Goal: Information Seeking & Learning: Learn about a topic

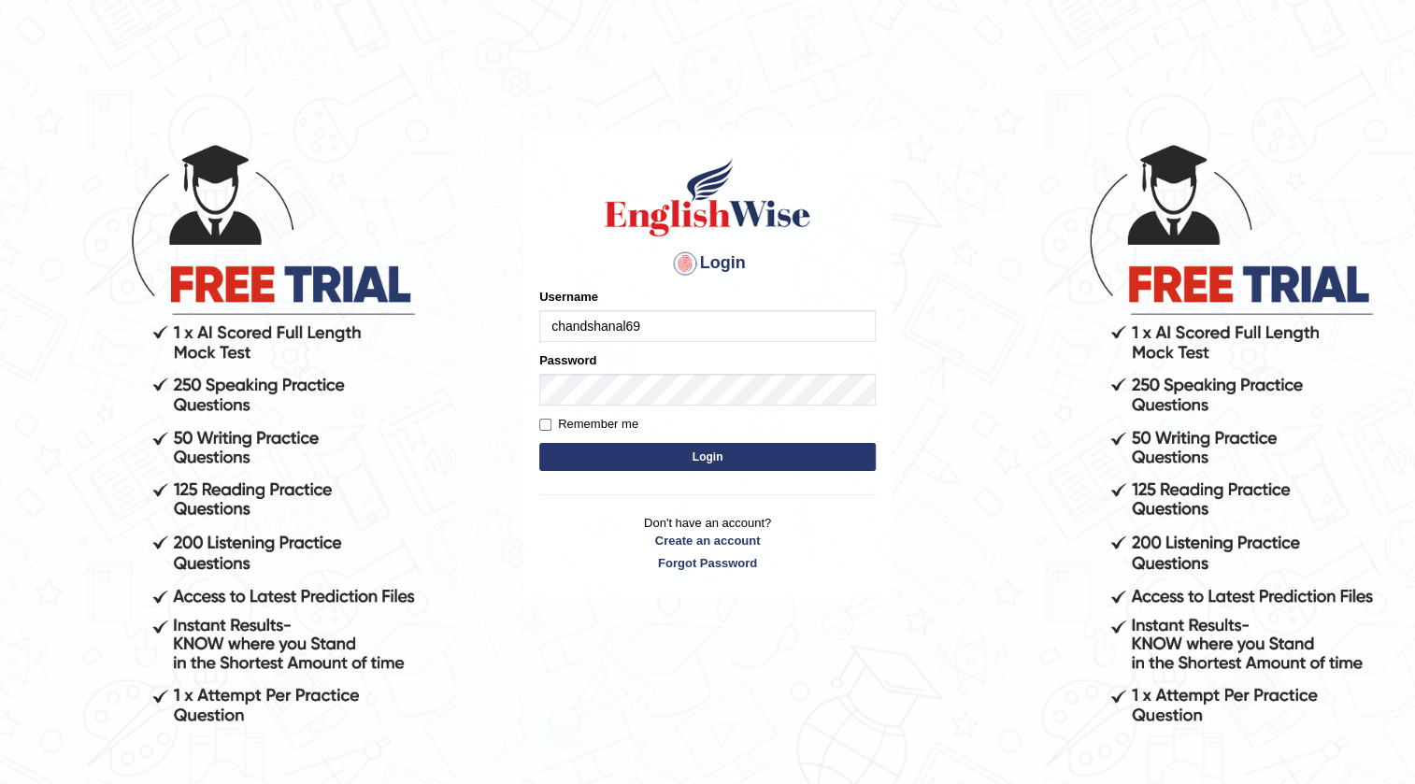
type input "chandshanal69"
click at [713, 456] on button "Login" at bounding box center [707, 457] width 336 height 28
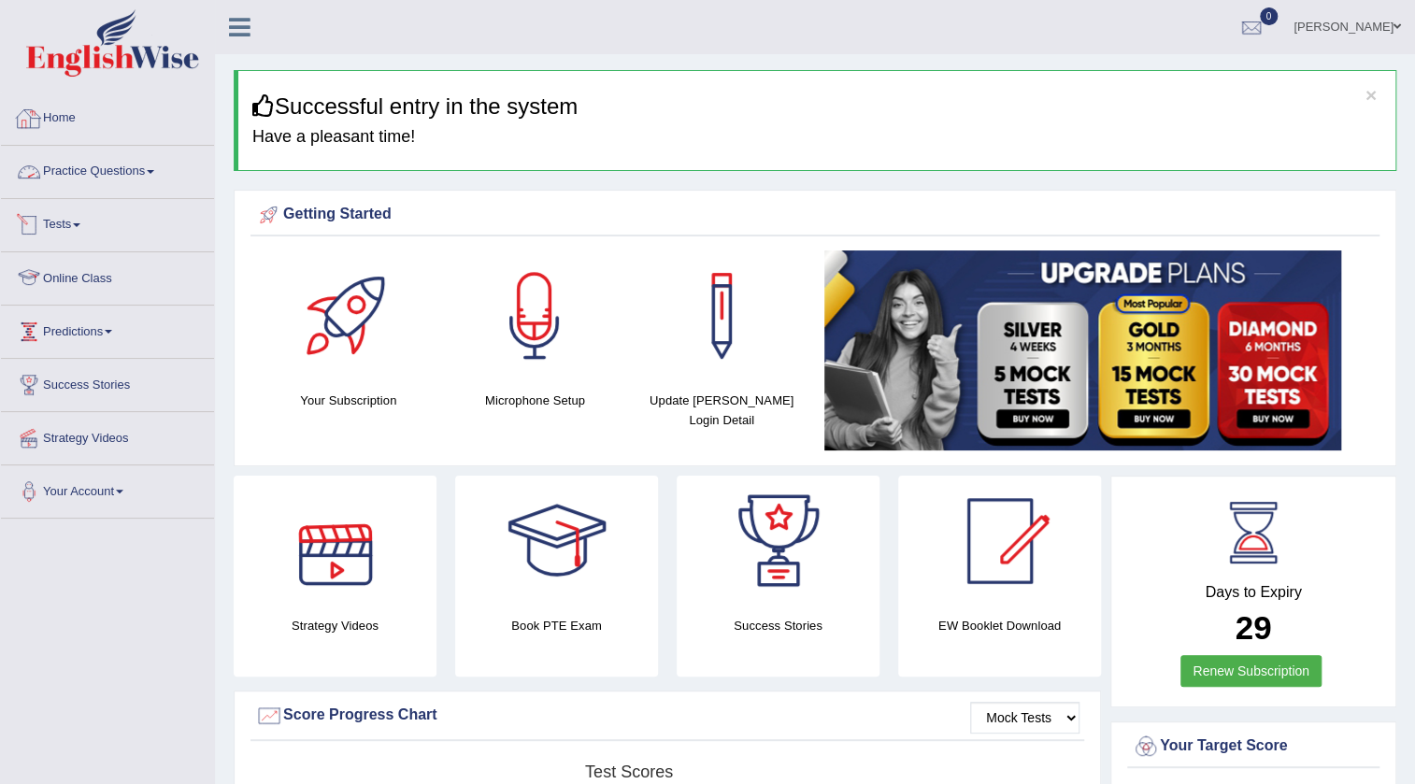
click at [75, 120] on link "Home" at bounding box center [107, 116] width 213 height 47
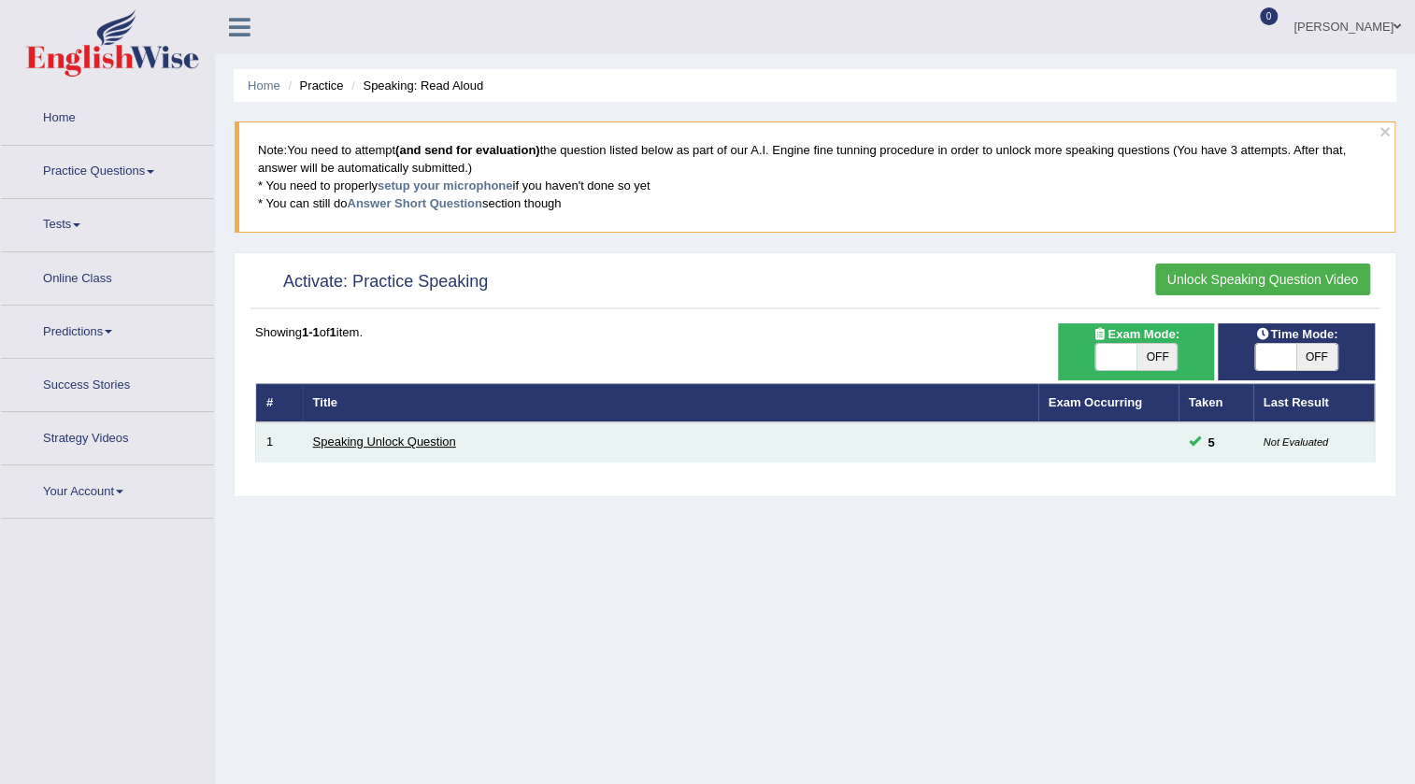
click at [352, 441] on link "Speaking Unlock Question" at bounding box center [384, 442] width 143 height 14
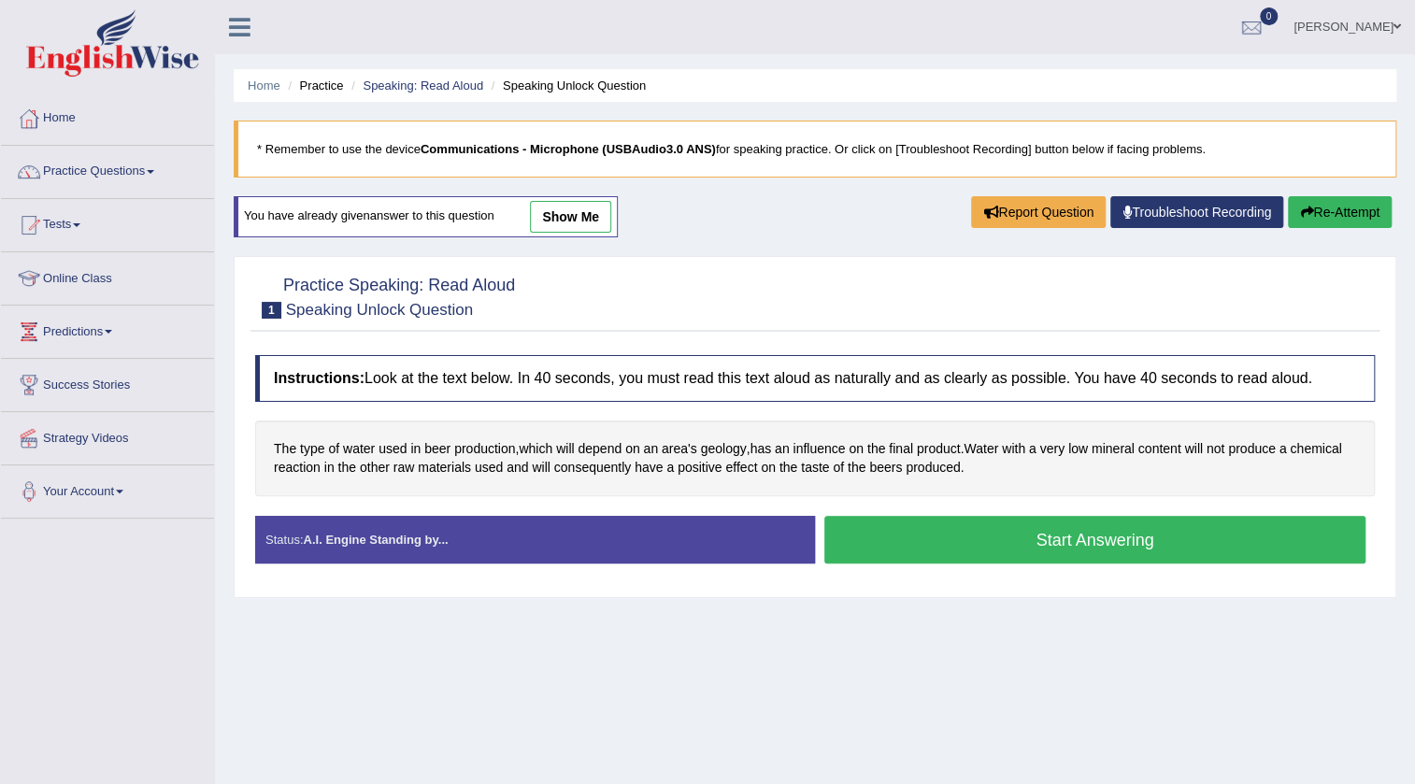
click at [61, 120] on link "Home" at bounding box center [107, 116] width 213 height 47
click at [121, 166] on link "Practice Questions" at bounding box center [107, 169] width 213 height 47
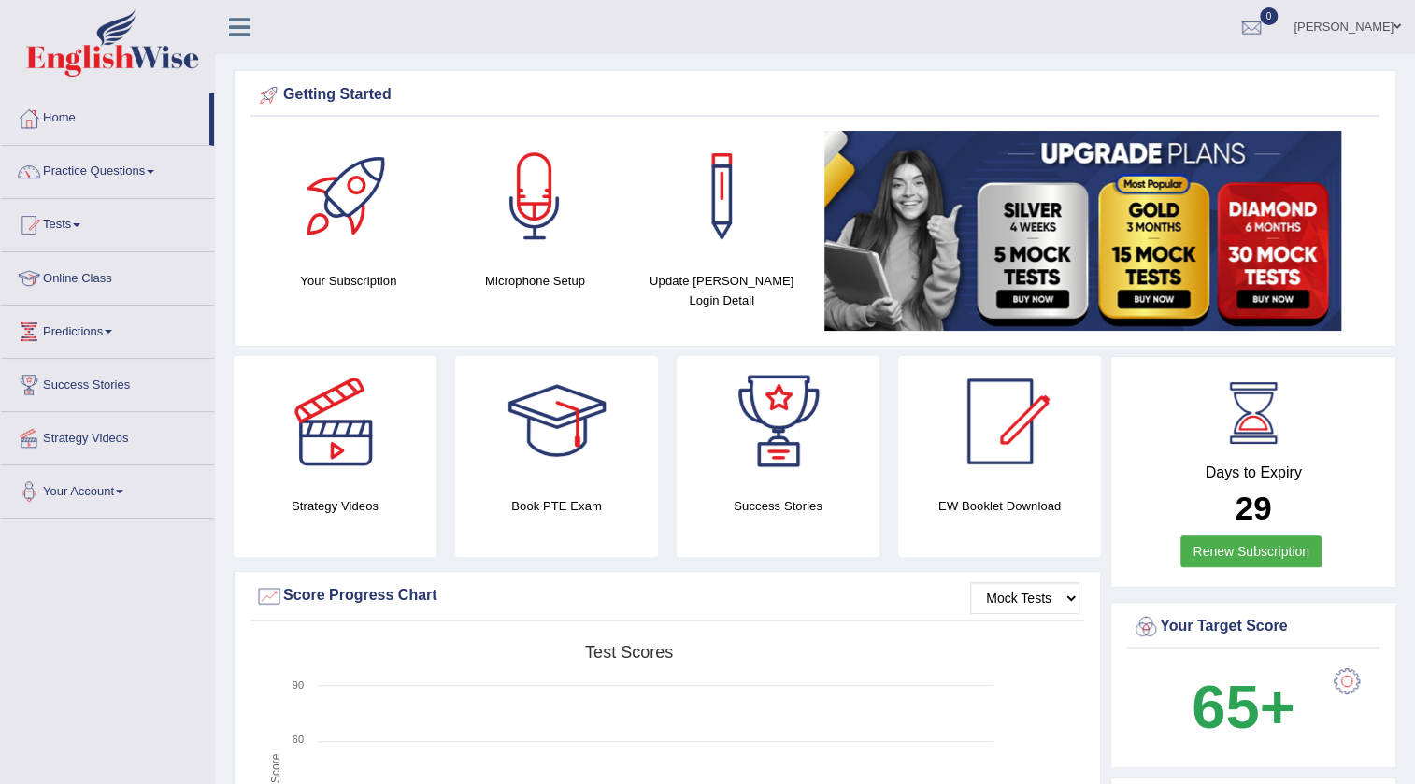
click at [54, 119] on link "Home" at bounding box center [105, 116] width 208 height 47
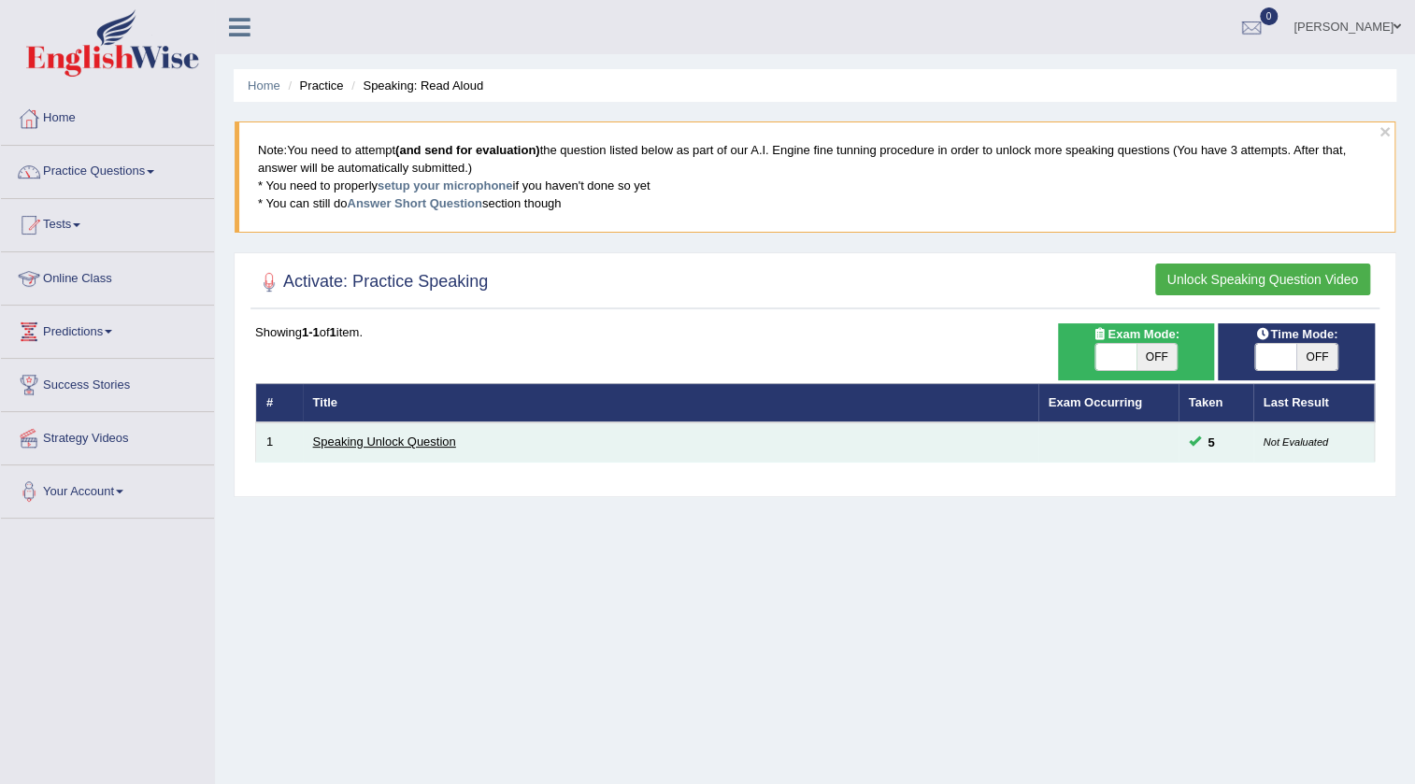
click at [422, 442] on link "Speaking Unlock Question" at bounding box center [384, 442] width 143 height 14
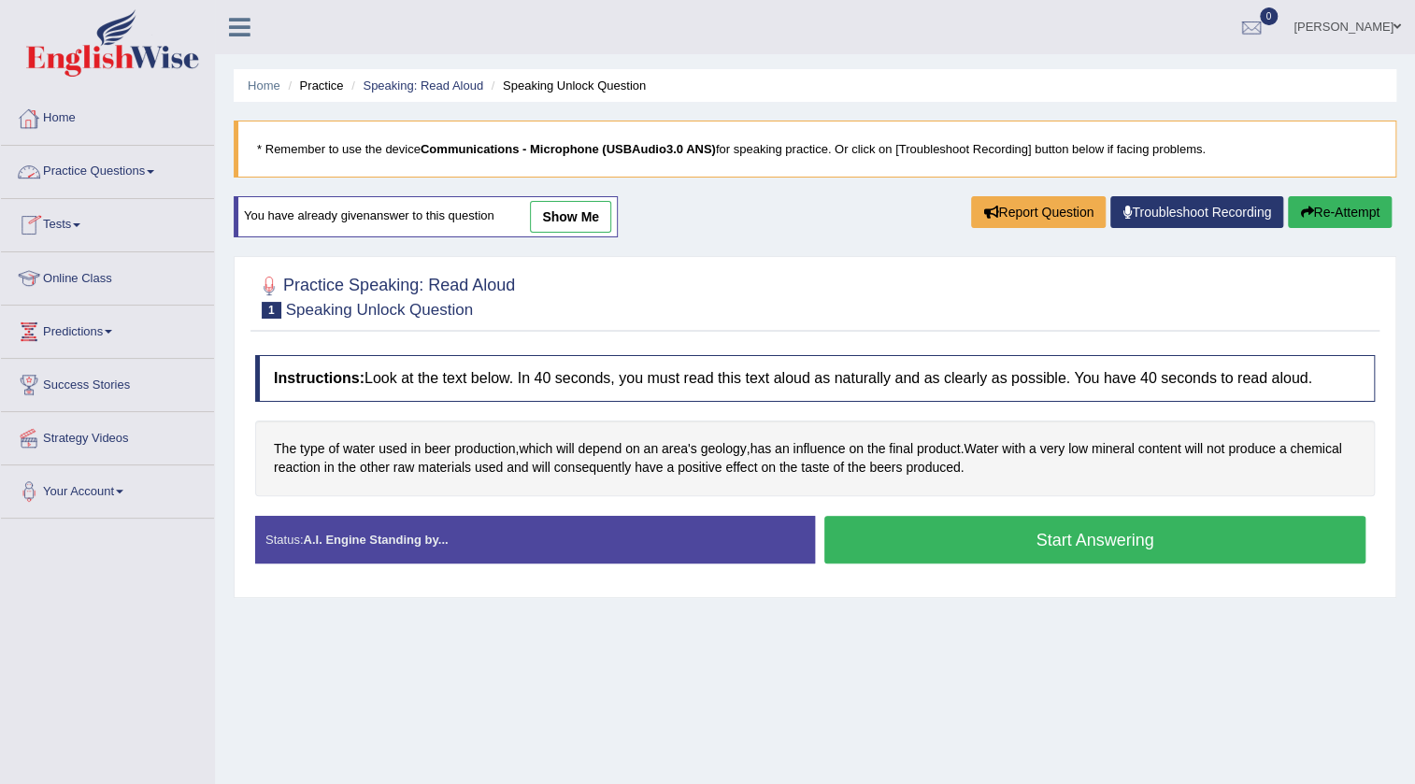
click at [52, 114] on link "Home" at bounding box center [107, 116] width 213 height 47
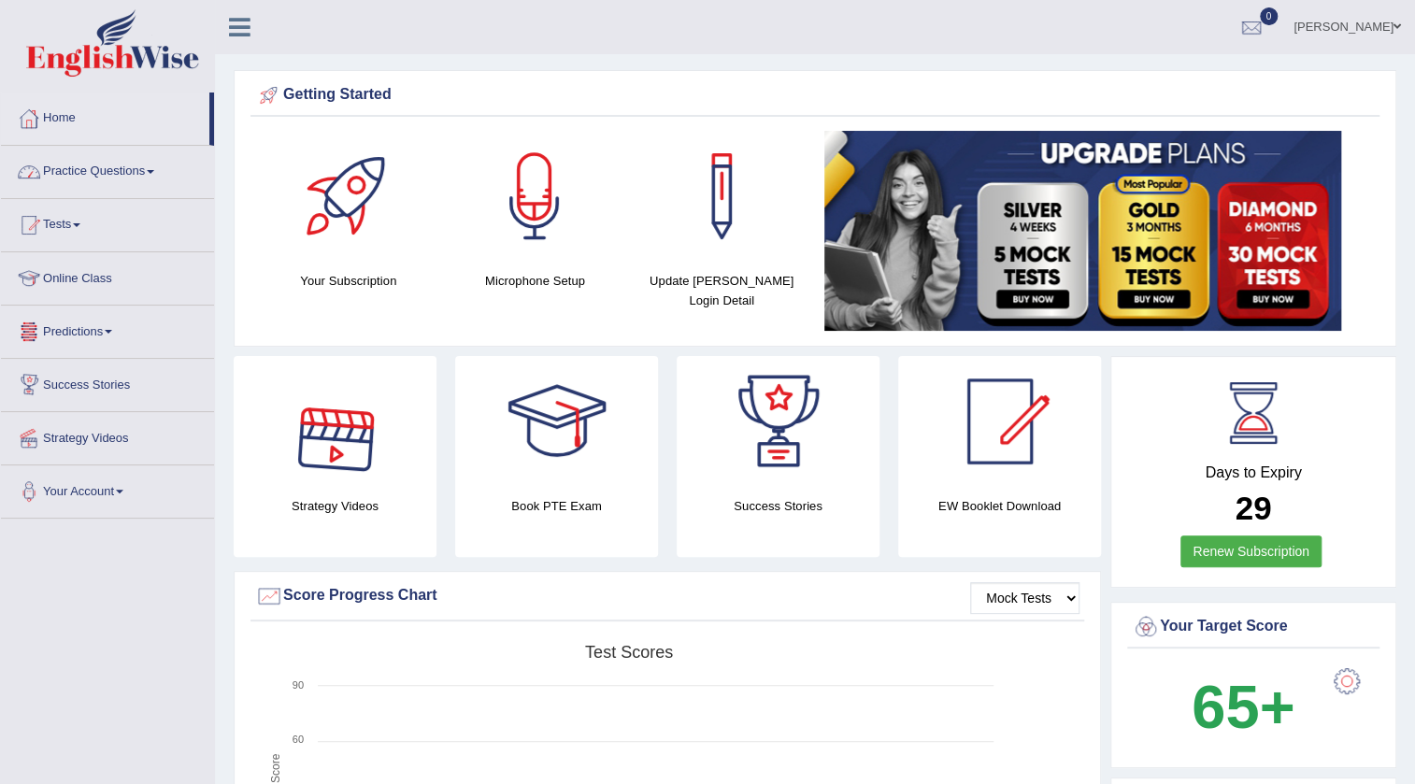
click at [66, 119] on link "Home" at bounding box center [105, 116] width 208 height 47
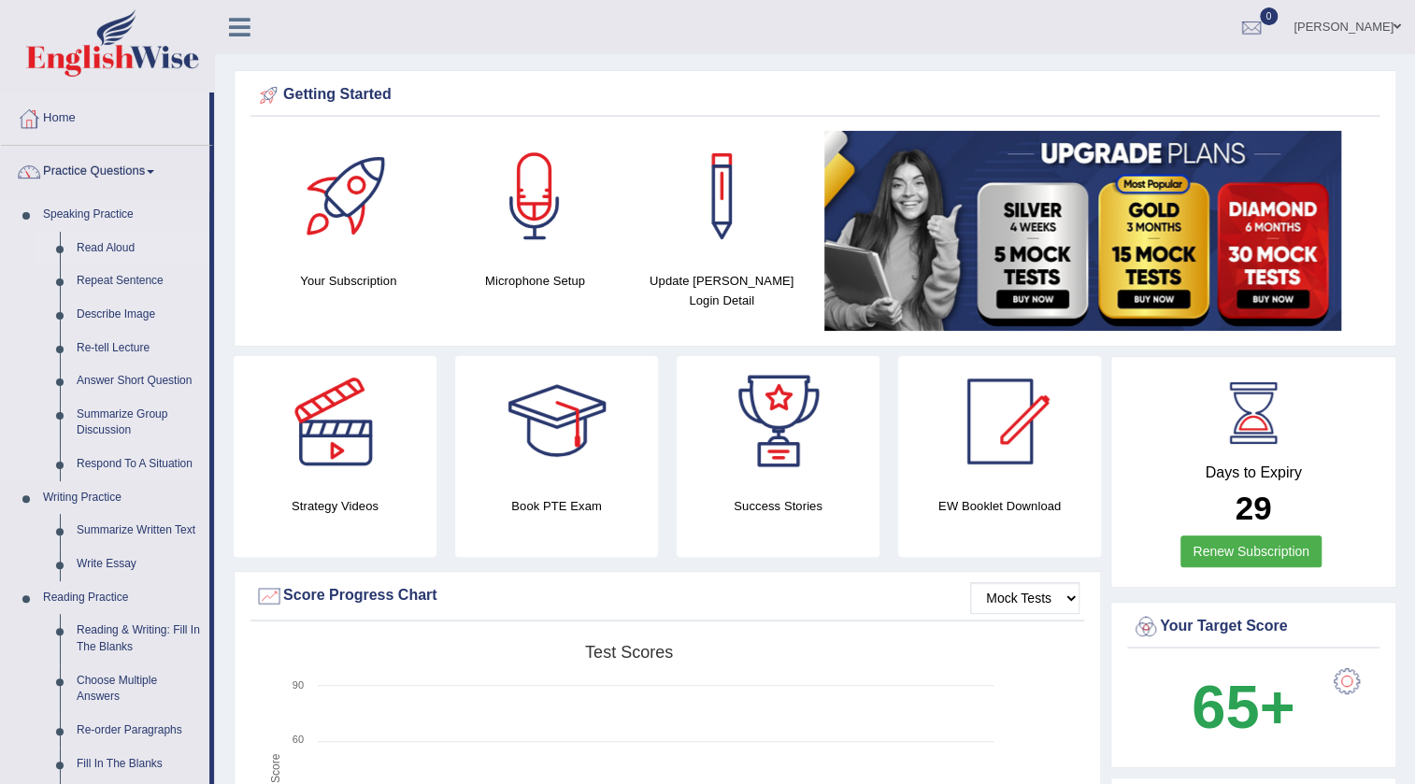
click at [89, 249] on link "Read Aloud" at bounding box center [138, 249] width 141 height 34
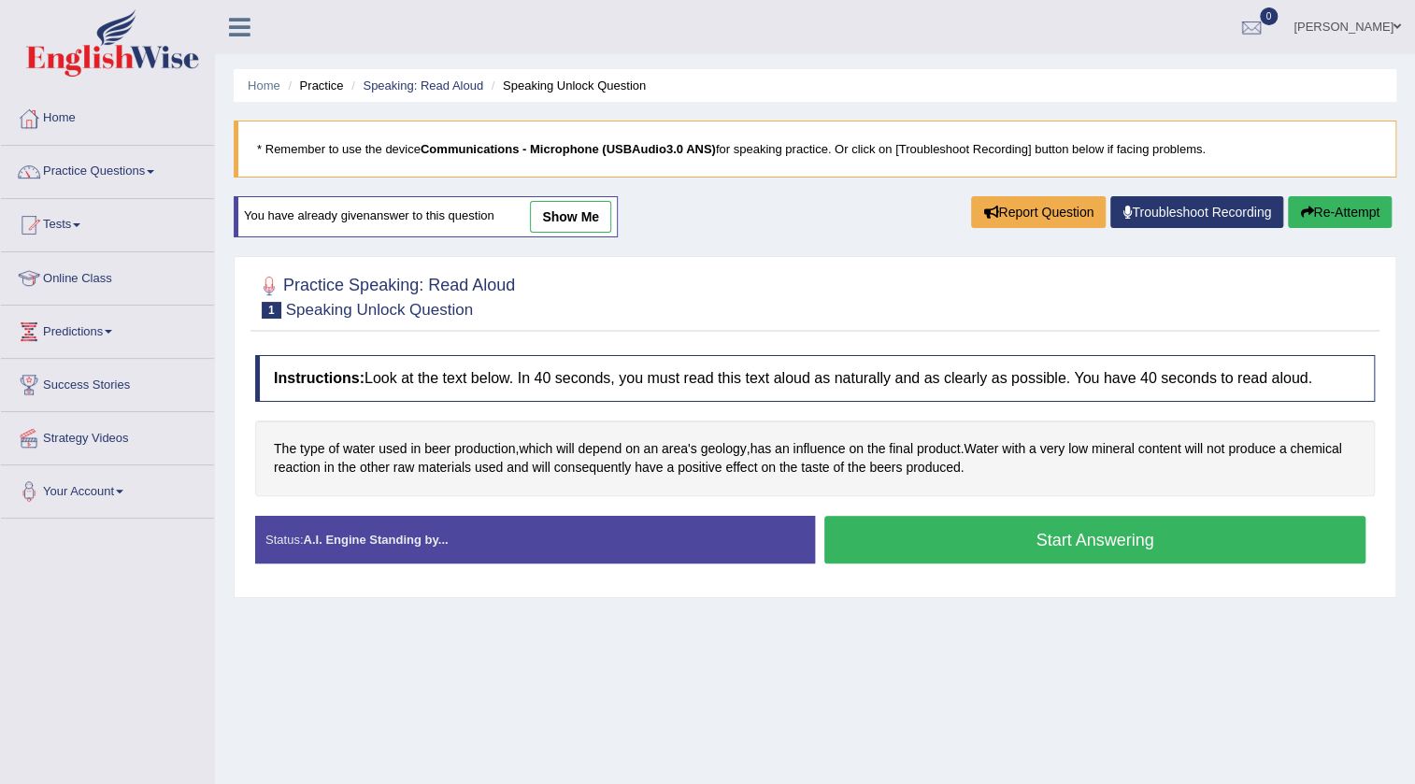
click at [1054, 538] on button "Start Answering" at bounding box center [1094, 540] width 541 height 48
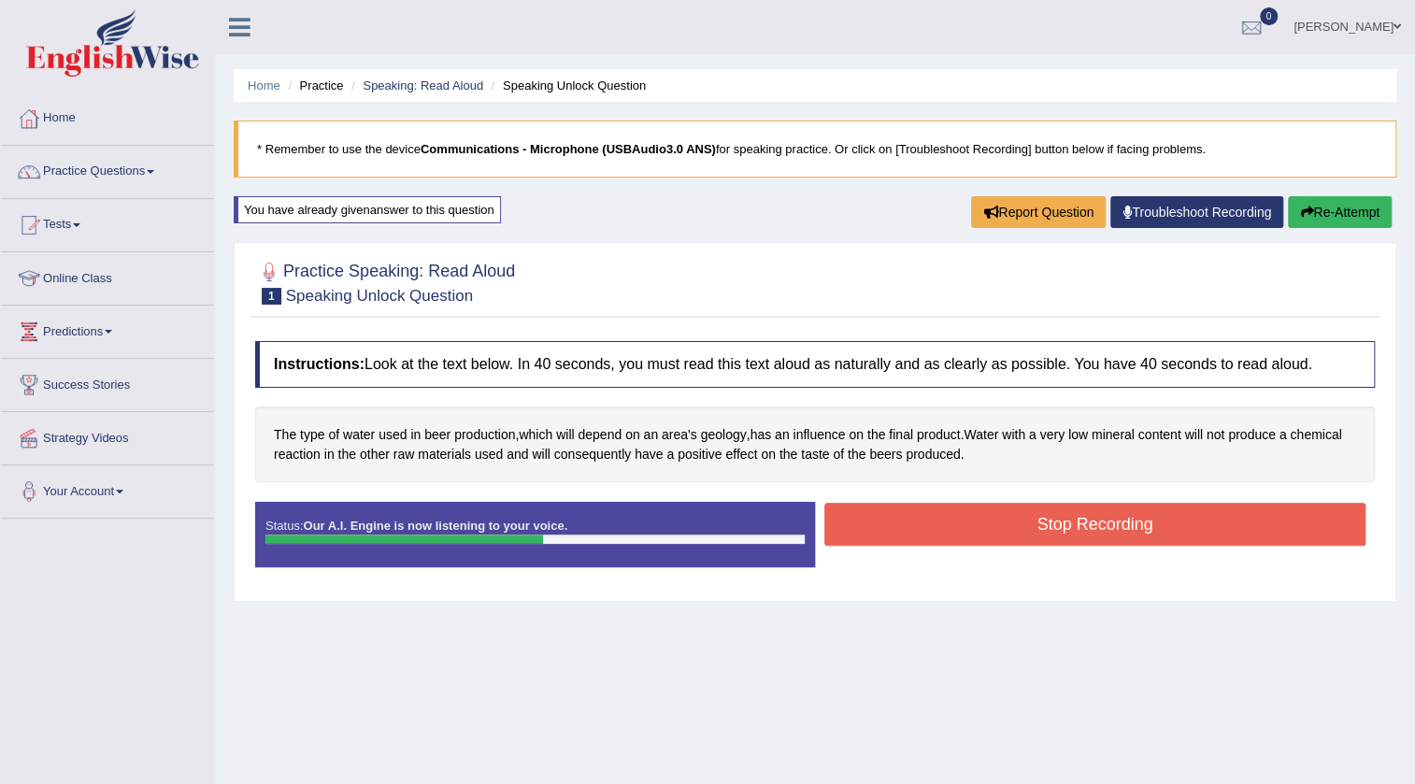
click at [1082, 514] on button "Stop Recording" at bounding box center [1094, 524] width 541 height 43
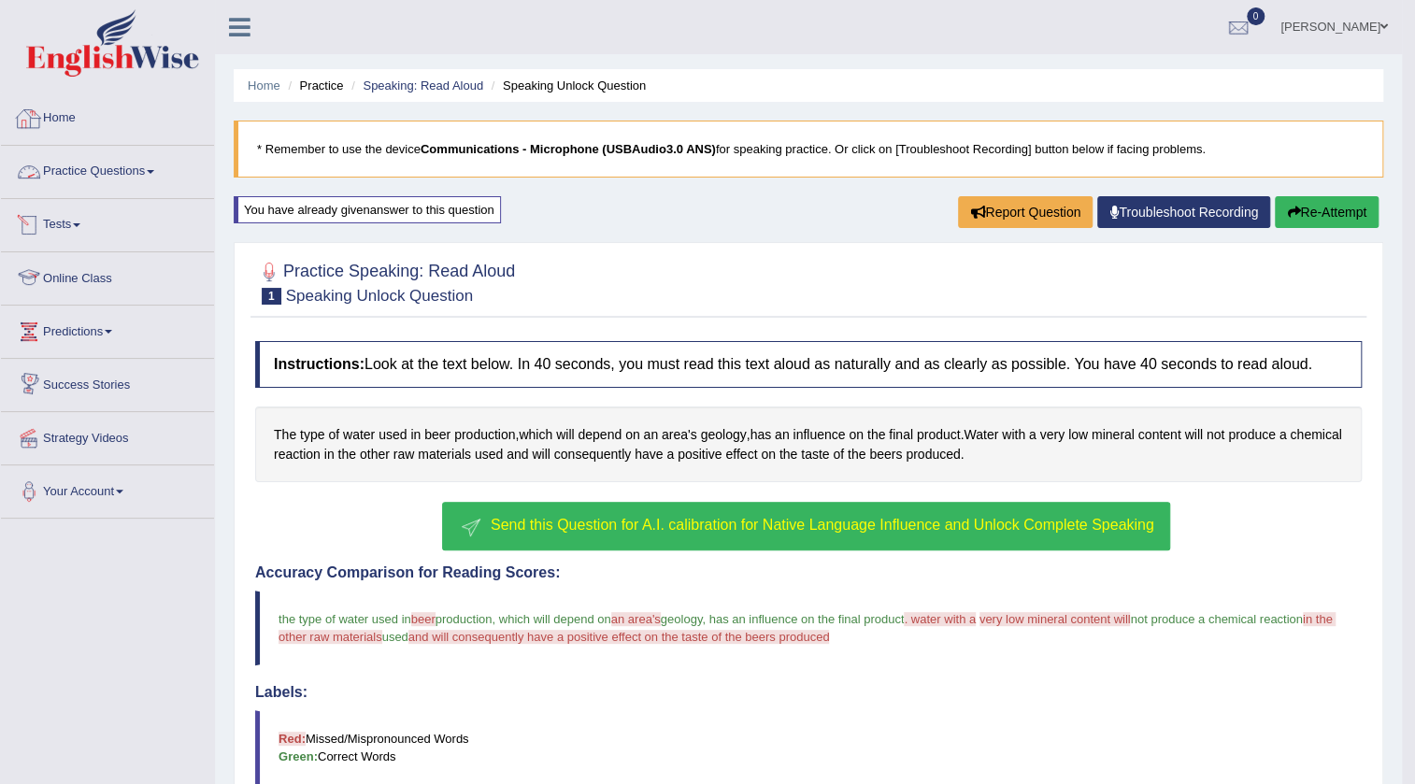
click at [57, 113] on link "Home" at bounding box center [107, 116] width 213 height 47
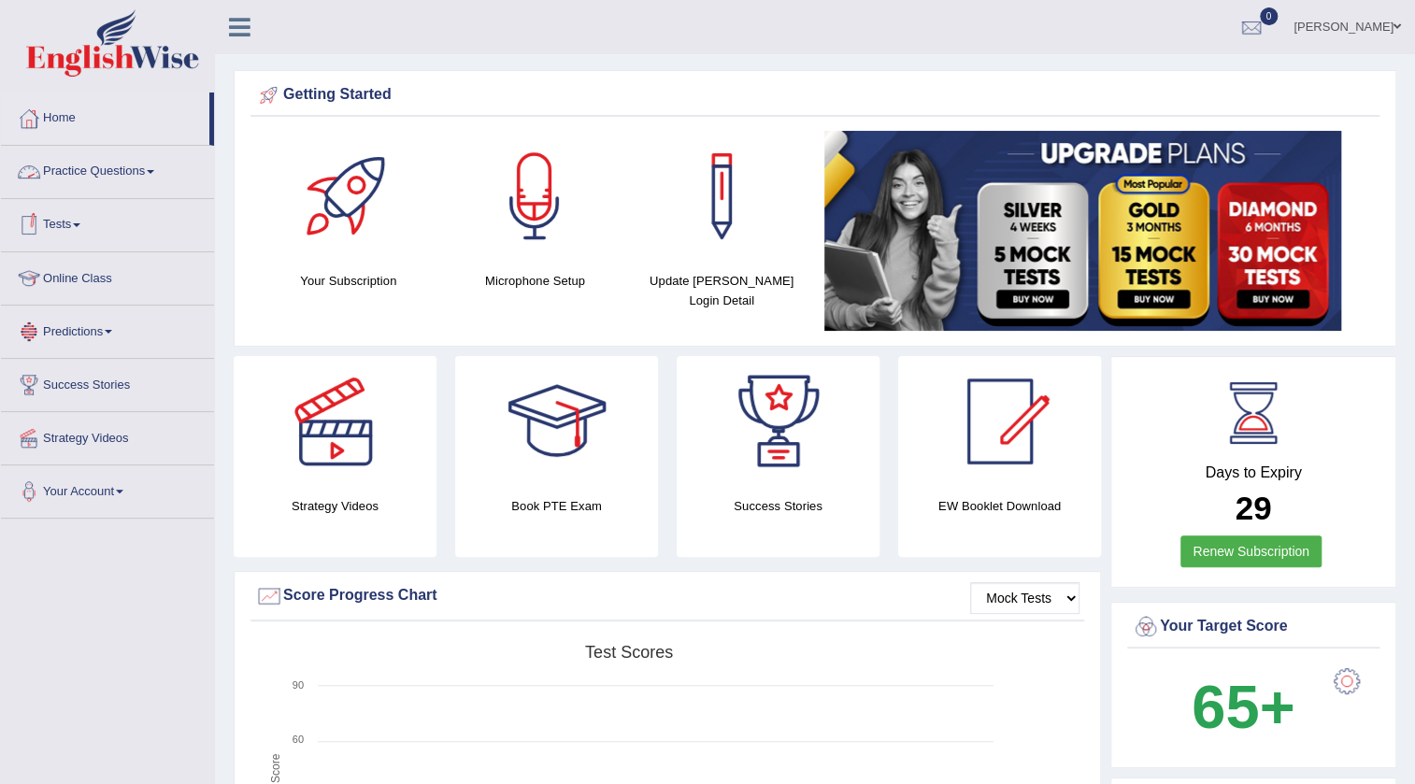
click at [87, 168] on link "Practice Questions" at bounding box center [107, 169] width 213 height 47
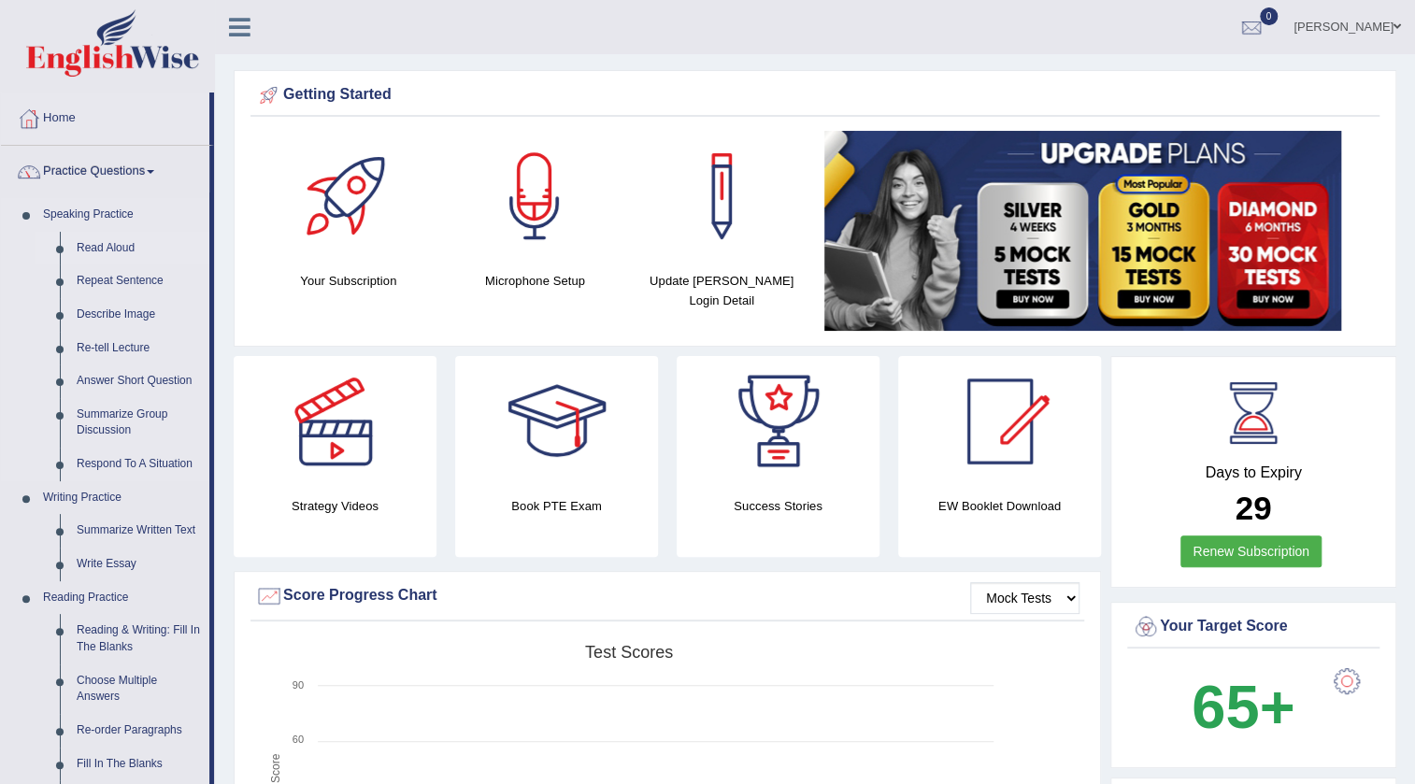
click at [116, 243] on link "Read Aloud" at bounding box center [138, 249] width 141 height 34
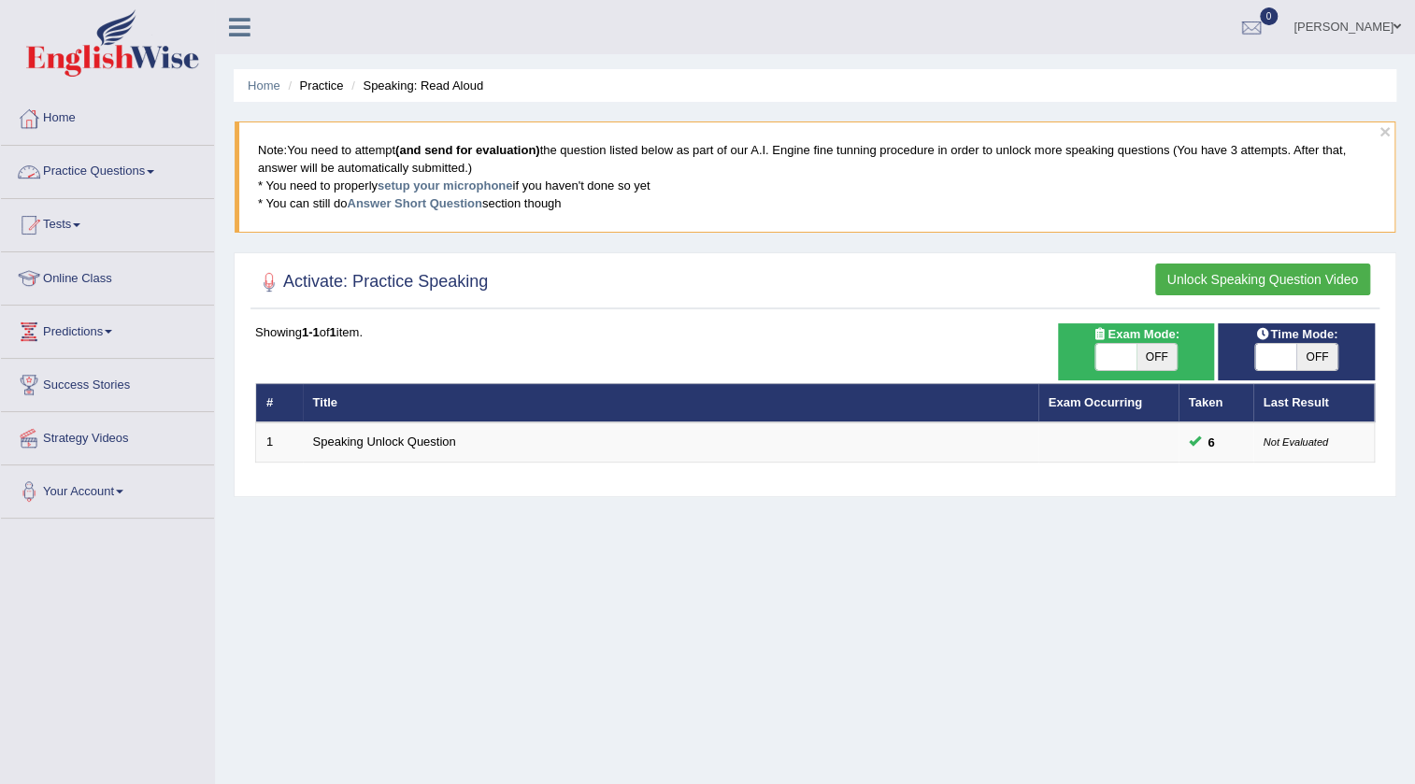
click at [87, 178] on link "Practice Questions" at bounding box center [107, 169] width 213 height 47
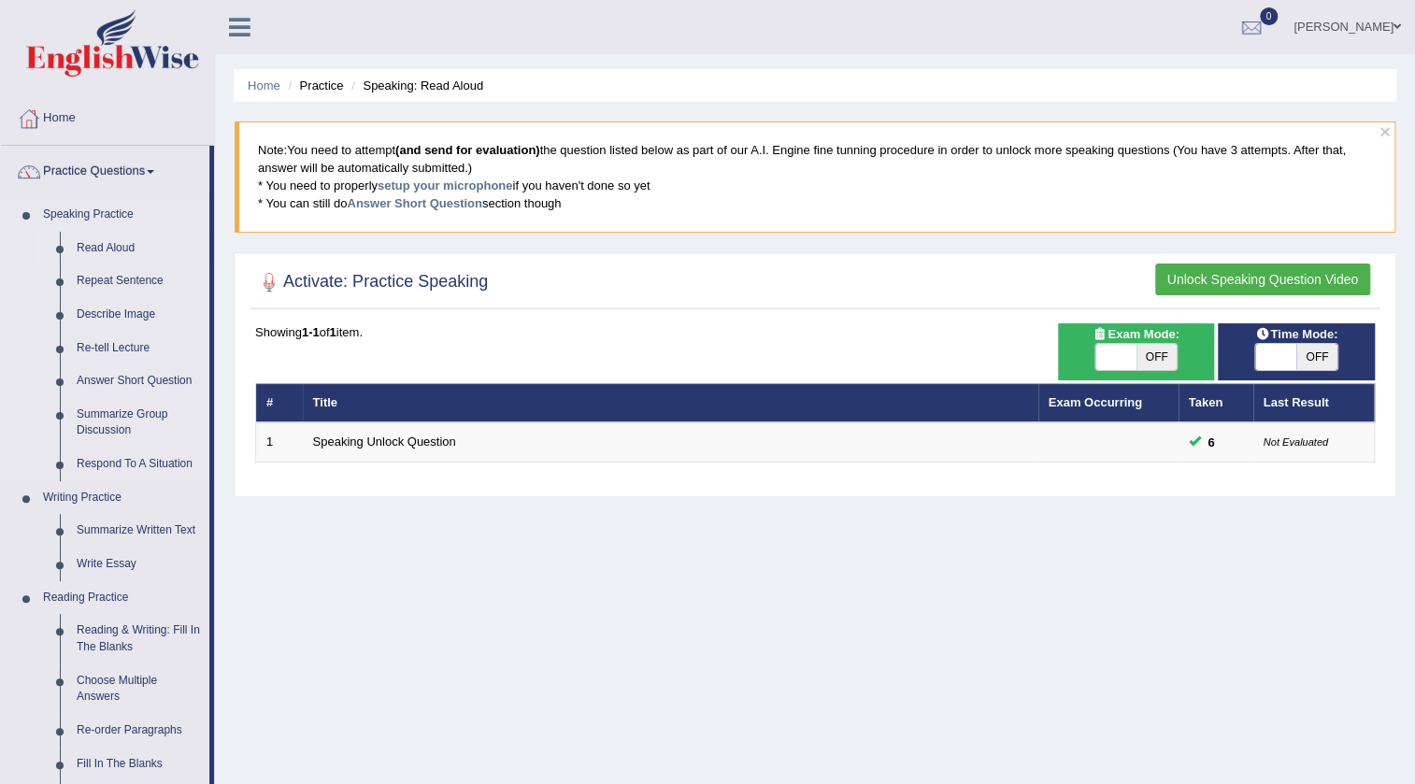
click at [99, 246] on link "Read Aloud" at bounding box center [138, 249] width 141 height 34
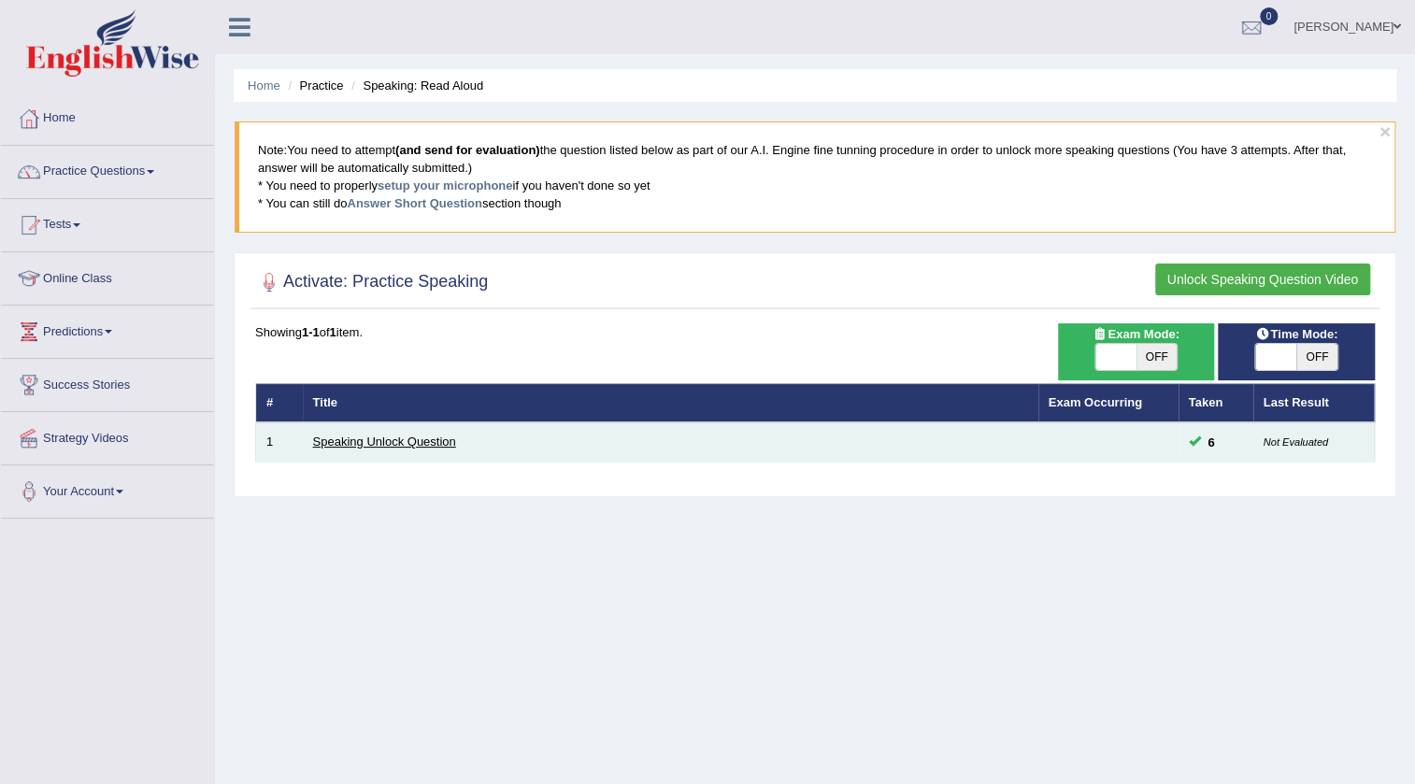
click at [334, 441] on link "Speaking Unlock Question" at bounding box center [384, 442] width 143 height 14
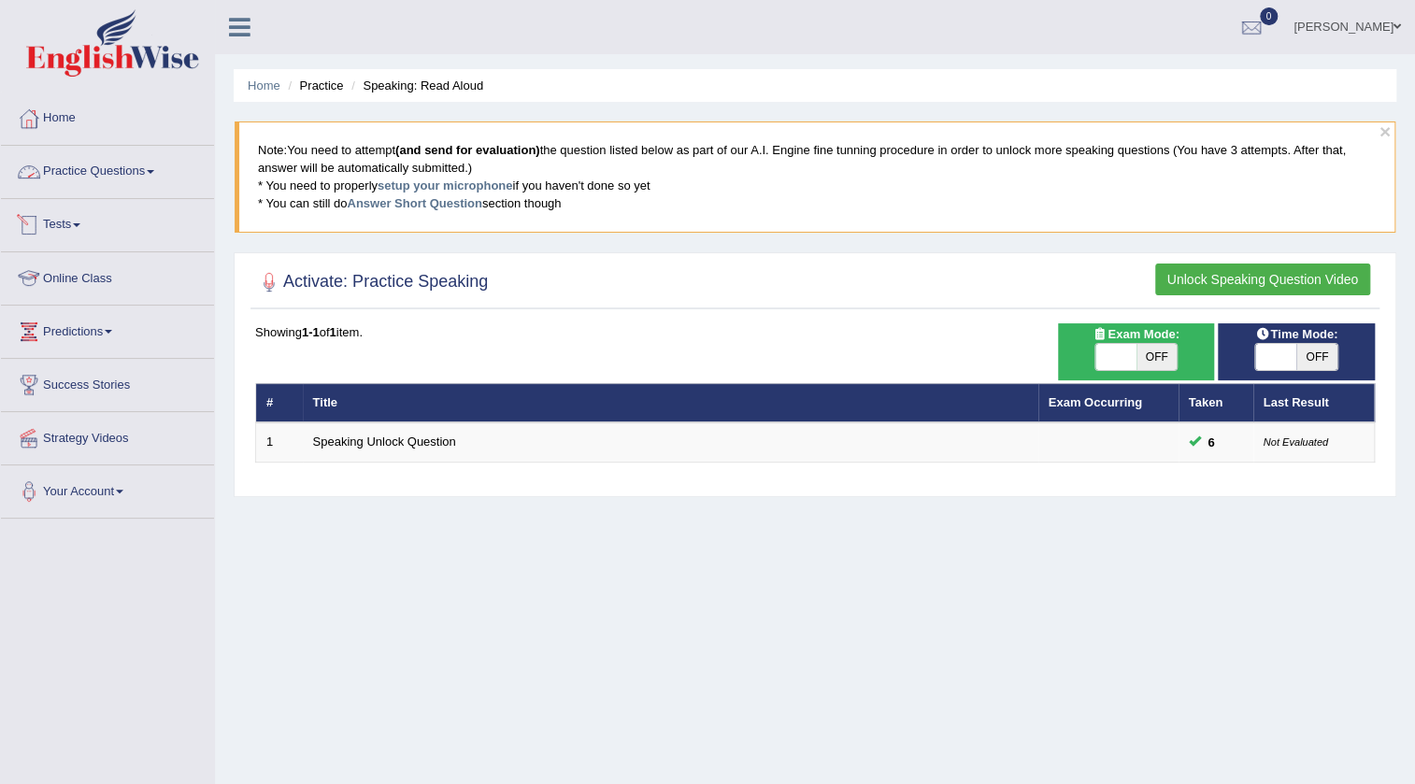
click at [99, 168] on link "Practice Questions" at bounding box center [107, 169] width 213 height 47
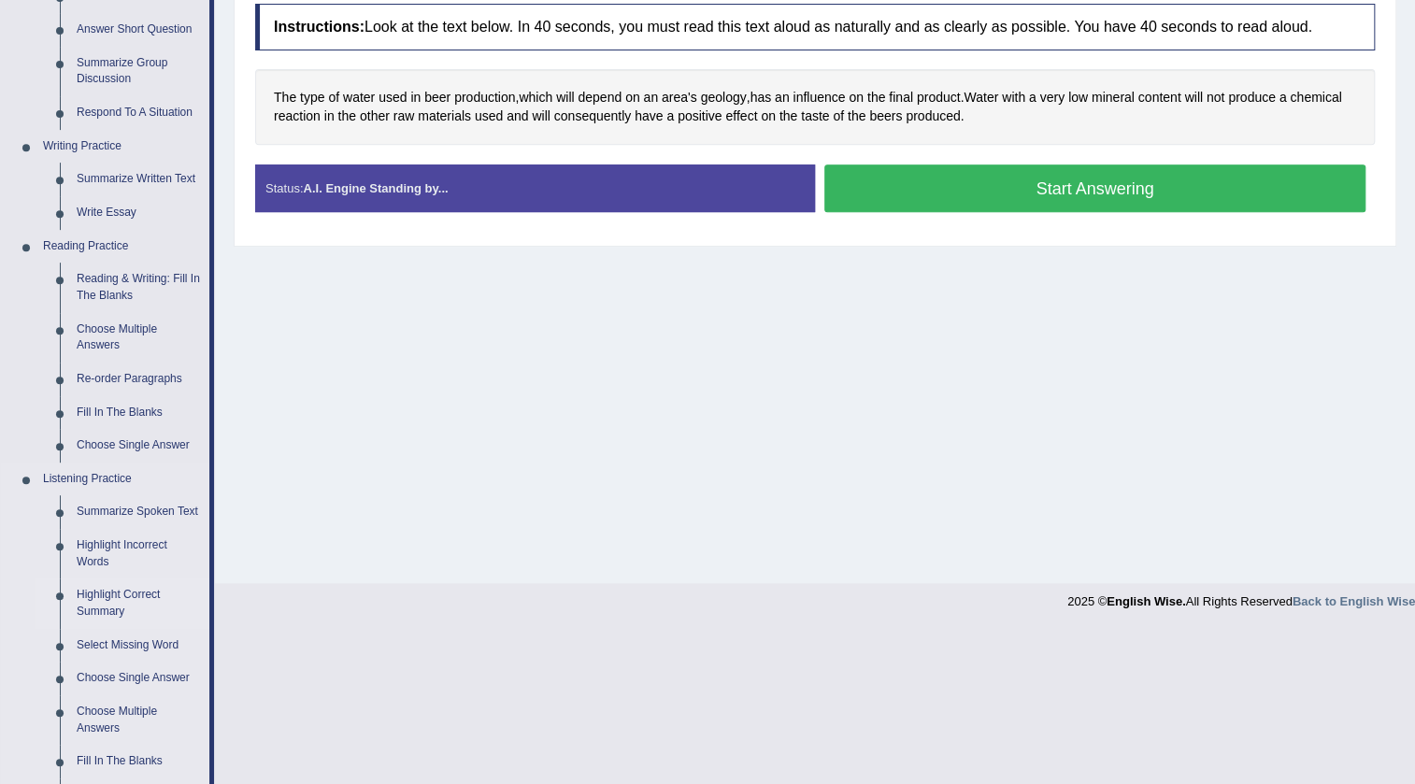
scroll to position [509, 0]
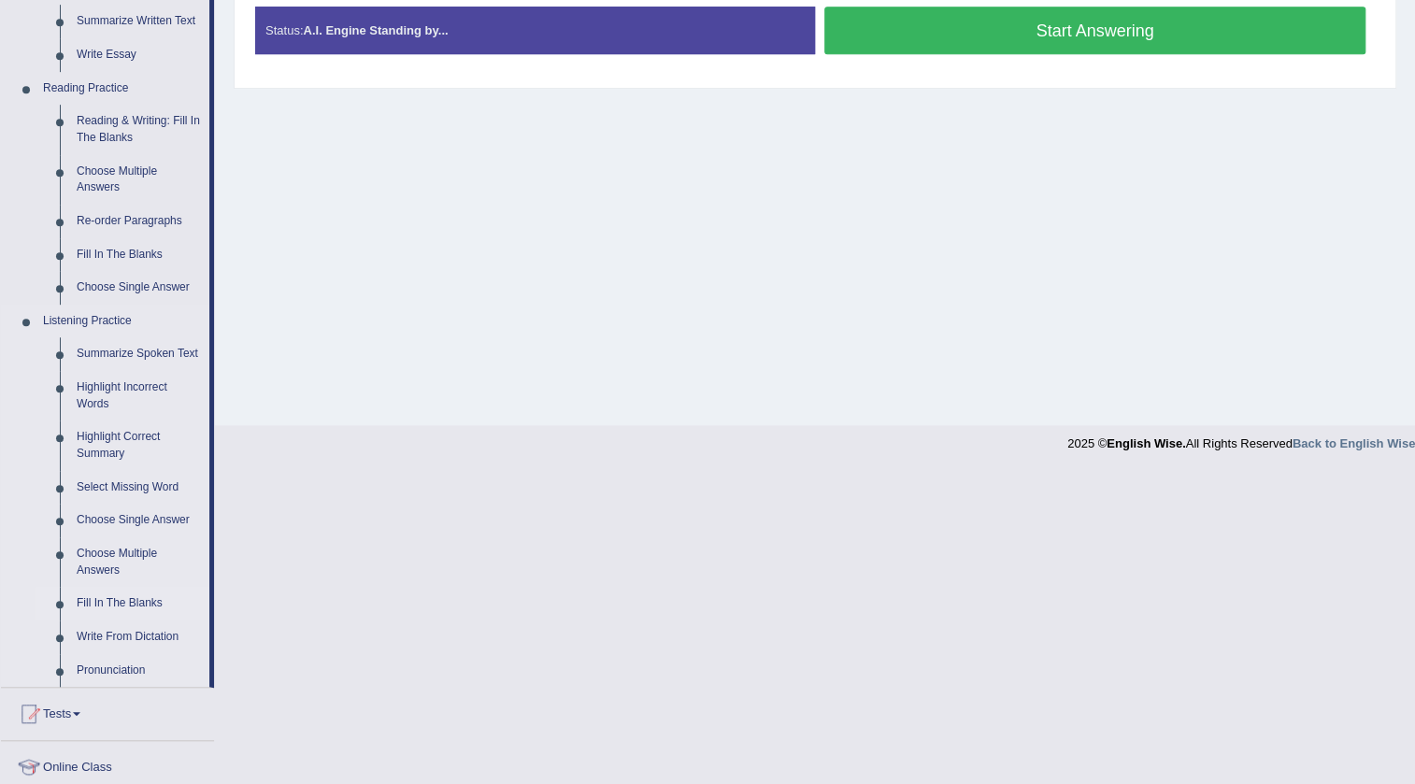
click at [109, 605] on link "Fill In The Blanks" at bounding box center [138, 604] width 141 height 34
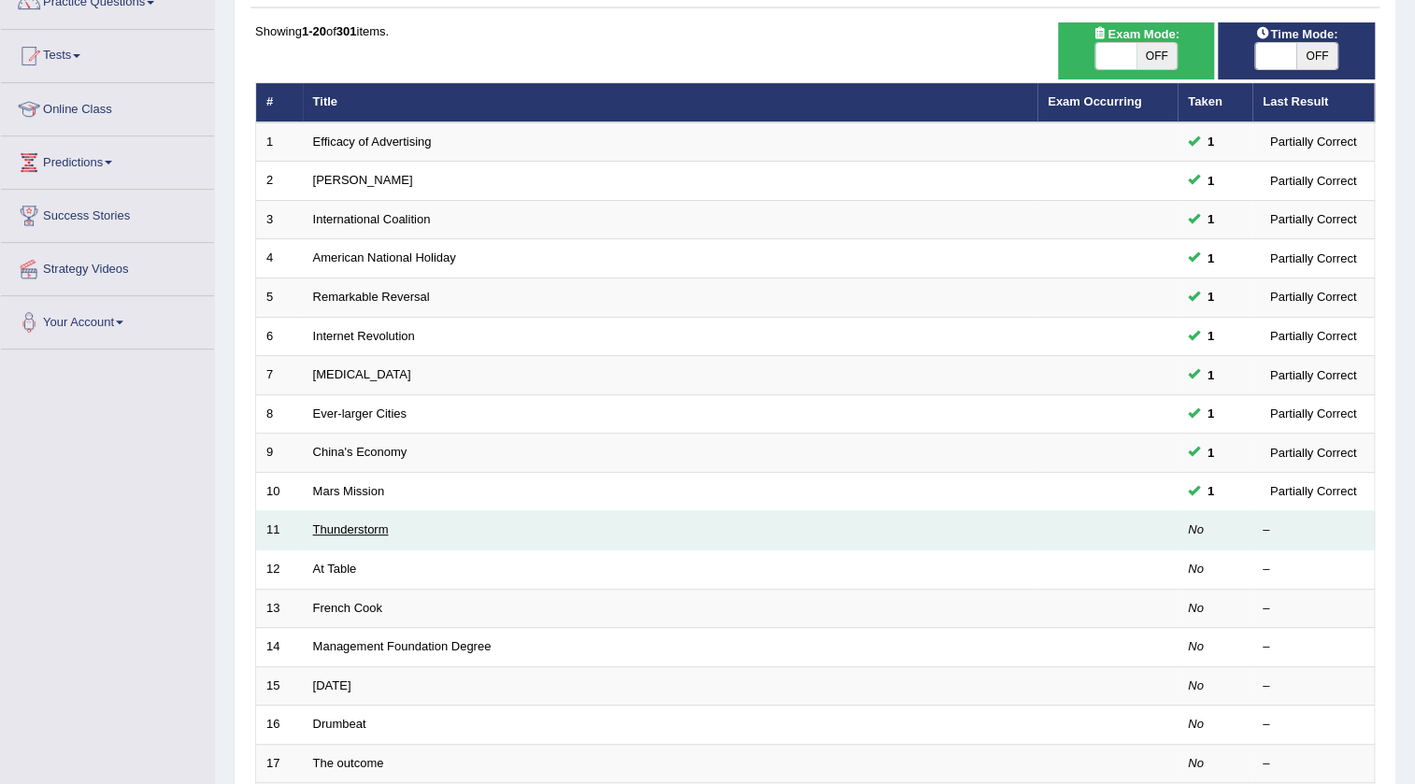
click at [358, 524] on link "Thunderstorm" at bounding box center [351, 529] width 76 height 14
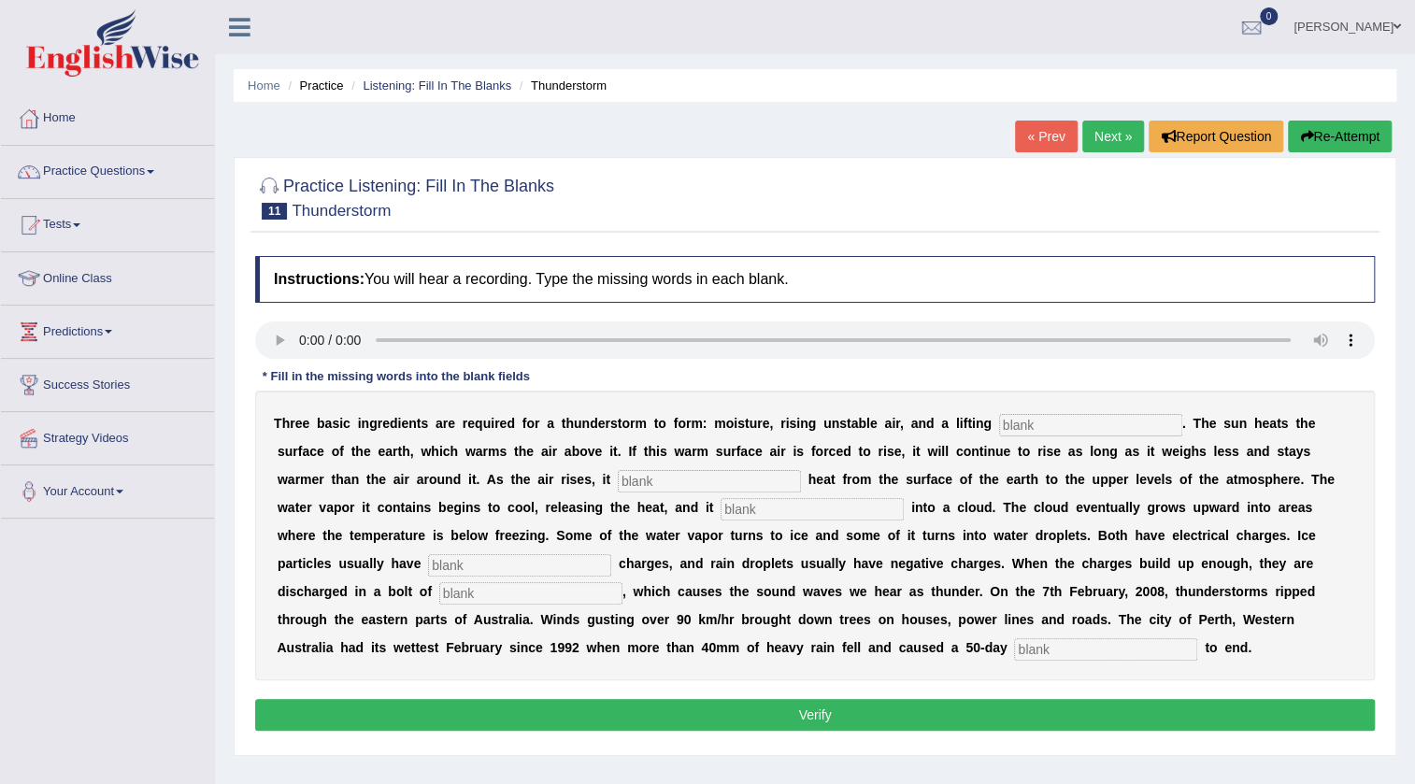
click at [1033, 424] on input "text" at bounding box center [1090, 425] width 183 height 22
type input "magnesium"
click at [635, 482] on input "text" at bounding box center [709, 481] width 183 height 22
type input "transfers"
click at [763, 508] on input "text" at bounding box center [812, 509] width 183 height 22
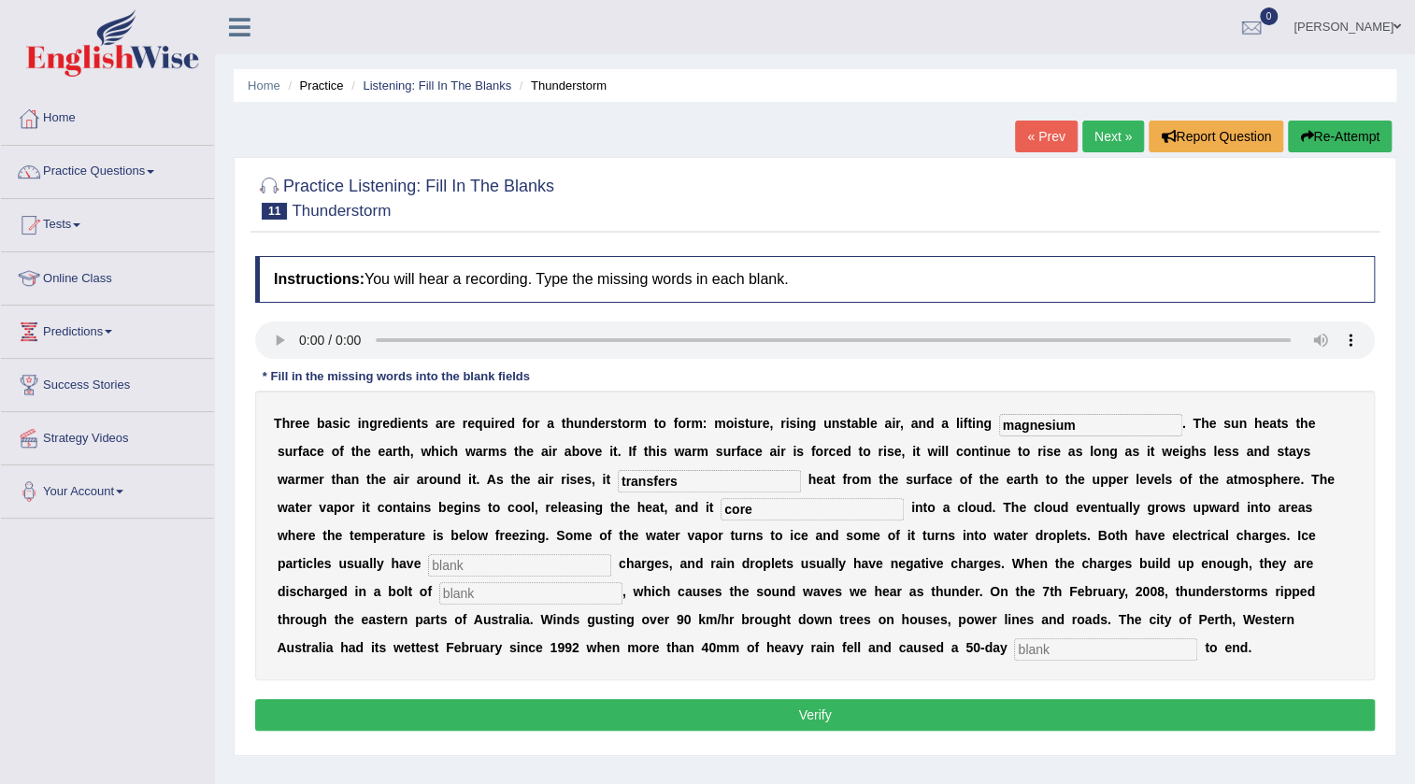
type input "core"
click at [464, 566] on input "text" at bounding box center [519, 565] width 183 height 22
click at [476, 598] on input "text" at bounding box center [530, 593] width 183 height 22
type input "li"
click at [466, 561] on input "text" at bounding box center [519, 565] width 183 height 22
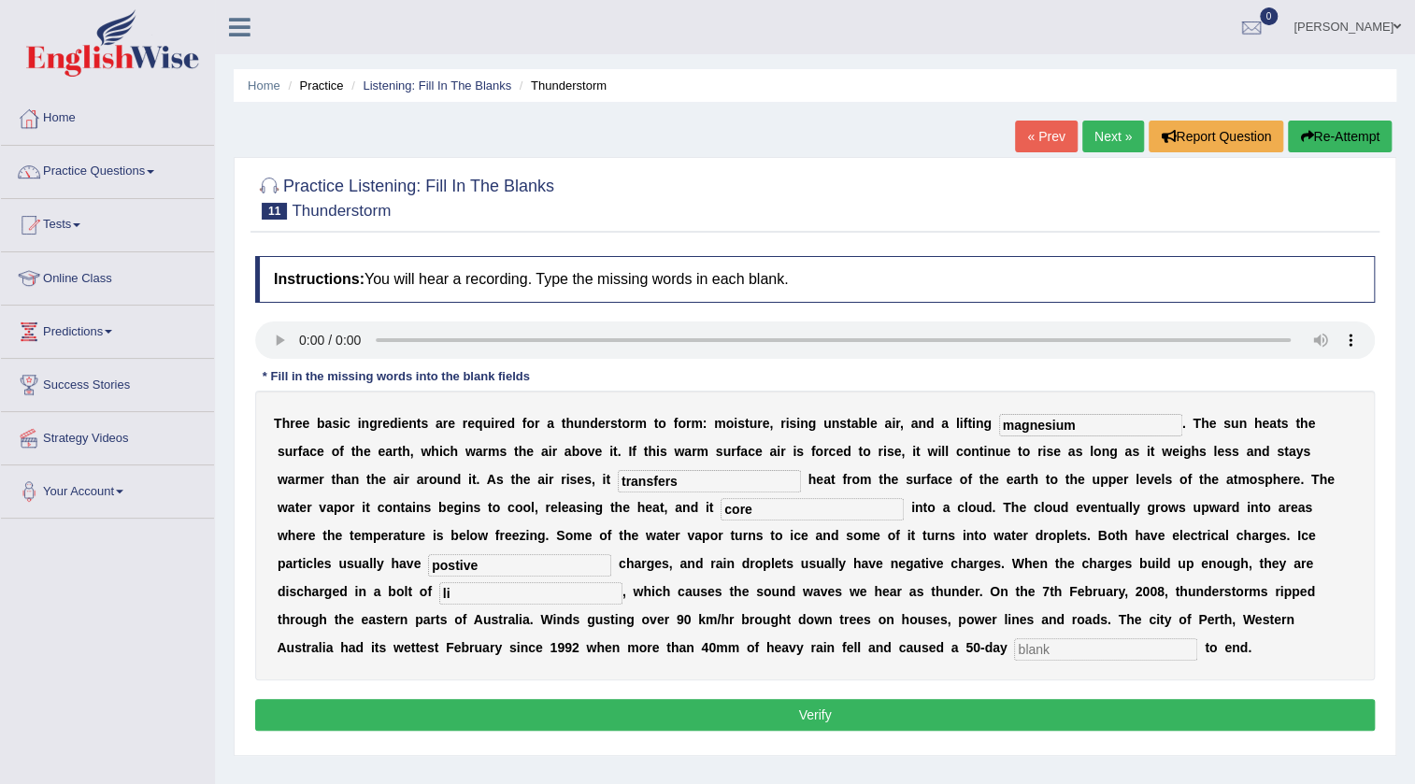
type input "postive"
click at [464, 595] on input "li" at bounding box center [530, 593] width 183 height 22
type input "lightening"
click at [1043, 650] on input "text" at bounding box center [1105, 649] width 183 height 22
type input "draught"
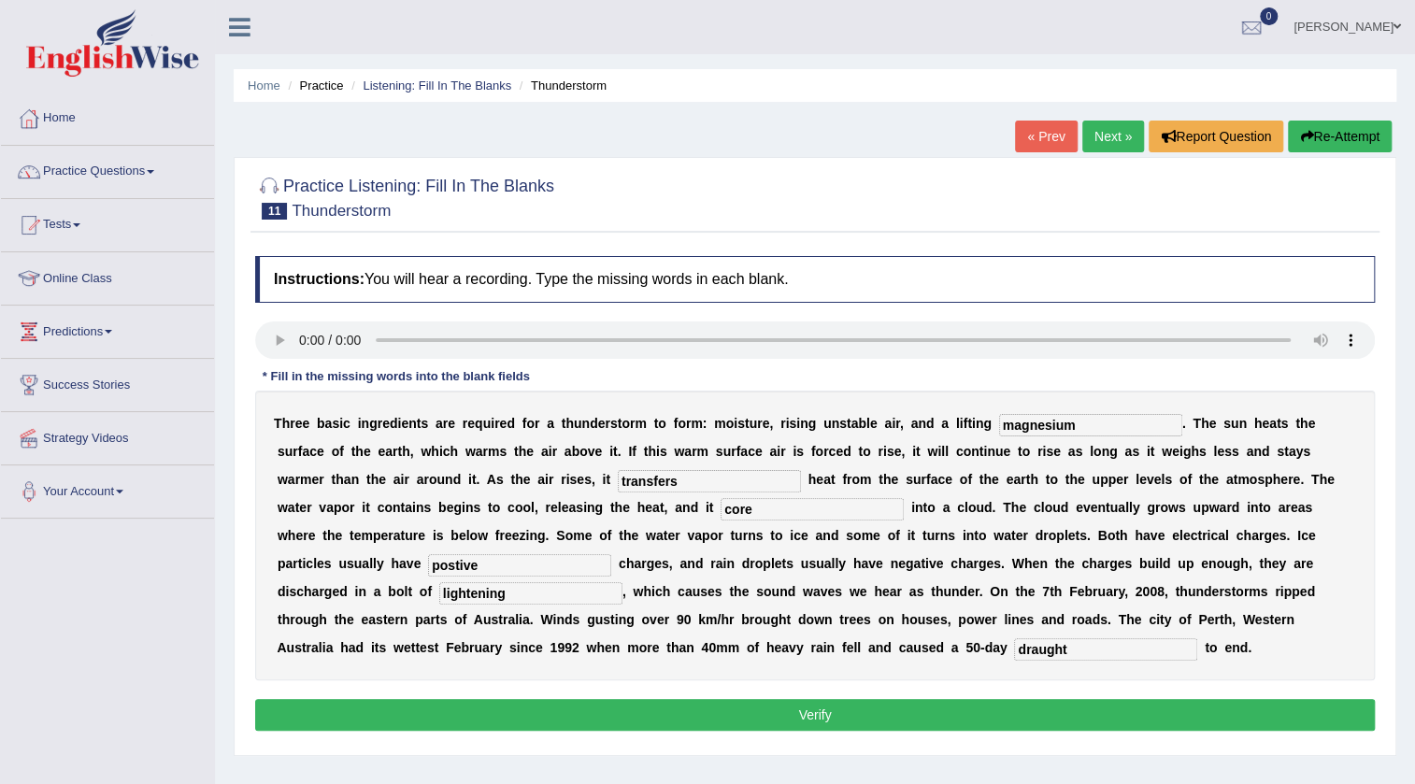
click at [938, 717] on button "Verify" at bounding box center [815, 715] width 1120 height 32
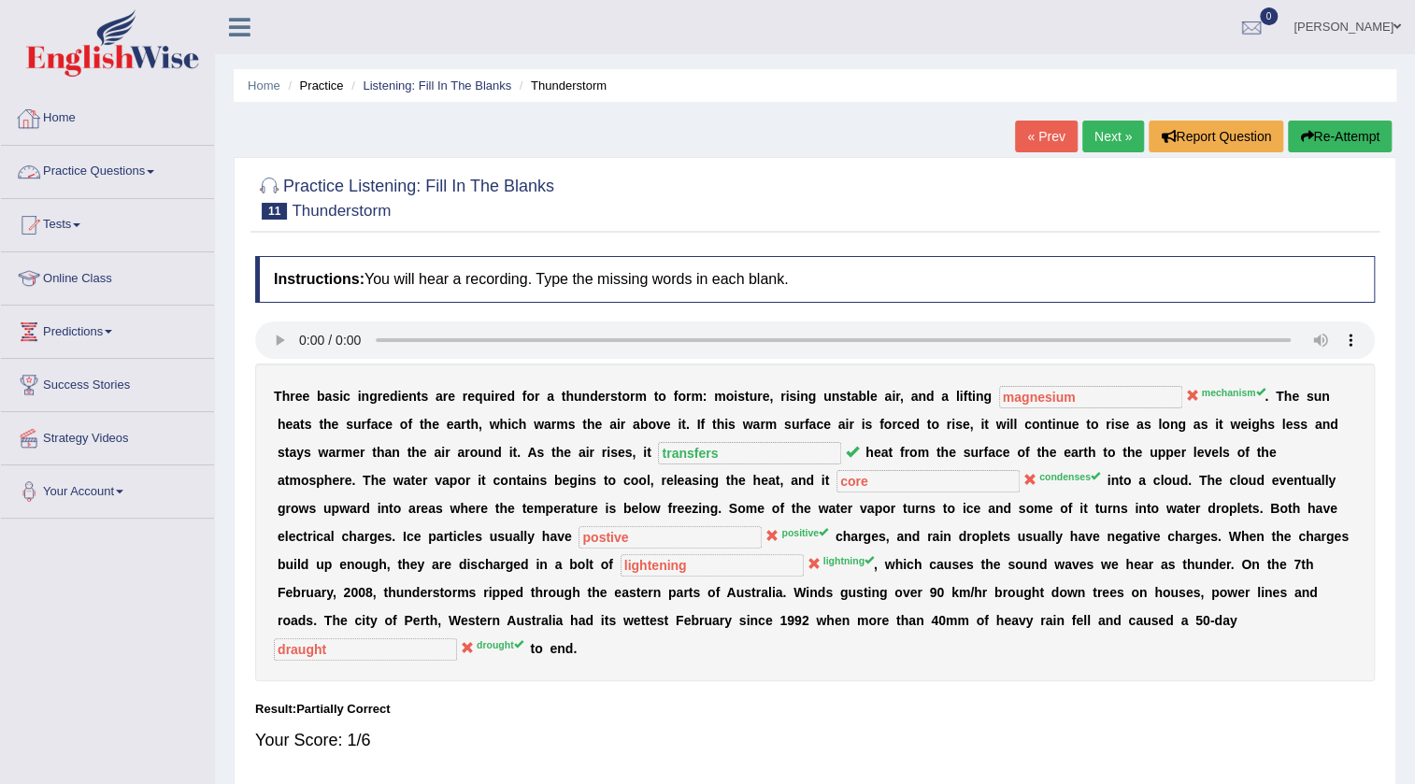
click at [53, 109] on link "Home" at bounding box center [107, 116] width 213 height 47
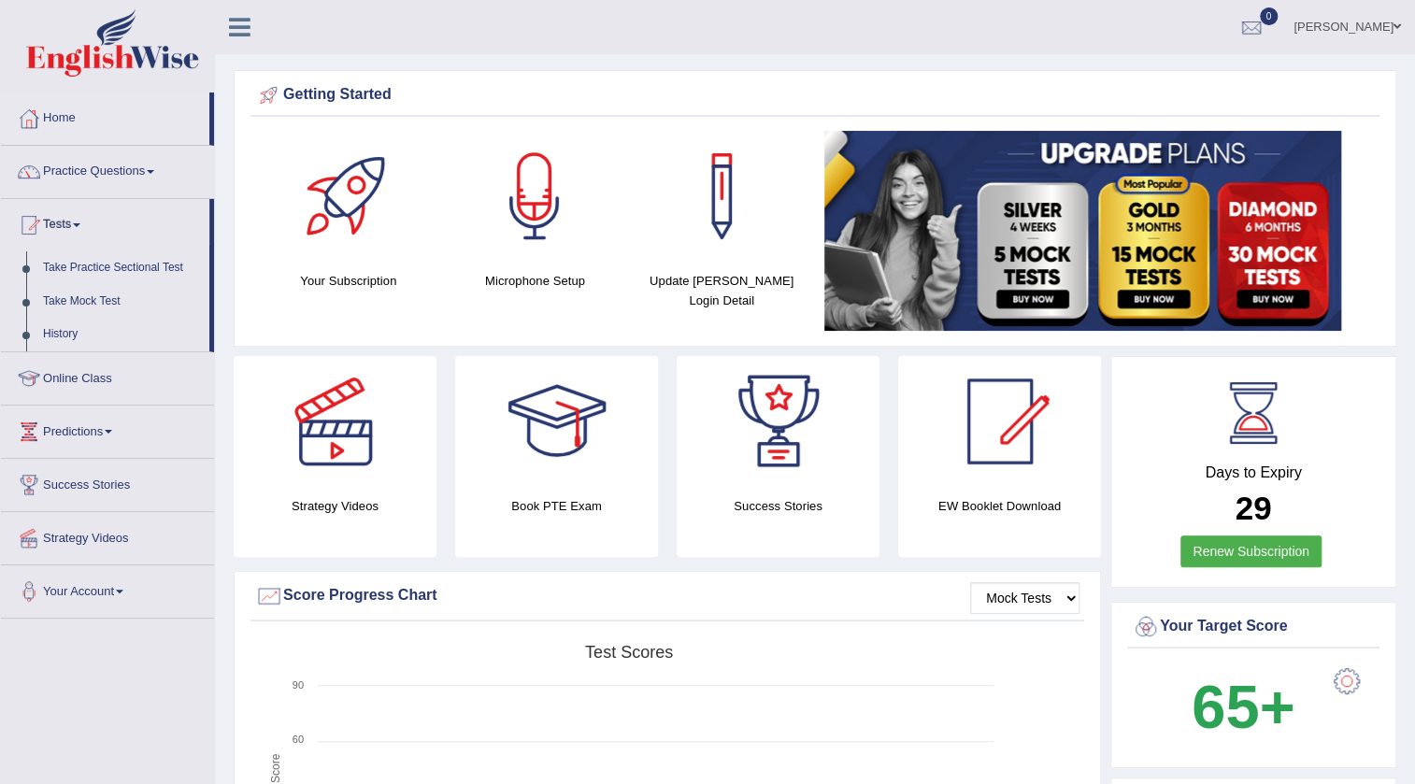
click at [82, 230] on link "Tests" at bounding box center [105, 222] width 208 height 47
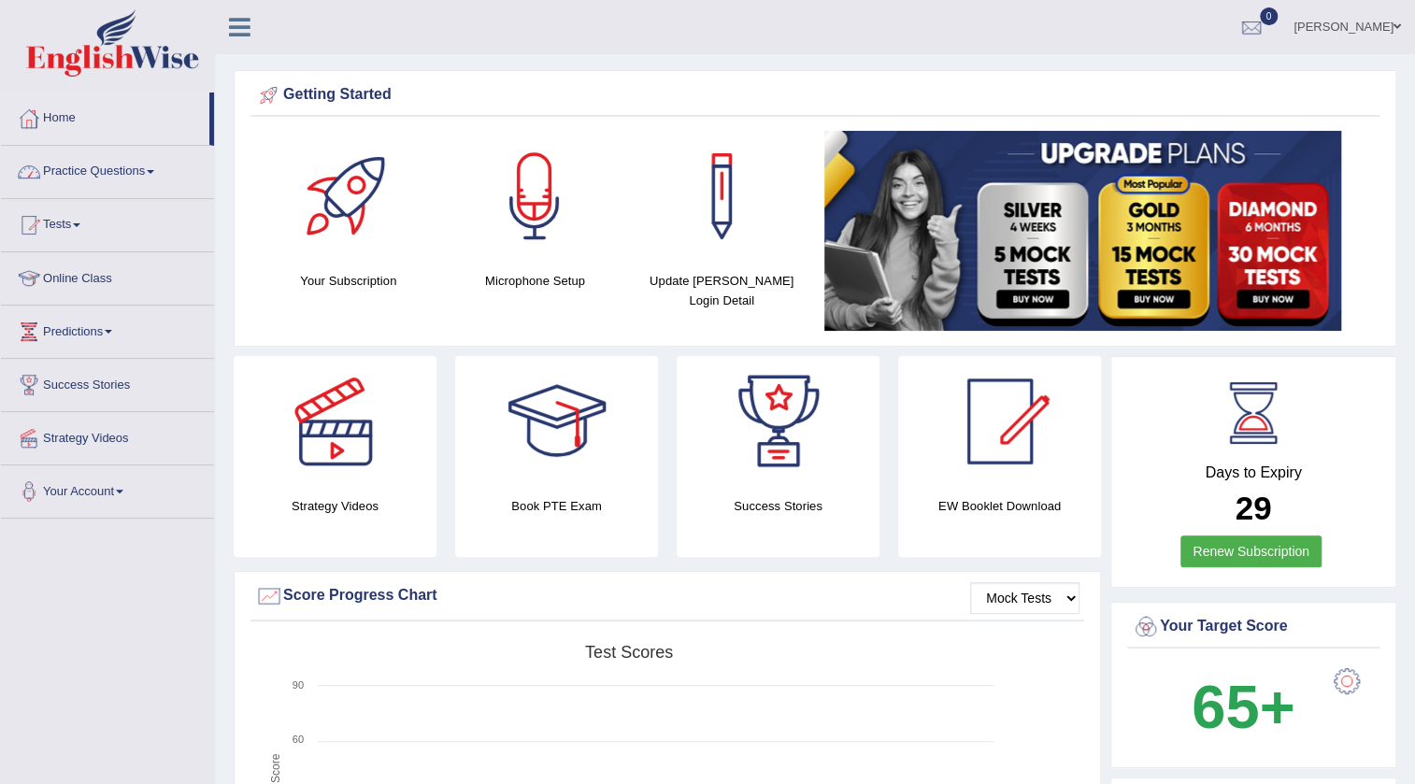
click at [114, 160] on link "Practice Questions" at bounding box center [107, 169] width 213 height 47
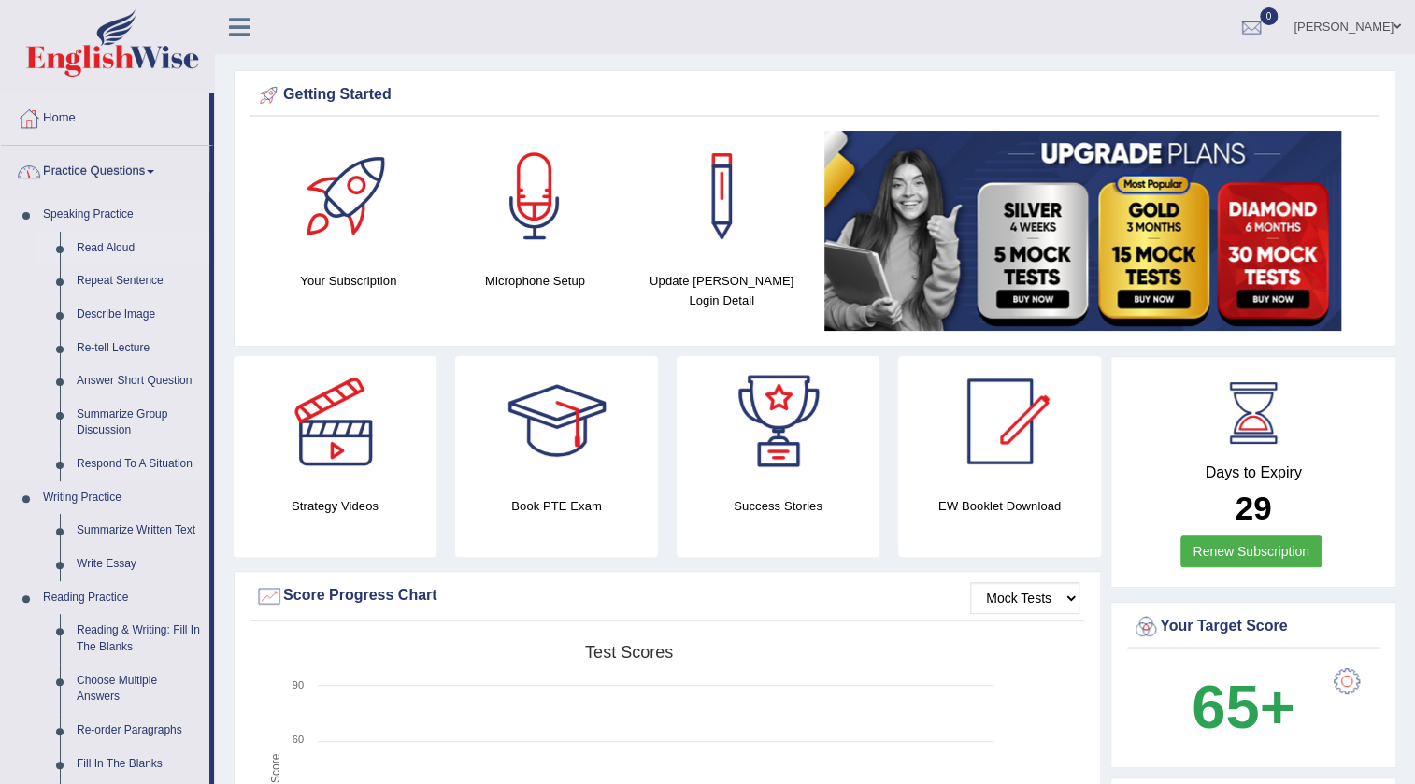
click at [113, 241] on link "Read Aloud" at bounding box center [138, 249] width 141 height 34
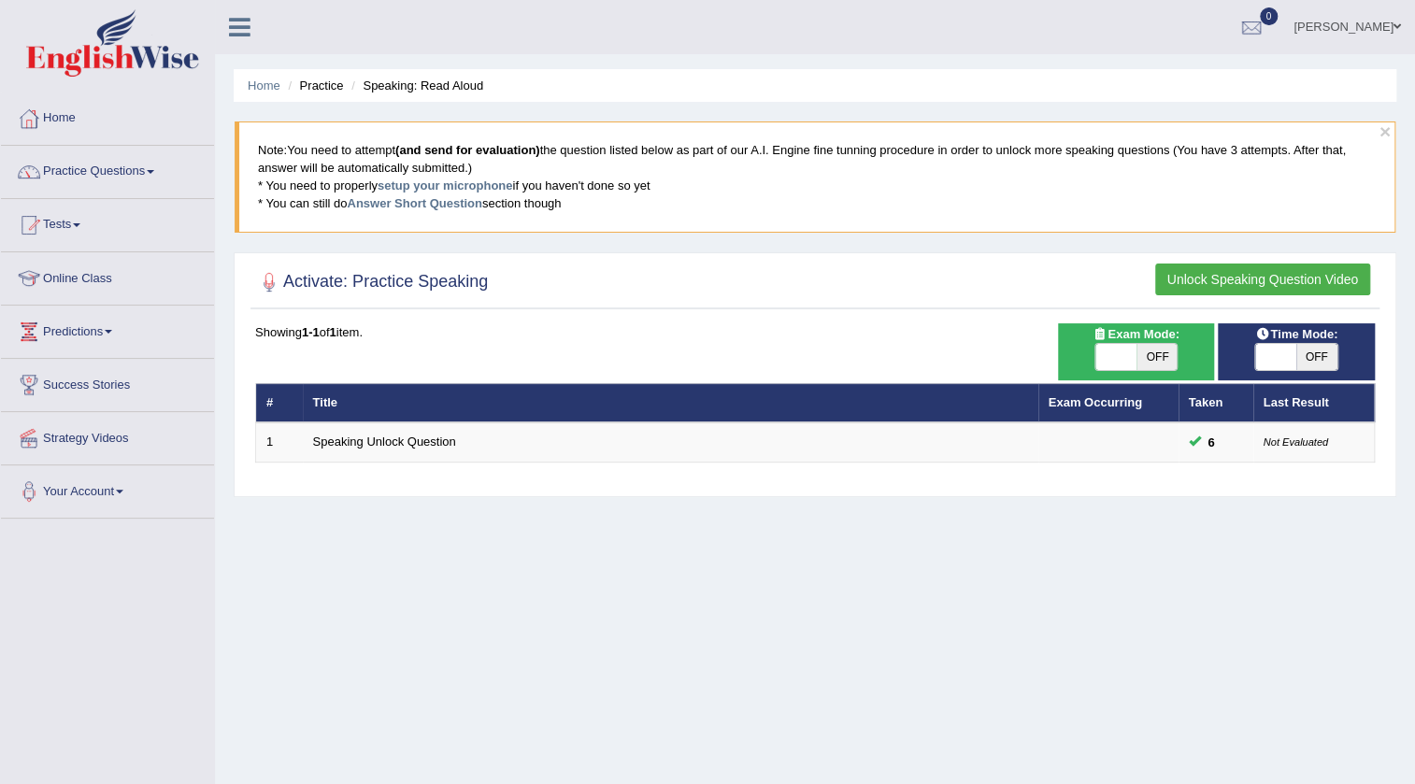
click at [411, 437] on link "Speaking Unlock Question" at bounding box center [384, 442] width 143 height 14
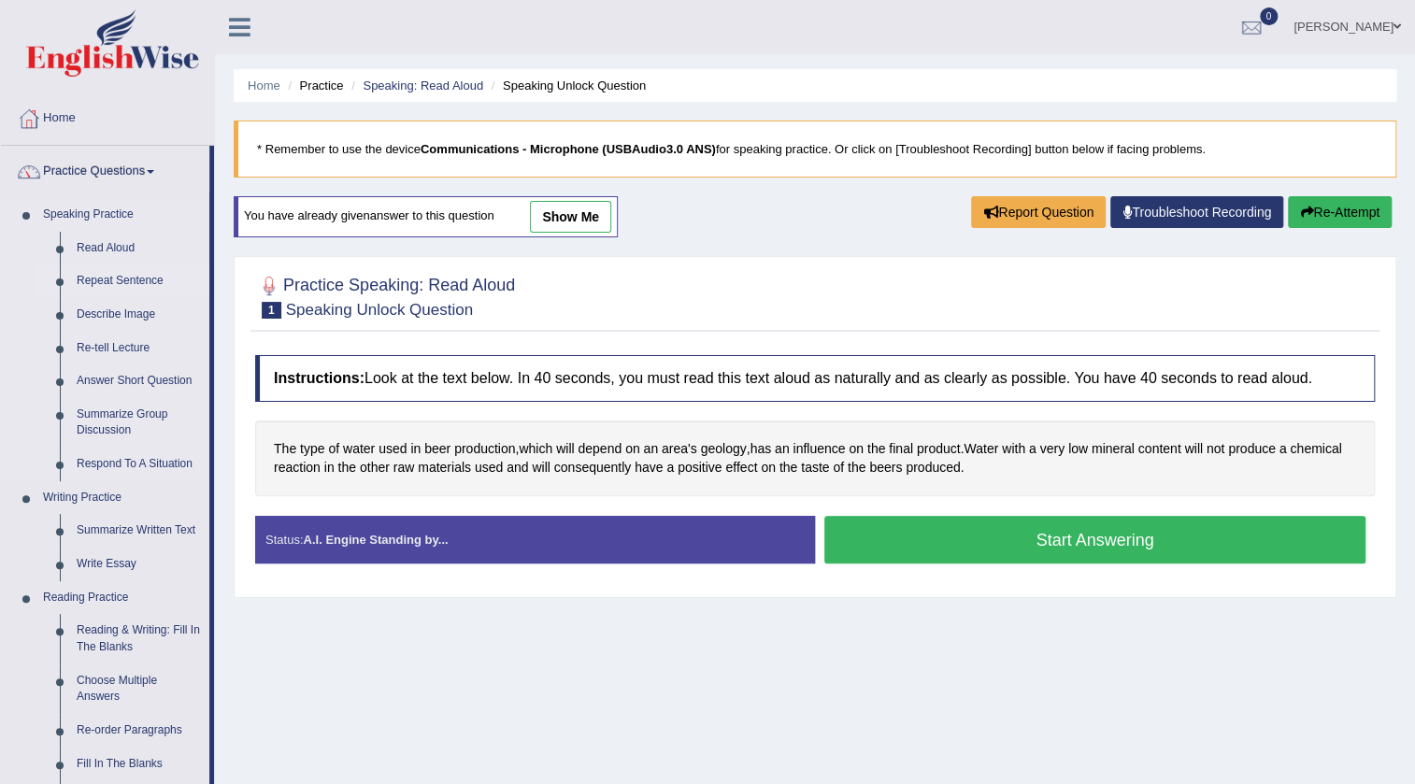
click at [121, 280] on link "Repeat Sentence" at bounding box center [138, 281] width 141 height 34
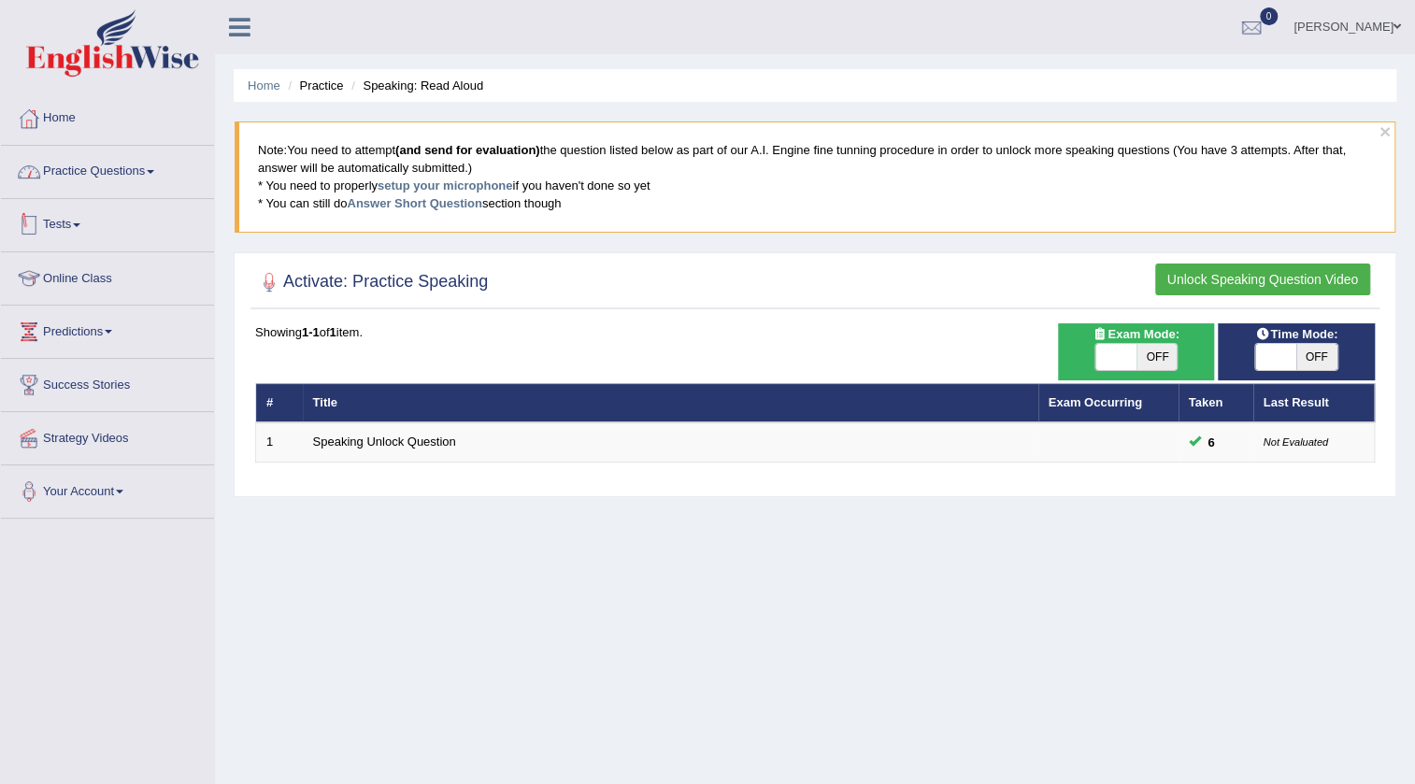
click at [107, 166] on link "Practice Questions" at bounding box center [107, 169] width 213 height 47
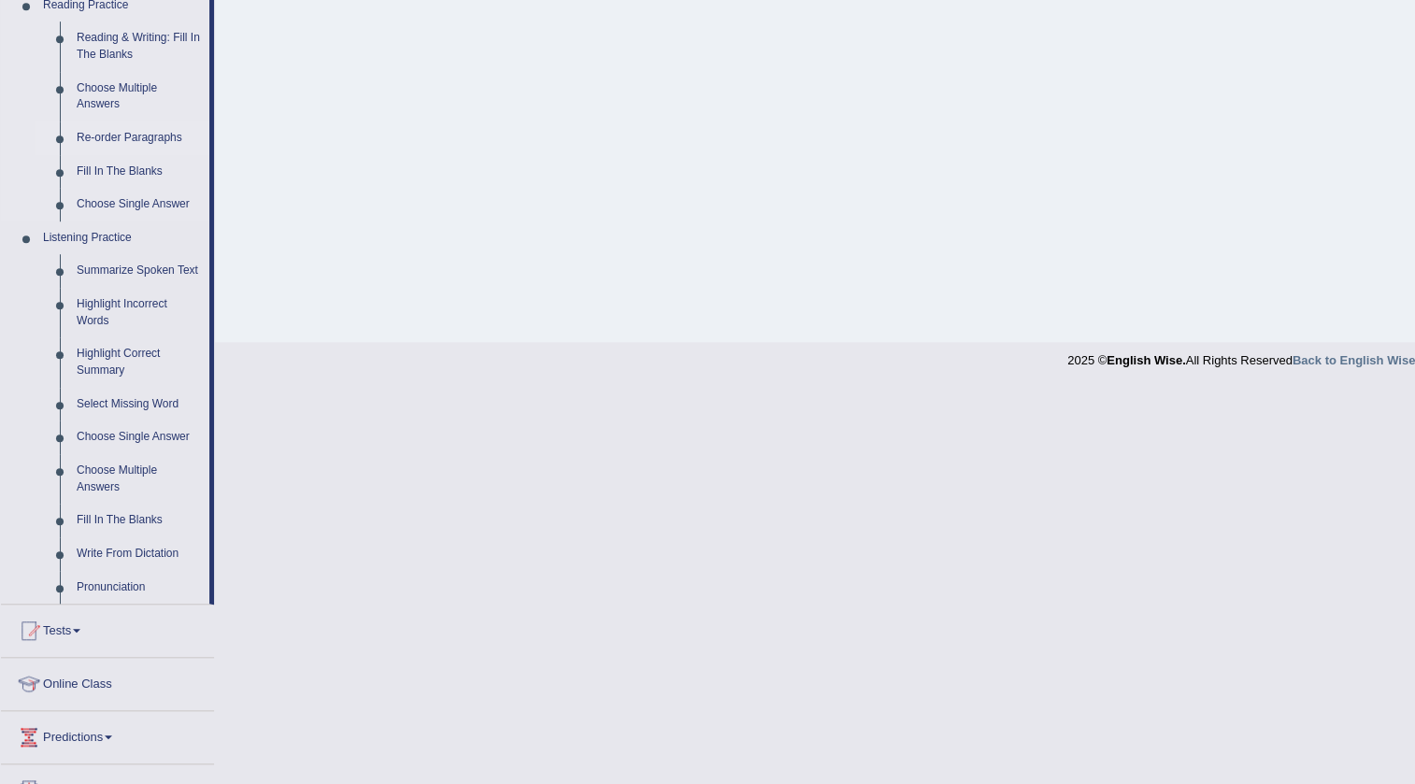
scroll to position [594, 0]
click at [126, 521] on link "Fill In The Blanks" at bounding box center [138, 519] width 141 height 34
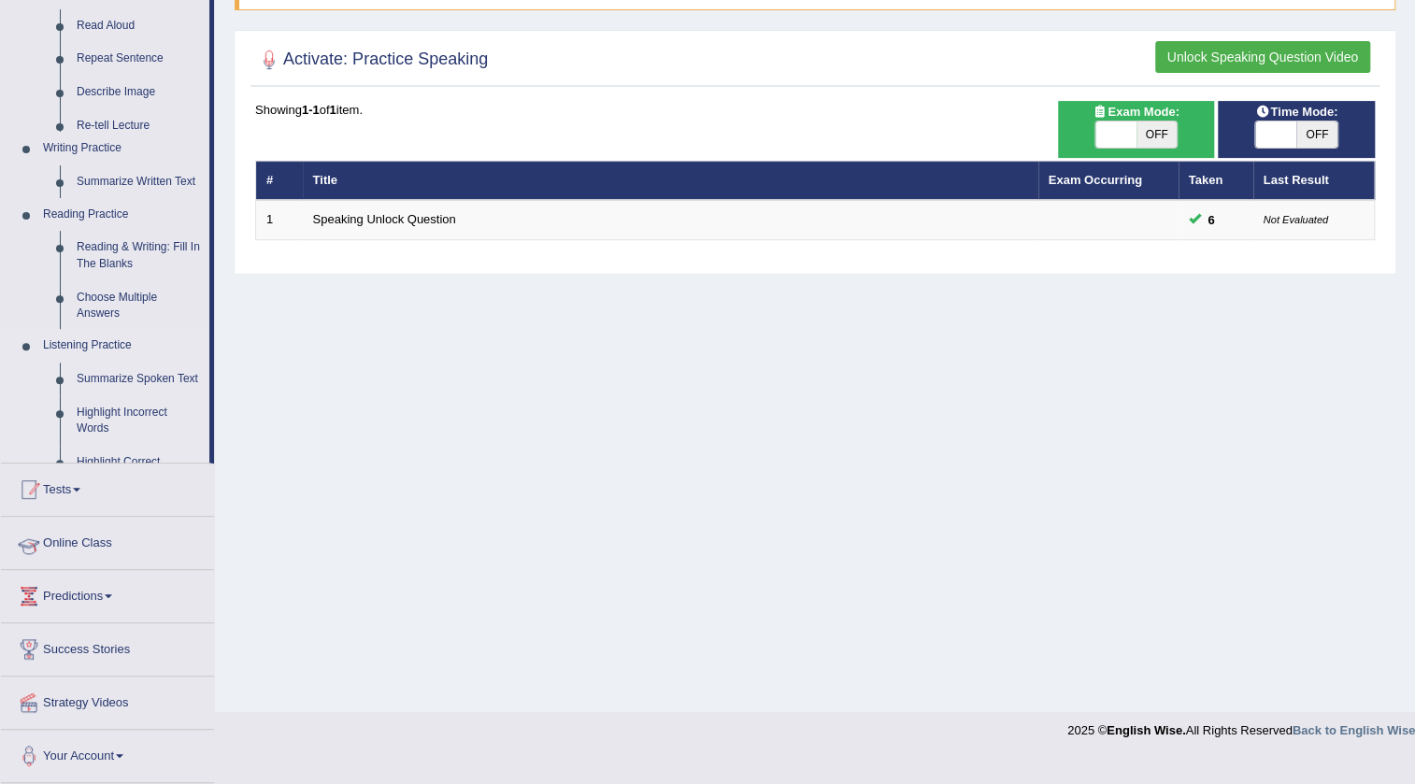
scroll to position [196, 0]
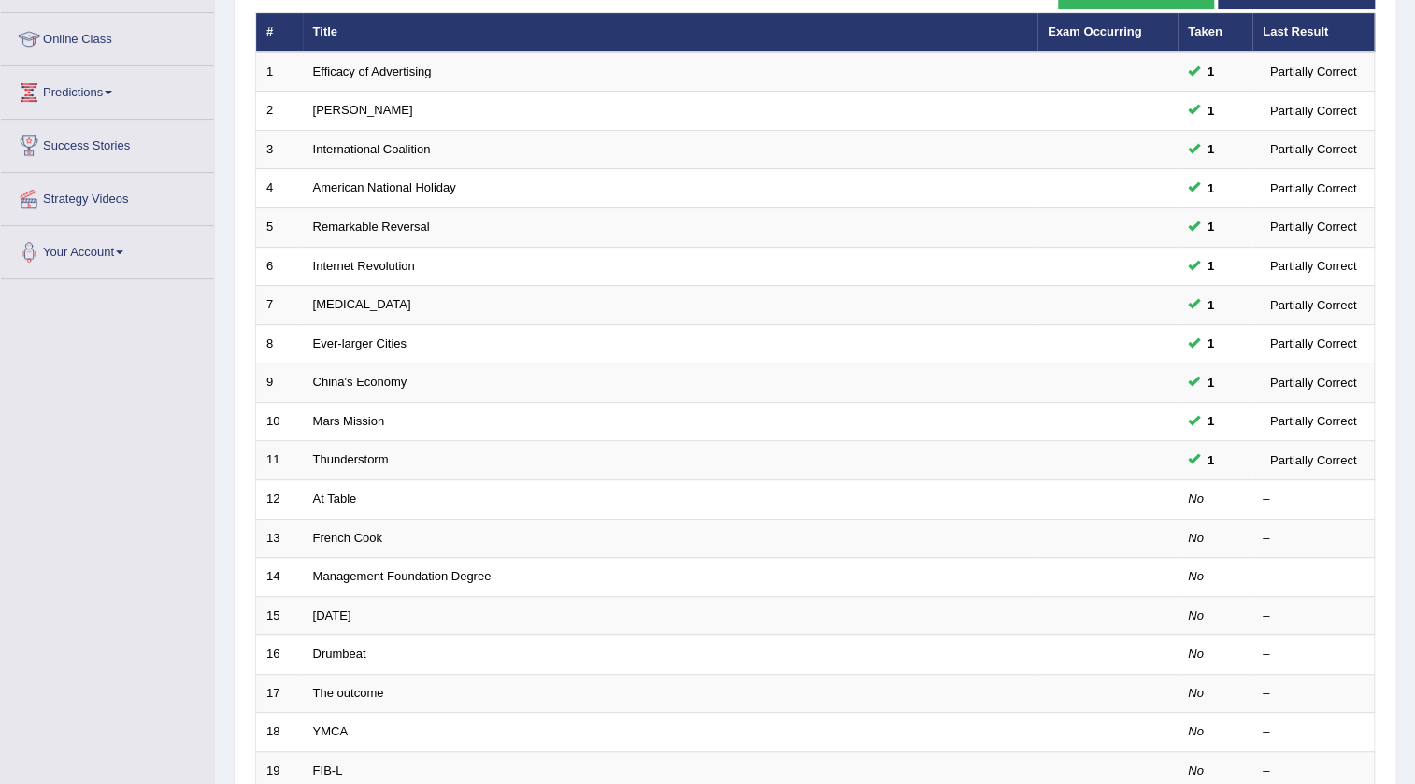
scroll to position [254, 0]
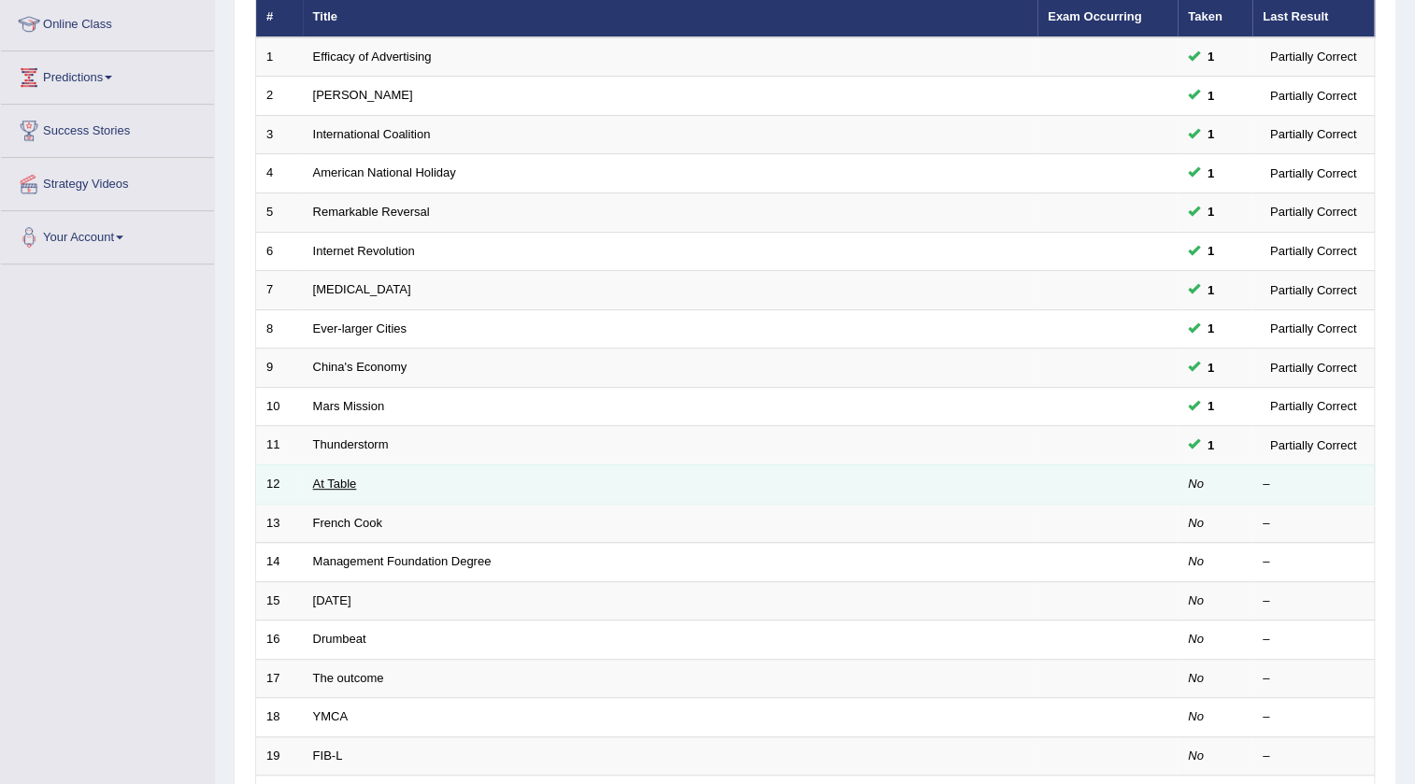
click at [336, 486] on link "At Table" at bounding box center [335, 484] width 44 height 14
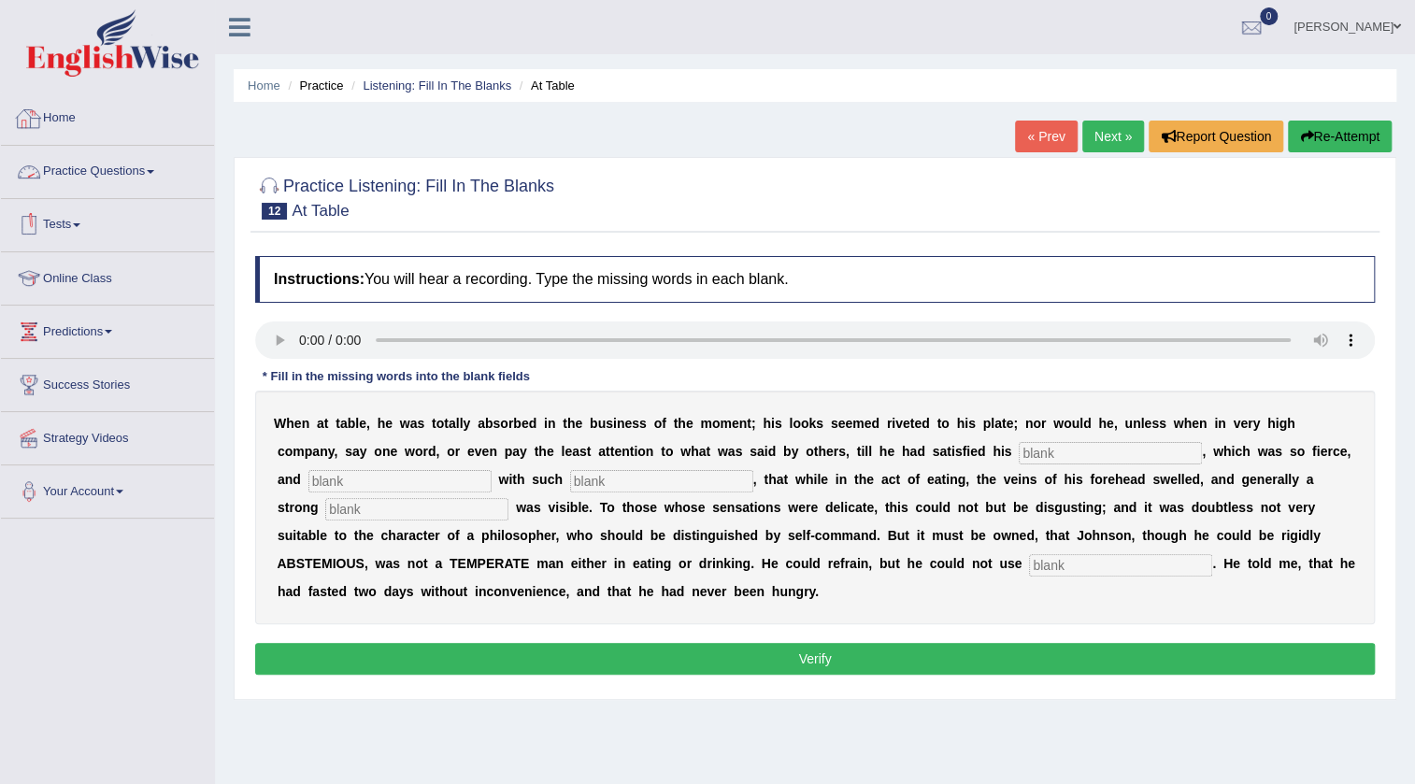
click at [76, 115] on link "Home" at bounding box center [107, 116] width 213 height 47
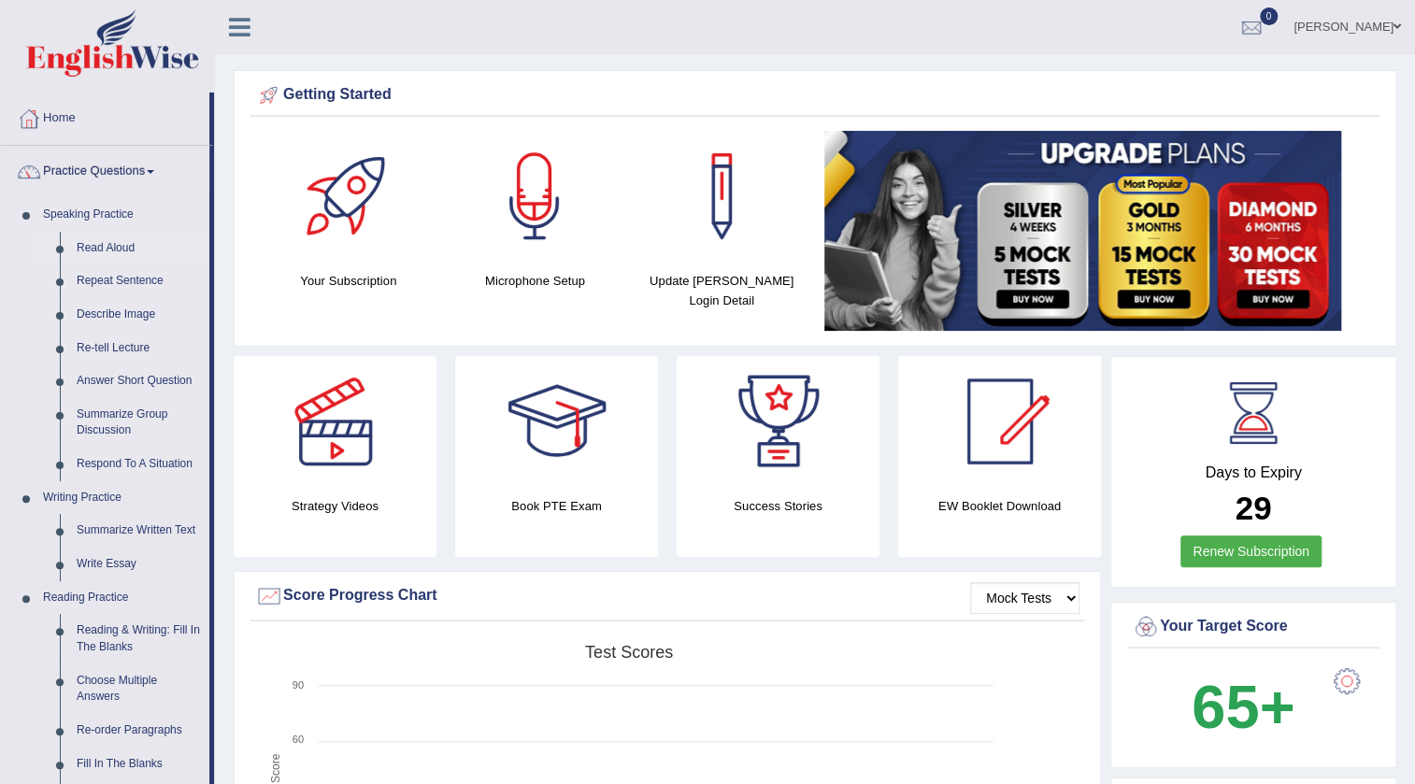
click at [100, 249] on link "Read Aloud" at bounding box center [138, 249] width 141 height 34
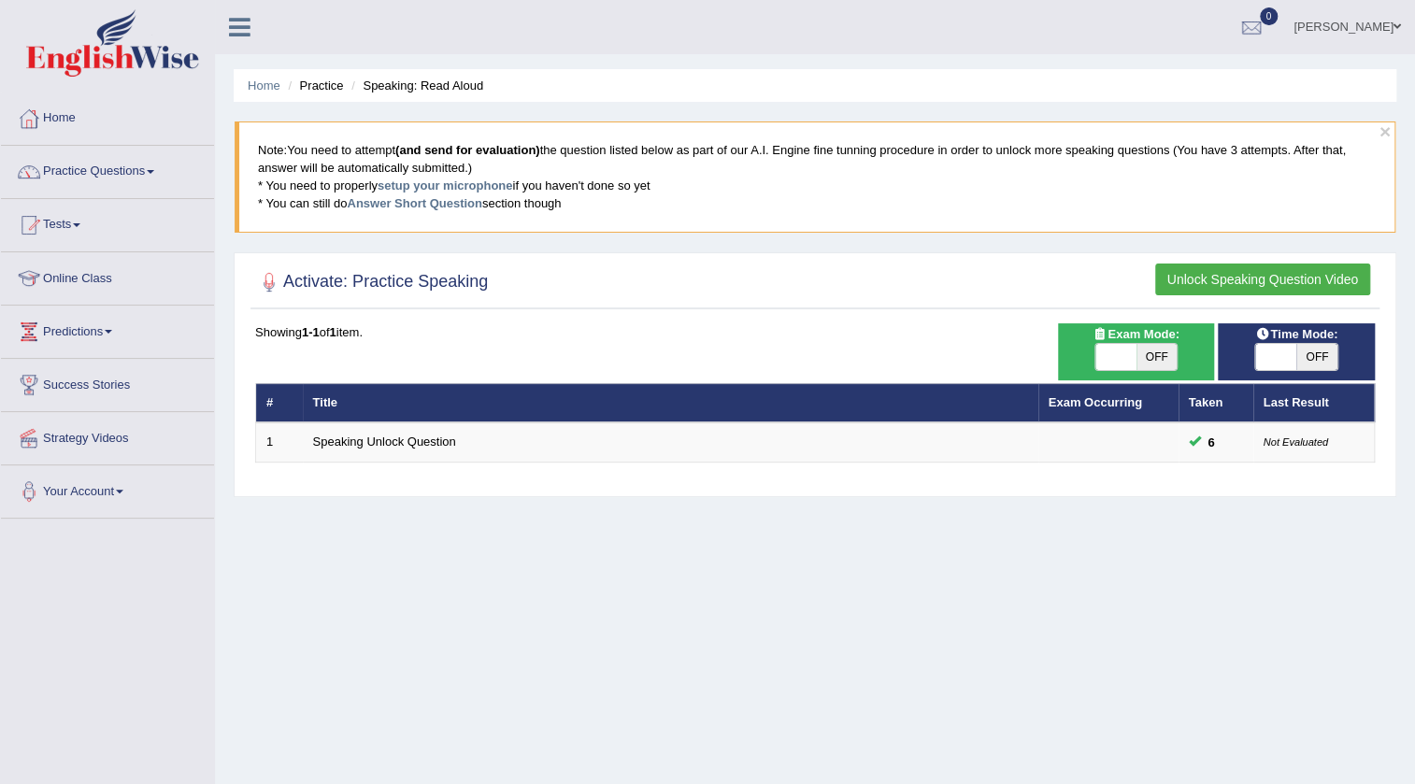
click at [92, 221] on link "Tests" at bounding box center [107, 222] width 213 height 47
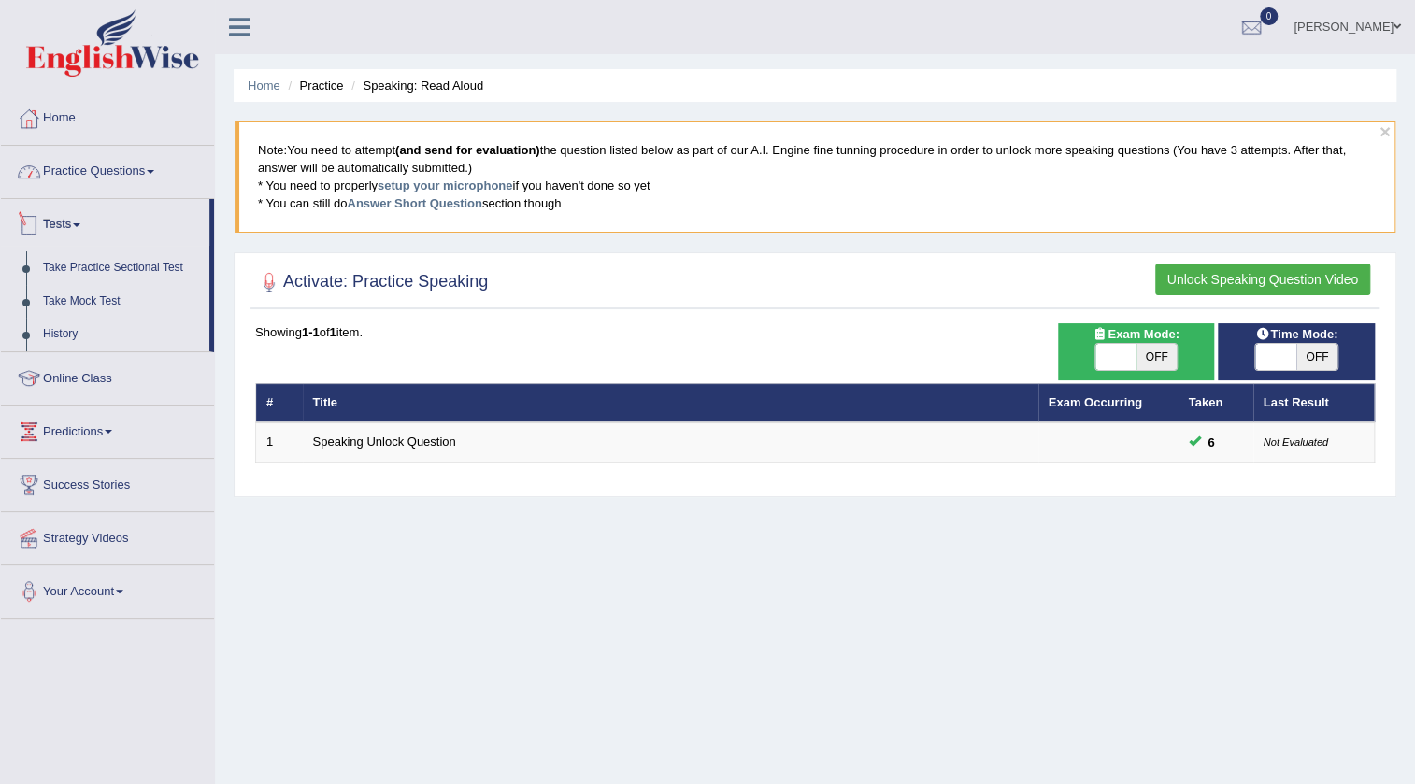
click at [97, 174] on link "Practice Questions" at bounding box center [107, 169] width 213 height 47
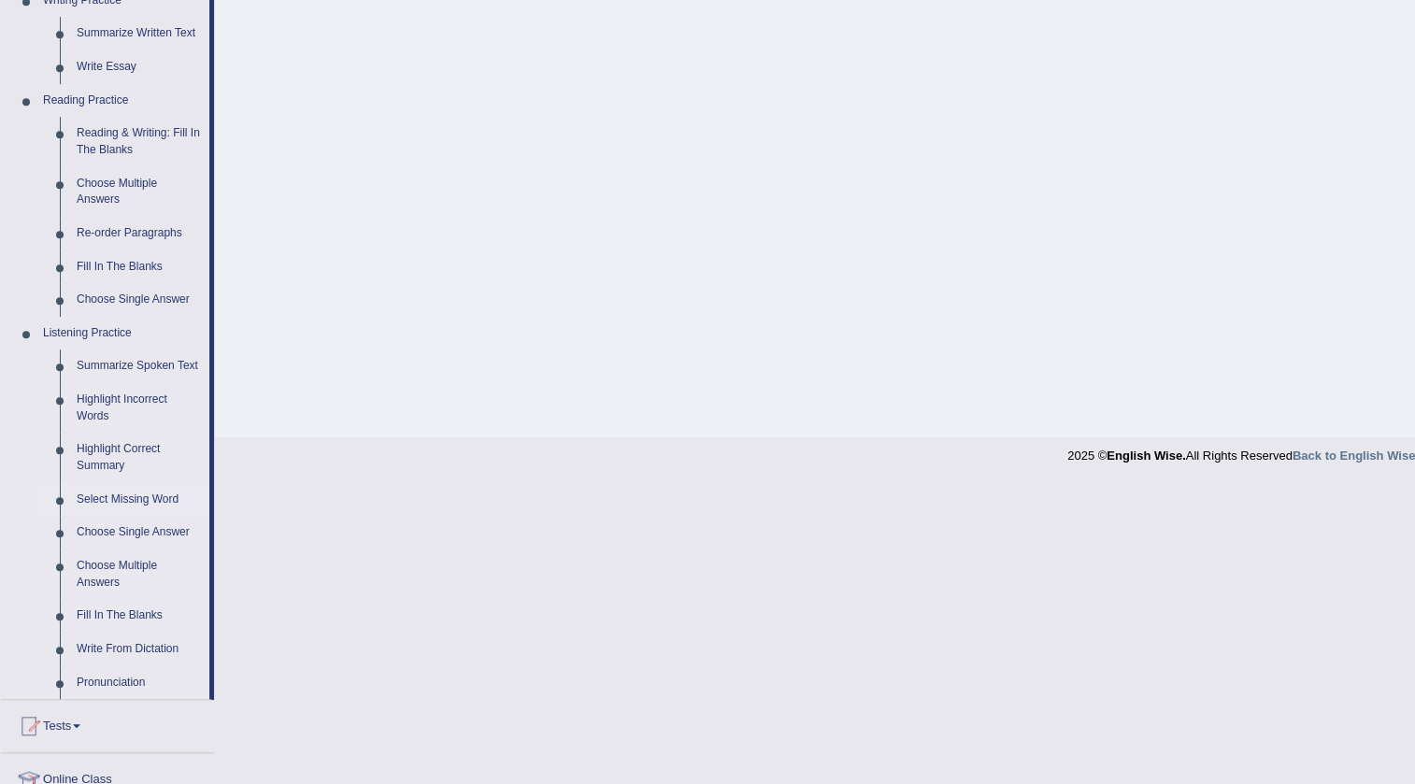
scroll to position [594, 0]
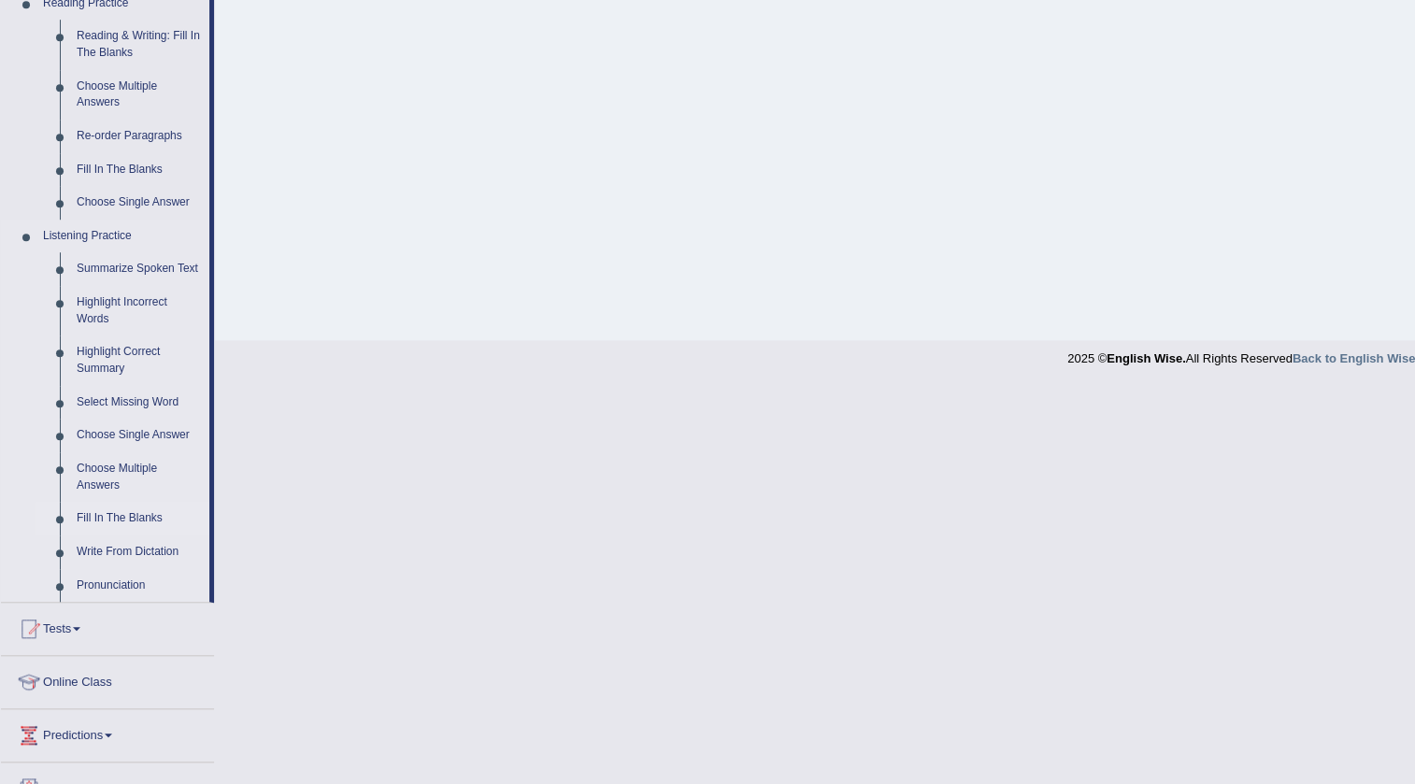
click at [126, 513] on link "Fill In The Blanks" at bounding box center [138, 519] width 141 height 34
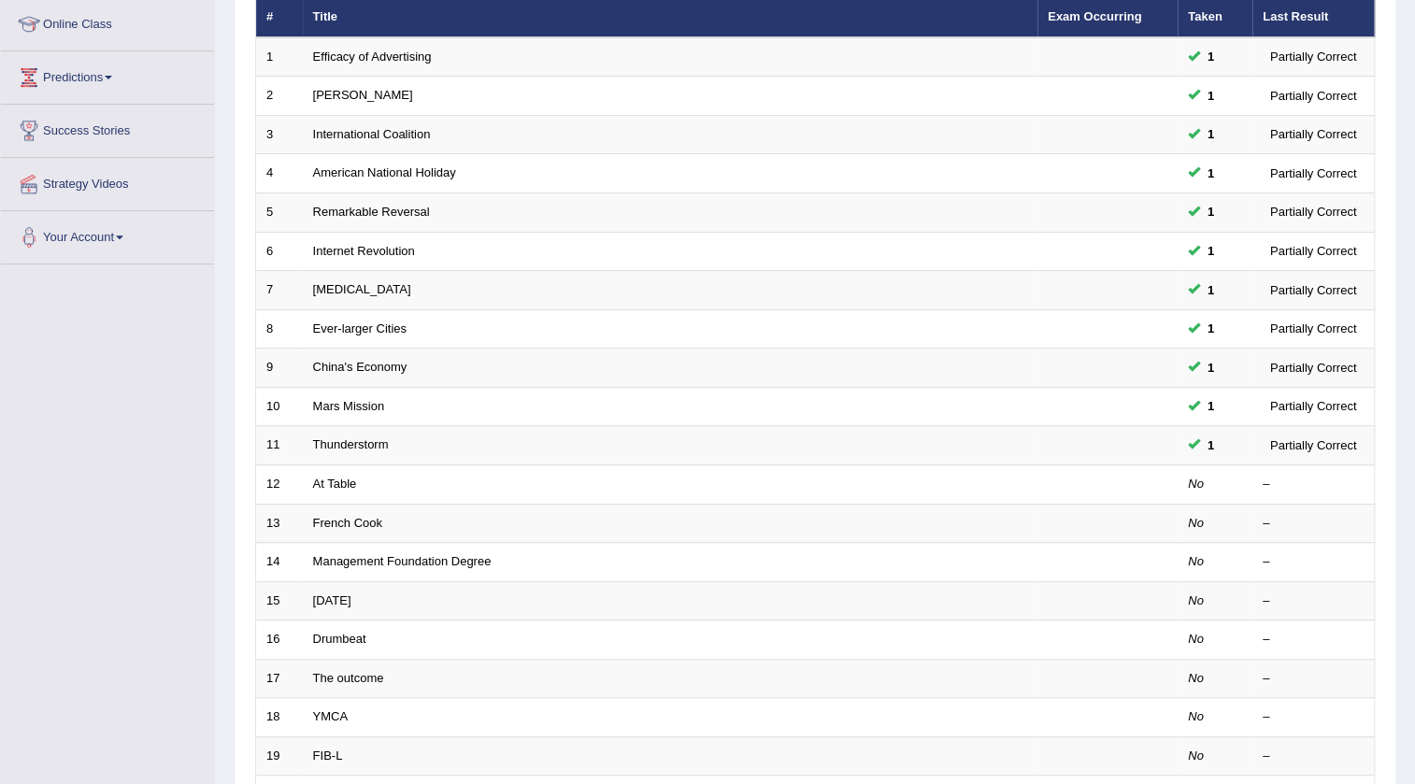
click at [326, 485] on link "At Table" at bounding box center [335, 484] width 44 height 14
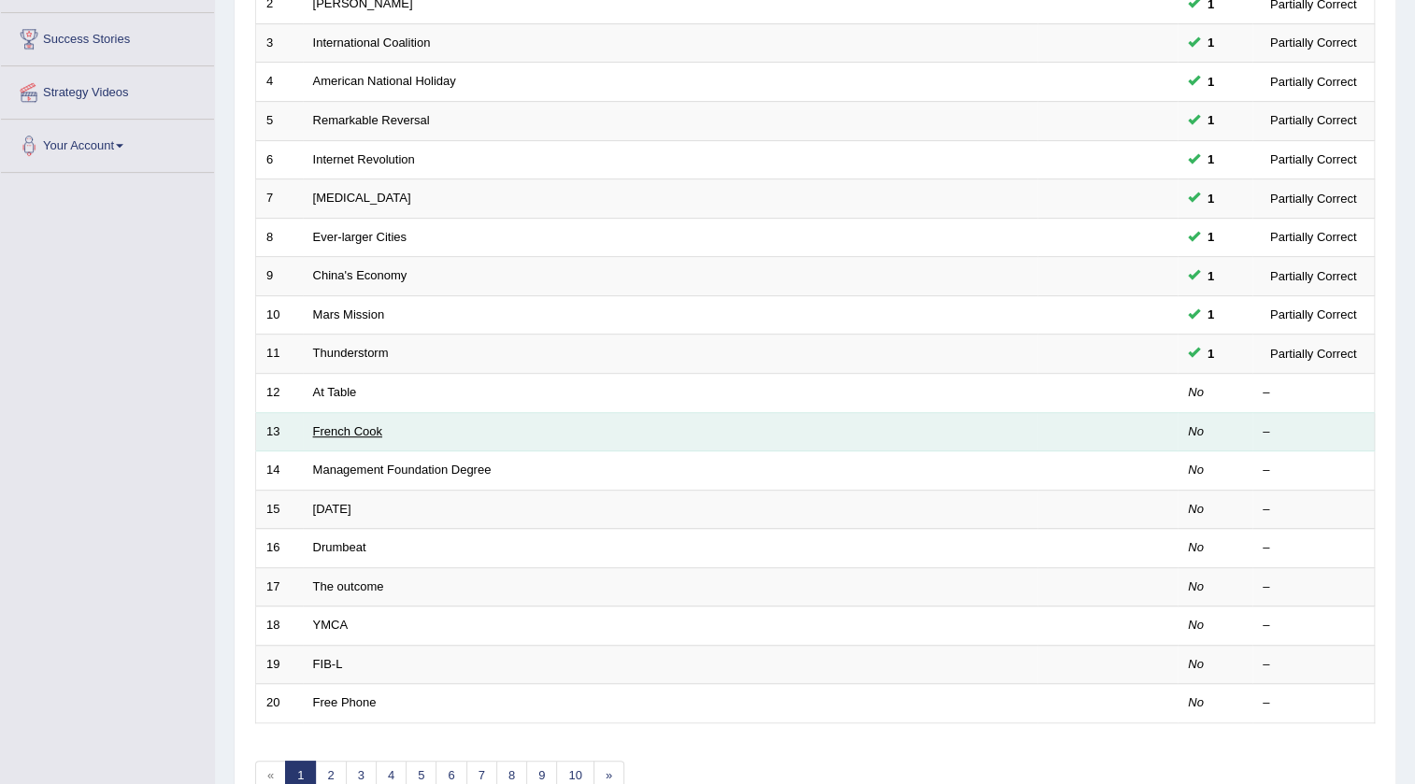
click at [369, 434] on link "French Cook" at bounding box center [347, 431] width 69 height 14
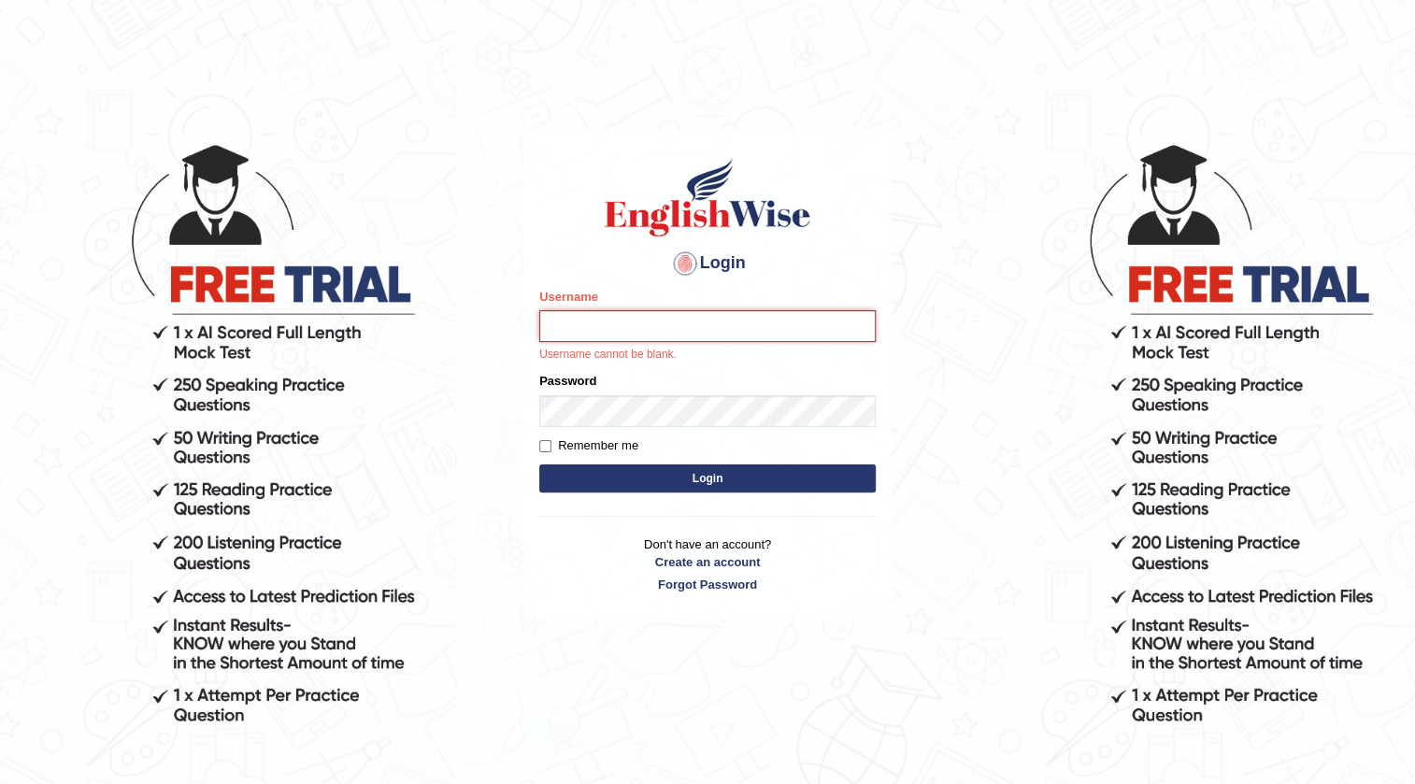
click at [589, 320] on input "Username" at bounding box center [707, 326] width 336 height 32
type input "Chandshanal69"
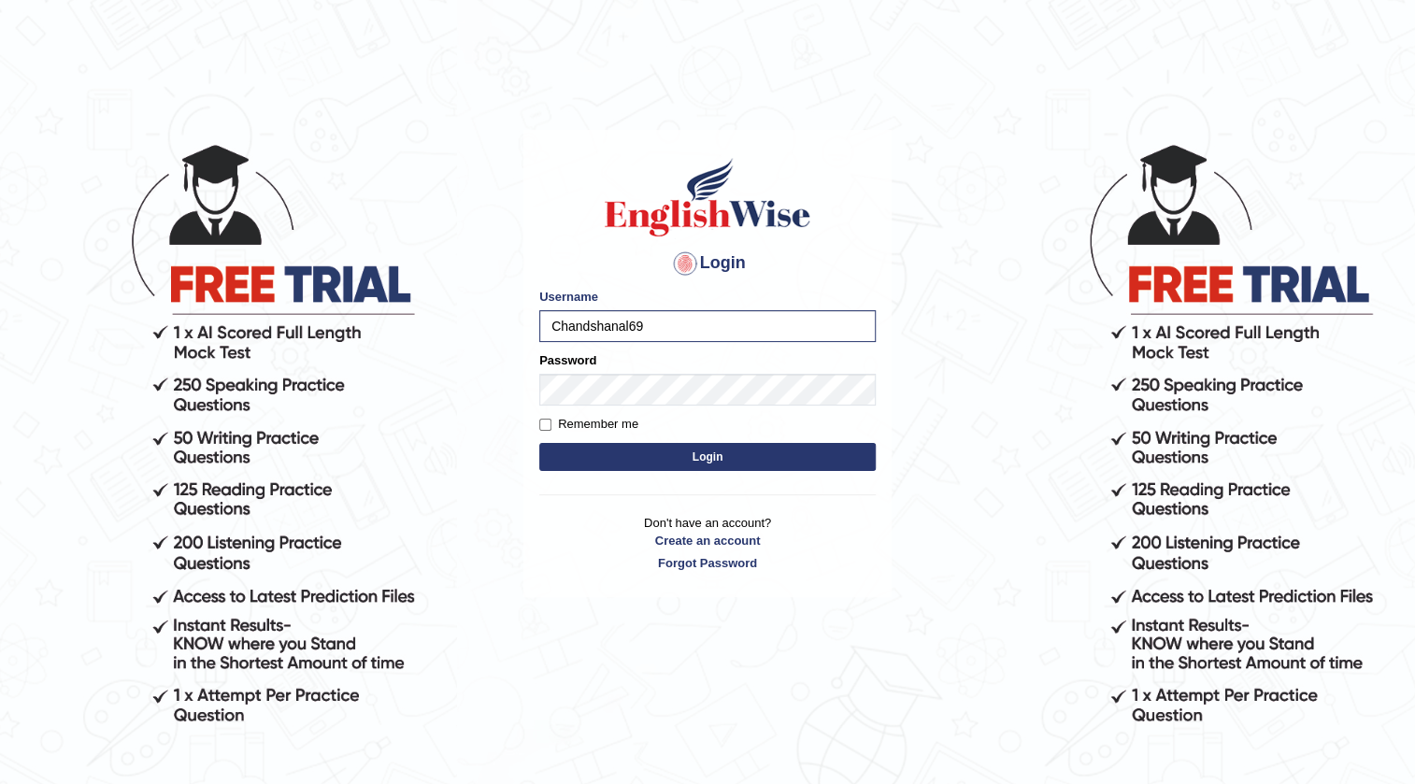
click at [664, 456] on button "Login" at bounding box center [707, 457] width 336 height 28
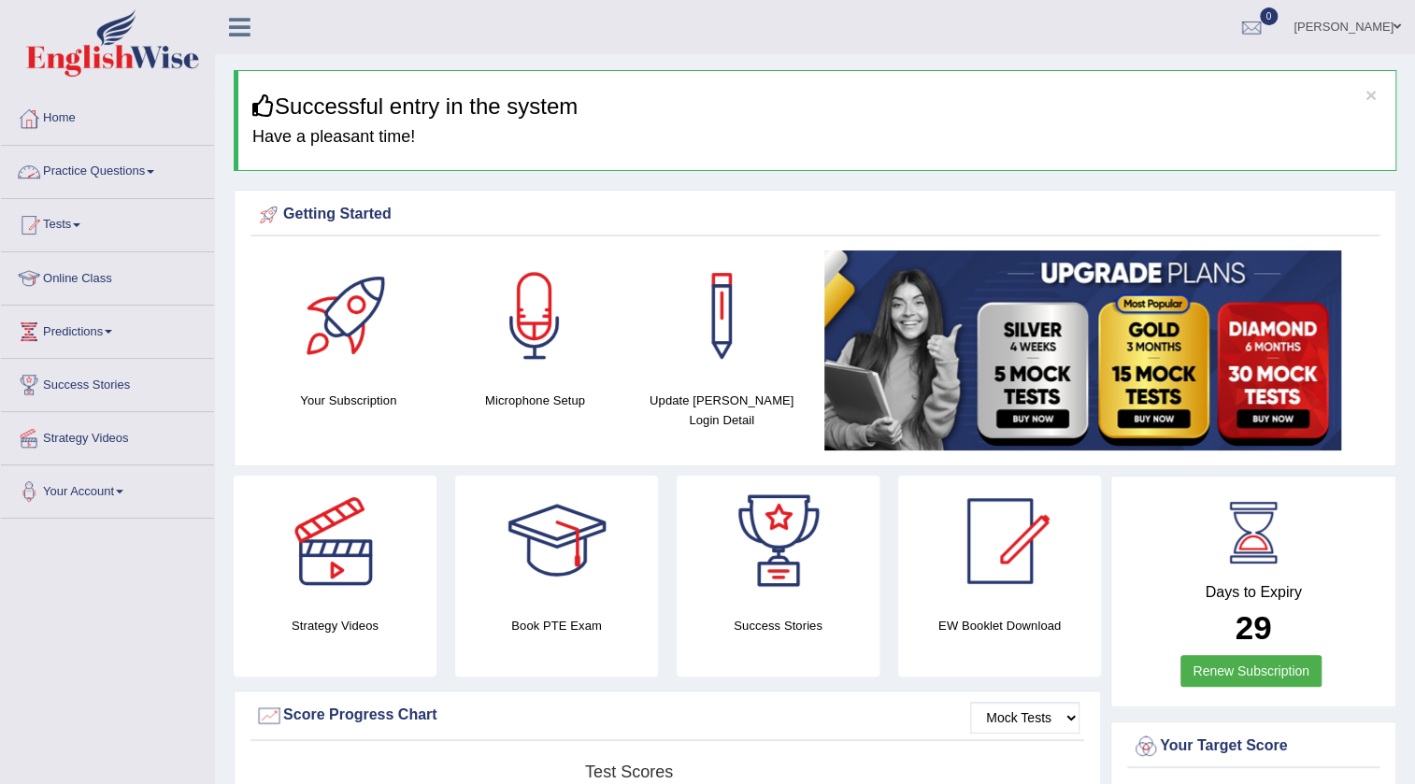
click at [110, 171] on link "Practice Questions" at bounding box center [107, 169] width 213 height 47
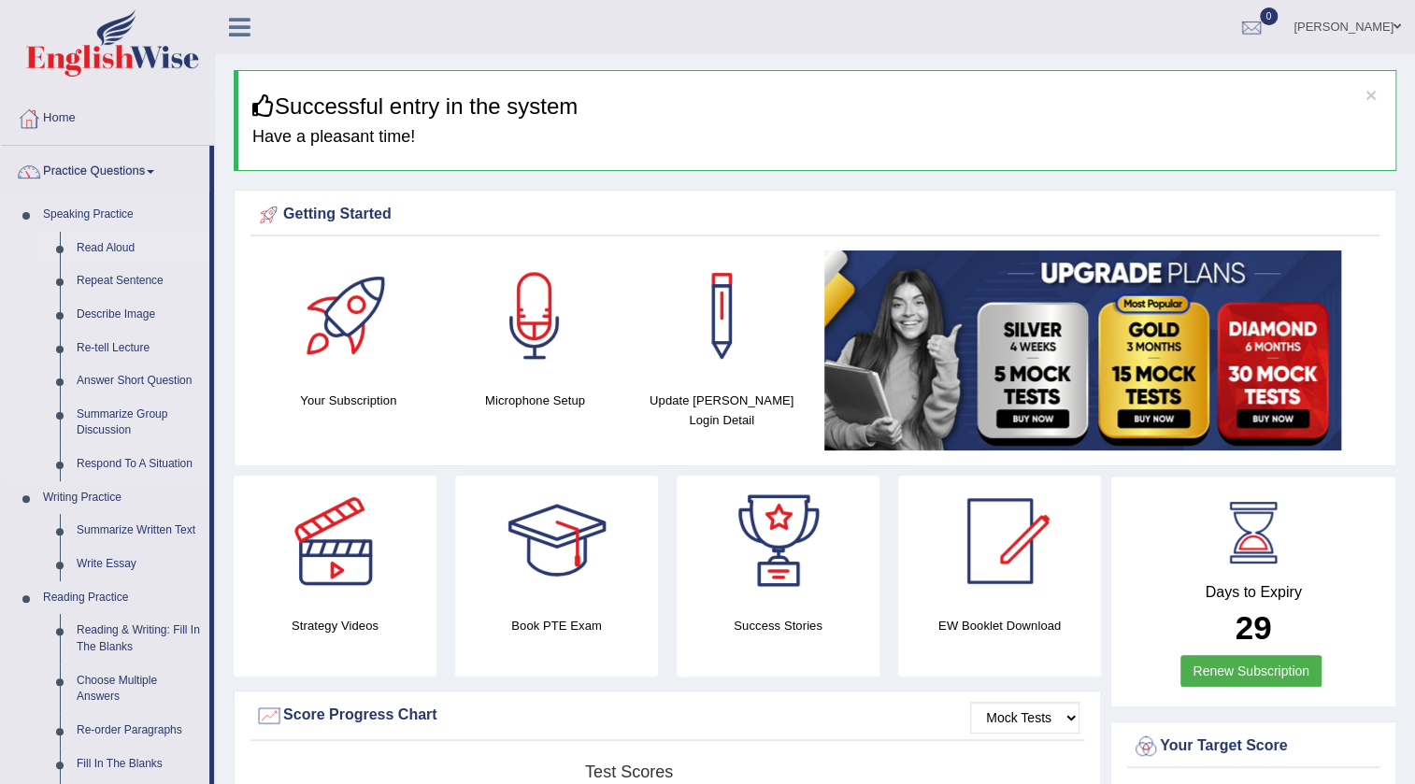
click at [100, 247] on link "Read Aloud" at bounding box center [138, 249] width 141 height 34
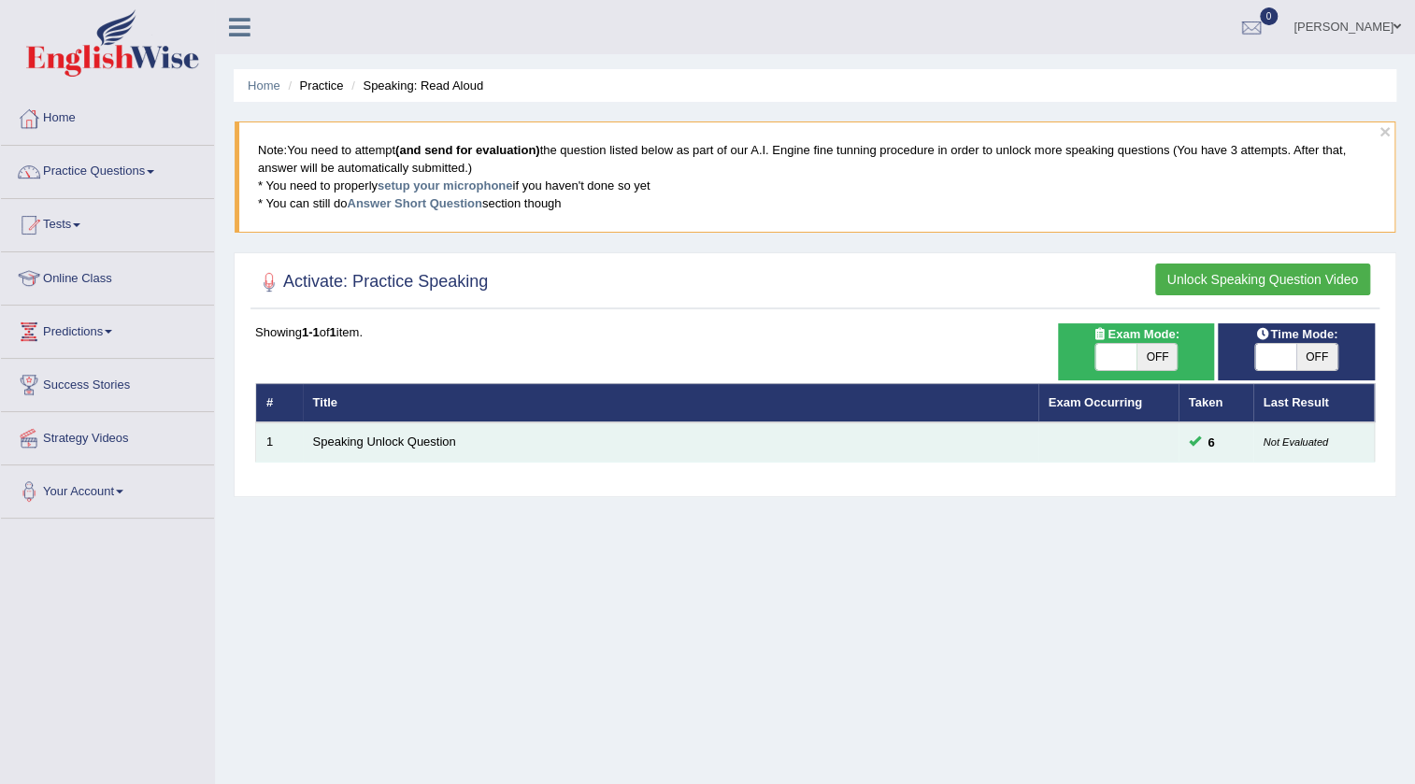
click at [404, 450] on td "Speaking Unlock Question" at bounding box center [670, 441] width 735 height 39
click at [415, 444] on link "Speaking Unlock Question" at bounding box center [384, 442] width 143 height 14
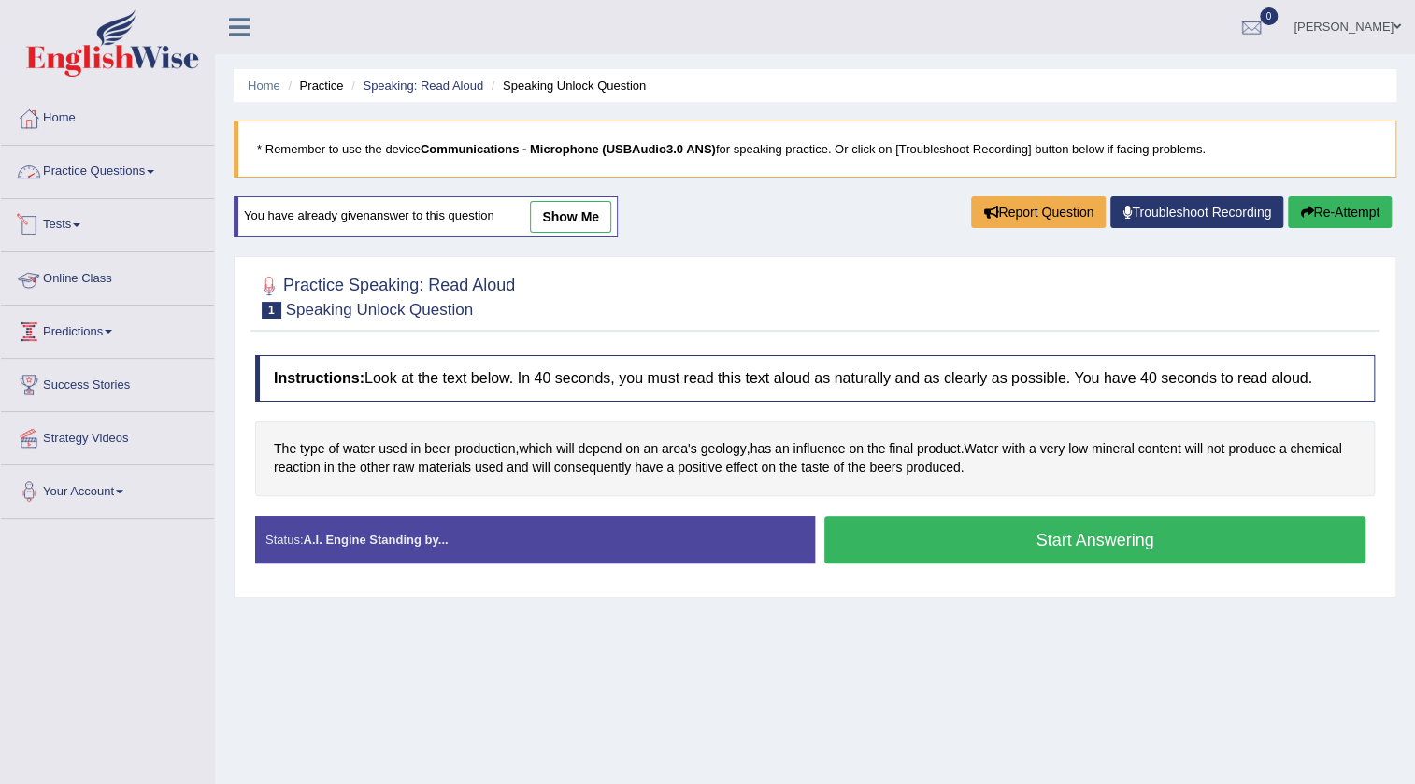
click at [111, 164] on link "Practice Questions" at bounding box center [107, 169] width 213 height 47
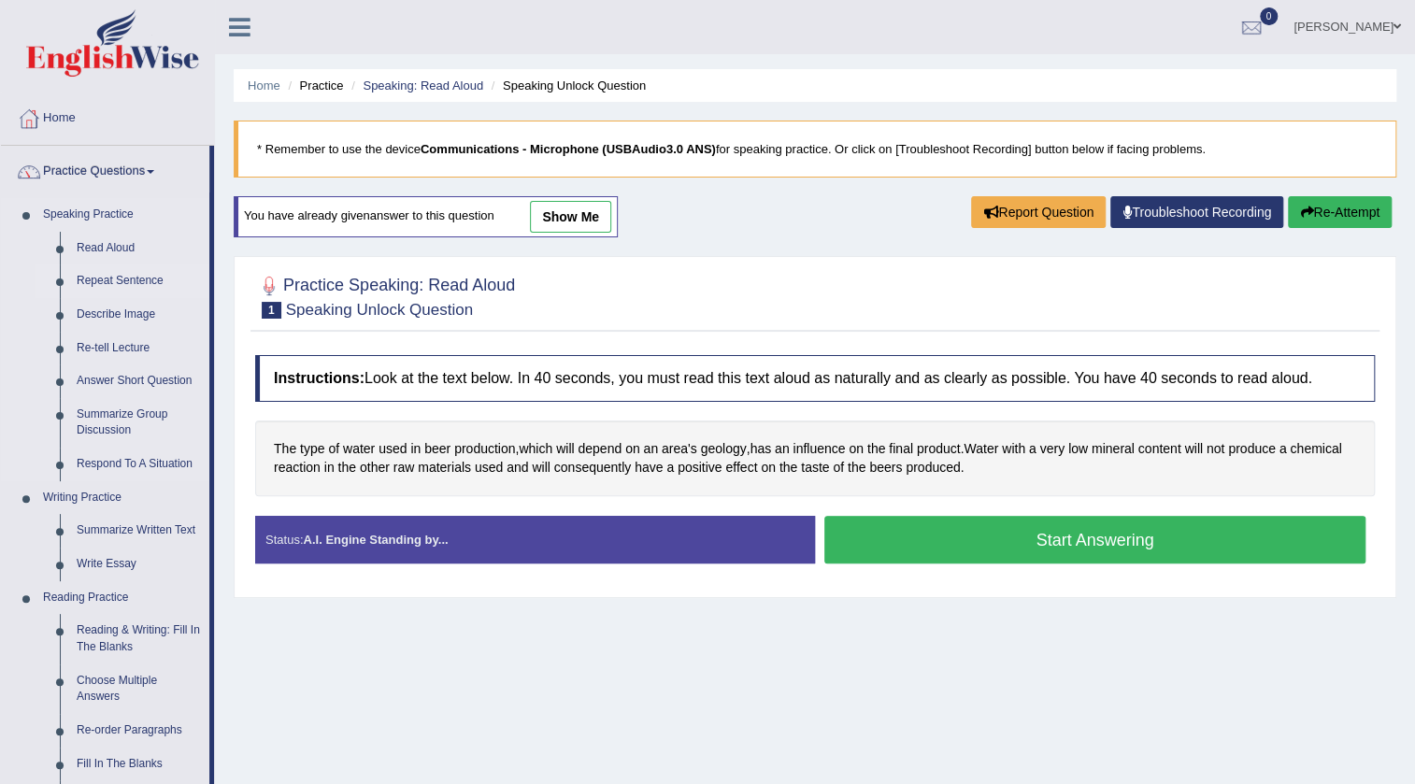
click at [96, 272] on link "Repeat Sentence" at bounding box center [138, 281] width 141 height 34
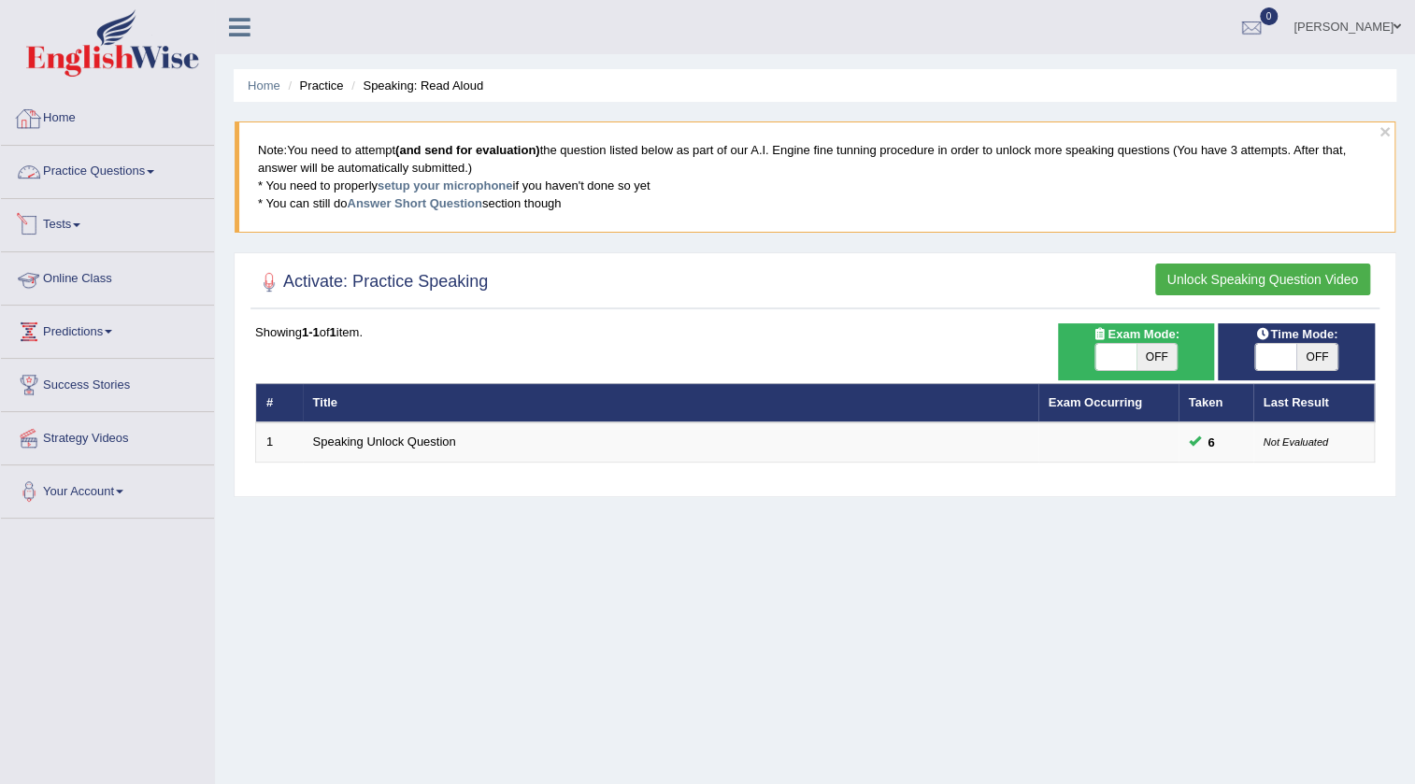
click at [47, 114] on link "Home" at bounding box center [107, 116] width 213 height 47
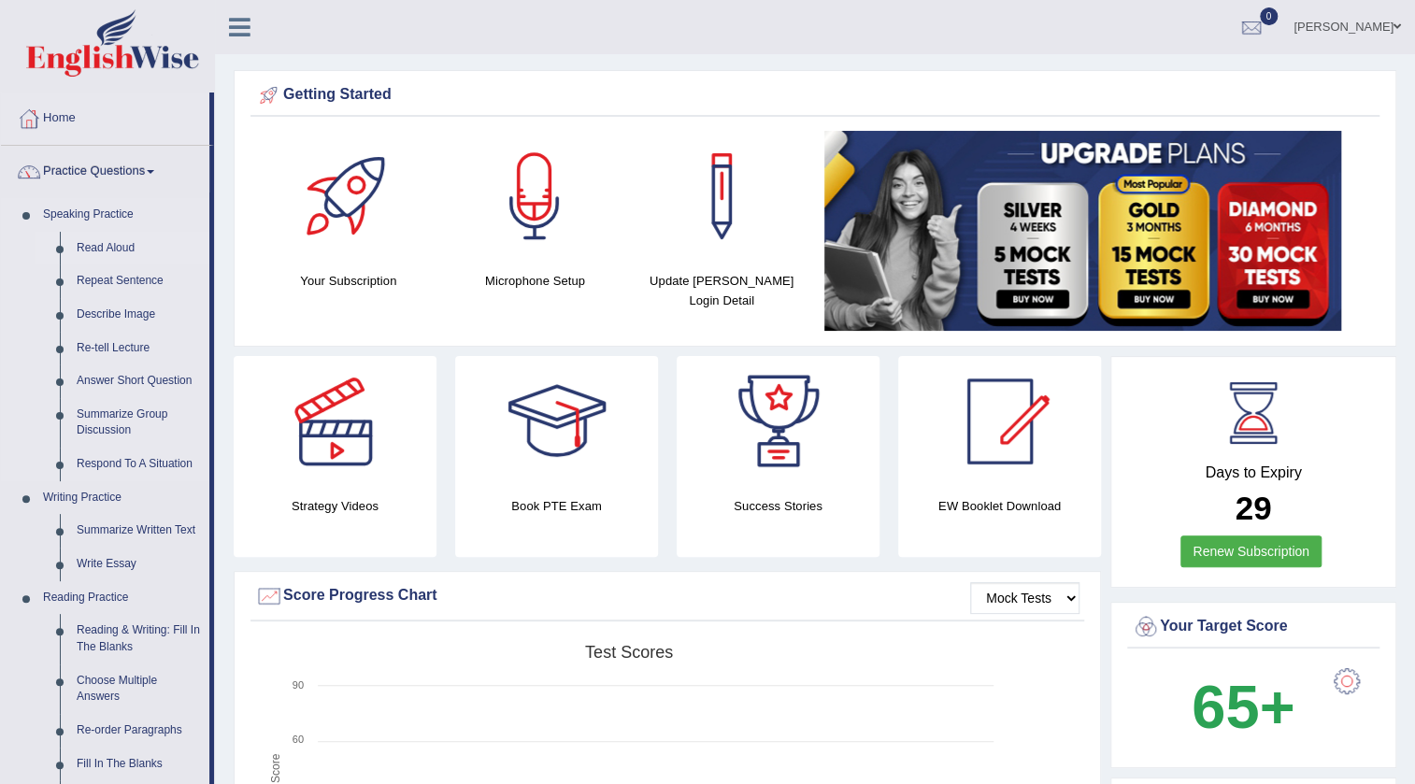
click at [111, 239] on link "Read Aloud" at bounding box center [138, 249] width 141 height 34
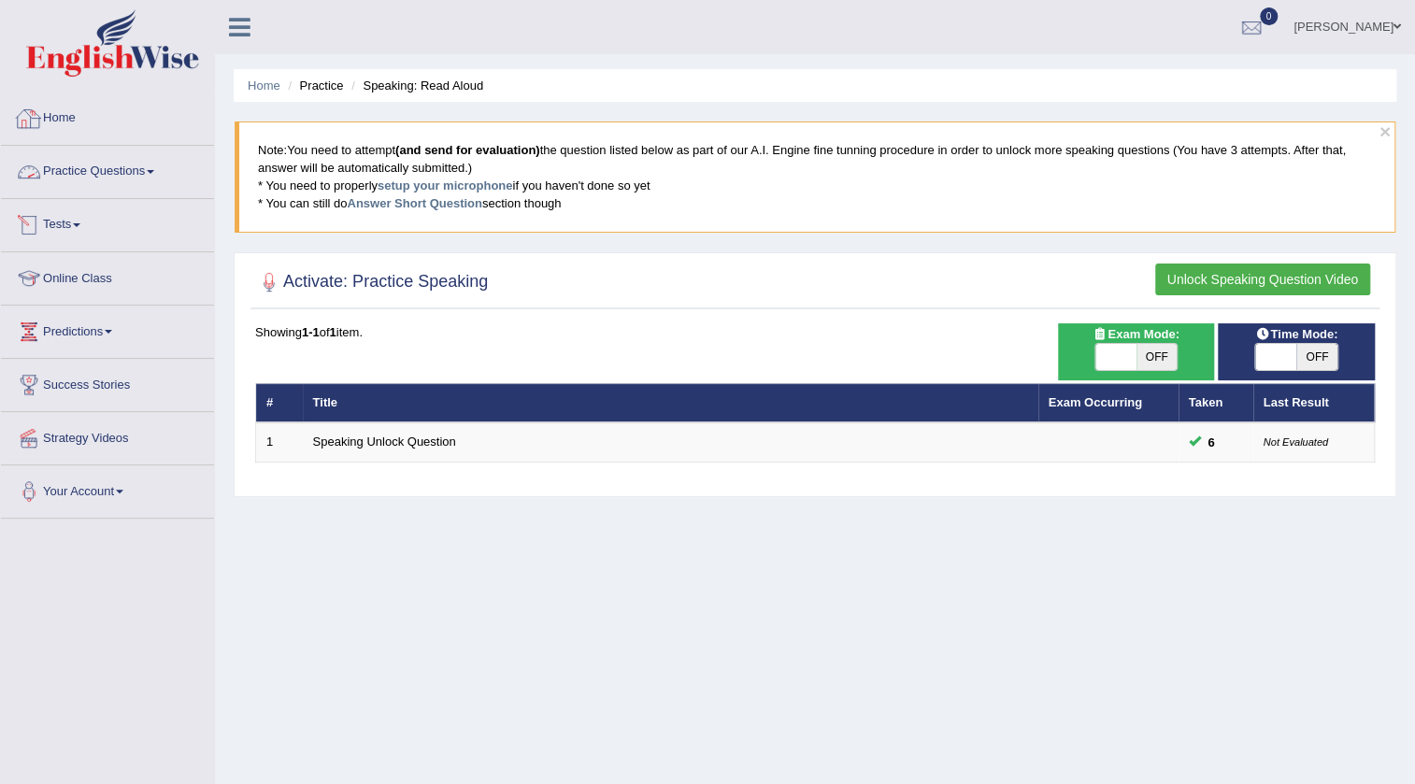
click at [70, 131] on link "Home" at bounding box center [107, 116] width 213 height 47
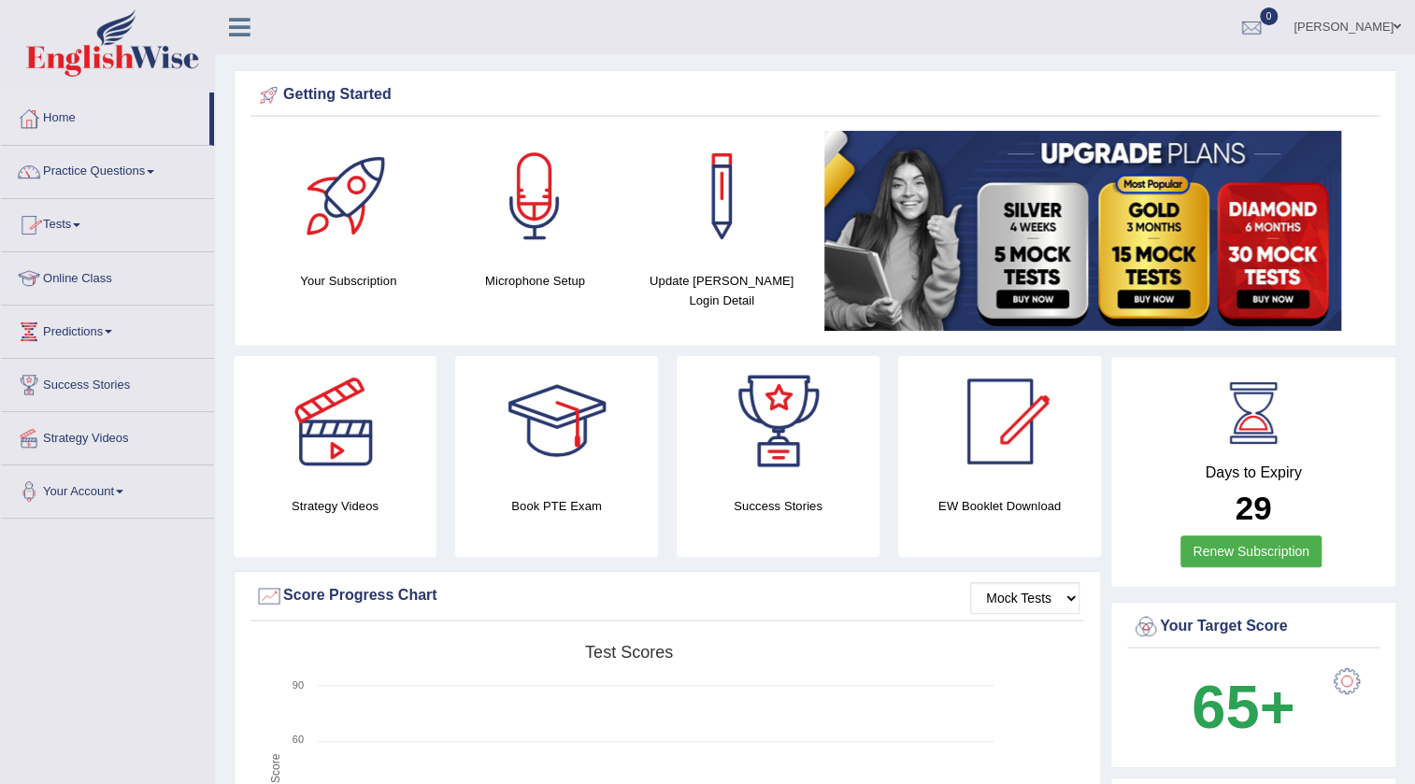
click at [110, 171] on link "Practice Questions" at bounding box center [107, 169] width 213 height 47
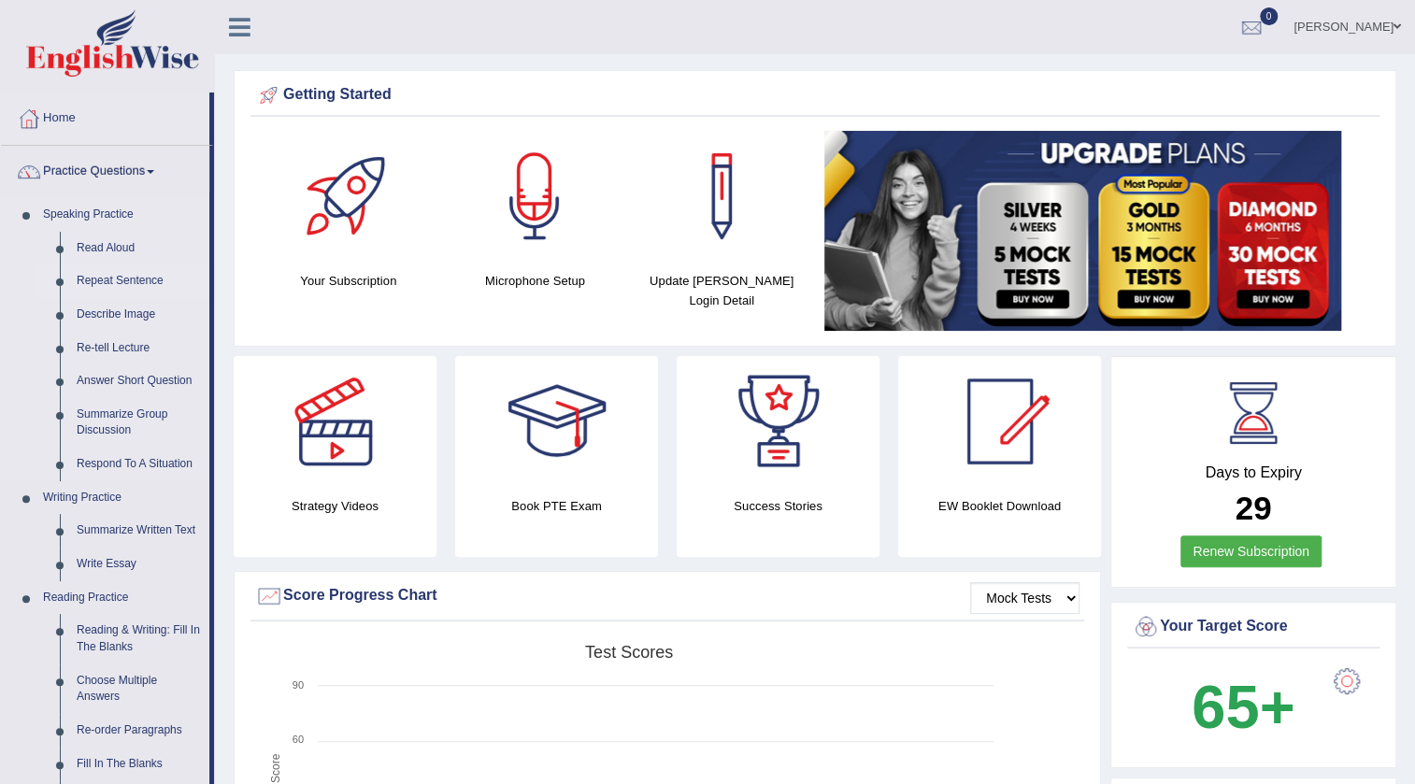
click at [114, 277] on link "Repeat Sentence" at bounding box center [138, 281] width 141 height 34
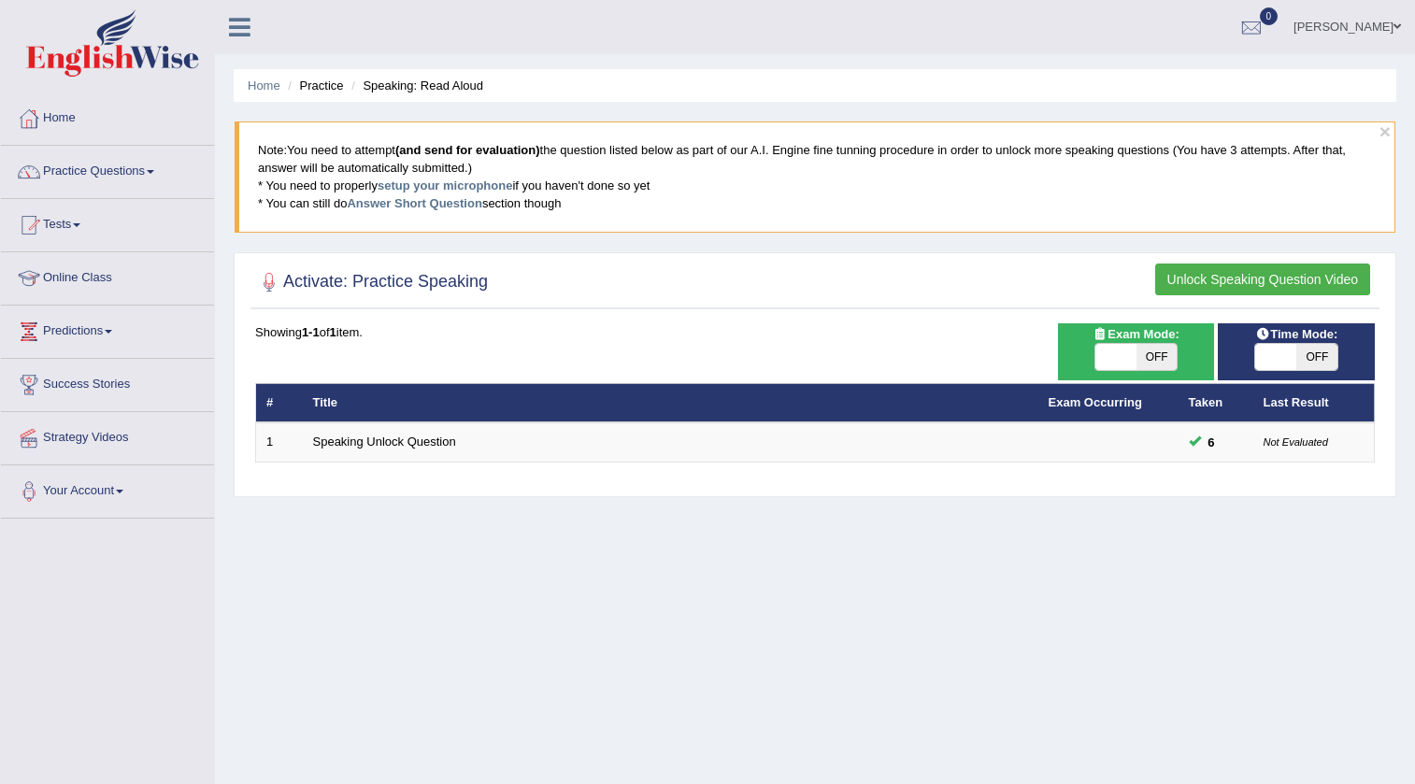
click at [442, 450] on td "Speaking Unlock Question" at bounding box center [670, 441] width 735 height 39
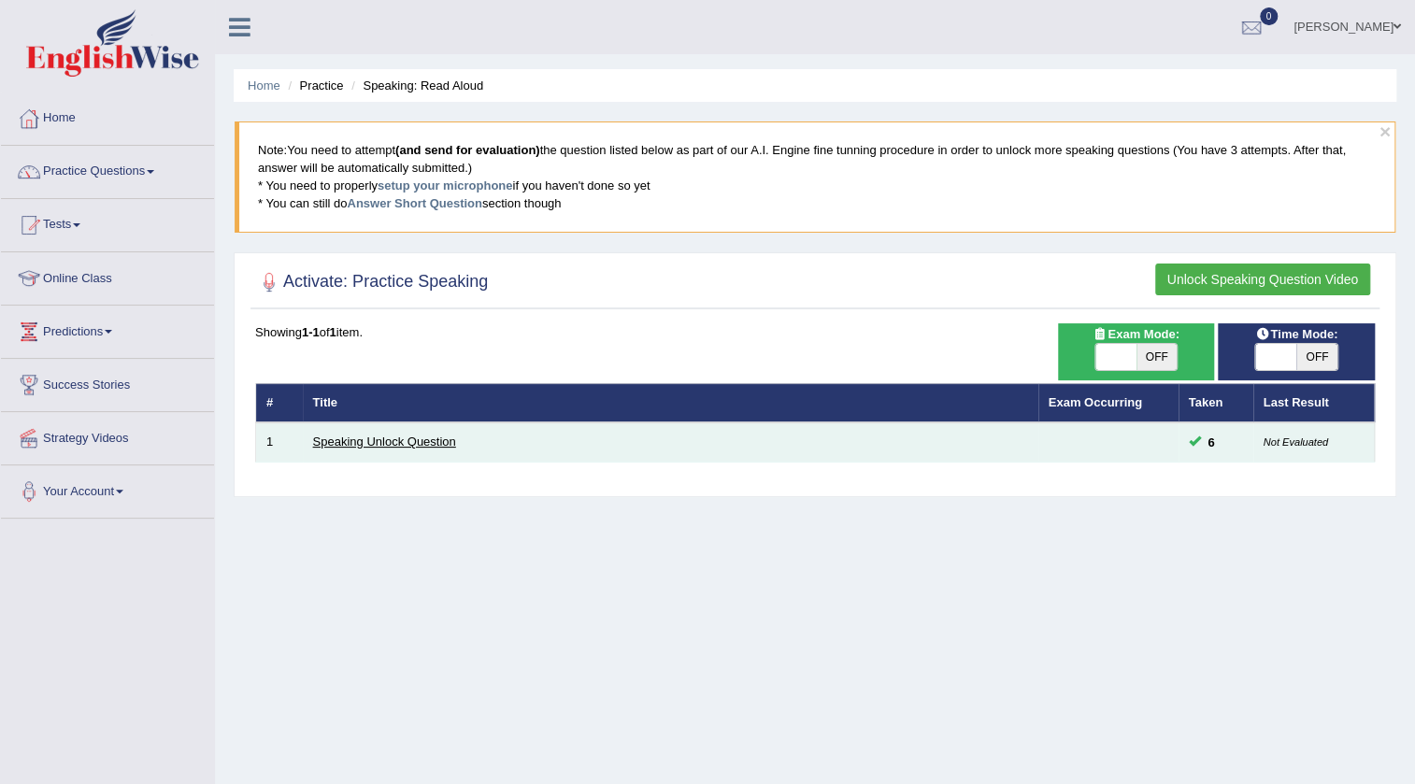
click at [430, 435] on link "Speaking Unlock Question" at bounding box center [384, 442] width 143 height 14
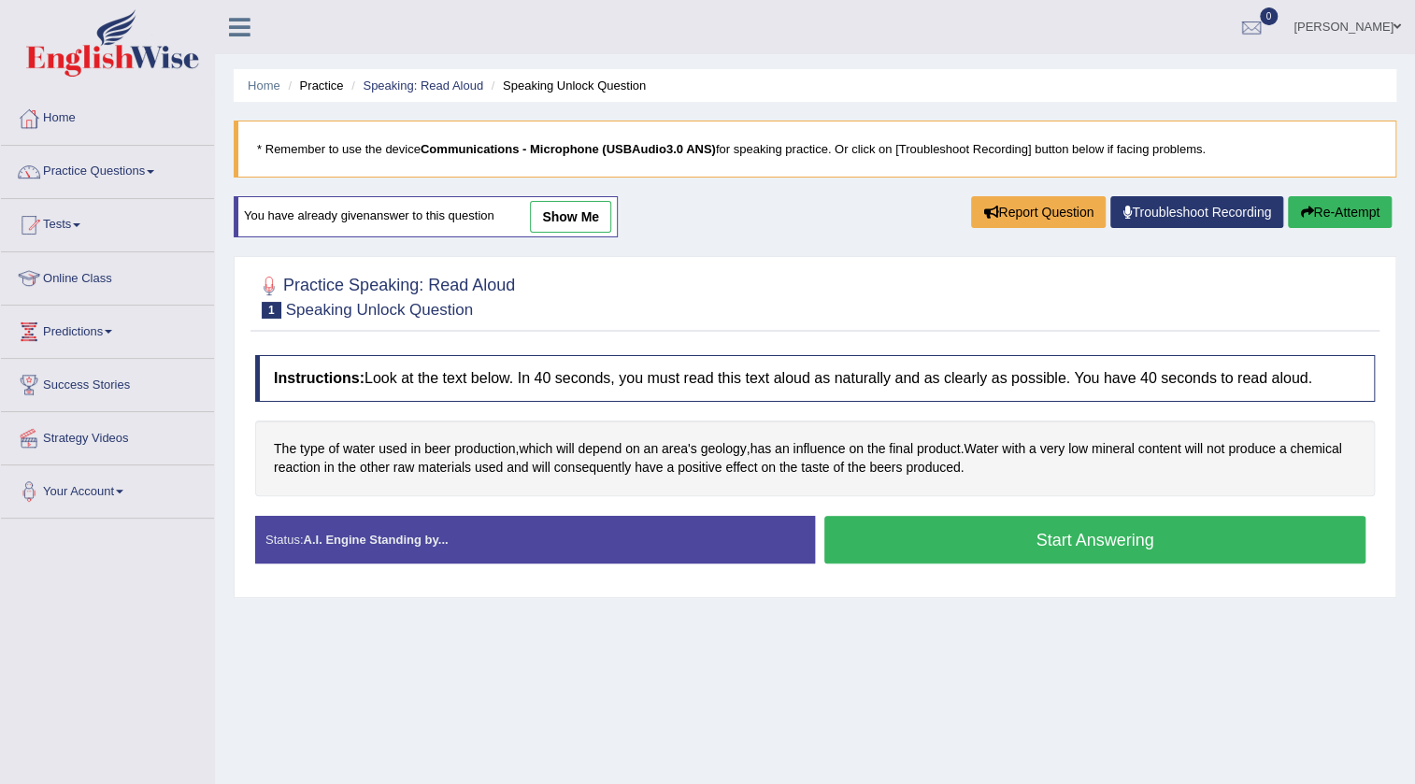
click at [1025, 527] on button "Start Answering" at bounding box center [1094, 540] width 541 height 48
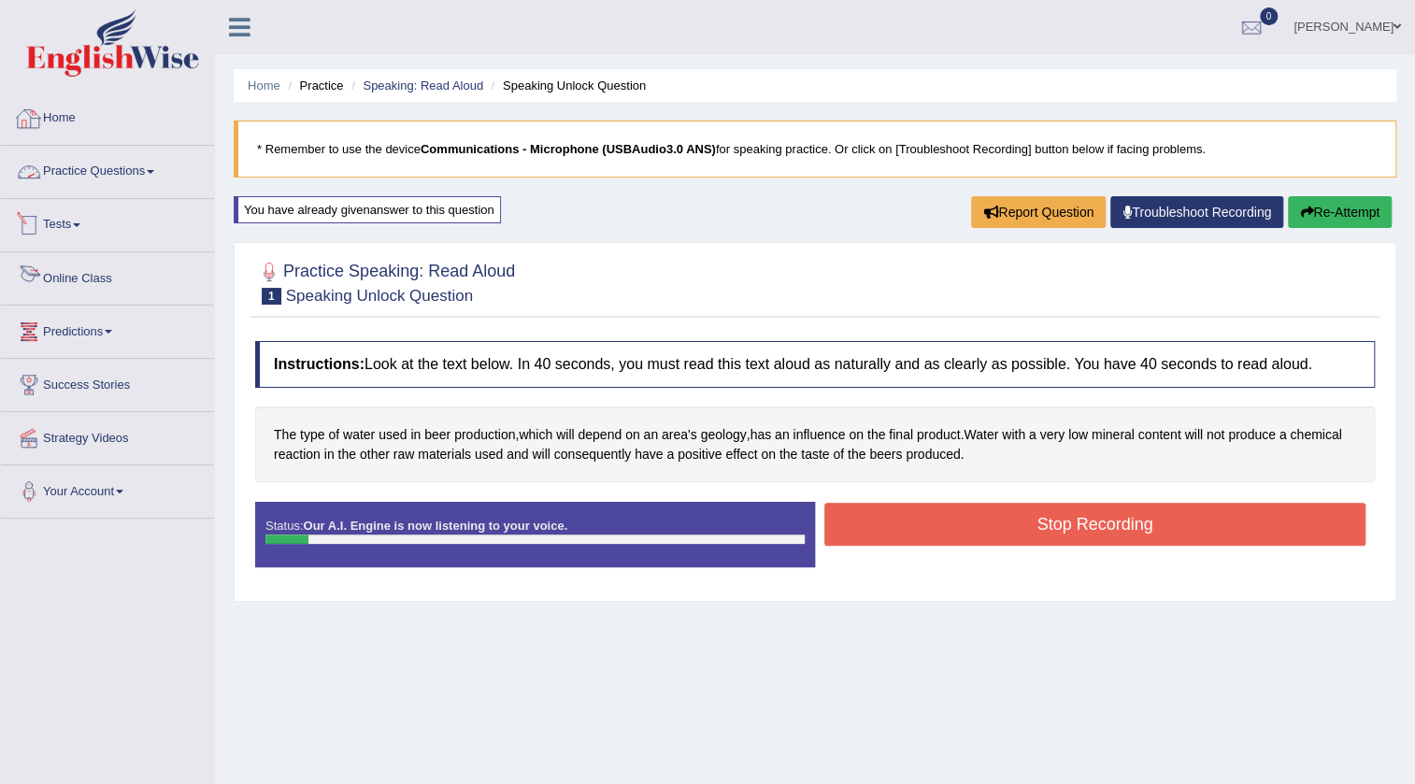
click at [42, 113] on div at bounding box center [29, 119] width 28 height 28
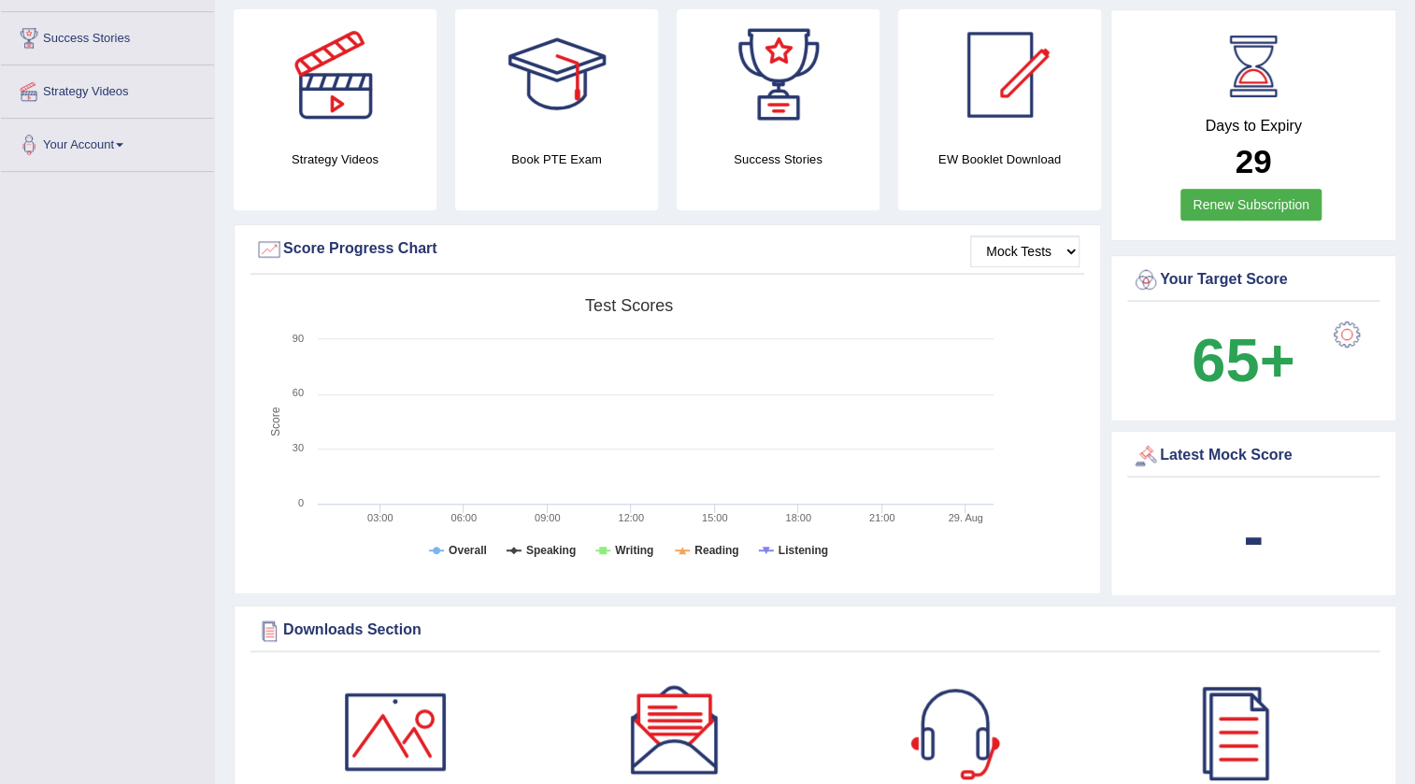
scroll to position [7, 0]
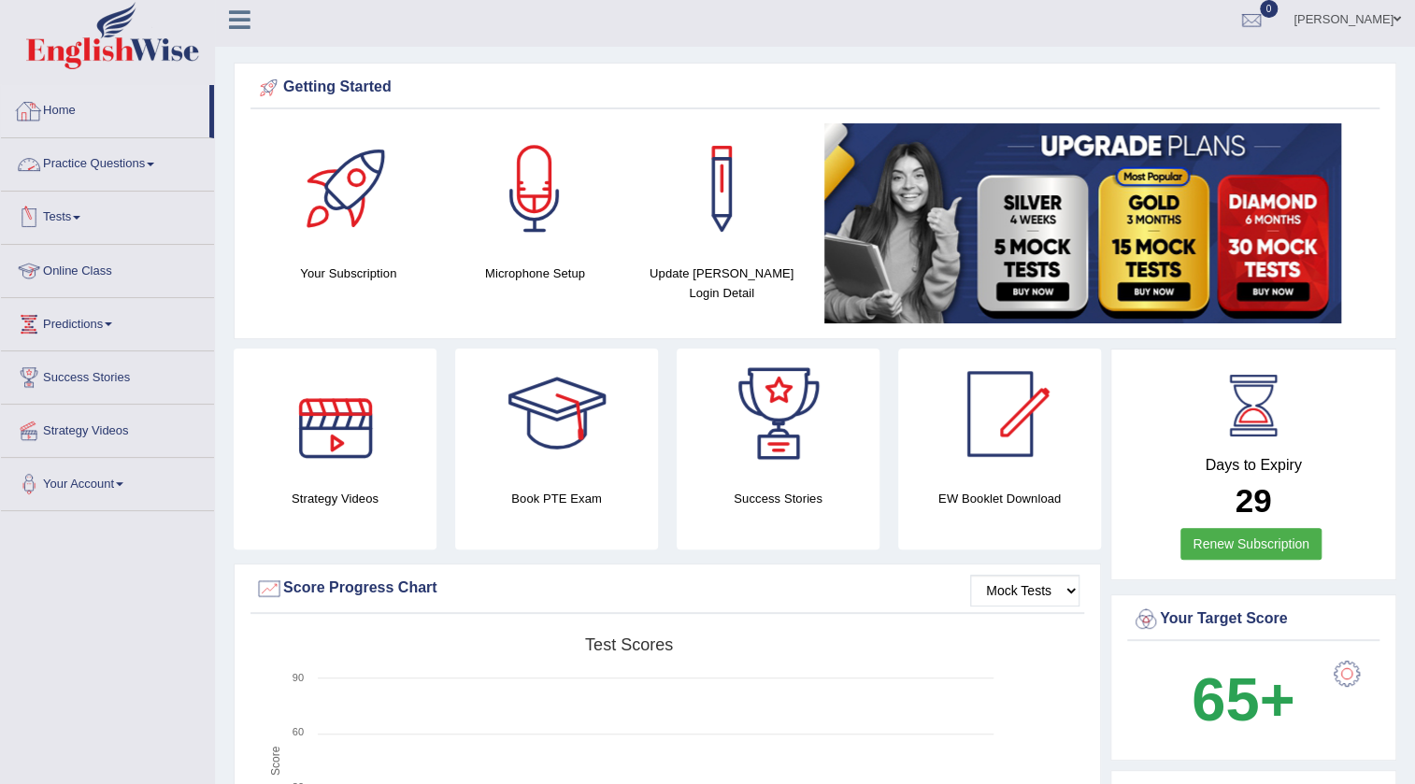
click at [111, 167] on link "Practice Questions" at bounding box center [107, 161] width 213 height 47
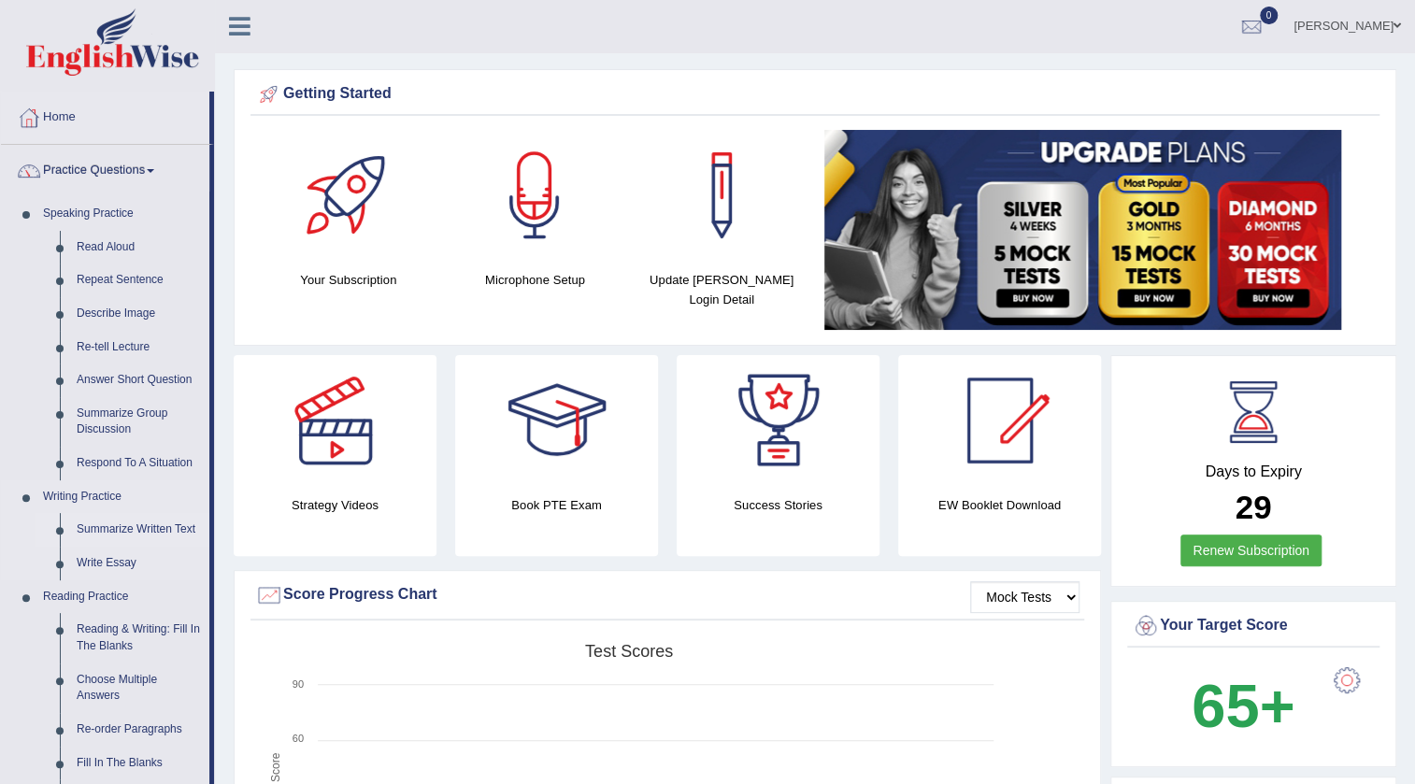
scroll to position [0, 0]
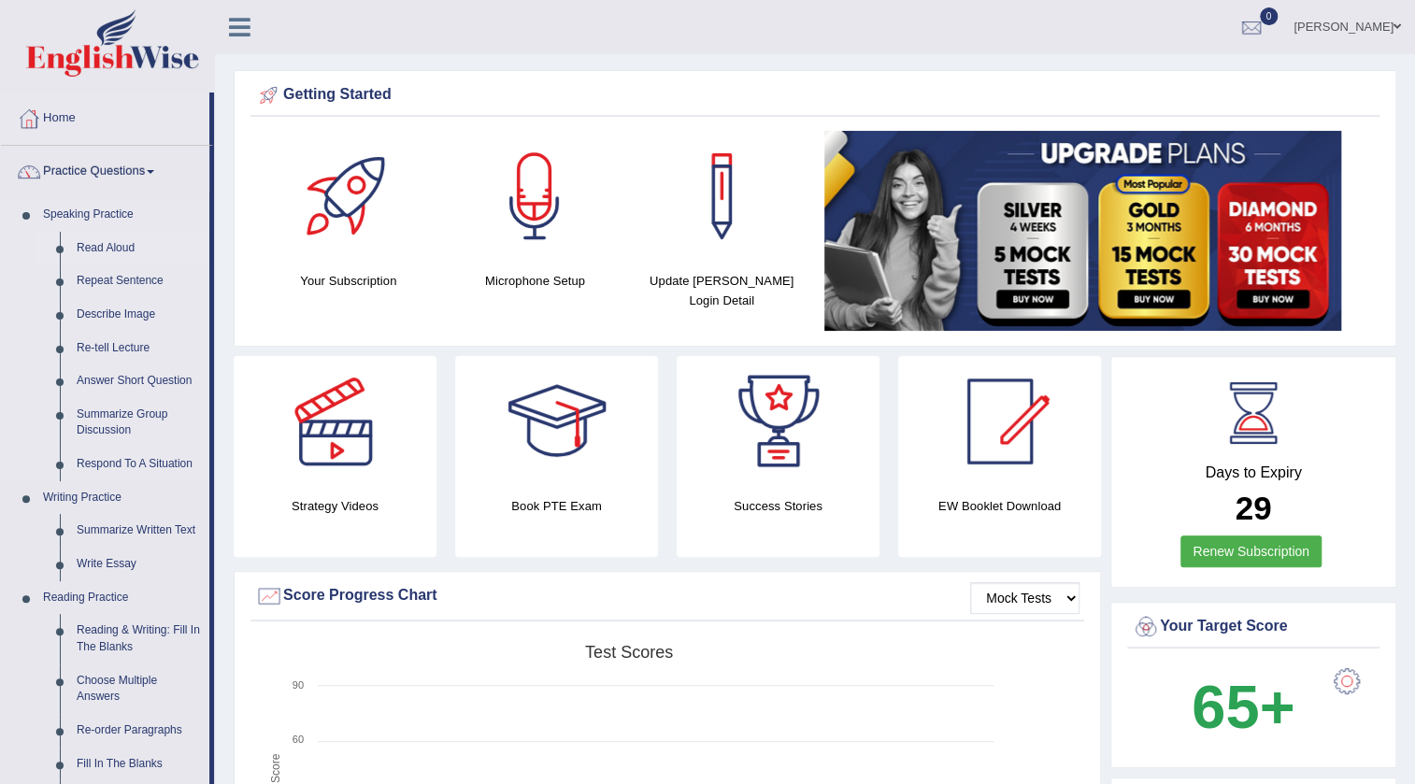
click at [117, 243] on link "Read Aloud" at bounding box center [138, 249] width 141 height 34
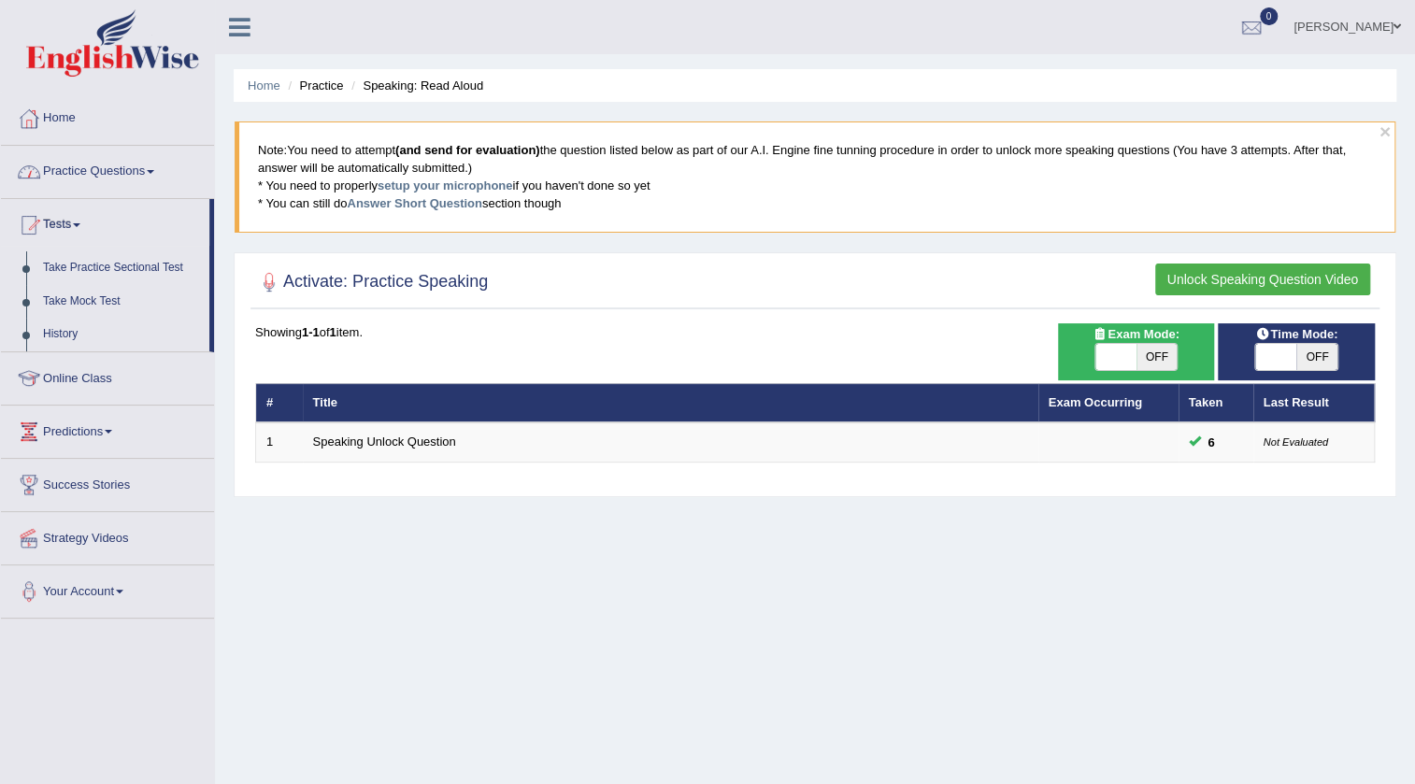
click at [99, 177] on link "Practice Questions" at bounding box center [107, 169] width 213 height 47
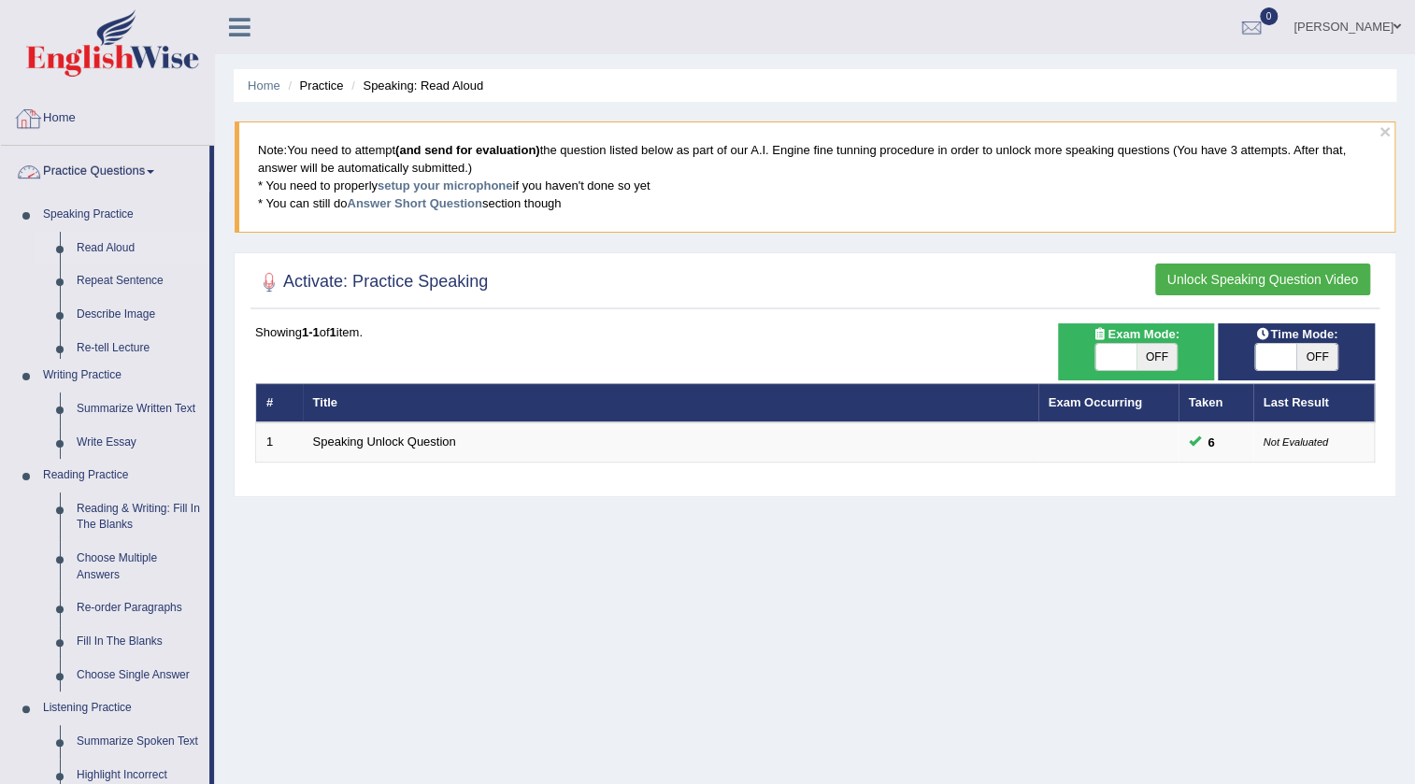
click at [71, 123] on link "Home" at bounding box center [107, 116] width 213 height 47
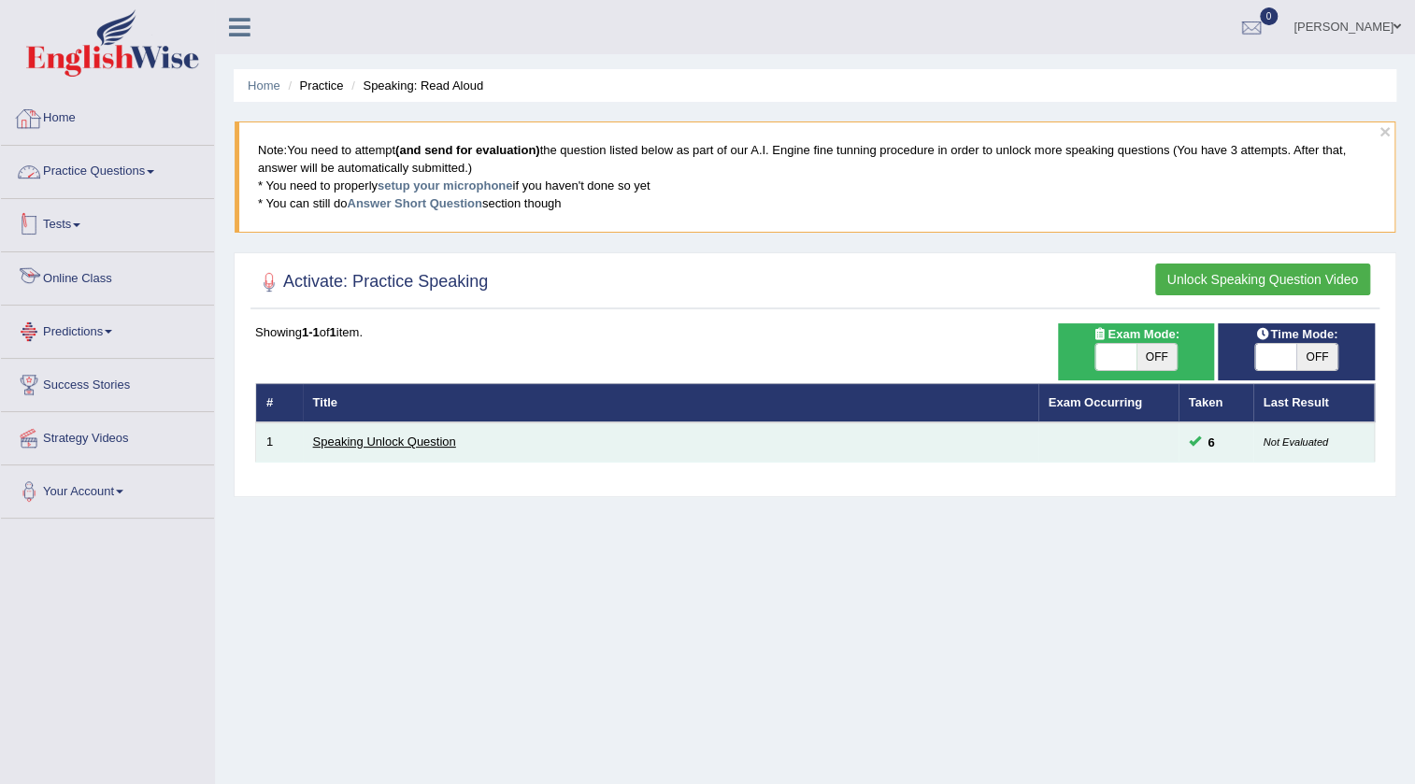
click at [404, 442] on link "Speaking Unlock Question" at bounding box center [384, 442] width 143 height 14
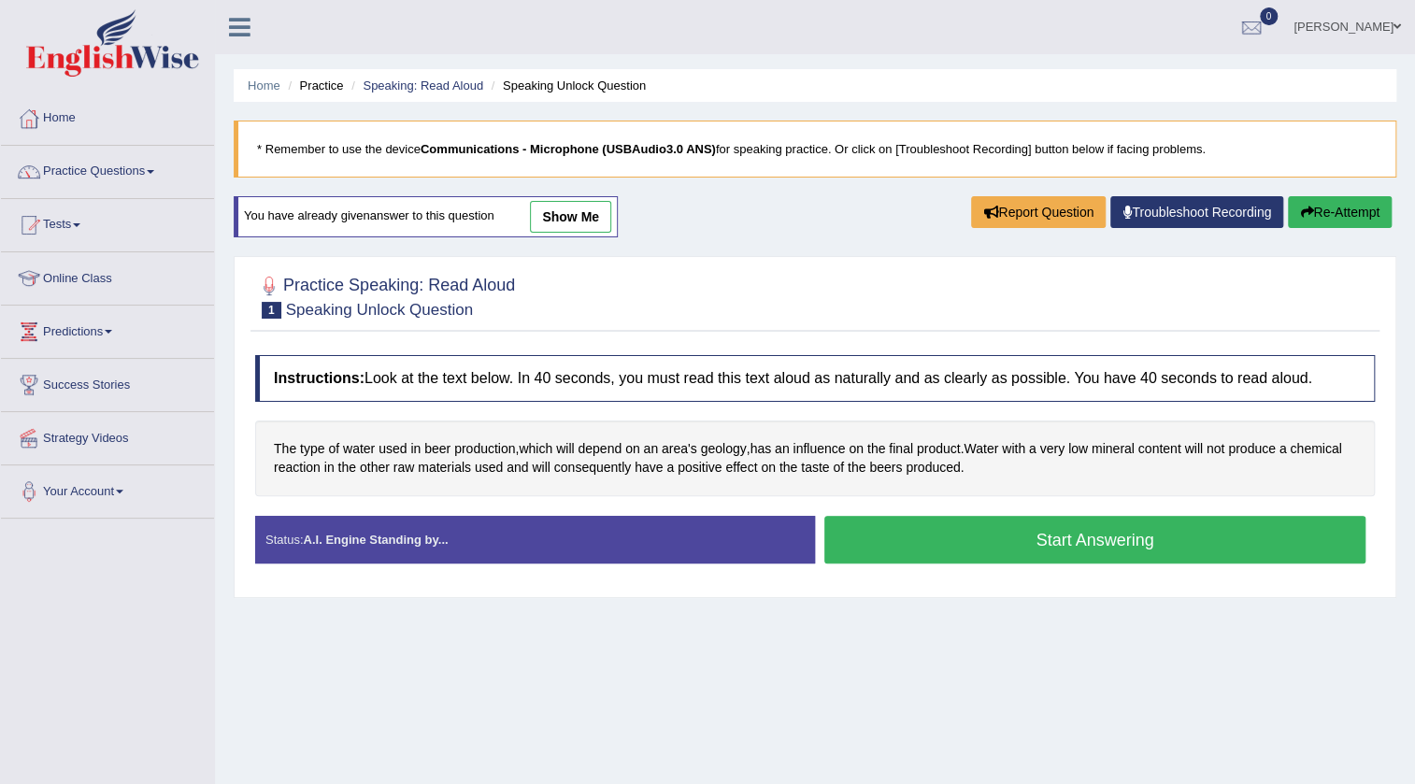
click at [1096, 541] on button "Start Answering" at bounding box center [1094, 540] width 541 height 48
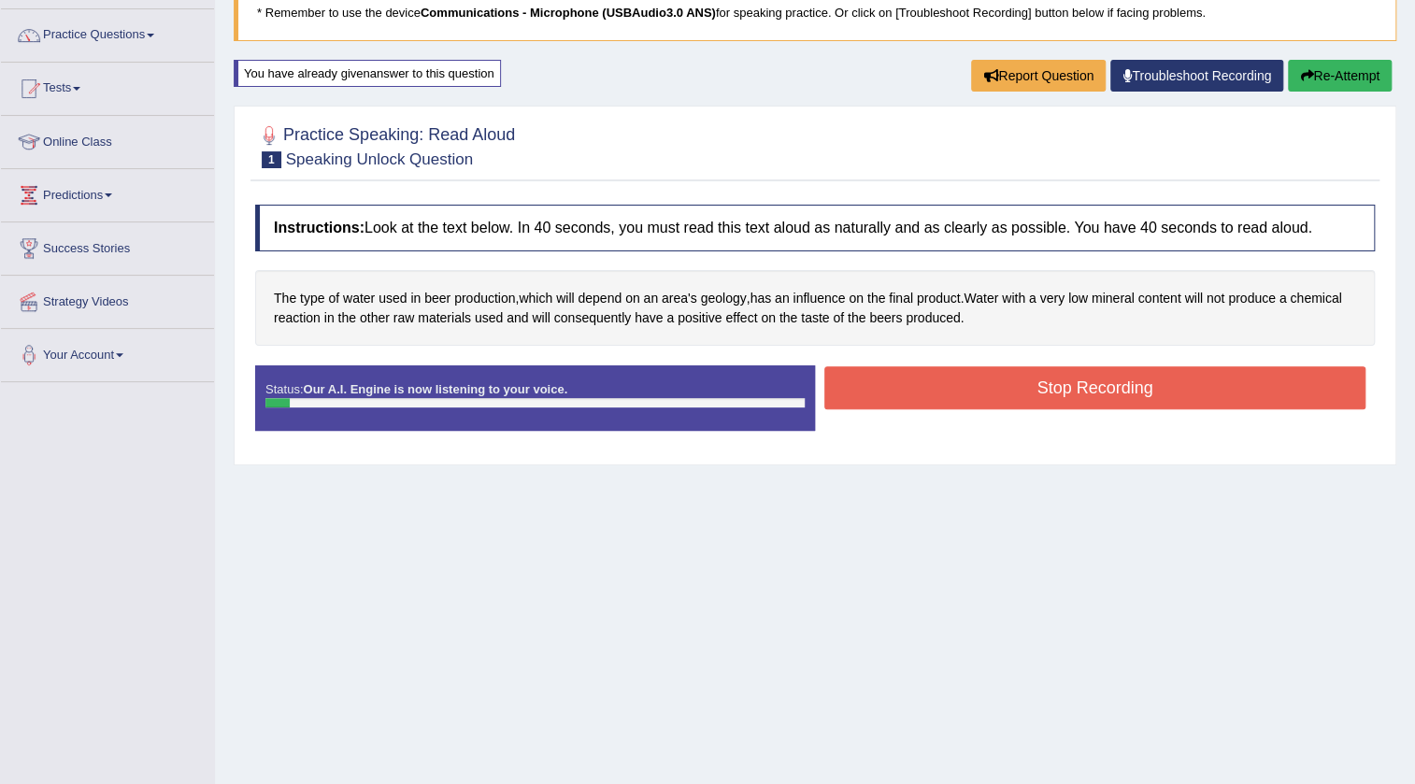
scroll to position [196, 0]
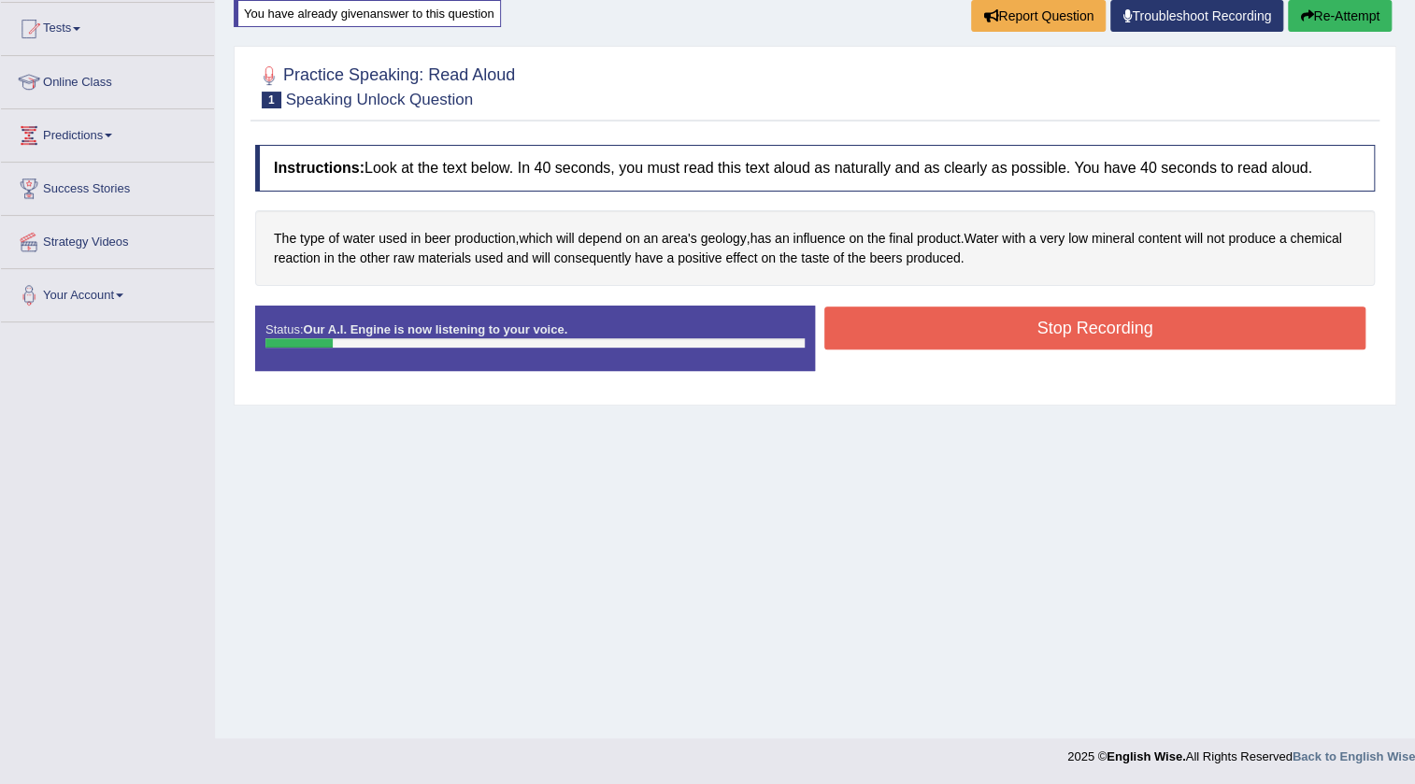
click at [1138, 333] on button "Stop Recording" at bounding box center [1094, 328] width 541 height 43
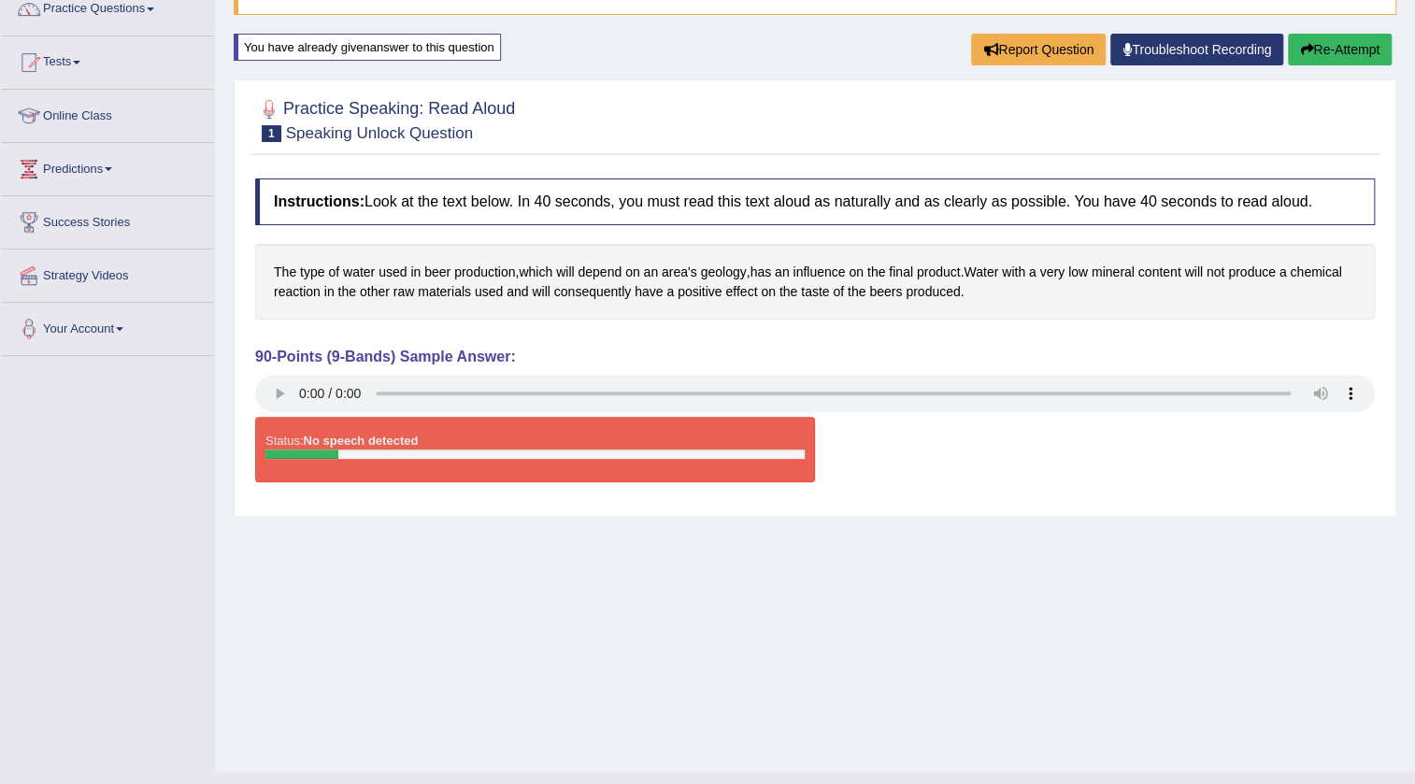
scroll to position [112, 0]
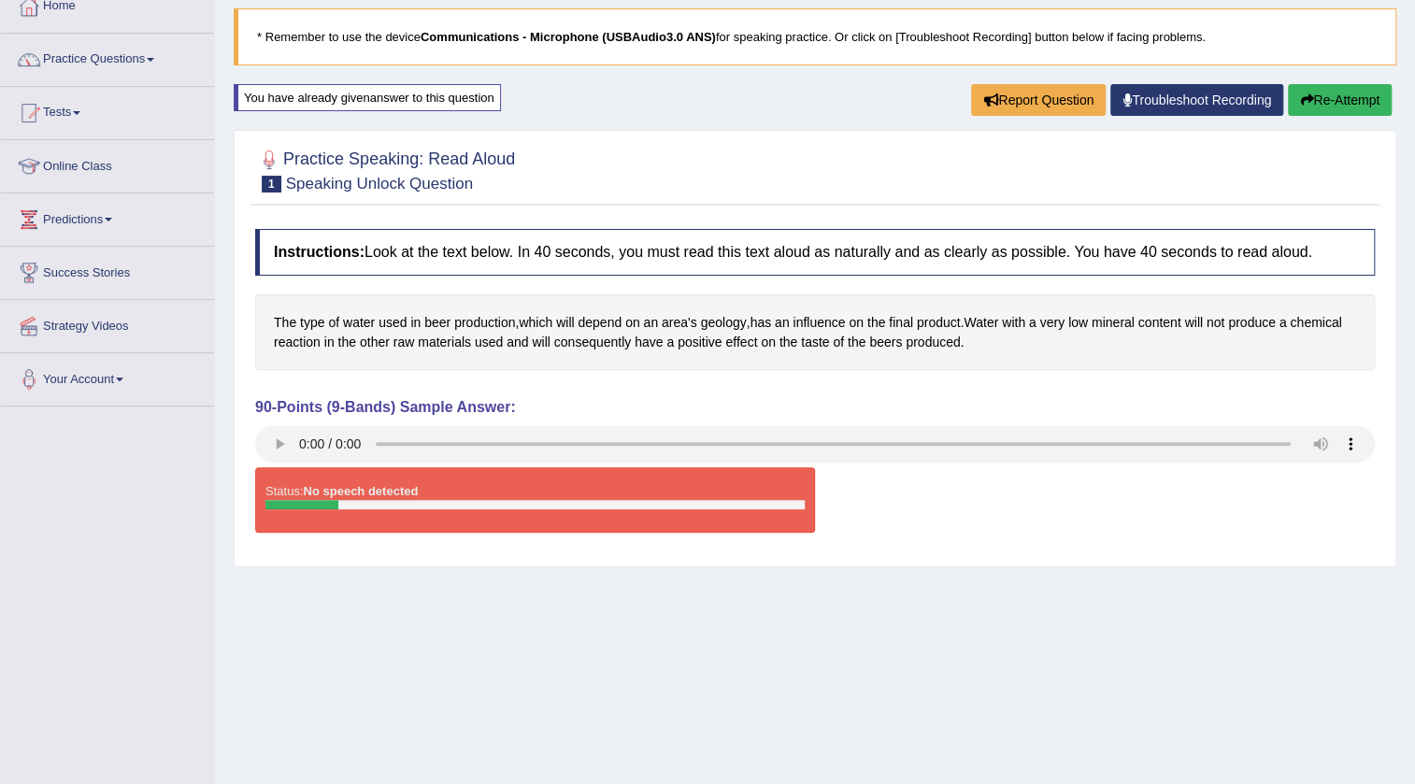
click at [1364, 100] on button "Re-Attempt" at bounding box center [1340, 100] width 104 height 32
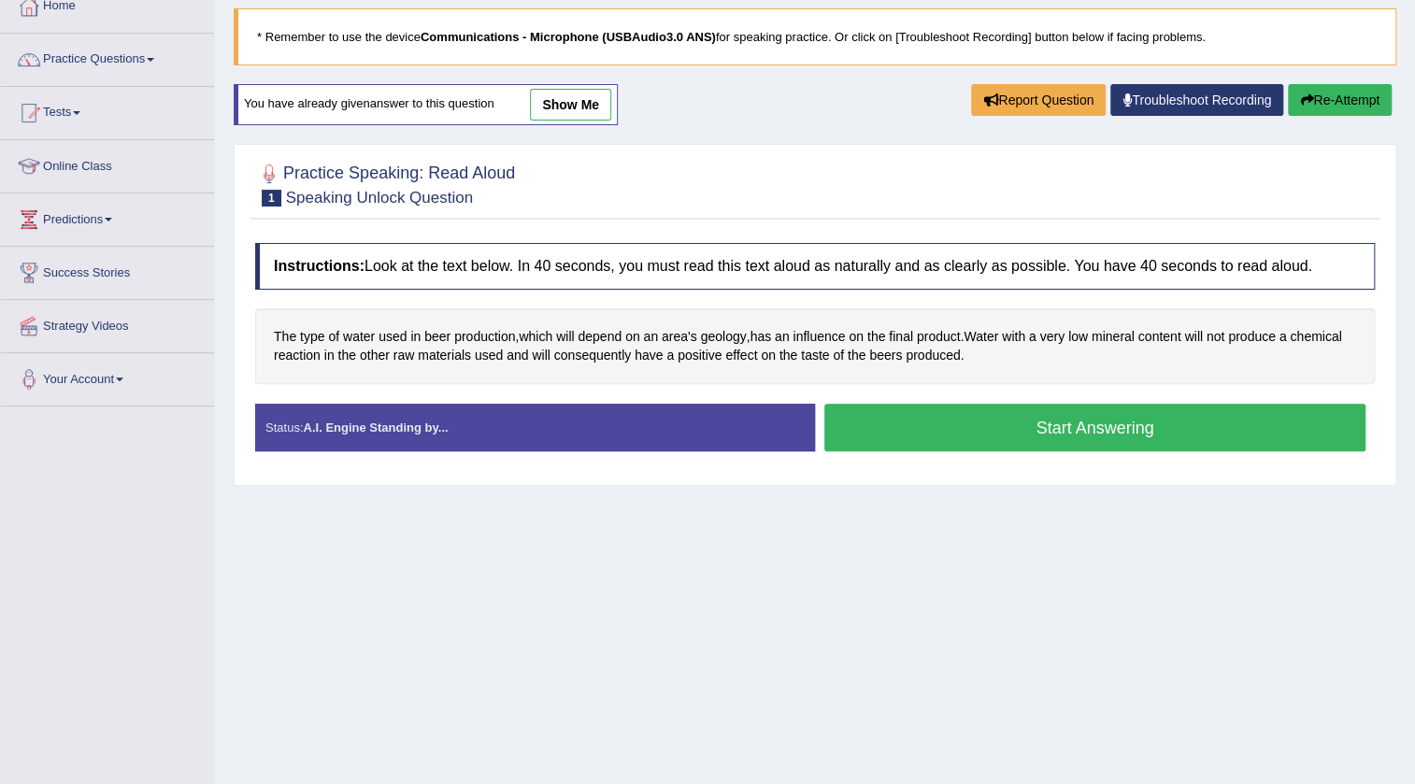
click at [1052, 416] on button "Start Answering" at bounding box center [1094, 428] width 541 height 48
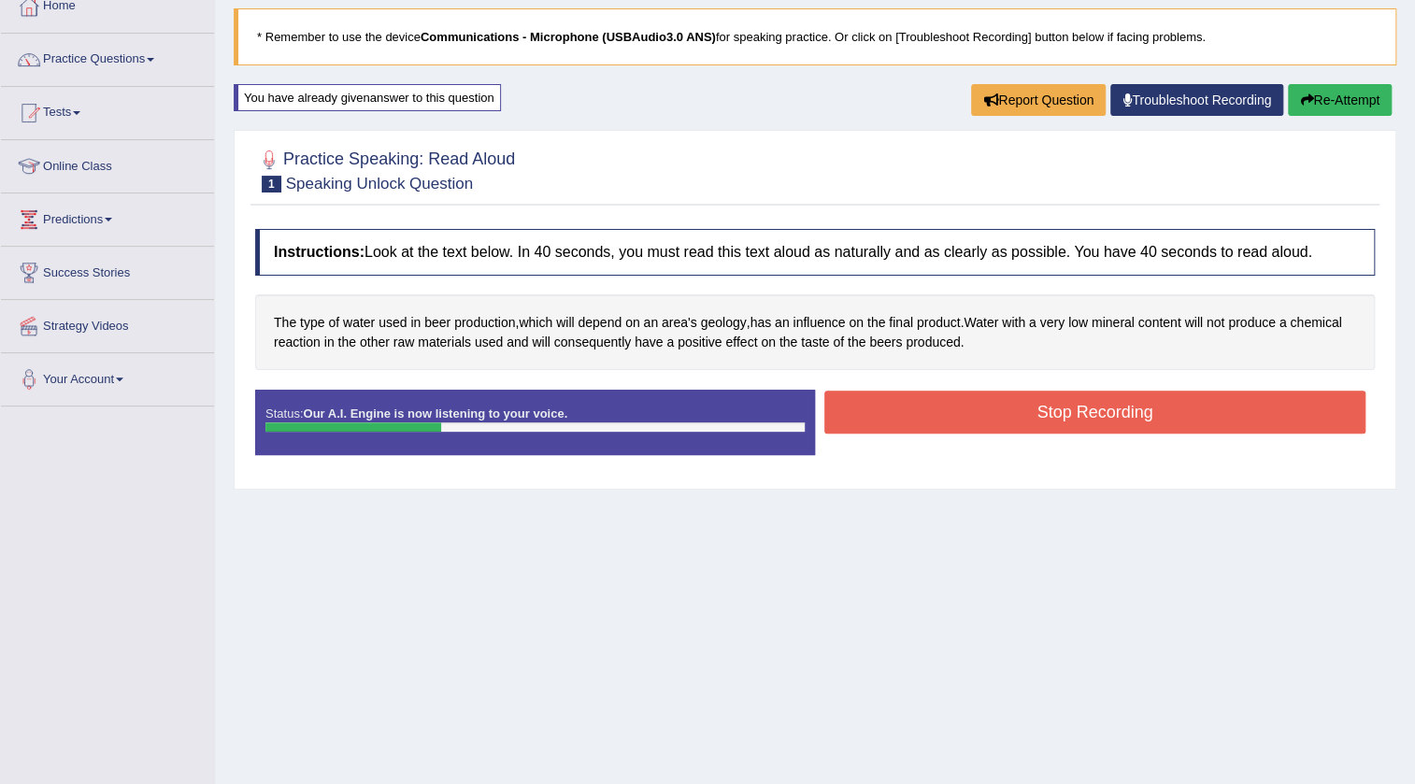
click at [1052, 416] on button "Stop Recording" at bounding box center [1094, 412] width 541 height 43
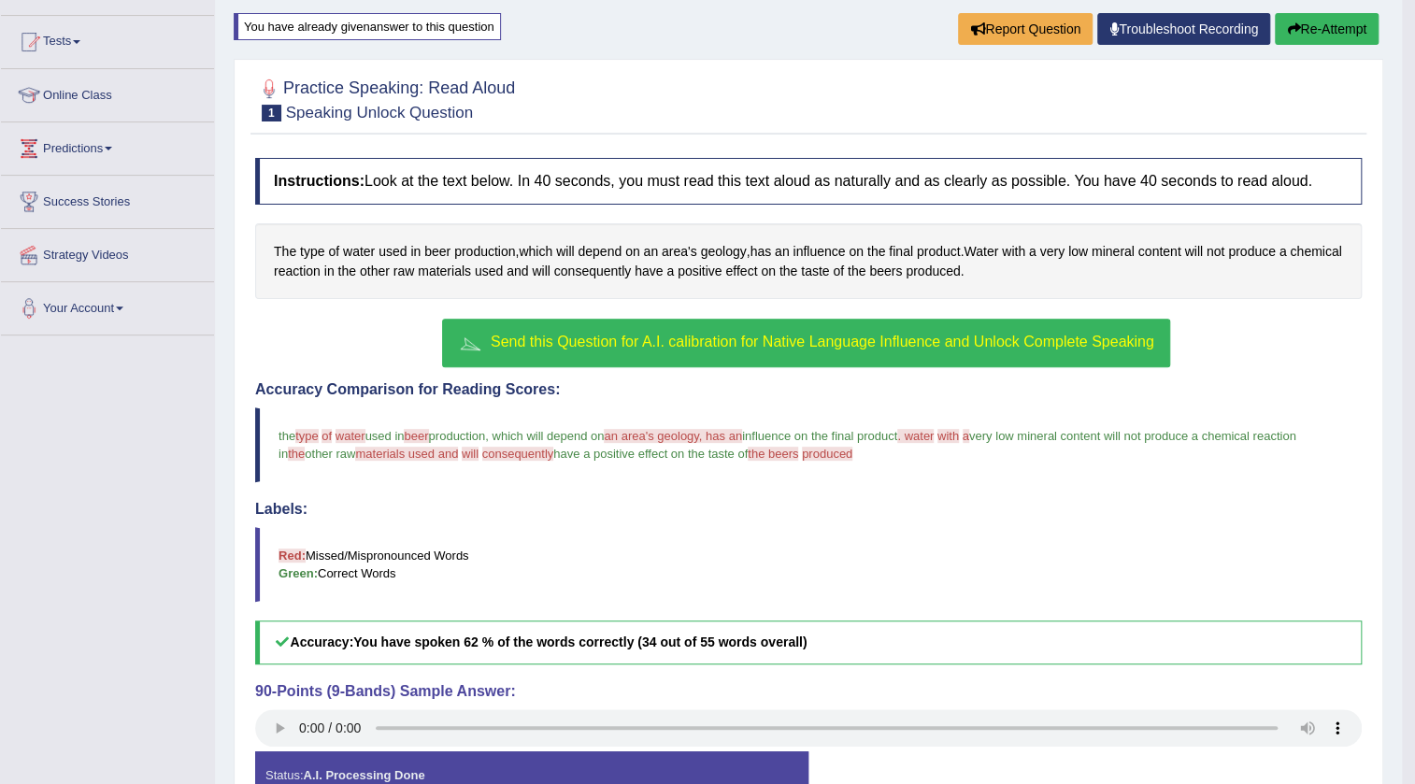
scroll to position [281, 0]
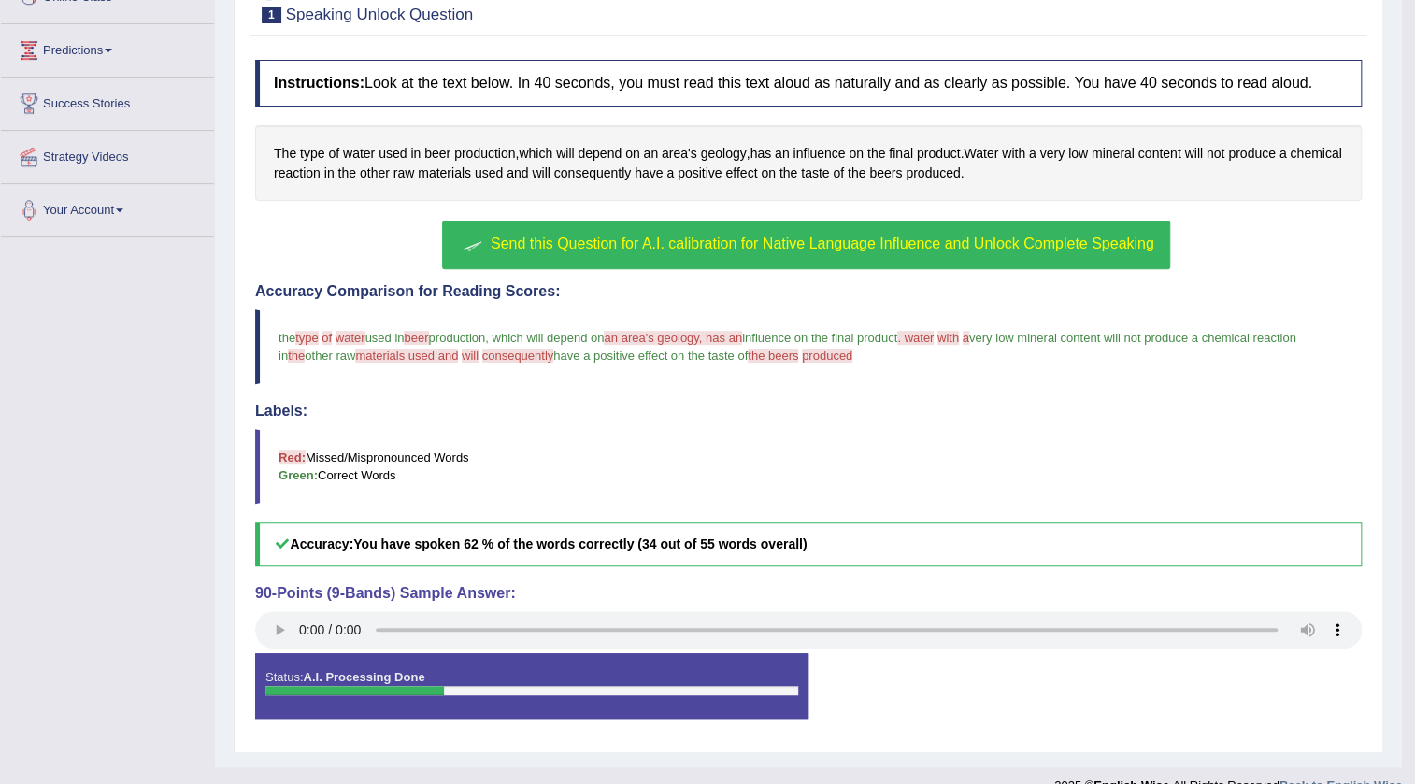
click at [557, 244] on span "Send this Question for A.I. calibration for Native Language Influence and Unloc…" at bounding box center [823, 244] width 664 height 16
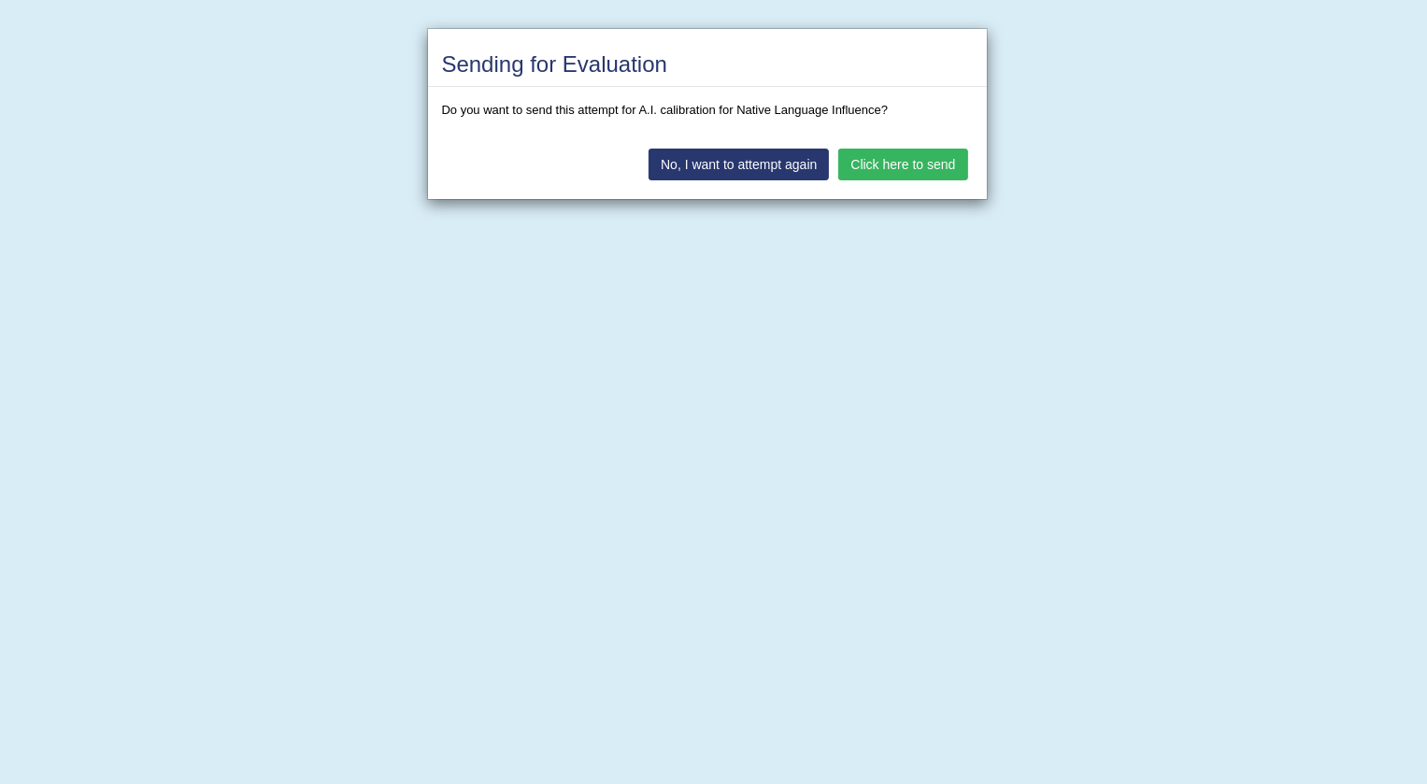
click at [892, 161] on button "Click here to send" at bounding box center [902, 165] width 129 height 32
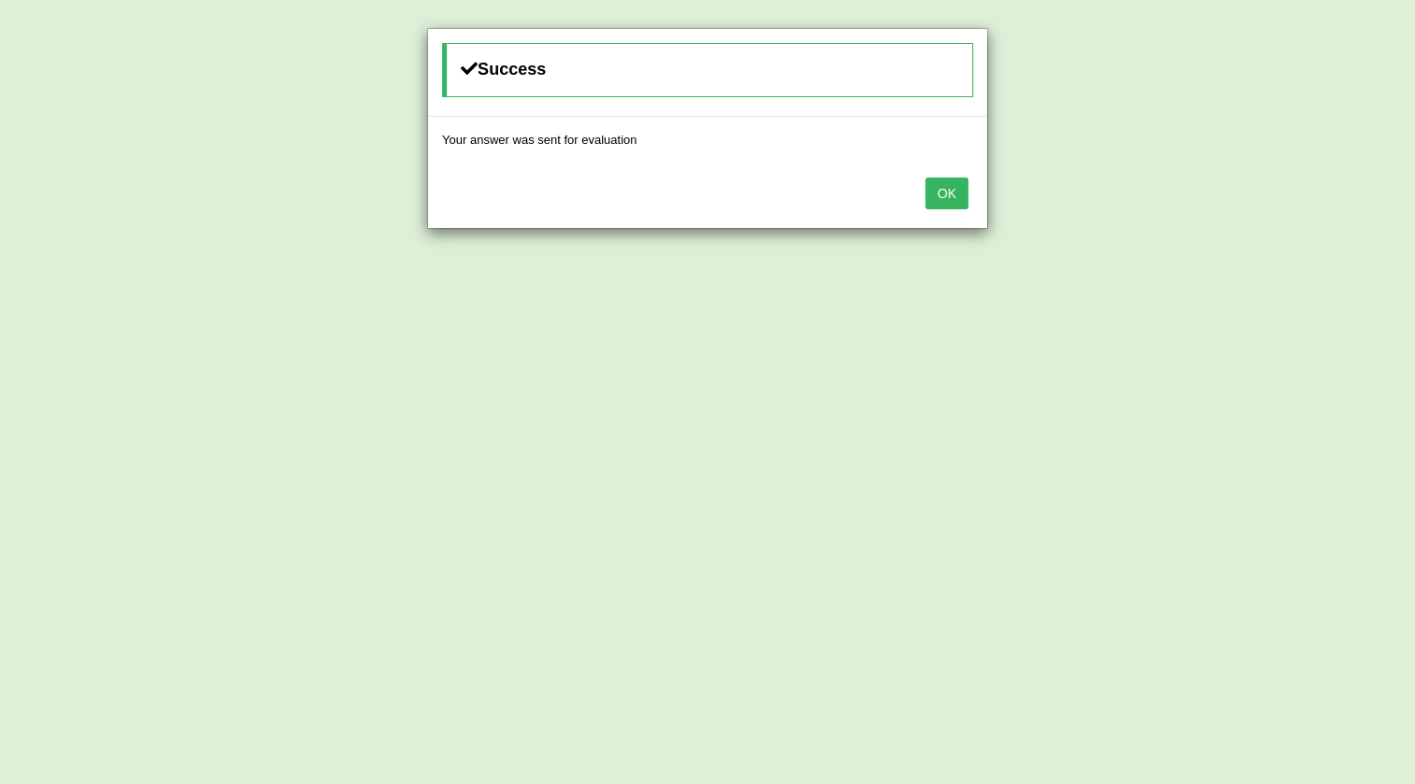
click at [935, 190] on button "OK" at bounding box center [946, 194] width 43 height 32
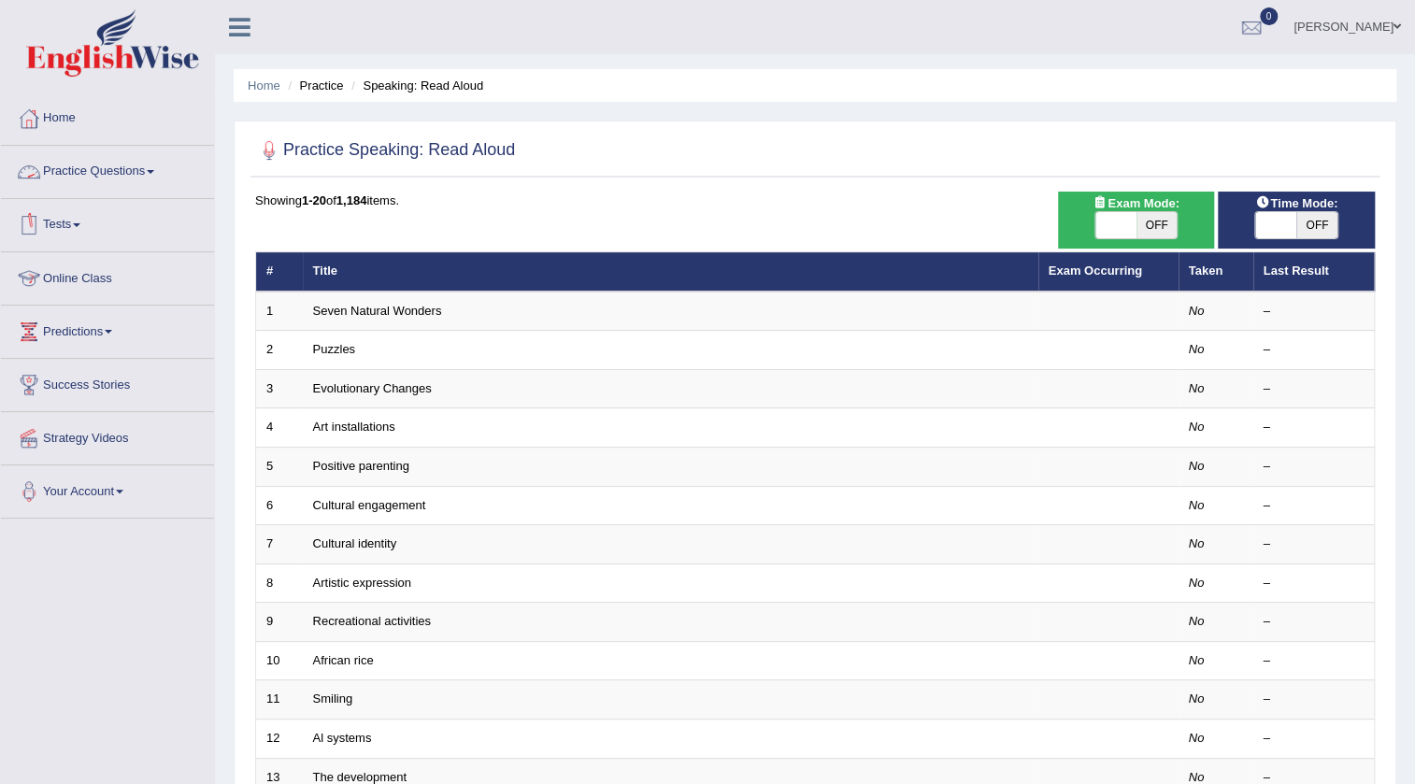
click at [86, 164] on link "Practice Questions" at bounding box center [107, 169] width 213 height 47
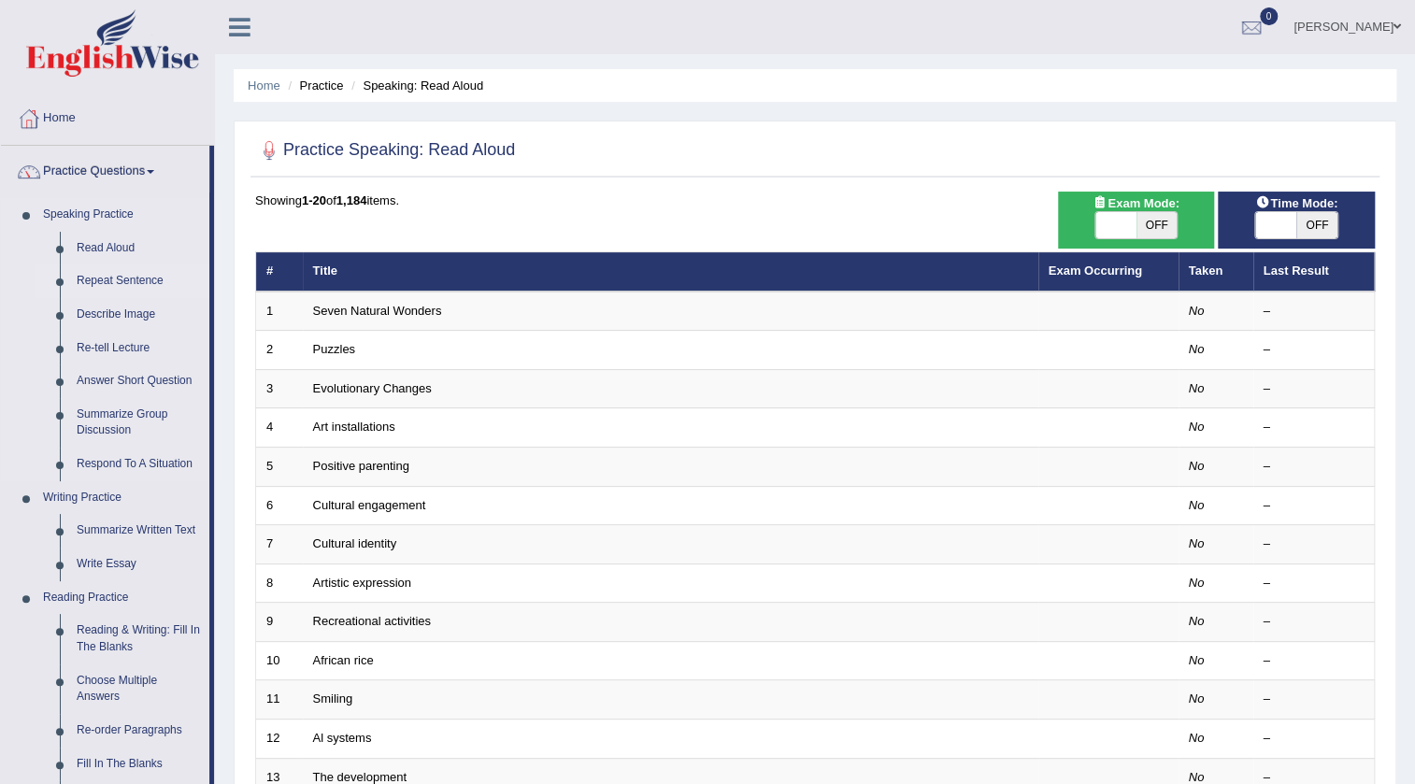
click at [125, 275] on link "Repeat Sentence" at bounding box center [138, 281] width 141 height 34
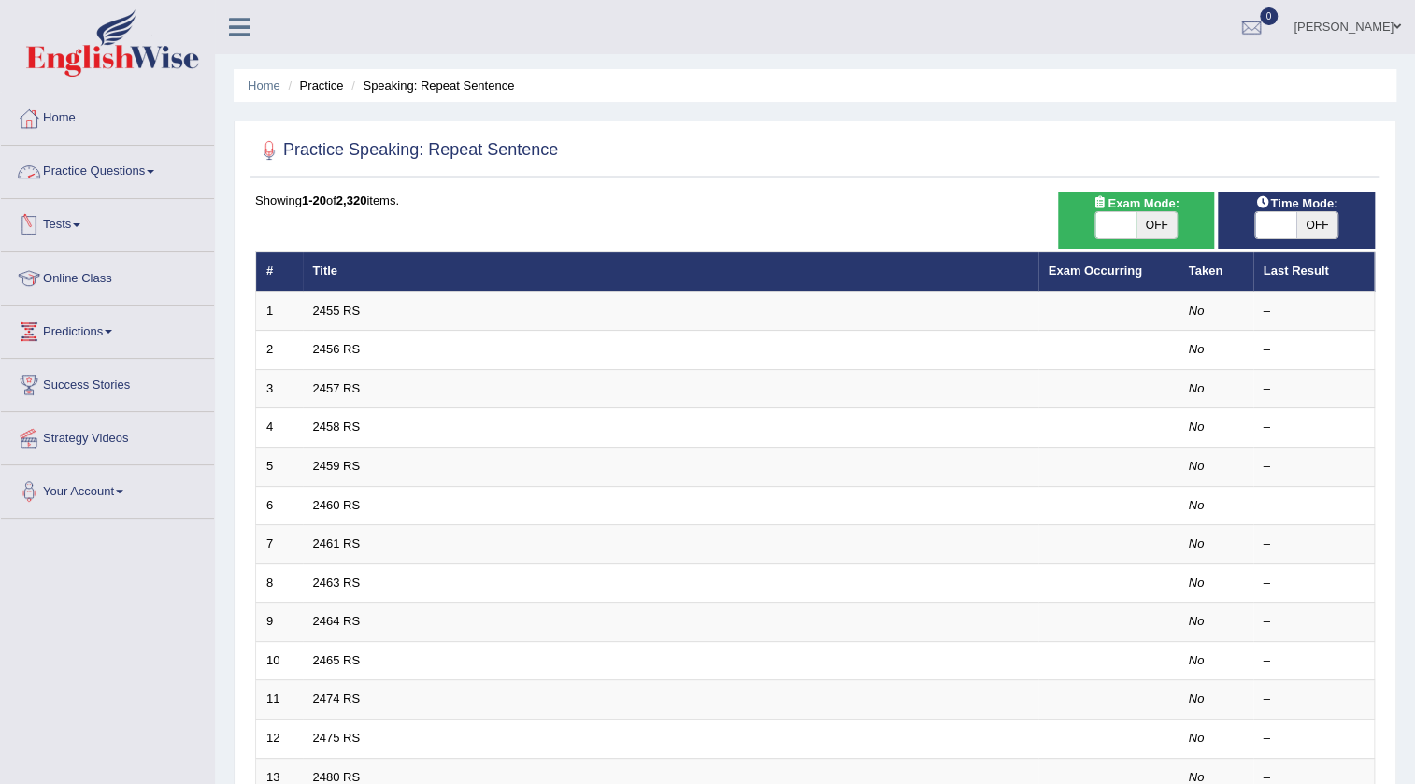
click at [101, 164] on link "Practice Questions" at bounding box center [107, 169] width 213 height 47
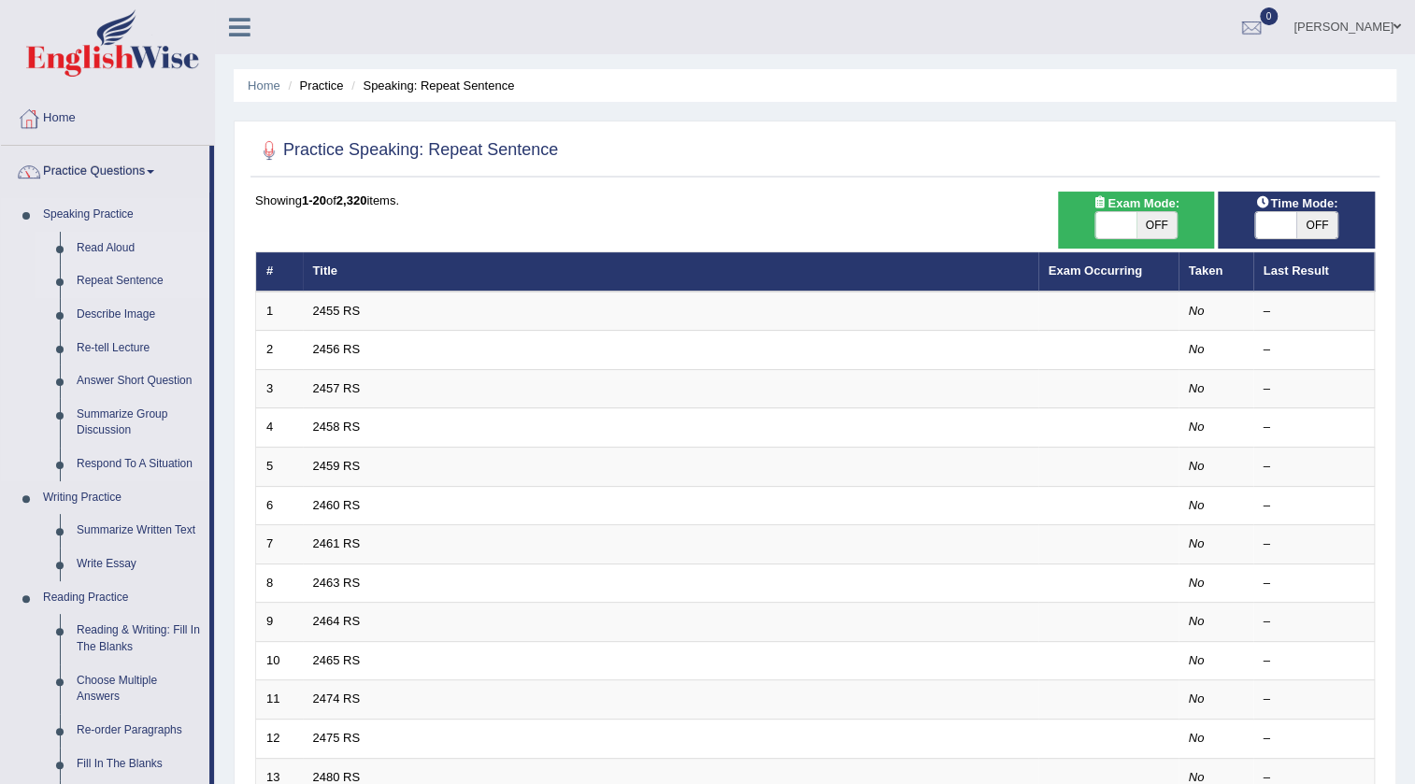
click at [107, 245] on link "Read Aloud" at bounding box center [138, 249] width 141 height 34
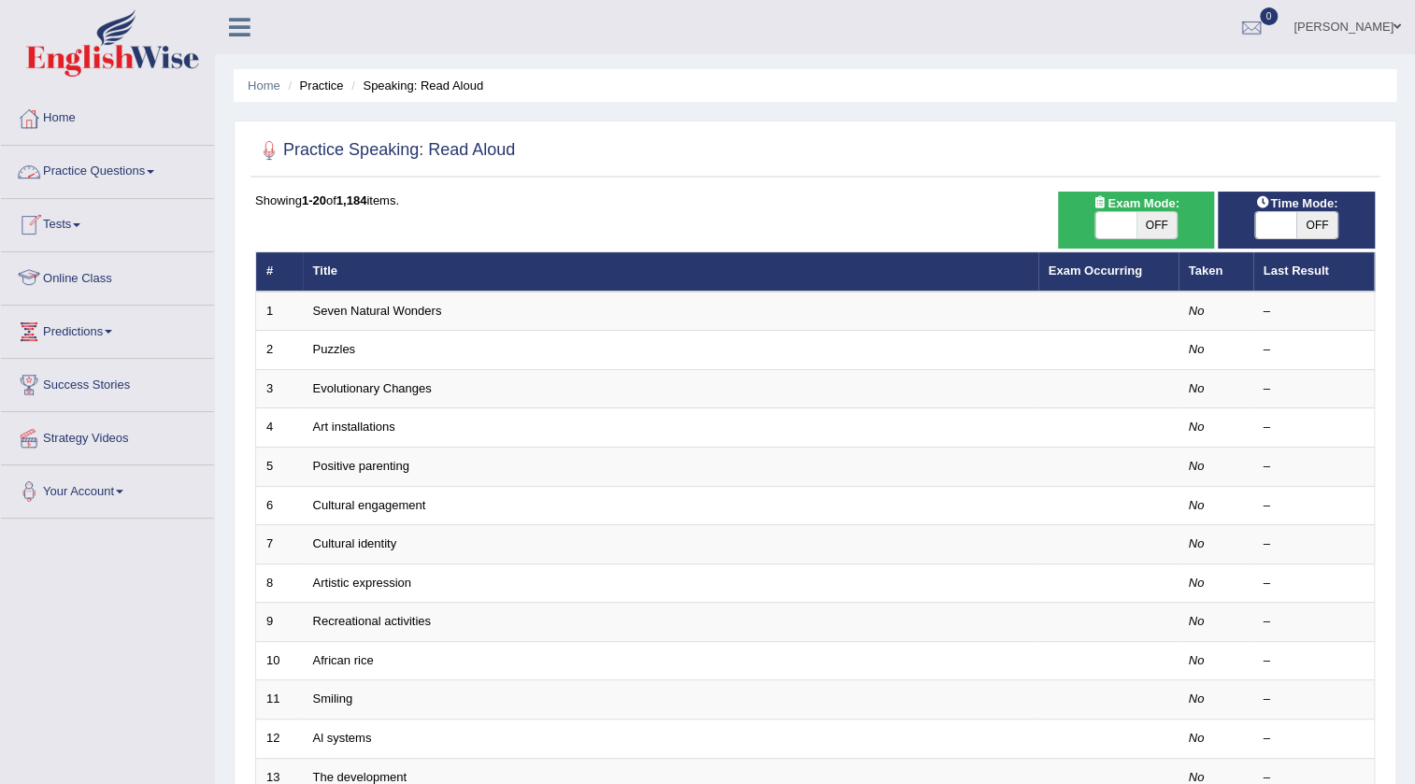
click at [78, 162] on link "Practice Questions" at bounding box center [107, 169] width 213 height 47
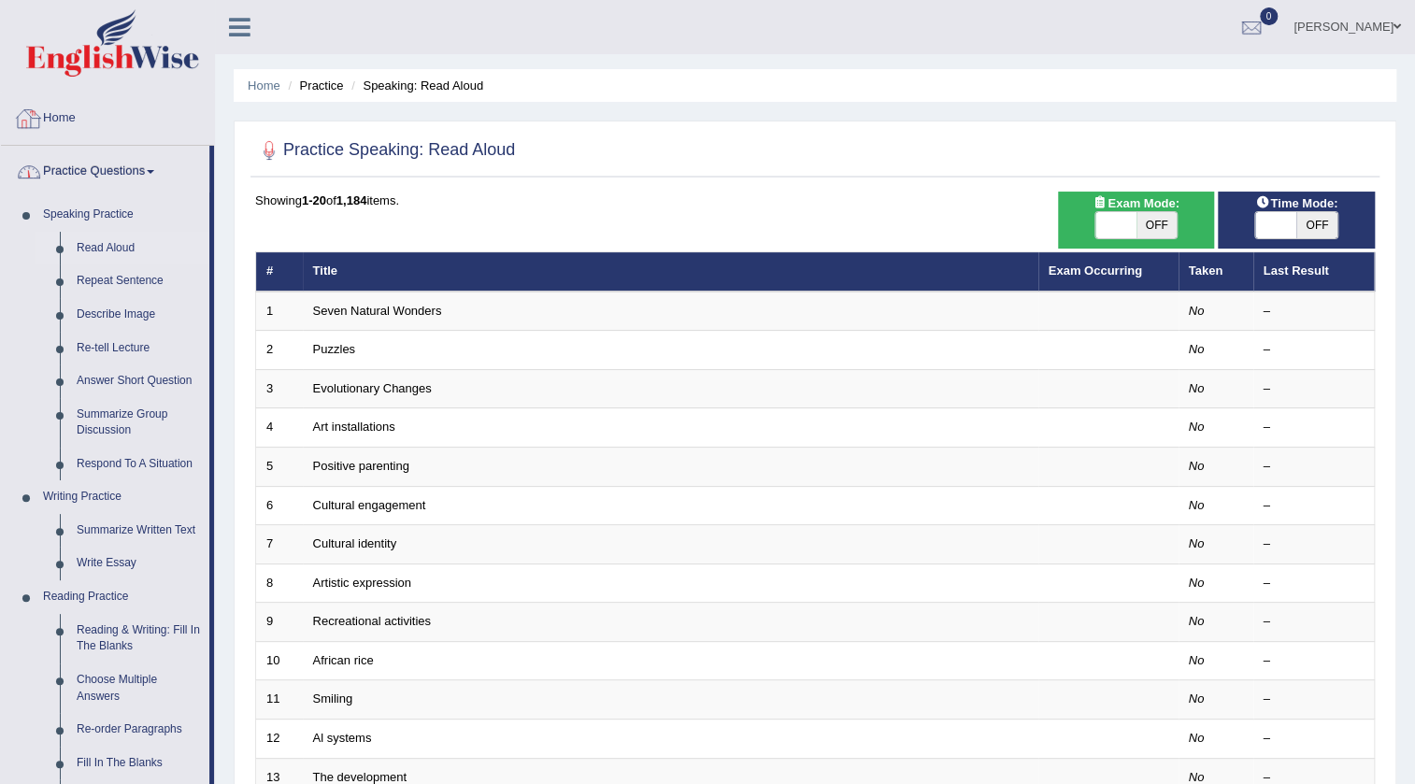
click at [70, 128] on link "Home" at bounding box center [107, 116] width 213 height 47
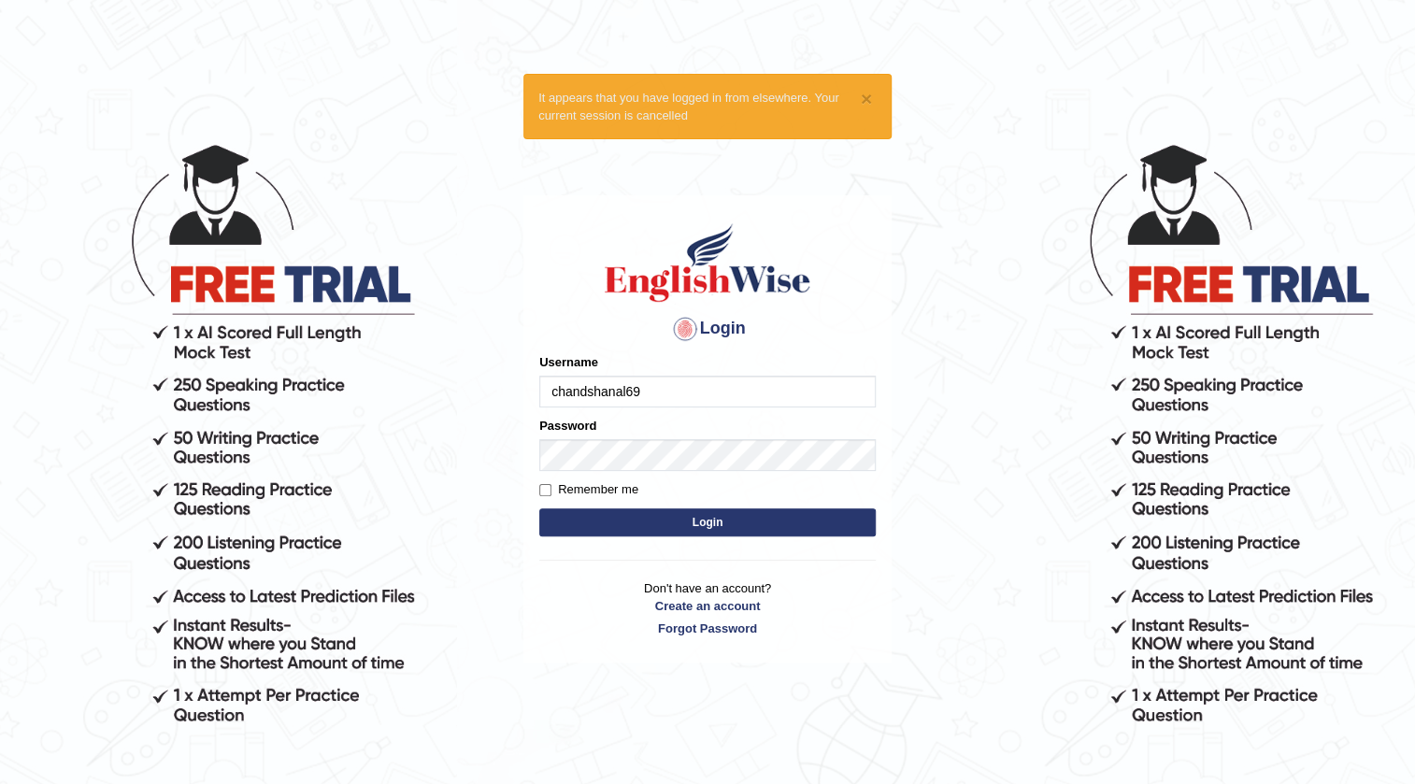
type input "chandshanal69"
click at [738, 527] on button "Login" at bounding box center [707, 522] width 336 height 28
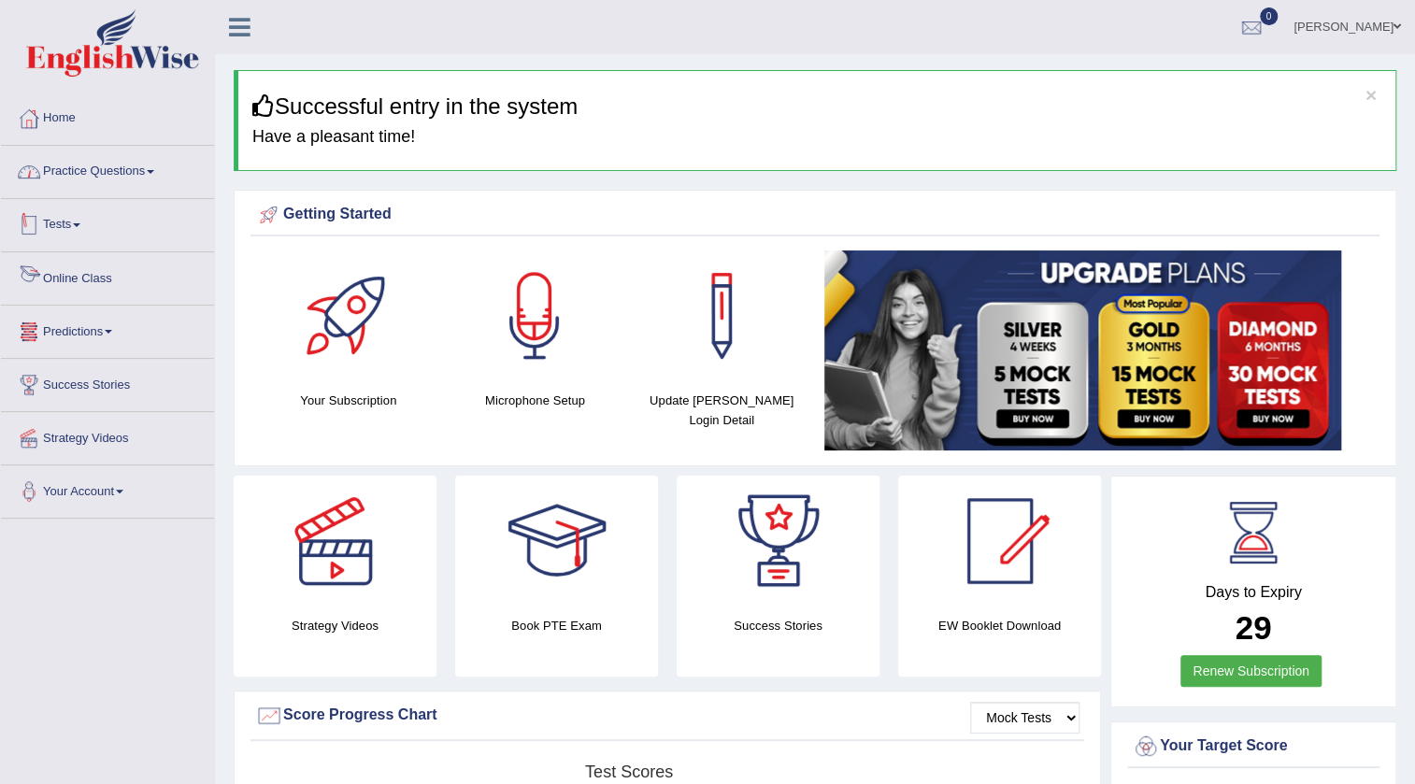
click at [83, 176] on link "Practice Questions" at bounding box center [107, 169] width 213 height 47
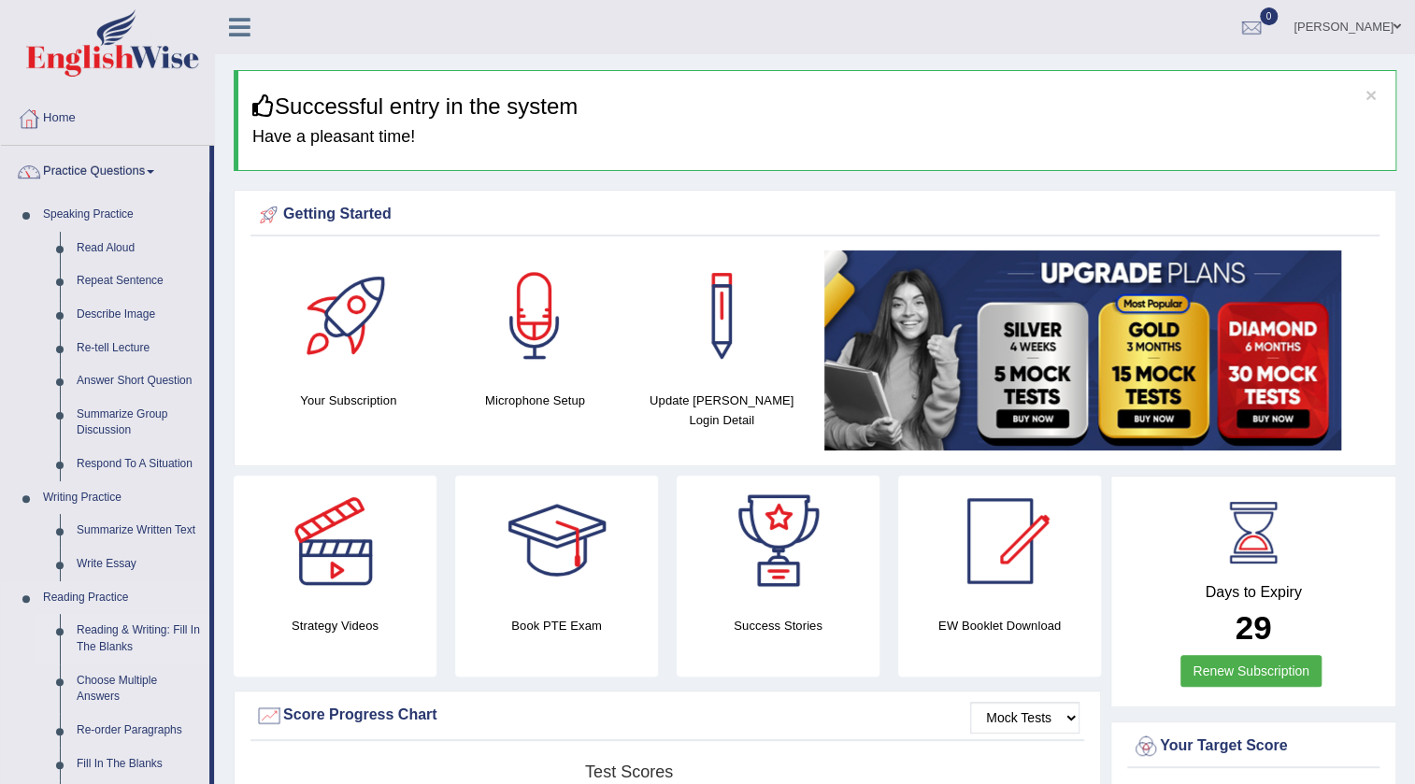
scroll to position [169, 0]
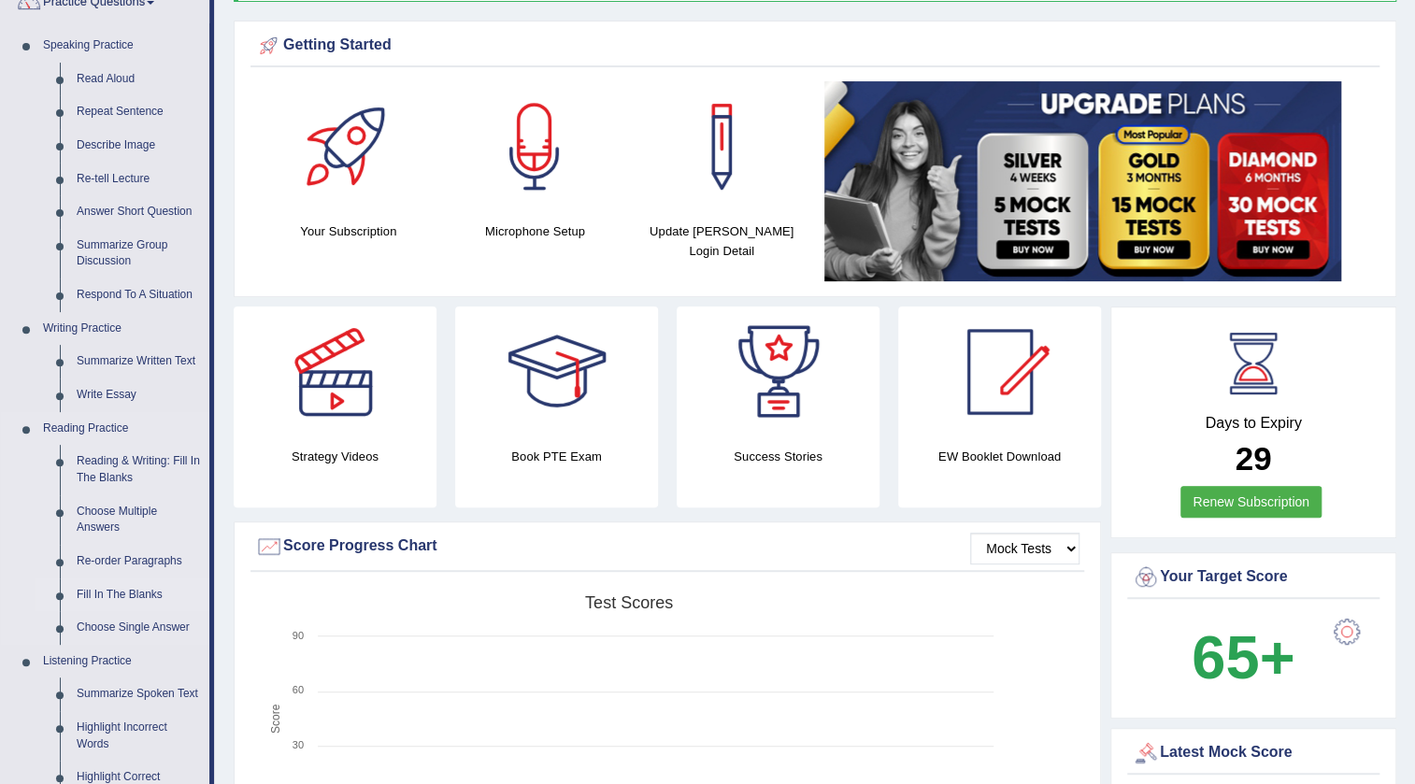
click at [106, 594] on link "Fill In The Blanks" at bounding box center [138, 595] width 141 height 34
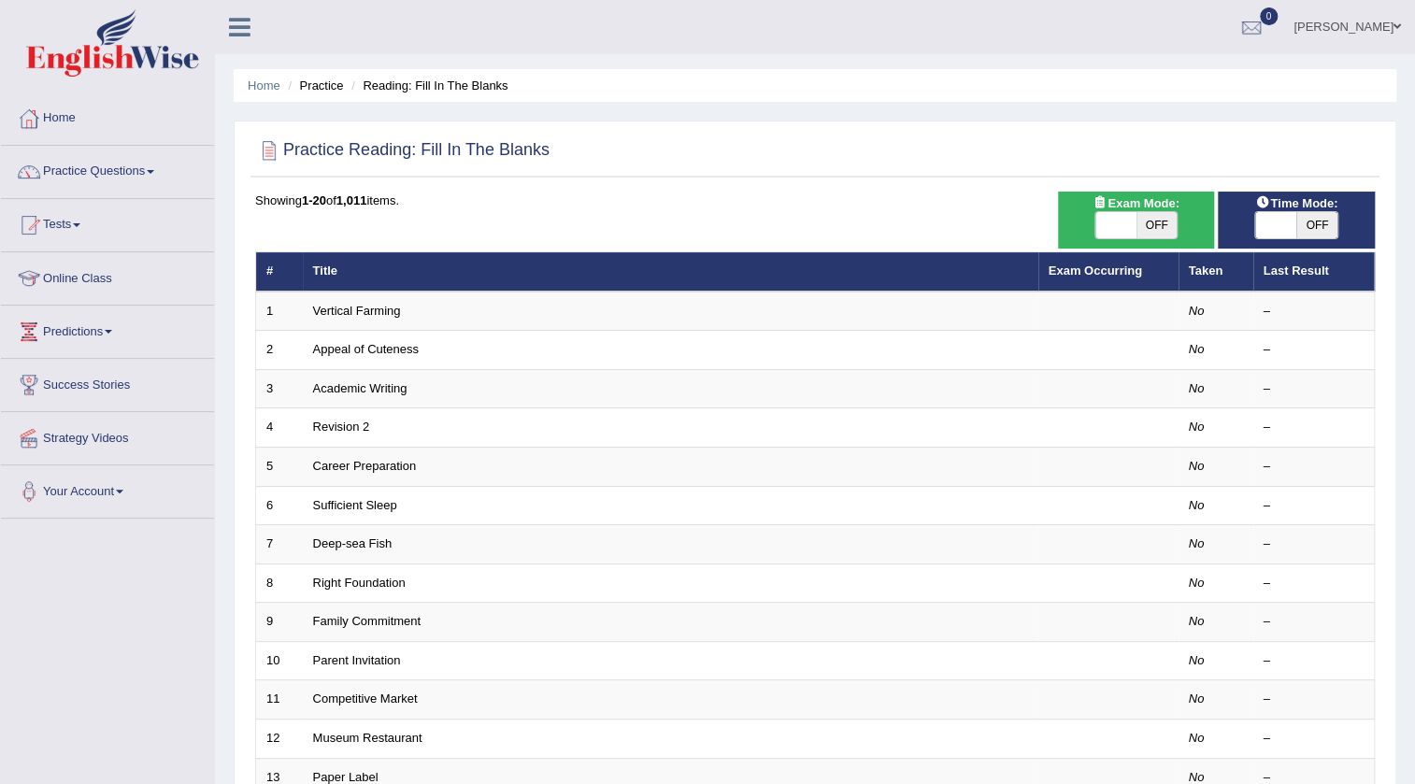
click at [343, 309] on link "Vertical Farming" at bounding box center [357, 311] width 88 height 14
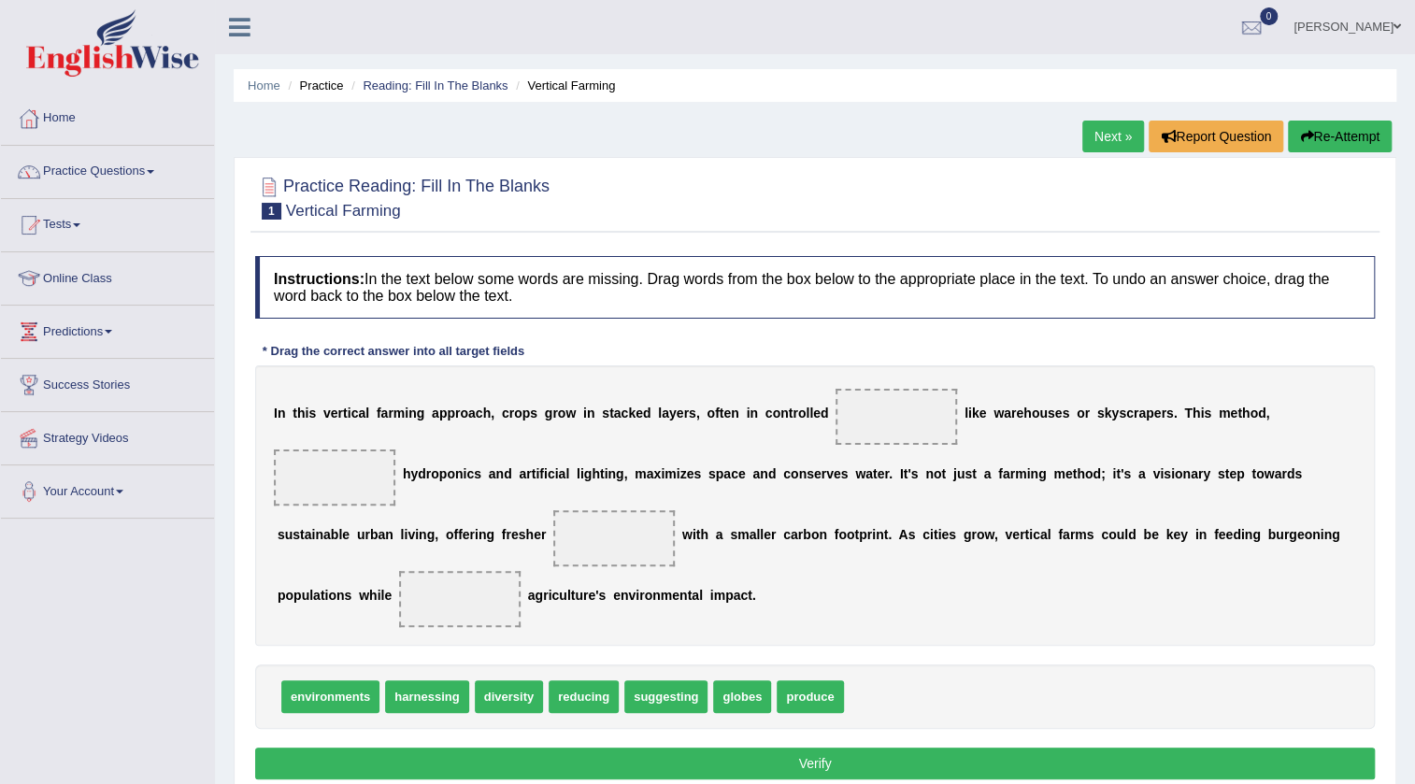
scroll to position [84, 0]
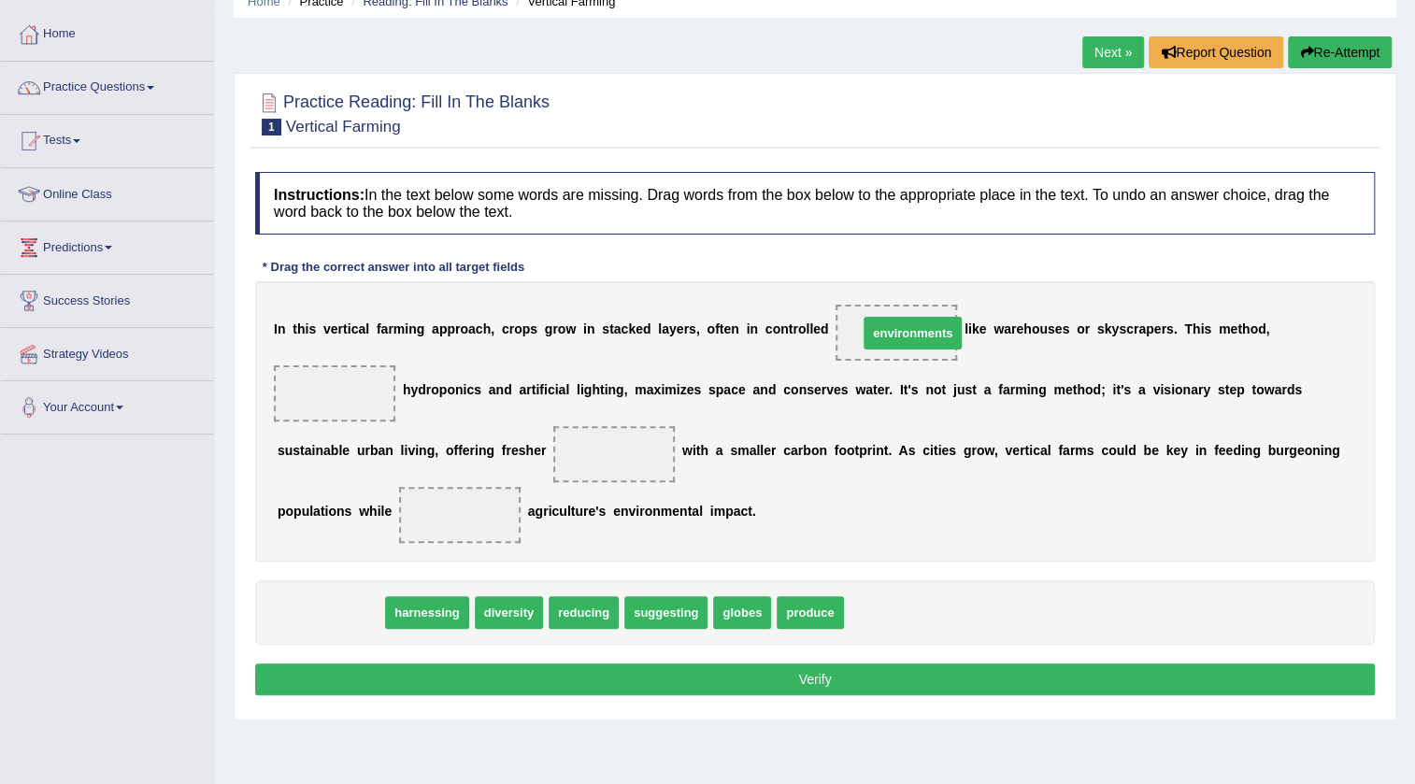
drag, startPoint x: 360, startPoint y: 610, endPoint x: 942, endPoint y: 331, distance: 645.8
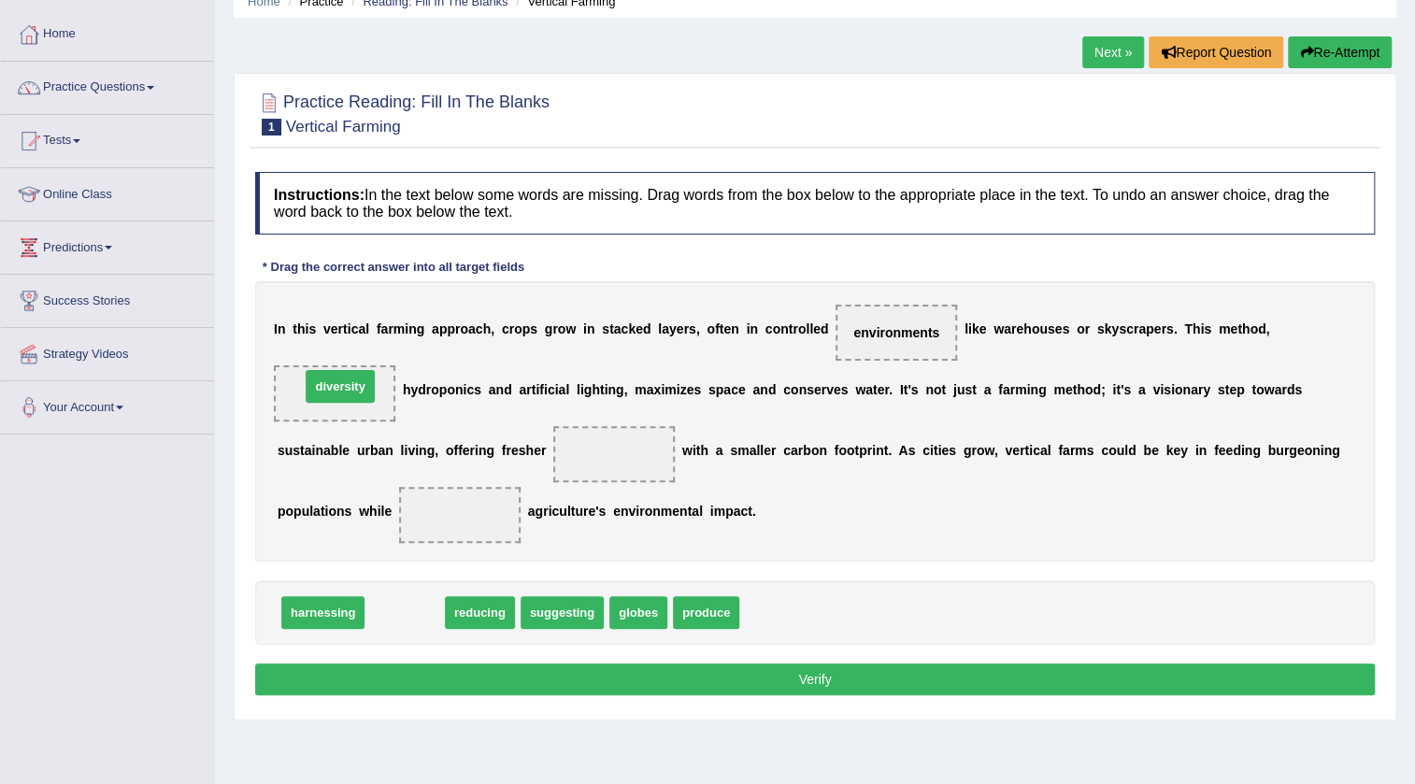
drag, startPoint x: 406, startPoint y: 607, endPoint x: 341, endPoint y: 382, distance: 234.3
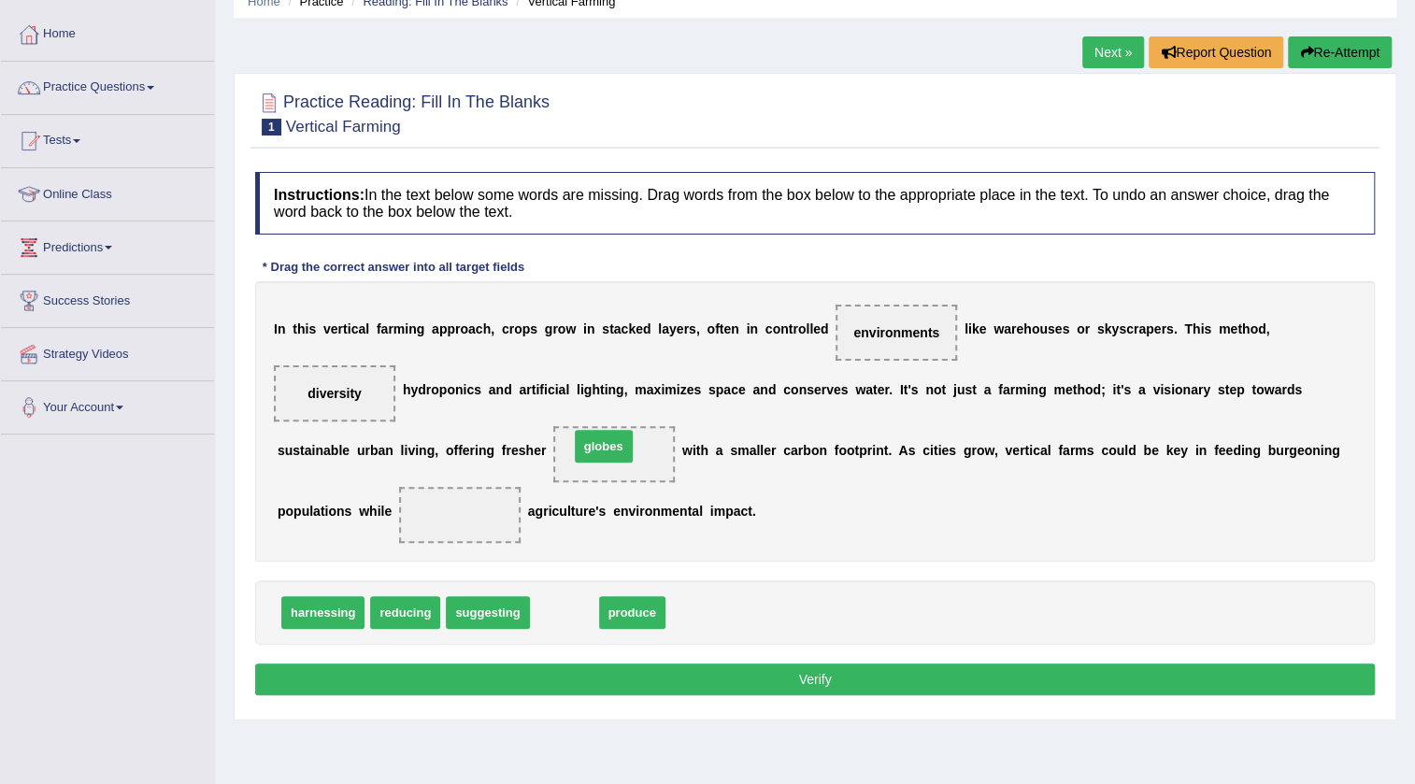
drag, startPoint x: 562, startPoint y: 611, endPoint x: 601, endPoint y: 445, distance: 170.9
drag, startPoint x: 586, startPoint y: 619, endPoint x: 474, endPoint y: 535, distance: 140.2
click at [836, 675] on button "Verify" at bounding box center [815, 680] width 1120 height 32
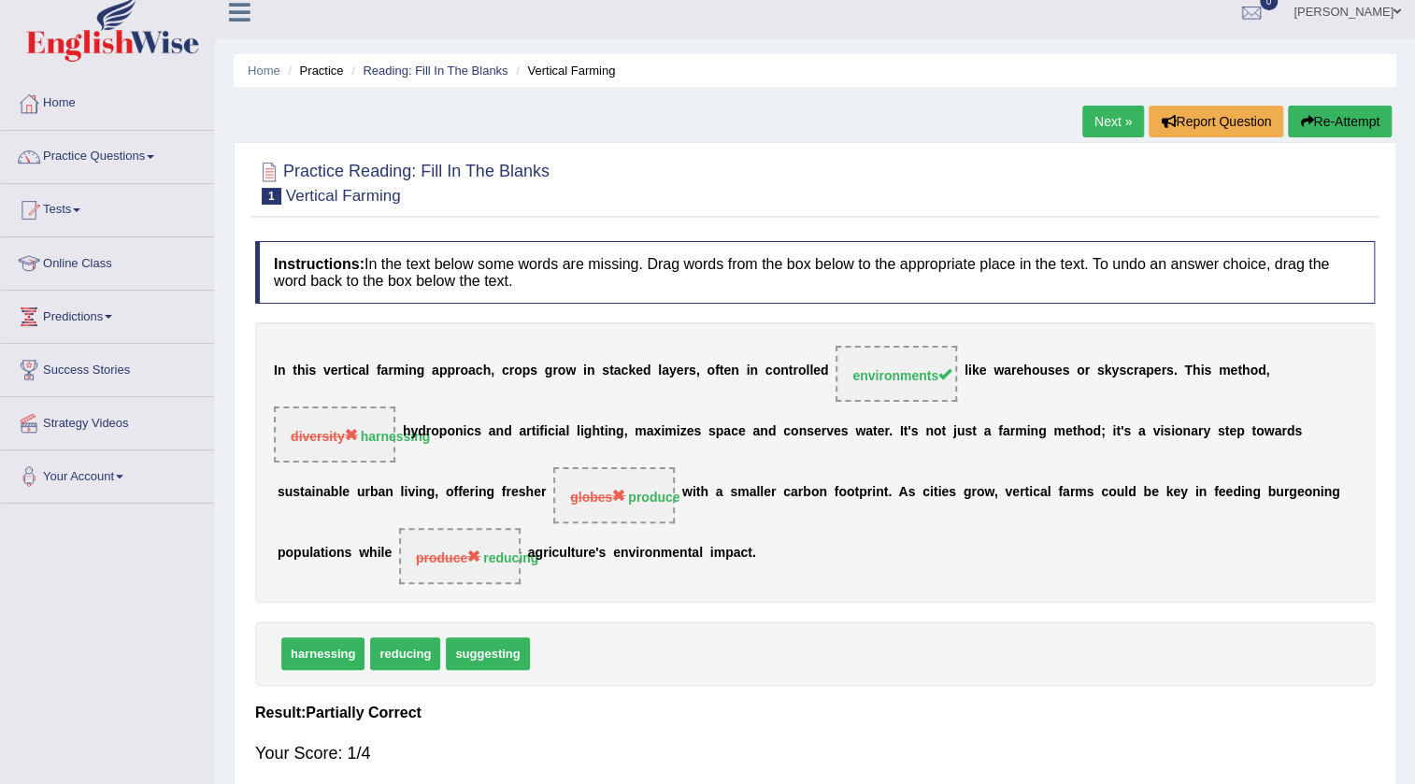
scroll to position [0, 0]
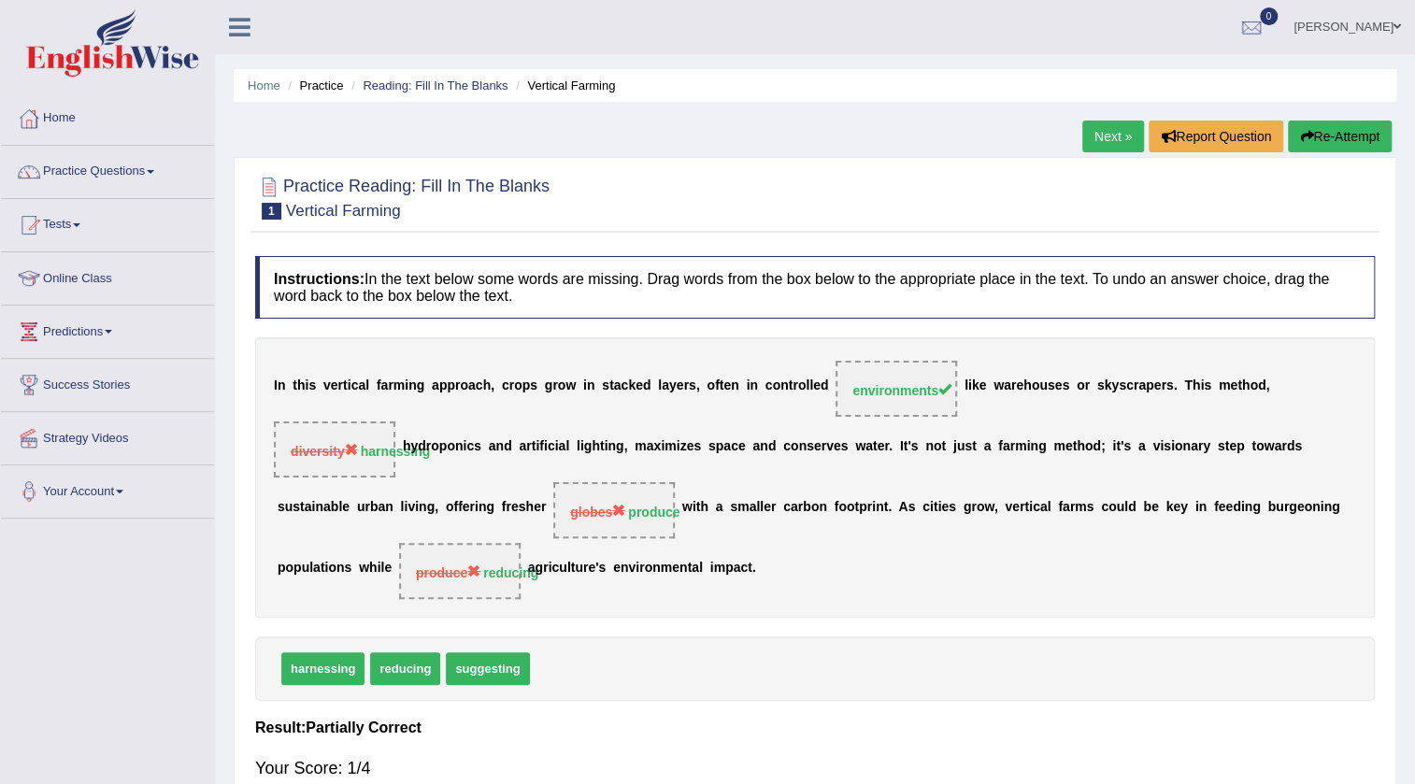
click at [1342, 135] on button "Re-Attempt" at bounding box center [1340, 137] width 104 height 32
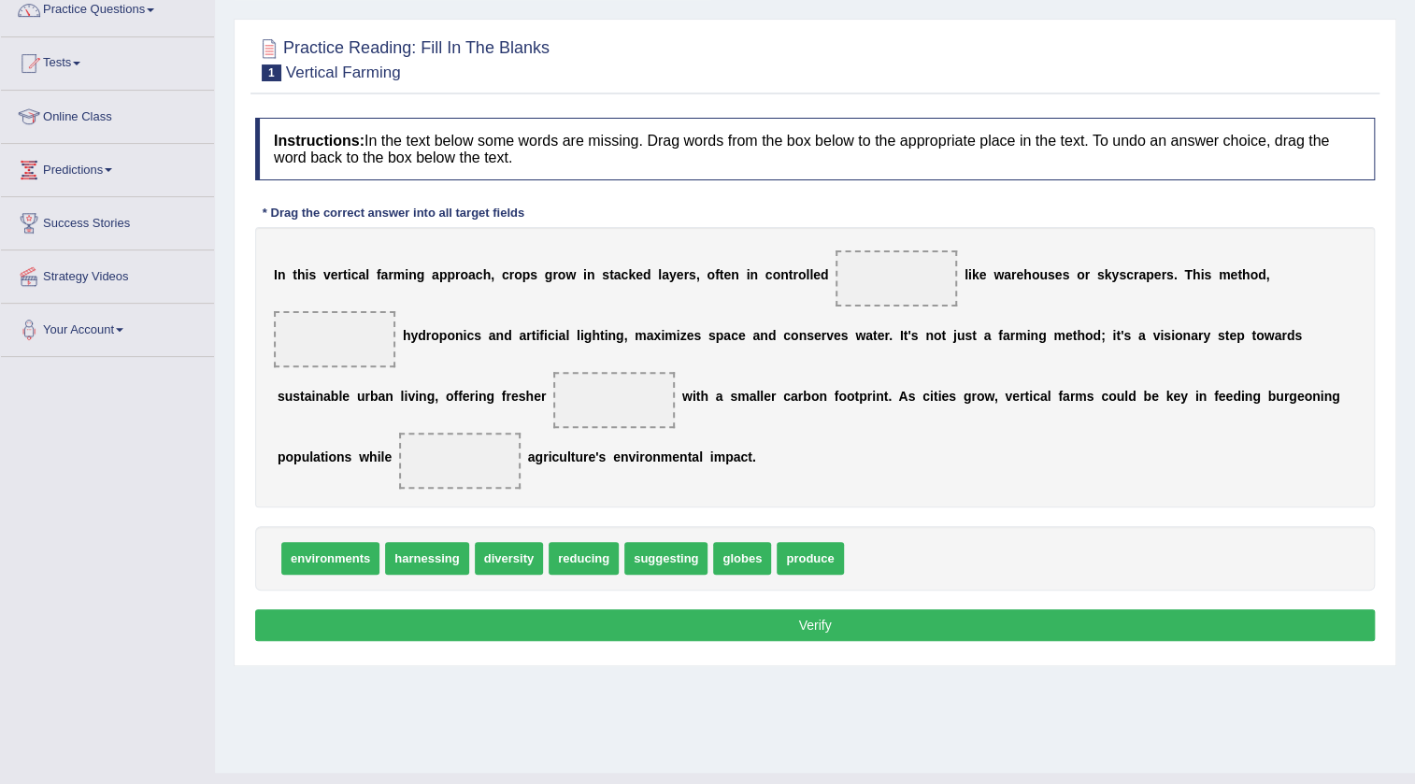
scroll to position [169, 0]
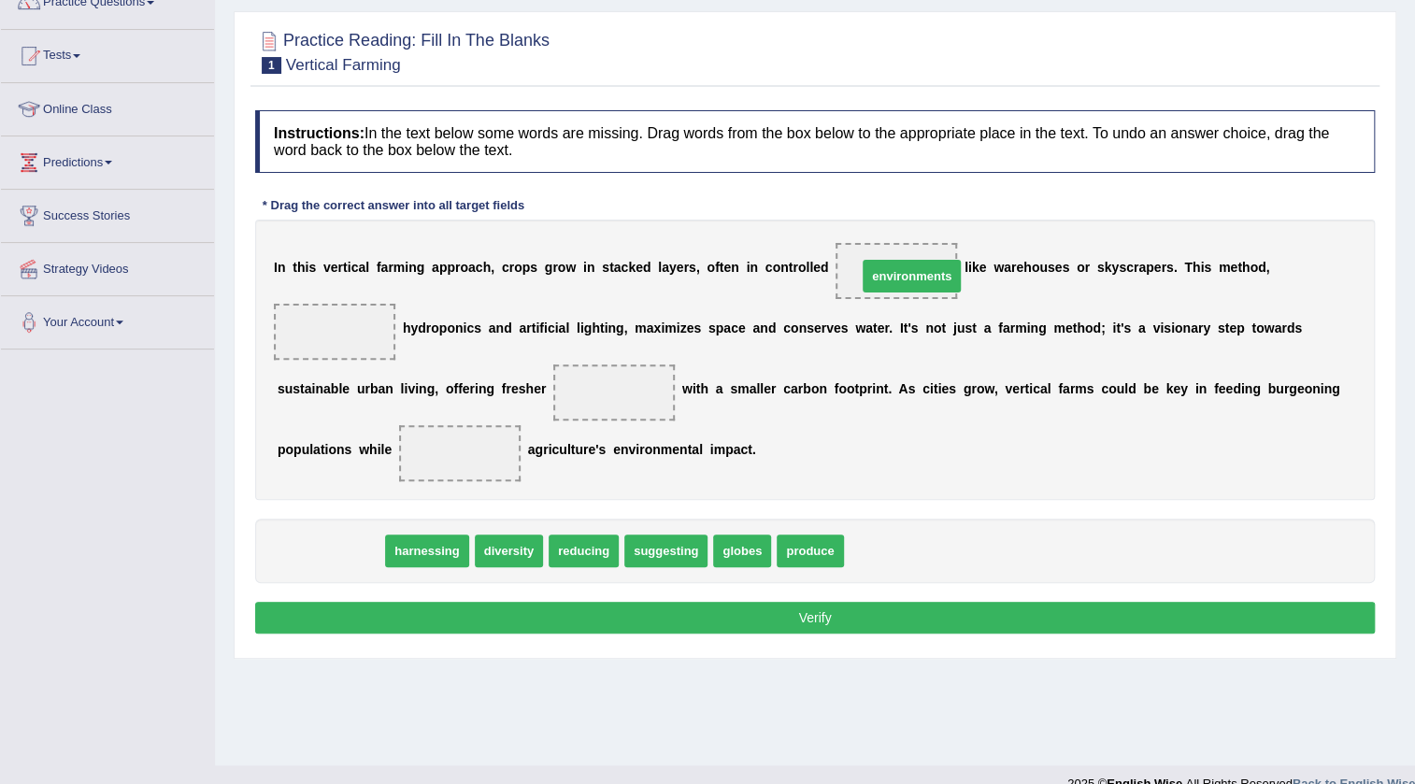
drag, startPoint x: 299, startPoint y: 542, endPoint x: 880, endPoint y: 266, distance: 643.4
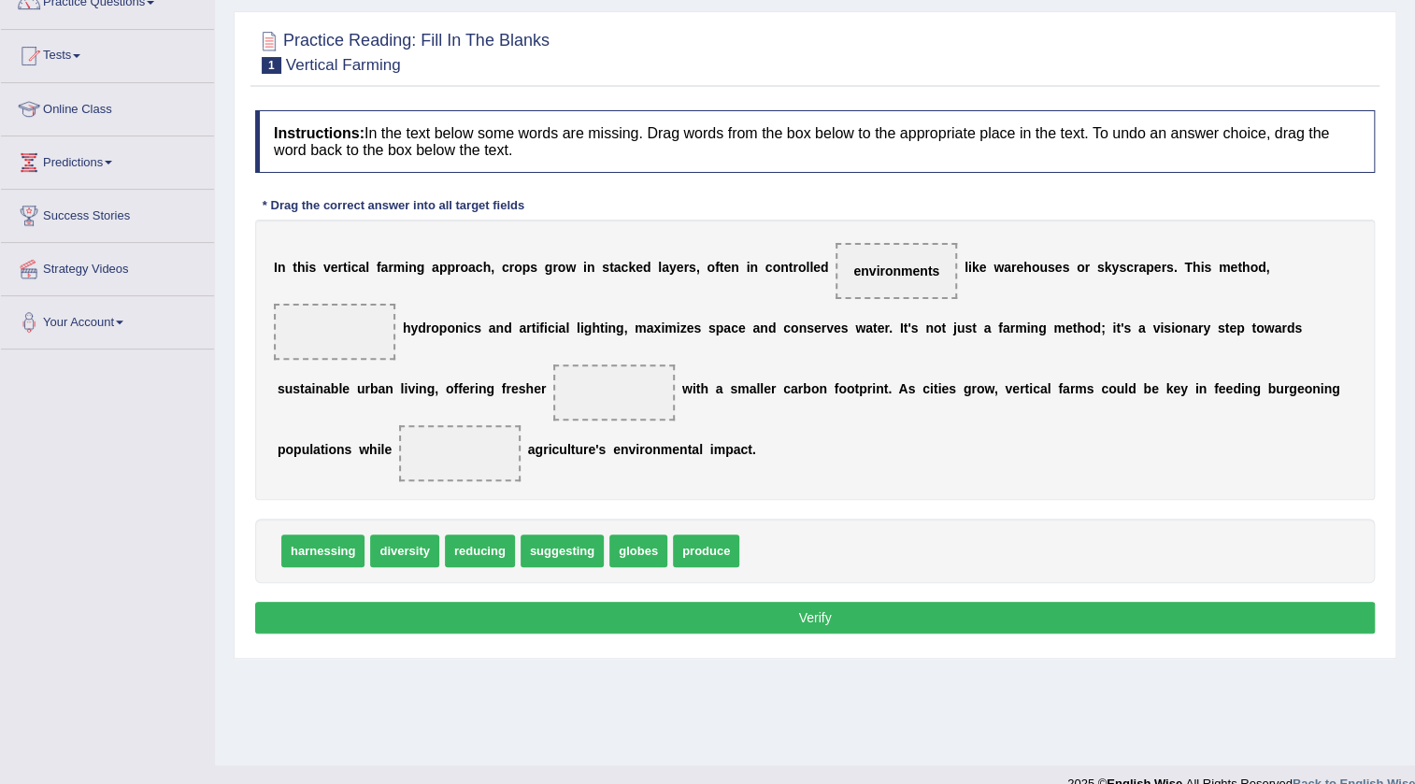
drag, startPoint x: 339, startPoint y: 554, endPoint x: 321, endPoint y: 406, distance: 149.8
drag, startPoint x: 321, startPoint y: 406, endPoint x: 328, endPoint y: 352, distance: 53.8
click at [328, 352] on div "I n t h i s v e r t i c a l f a r m i n g a p p r o a c h , c r o p s g r o w i…" at bounding box center [815, 360] width 1120 height 280
drag, startPoint x: 342, startPoint y: 552, endPoint x: 342, endPoint y: 335, distance: 217.7
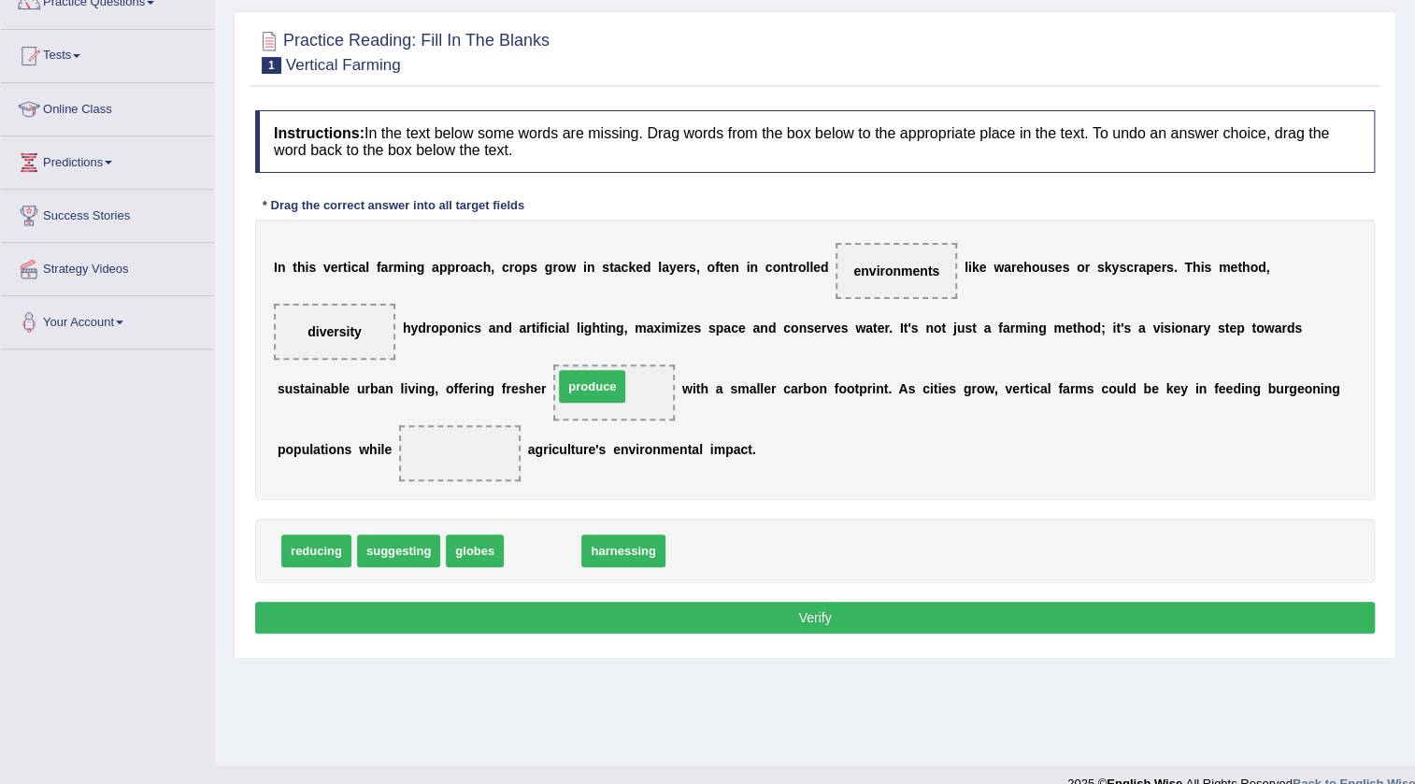
drag, startPoint x: 526, startPoint y: 543, endPoint x: 576, endPoint y: 378, distance: 171.8
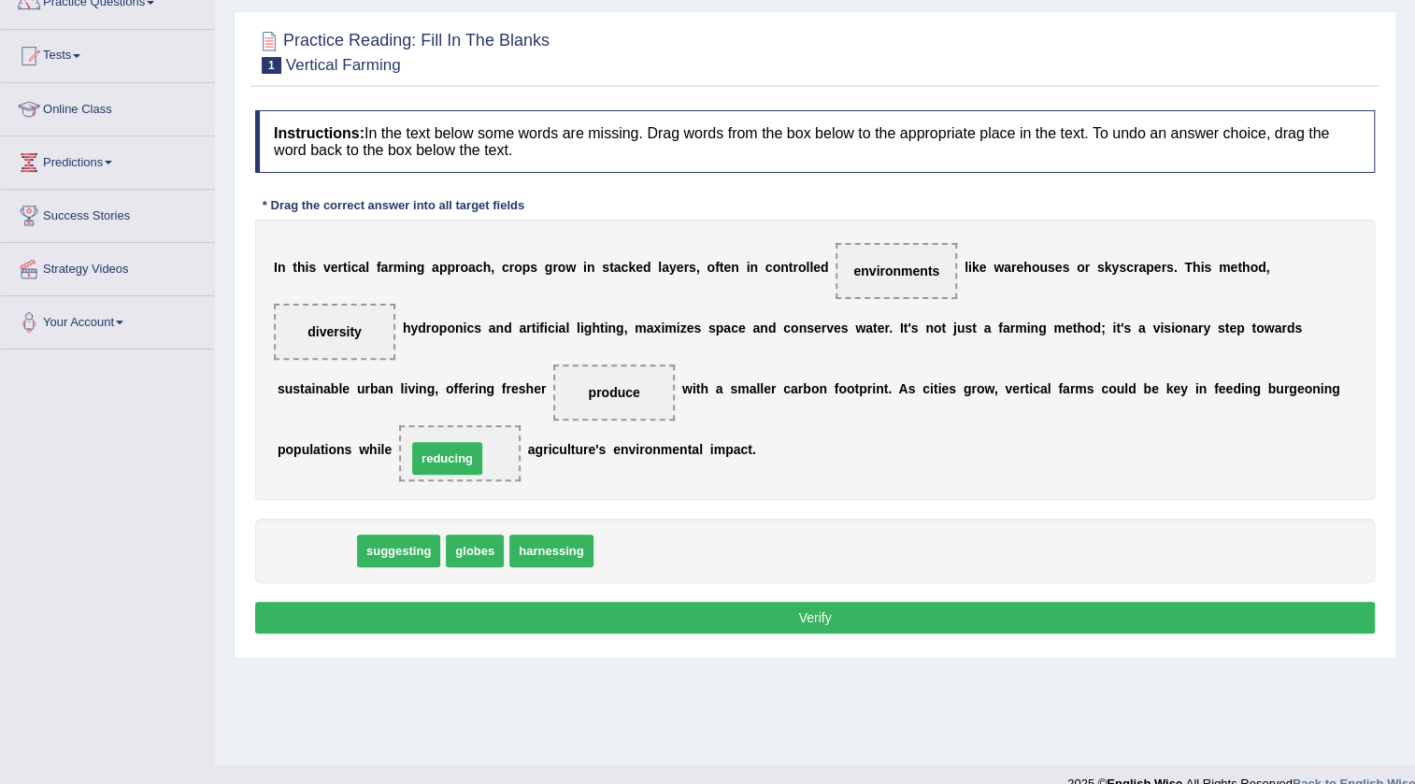
drag, startPoint x: 318, startPoint y: 545, endPoint x: 449, endPoint y: 452, distance: 160.2
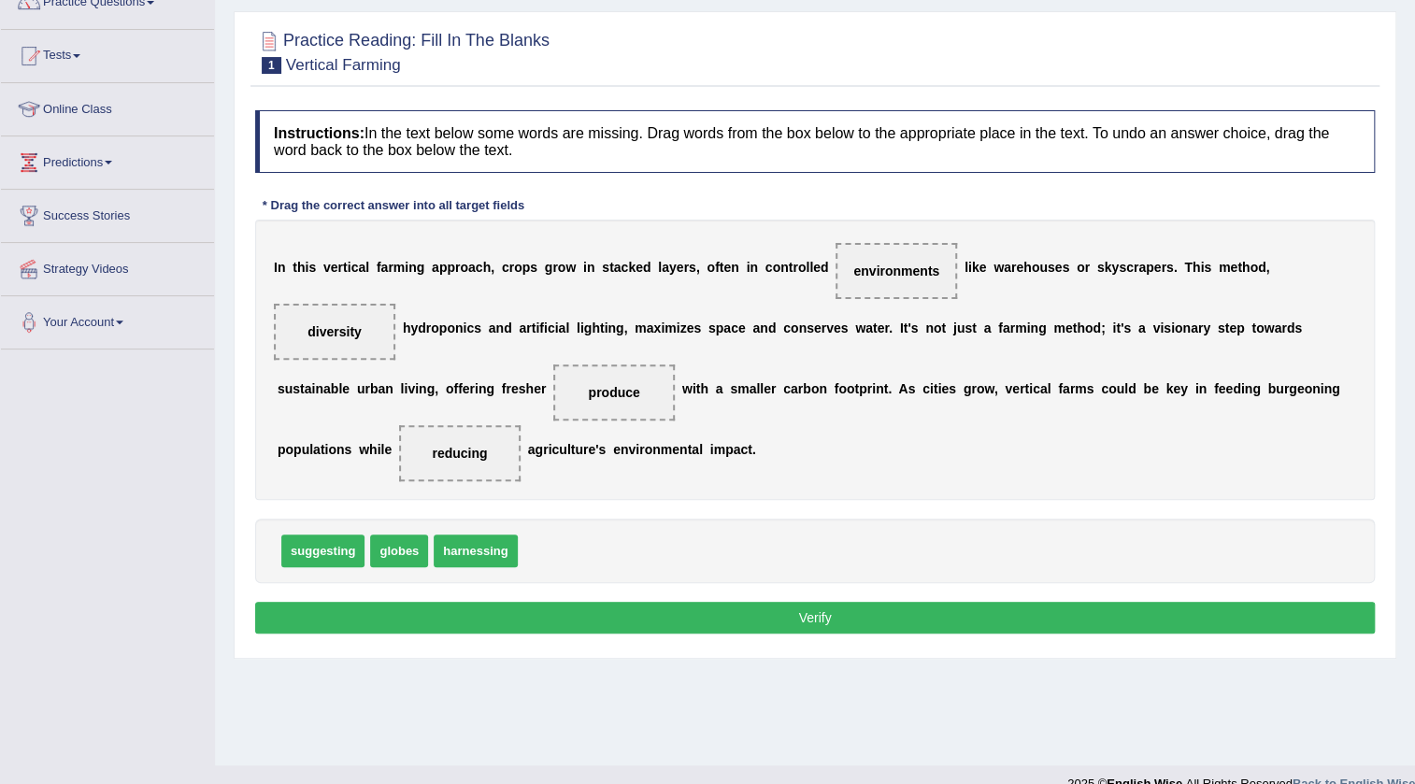
click at [787, 611] on button "Verify" at bounding box center [815, 618] width 1120 height 32
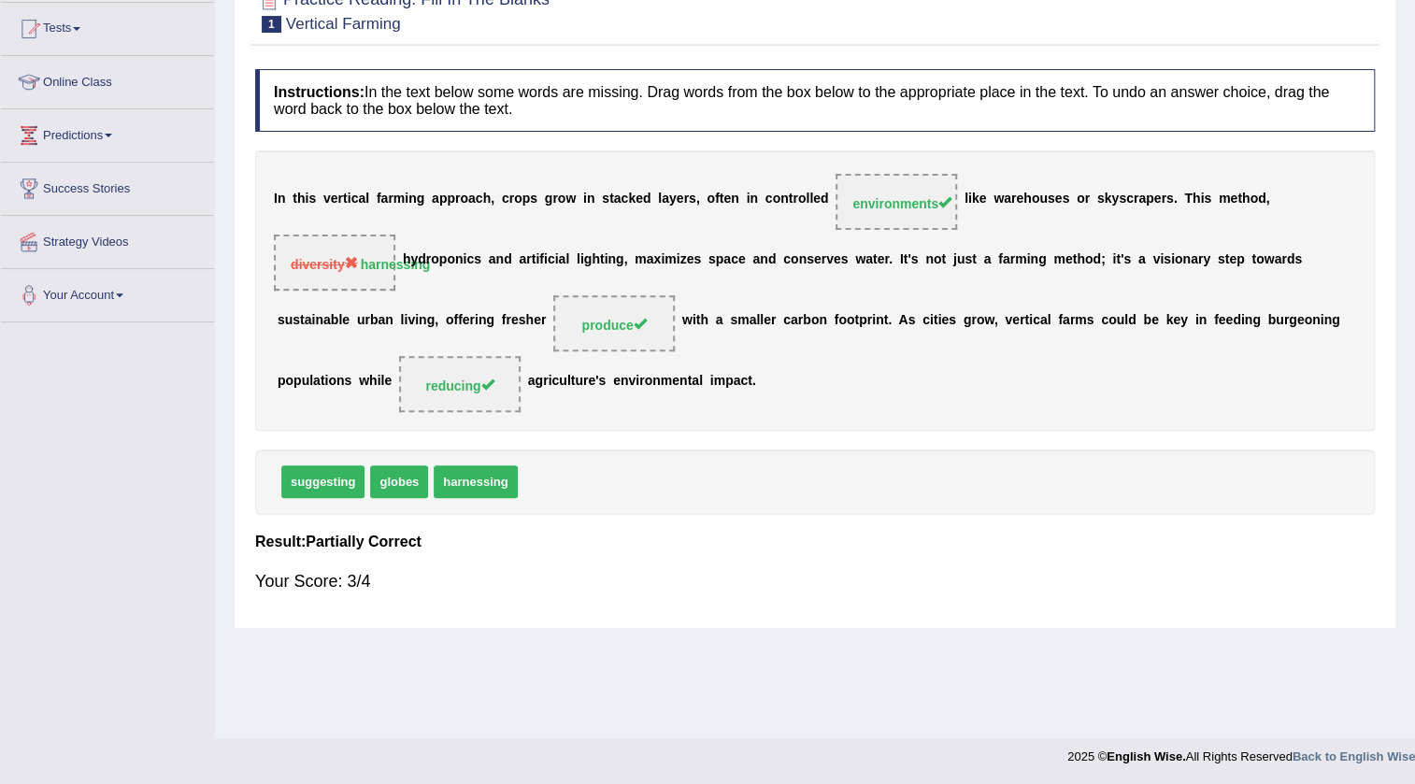
scroll to position [0, 0]
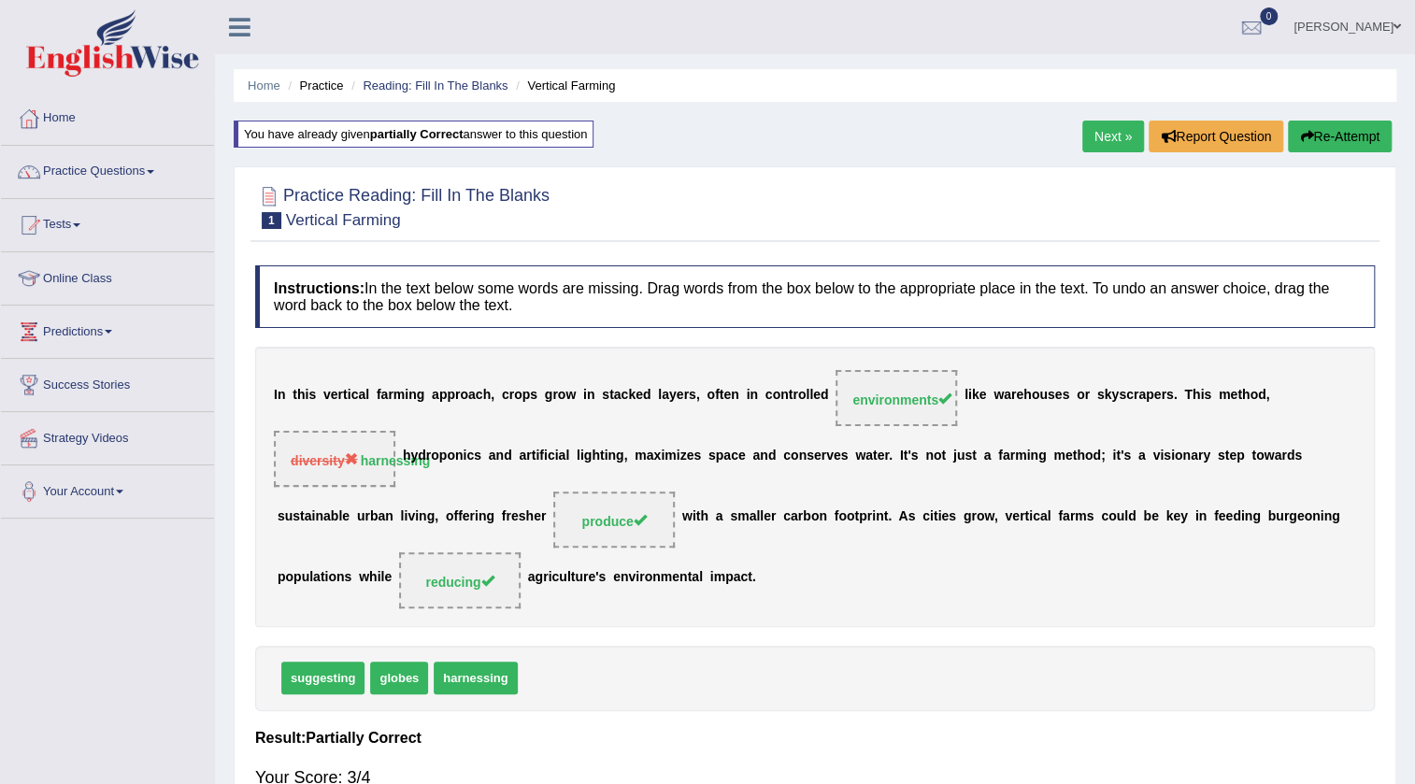
click at [1115, 134] on link "Next »" at bounding box center [1113, 137] width 62 height 32
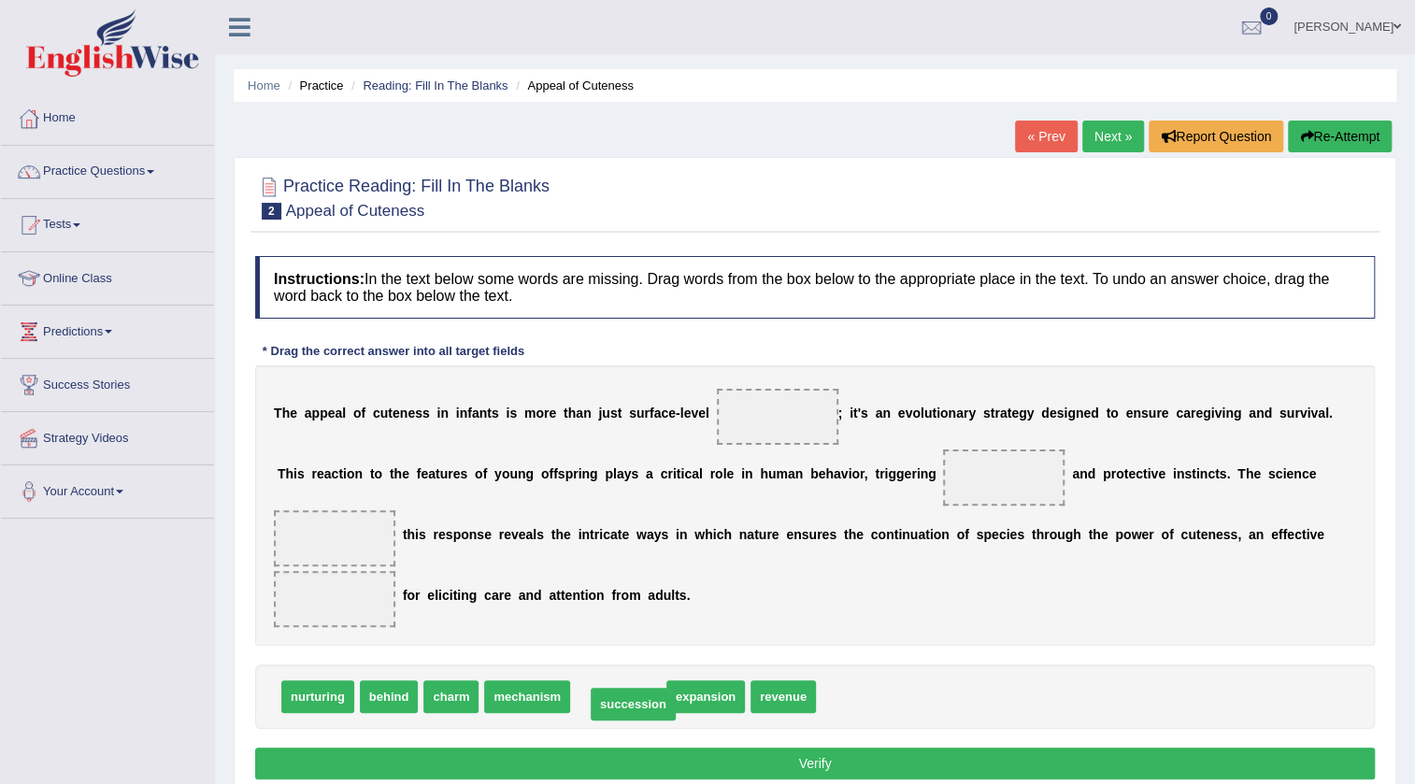
drag, startPoint x: 614, startPoint y: 701, endPoint x: 629, endPoint y: 708, distance: 16.7
drag, startPoint x: 615, startPoint y: 690, endPoint x: 620, endPoint y: 707, distance: 17.5
drag, startPoint x: 437, startPoint y: 693, endPoint x: 984, endPoint y: 476, distance: 588.1
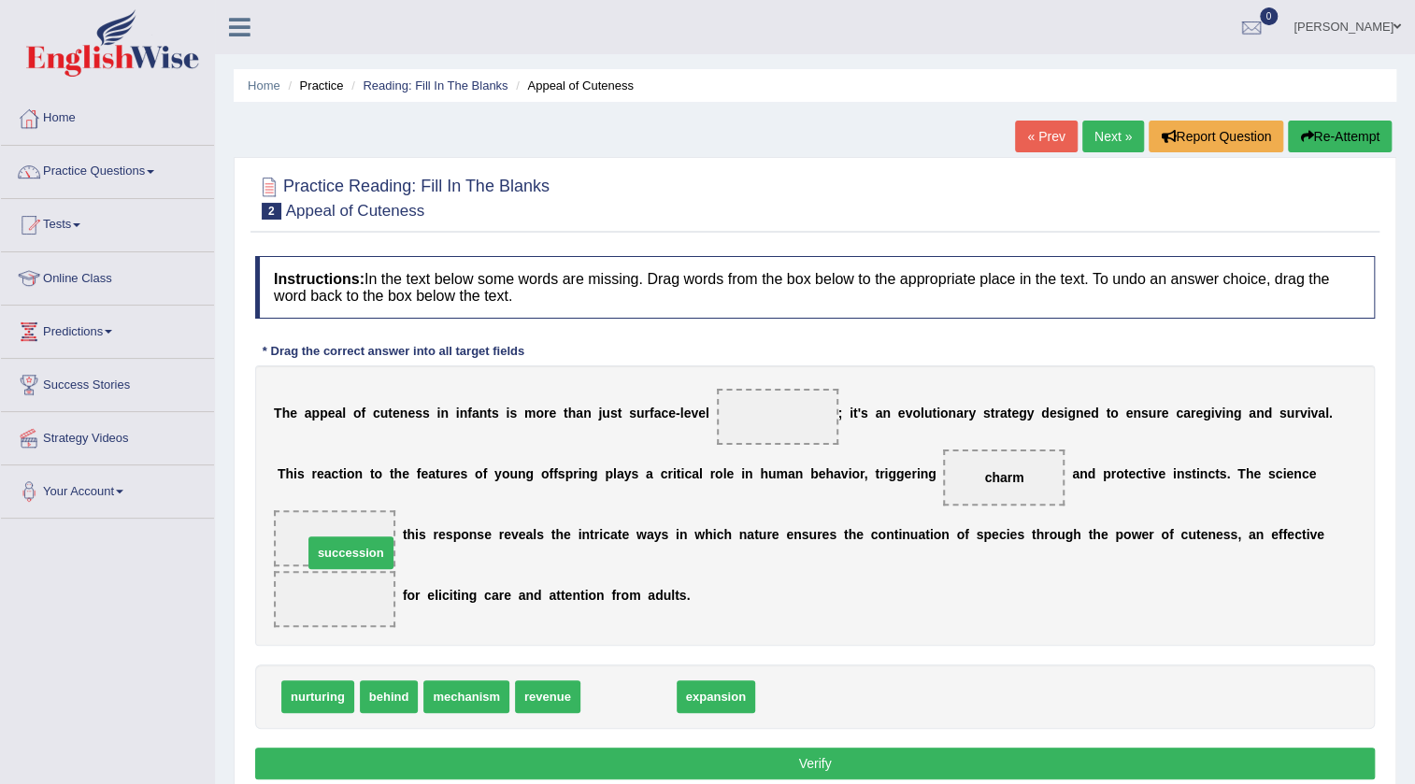
drag, startPoint x: 642, startPoint y: 699, endPoint x: 364, endPoint y: 555, distance: 312.7
drag, startPoint x: 632, startPoint y: 691, endPoint x: 374, endPoint y: 606, distance: 271.6
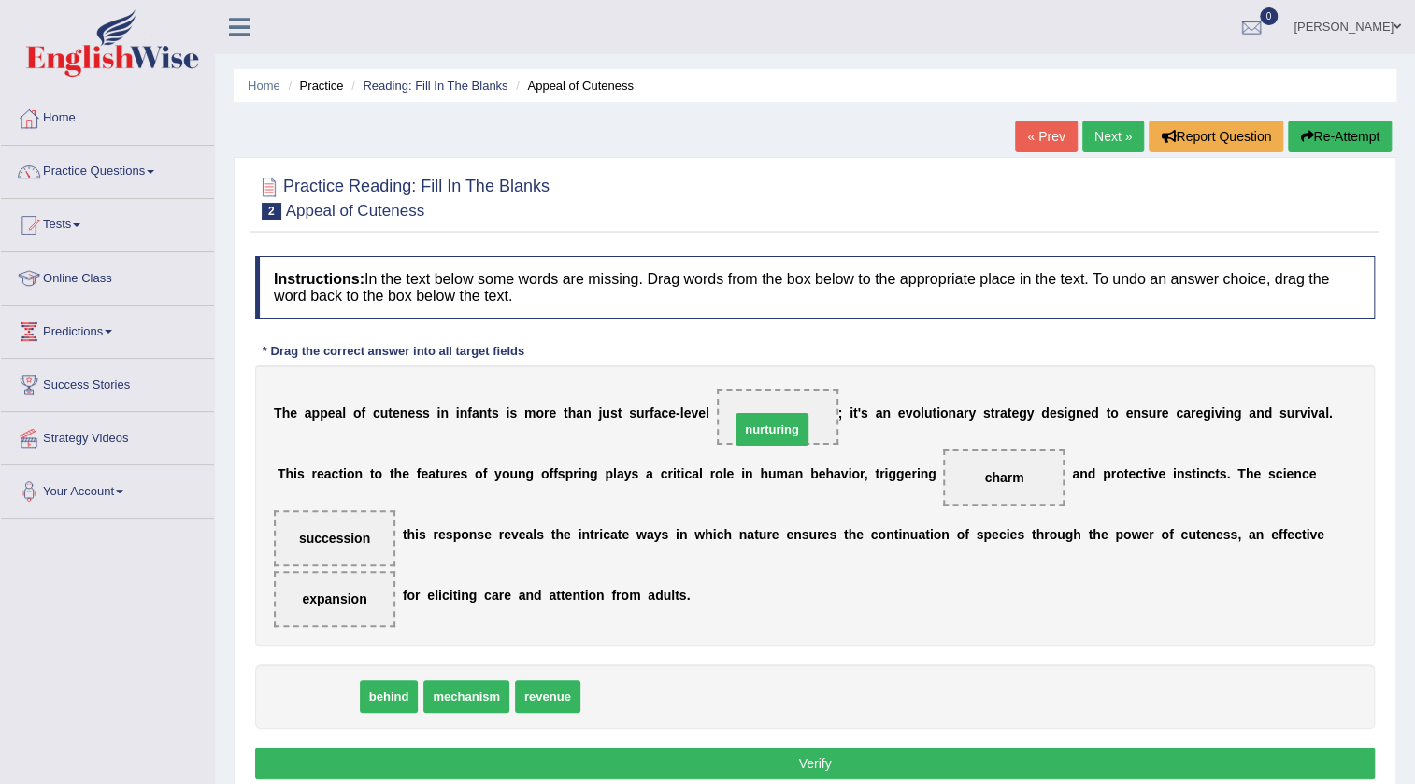
drag, startPoint x: 323, startPoint y: 699, endPoint x: 778, endPoint y: 432, distance: 527.0
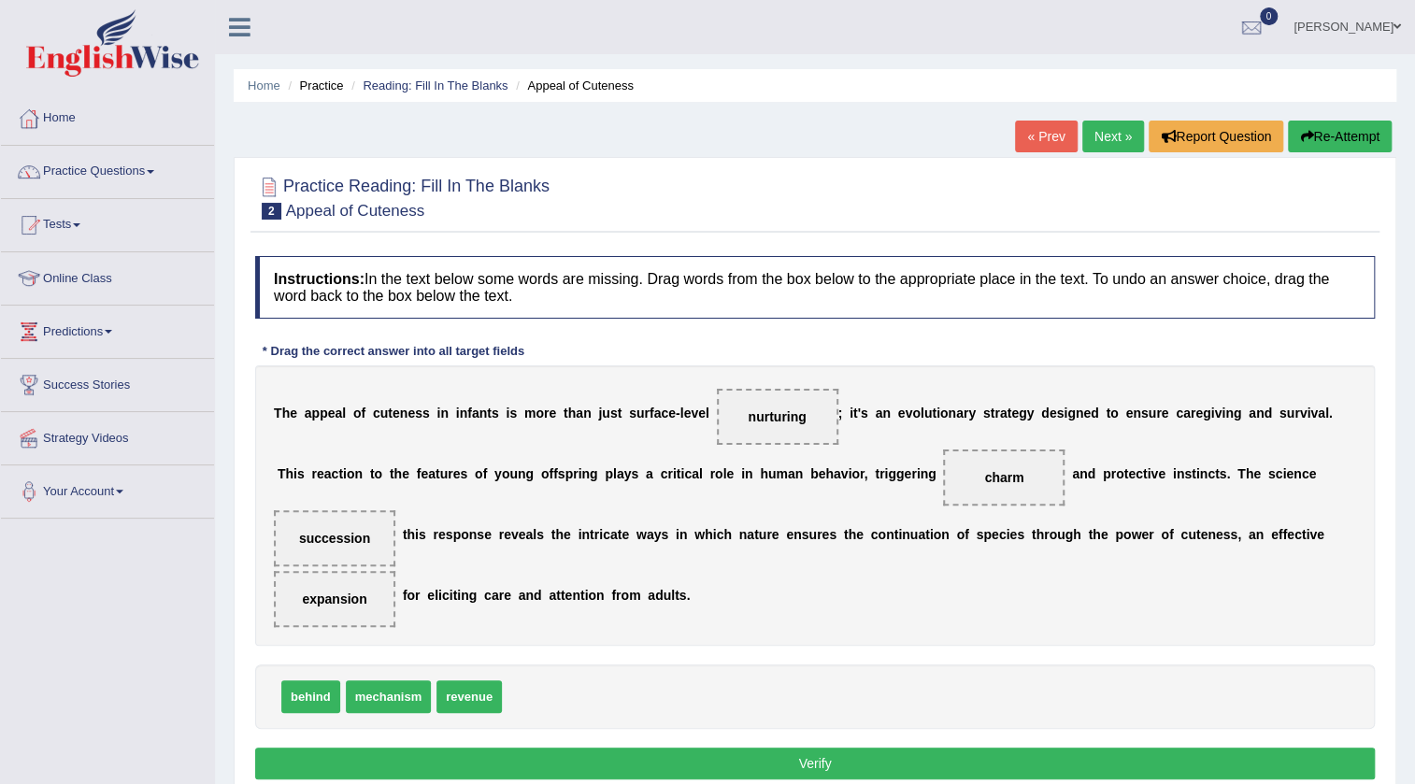
click at [799, 762] on button "Verify" at bounding box center [815, 764] width 1120 height 32
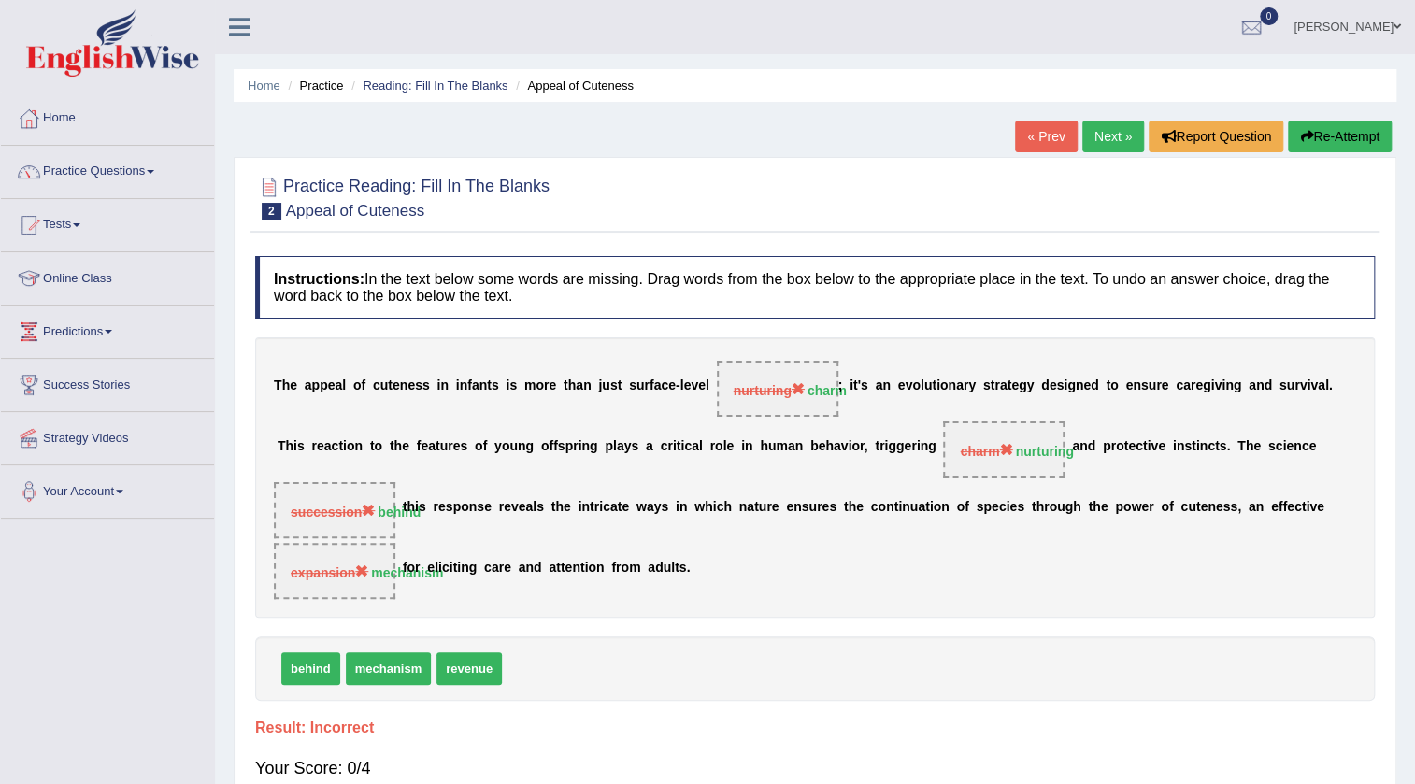
click at [1345, 133] on button "Re-Attempt" at bounding box center [1340, 137] width 104 height 32
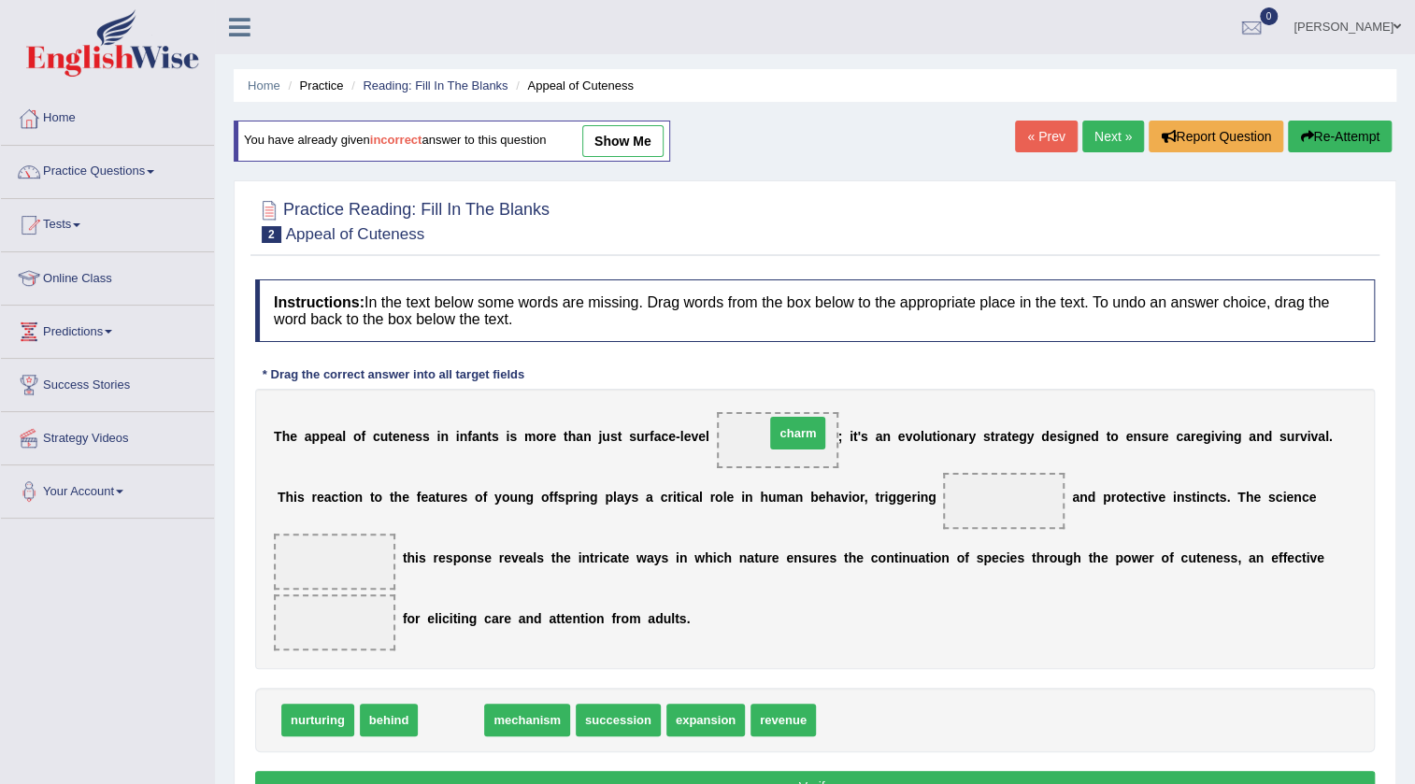
drag, startPoint x: 449, startPoint y: 723, endPoint x: 796, endPoint y: 436, distance: 450.8
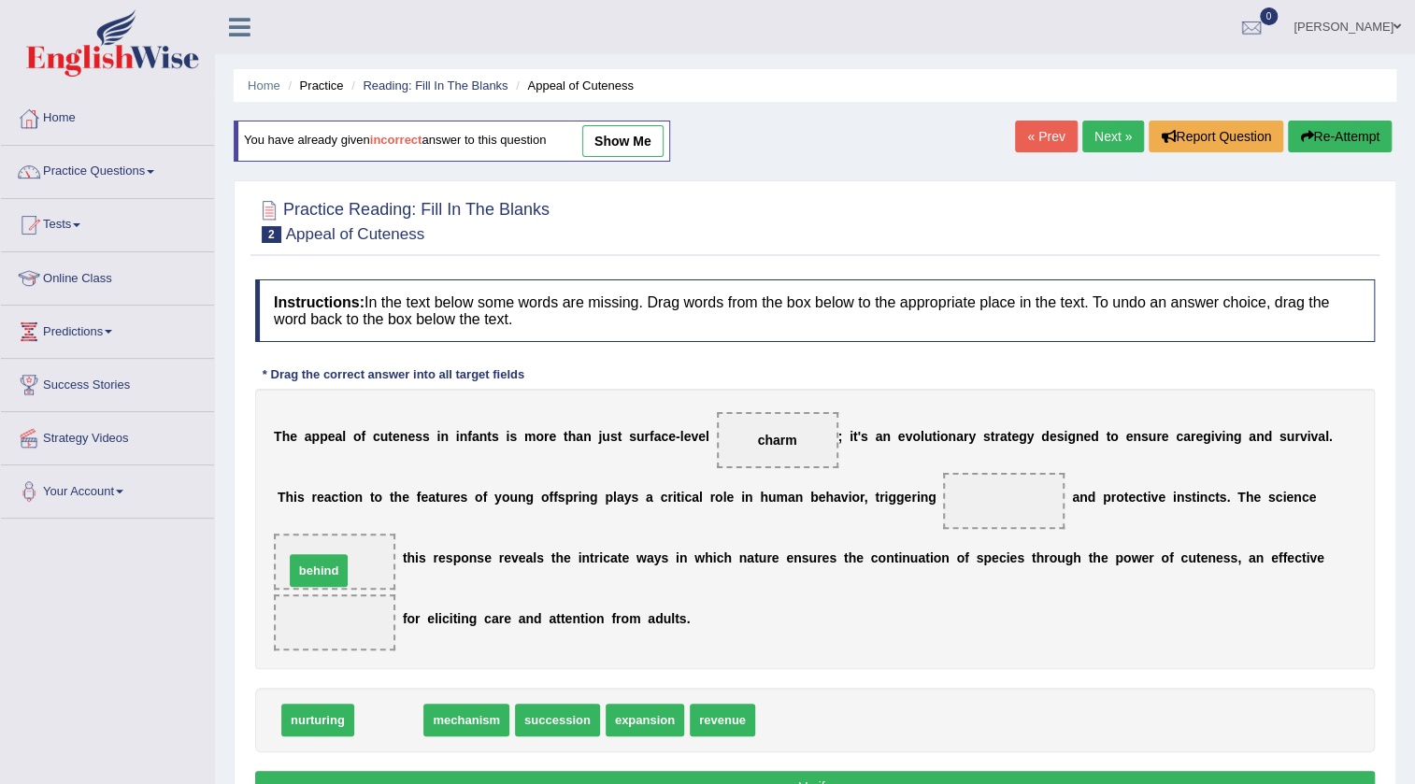
drag, startPoint x: 398, startPoint y: 720, endPoint x: 328, endPoint y: 570, distance: 165.1
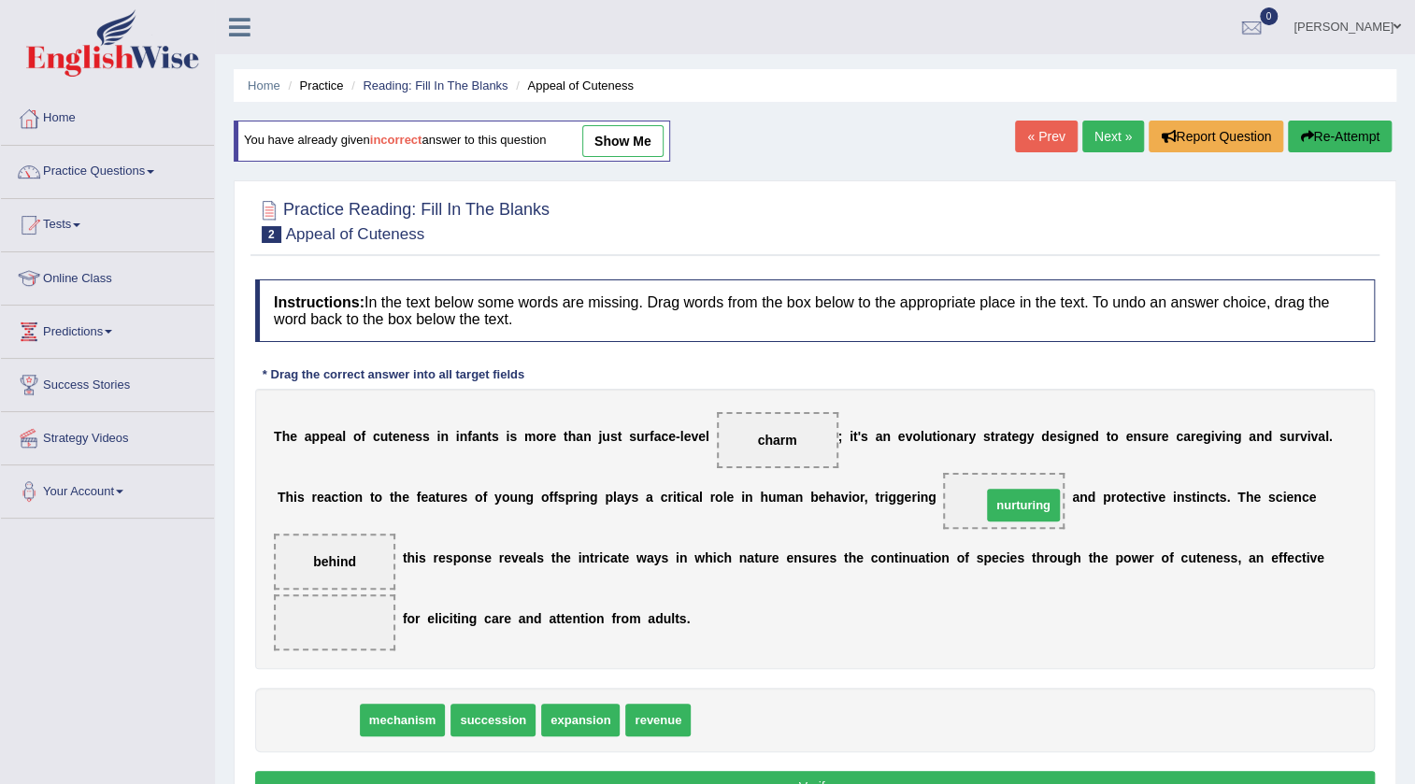
drag, startPoint x: 324, startPoint y: 717, endPoint x: 1035, endPoint y: 505, distance: 742.2
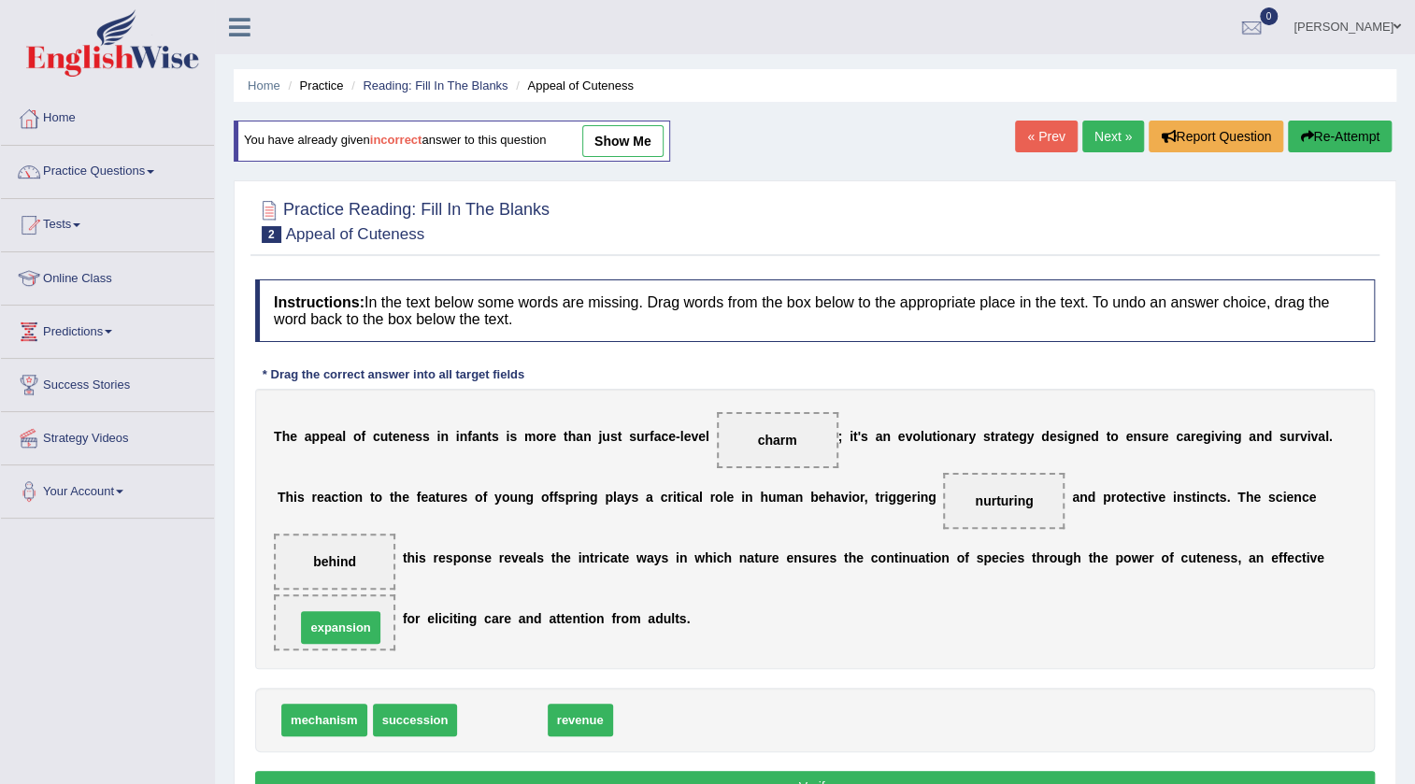
drag, startPoint x: 509, startPoint y: 717, endPoint x: 348, endPoint y: 624, distance: 186.3
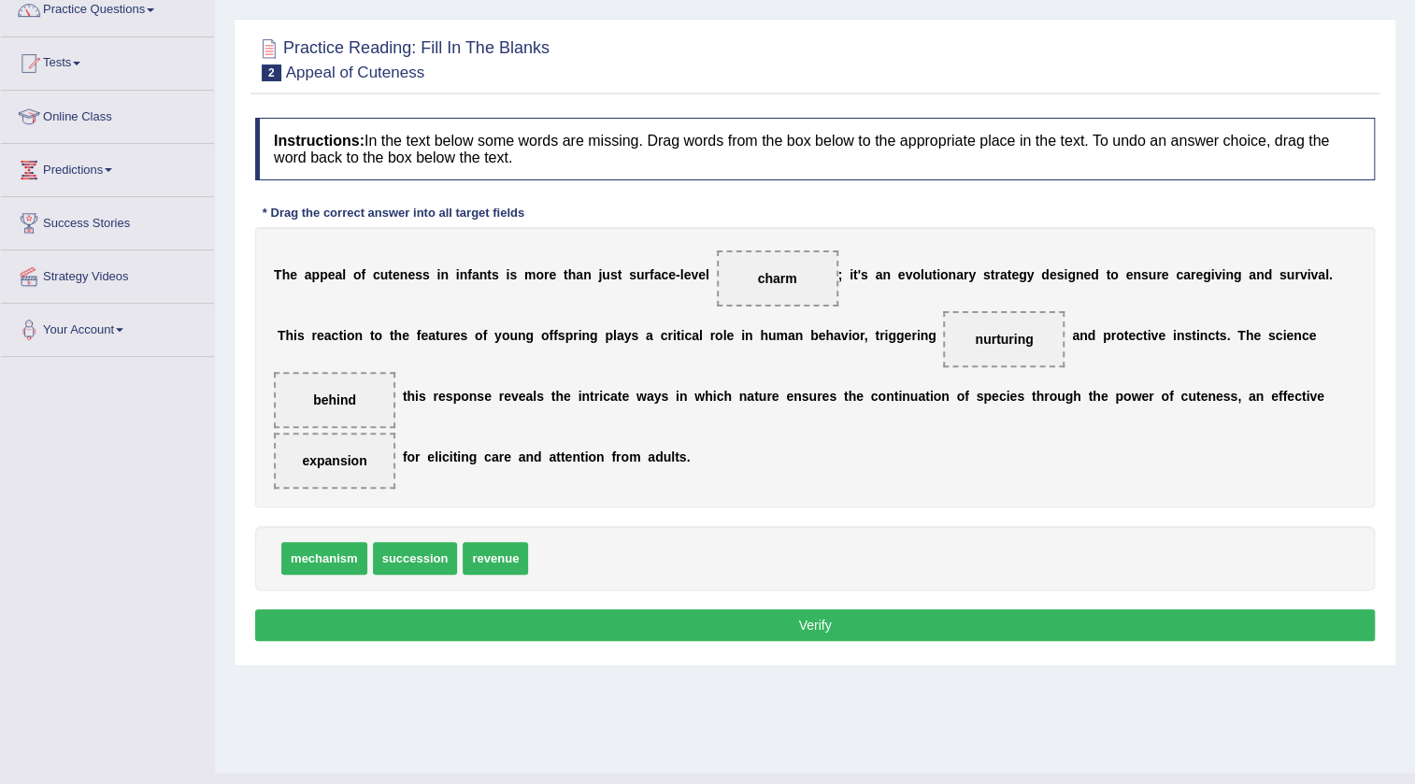
scroll to position [169, 0]
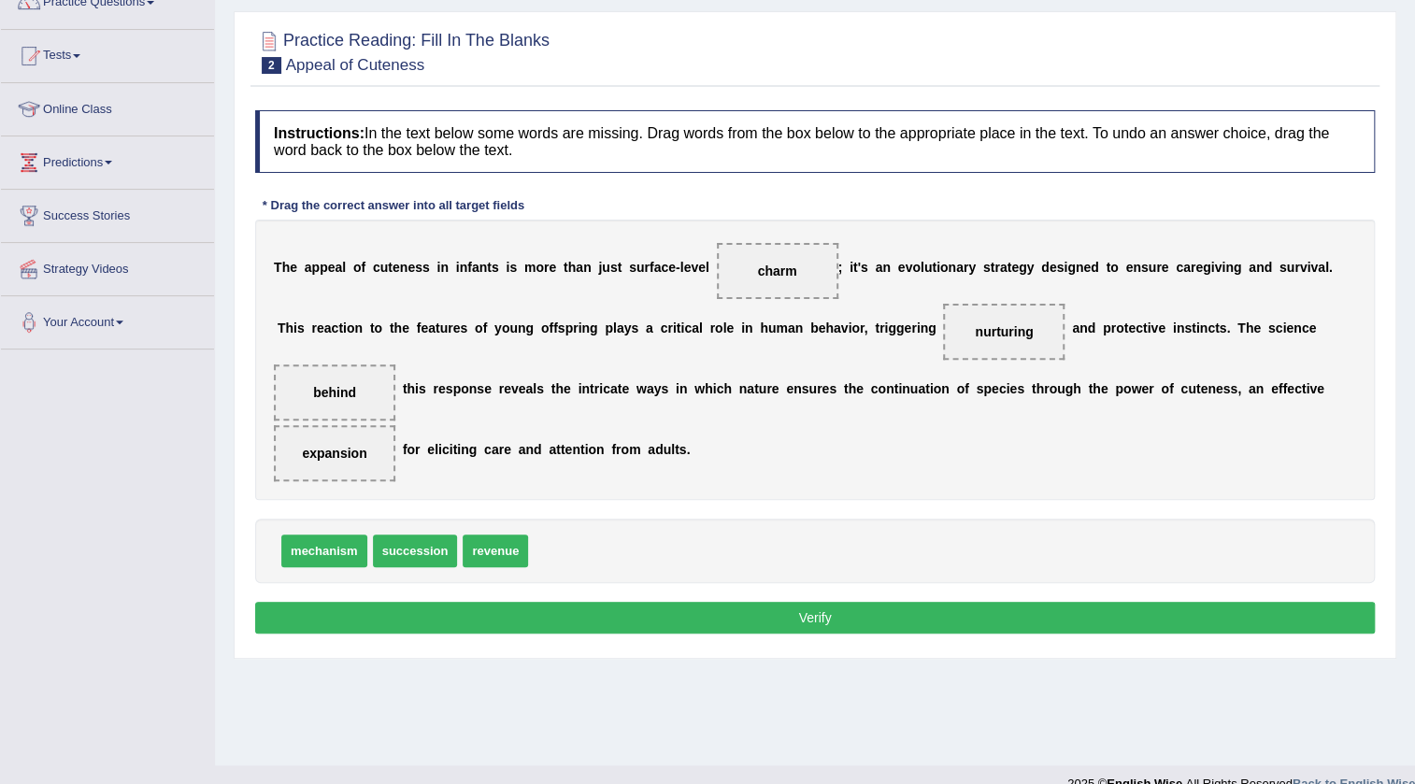
click at [776, 616] on button "Verify" at bounding box center [815, 618] width 1120 height 32
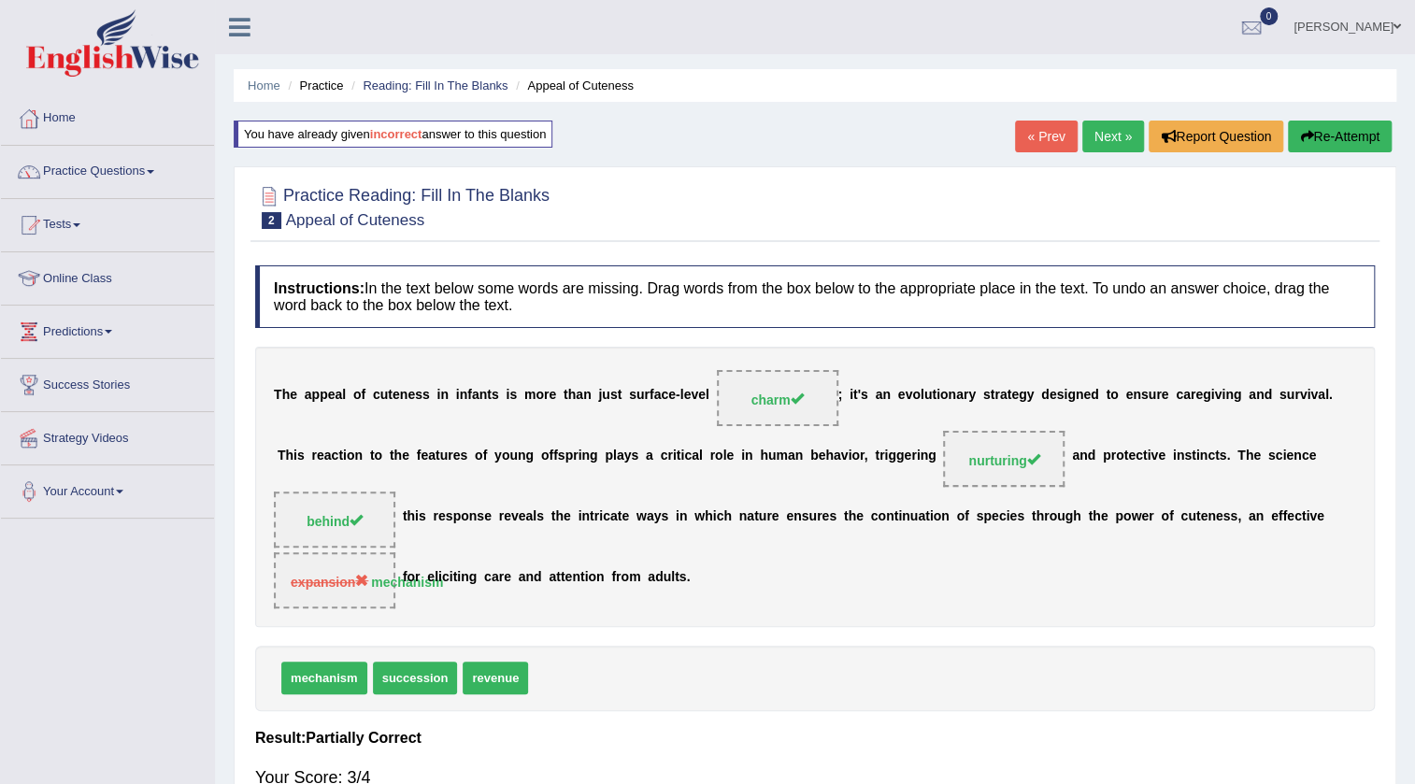
scroll to position [0, 0]
click at [1112, 135] on link "Next »" at bounding box center [1113, 137] width 62 height 32
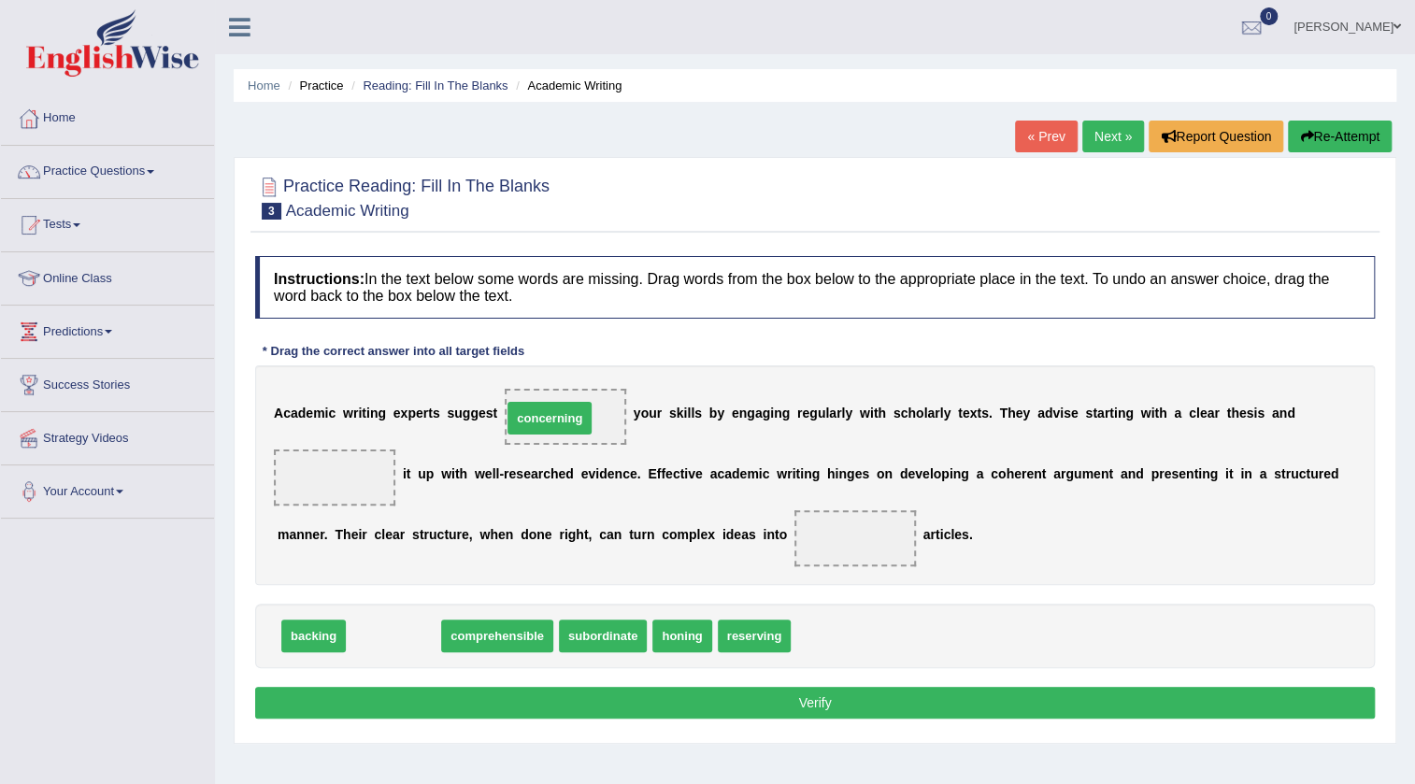
drag, startPoint x: 393, startPoint y: 629, endPoint x: 550, endPoint y: 411, distance: 268.4
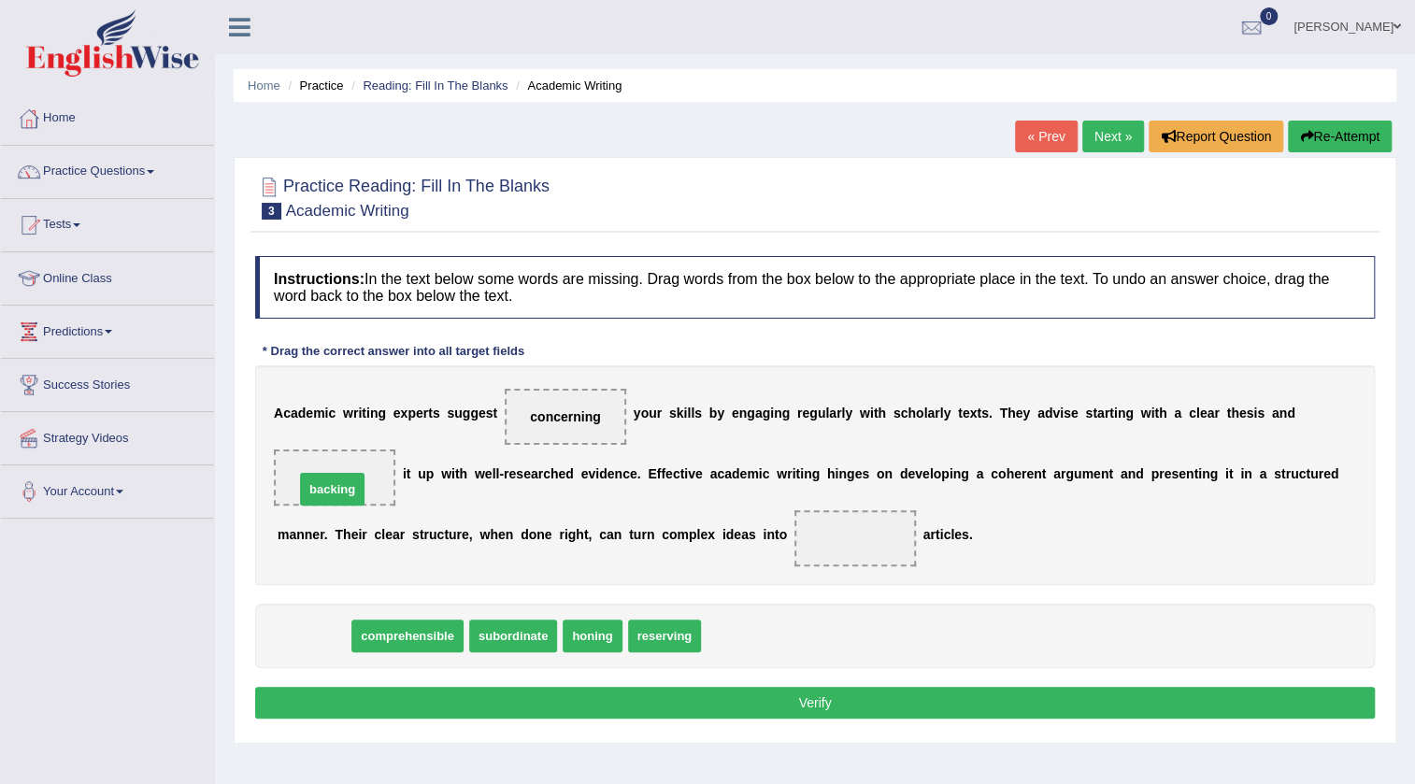
drag, startPoint x: 307, startPoint y: 625, endPoint x: 326, endPoint y: 478, distance: 147.9
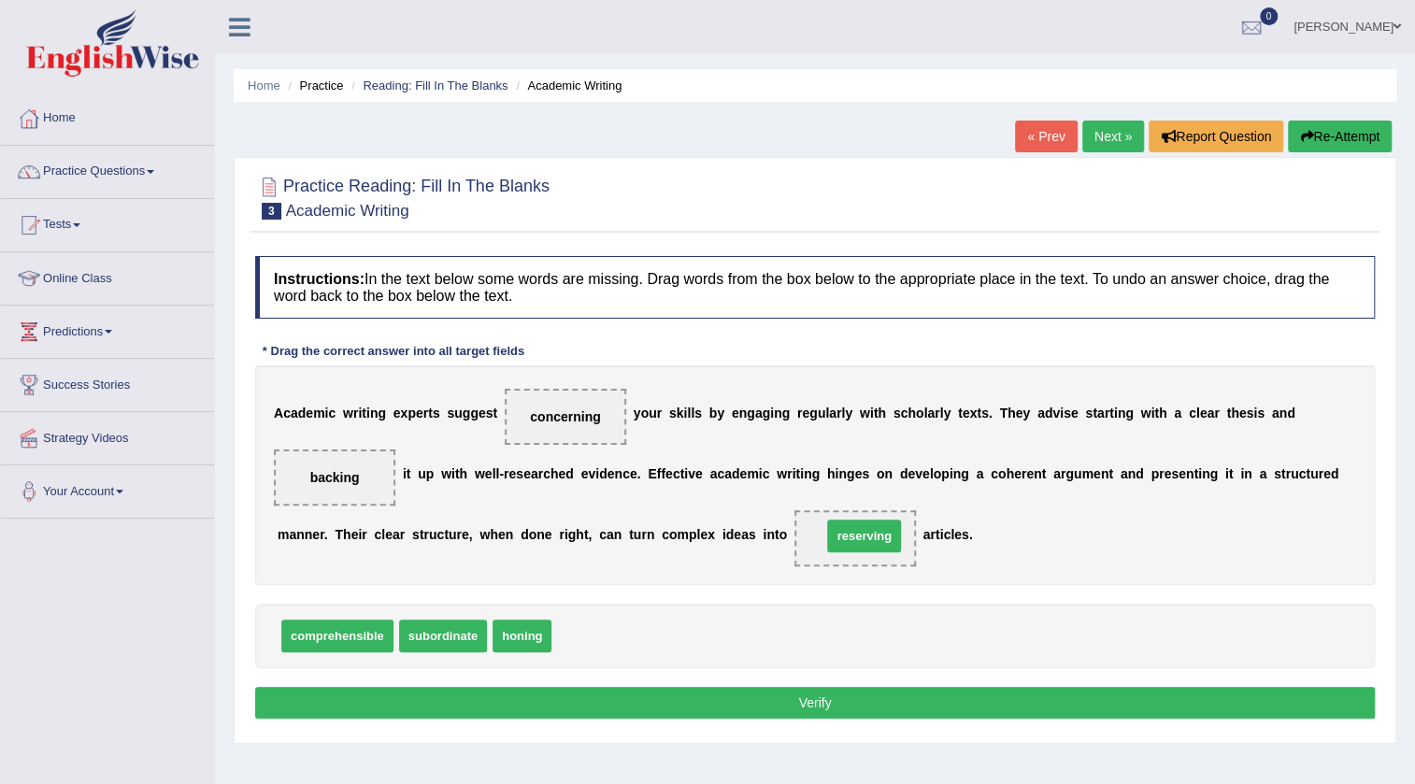
drag, startPoint x: 589, startPoint y: 636, endPoint x: 859, endPoint y: 536, distance: 288.0
click at [738, 707] on button "Verify" at bounding box center [815, 703] width 1120 height 32
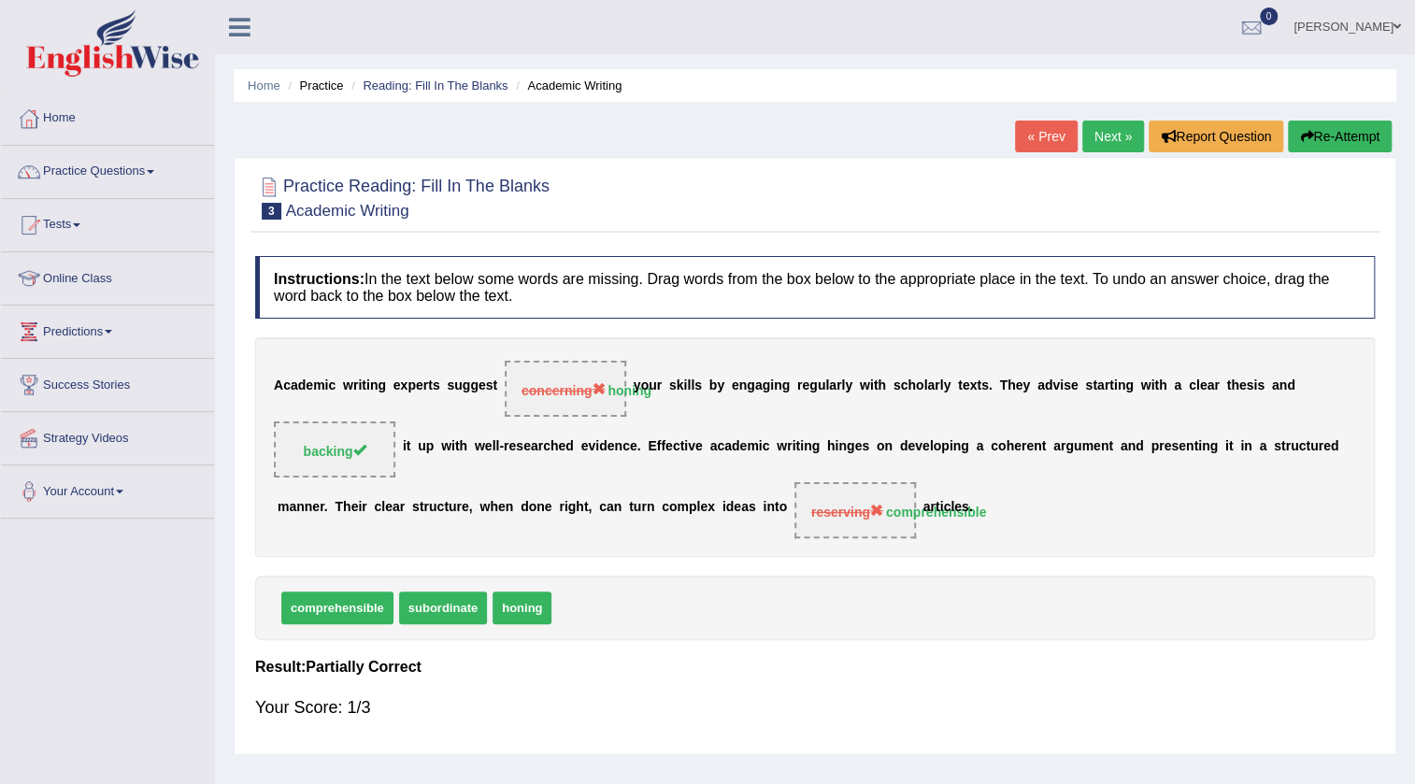
click at [1348, 129] on button "Re-Attempt" at bounding box center [1340, 137] width 104 height 32
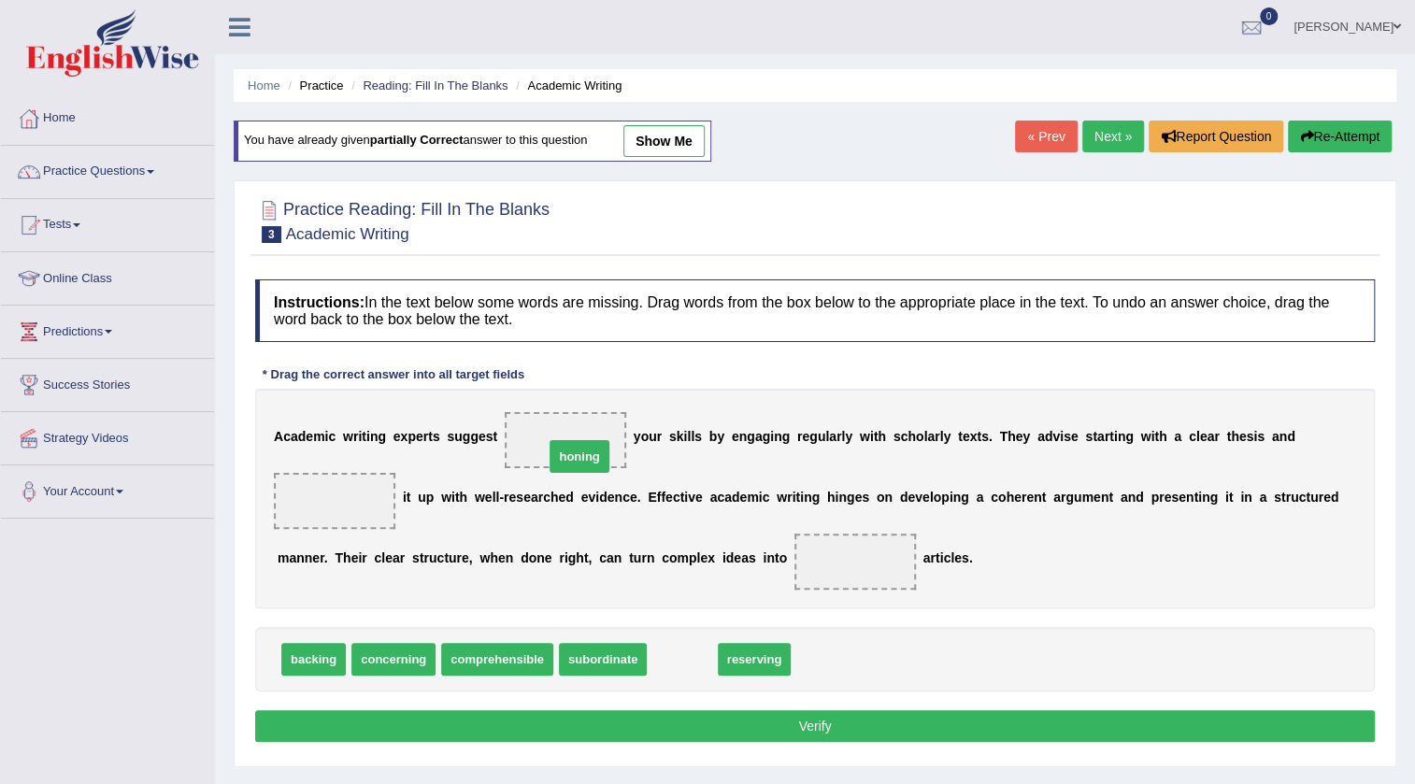
drag, startPoint x: 683, startPoint y: 650, endPoint x: 580, endPoint y: 447, distance: 227.4
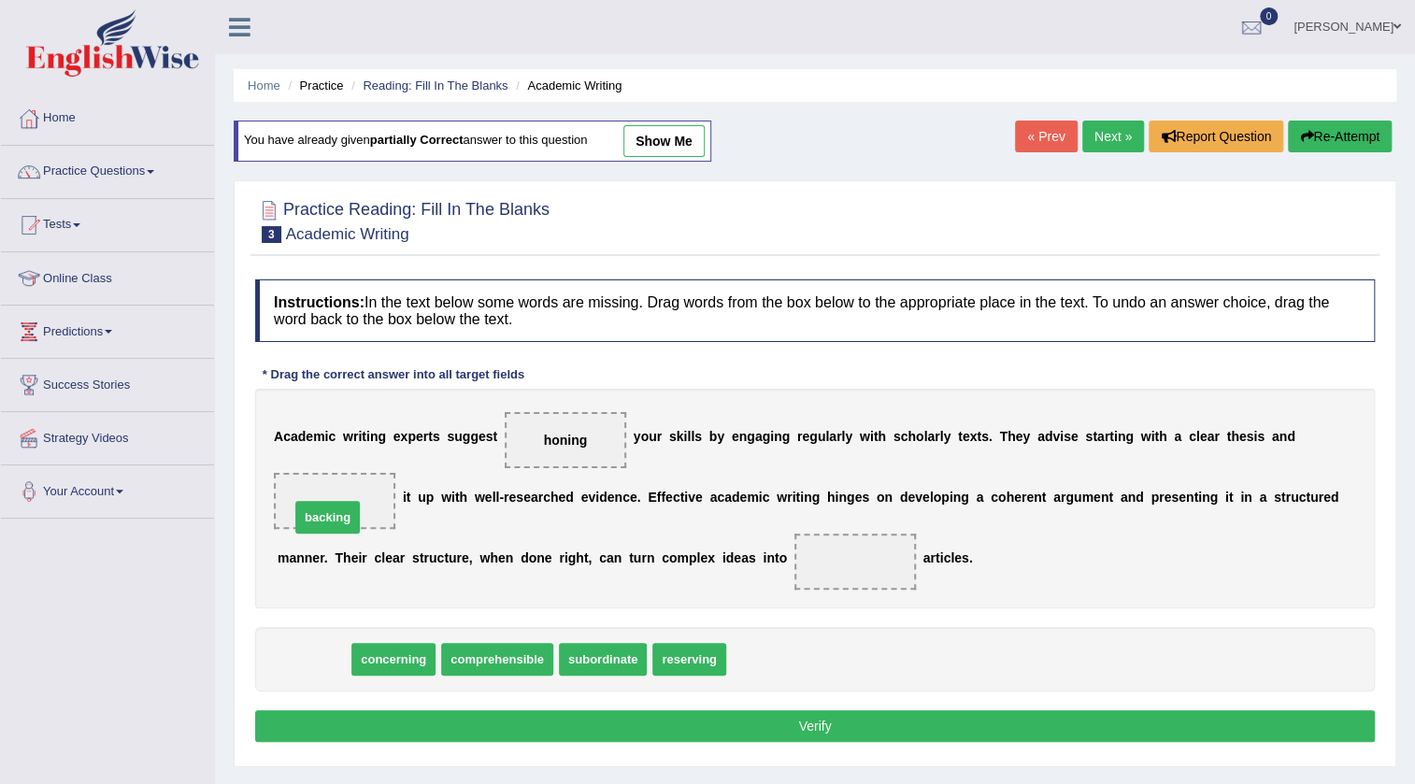
drag, startPoint x: 332, startPoint y: 660, endPoint x: 346, endPoint y: 518, distance: 142.7
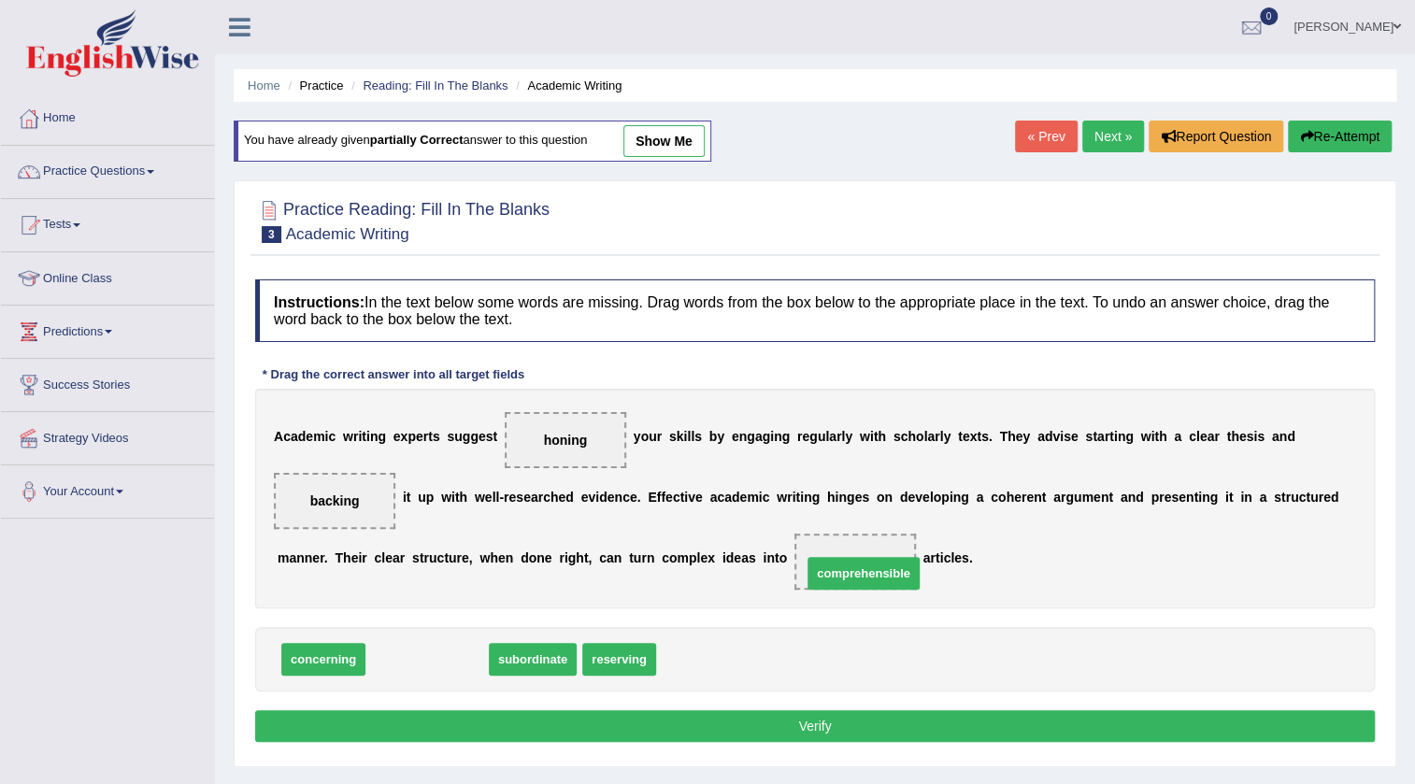
drag, startPoint x: 436, startPoint y: 661, endPoint x: 873, endPoint y: 575, distance: 444.8
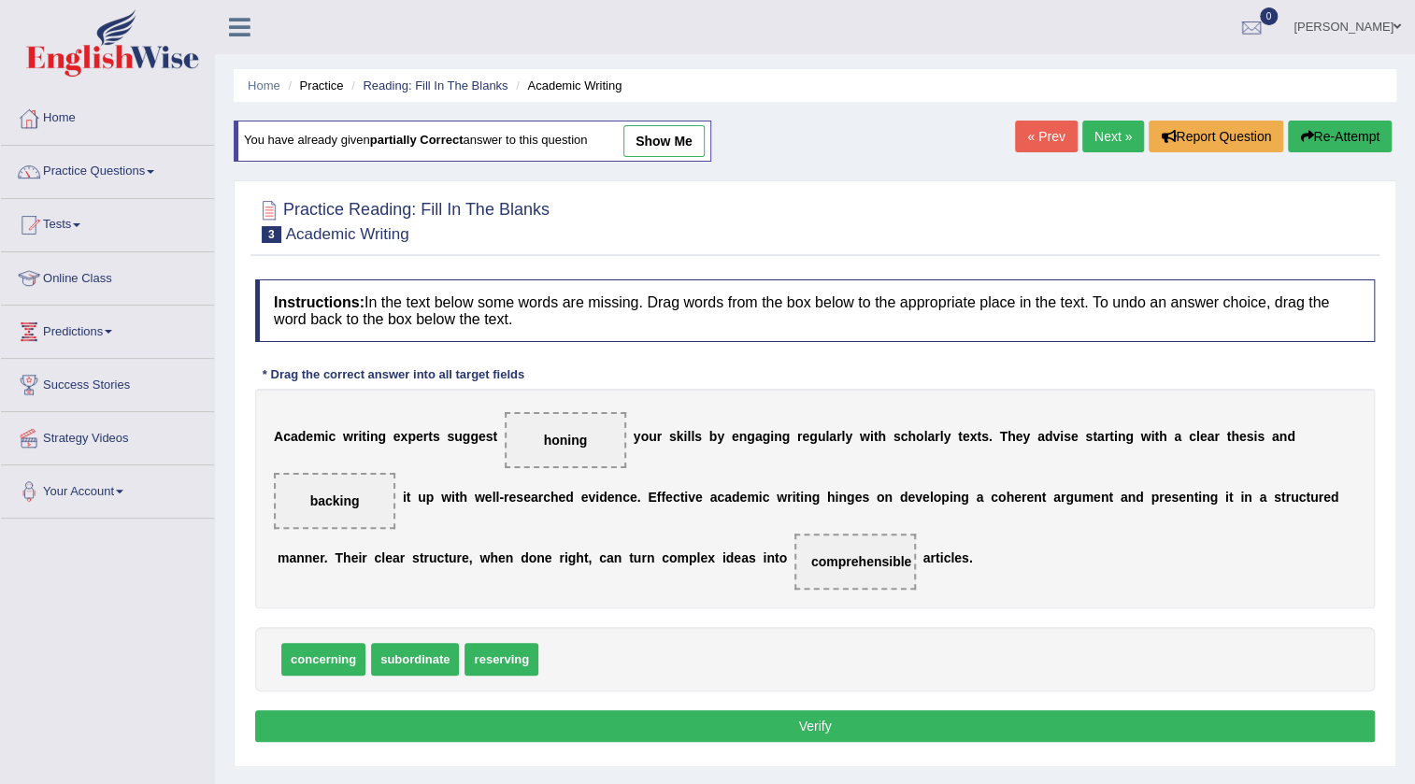
click at [862, 717] on button "Verify" at bounding box center [815, 726] width 1120 height 32
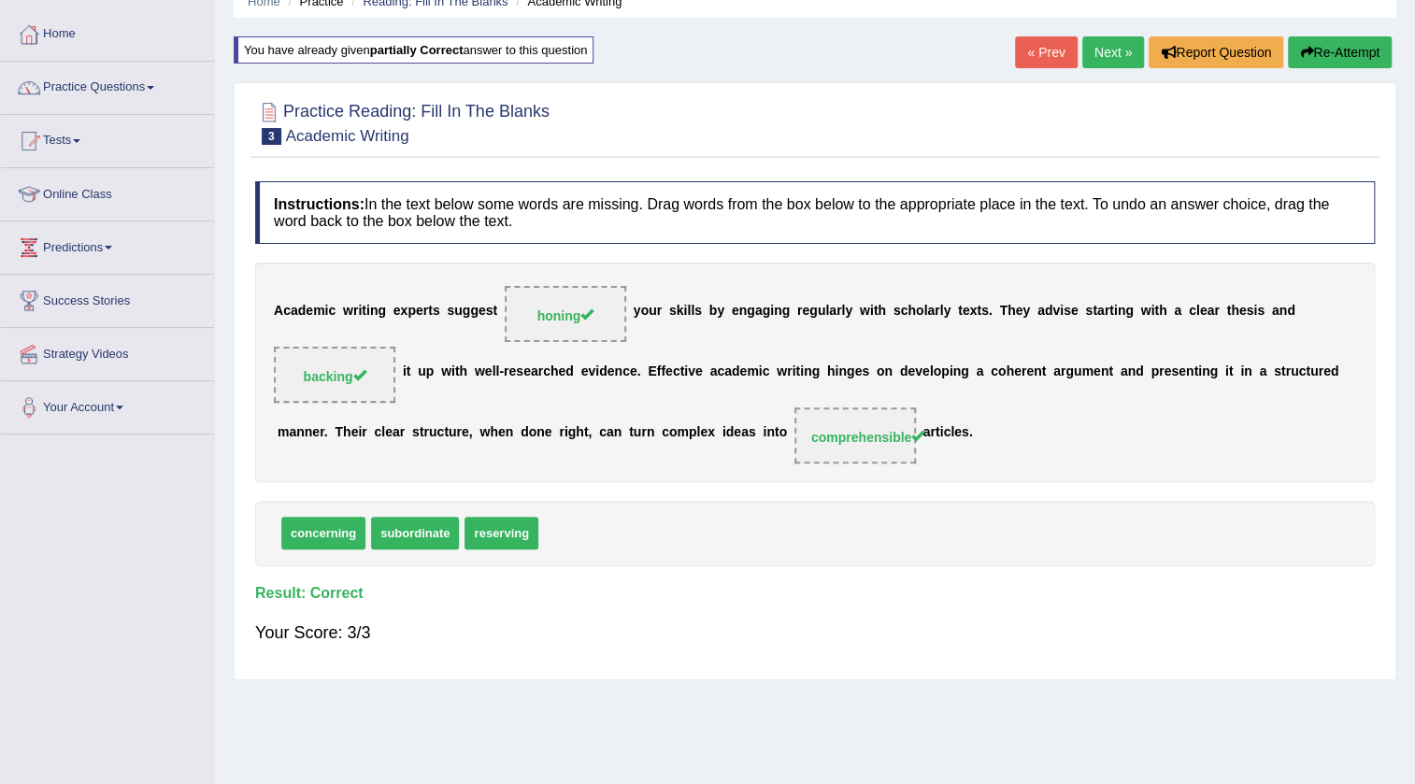
scroll to position [84, 0]
click at [1119, 47] on link "Next »" at bounding box center [1113, 52] width 62 height 32
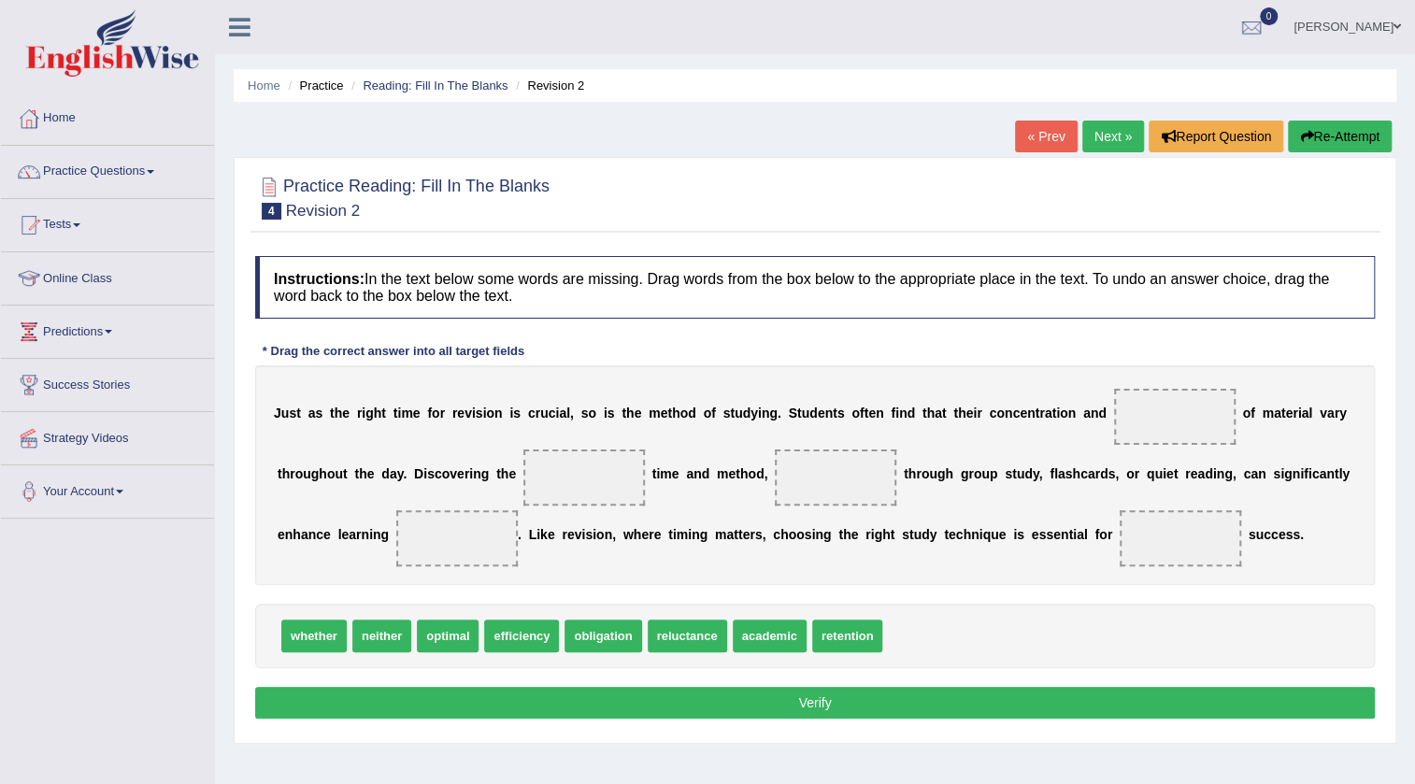
click at [752, 635] on span "academic" at bounding box center [770, 636] width 74 height 33
drag, startPoint x: 752, startPoint y: 635, endPoint x: 1178, endPoint y: 533, distance: 438.4
drag, startPoint x: 528, startPoint y: 632, endPoint x: 1182, endPoint y: 418, distance: 688.3
click at [318, 643] on span "whether" at bounding box center [313, 636] width 65 height 33
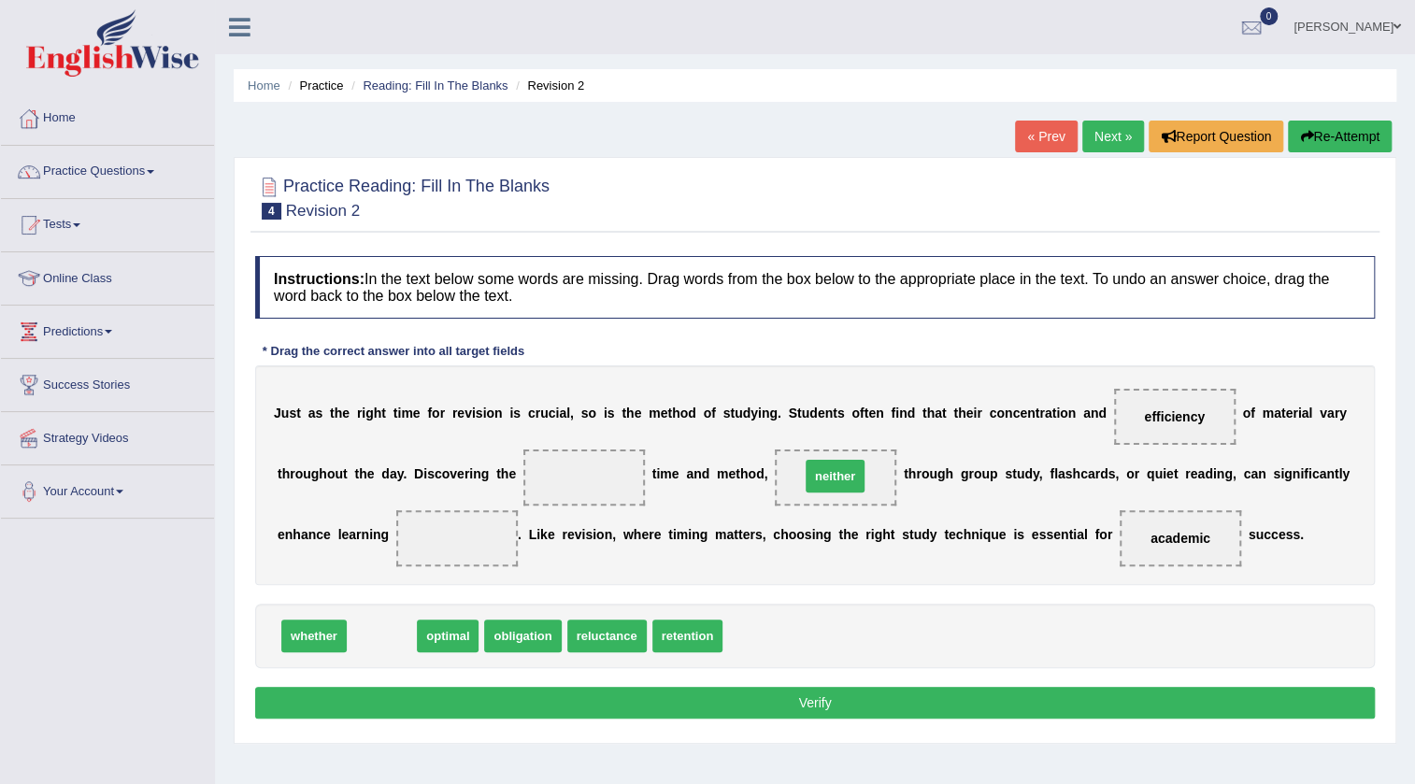
drag, startPoint x: 390, startPoint y: 636, endPoint x: 843, endPoint y: 477, distance: 480.6
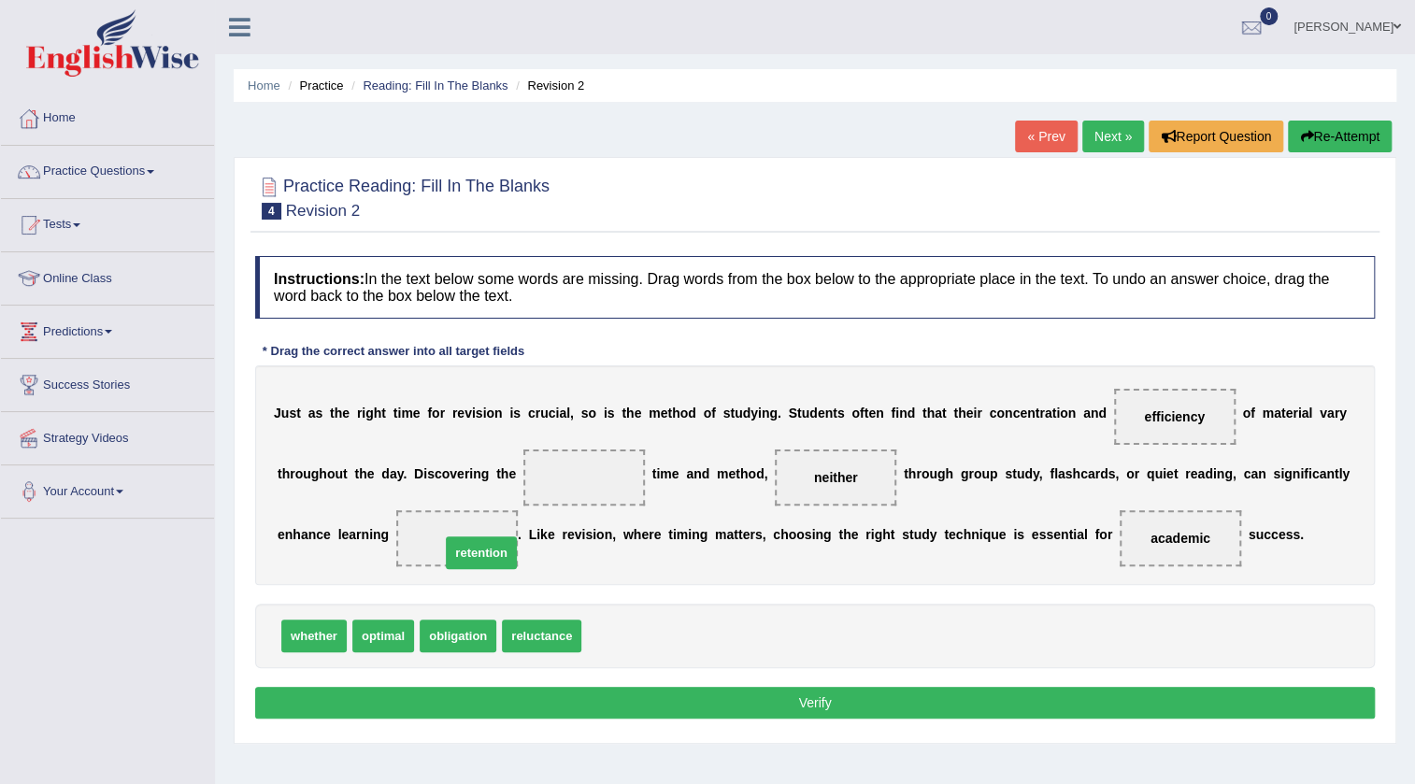
drag, startPoint x: 623, startPoint y: 637, endPoint x: 481, endPoint y: 554, distance: 164.6
drag, startPoint x: 330, startPoint y: 632, endPoint x: 598, endPoint y: 471, distance: 312.7
click at [797, 697] on button "Verify" at bounding box center [815, 703] width 1120 height 32
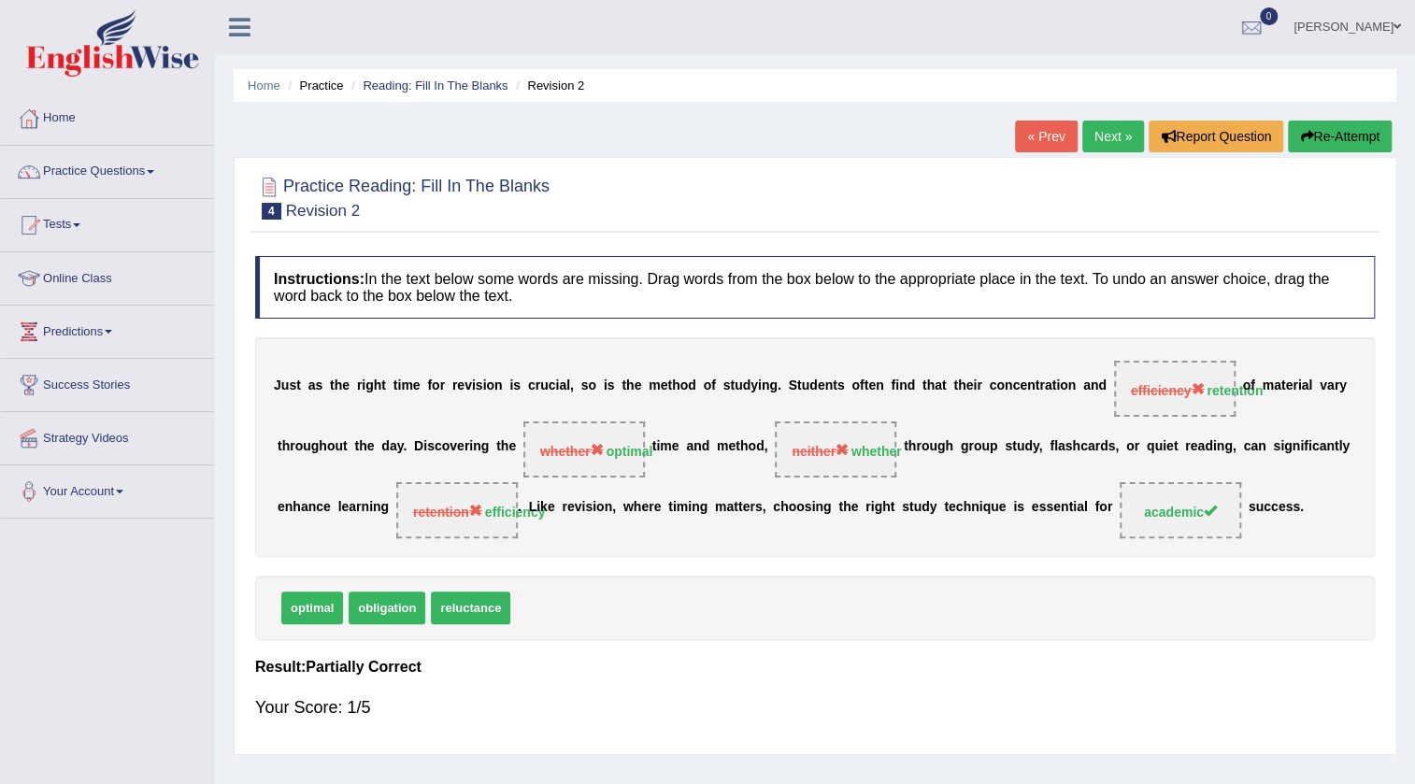
click at [1107, 132] on link "Next »" at bounding box center [1113, 137] width 62 height 32
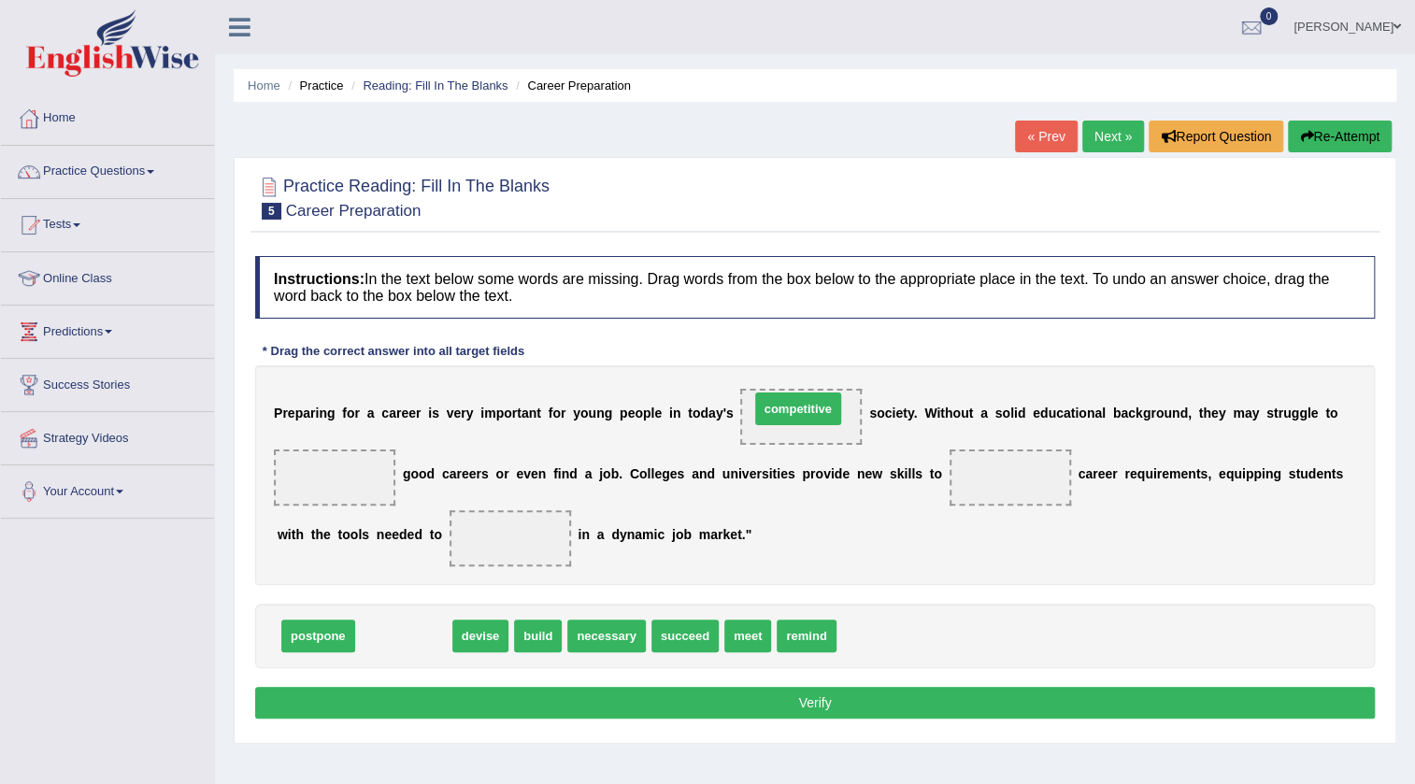
drag, startPoint x: 425, startPoint y: 630, endPoint x: 820, endPoint y: 403, distance: 455.1
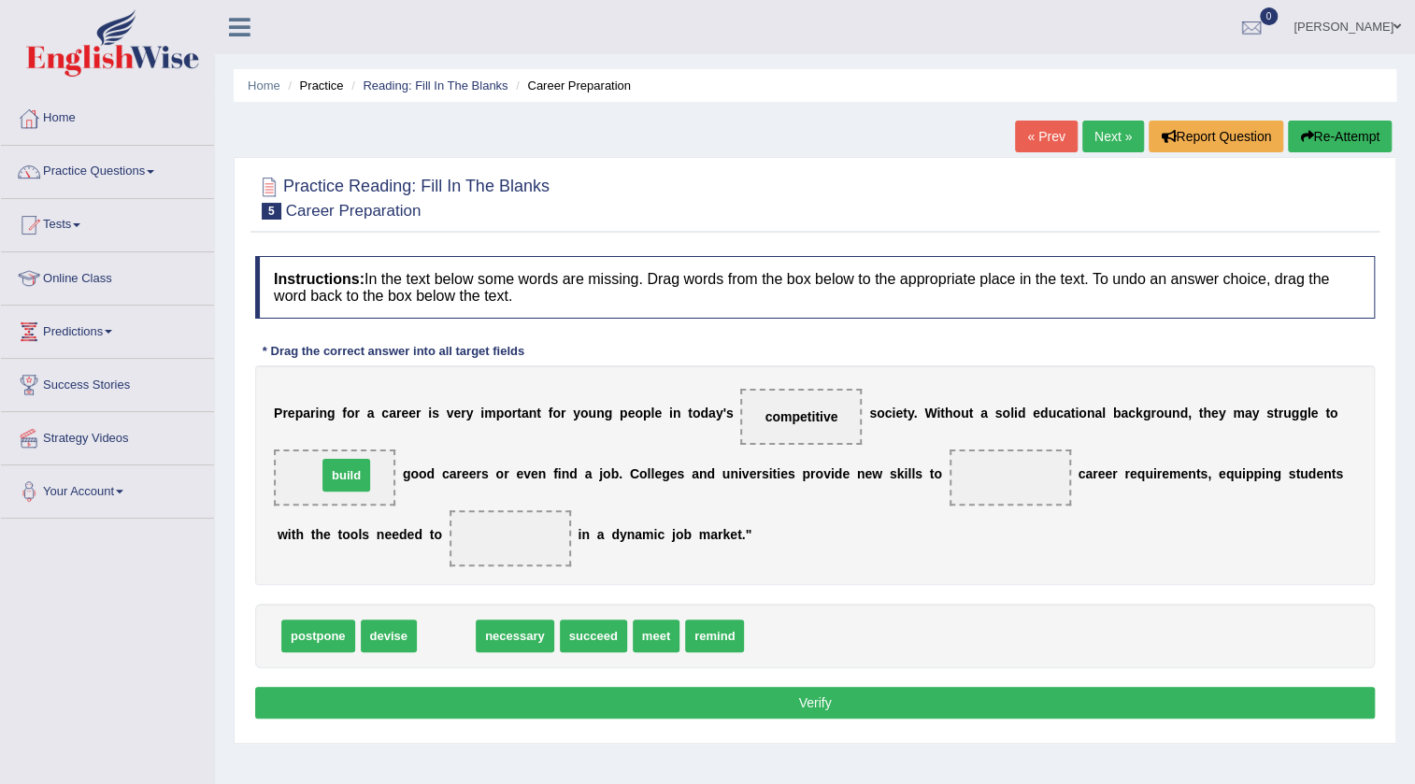
drag, startPoint x: 447, startPoint y: 633, endPoint x: 347, endPoint y: 472, distance: 189.3
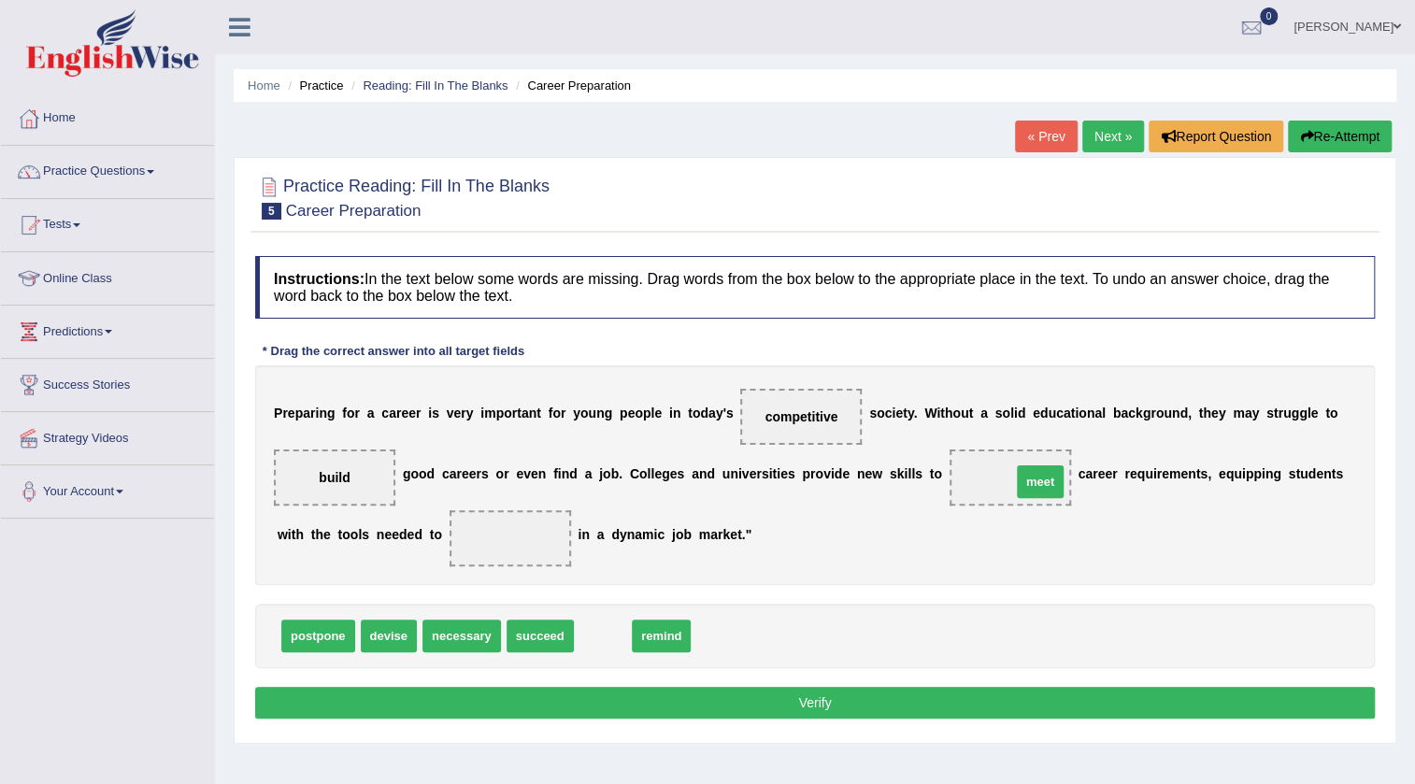
drag, startPoint x: 605, startPoint y: 633, endPoint x: 1042, endPoint y: 478, distance: 463.8
drag, startPoint x: 574, startPoint y: 631, endPoint x: 523, endPoint y: 534, distance: 109.5
click at [523, 534] on div "Instructions: In the text below some words are missing. Drag words from the box…" at bounding box center [814, 490] width 1129 height 487
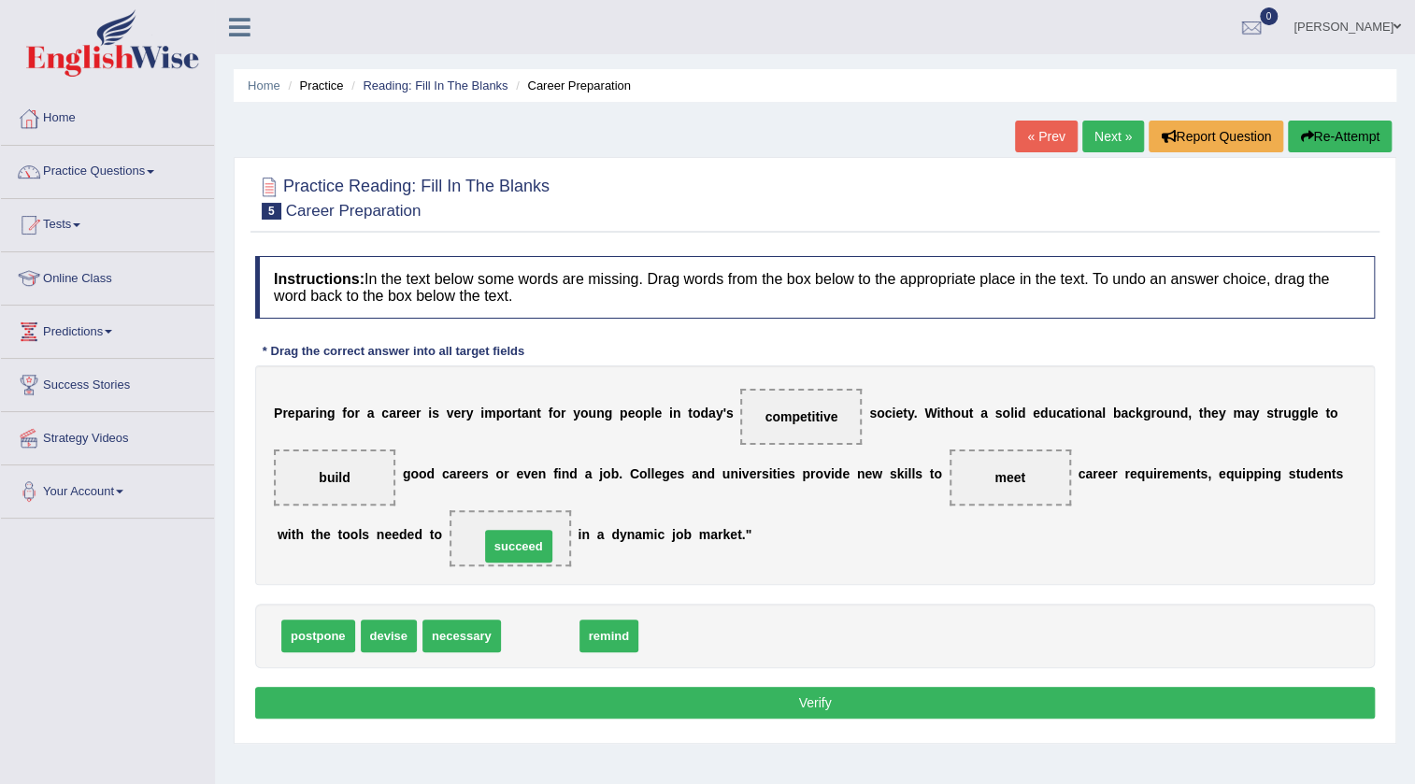
drag, startPoint x: 549, startPoint y: 628, endPoint x: 527, endPoint y: 537, distance: 93.2
click at [850, 691] on button "Verify" at bounding box center [815, 703] width 1120 height 32
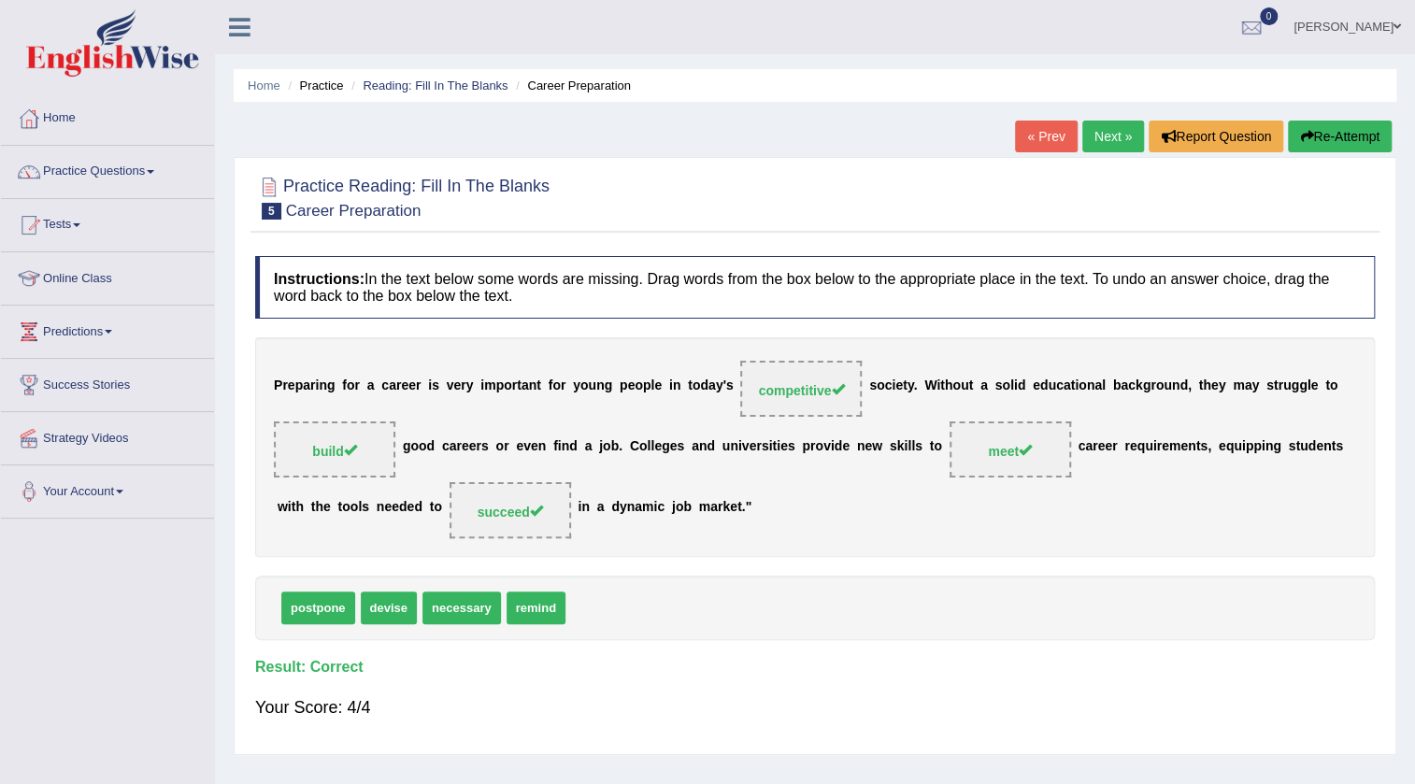
click at [1102, 128] on link "Next »" at bounding box center [1113, 137] width 62 height 32
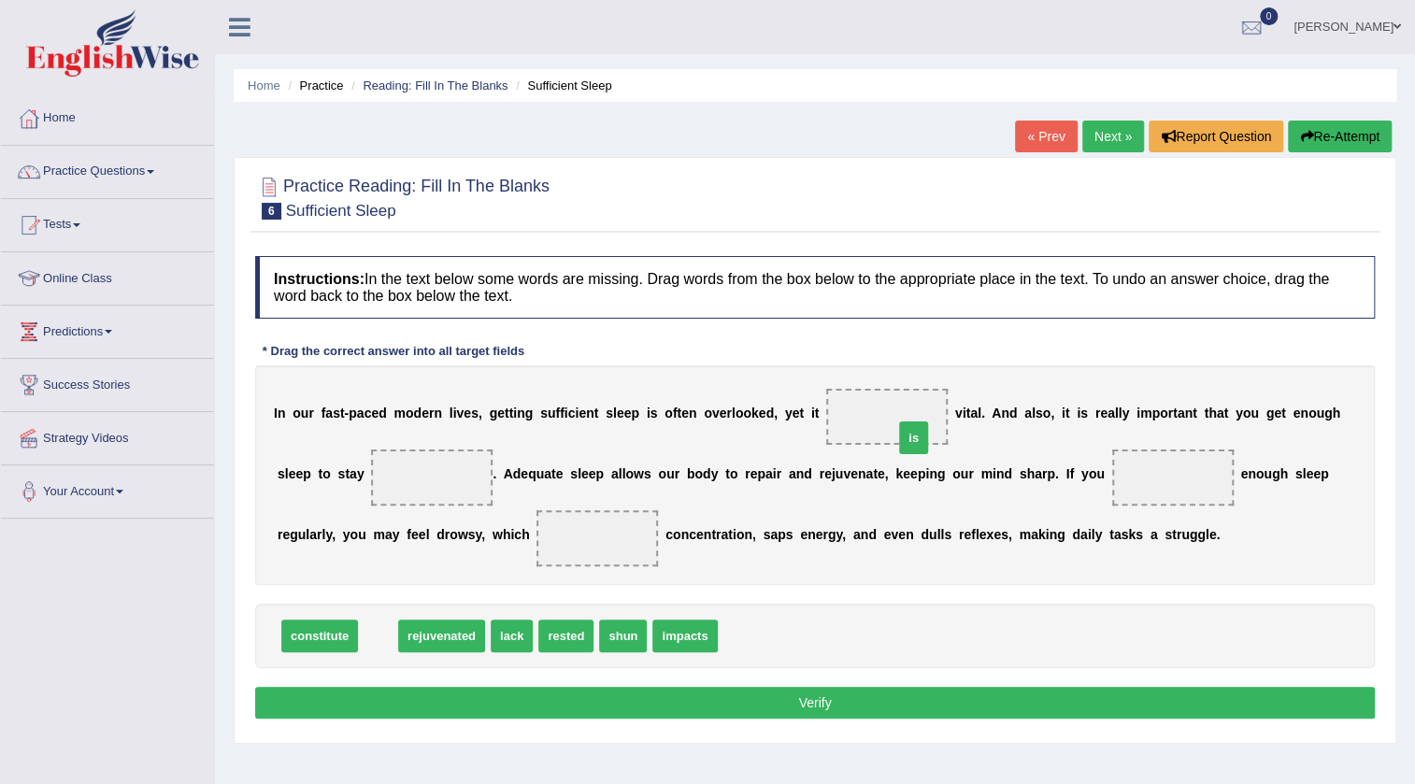
drag, startPoint x: 423, startPoint y: 611, endPoint x: 908, endPoint y: 437, distance: 515.2
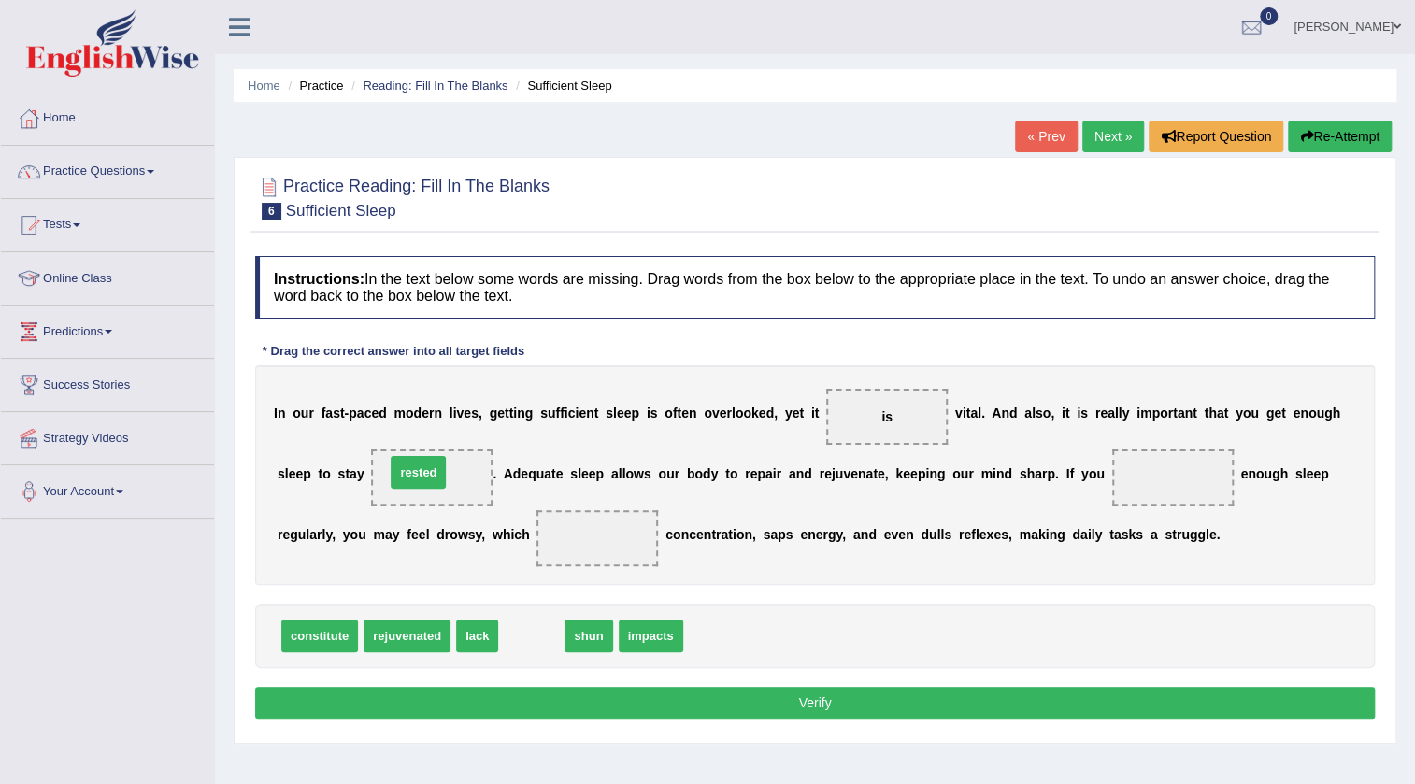
drag, startPoint x: 536, startPoint y: 639, endPoint x: 423, endPoint y: 476, distance: 198.8
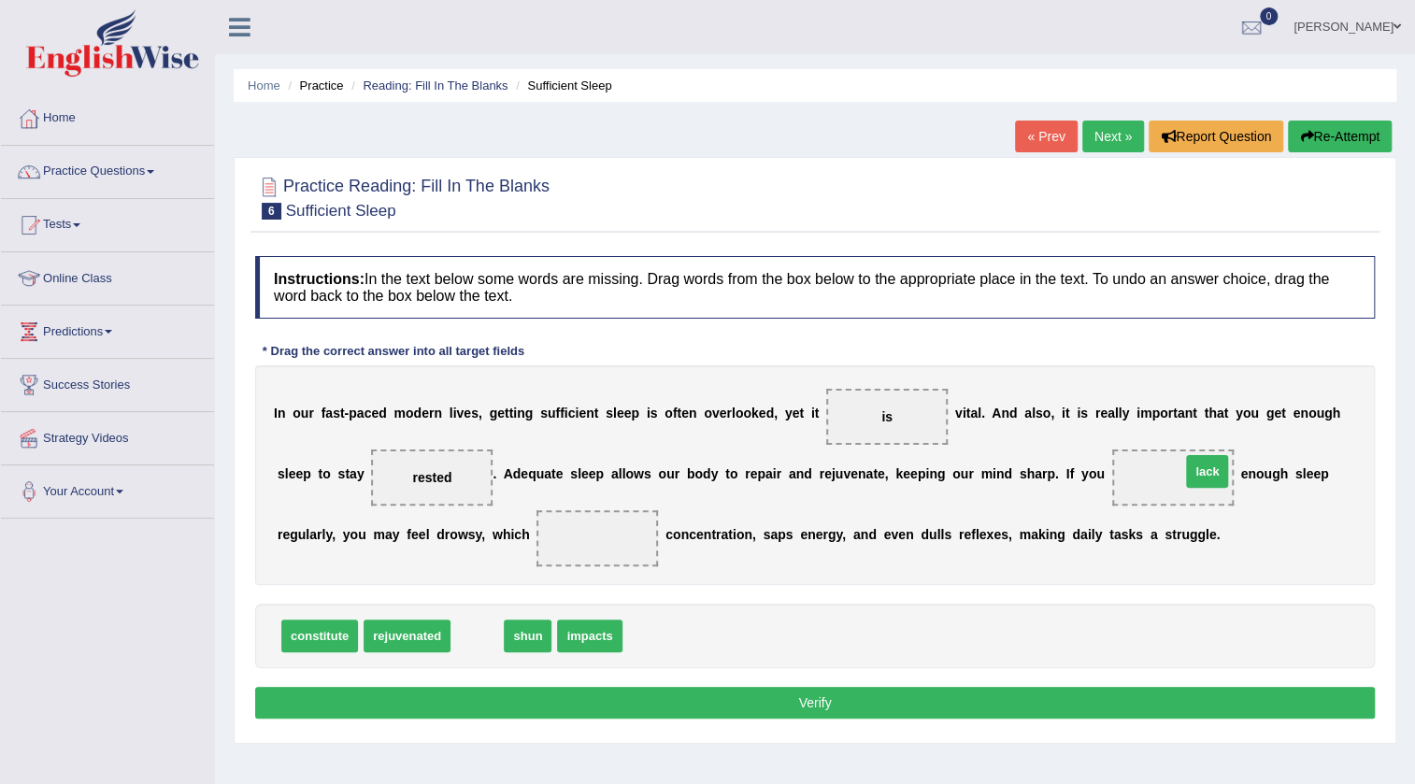
drag, startPoint x: 485, startPoint y: 635, endPoint x: 1215, endPoint y: 470, distance: 748.2
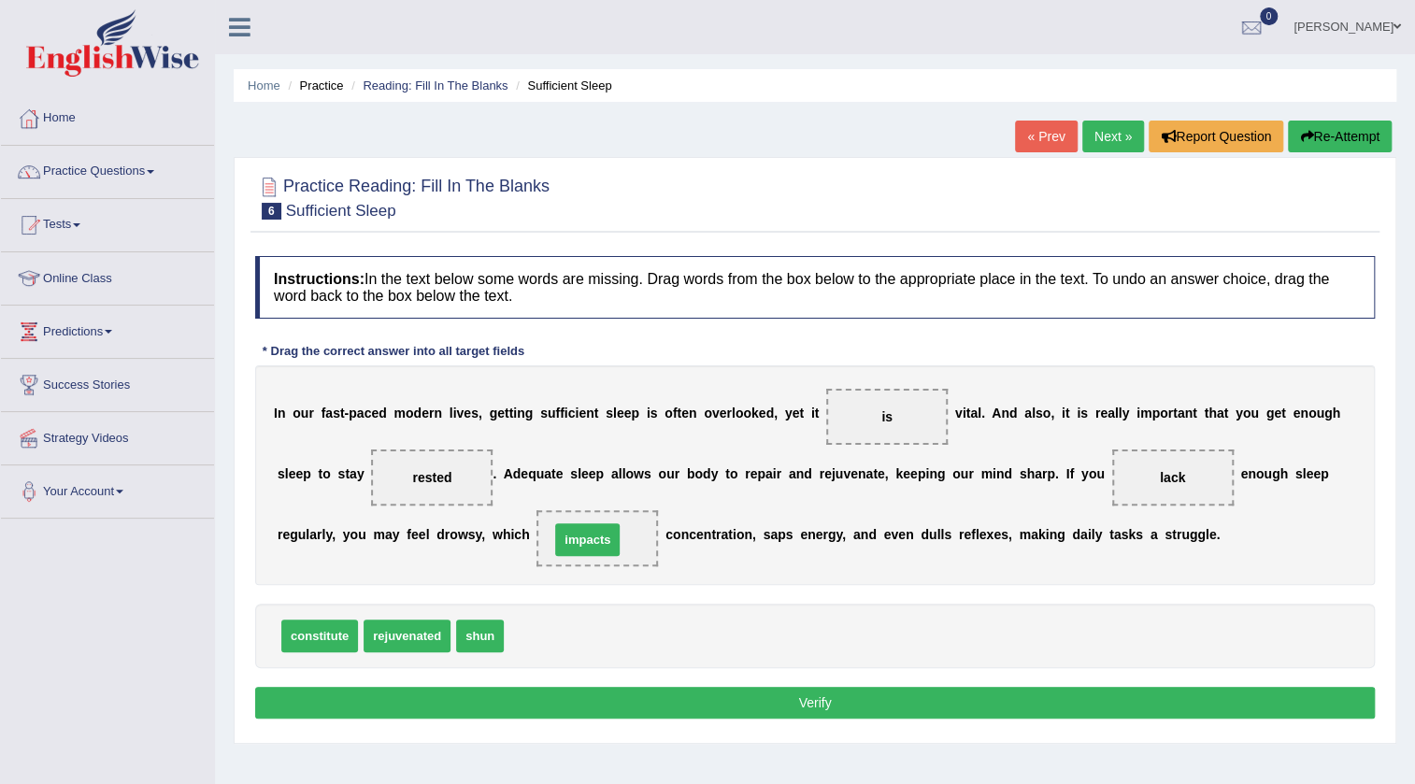
drag, startPoint x: 544, startPoint y: 637, endPoint x: 590, endPoint y: 541, distance: 106.6
click at [681, 691] on button "Verify" at bounding box center [815, 703] width 1120 height 32
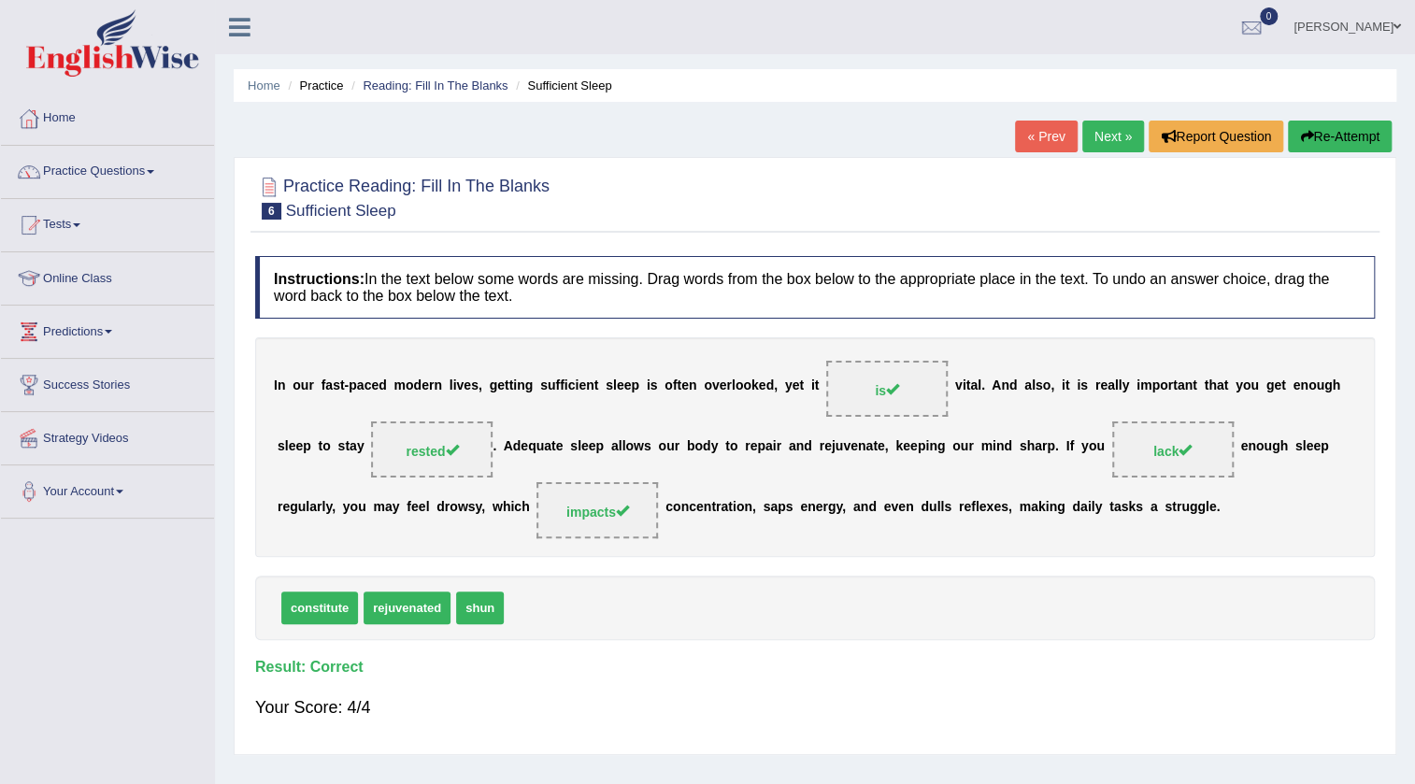
click at [1097, 133] on link "Next »" at bounding box center [1113, 137] width 62 height 32
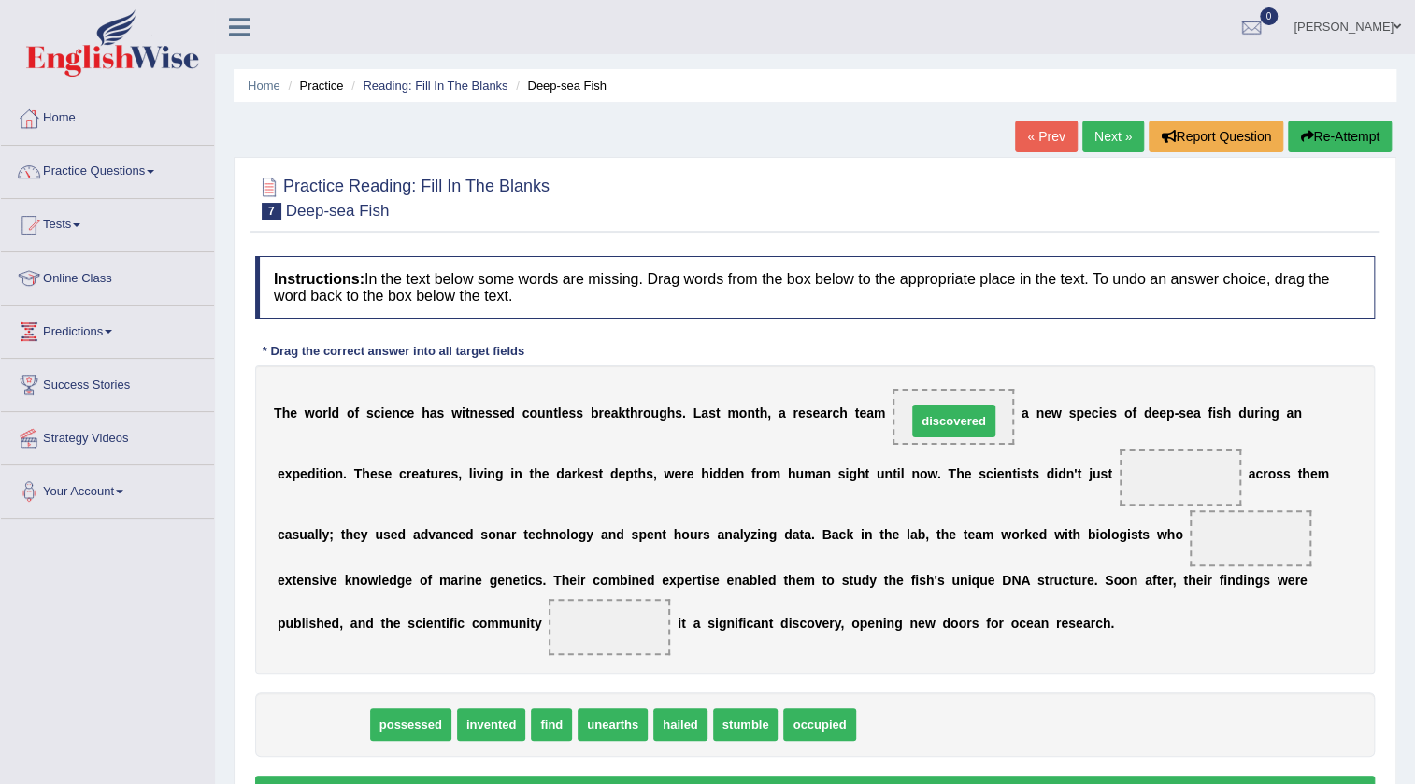
drag, startPoint x: 321, startPoint y: 720, endPoint x: 952, endPoint y: 416, distance: 700.1
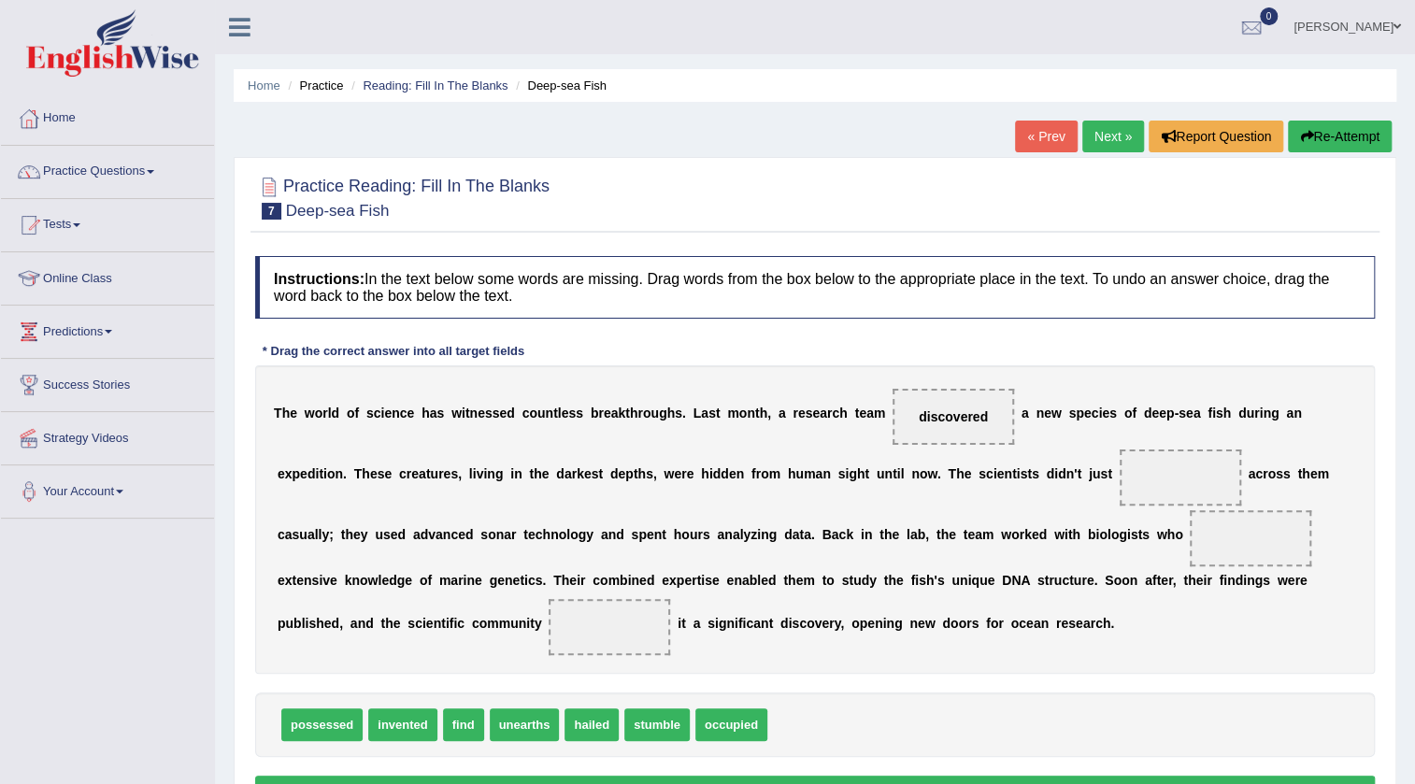
click at [403, 720] on span "invented" at bounding box center [402, 724] width 68 height 33
drag, startPoint x: 393, startPoint y: 725, endPoint x: 1226, endPoint y: 543, distance: 852.4
drag, startPoint x: 383, startPoint y: 720, endPoint x: 608, endPoint y: 625, distance: 244.2
click at [325, 719] on span "possessed" at bounding box center [321, 724] width 81 height 33
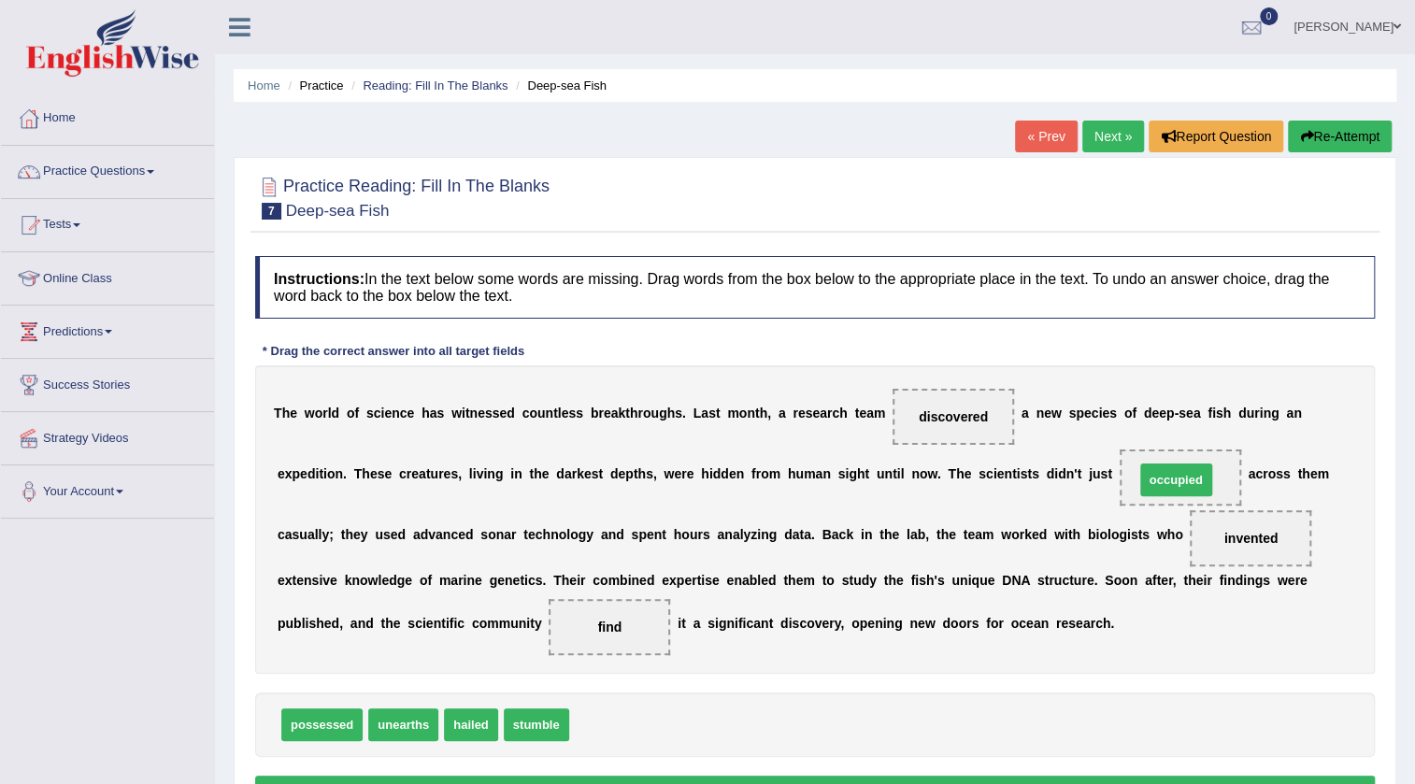
drag, startPoint x: 598, startPoint y: 716, endPoint x: 1164, endPoint y: 471, distance: 616.1
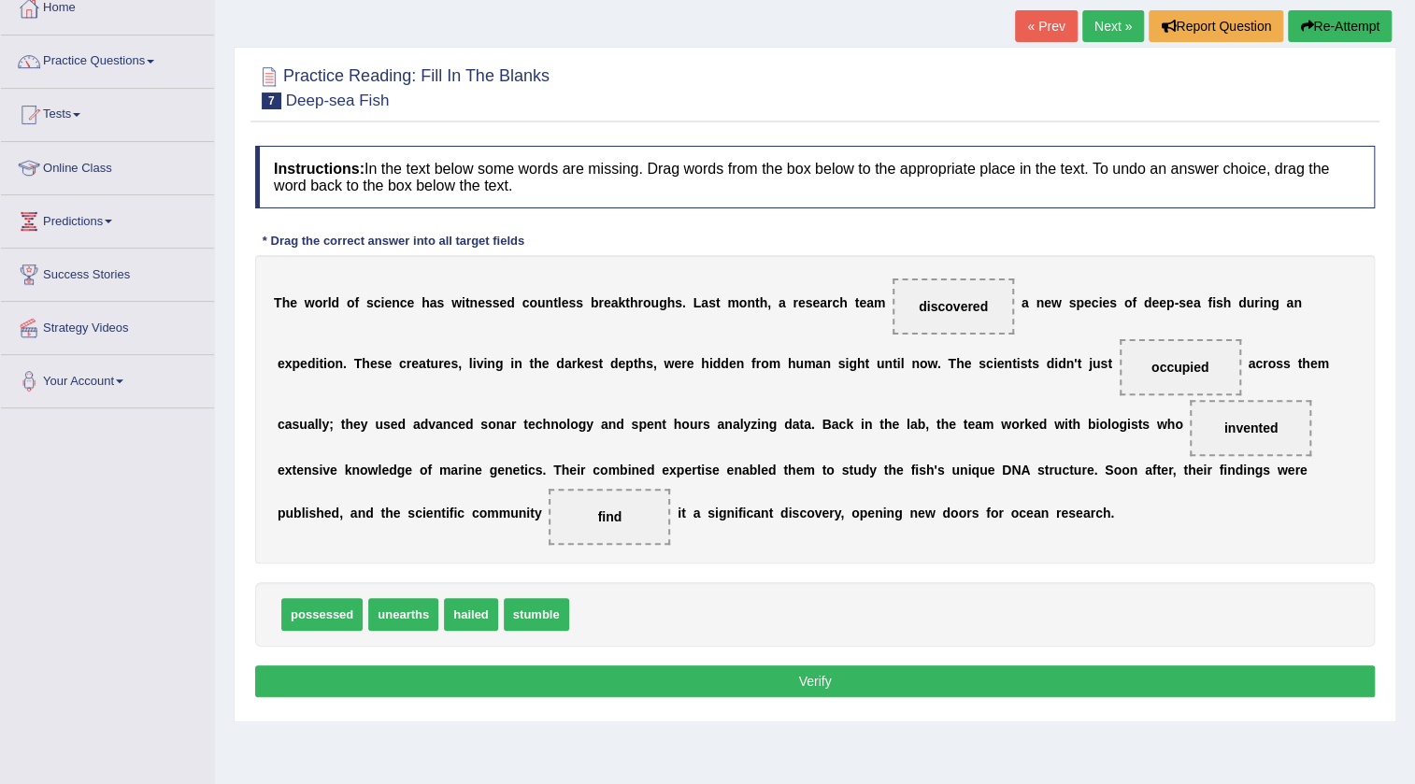
scroll to position [196, 0]
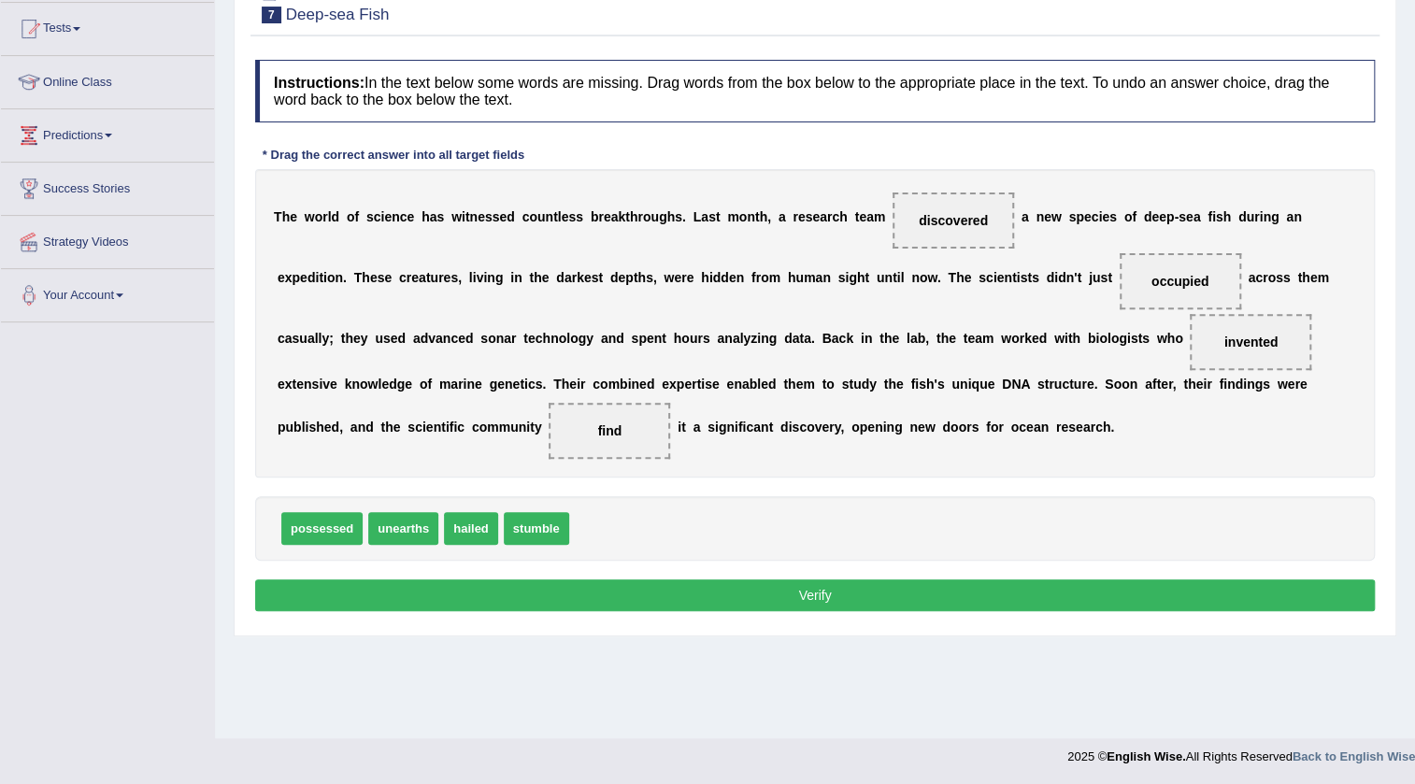
click at [724, 592] on button "Verify" at bounding box center [815, 595] width 1120 height 32
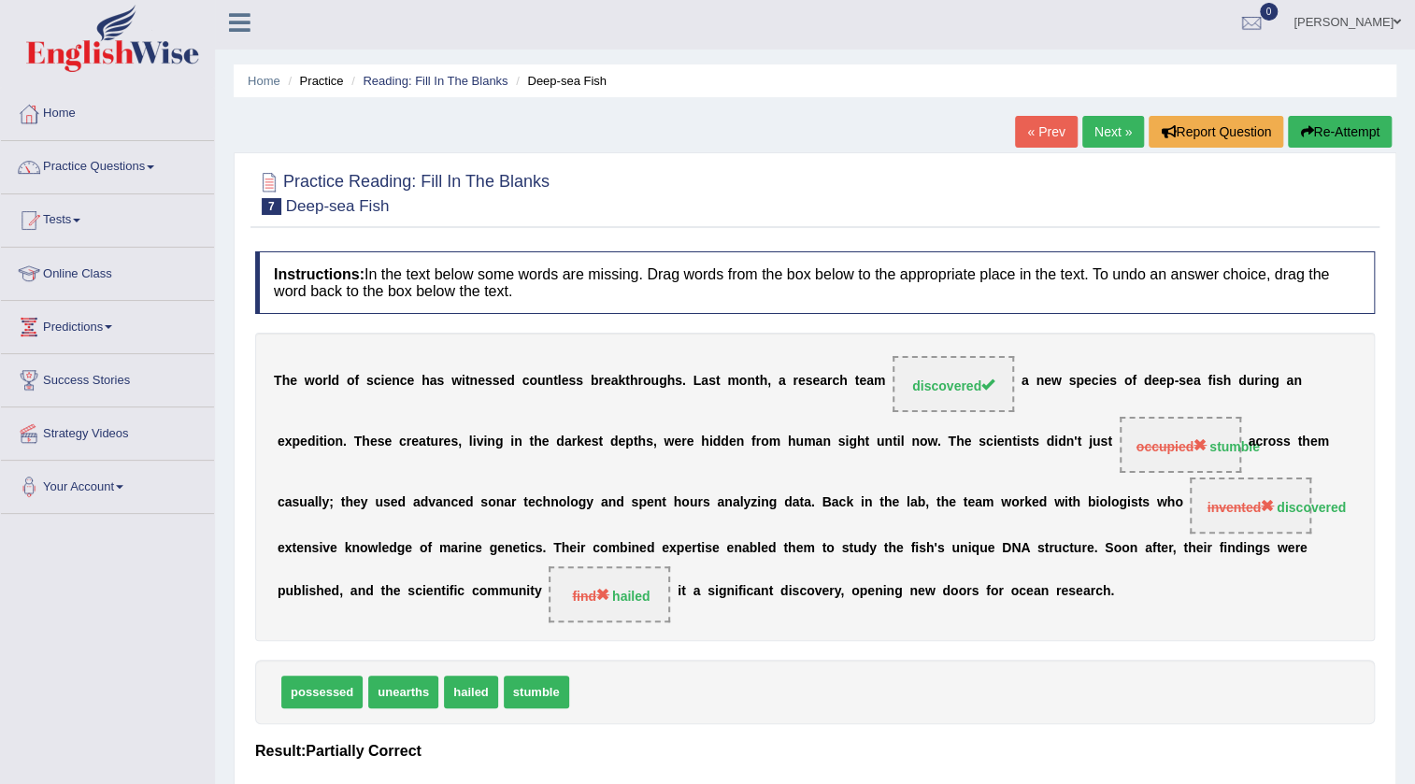
scroll to position [0, 0]
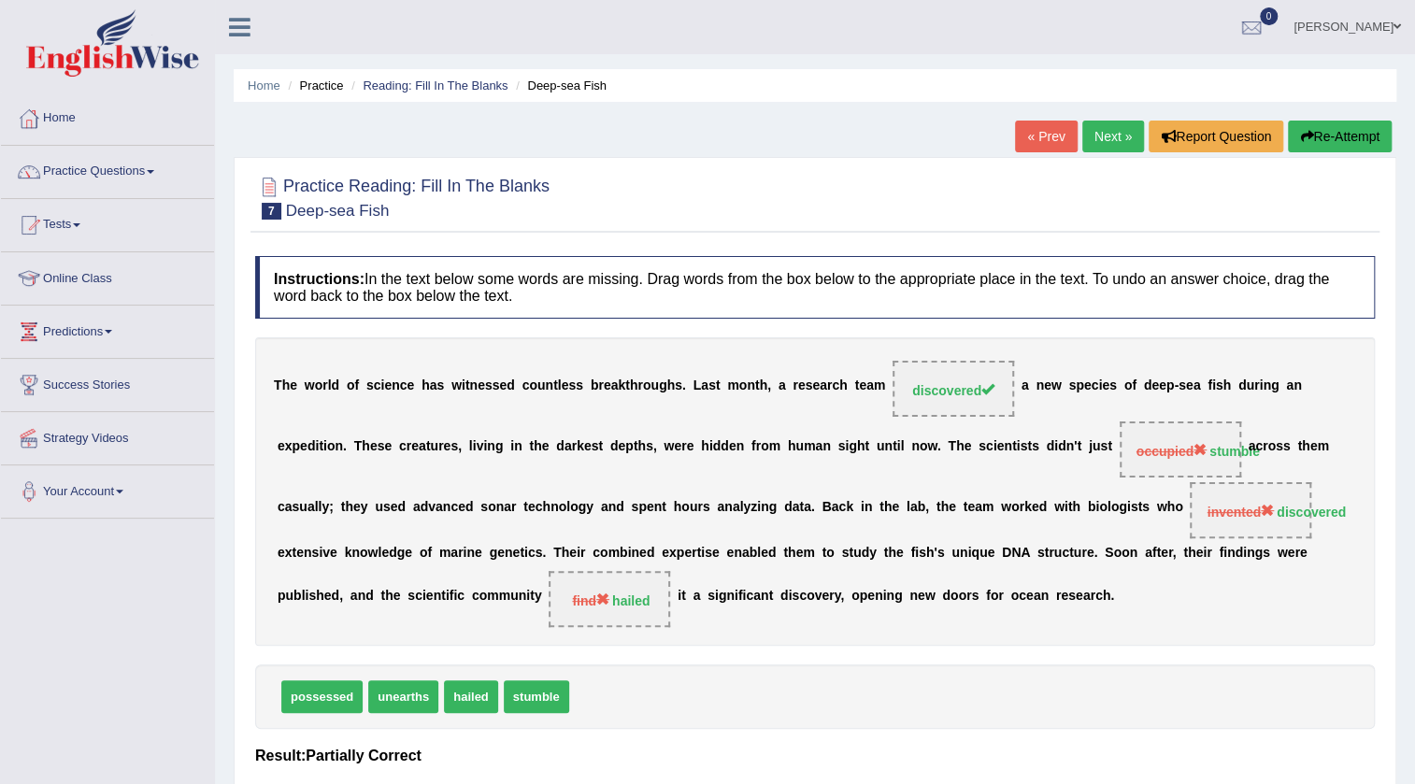
click at [1120, 136] on link "Next »" at bounding box center [1113, 137] width 62 height 32
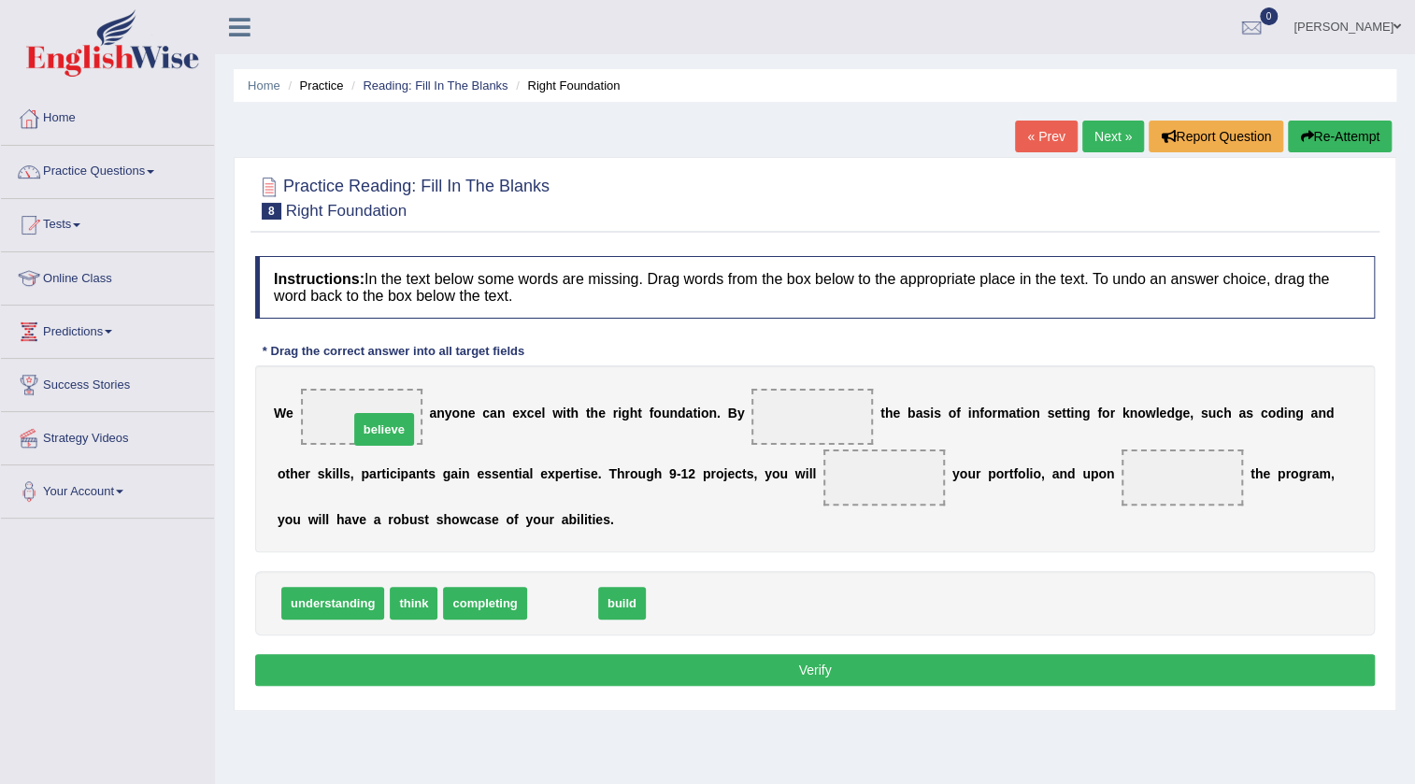
drag, startPoint x: 562, startPoint y: 596, endPoint x: 383, endPoint y: 422, distance: 249.2
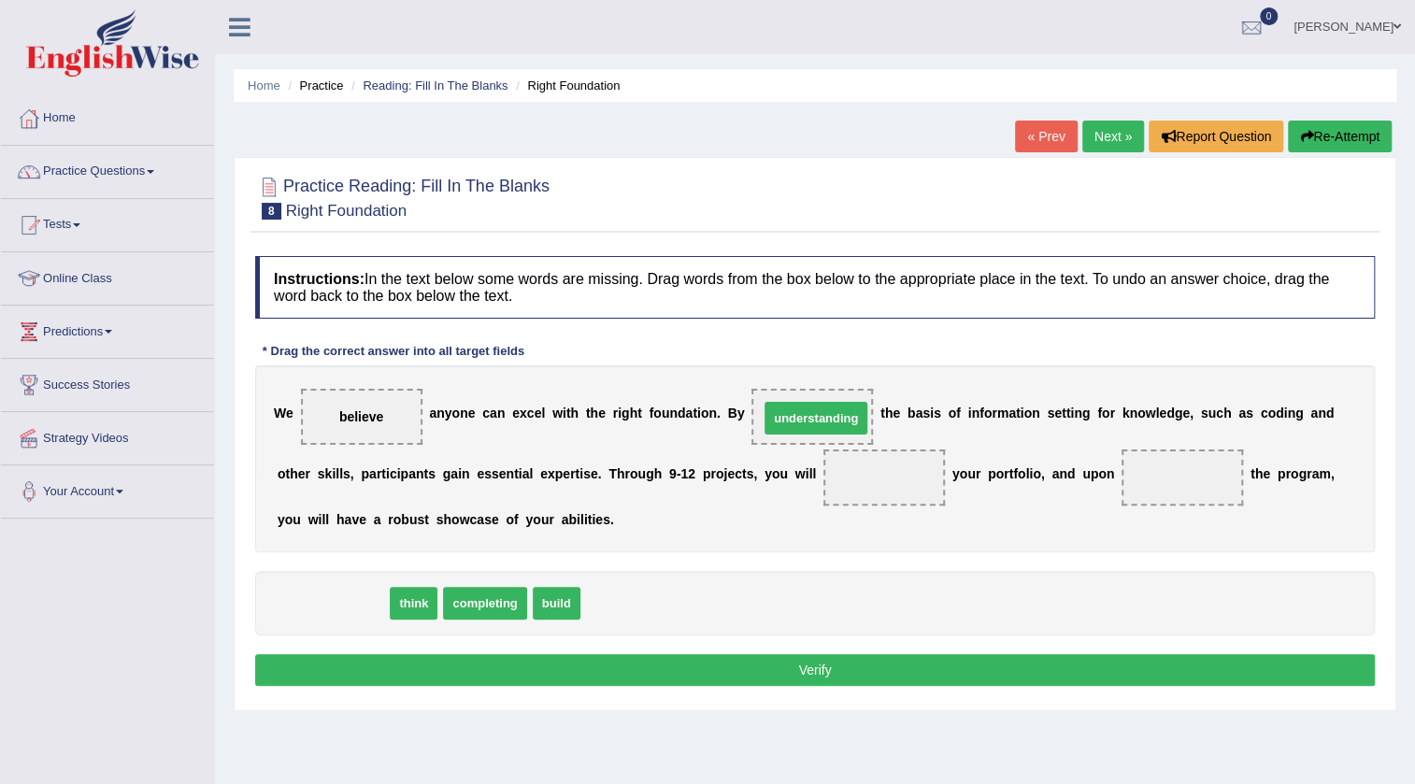
drag, startPoint x: 357, startPoint y: 597, endPoint x: 840, endPoint y: 412, distance: 517.4
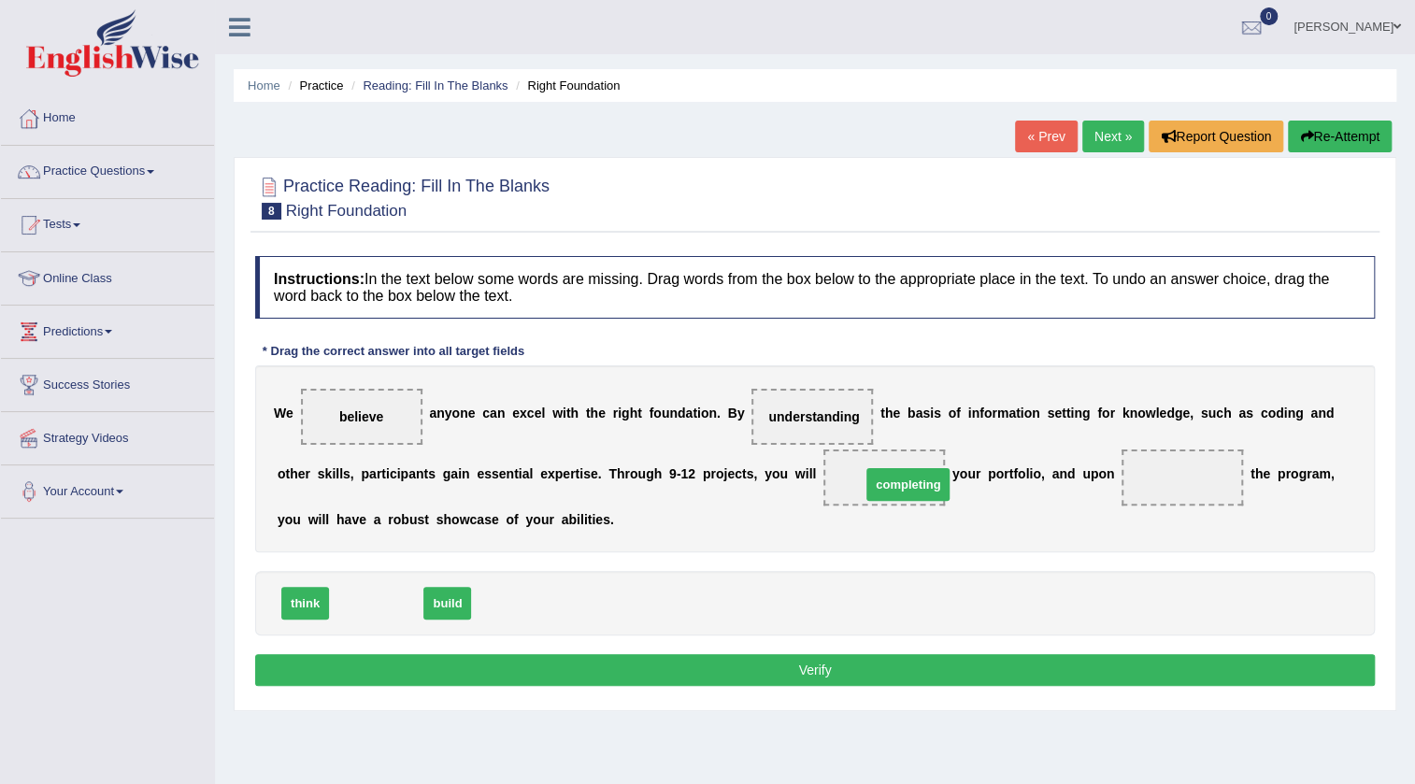
drag, startPoint x: 383, startPoint y: 601, endPoint x: 915, endPoint y: 482, distance: 544.8
drag, startPoint x: 363, startPoint y: 604, endPoint x: 1183, endPoint y: 480, distance: 829.8
drag, startPoint x: 800, startPoint y: 418, endPoint x: 892, endPoint y: 495, distance: 120.0
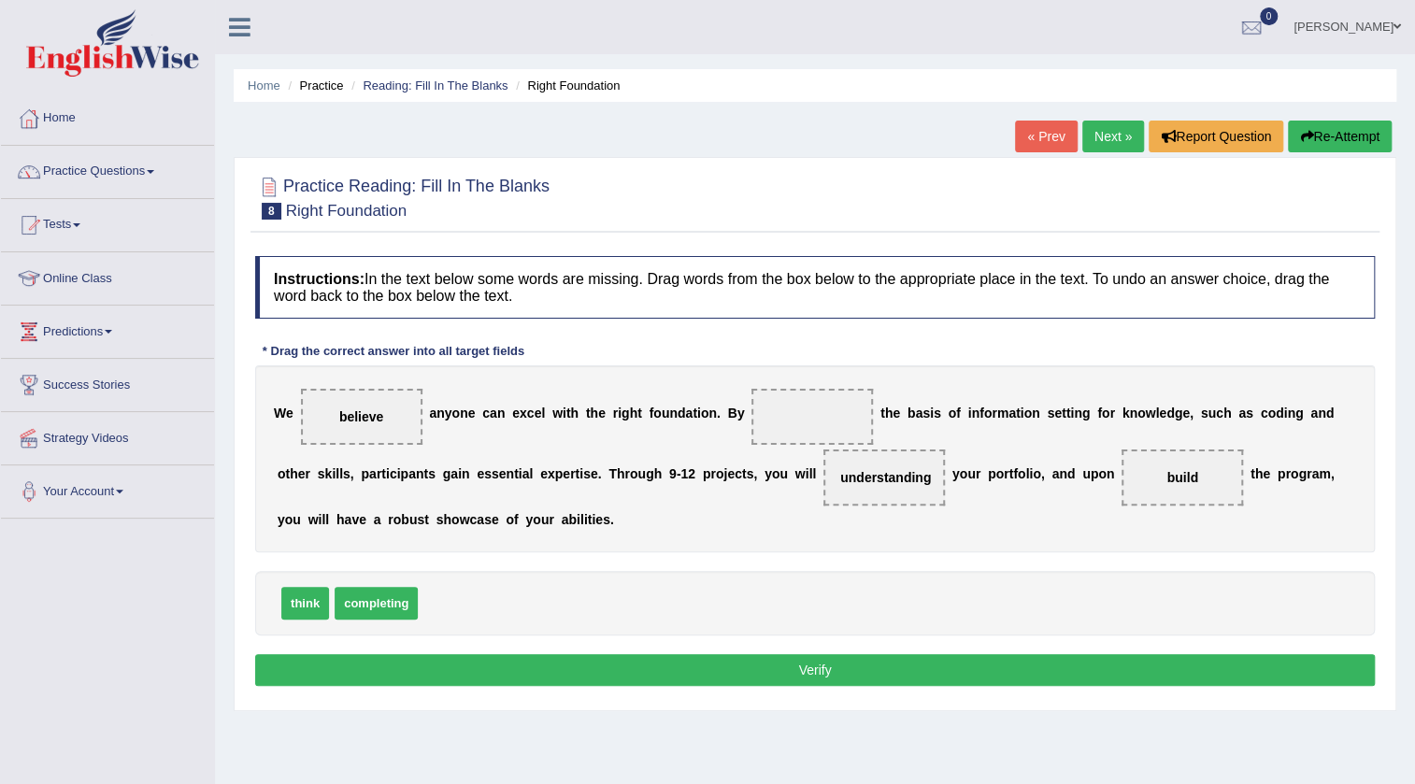
click at [874, 481] on span "understanding" at bounding box center [885, 477] width 91 height 15
drag, startPoint x: 872, startPoint y: 481, endPoint x: 860, endPoint y: 569, distance: 88.7
drag, startPoint x: 480, startPoint y: 600, endPoint x: 878, endPoint y: 477, distance: 415.9
drag, startPoint x: 393, startPoint y: 607, endPoint x: 823, endPoint y: 429, distance: 466.3
click at [787, 662] on button "Verify" at bounding box center [815, 670] width 1120 height 32
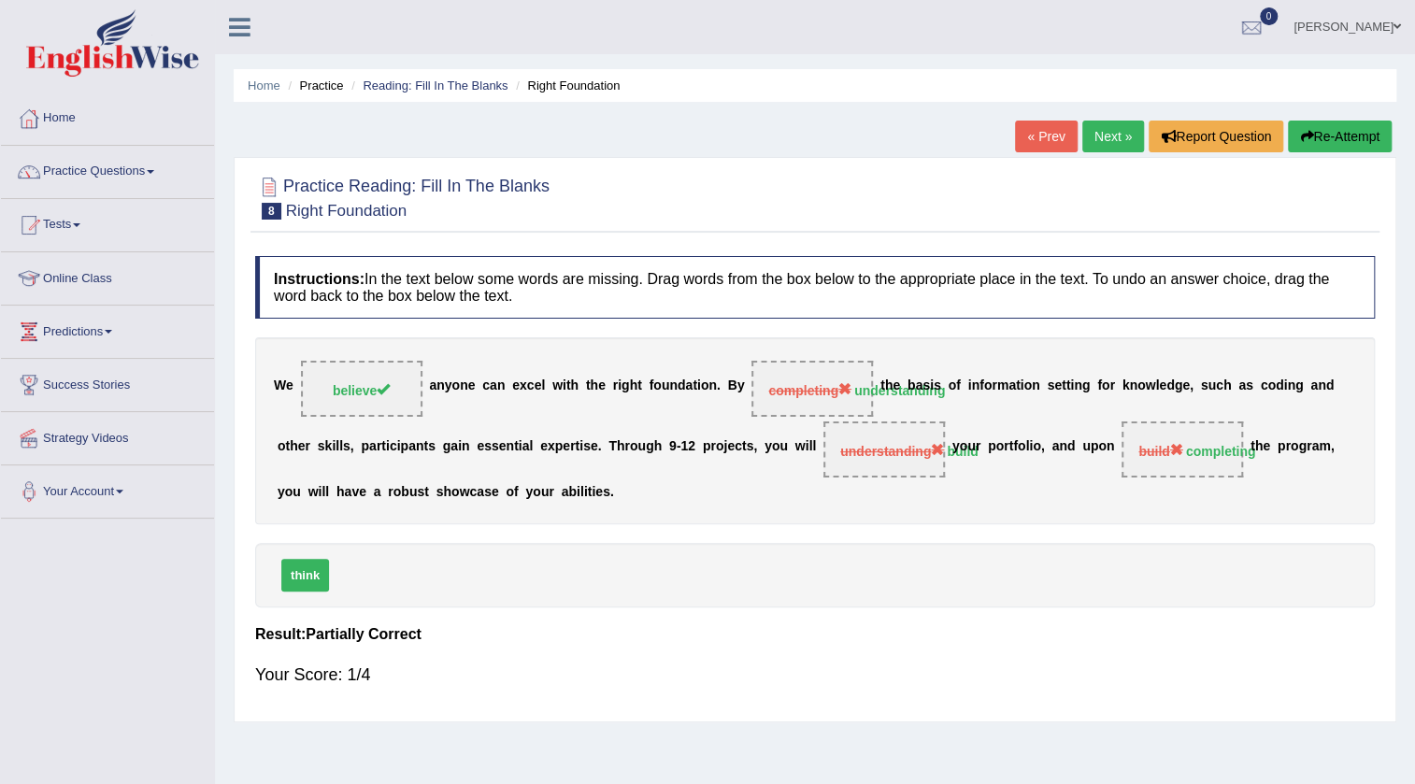
click at [1096, 131] on link "Next »" at bounding box center [1113, 137] width 62 height 32
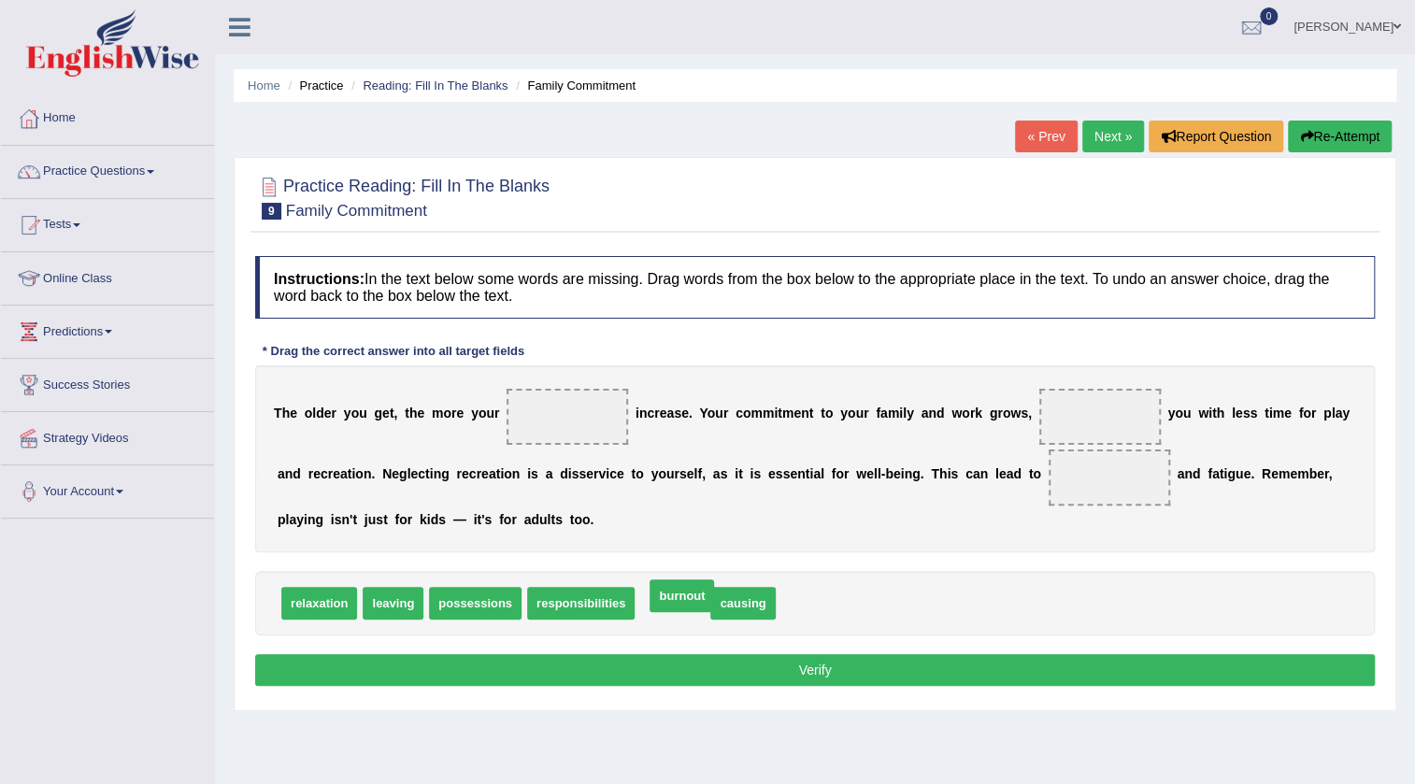
drag, startPoint x: 683, startPoint y: 599, endPoint x: 696, endPoint y: 593, distance: 14.6
drag, startPoint x: 730, startPoint y: 605, endPoint x: 559, endPoint y: 423, distance: 249.2
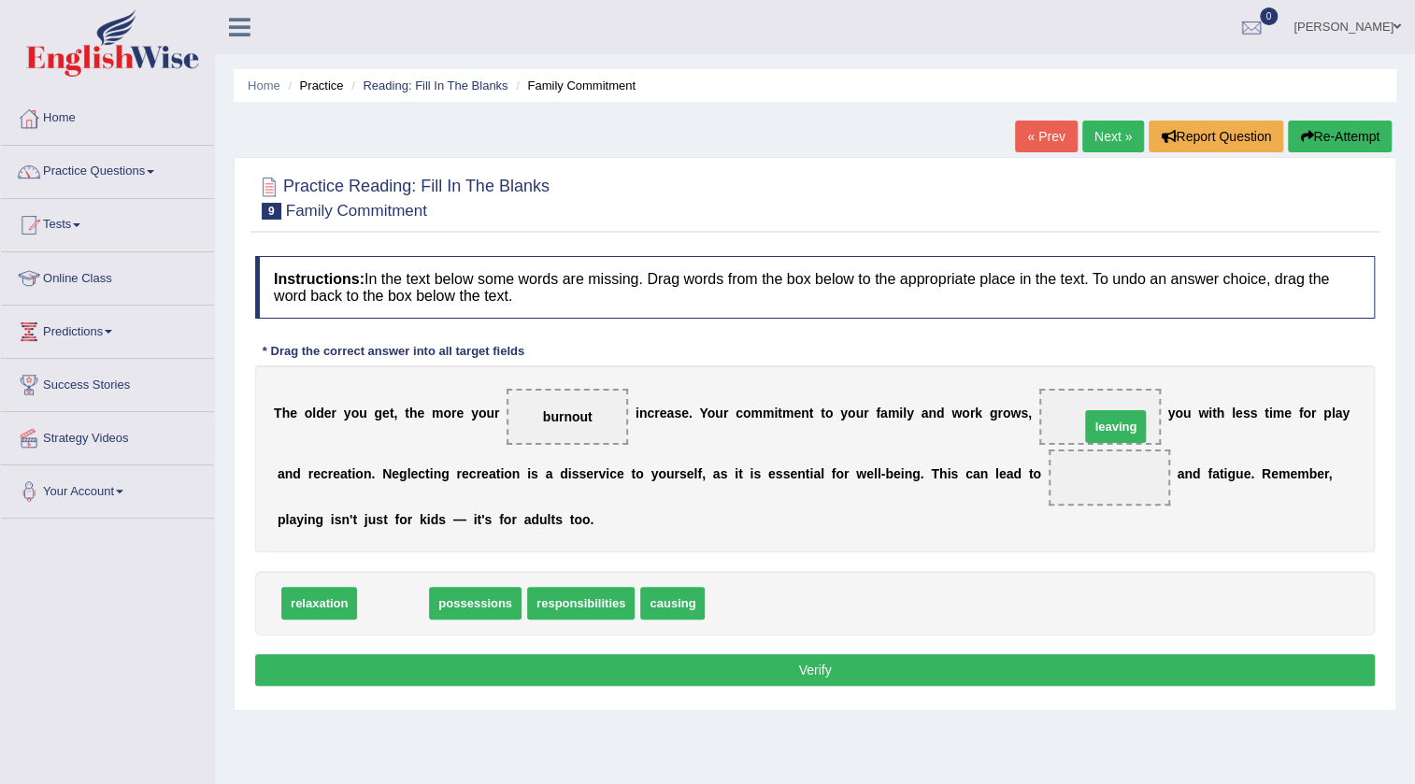
drag, startPoint x: 371, startPoint y: 601, endPoint x: 1093, endPoint y: 424, distance: 743.7
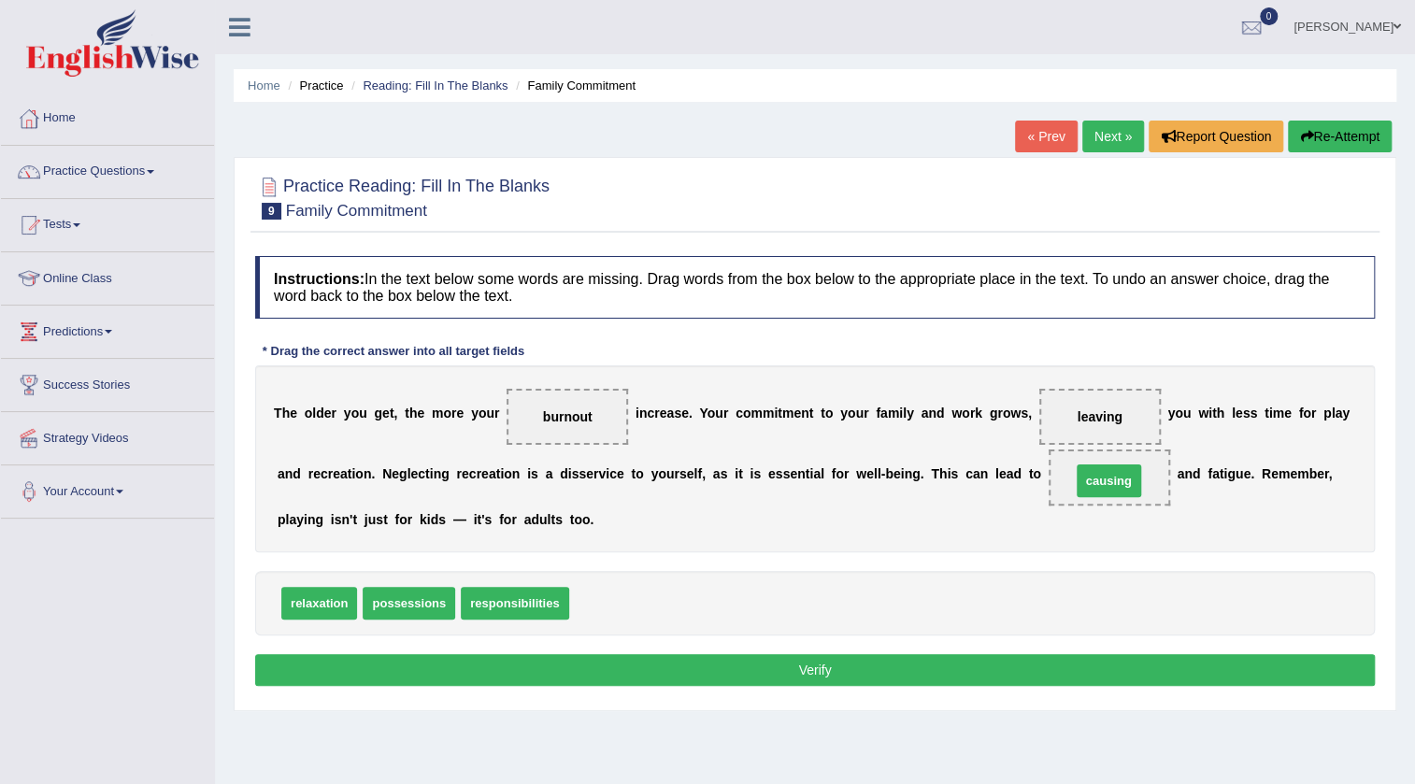
drag, startPoint x: 589, startPoint y: 611, endPoint x: 1091, endPoint y: 489, distance: 516.6
click at [772, 664] on button "Verify" at bounding box center [815, 670] width 1120 height 32
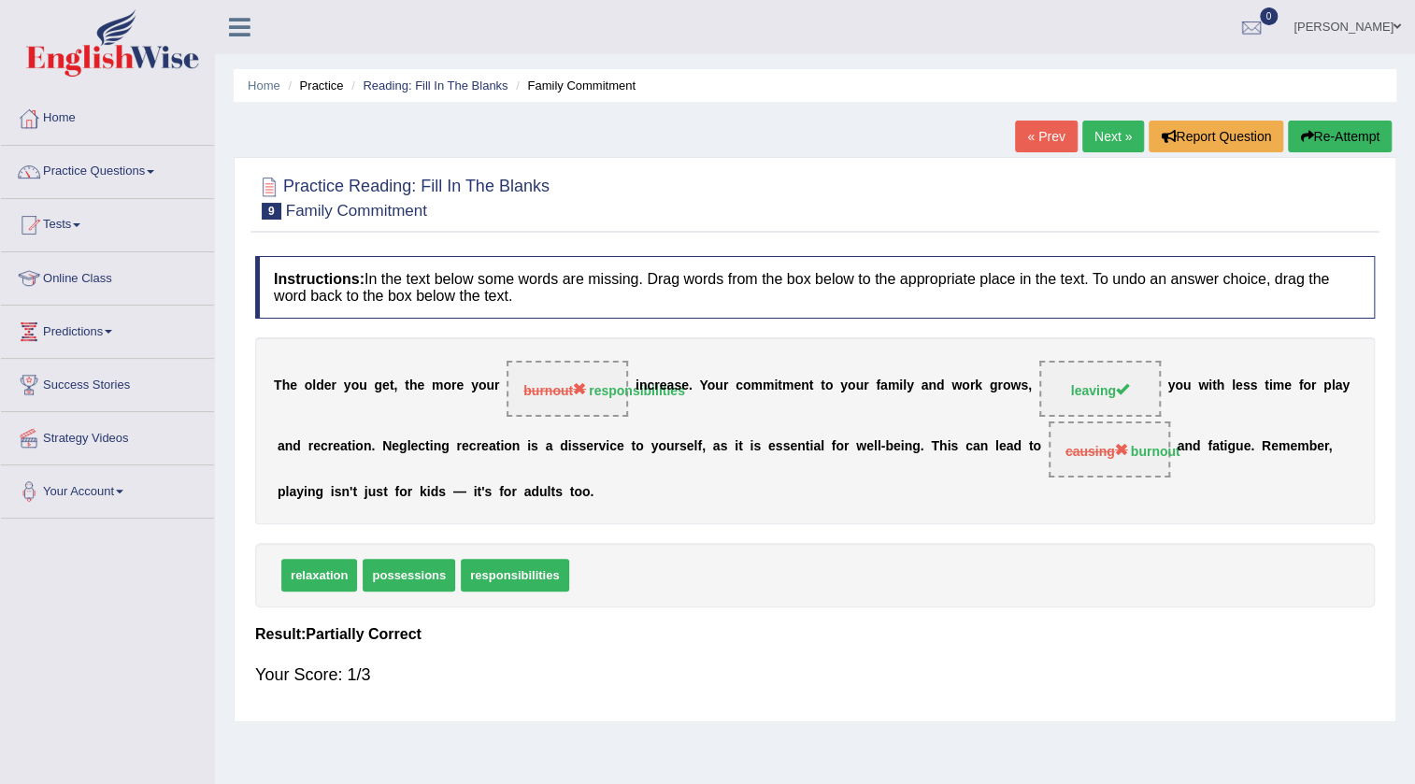
click at [1327, 144] on button "Re-Attempt" at bounding box center [1340, 137] width 104 height 32
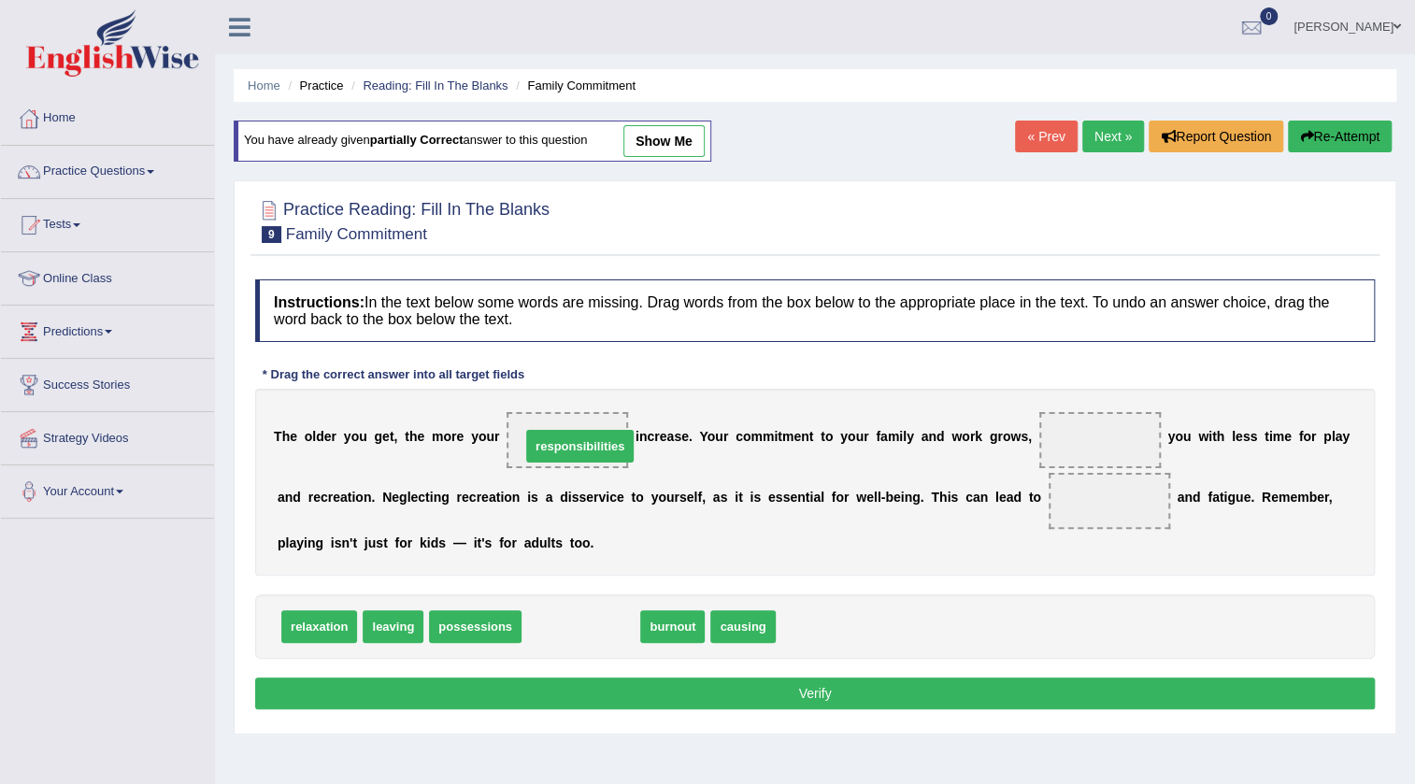
drag, startPoint x: 550, startPoint y: 619, endPoint x: 549, endPoint y: 438, distance: 180.4
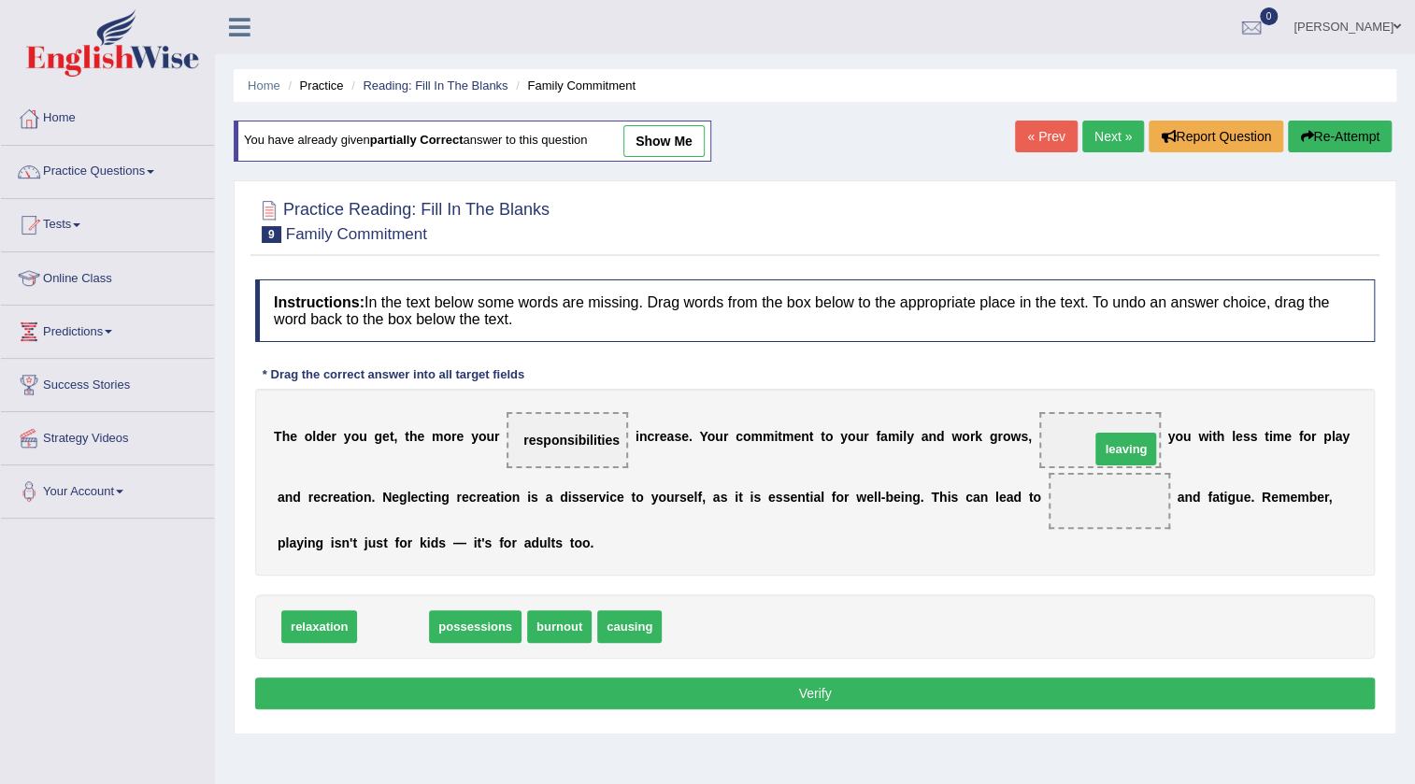
drag, startPoint x: 405, startPoint y: 631, endPoint x: 1137, endPoint y: 453, distance: 753.9
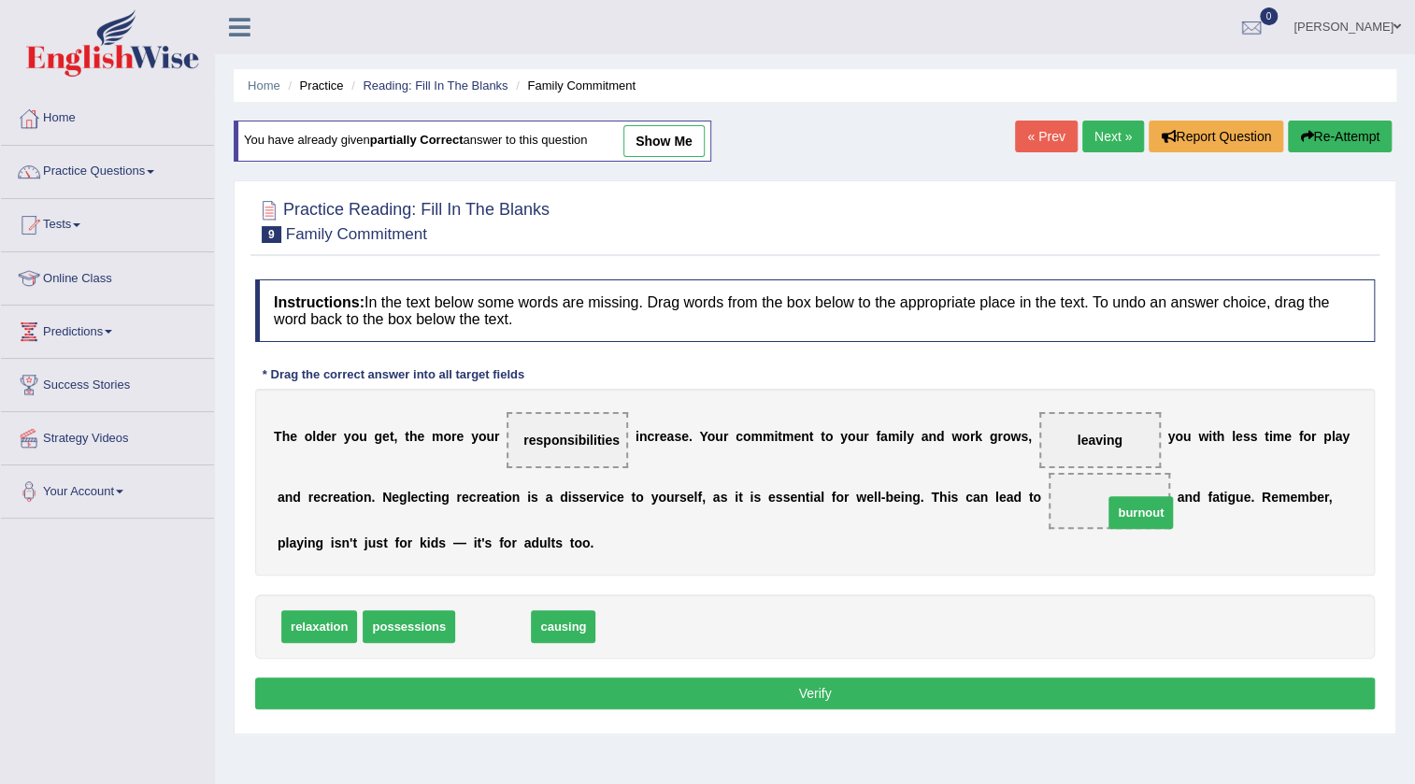
drag, startPoint x: 489, startPoint y: 627, endPoint x: 1136, endPoint y: 513, distance: 657.6
click at [943, 675] on div "Instructions: In the text below some words are missing. Drag words from the box…" at bounding box center [814, 497] width 1129 height 454
click at [938, 694] on button "Verify" at bounding box center [815, 694] width 1120 height 32
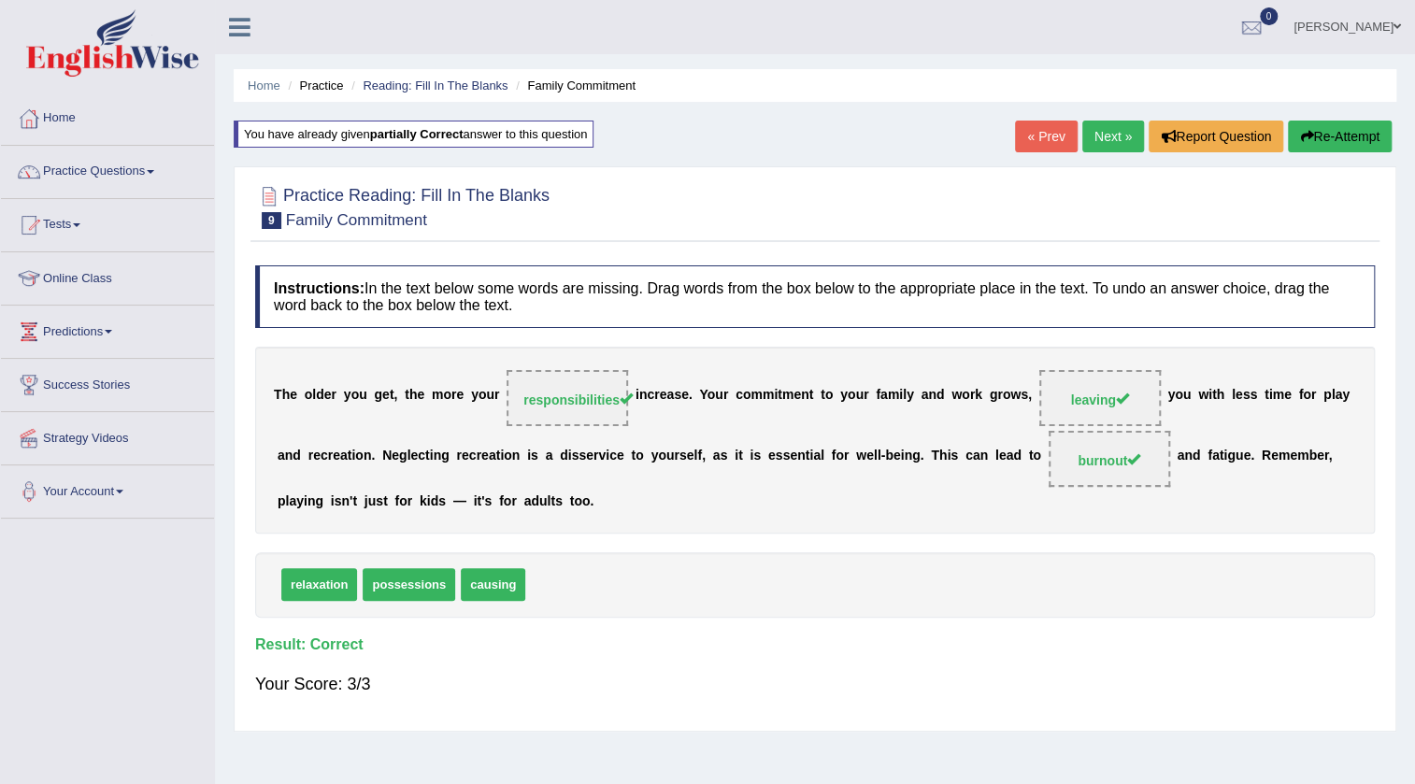
click at [1105, 124] on link "Next »" at bounding box center [1113, 137] width 62 height 32
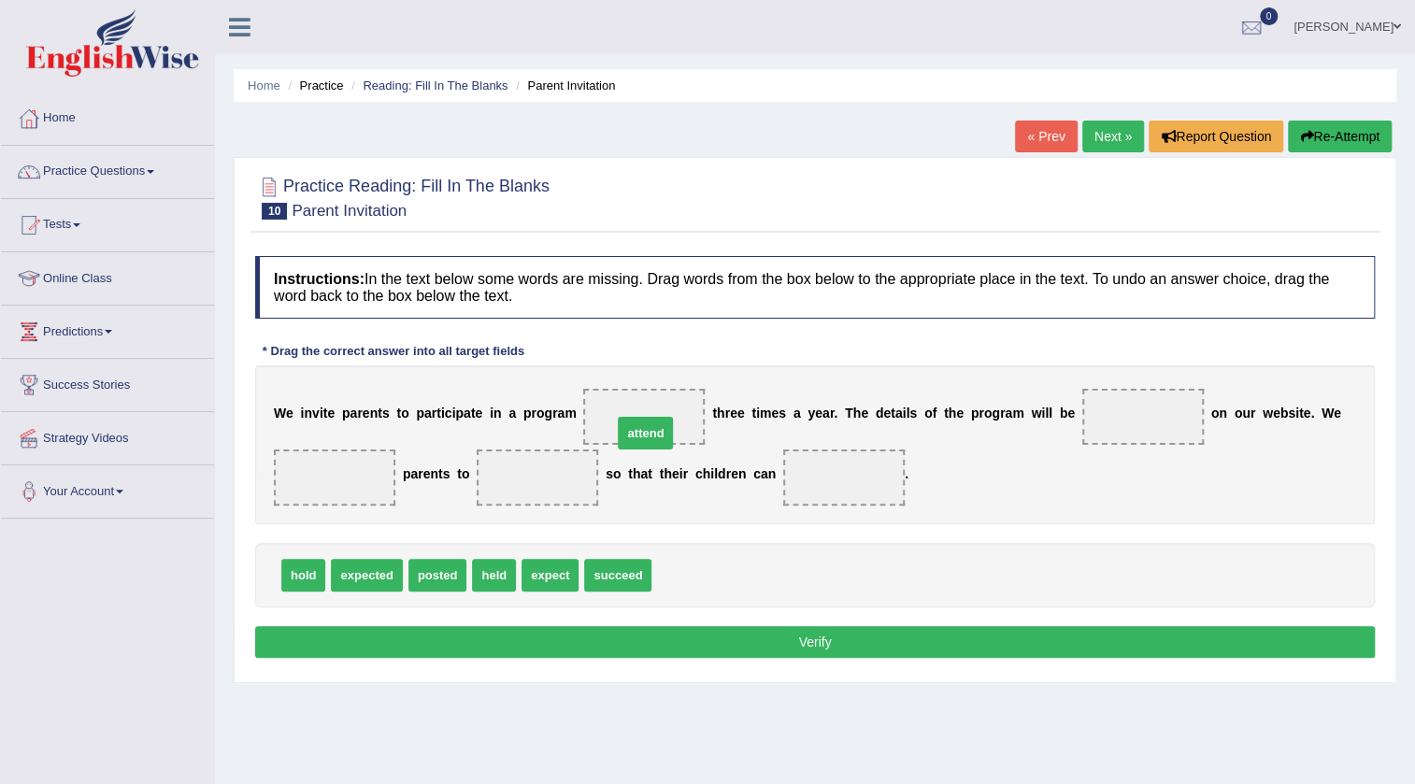
drag, startPoint x: 675, startPoint y: 575, endPoint x: 635, endPoint y: 433, distance: 147.4
drag, startPoint x: 446, startPoint y: 571, endPoint x: 1158, endPoint y: 425, distance: 726.9
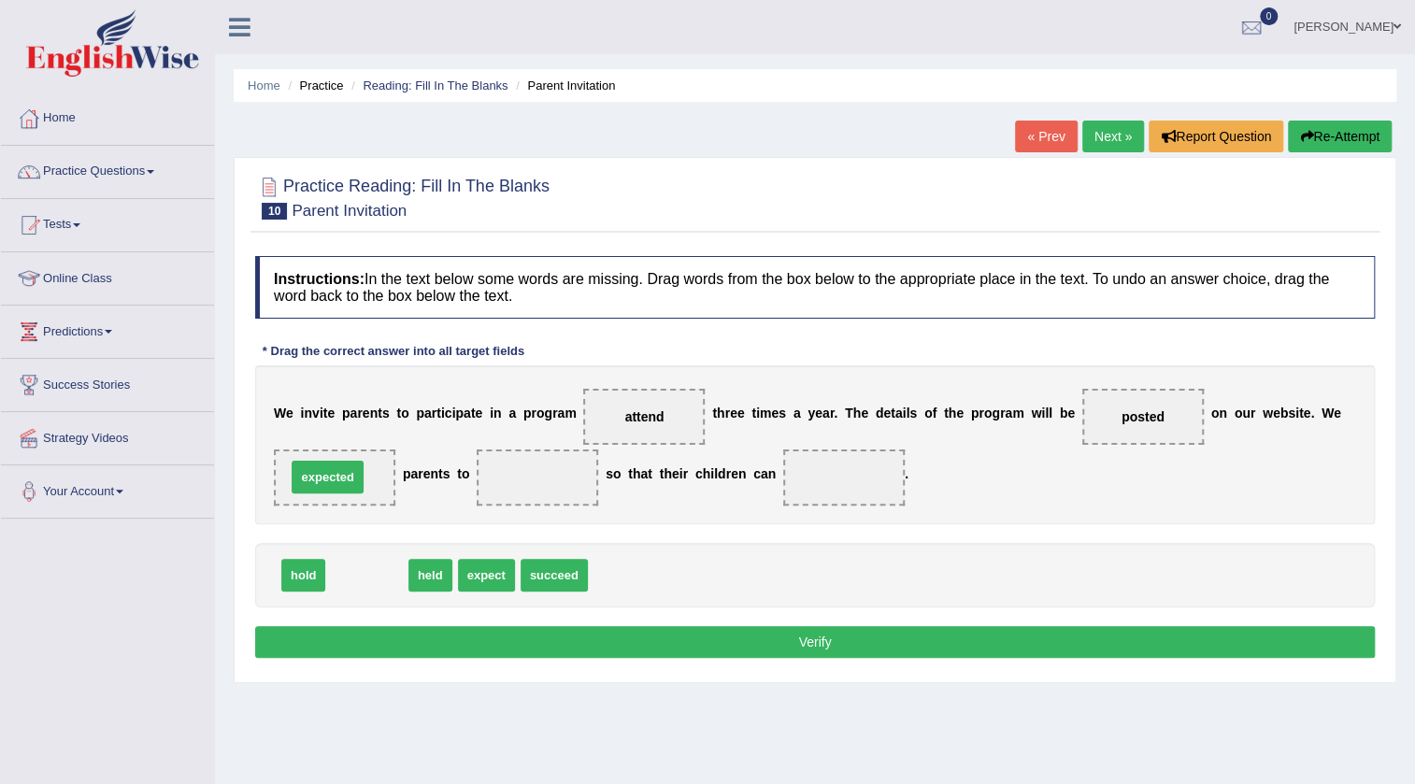
drag, startPoint x: 357, startPoint y: 578, endPoint x: 318, endPoint y: 479, distance: 105.7
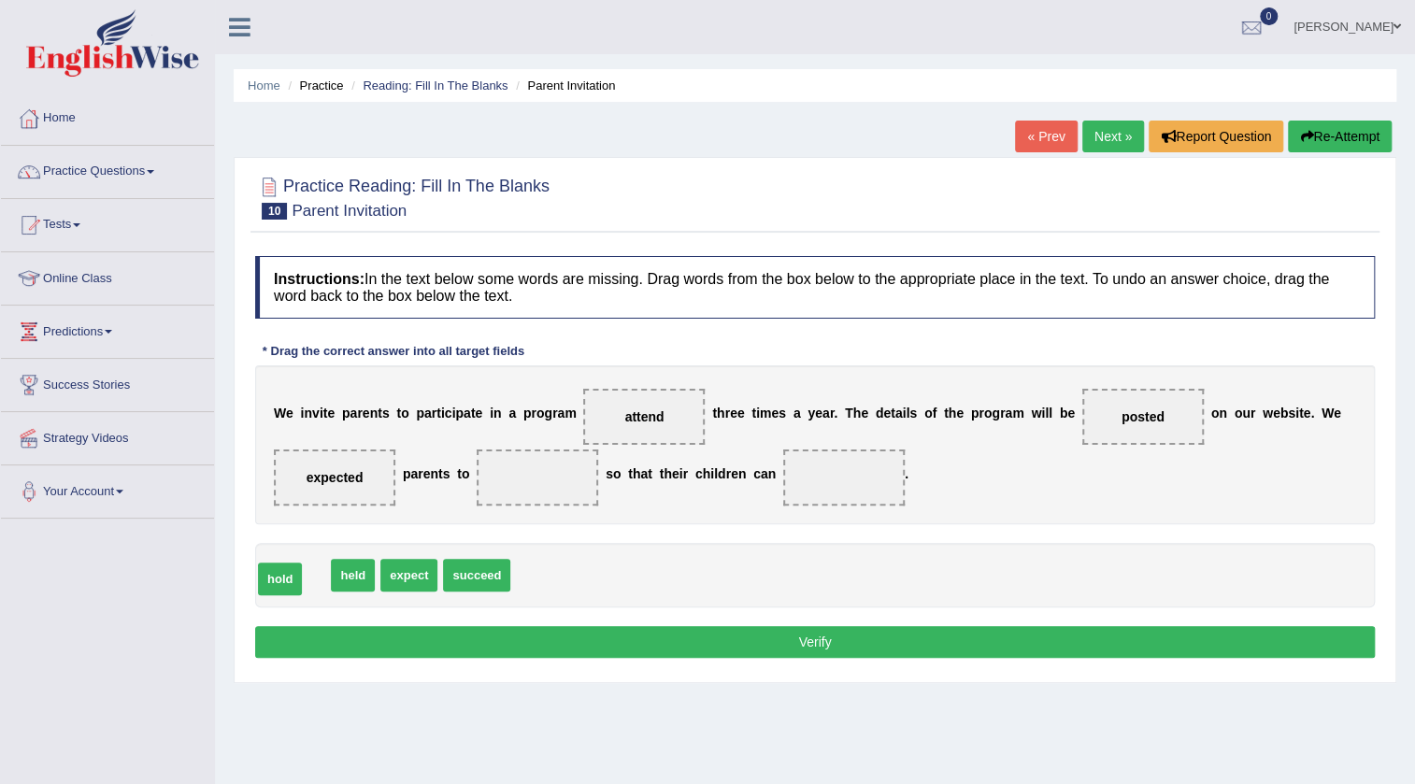
drag, startPoint x: 310, startPoint y: 578, endPoint x: 287, endPoint y: 581, distance: 23.7
click at [296, 574] on span "held" at bounding box center [303, 575] width 44 height 33
drag, startPoint x: 484, startPoint y: 578, endPoint x: 528, endPoint y: 492, distance: 97.4
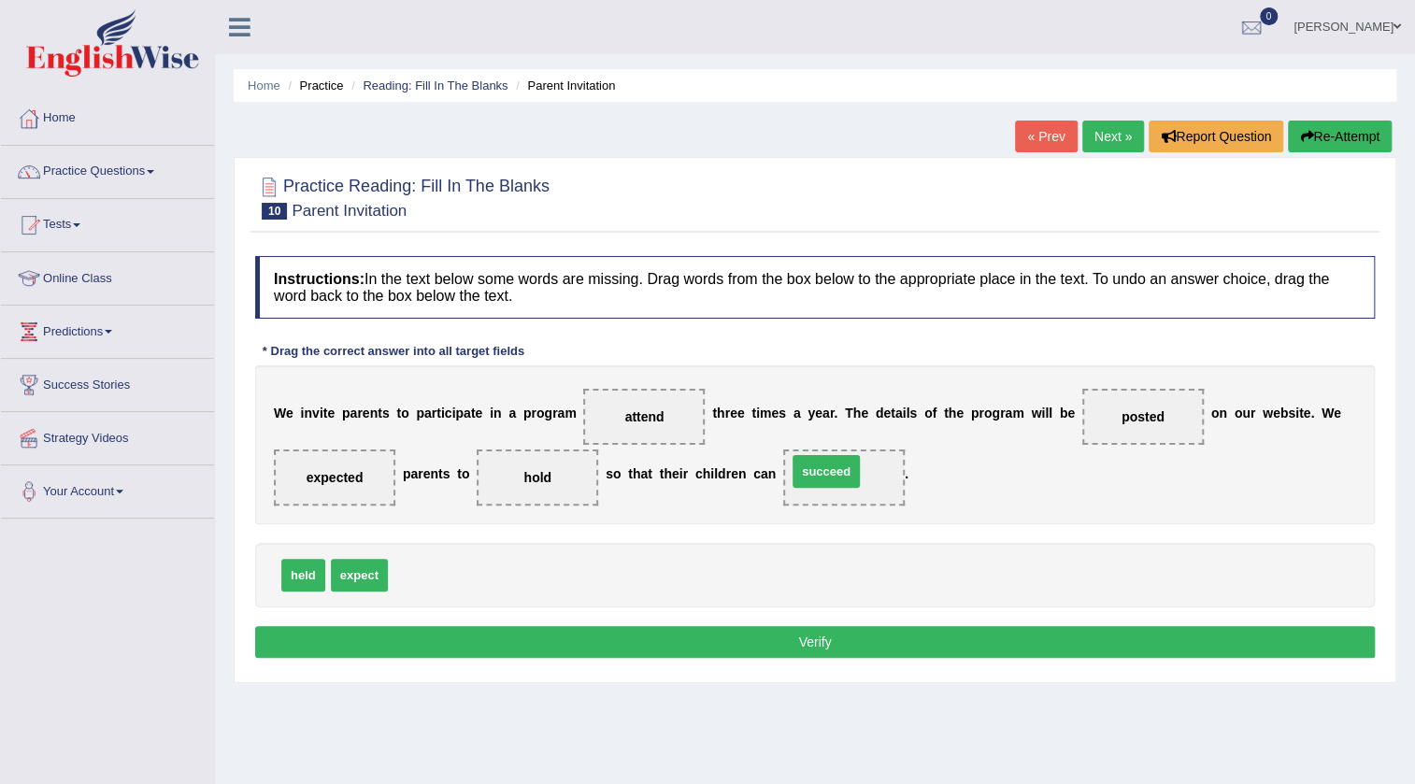
drag, startPoint x: 408, startPoint y: 565, endPoint x: 807, endPoint y: 462, distance: 412.3
click at [333, 485] on span "expected" at bounding box center [334, 478] width 121 height 56
drag, startPoint x: 334, startPoint y: 480, endPoint x: 456, endPoint y: 583, distance: 159.9
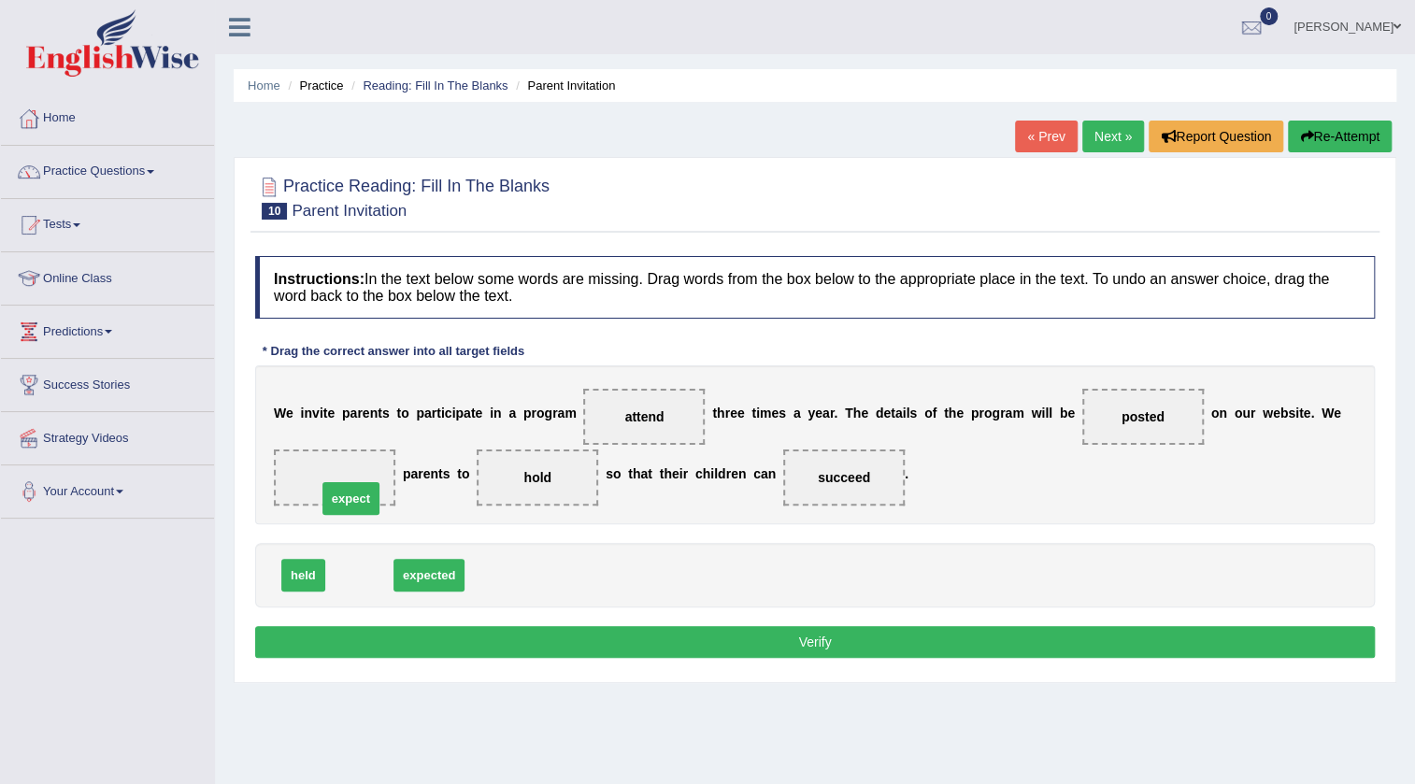
drag, startPoint x: 370, startPoint y: 576, endPoint x: 362, endPoint y: 499, distance: 77.1
click at [615, 629] on button "Verify" at bounding box center [815, 642] width 1120 height 32
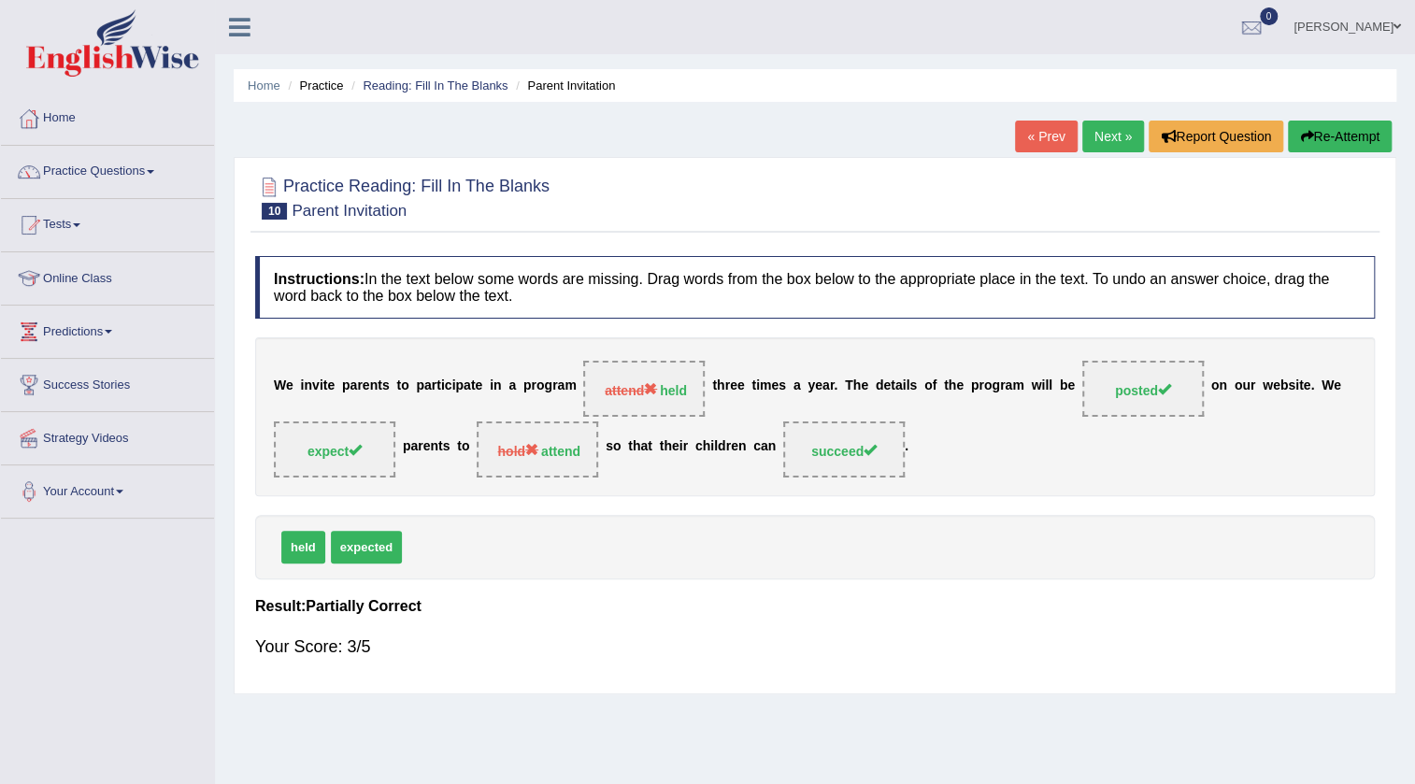
click at [1082, 125] on link "Next »" at bounding box center [1113, 137] width 62 height 32
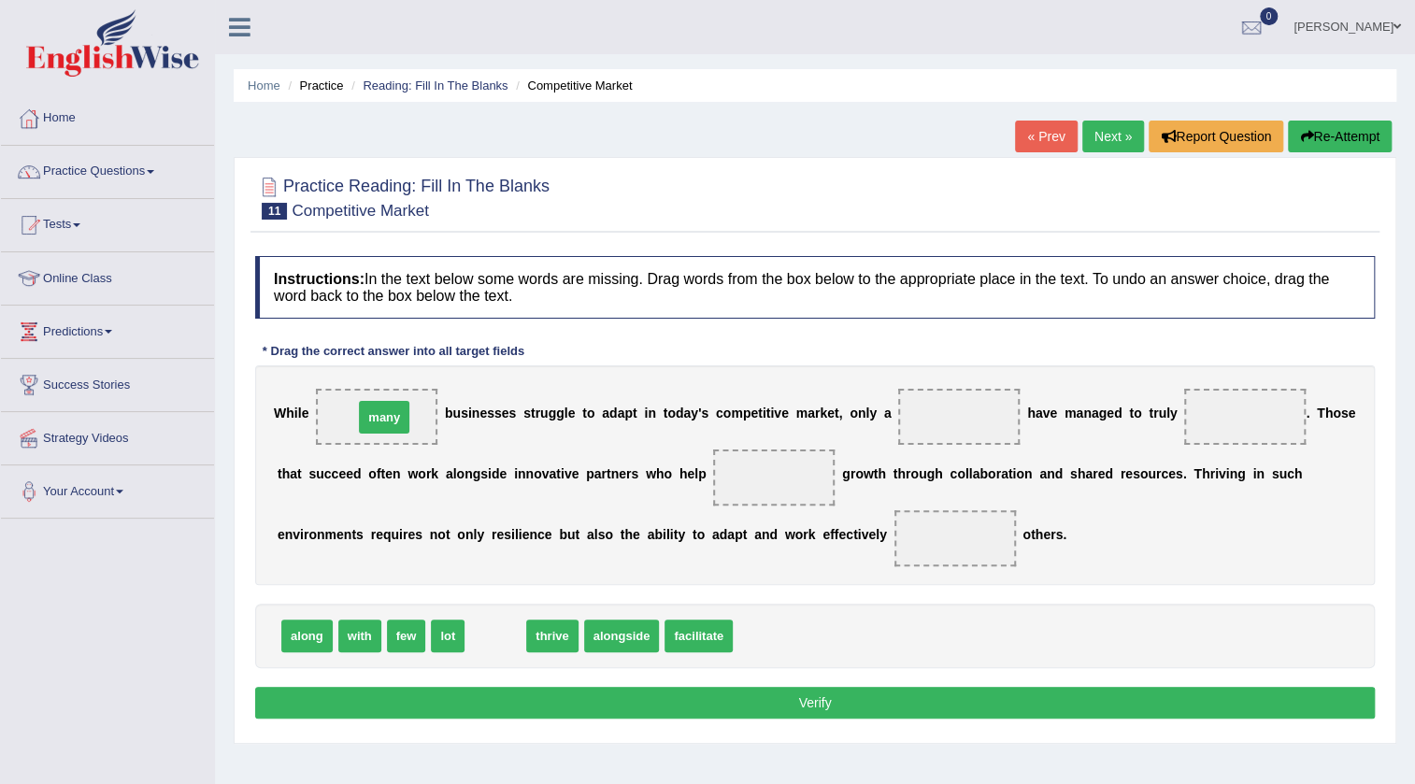
drag, startPoint x: 502, startPoint y: 640, endPoint x: 391, endPoint y: 421, distance: 246.2
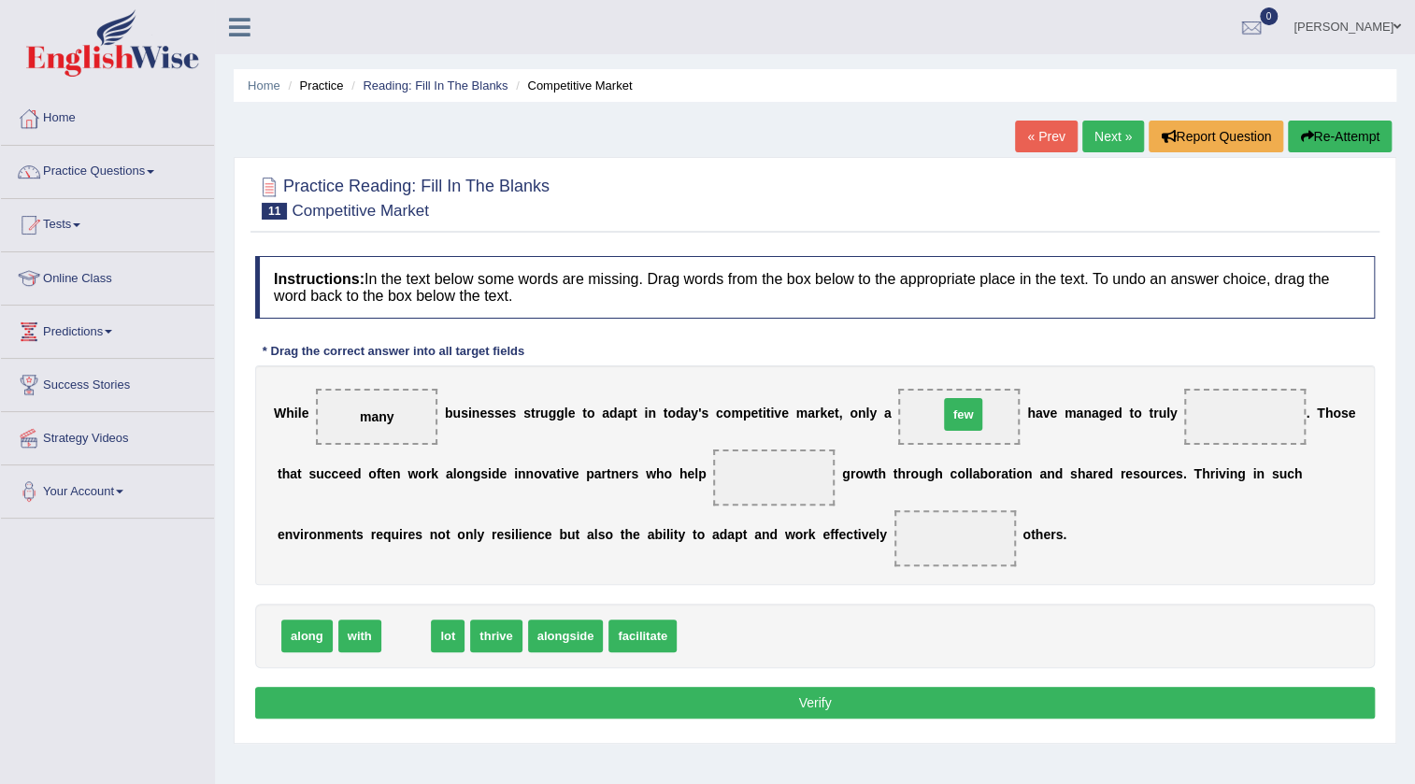
drag, startPoint x: 411, startPoint y: 640, endPoint x: 968, endPoint y: 419, distance: 599.4
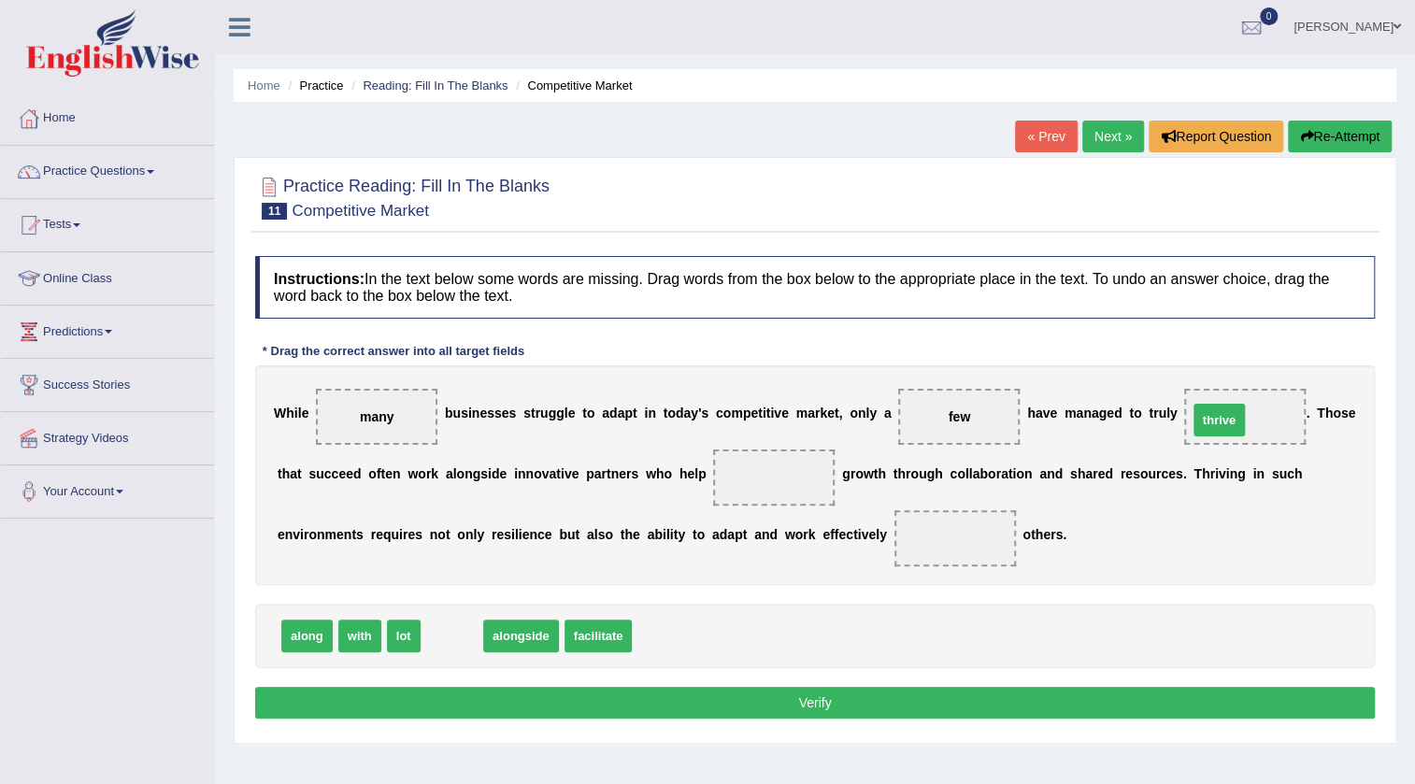
drag, startPoint x: 447, startPoint y: 642, endPoint x: 1214, endPoint y: 426, distance: 797.1
drag, startPoint x: 451, startPoint y: 631, endPoint x: 735, endPoint y: 478, distance: 322.4
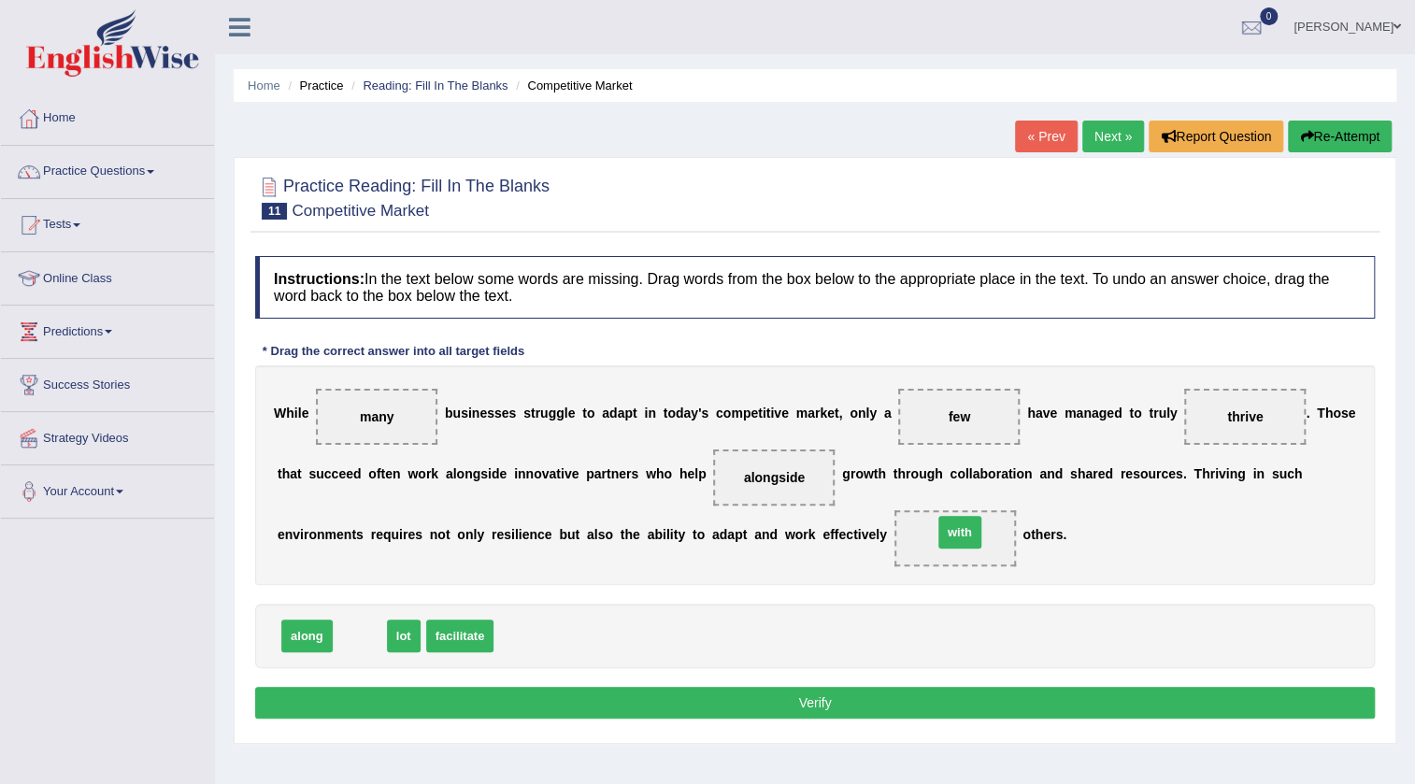
drag, startPoint x: 352, startPoint y: 635, endPoint x: 952, endPoint y: 532, distance: 608.9
click at [792, 701] on button "Verify" at bounding box center [815, 703] width 1120 height 32
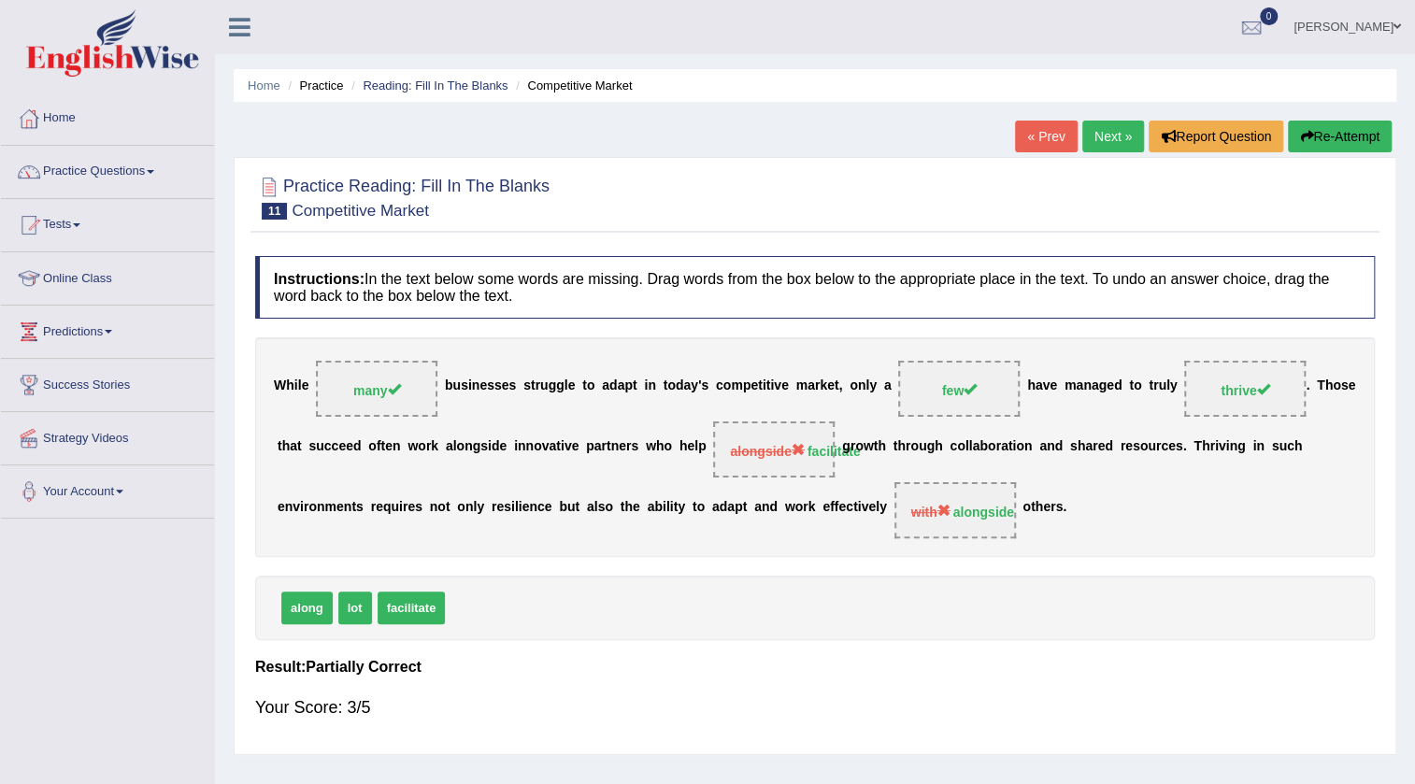
click at [1122, 121] on link "Next »" at bounding box center [1113, 137] width 62 height 32
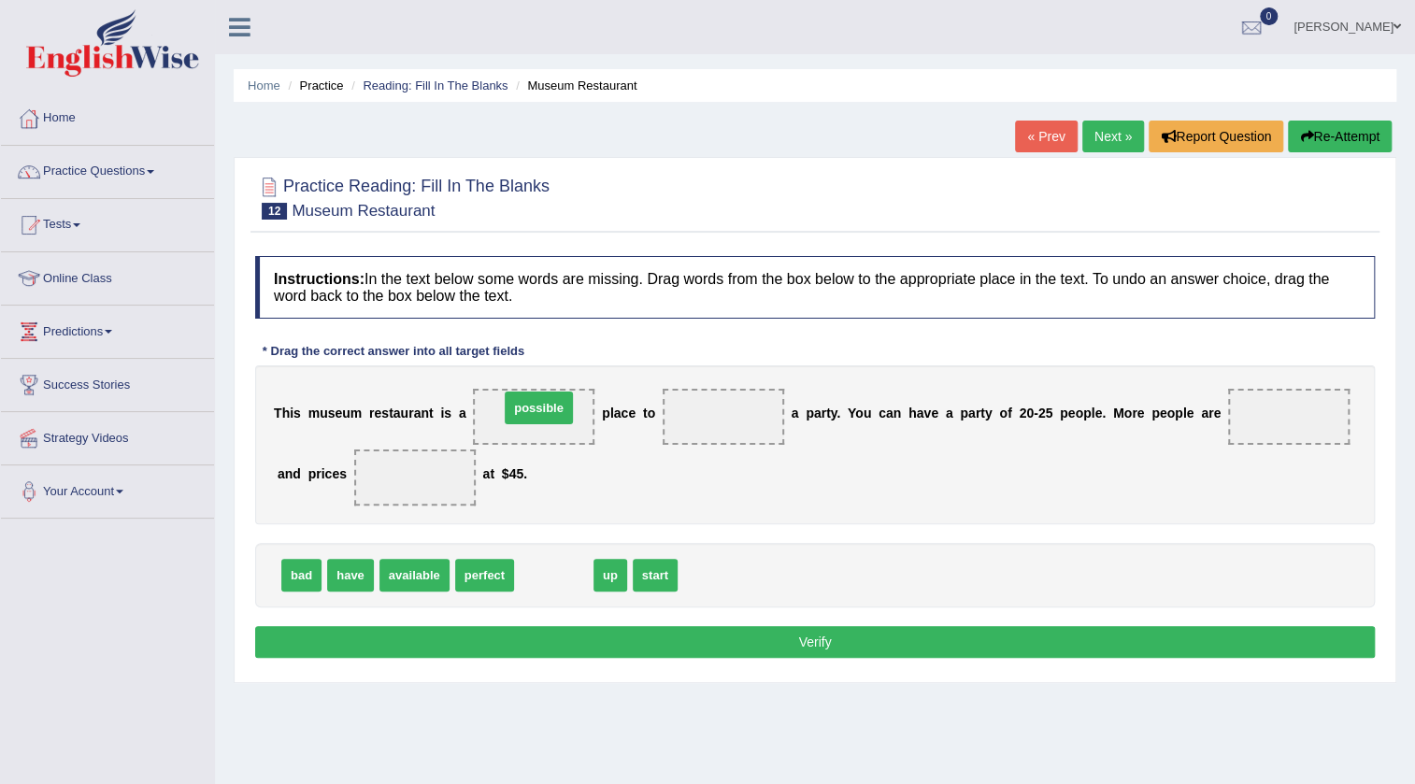
drag, startPoint x: 565, startPoint y: 568, endPoint x: 567, endPoint y: 407, distance: 160.8
drag, startPoint x: 568, startPoint y: 572, endPoint x: 715, endPoint y: 417, distance: 213.5
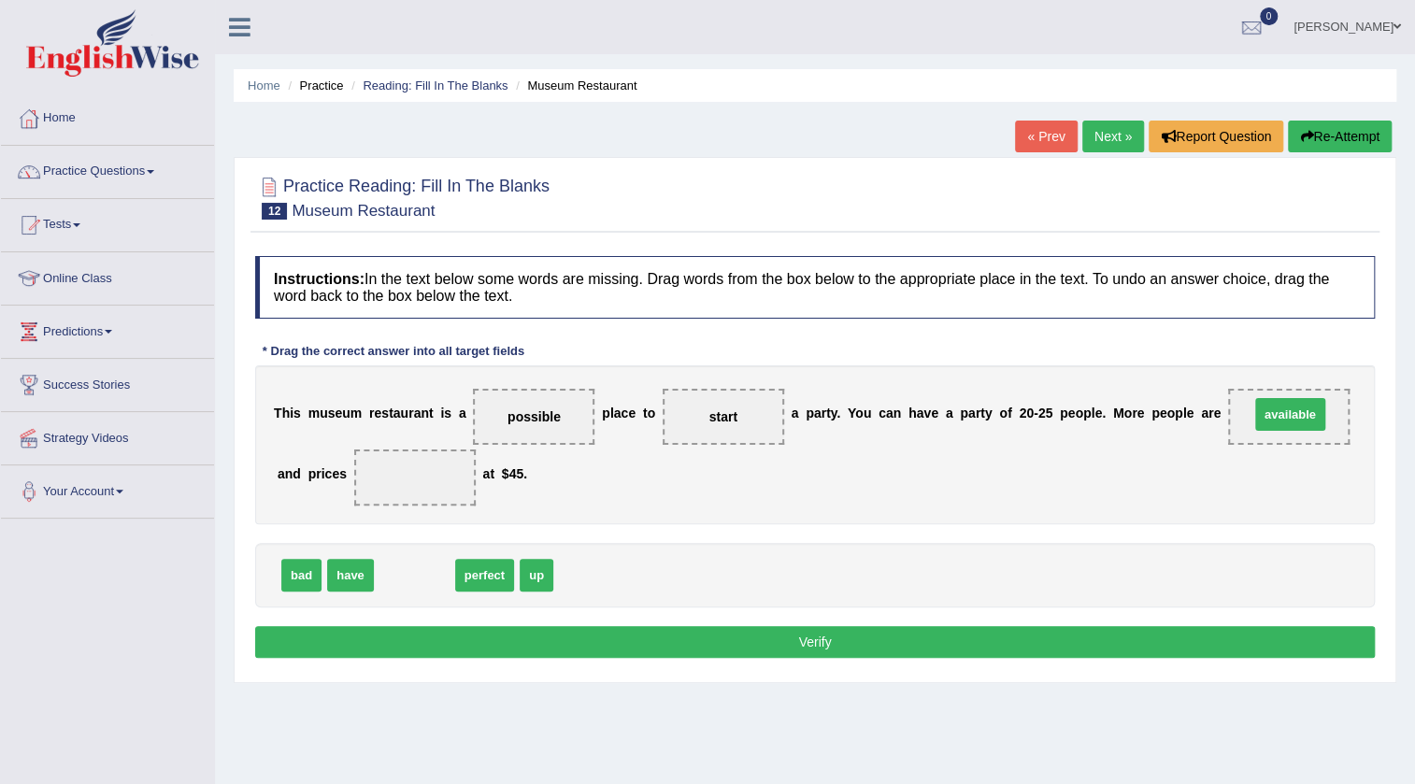
drag, startPoint x: 405, startPoint y: 569, endPoint x: 1280, endPoint y: 408, distance: 890.3
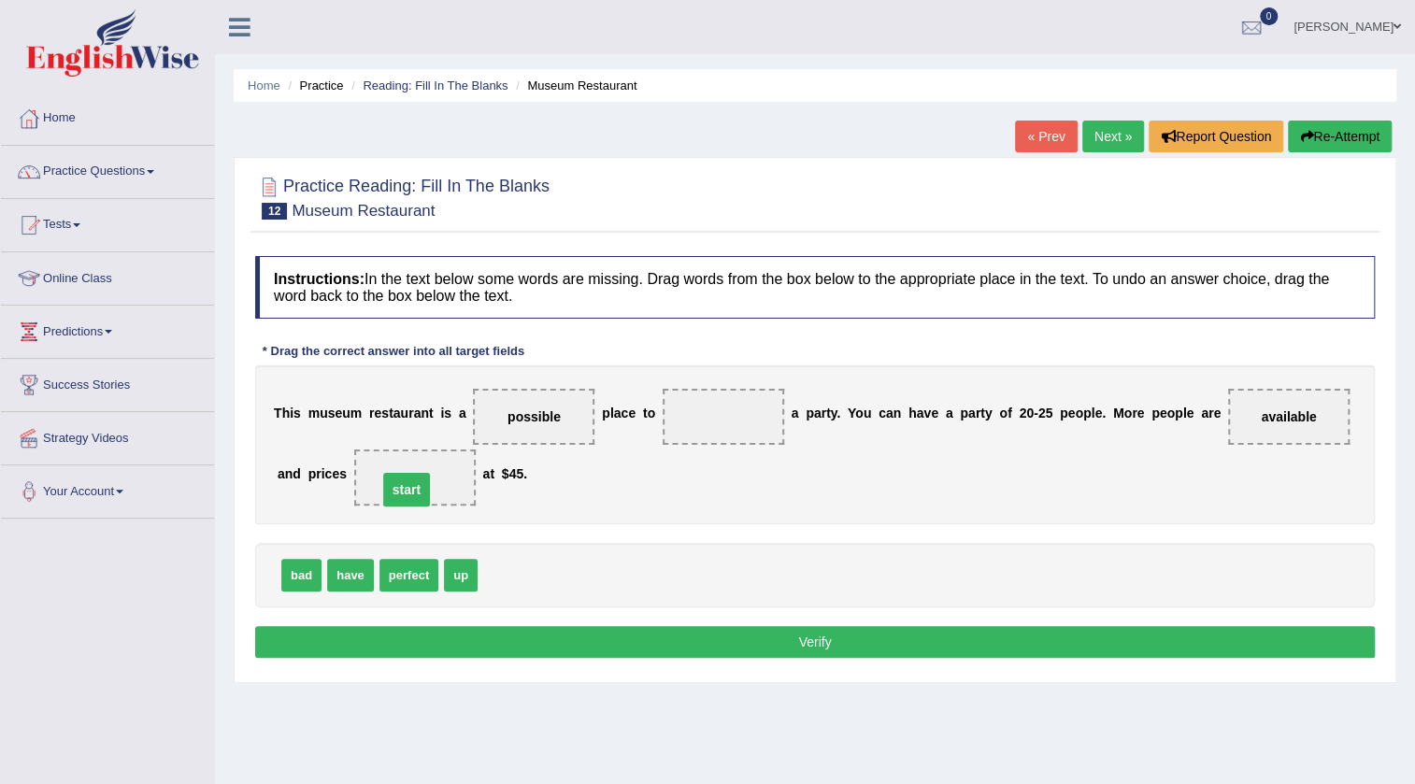
drag, startPoint x: 729, startPoint y: 415, endPoint x: 413, endPoint y: 488, distance: 324.2
drag, startPoint x: 410, startPoint y: 569, endPoint x: 751, endPoint y: 407, distance: 377.9
click at [801, 634] on button "Verify" at bounding box center [815, 642] width 1120 height 32
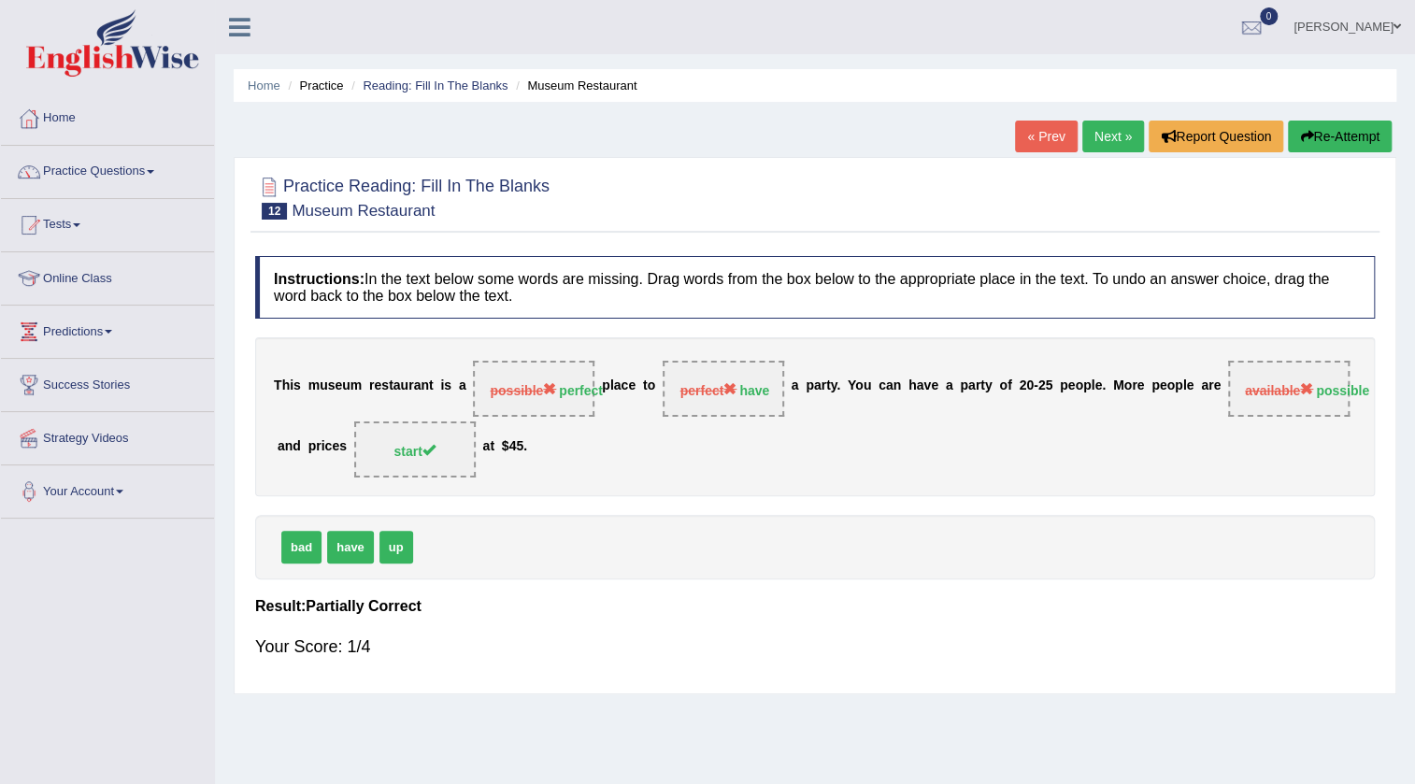
click at [1096, 136] on link "Next »" at bounding box center [1113, 137] width 62 height 32
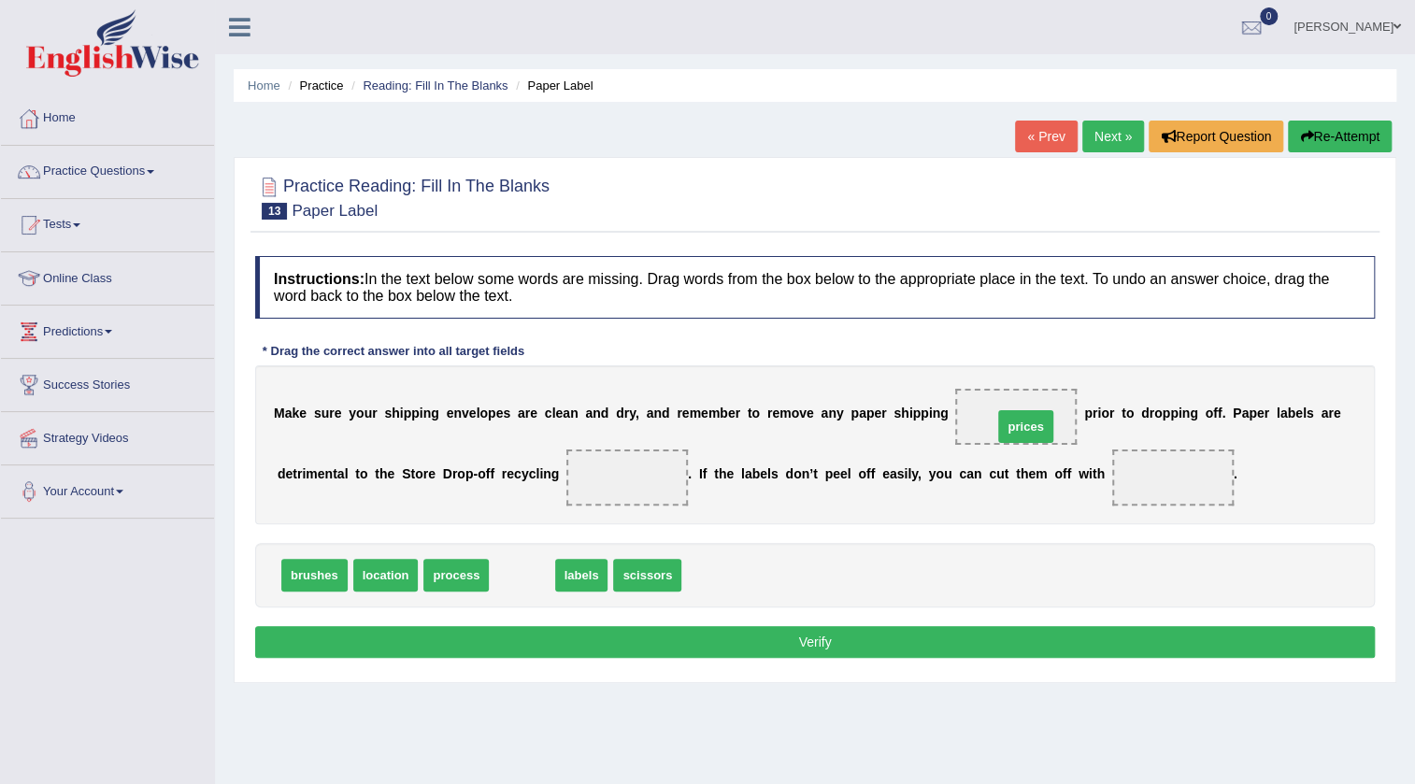
drag, startPoint x: 534, startPoint y: 566, endPoint x: 1037, endPoint y: 418, distance: 525.2
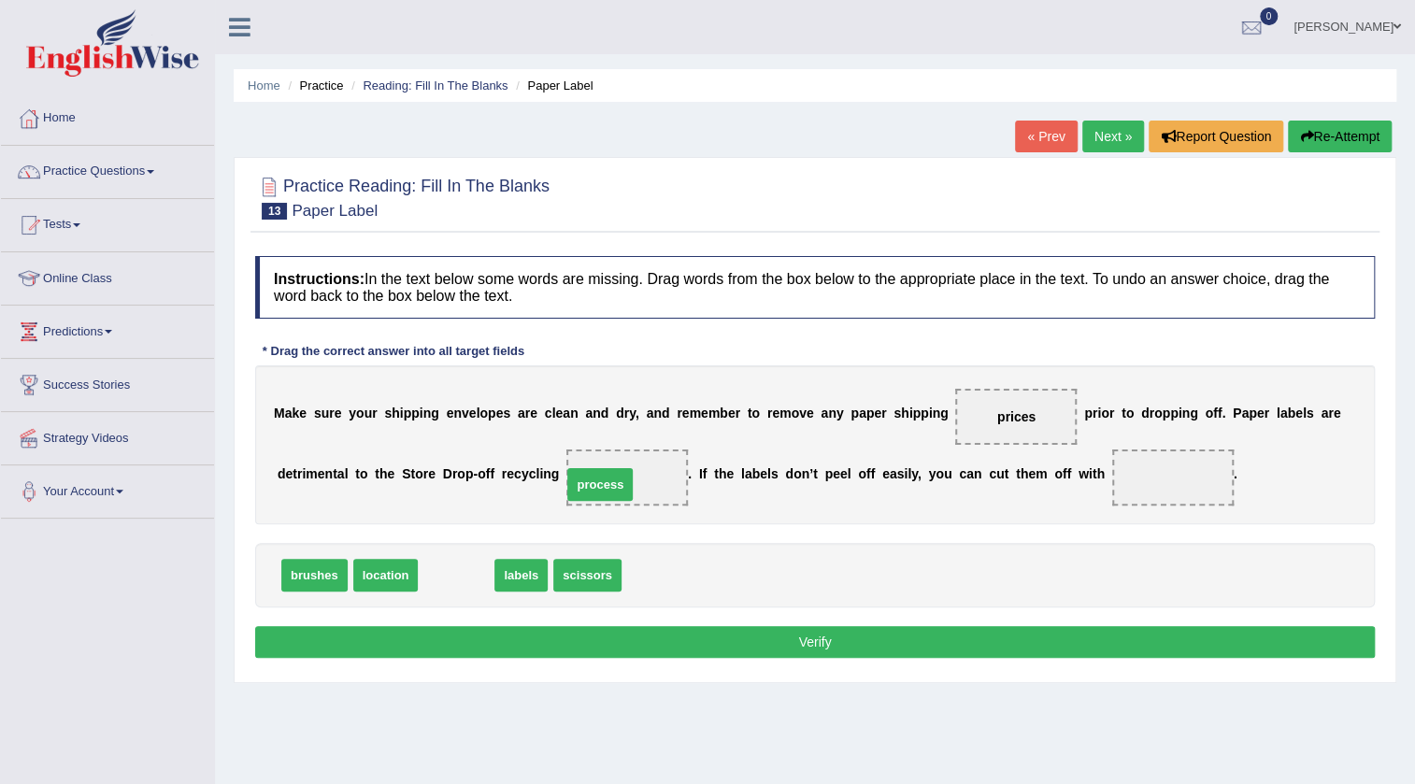
drag, startPoint x: 432, startPoint y: 574, endPoint x: 575, endPoint y: 483, distance: 169.3
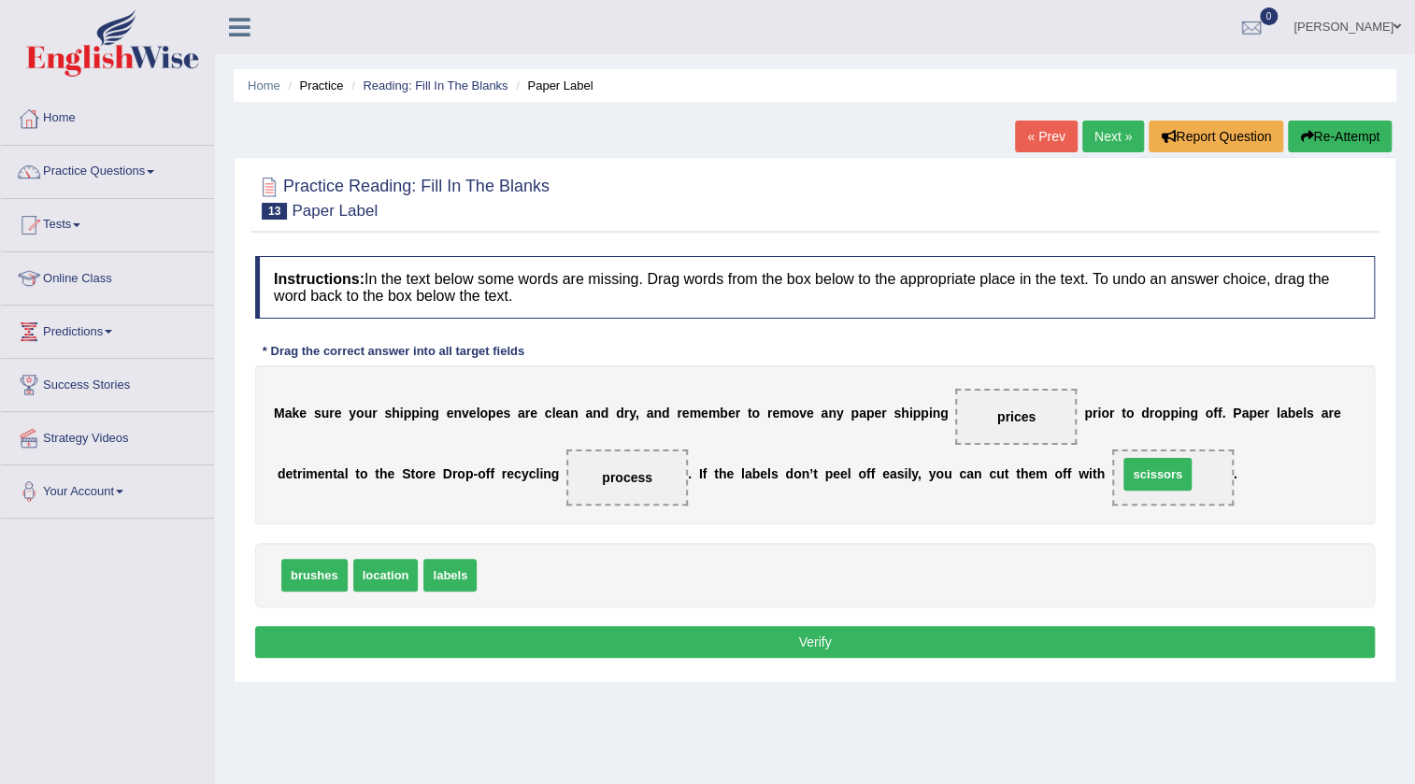
drag, startPoint x: 495, startPoint y: 577, endPoint x: 1136, endPoint y: 476, distance: 649.0
click at [823, 645] on button "Verify" at bounding box center [815, 642] width 1120 height 32
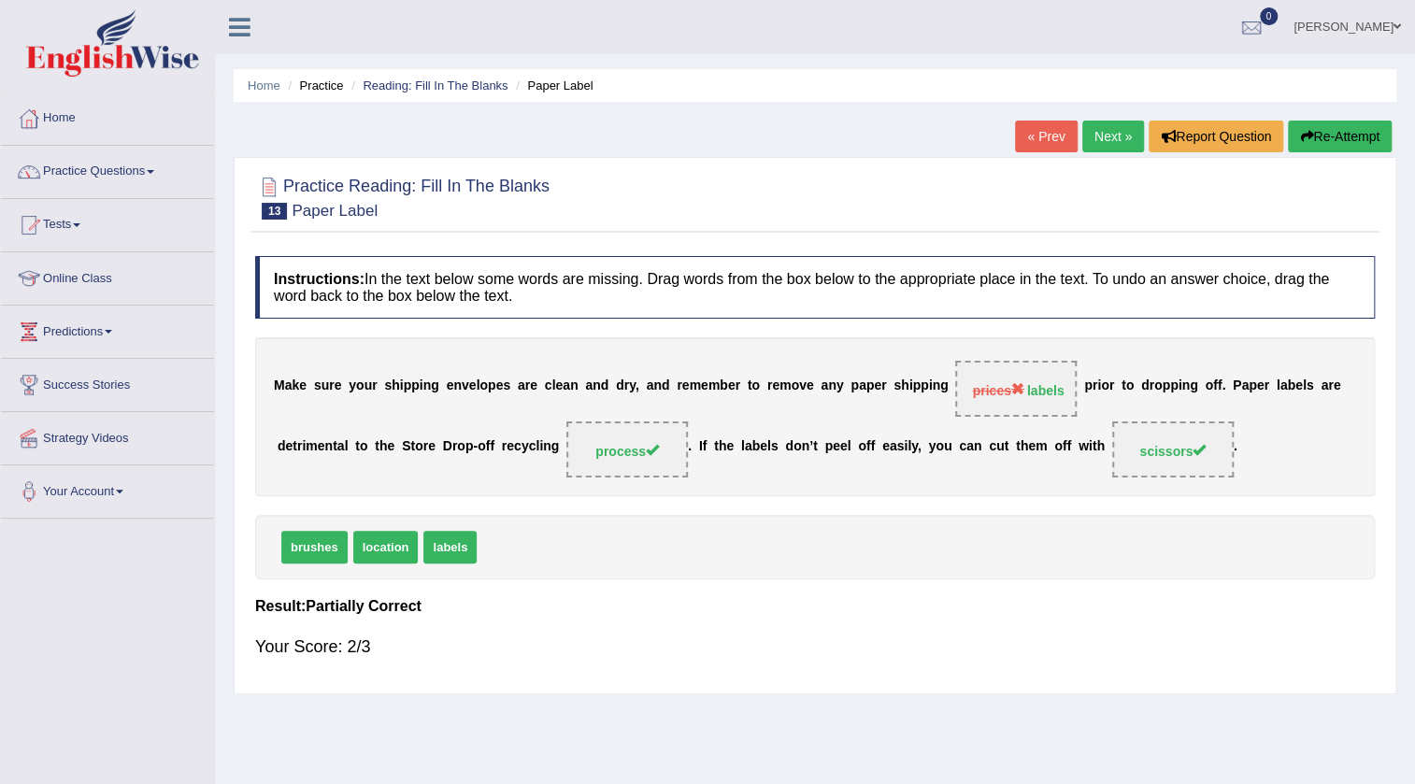
click at [1105, 125] on link "Next »" at bounding box center [1113, 137] width 62 height 32
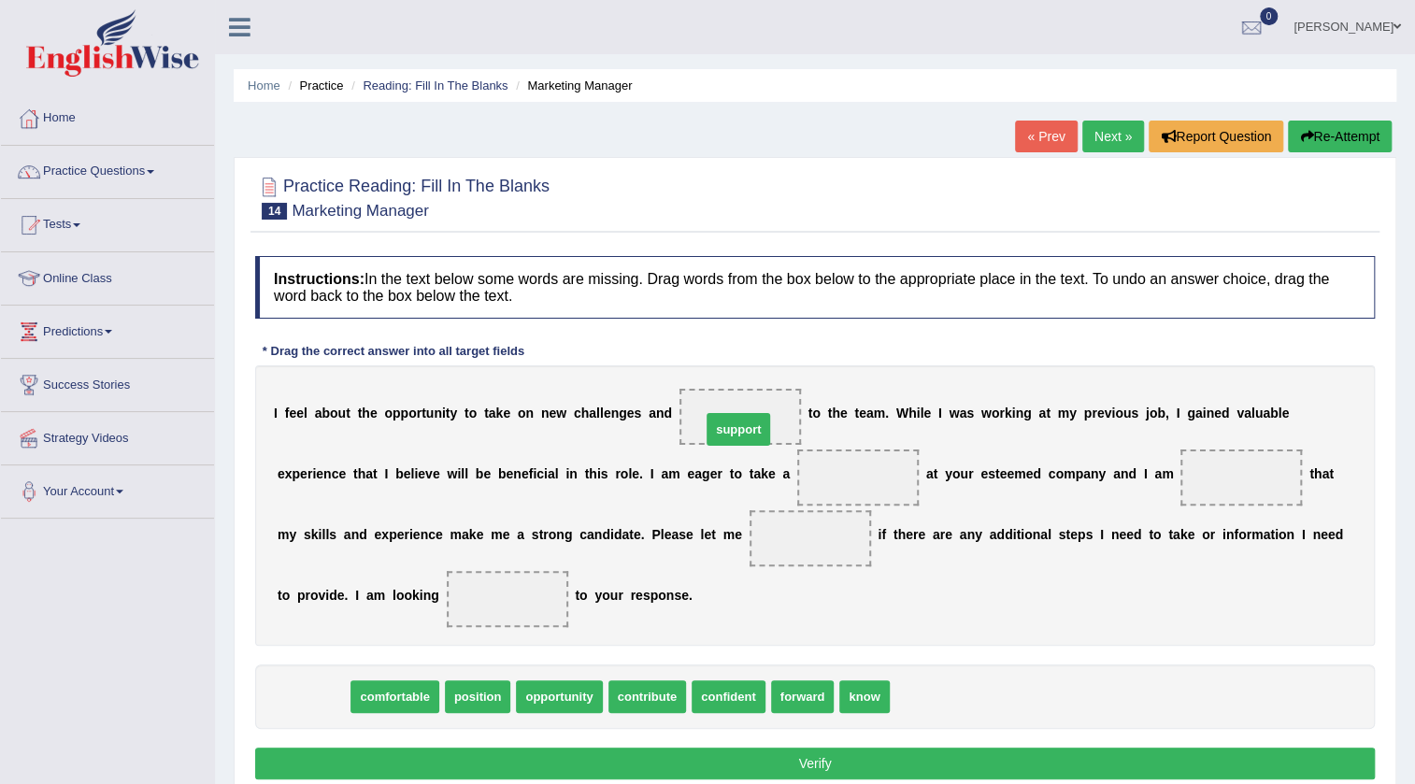
drag, startPoint x: 314, startPoint y: 697, endPoint x: 739, endPoint y: 430, distance: 502.2
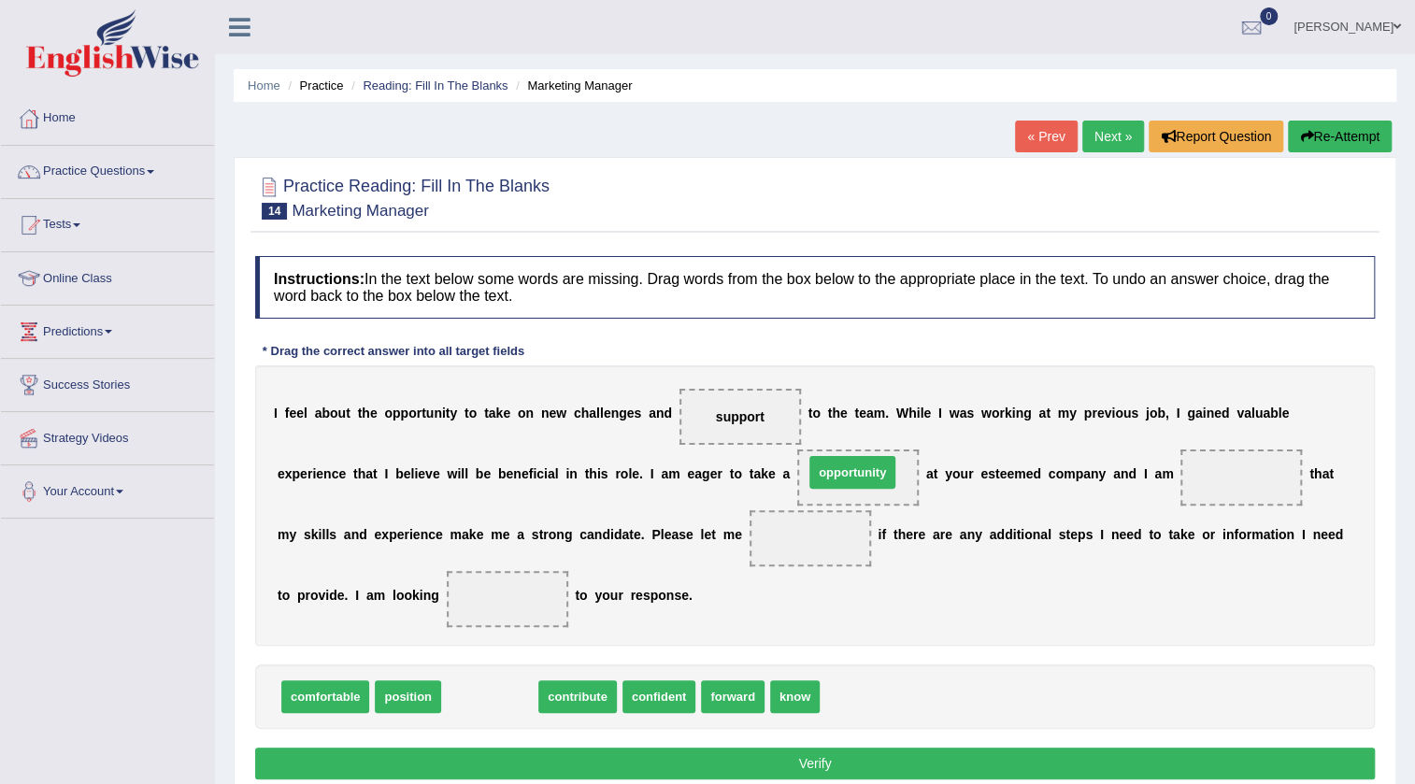
drag, startPoint x: 499, startPoint y: 695, endPoint x: 870, endPoint y: 480, distance: 428.8
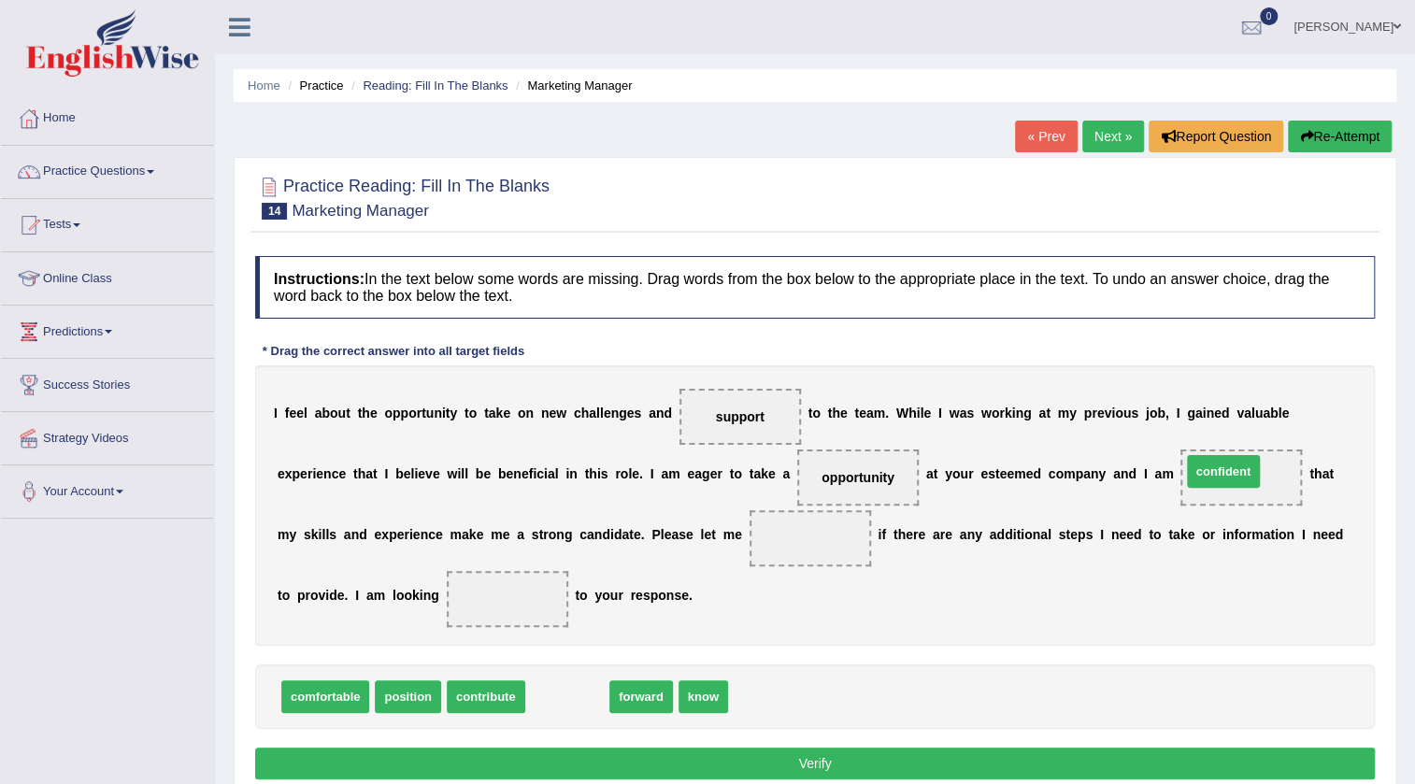
drag, startPoint x: 589, startPoint y: 692, endPoint x: 1245, endPoint y: 466, distance: 693.6
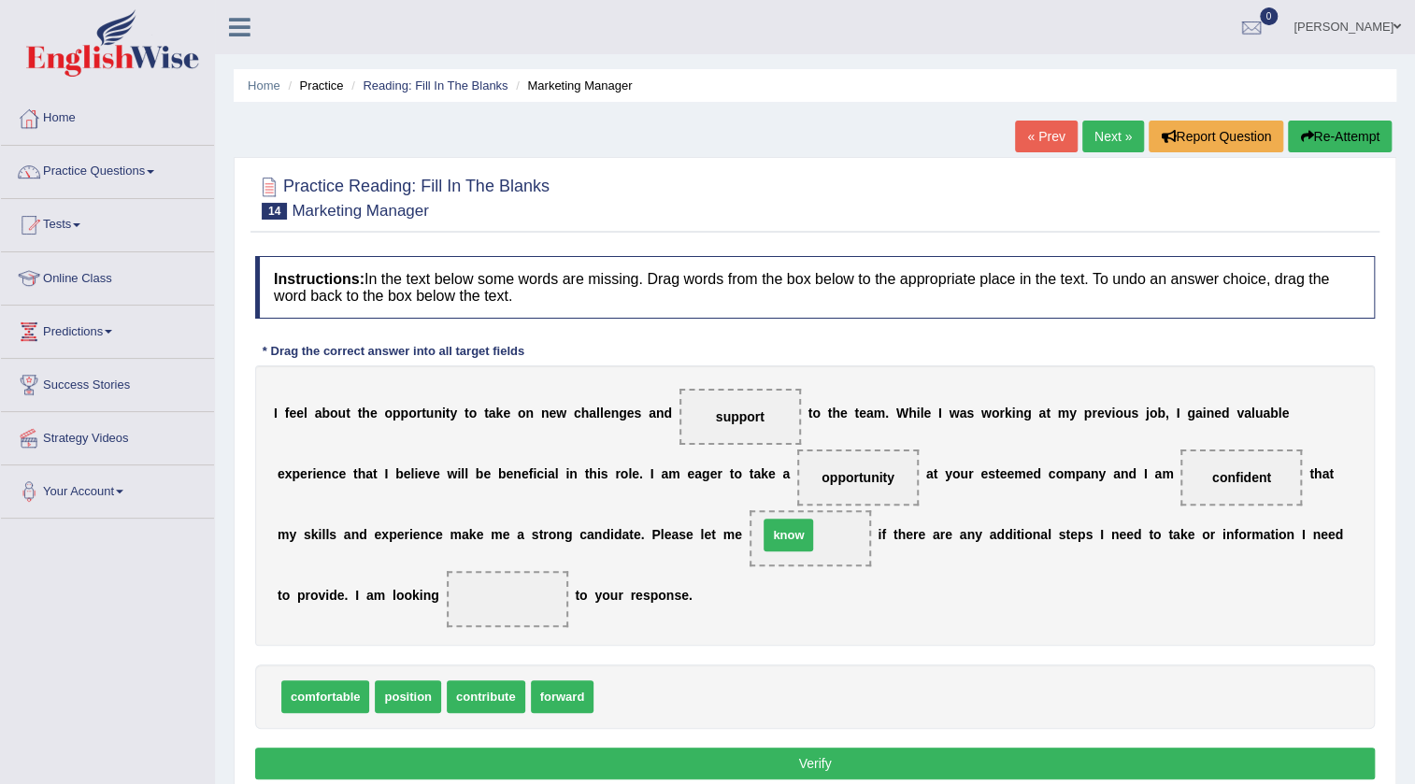
drag, startPoint x: 621, startPoint y: 692, endPoint x: 786, endPoint y: 530, distance: 230.6
drag, startPoint x: 579, startPoint y: 701, endPoint x: 502, endPoint y: 607, distance: 122.2
click at [701, 754] on button "Verify" at bounding box center [815, 764] width 1120 height 32
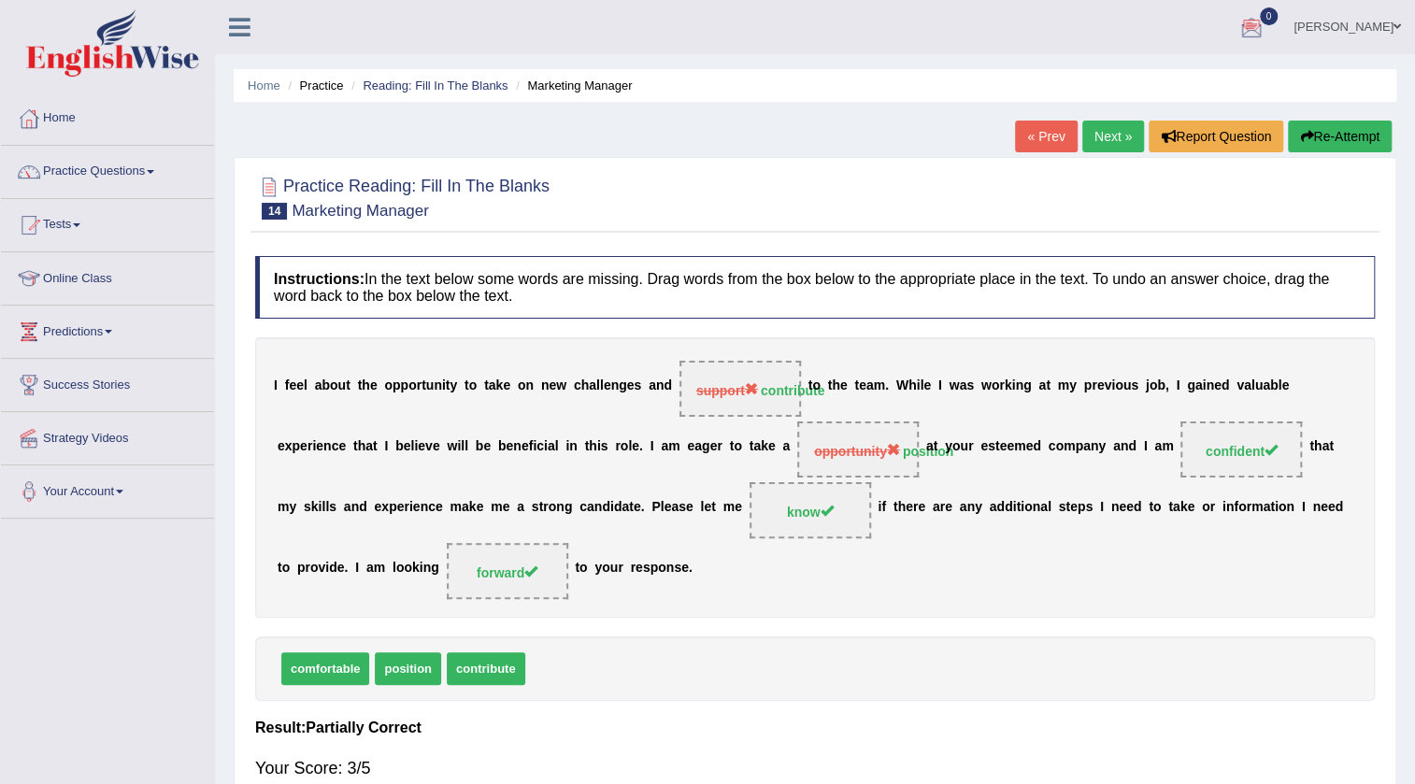
click at [1120, 133] on link "Next »" at bounding box center [1113, 137] width 62 height 32
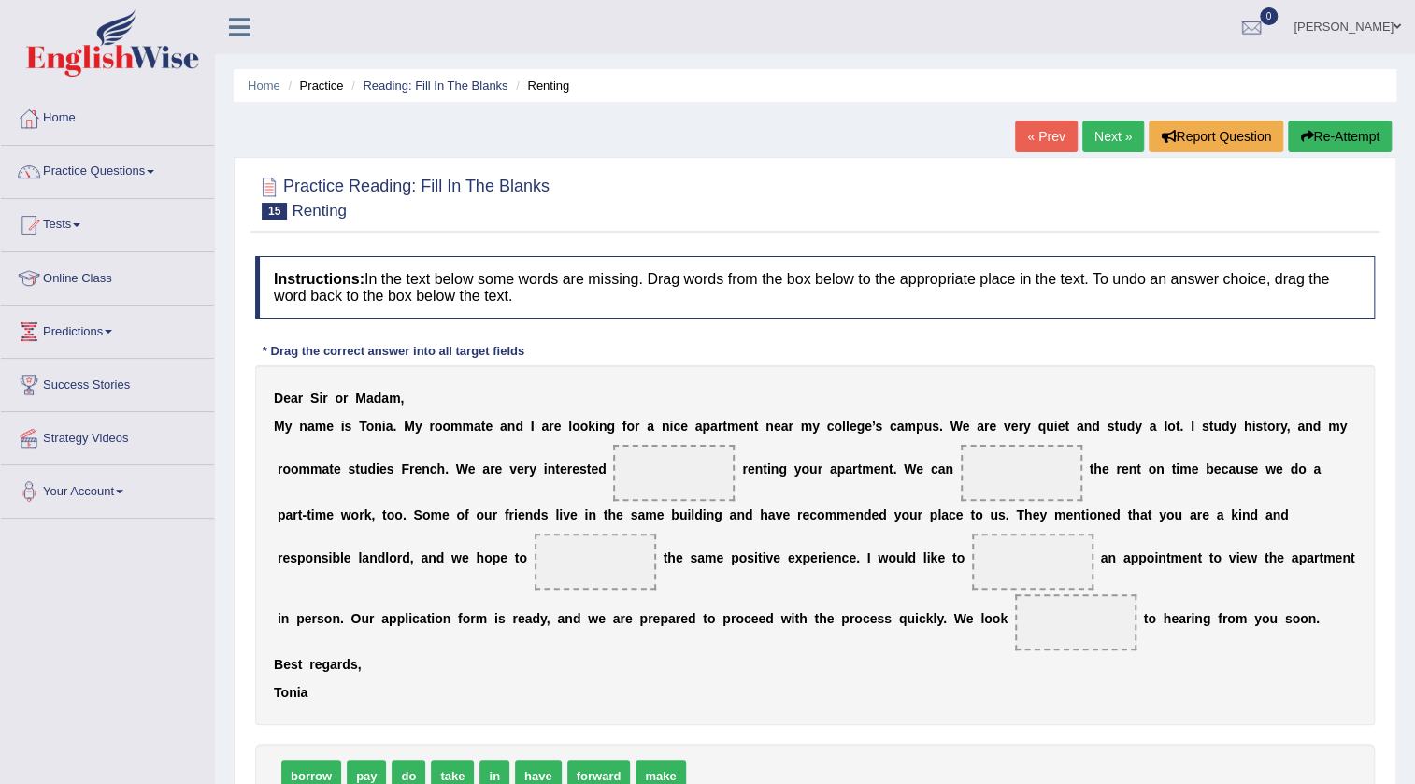
scroll to position [84, 0]
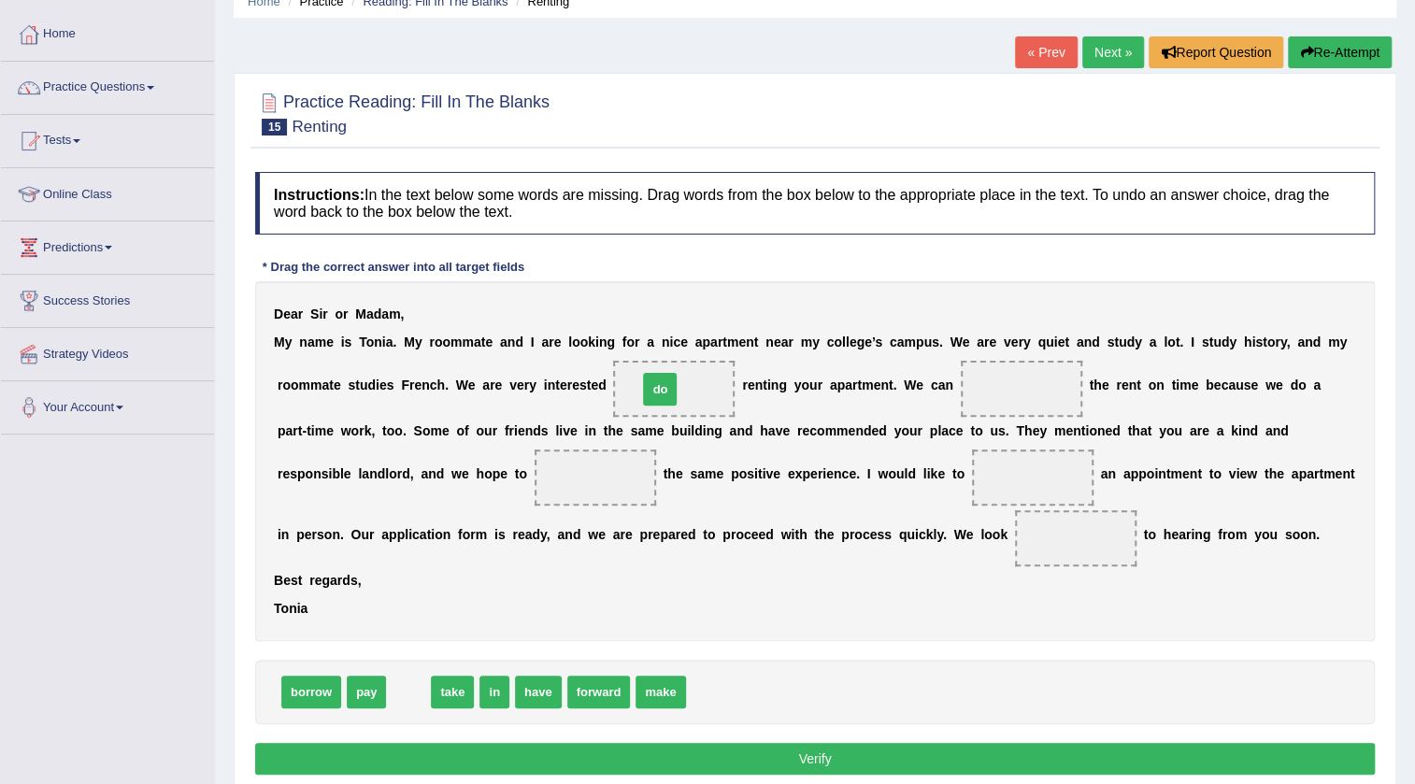
drag, startPoint x: 416, startPoint y: 693, endPoint x: 667, endPoint y: 390, distance: 393.6
drag, startPoint x: 373, startPoint y: 698, endPoint x: 1007, endPoint y: 393, distance: 703.1
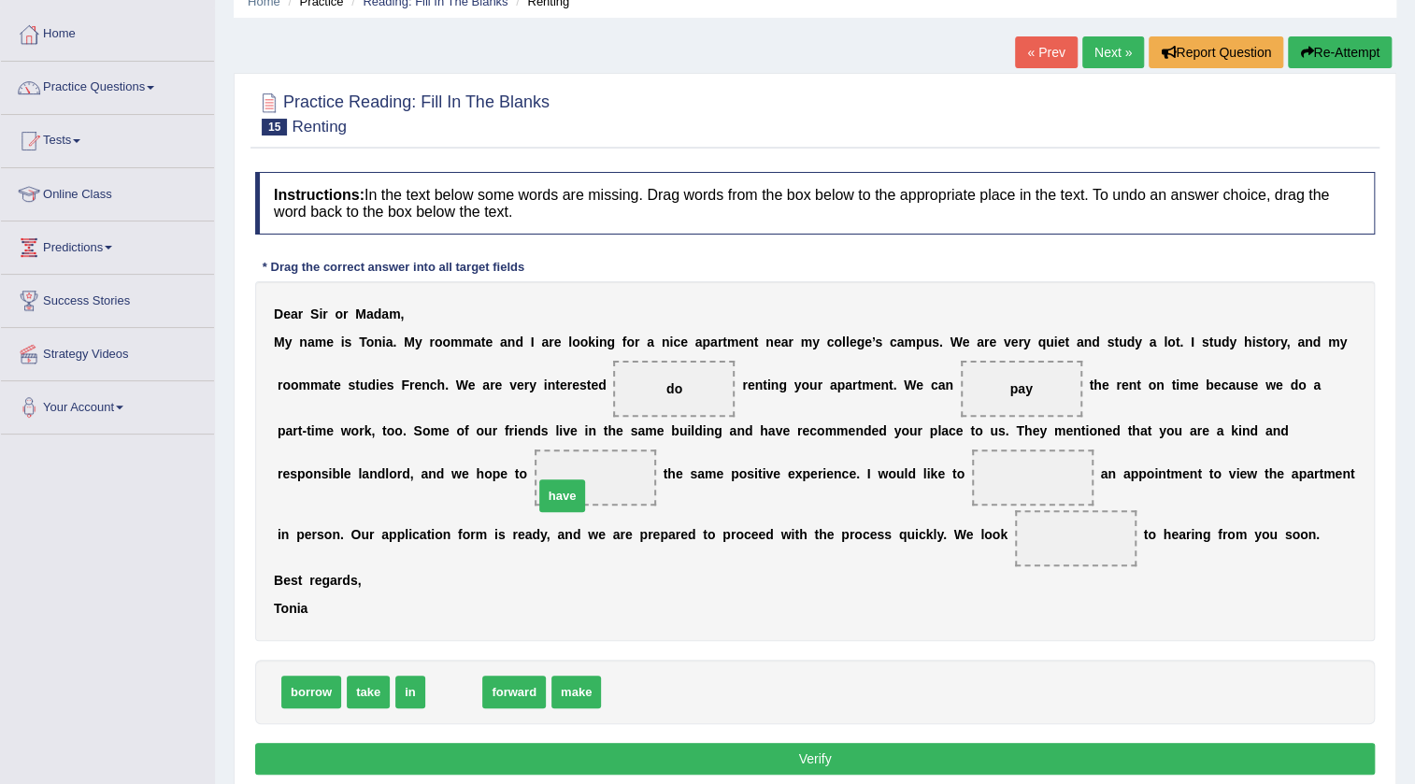
drag, startPoint x: 467, startPoint y: 692, endPoint x: 576, endPoint y: 495, distance: 224.2
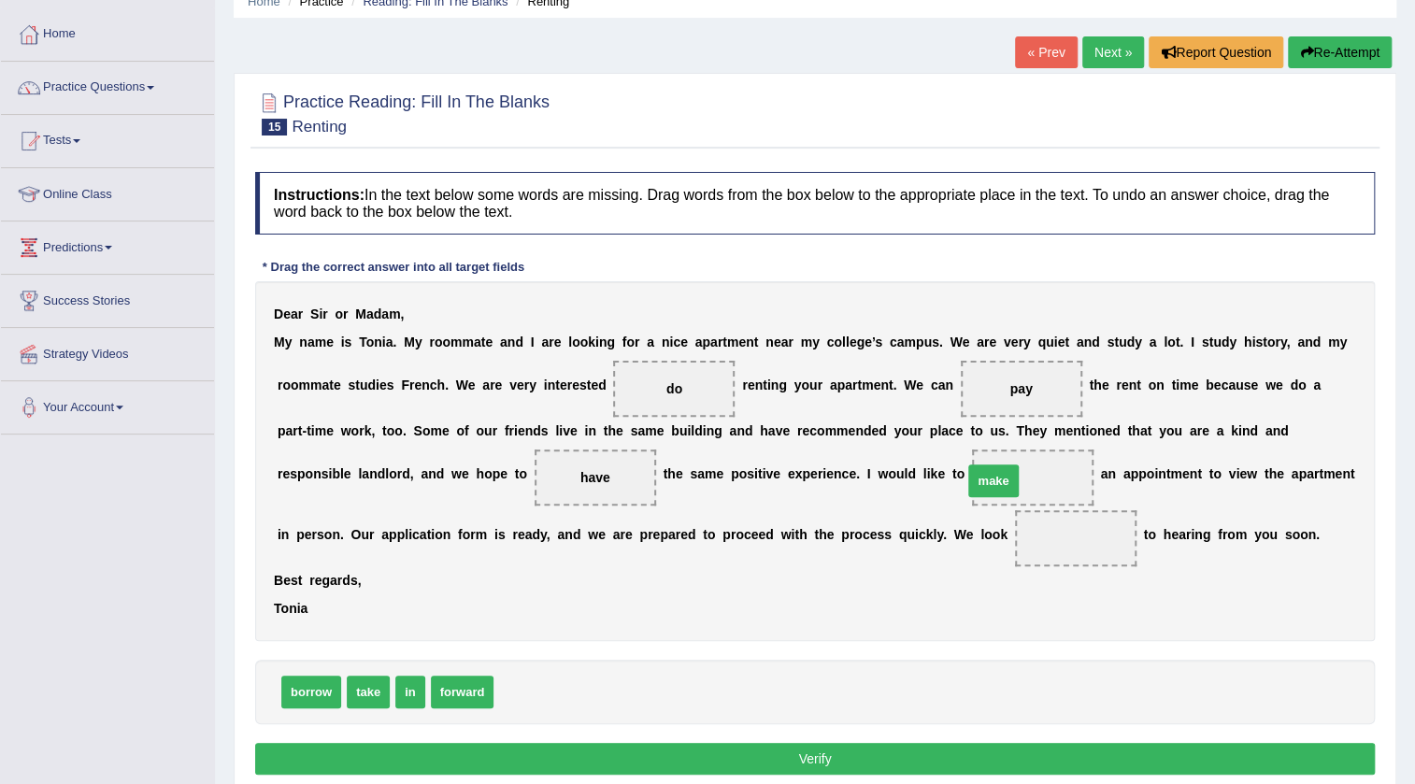
drag, startPoint x: 521, startPoint y: 687, endPoint x: 990, endPoint y: 476, distance: 514.5
drag, startPoint x: 467, startPoint y: 696, endPoint x: 1108, endPoint y: 542, distance: 659.4
click at [838, 744] on button "Verify" at bounding box center [815, 759] width 1120 height 32
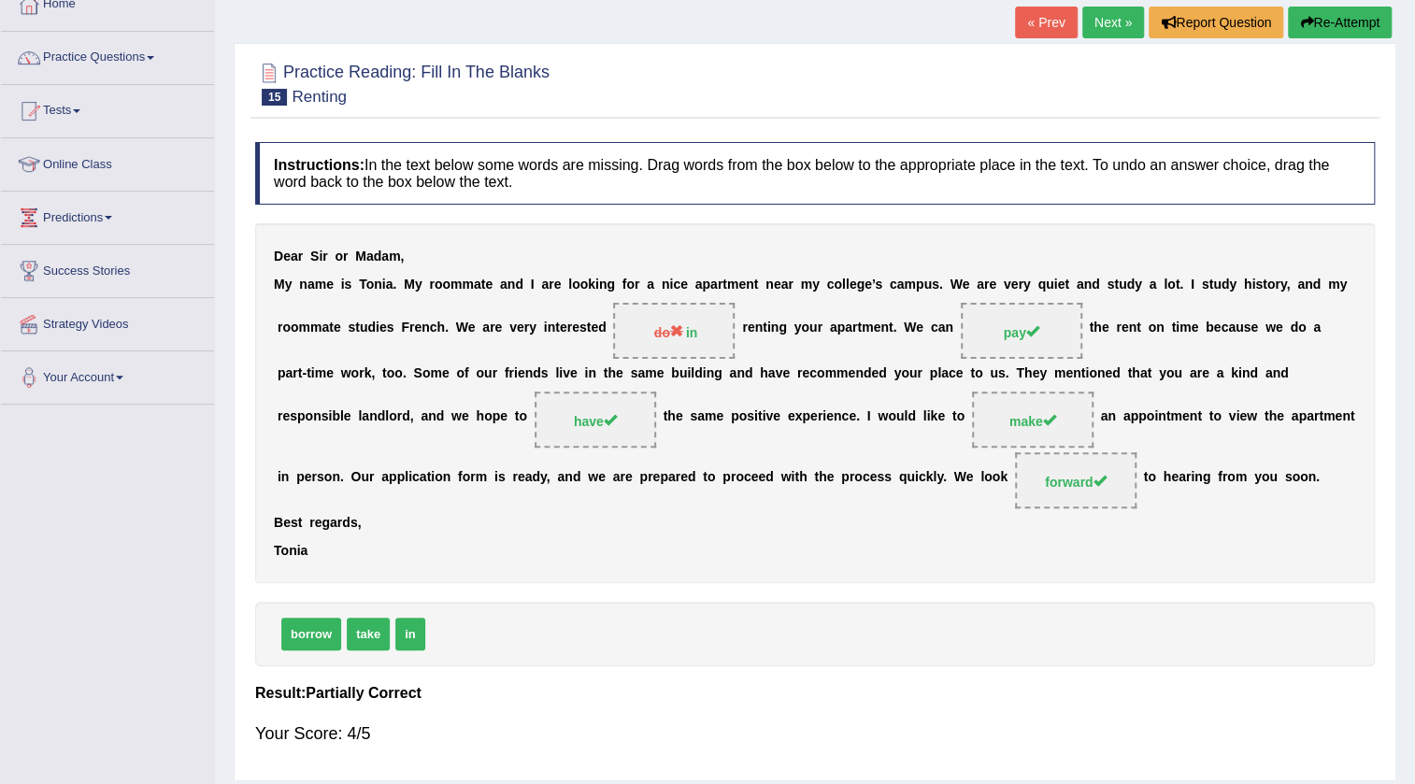
scroll to position [0, 0]
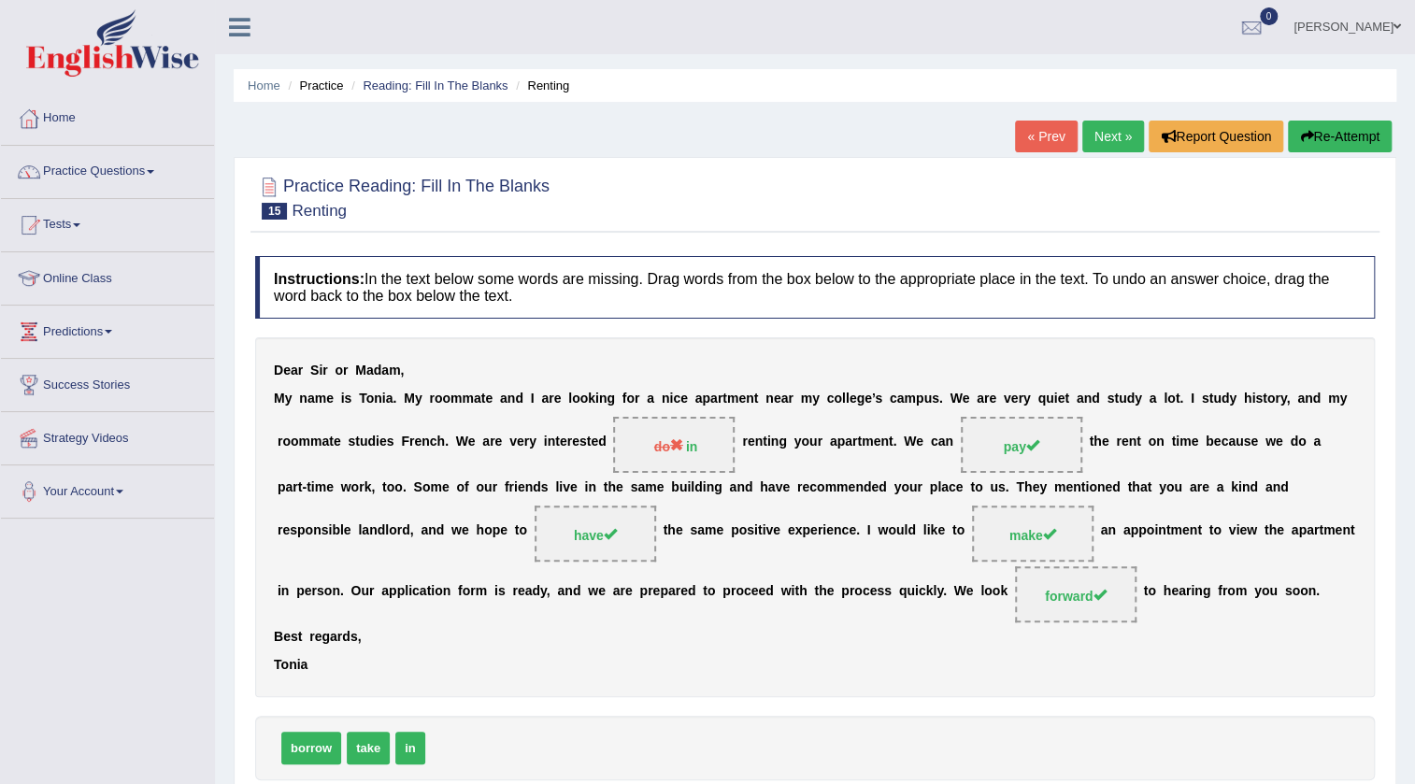
click at [1121, 129] on link "Next »" at bounding box center [1113, 137] width 62 height 32
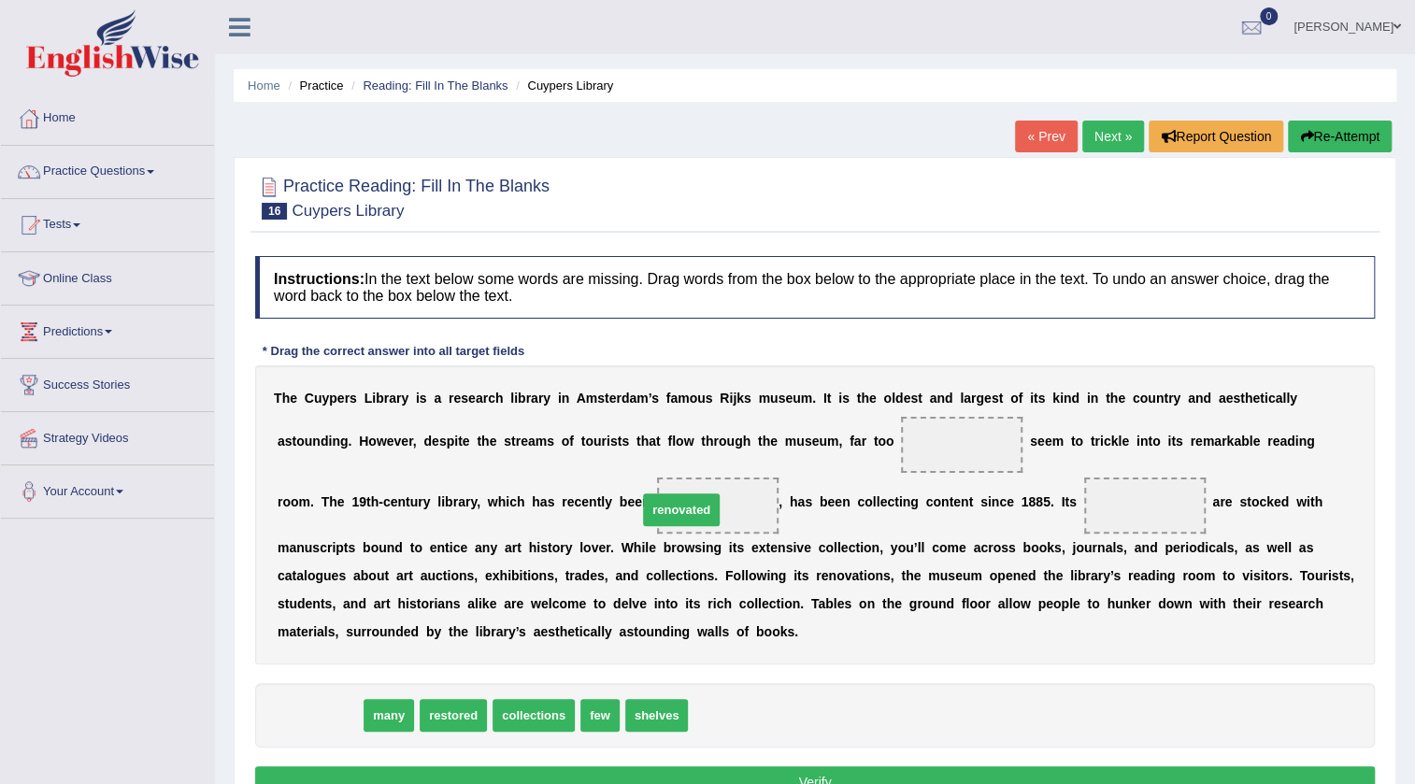
drag, startPoint x: 328, startPoint y: 724, endPoint x: 690, endPoint y: 519, distance: 416.0
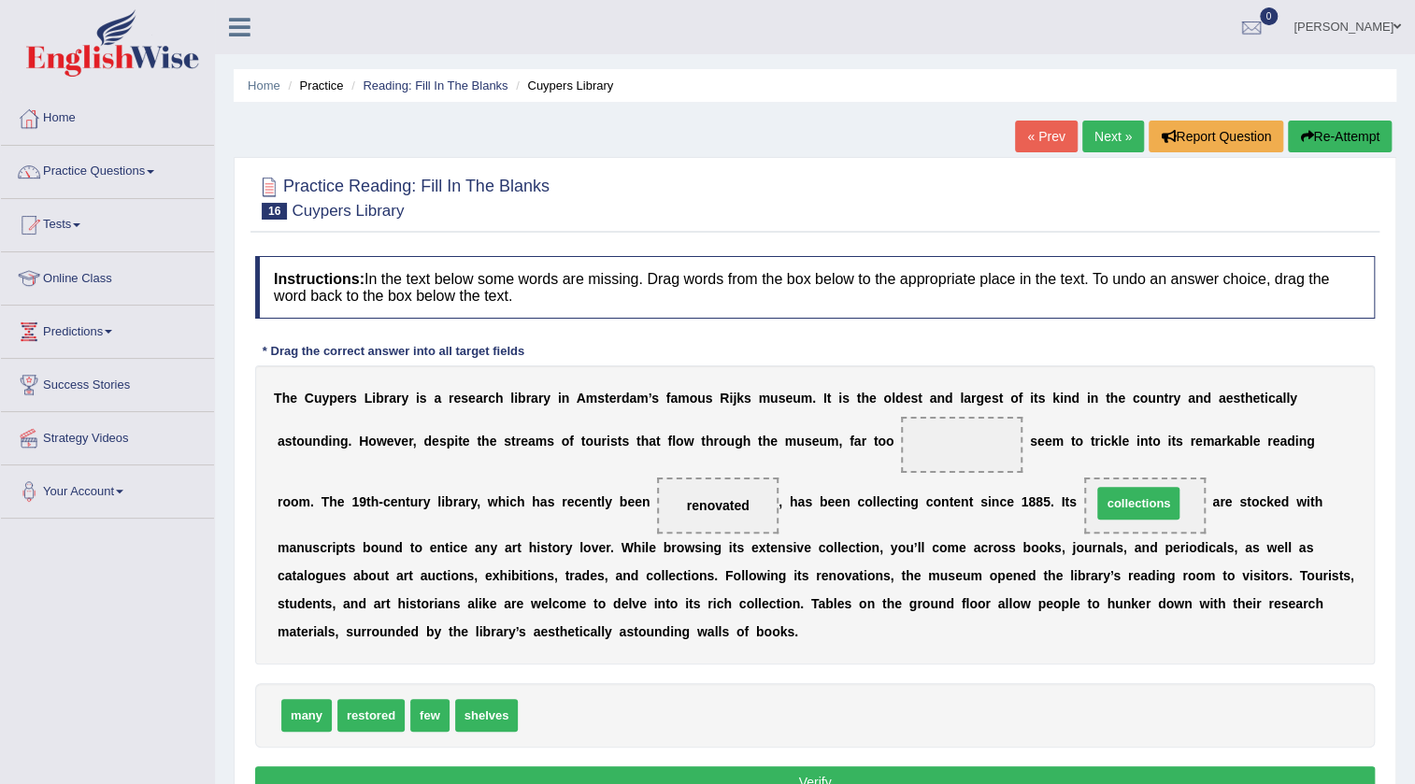
drag, startPoint x: 540, startPoint y: 721, endPoint x: 1114, endPoint y: 509, distance: 611.8
drag, startPoint x: 307, startPoint y: 715, endPoint x: 942, endPoint y: 453, distance: 687.3
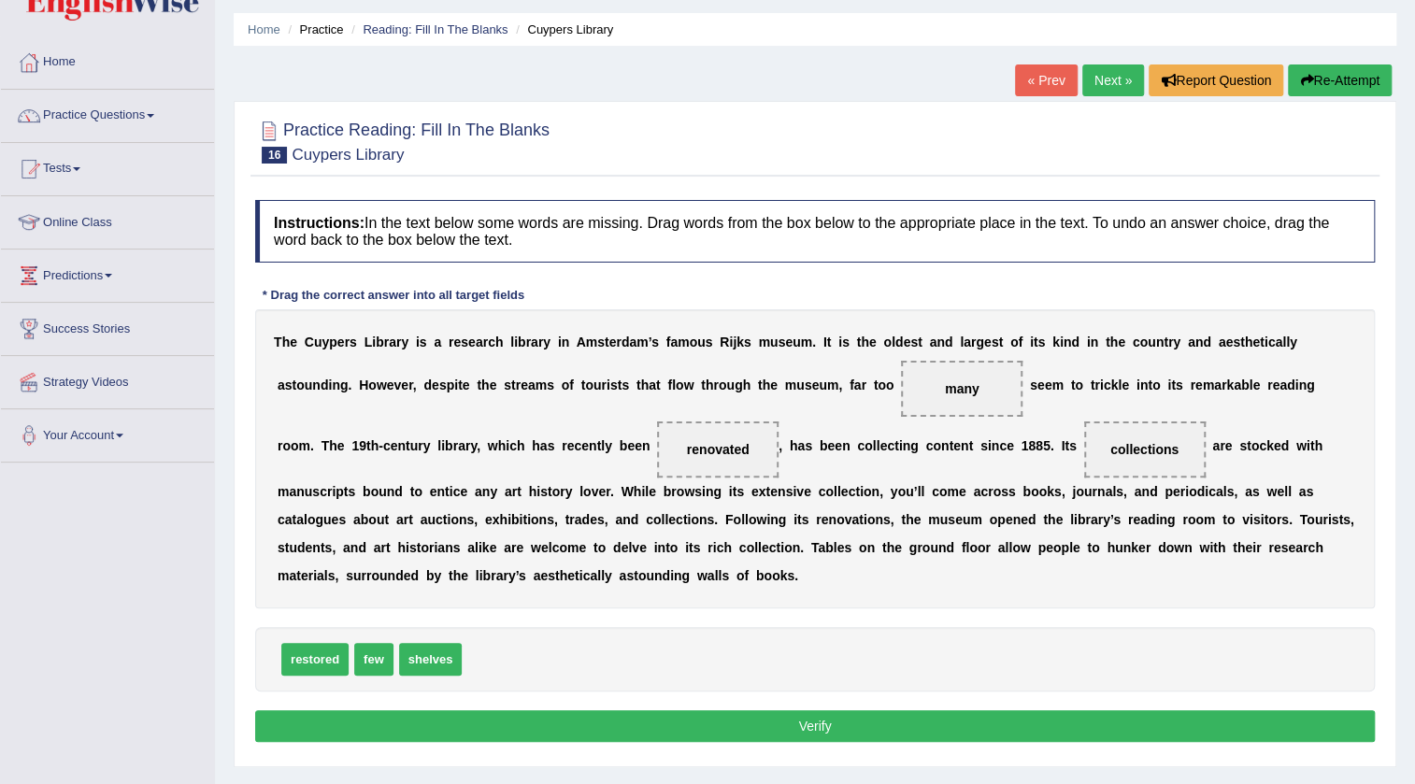
scroll to position [84, 0]
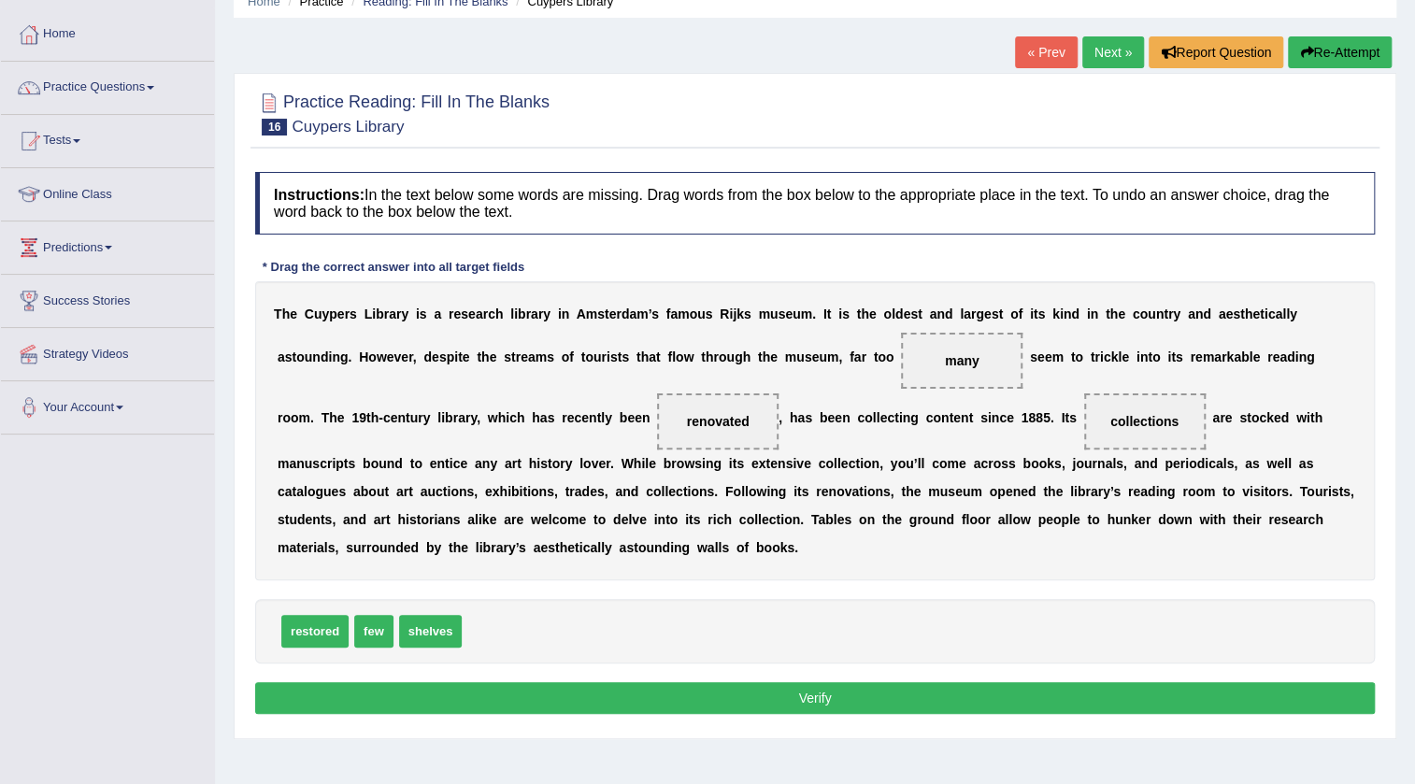
click at [838, 694] on button "Verify" at bounding box center [815, 698] width 1120 height 32
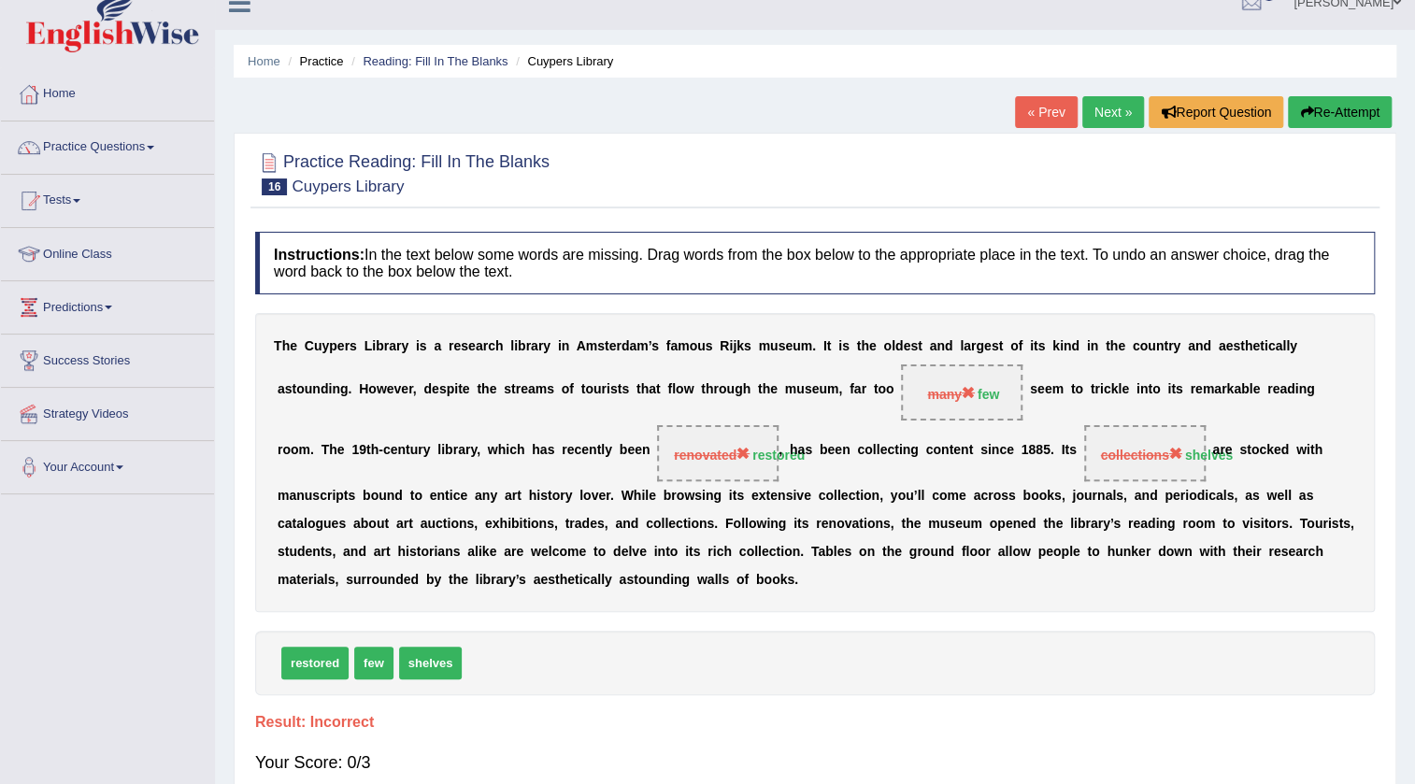
scroll to position [0, 0]
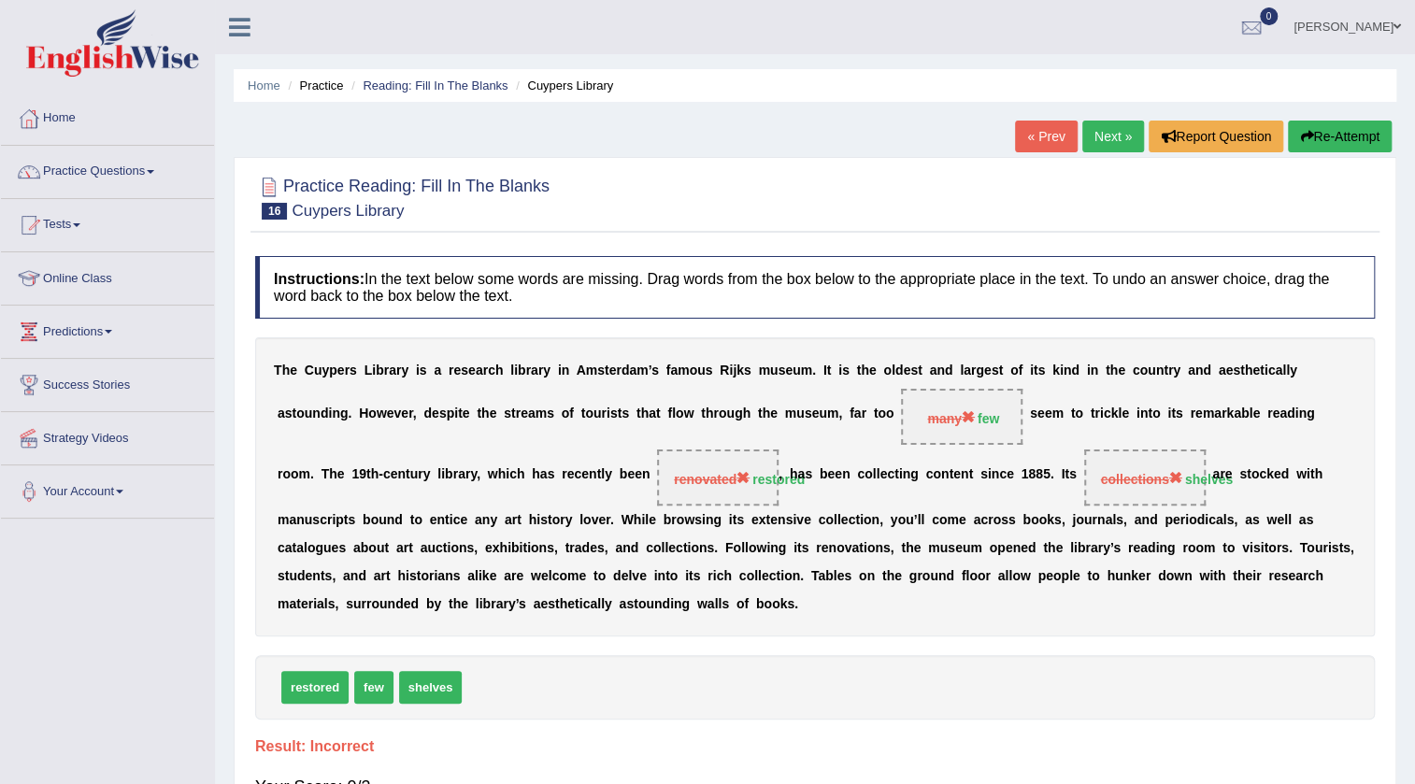
click at [1107, 132] on link "Next »" at bounding box center [1113, 137] width 62 height 32
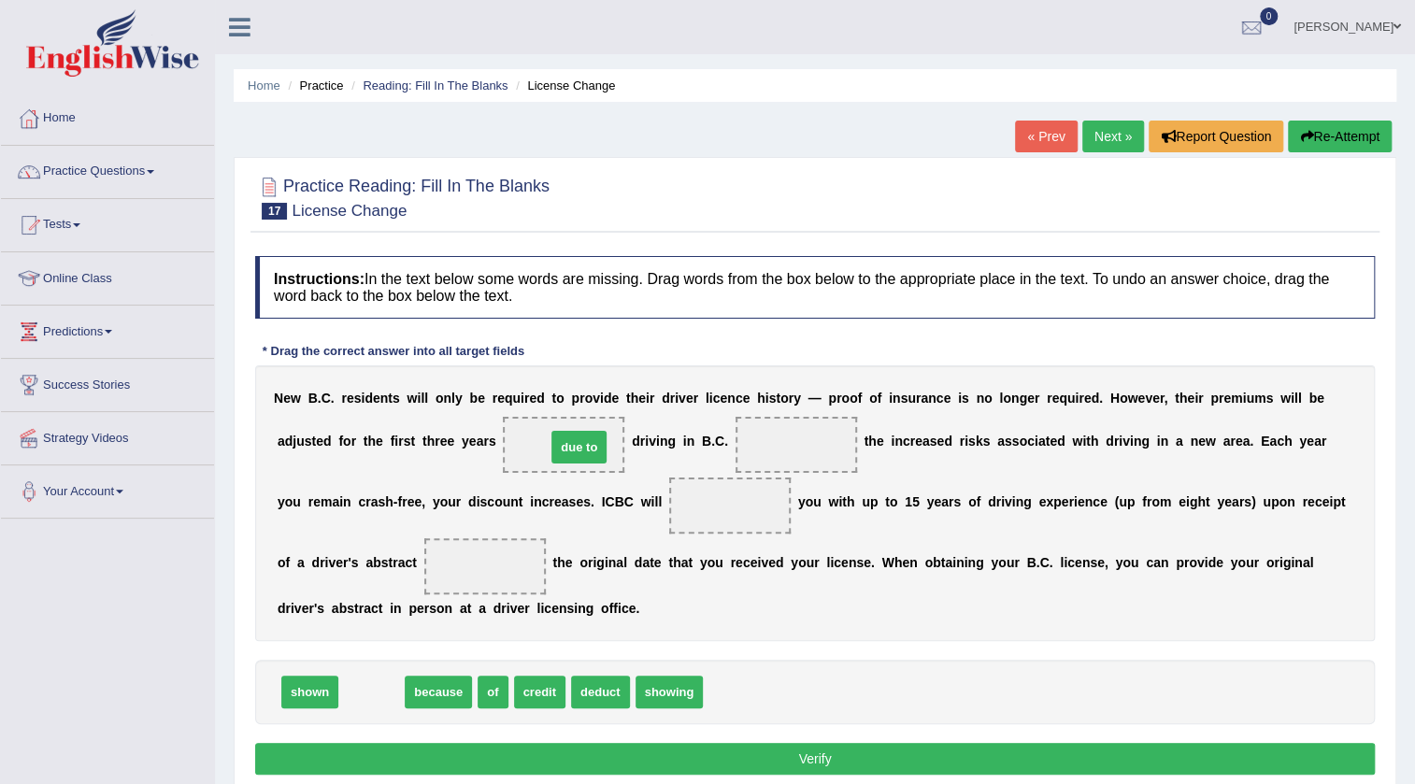
drag, startPoint x: 367, startPoint y: 692, endPoint x: 575, endPoint y: 447, distance: 320.9
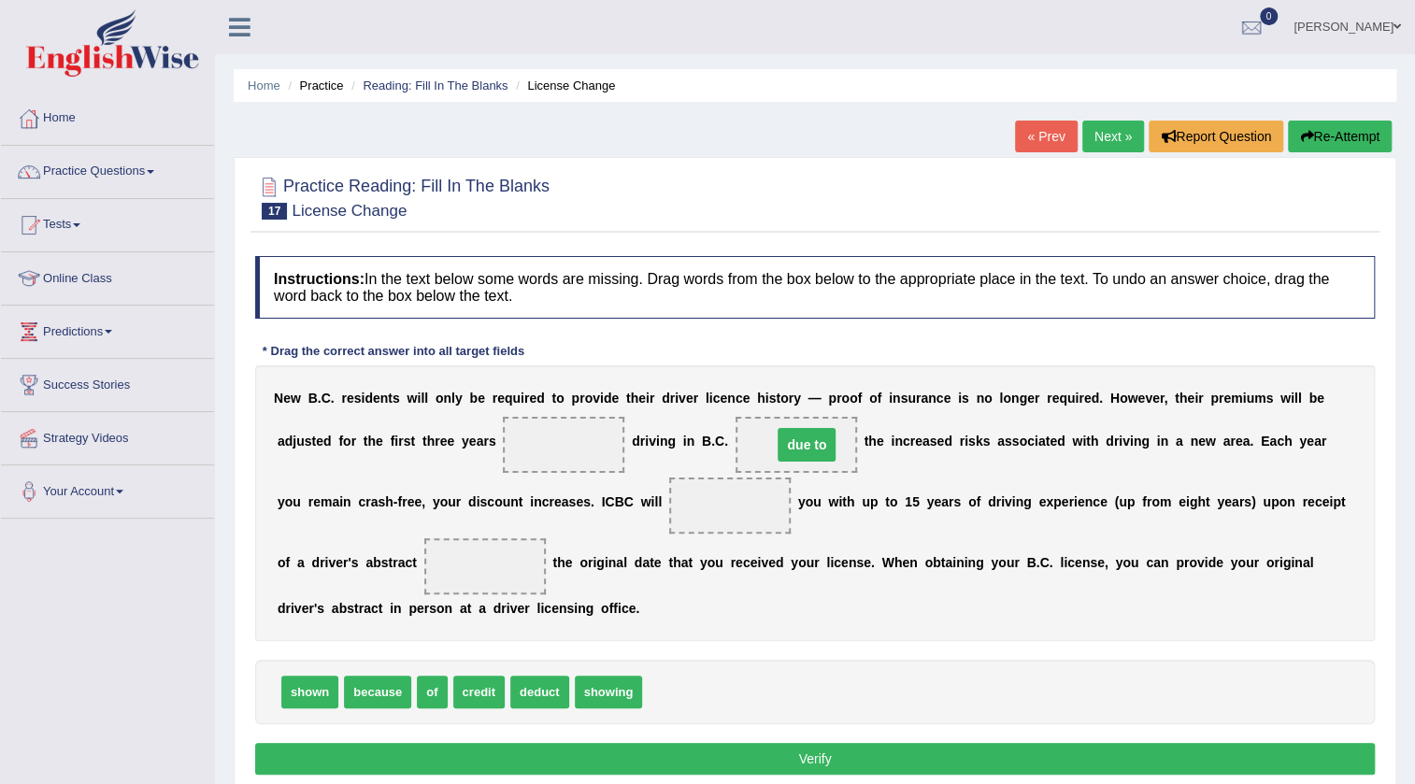
drag, startPoint x: 574, startPoint y: 447, endPoint x: 817, endPoint y: 447, distance: 243.0
drag, startPoint x: 551, startPoint y: 695, endPoint x: 560, endPoint y: 710, distance: 17.2
drag, startPoint x: 555, startPoint y: 695, endPoint x: 489, endPoint y: 565, distance: 145.9
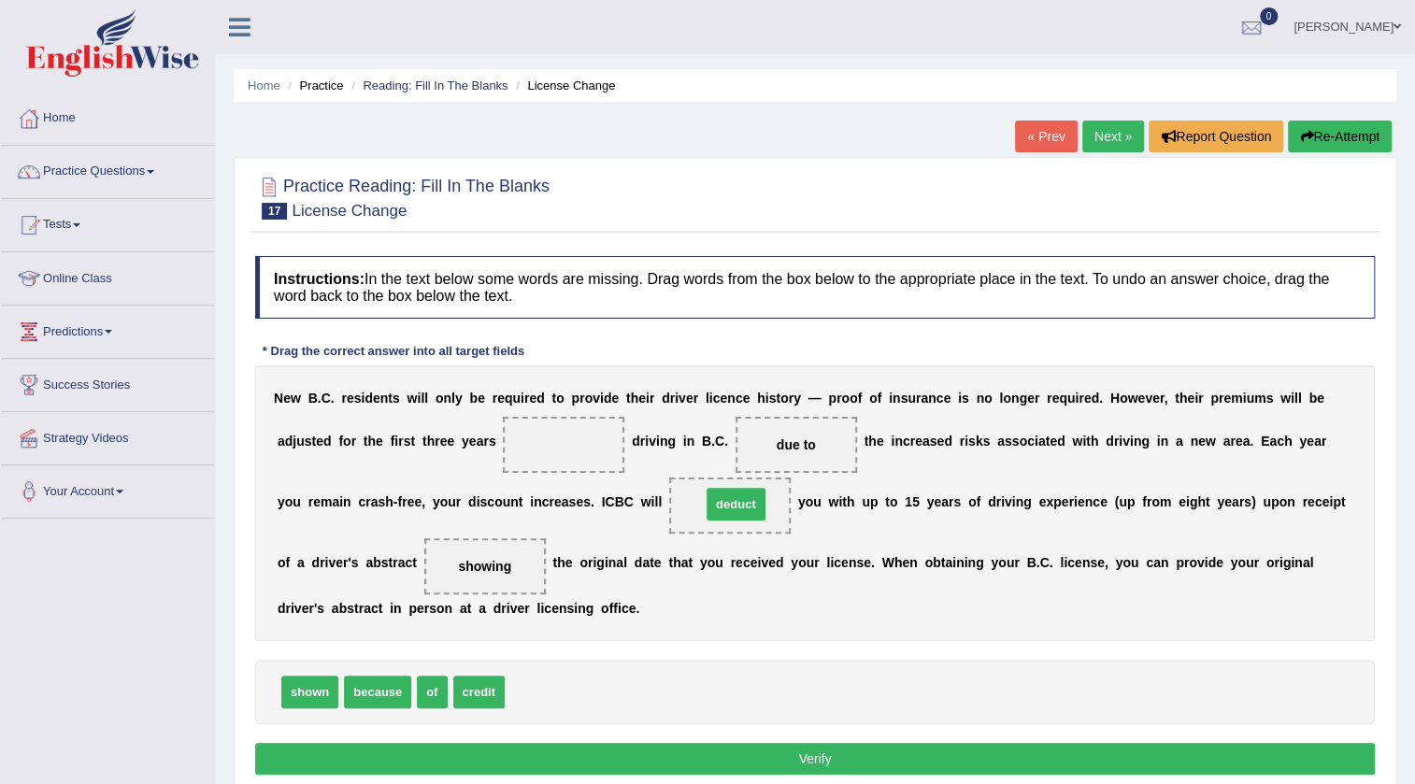
drag, startPoint x: 529, startPoint y: 691, endPoint x: 725, endPoint y: 502, distance: 272.3
drag, startPoint x: 365, startPoint y: 696, endPoint x: 383, endPoint y: 688, distance: 19.6
drag, startPoint x: 307, startPoint y: 693, endPoint x: 589, endPoint y: 456, distance: 367.5
click at [764, 748] on button "Verify" at bounding box center [815, 759] width 1120 height 32
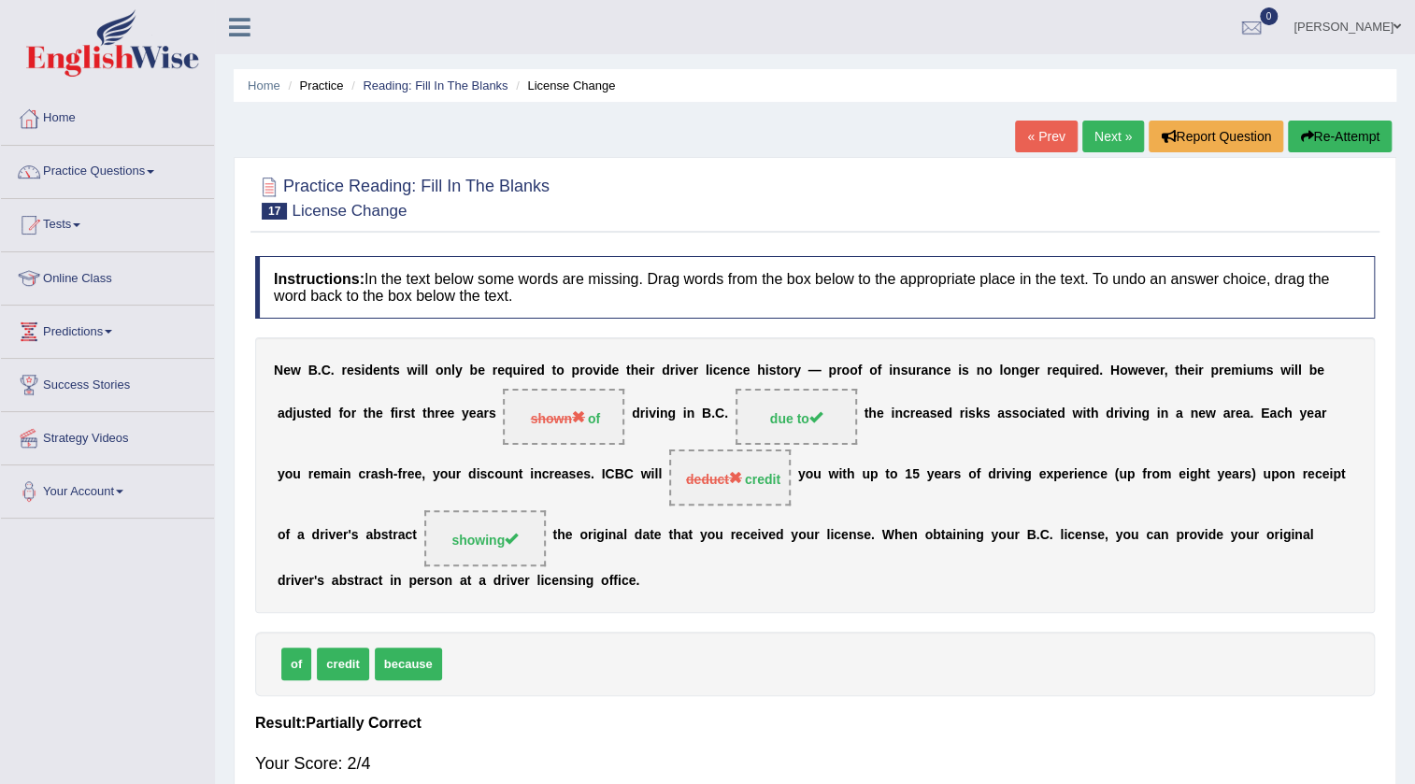
click at [1092, 125] on link "Next »" at bounding box center [1113, 137] width 62 height 32
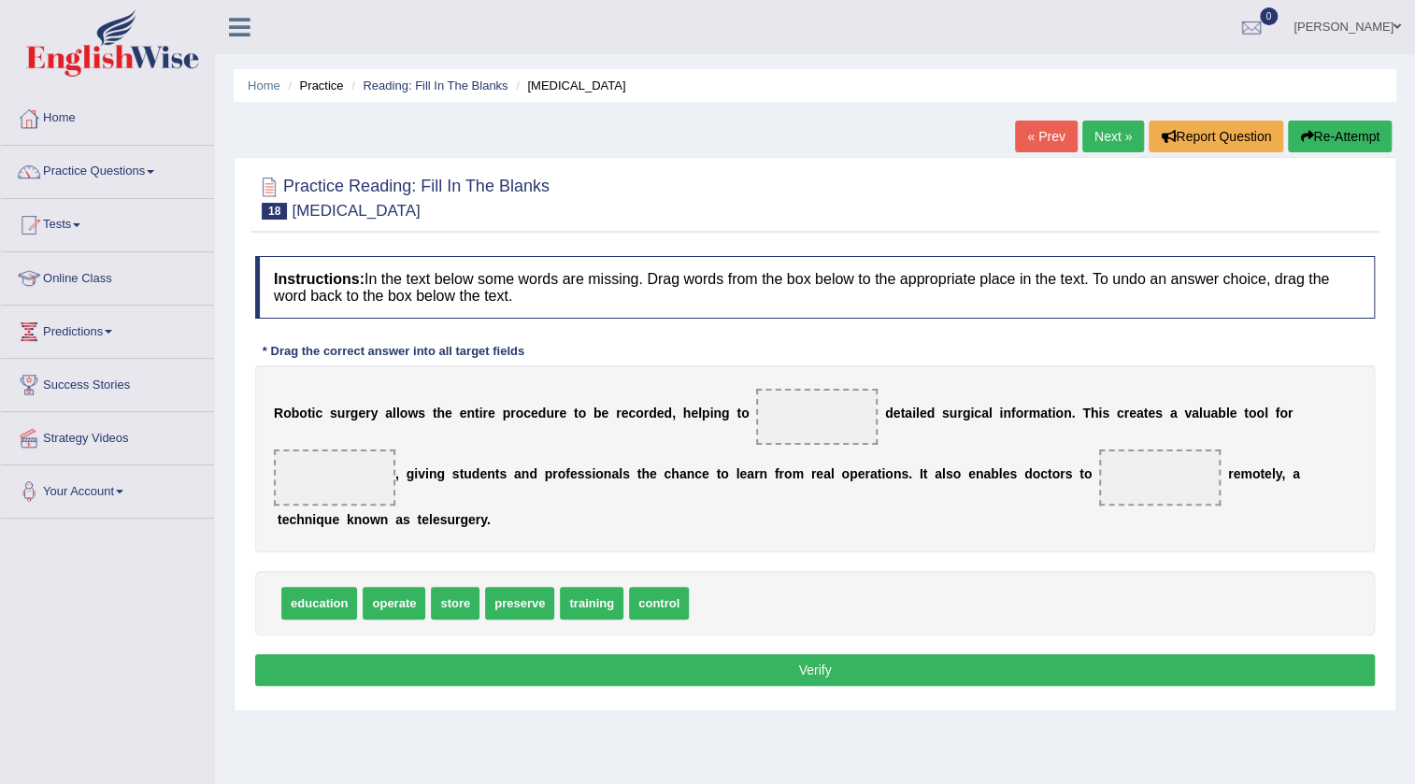
click at [404, 608] on span "operate" at bounding box center [394, 603] width 63 height 33
drag, startPoint x: 449, startPoint y: 609, endPoint x: 808, endPoint y: 434, distance: 400.4
drag, startPoint x: 550, startPoint y: 602, endPoint x: 343, endPoint y: 480, distance: 239.6
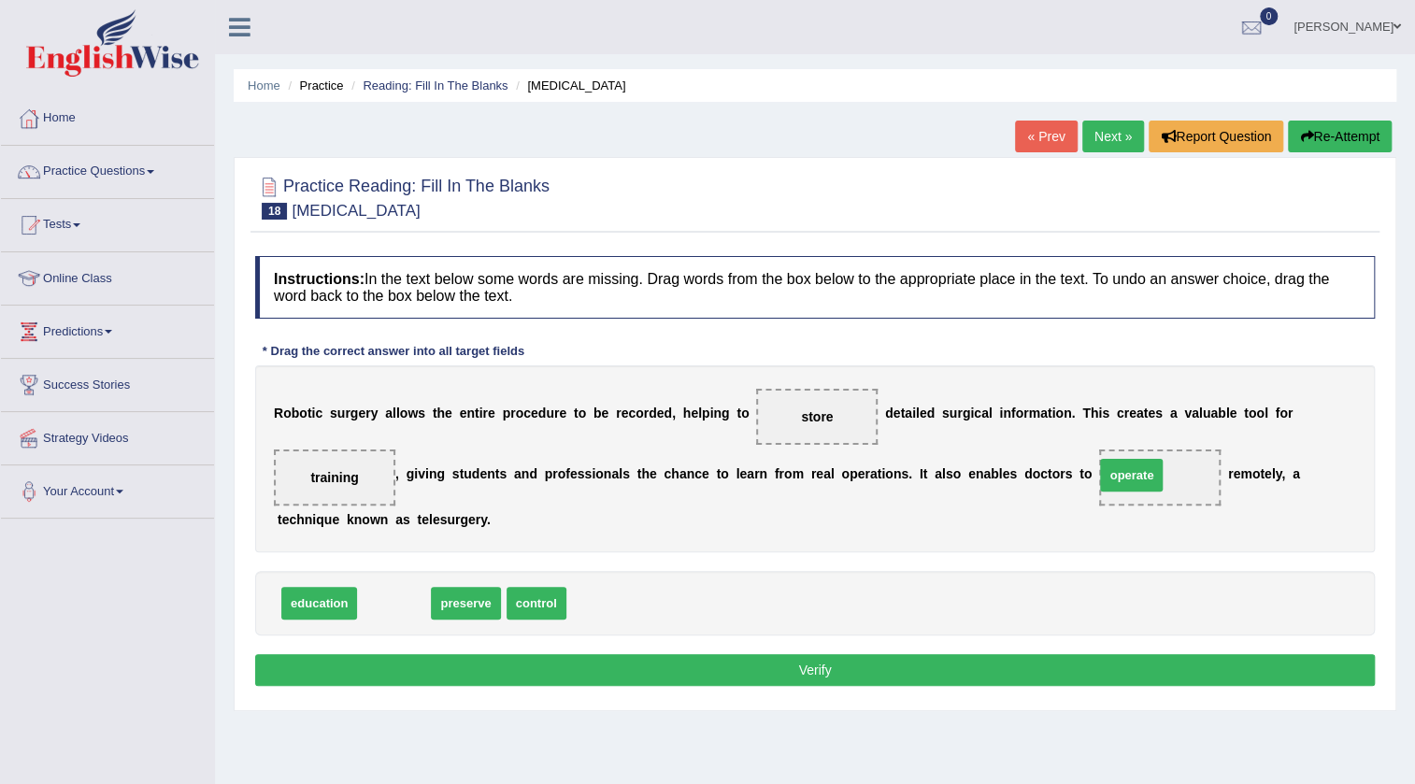
drag, startPoint x: 404, startPoint y: 605, endPoint x: 1131, endPoint y: 486, distance: 736.7
click at [587, 646] on div "Instructions: In the text below some words are missing. Drag words from the box…" at bounding box center [814, 474] width 1129 height 454
click at [591, 658] on button "Verify" at bounding box center [815, 670] width 1120 height 32
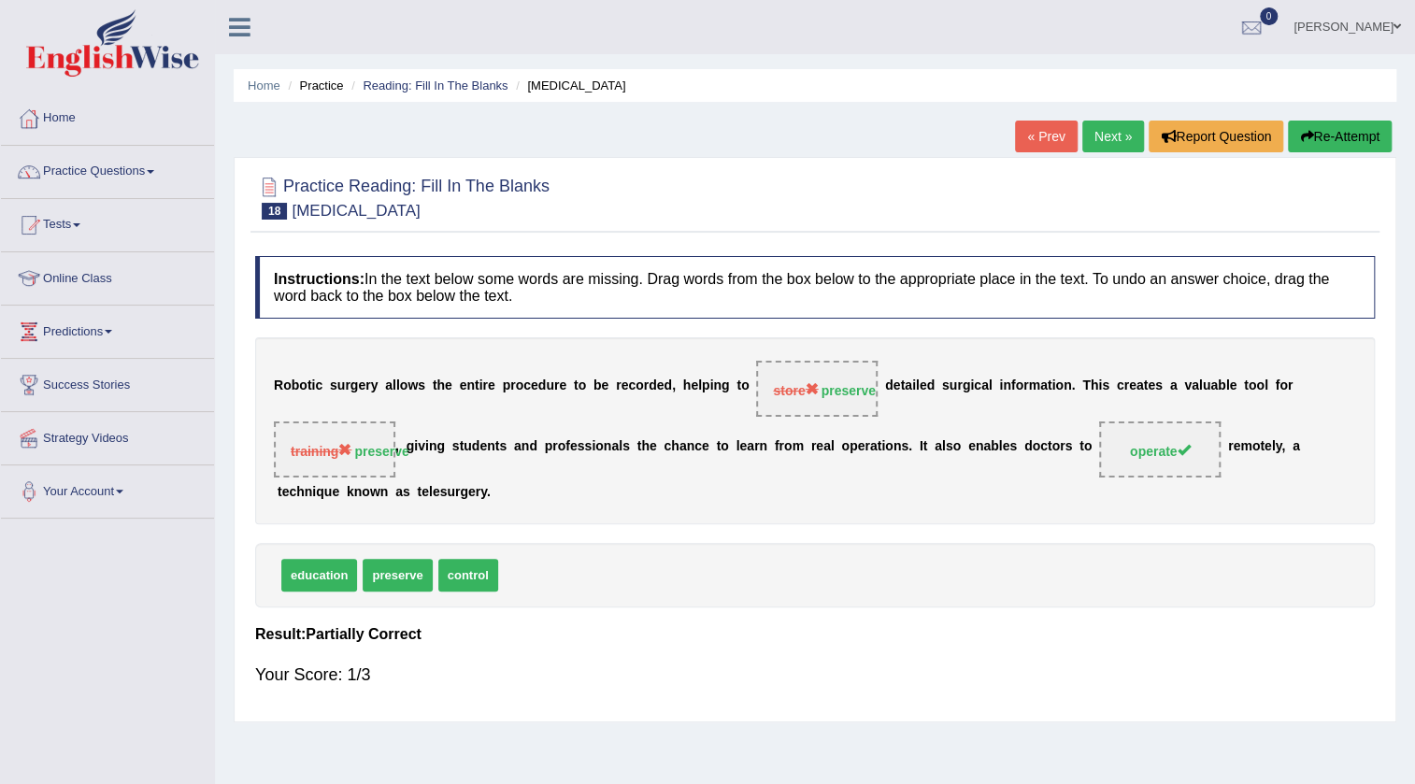
click at [1099, 137] on link "Next »" at bounding box center [1113, 137] width 62 height 32
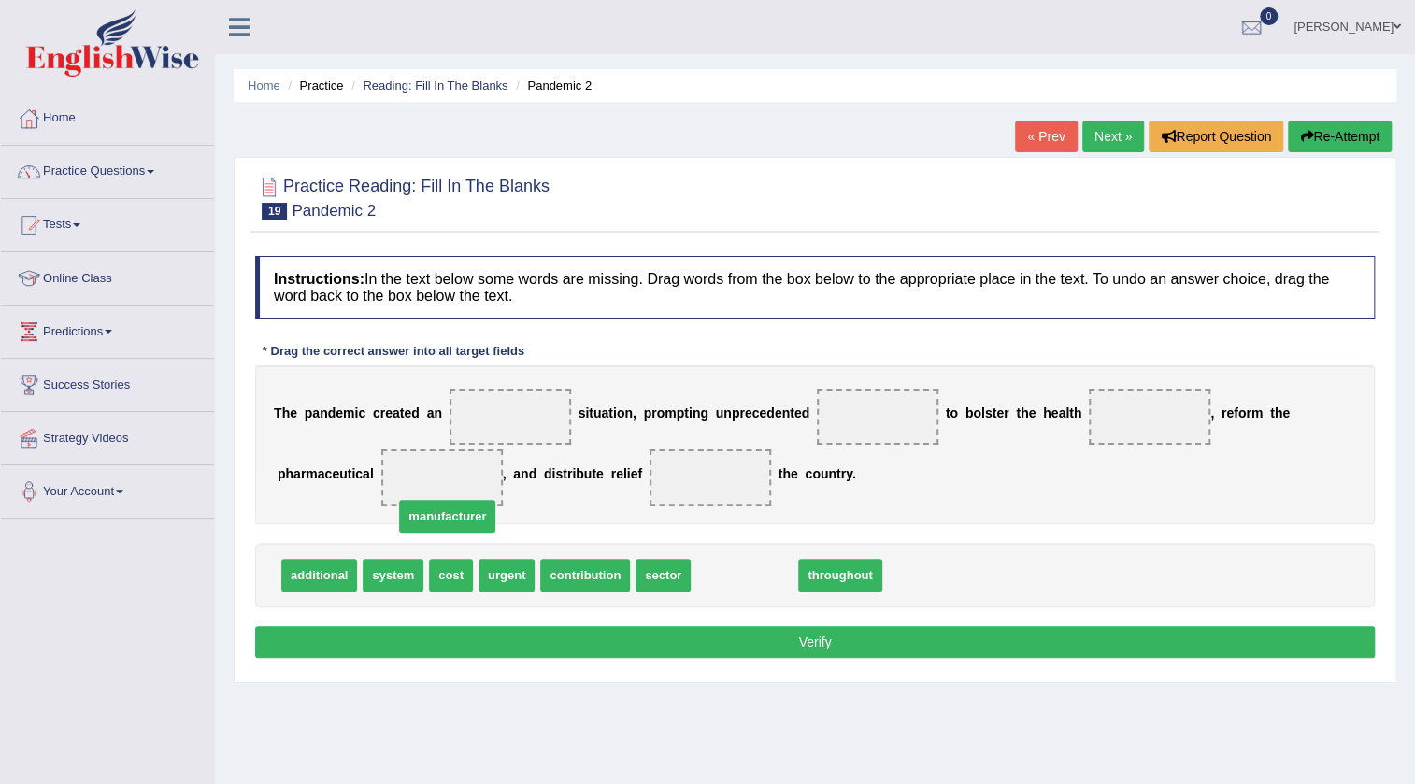
drag, startPoint x: 737, startPoint y: 577, endPoint x: 440, endPoint y: 506, distance: 305.6
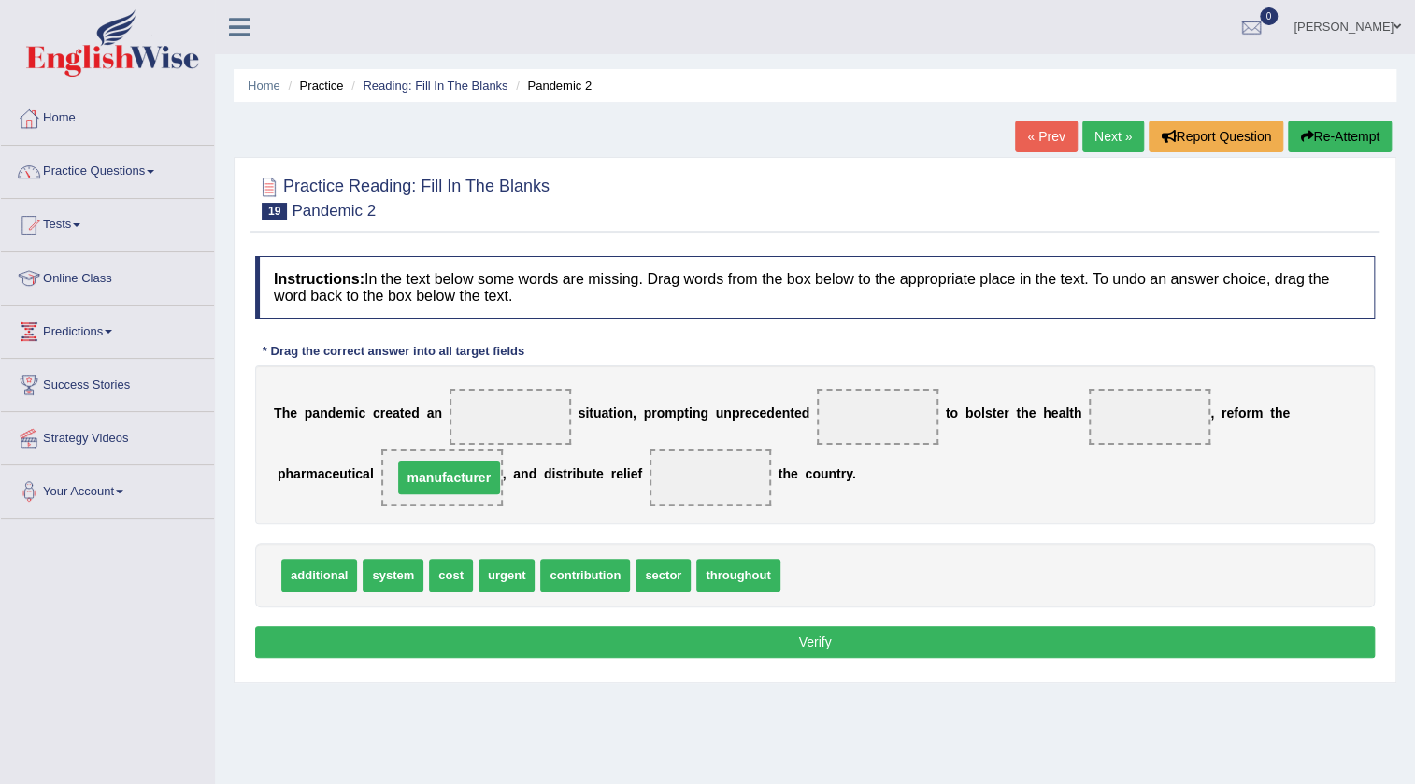
click at [440, 505] on span "manufacturer" at bounding box center [441, 478] width 121 height 56
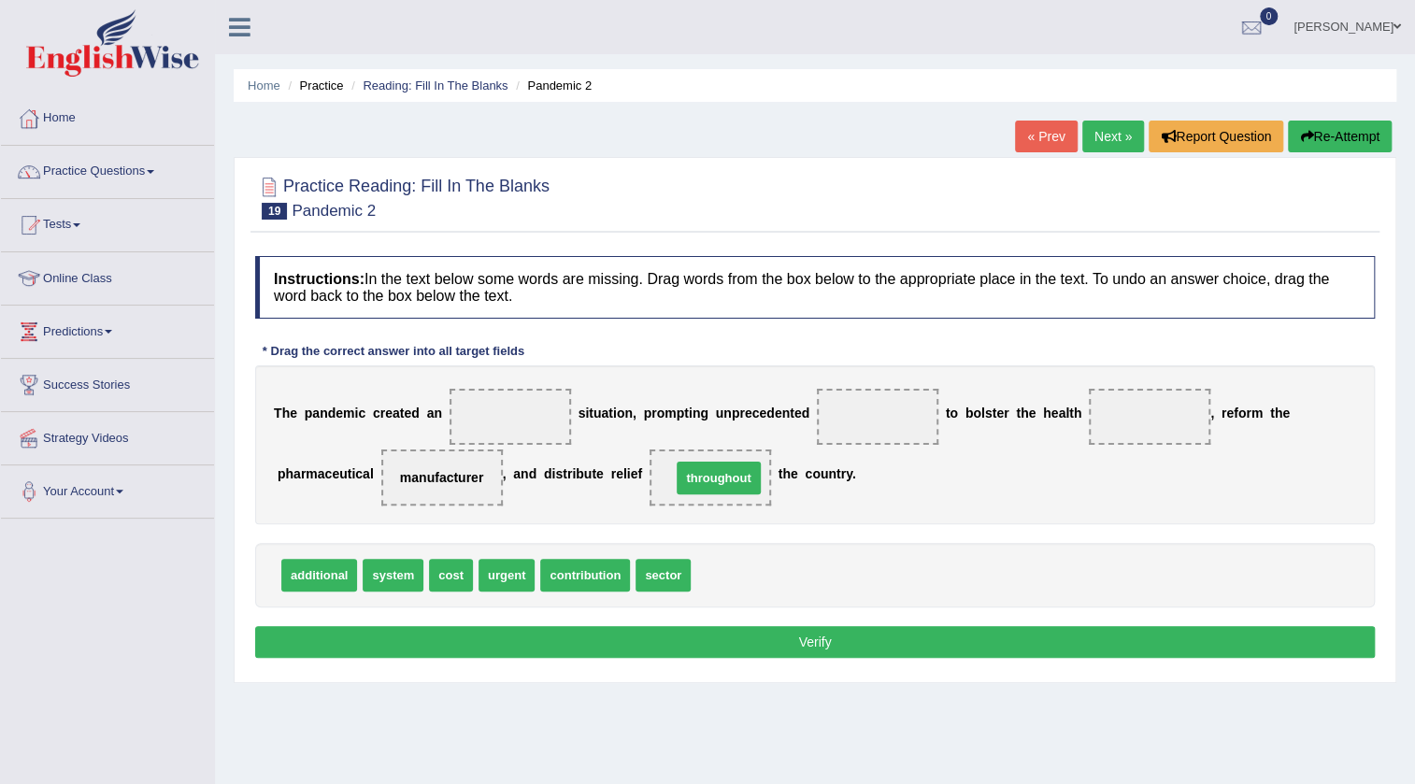
drag, startPoint x: 754, startPoint y: 566, endPoint x: 735, endPoint y: 469, distance: 99.2
drag, startPoint x: 493, startPoint y: 576, endPoint x: 478, endPoint y: 427, distance: 149.4
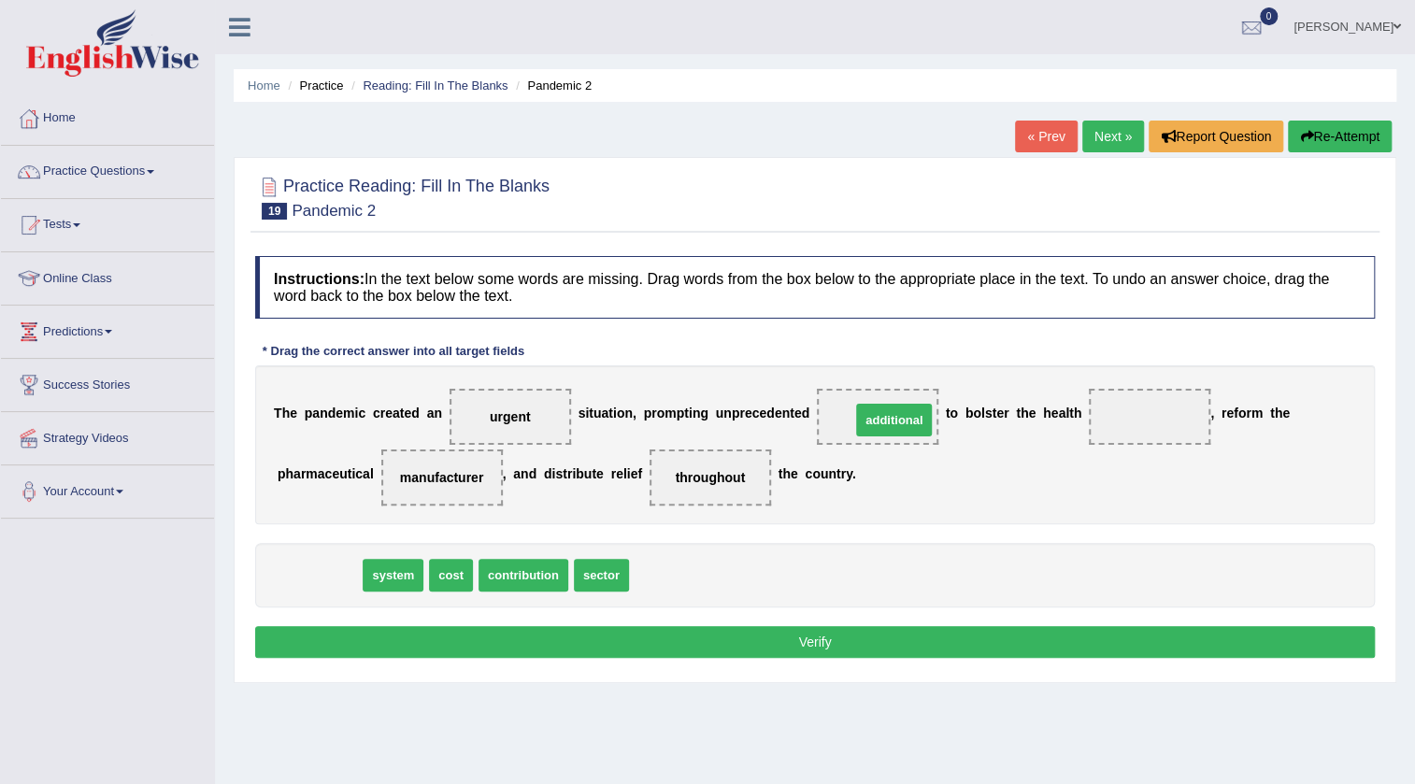
drag, startPoint x: 324, startPoint y: 580, endPoint x: 899, endPoint y: 425, distance: 595.3
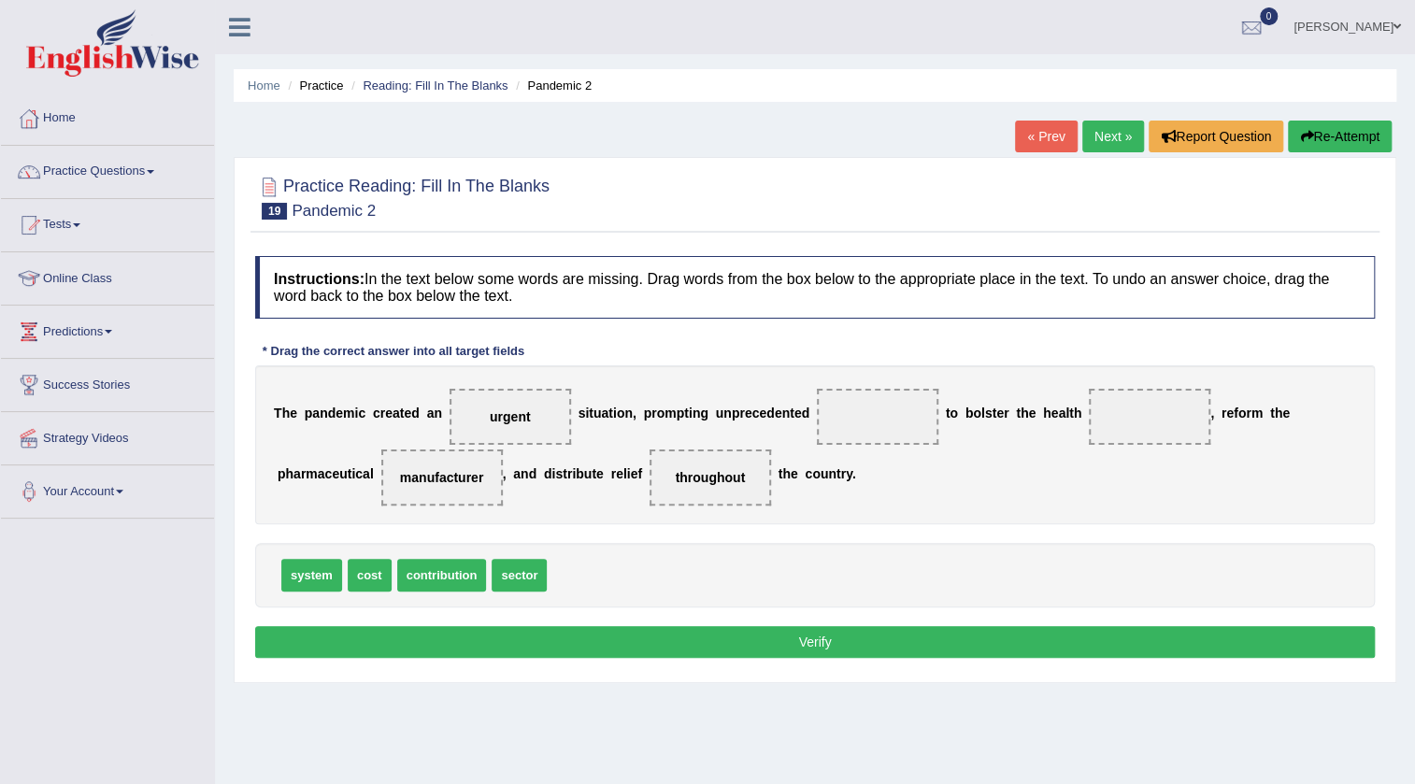
drag, startPoint x: 872, startPoint y: 416, endPoint x: 760, endPoint y: 696, distance: 302.0
click at [764, 700] on div "Home Practice Reading: Fill In The Blanks Pandemic 2 « Prev Next » Report Quest…" at bounding box center [815, 467] width 1200 height 935
drag, startPoint x: 756, startPoint y: 677, endPoint x: 741, endPoint y: 647, distance: 33.4
click at [747, 657] on div "Practice Reading: Fill In The Blanks 19 Pandemic 2 Instructions: In the text be…" at bounding box center [815, 420] width 1163 height 526
drag, startPoint x: 888, startPoint y: 412, endPoint x: 664, endPoint y: 587, distance: 283.6
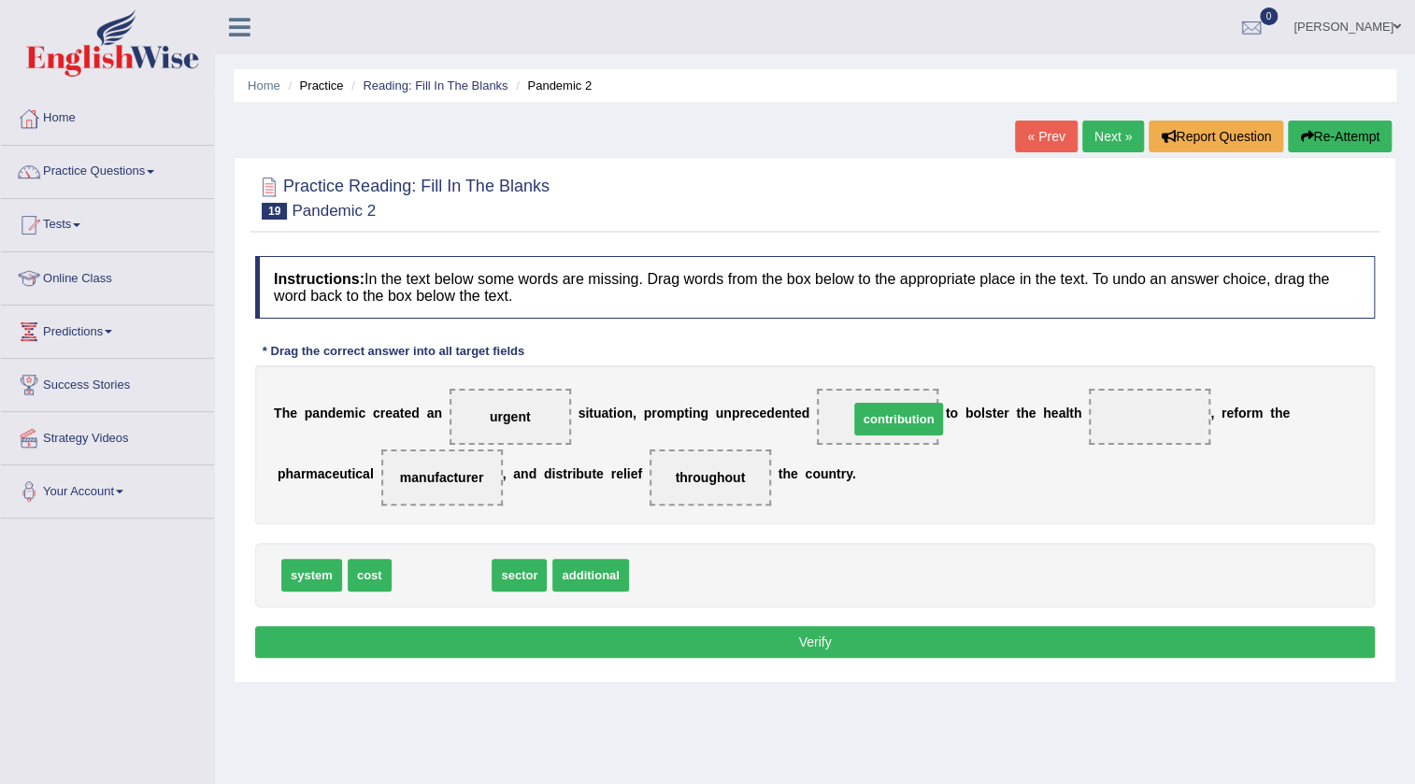
drag, startPoint x: 450, startPoint y: 569, endPoint x: 907, endPoint y: 413, distance: 482.9
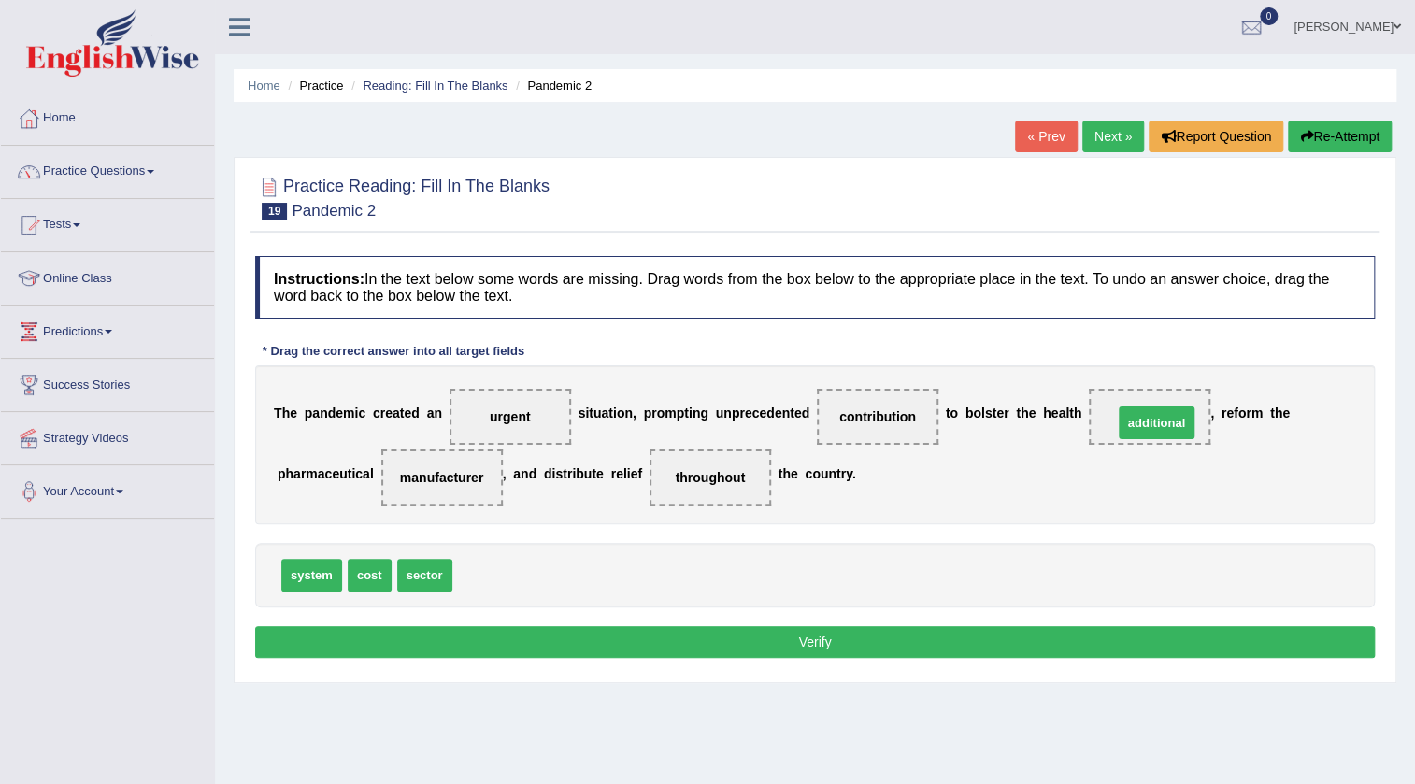
drag, startPoint x: 493, startPoint y: 573, endPoint x: 1153, endPoint y: 421, distance: 678.1
click at [892, 638] on button "Verify" at bounding box center [815, 642] width 1120 height 32
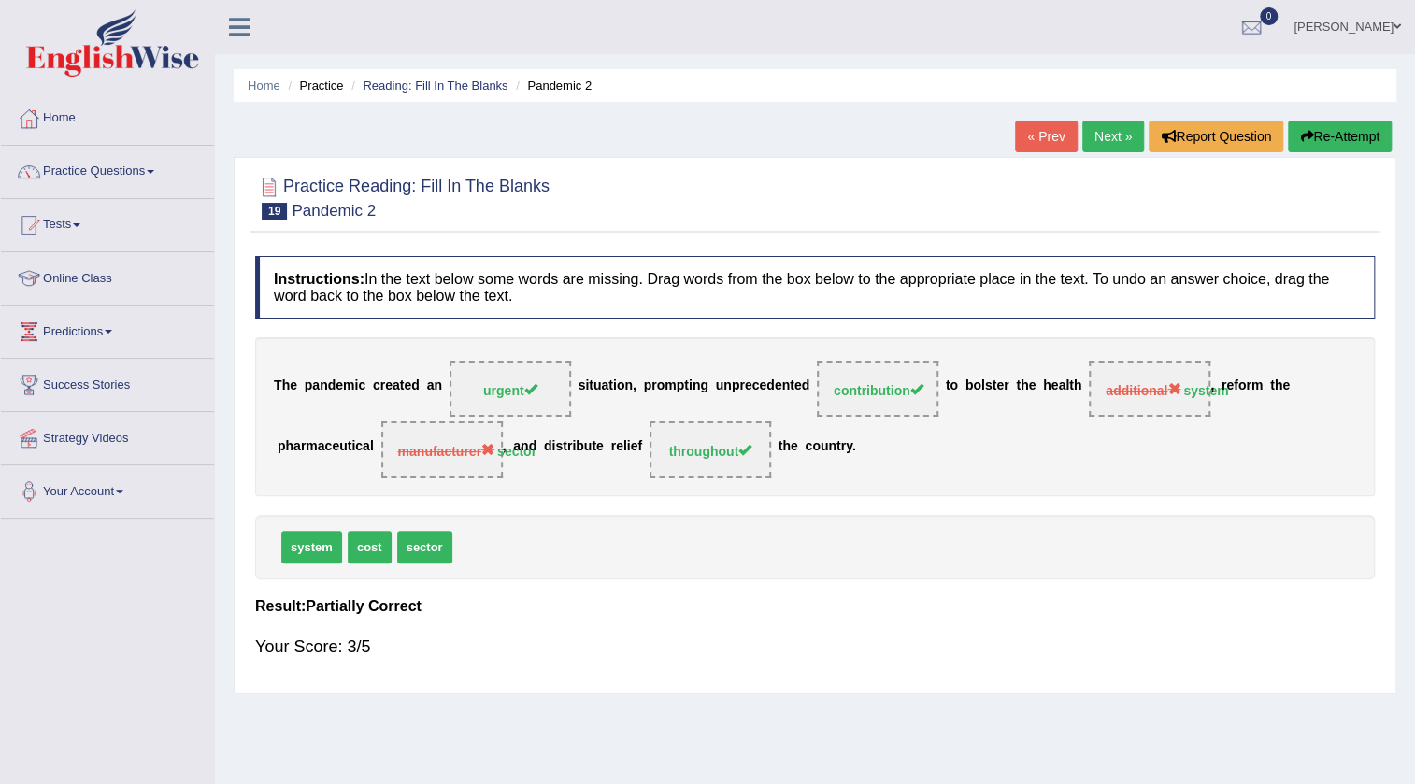
click at [1103, 133] on link "Next »" at bounding box center [1113, 137] width 62 height 32
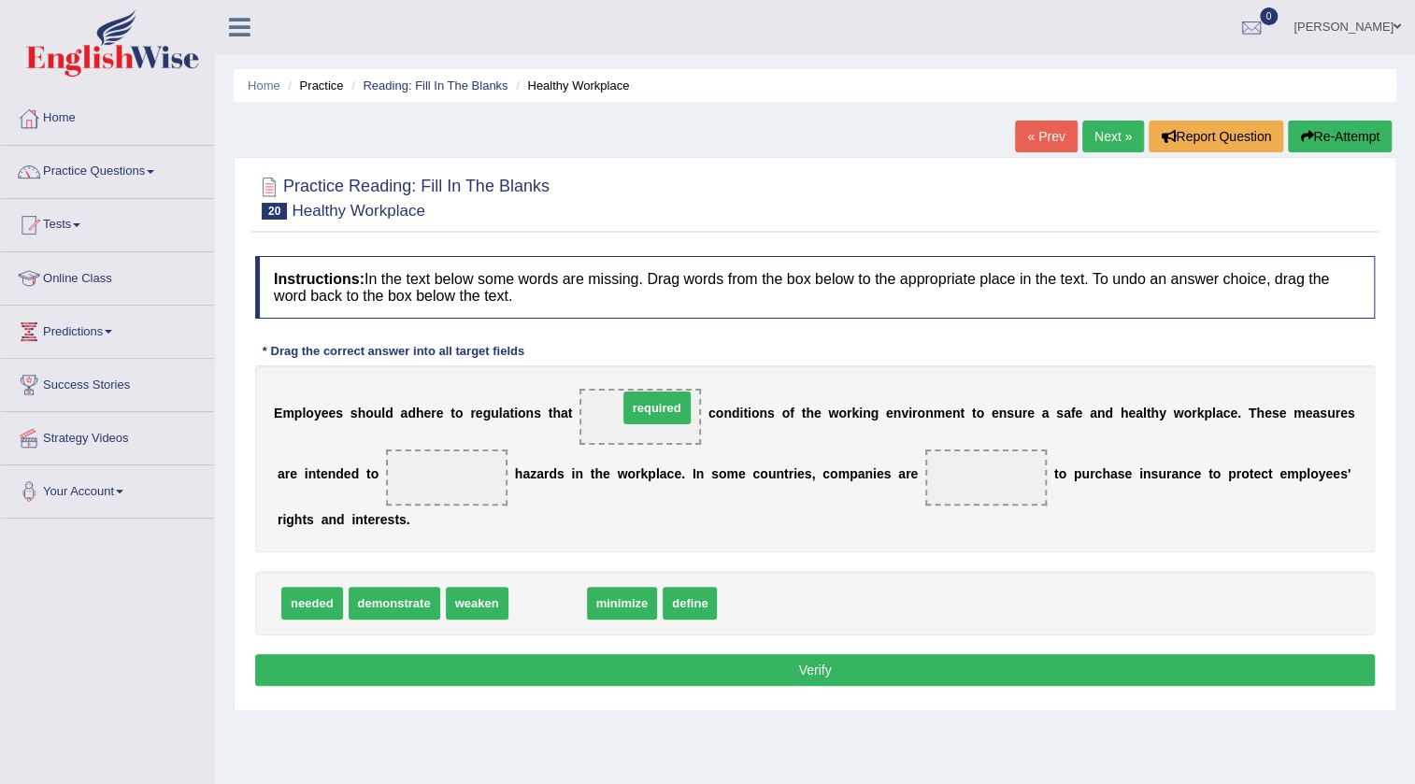
drag, startPoint x: 568, startPoint y: 604, endPoint x: 678, endPoint y: 408, distance: 223.8
drag, startPoint x: 546, startPoint y: 604, endPoint x: 447, endPoint y: 492, distance: 149.6
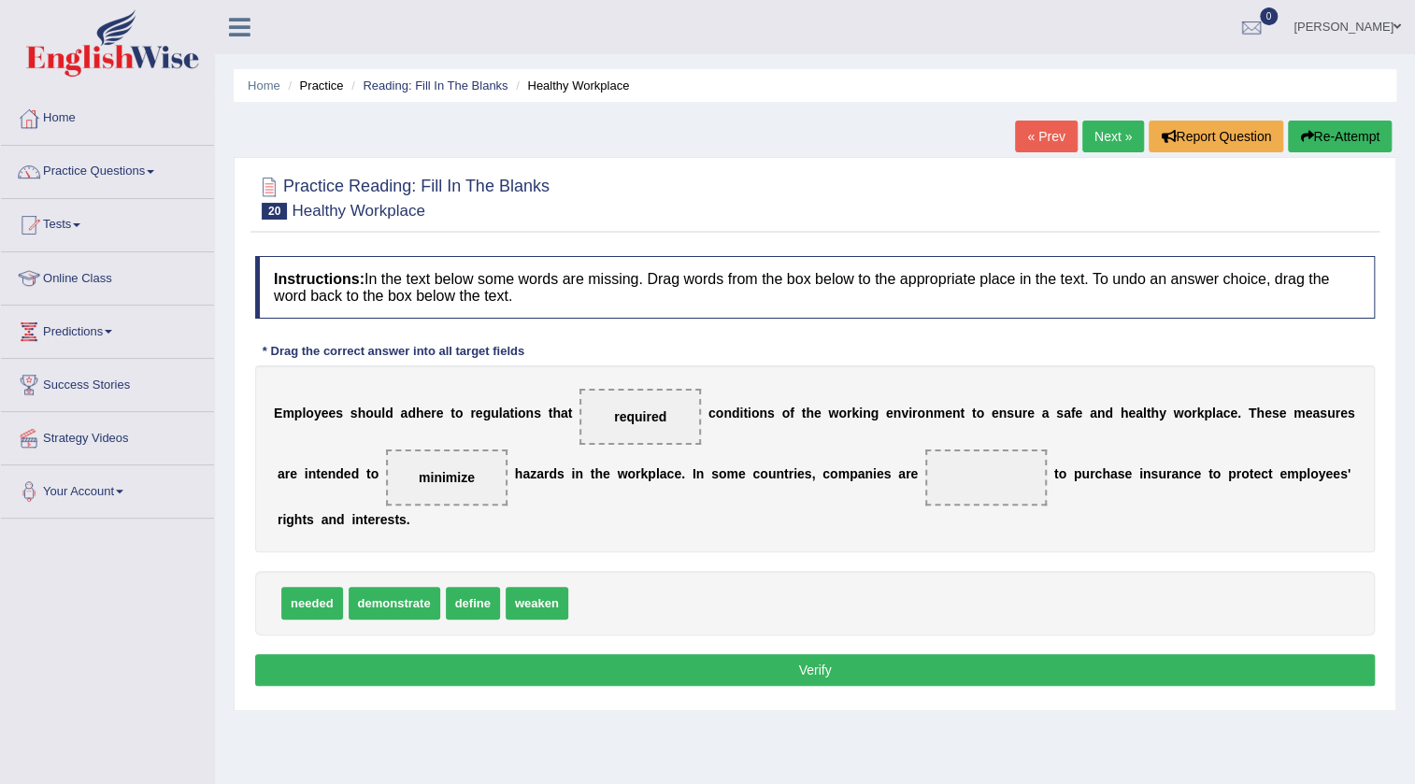
click at [377, 603] on span "demonstrate" at bounding box center [395, 603] width 92 height 33
drag, startPoint x: 314, startPoint y: 597, endPoint x: 976, endPoint y: 476, distance: 672.7
click at [891, 672] on button "Verify" at bounding box center [815, 670] width 1120 height 32
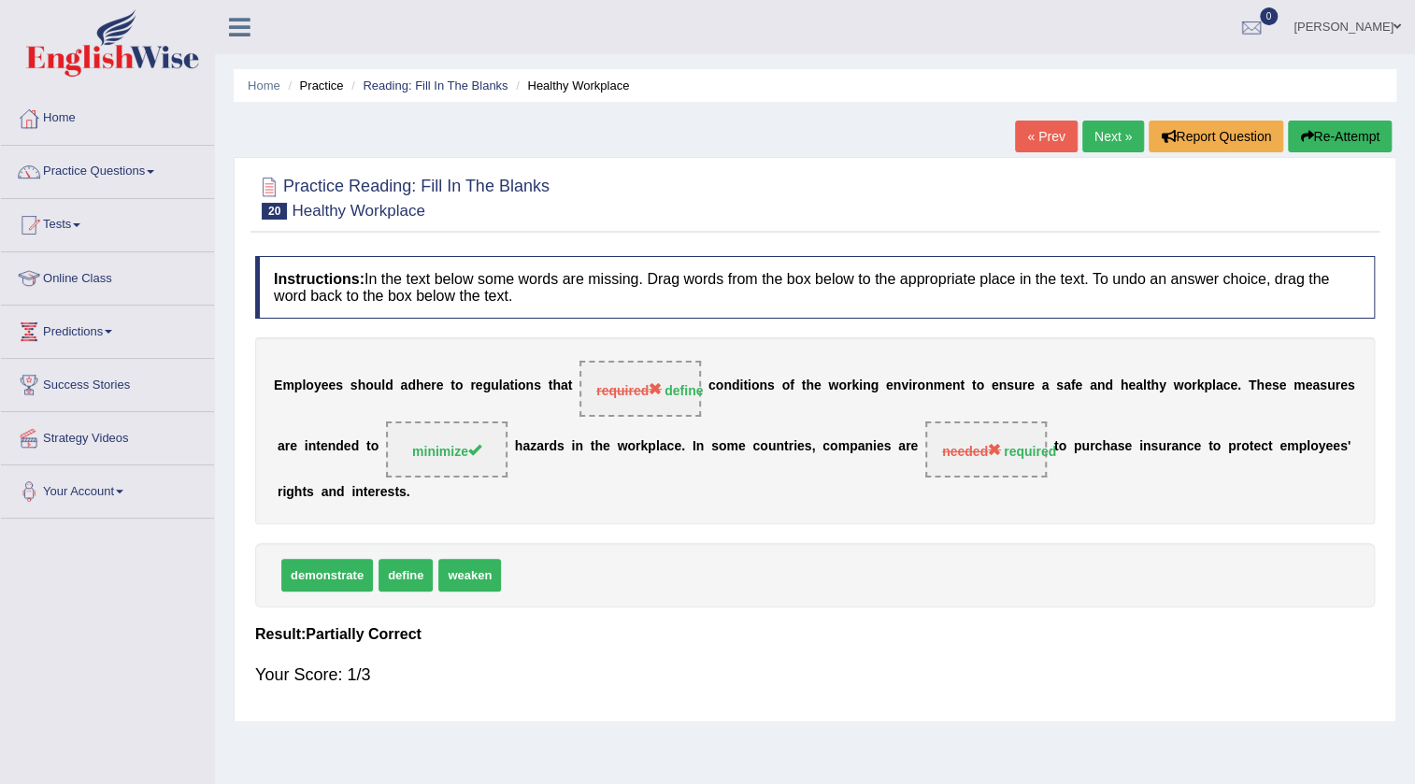
click at [1323, 130] on button "Re-Attempt" at bounding box center [1340, 137] width 104 height 32
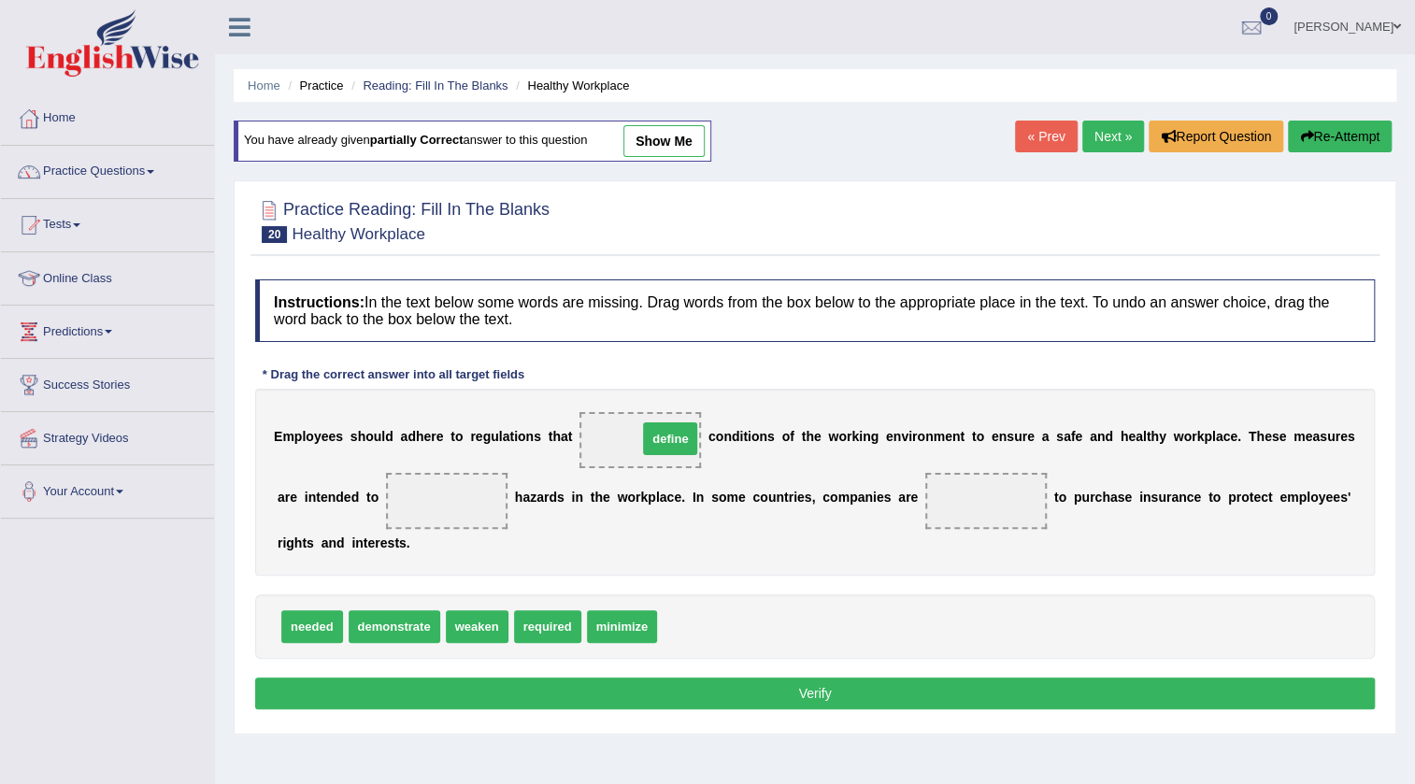
drag, startPoint x: 678, startPoint y: 617, endPoint x: 658, endPoint y: 429, distance: 188.9
drag, startPoint x: 634, startPoint y: 618, endPoint x: 454, endPoint y: 489, distance: 221.0
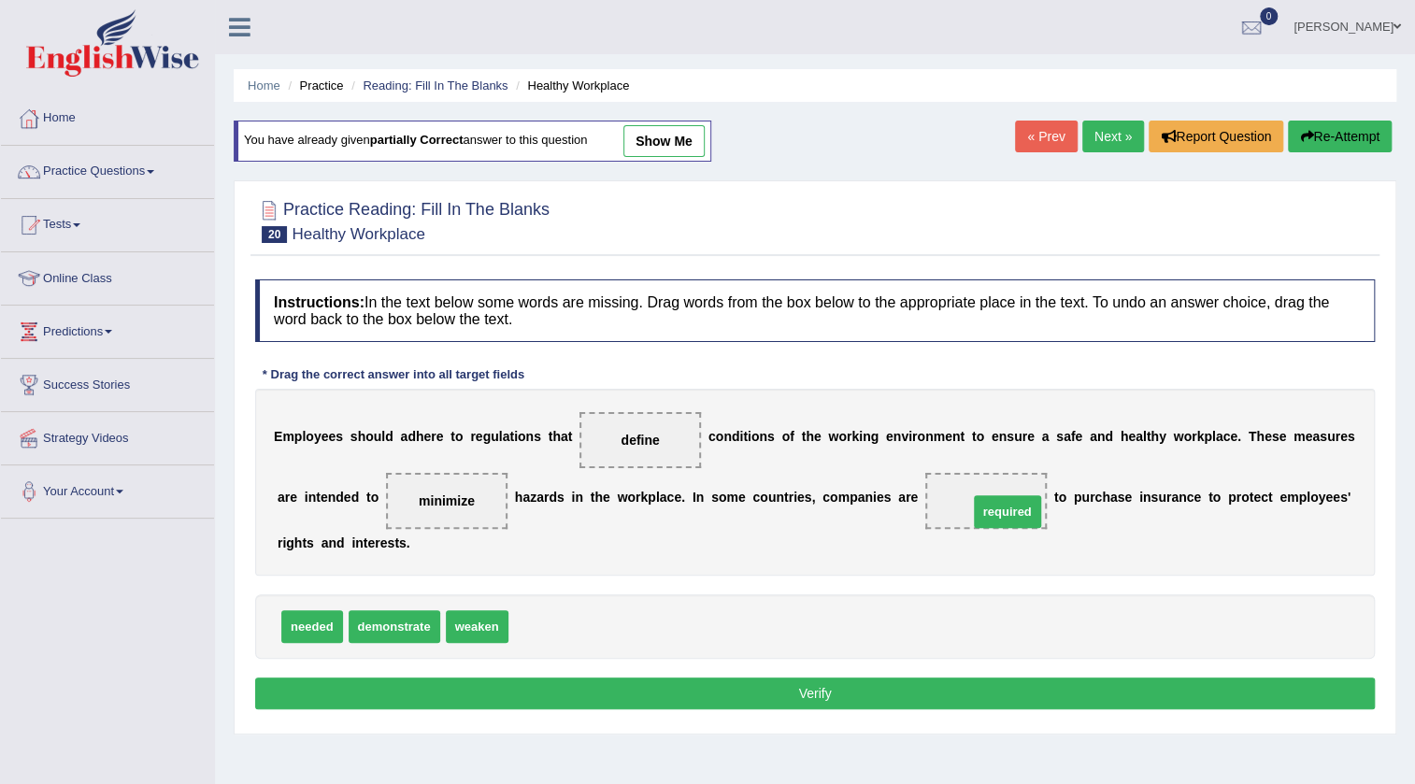
drag, startPoint x: 558, startPoint y: 627, endPoint x: 1018, endPoint y: 512, distance: 473.9
click at [887, 681] on button "Verify" at bounding box center [815, 694] width 1120 height 32
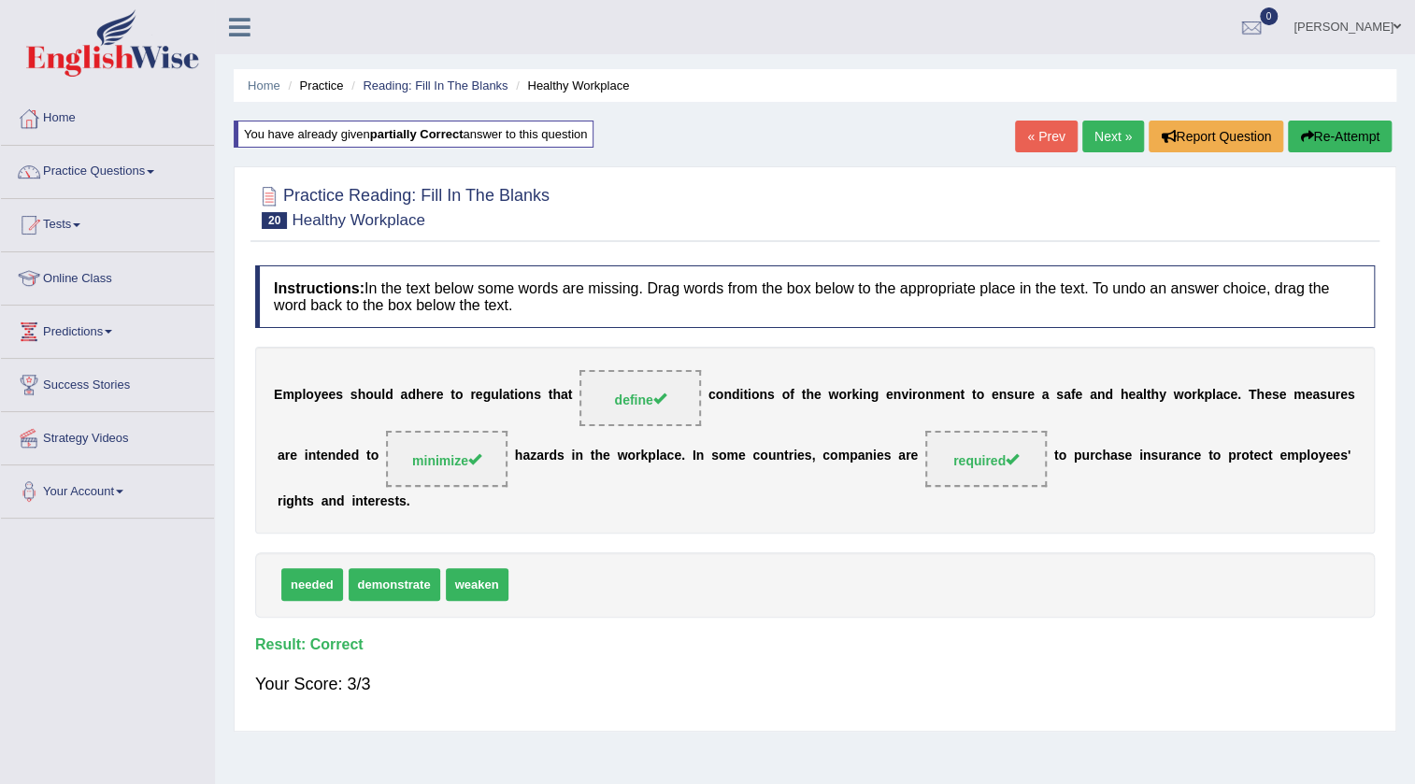
click at [1101, 141] on link "Next »" at bounding box center [1113, 137] width 62 height 32
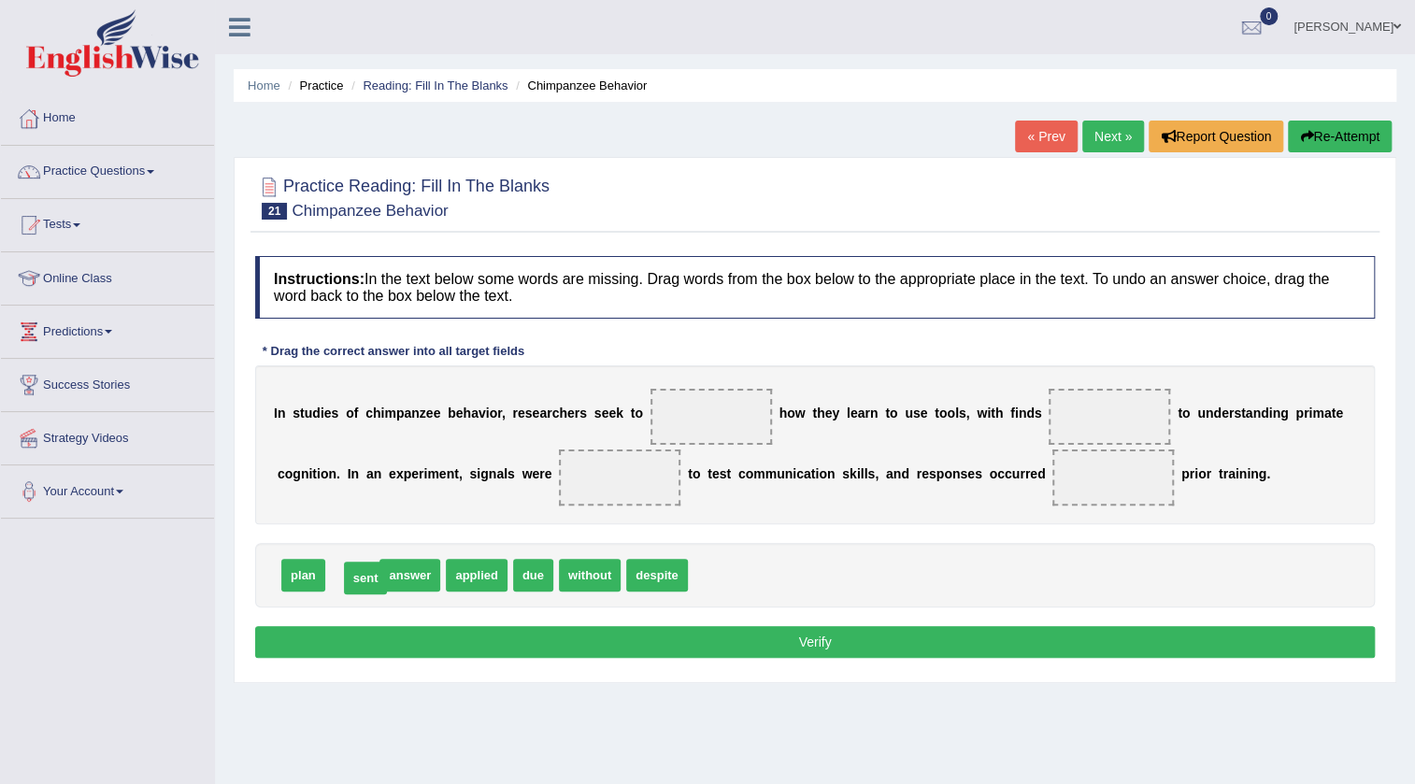
drag, startPoint x: 359, startPoint y: 580, endPoint x: 372, endPoint y: 583, distance: 13.4
drag, startPoint x: 438, startPoint y: 580, endPoint x: 671, endPoint y: 474, distance: 255.9
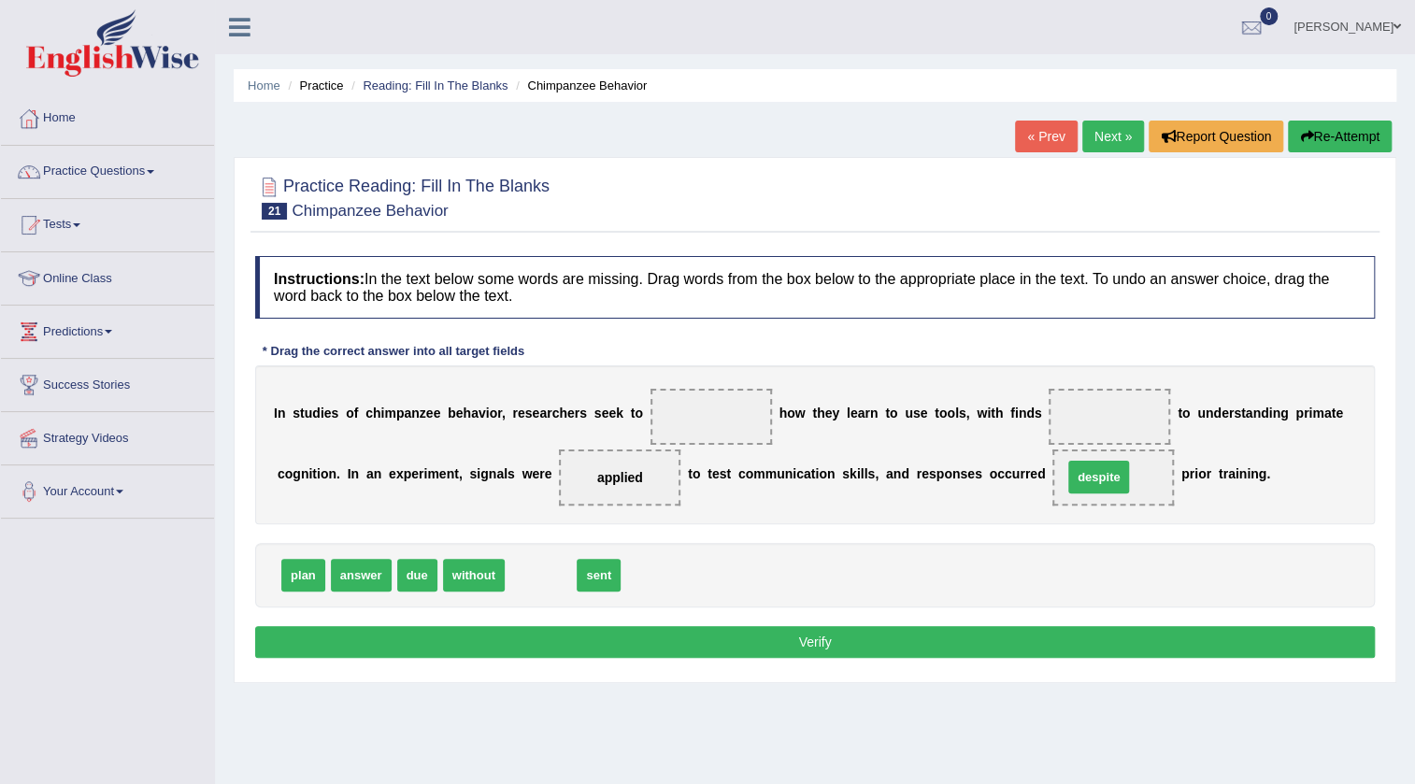
drag, startPoint x: 533, startPoint y: 579, endPoint x: 1091, endPoint y: 481, distance: 566.5
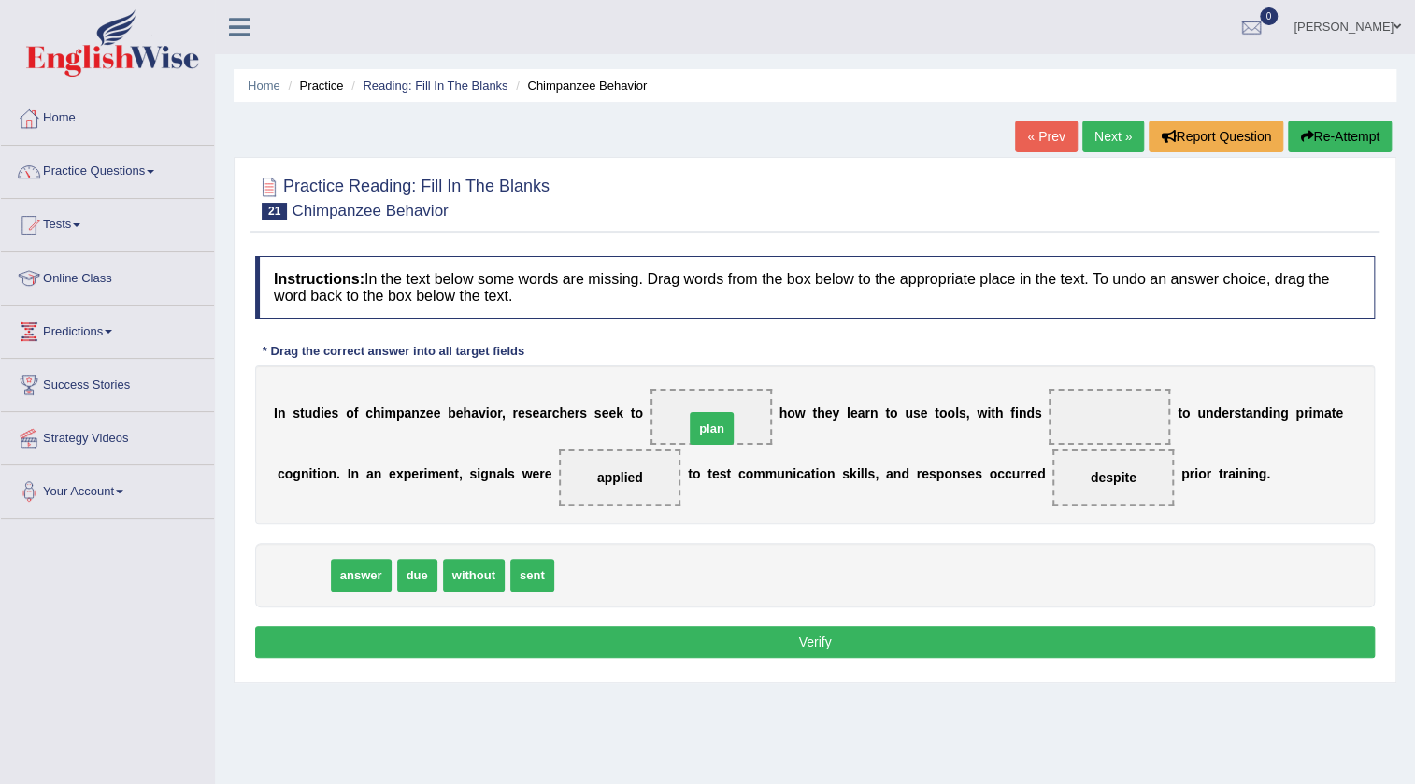
drag, startPoint x: 291, startPoint y: 578, endPoint x: 699, endPoint y: 432, distance: 434.0
drag, startPoint x: 308, startPoint y: 576, endPoint x: 1103, endPoint y: 413, distance: 810.8
click at [731, 638] on button "Verify" at bounding box center [815, 642] width 1120 height 32
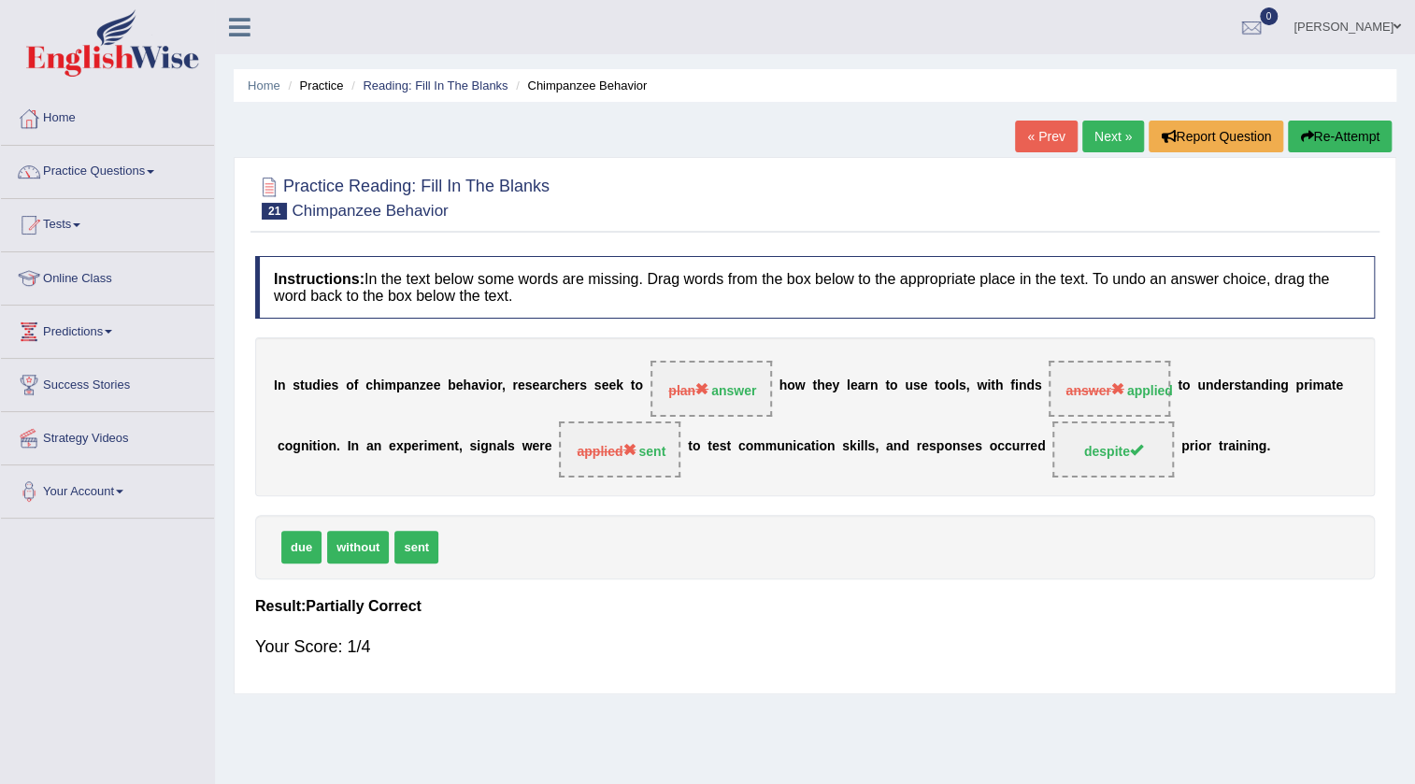
click at [1121, 130] on link "Next »" at bounding box center [1113, 137] width 62 height 32
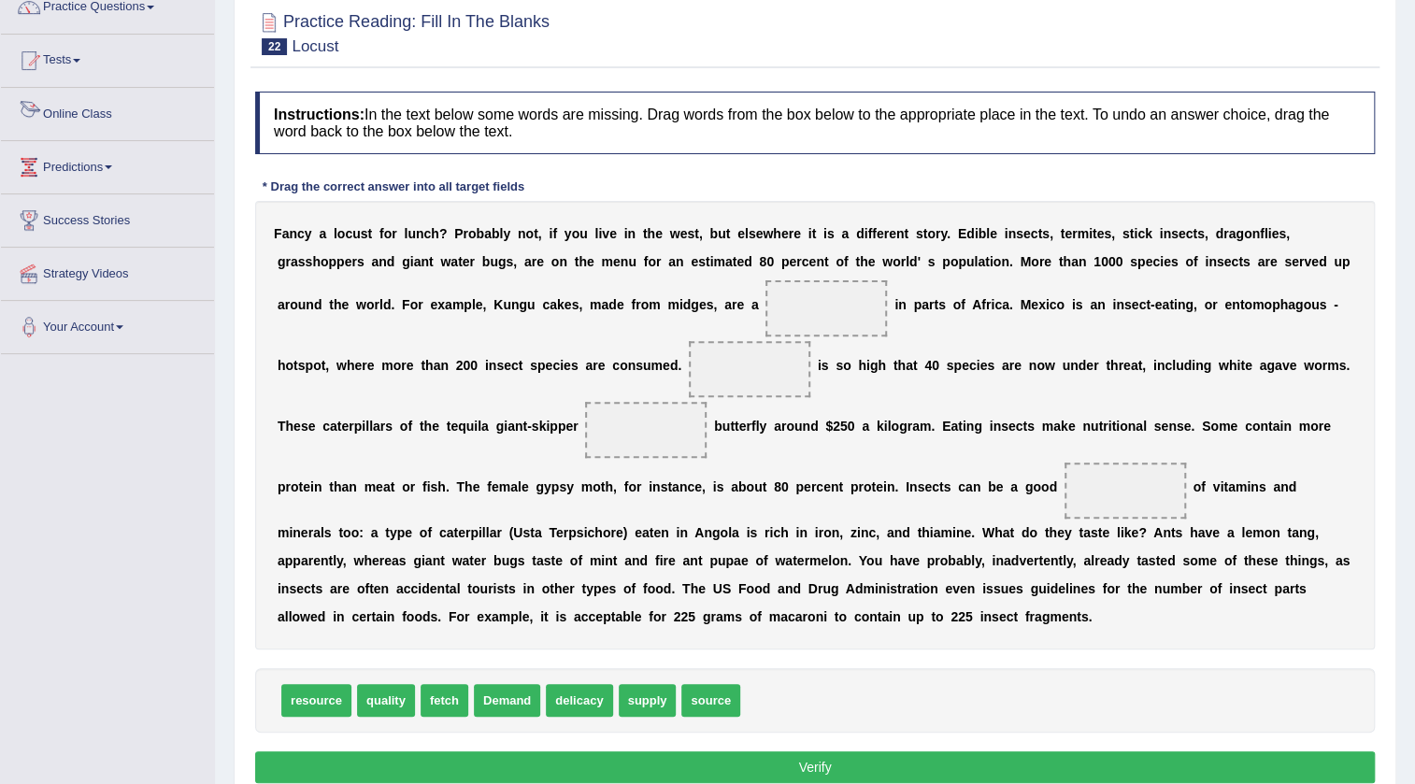
scroll to position [169, 0]
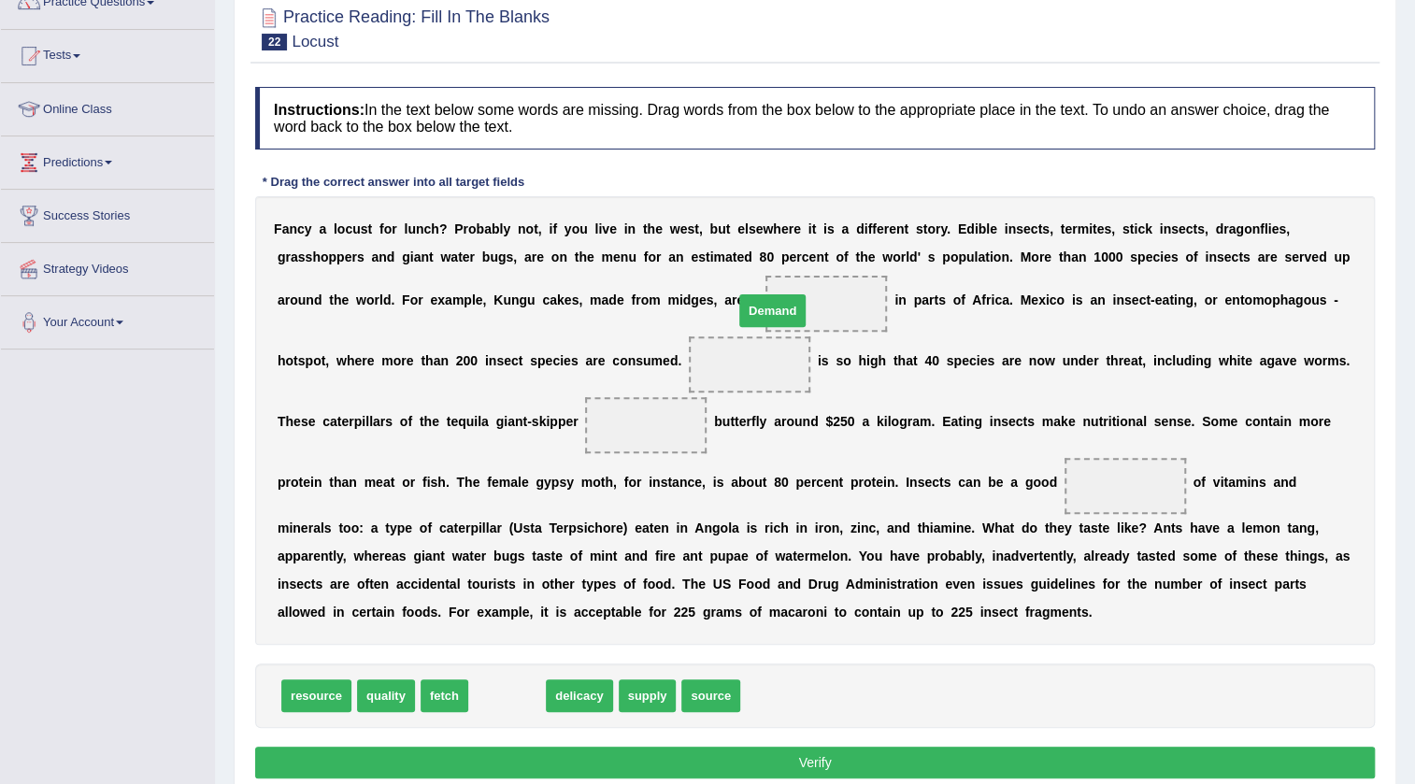
drag, startPoint x: 511, startPoint y: 690, endPoint x: 777, endPoint y: 304, distance: 468.4
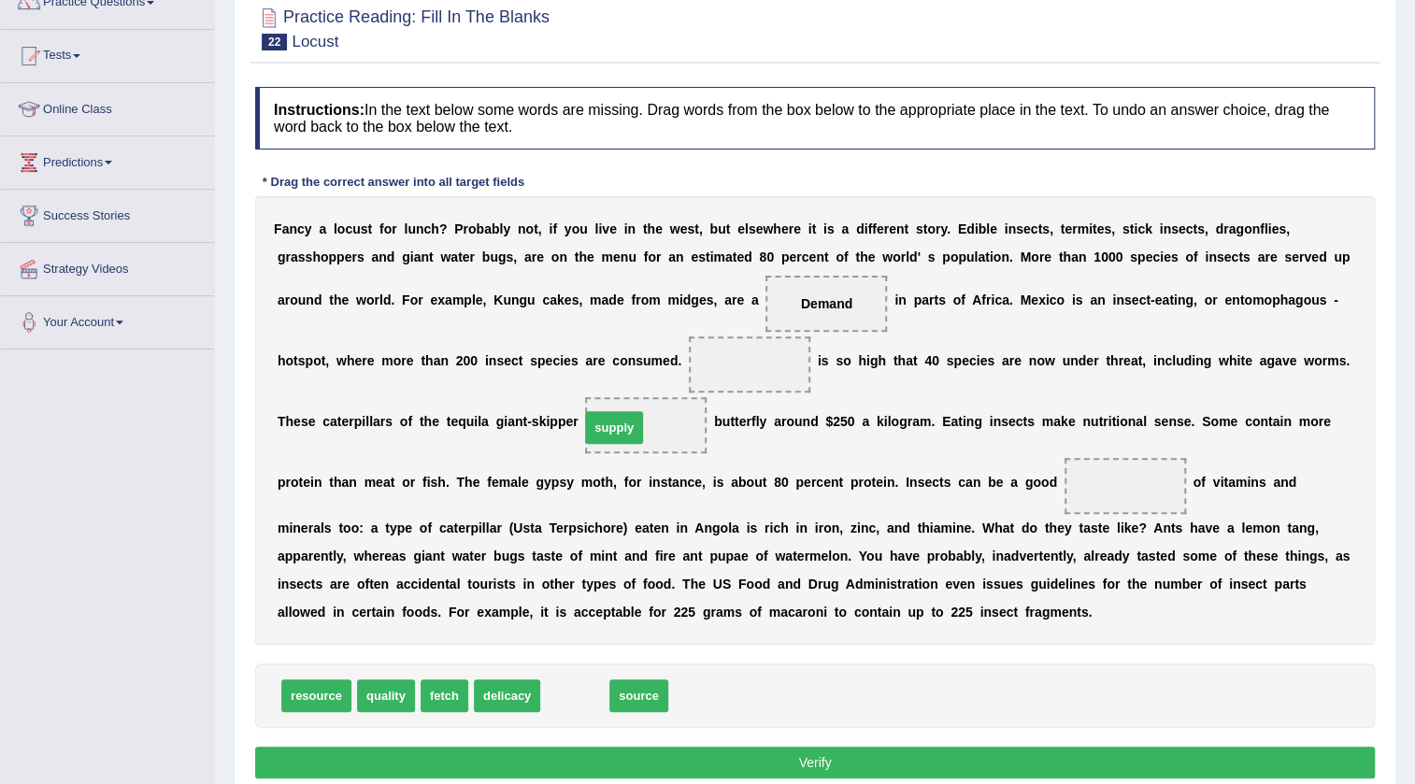
drag, startPoint x: 563, startPoint y: 693, endPoint x: 602, endPoint y: 425, distance: 271.1
drag, startPoint x: 555, startPoint y: 701, endPoint x: 1137, endPoint y: 493, distance: 618.4
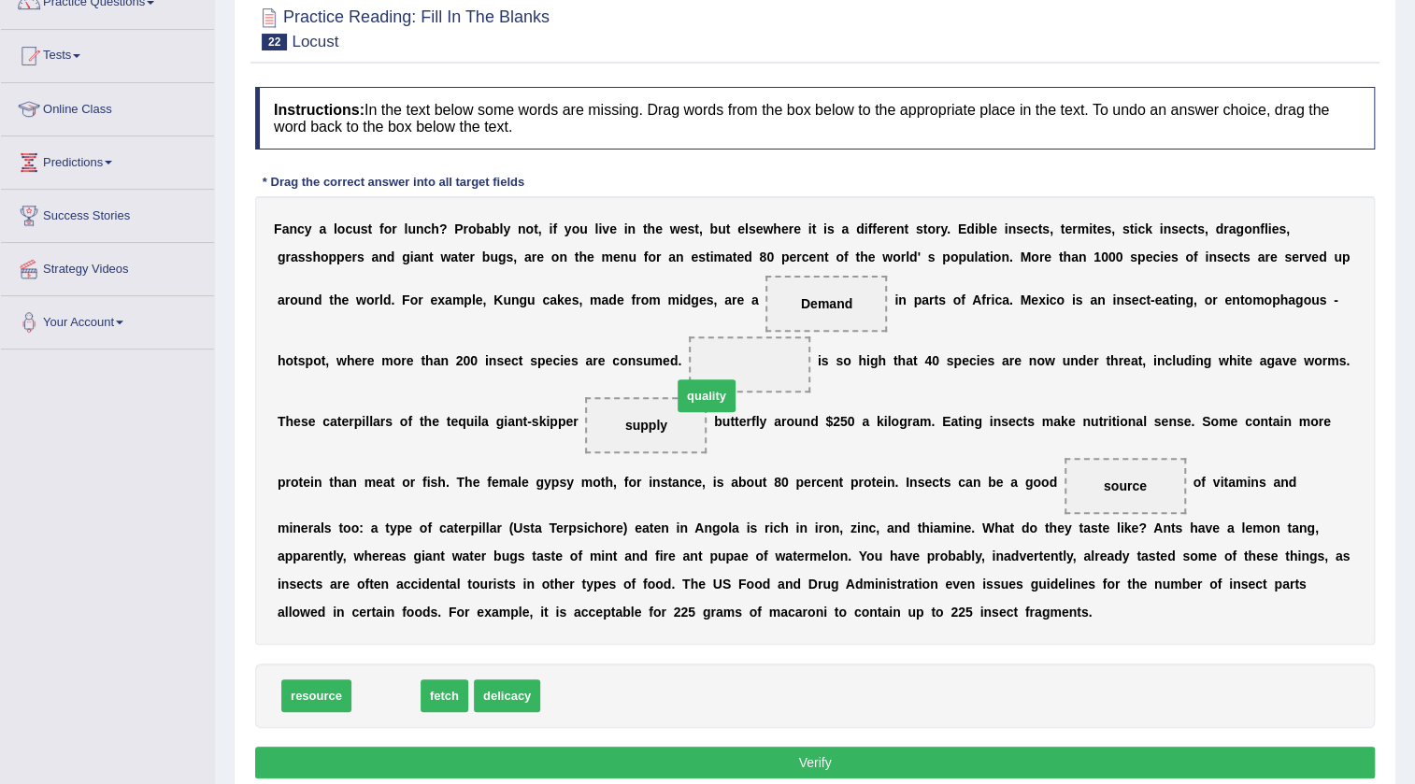
drag, startPoint x: 401, startPoint y: 695, endPoint x: 721, endPoint y: 395, distance: 439.0
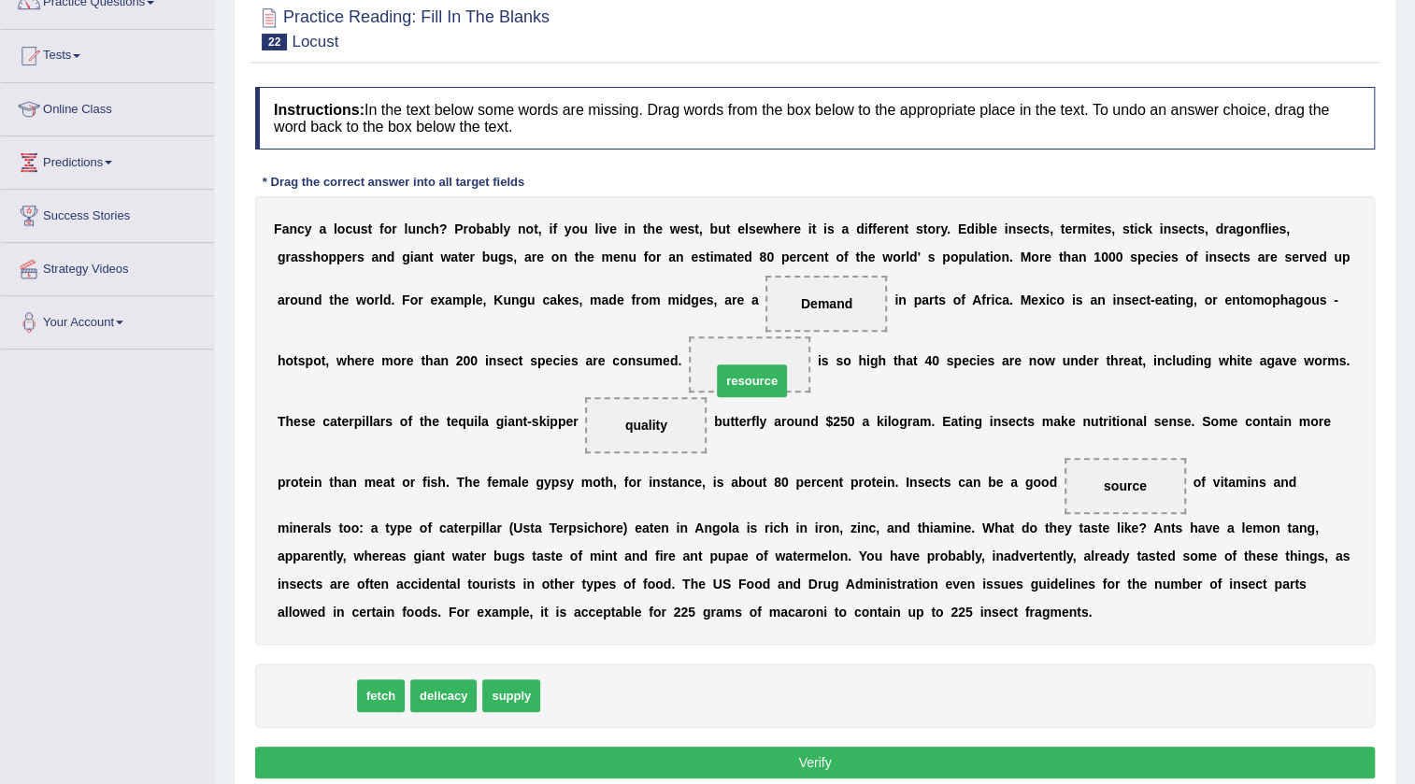
drag, startPoint x: 322, startPoint y: 698, endPoint x: 758, endPoint y: 383, distance: 537.4
click at [830, 761] on button "Verify" at bounding box center [815, 763] width 1120 height 32
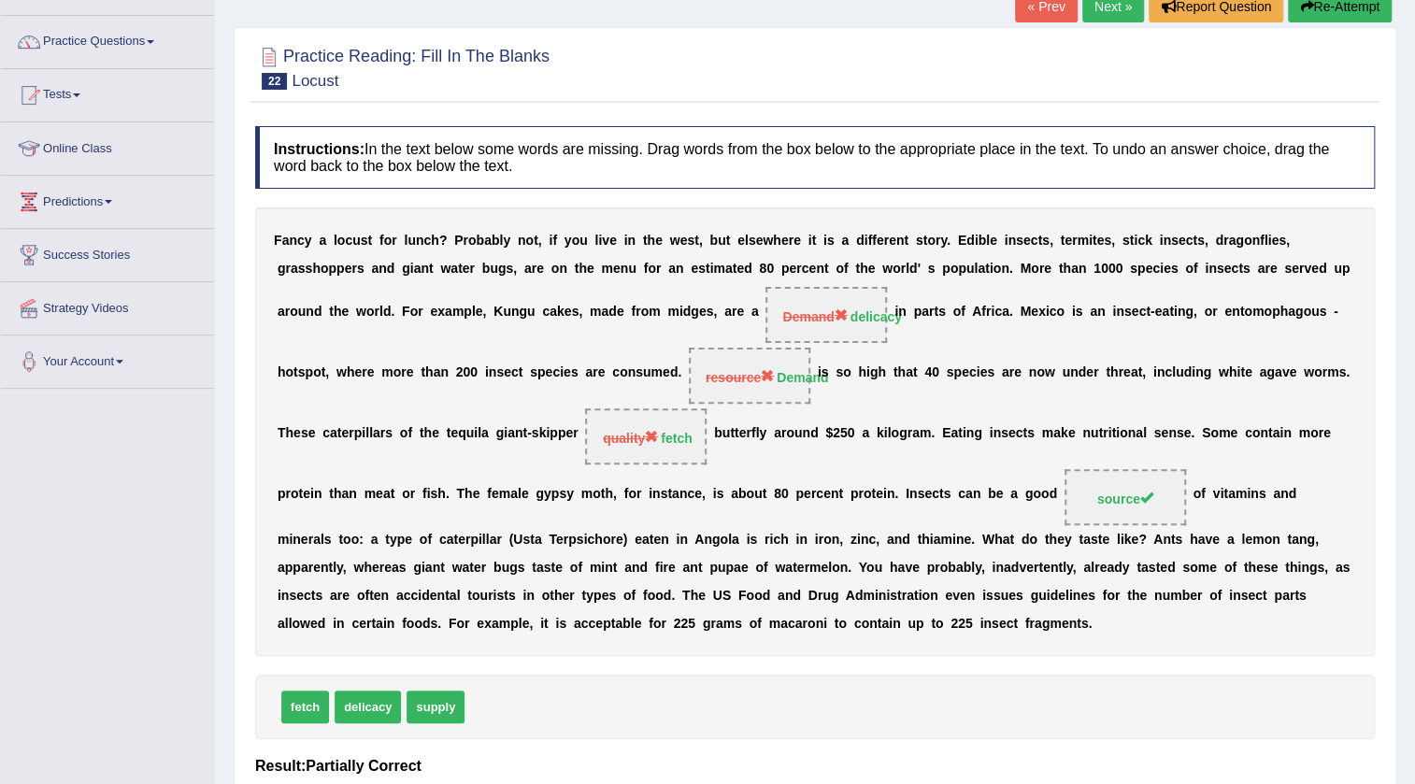
scroll to position [0, 0]
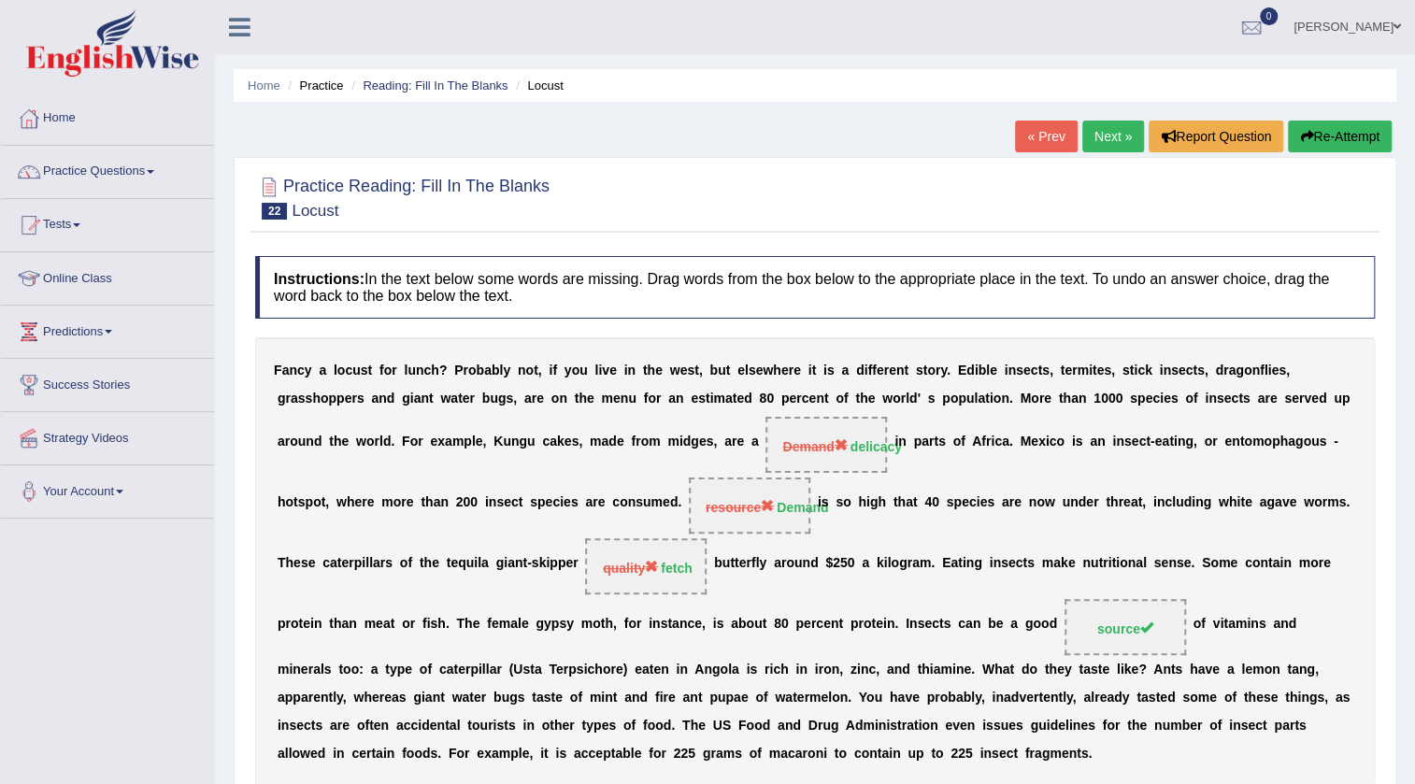
click at [1104, 129] on link "Next »" at bounding box center [1113, 137] width 62 height 32
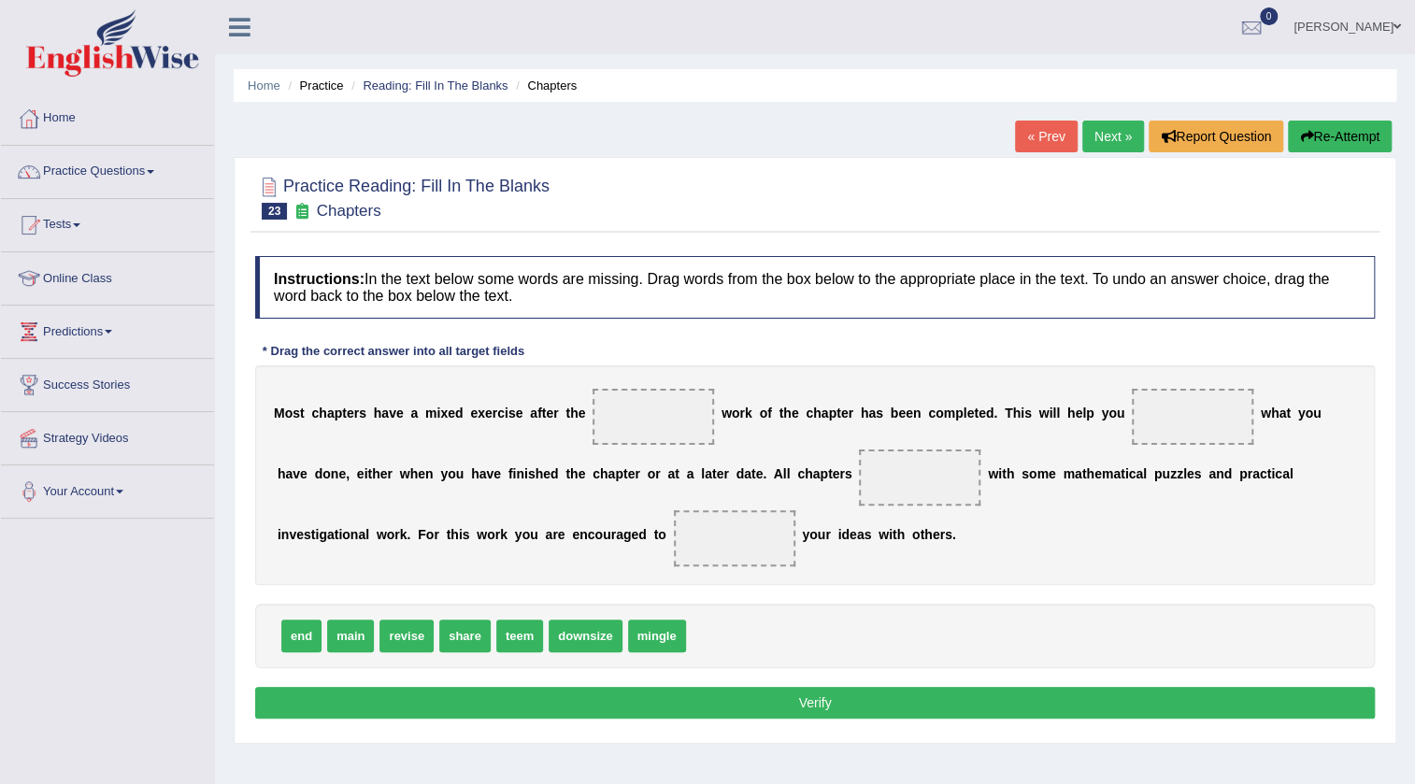
click at [282, 635] on span "end" at bounding box center [301, 636] width 40 height 33
drag, startPoint x: 350, startPoint y: 639, endPoint x: 693, endPoint y: 450, distance: 391.5
drag, startPoint x: 693, startPoint y: 450, endPoint x: 687, endPoint y: 419, distance: 32.4
click at [687, 419] on div "M o s t c h a p t e r s h a v e a m i x e d e x e r c i s e a f t e r t h e w o…" at bounding box center [815, 475] width 1120 height 220
drag, startPoint x: 737, startPoint y: 537, endPoint x: 670, endPoint y: 421, distance: 134.8
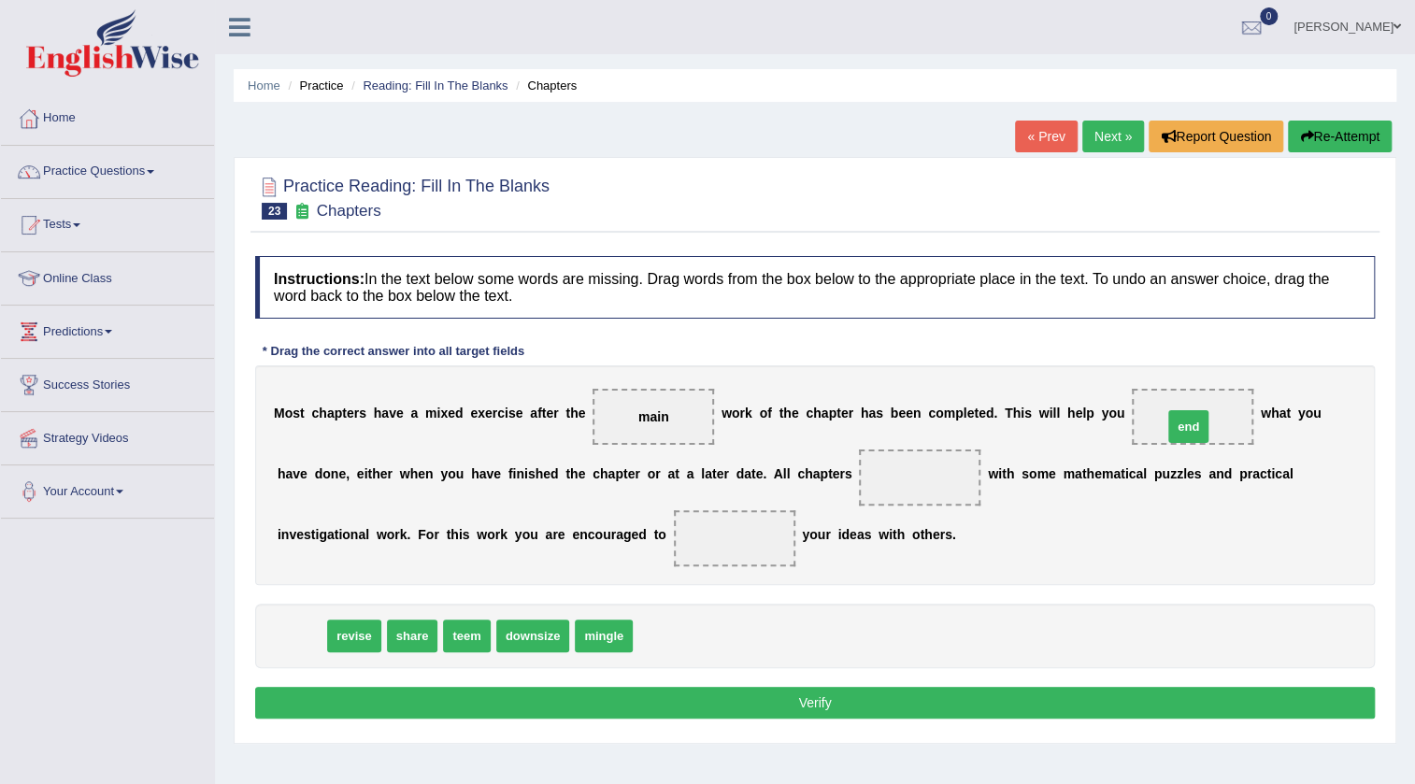
drag, startPoint x: 292, startPoint y: 635, endPoint x: 1178, endPoint y: 426, distance: 911.3
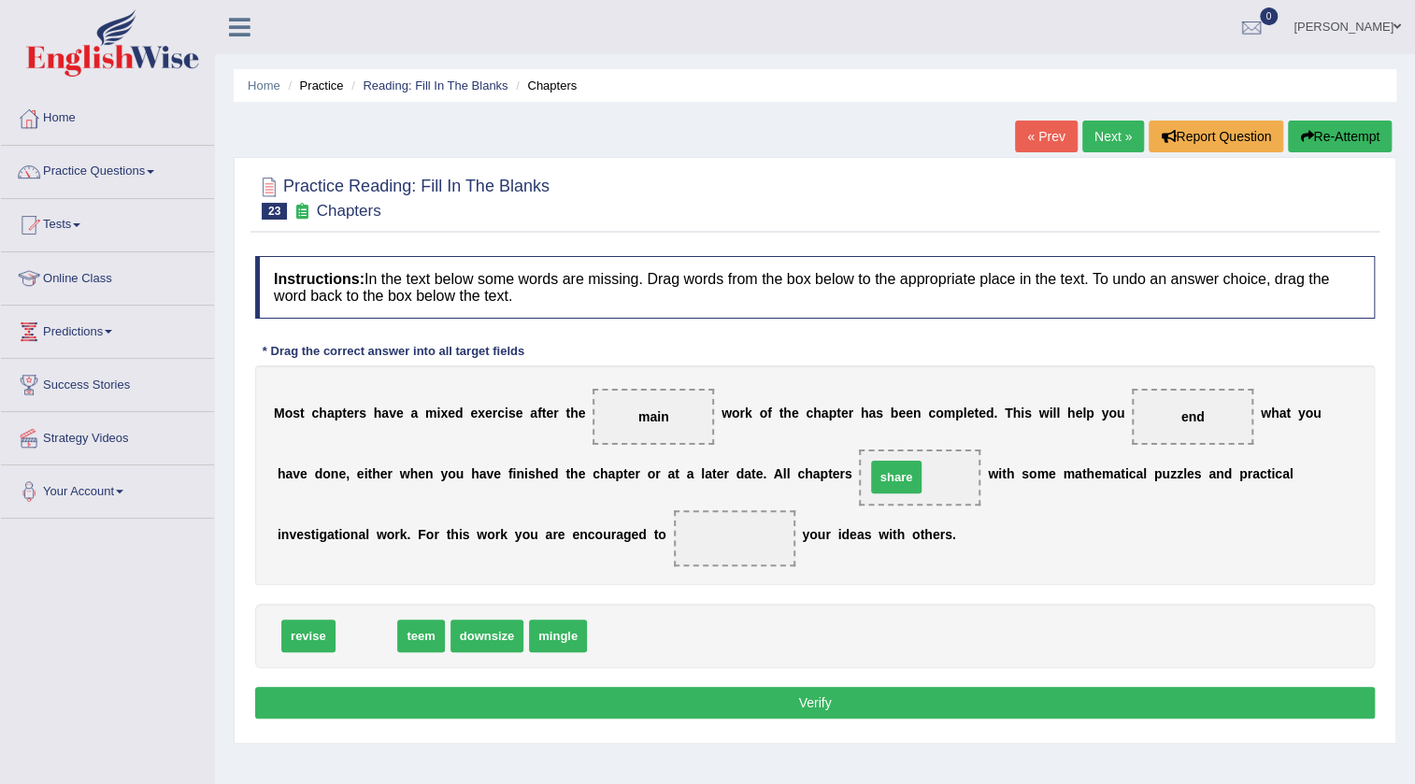
drag, startPoint x: 363, startPoint y: 640, endPoint x: 892, endPoint y: 481, distance: 553.2
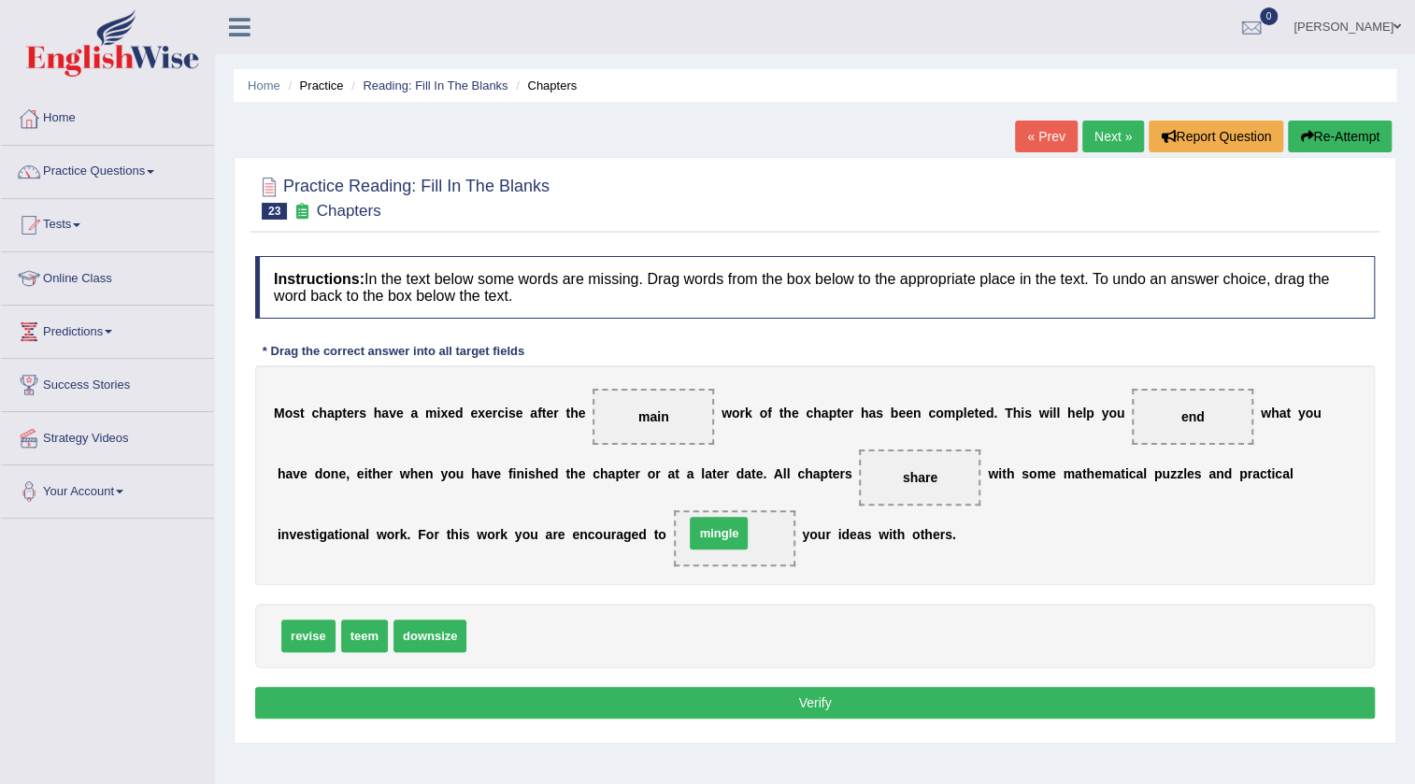
drag, startPoint x: 474, startPoint y: 635, endPoint x: 692, endPoint y: 533, distance: 240.8
click at [807, 707] on button "Verify" at bounding box center [815, 703] width 1120 height 32
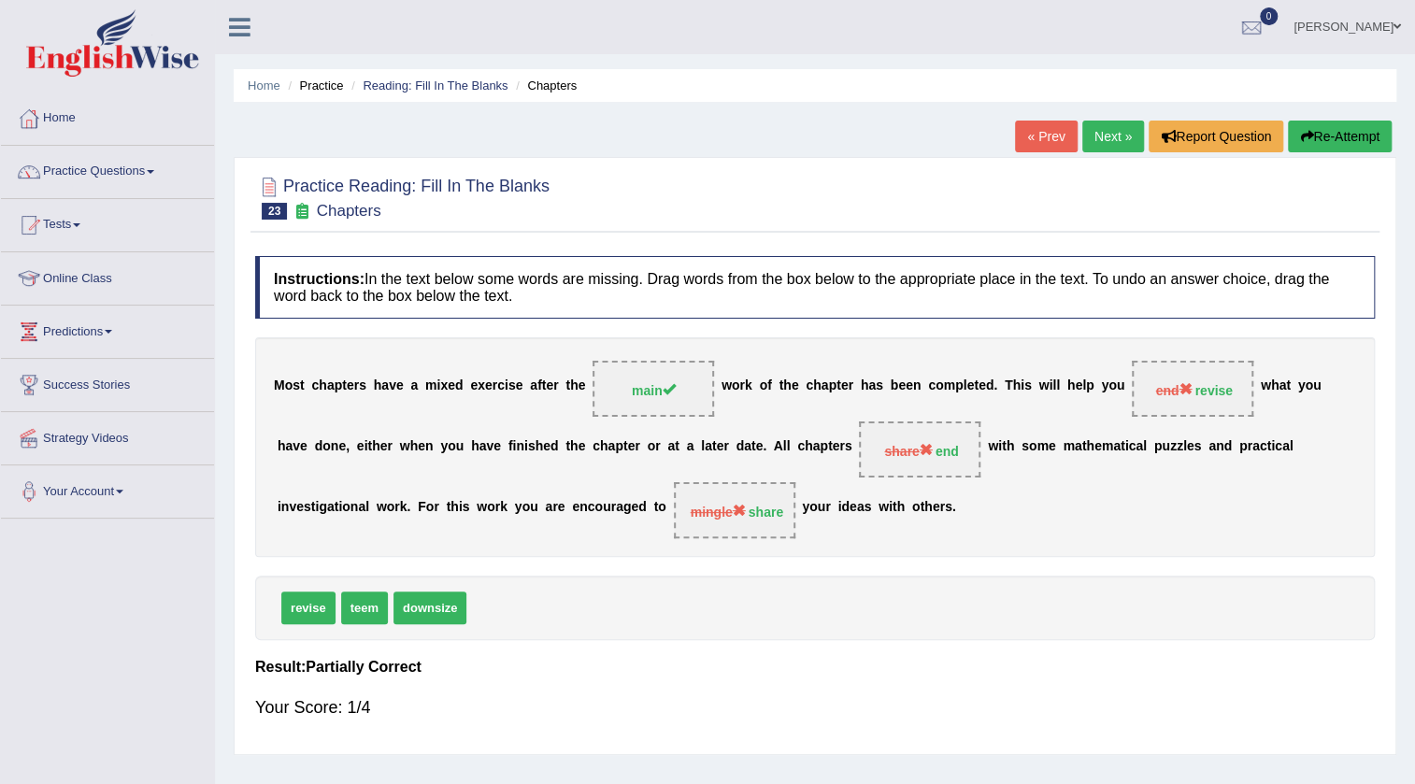
click at [1131, 135] on link "Next »" at bounding box center [1113, 137] width 62 height 32
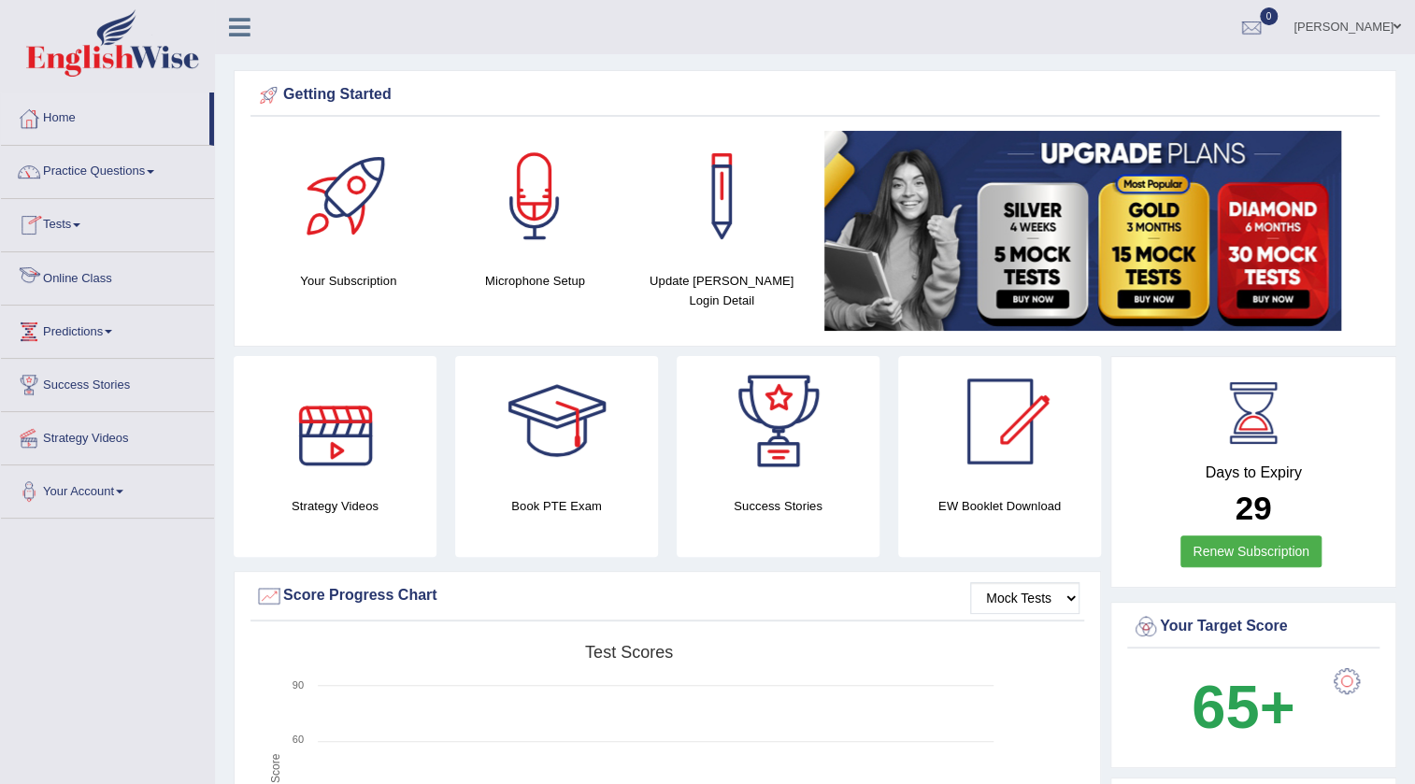
click at [112, 174] on link "Practice Questions" at bounding box center [107, 169] width 213 height 47
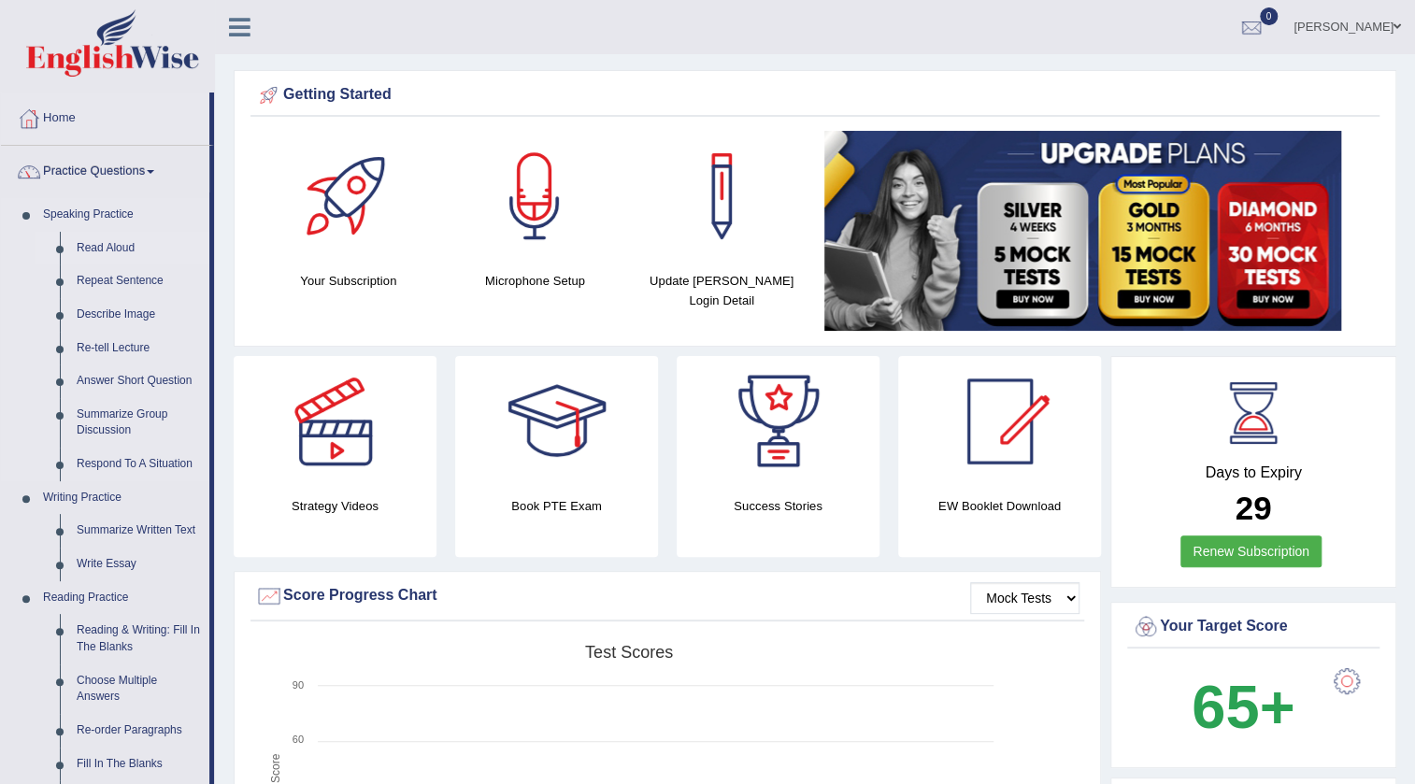
click at [123, 246] on link "Read Aloud" at bounding box center [138, 249] width 141 height 34
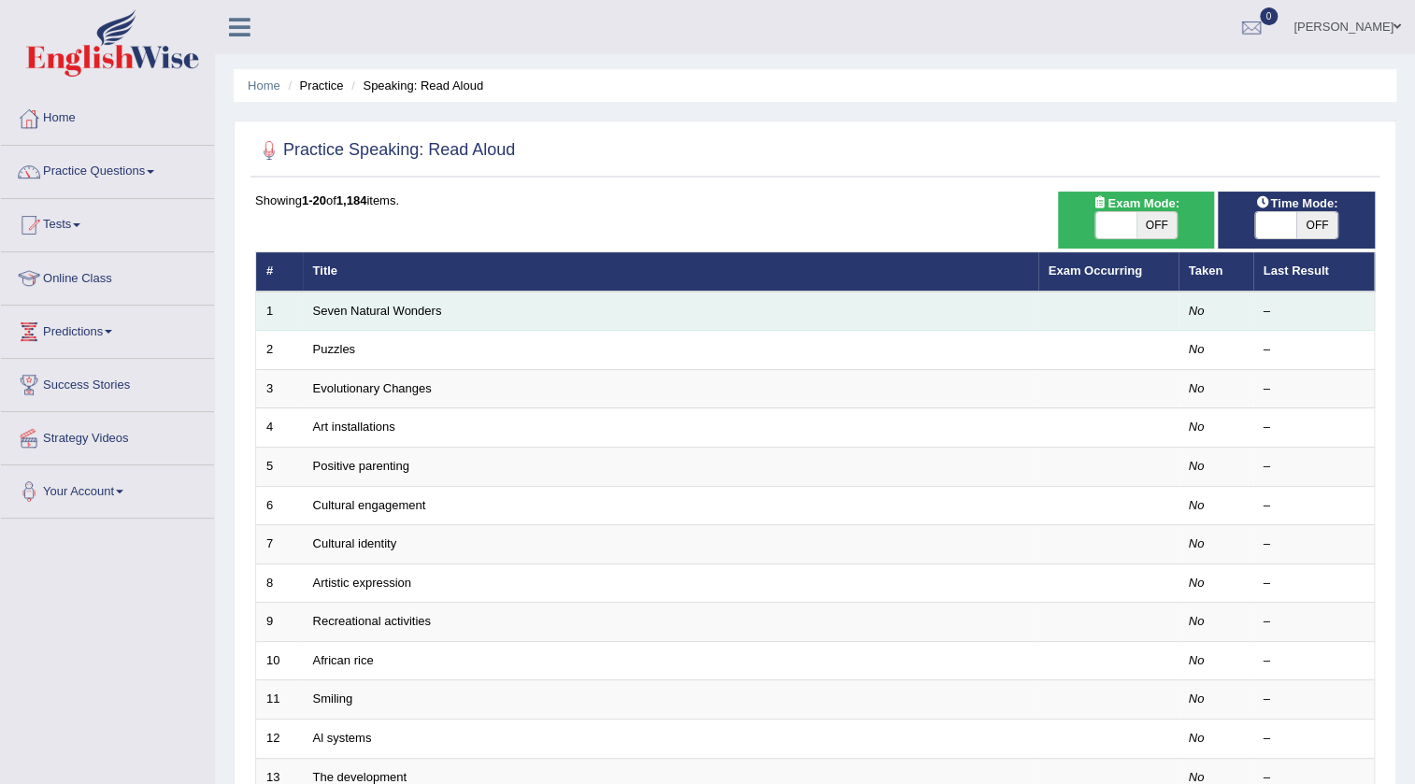
click at [410, 319] on td "Seven Natural Wonders" at bounding box center [670, 311] width 735 height 39
click at [413, 310] on link "Seven Natural Wonders" at bounding box center [377, 311] width 129 height 14
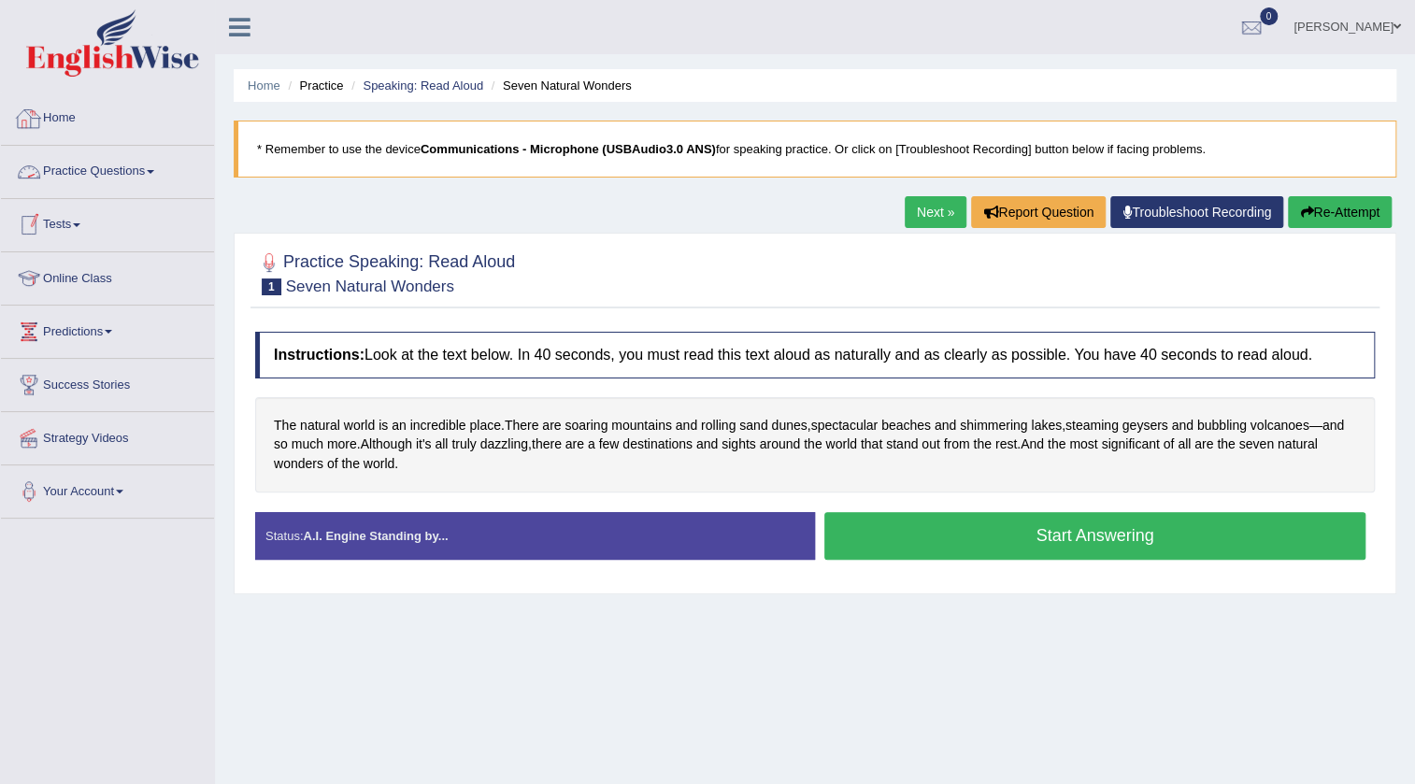
click at [59, 125] on link "Home" at bounding box center [107, 116] width 213 height 47
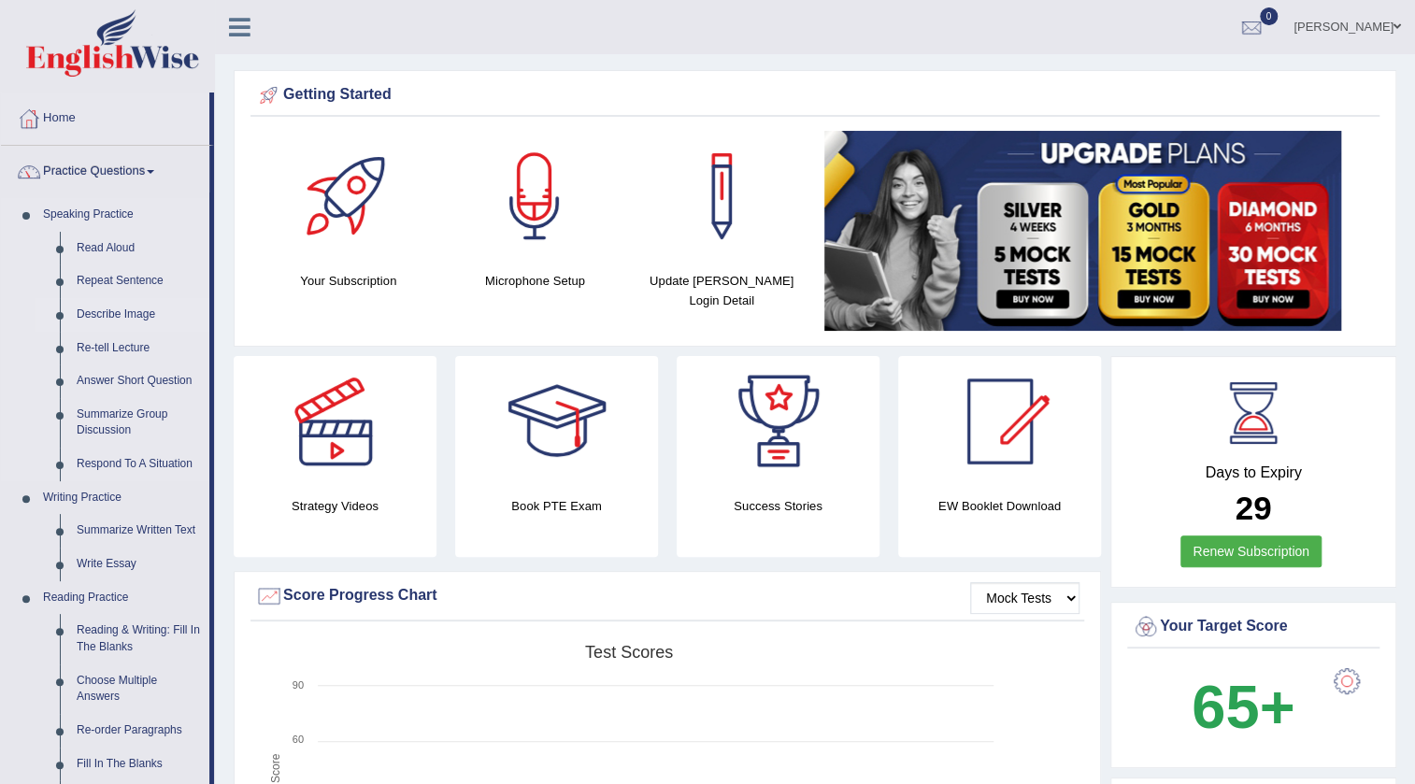
click at [125, 308] on link "Describe Image" at bounding box center [138, 315] width 141 height 34
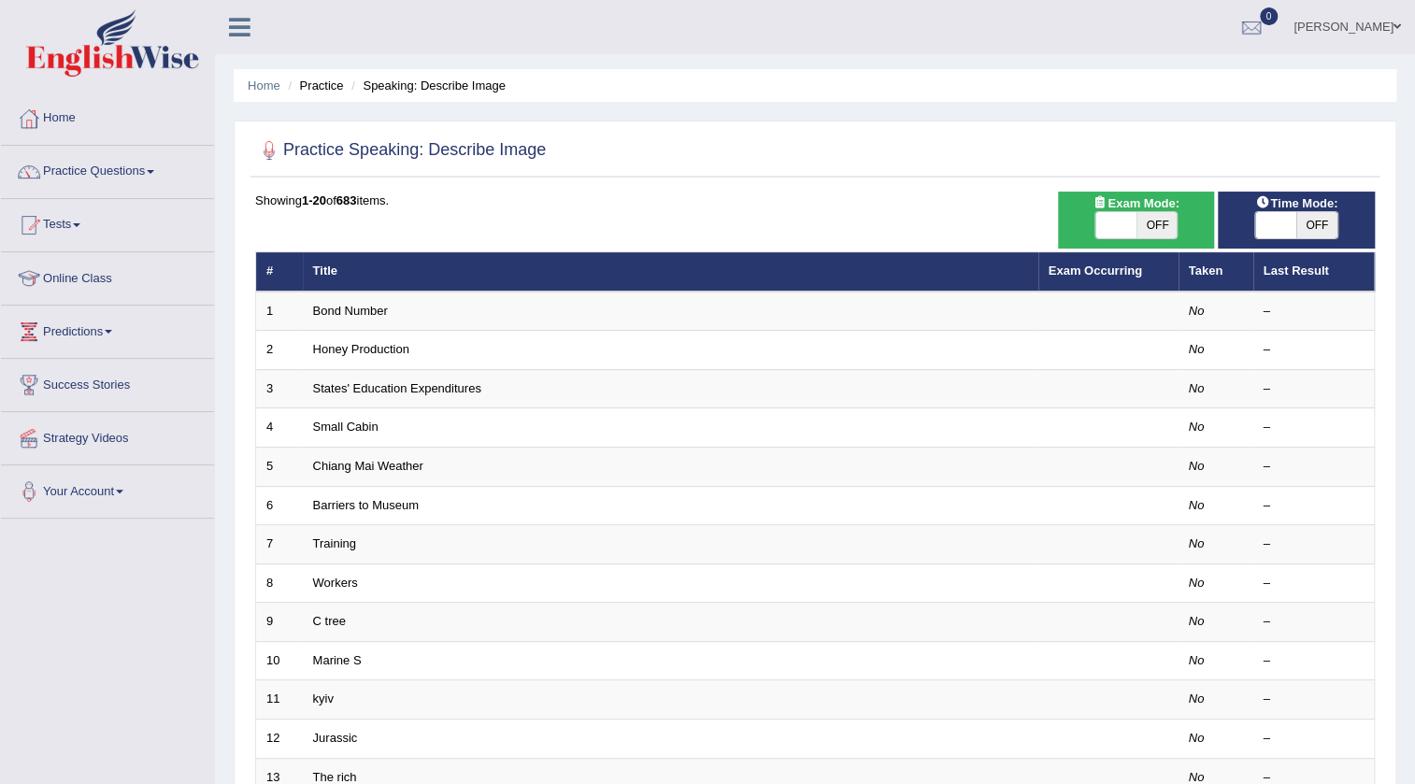
click at [308, 308] on td "Bond Number" at bounding box center [670, 311] width 735 height 39
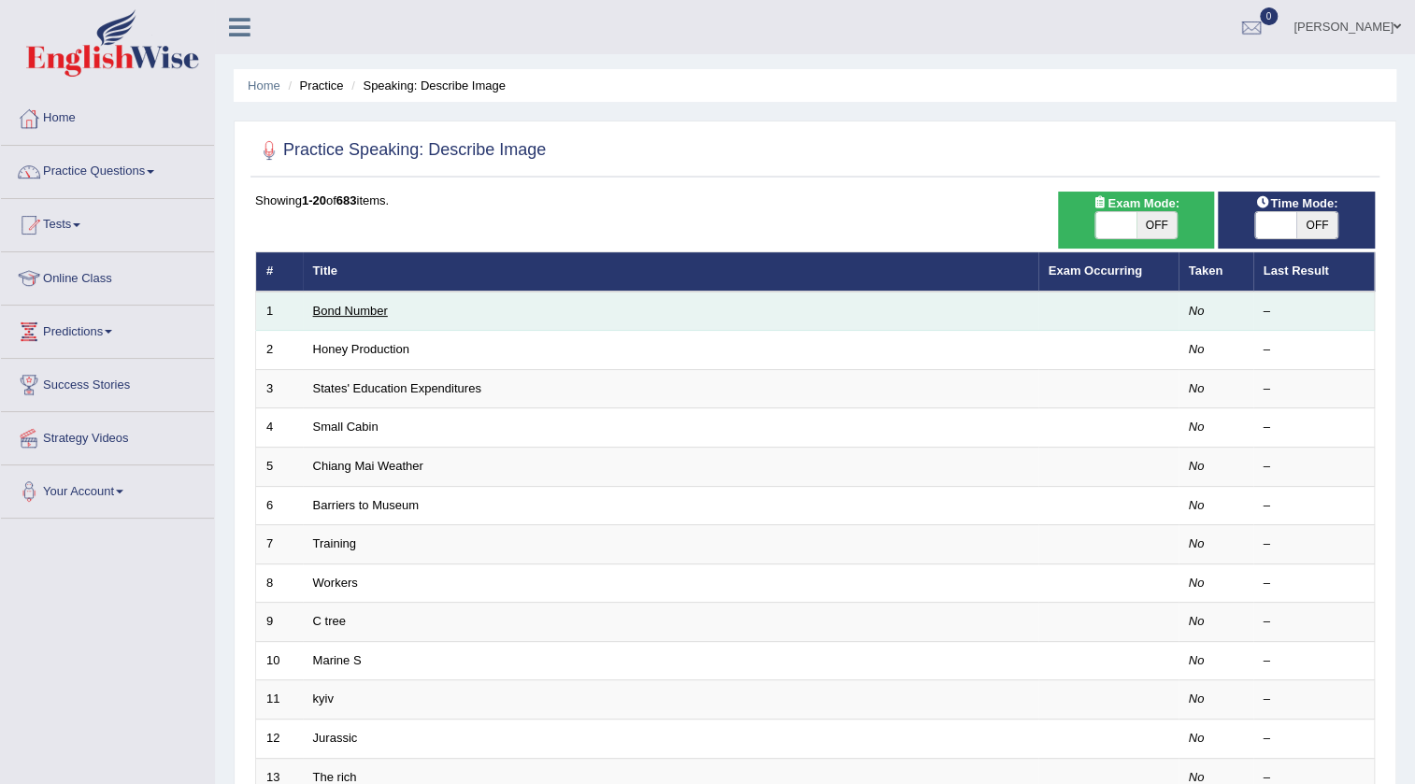
click at [327, 306] on link "Bond Number" at bounding box center [350, 311] width 75 height 14
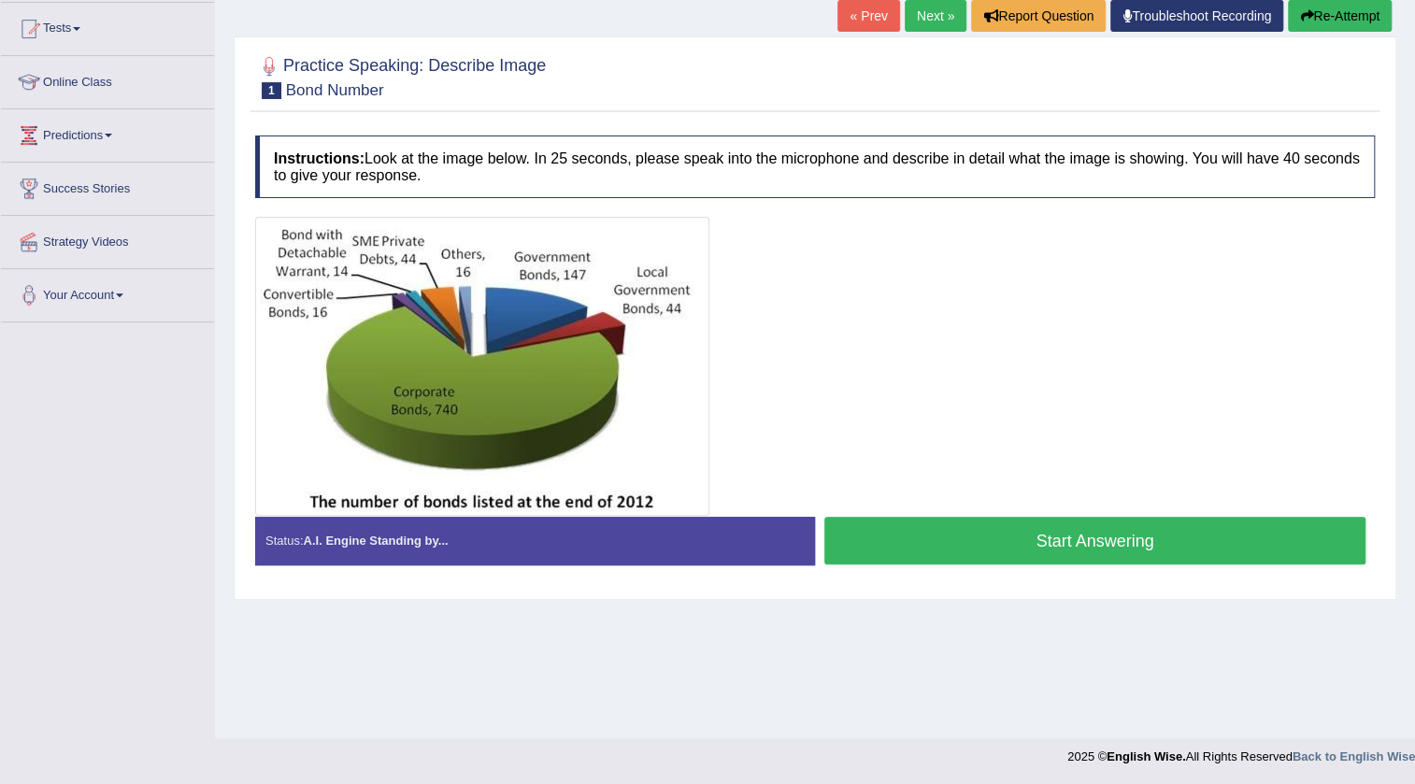
click at [974, 521] on button "Start Answering" at bounding box center [1094, 541] width 541 height 48
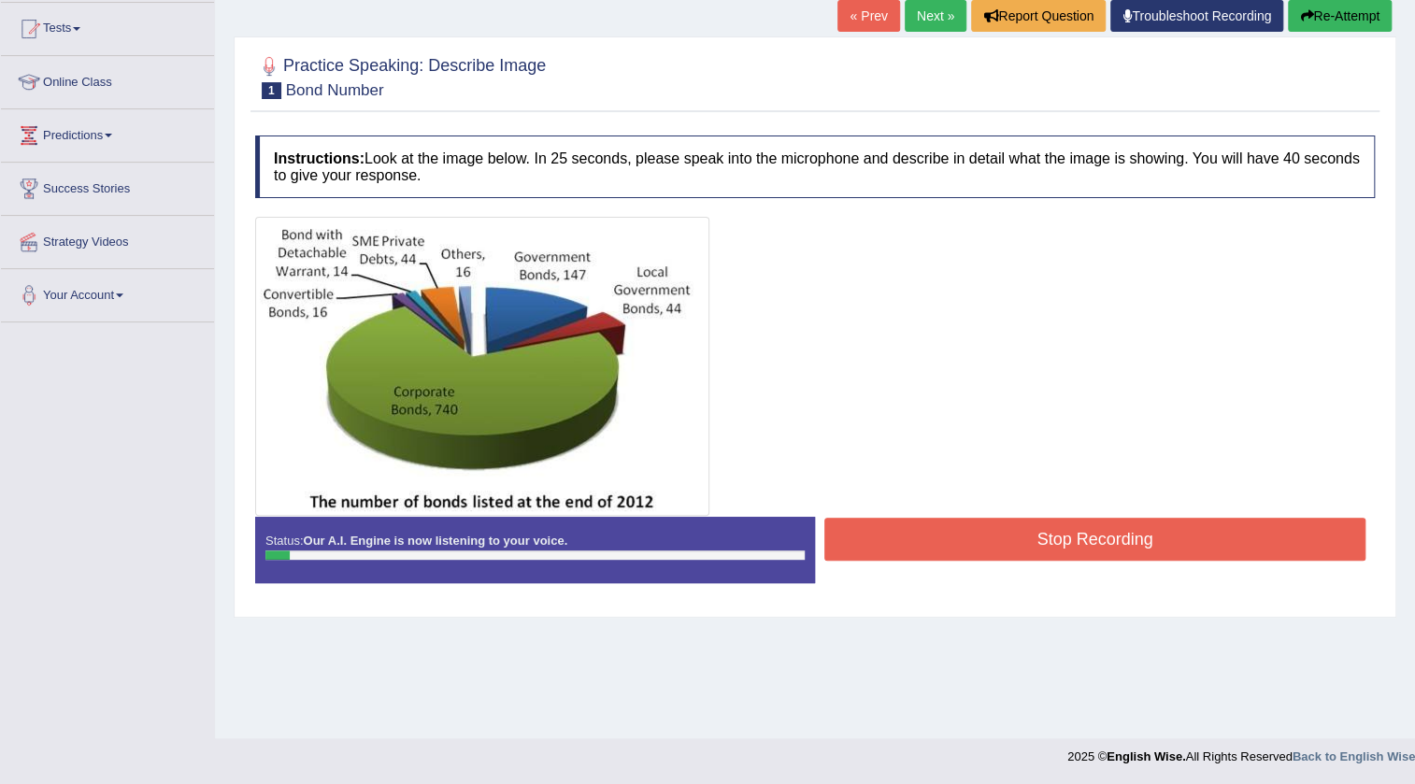
click at [974, 521] on button "Stop Recording" at bounding box center [1094, 539] width 541 height 43
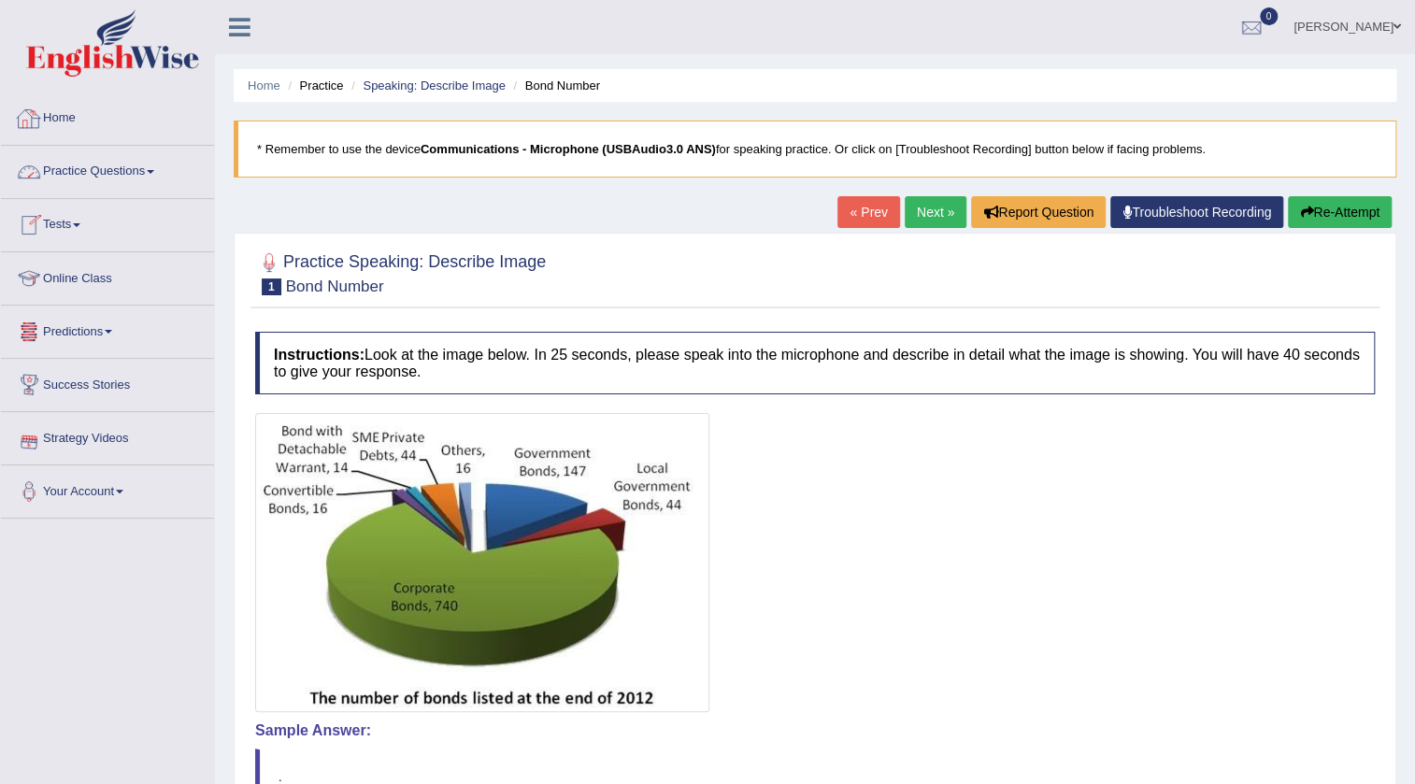
click at [49, 127] on link "Home" at bounding box center [107, 116] width 213 height 47
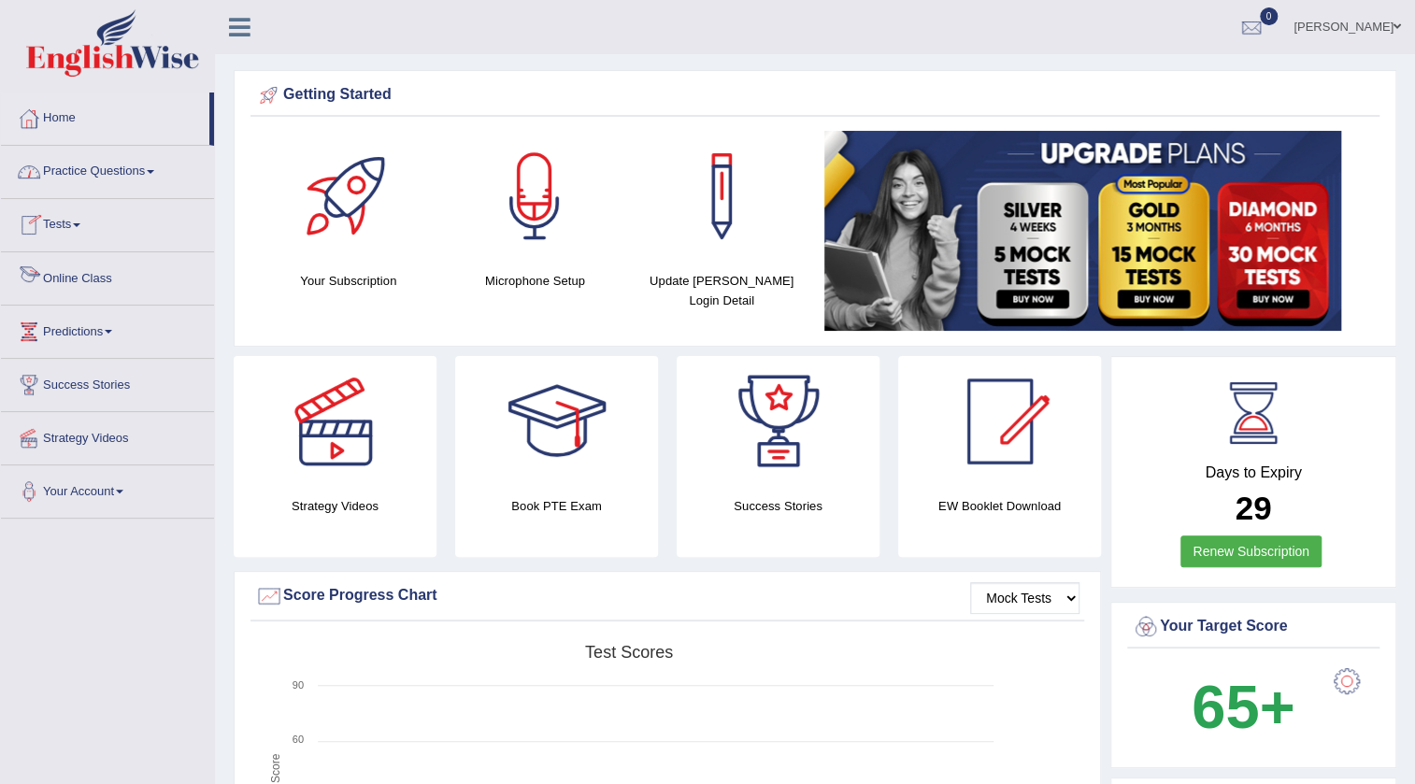
click at [93, 274] on link "Online Class" at bounding box center [107, 275] width 213 height 47
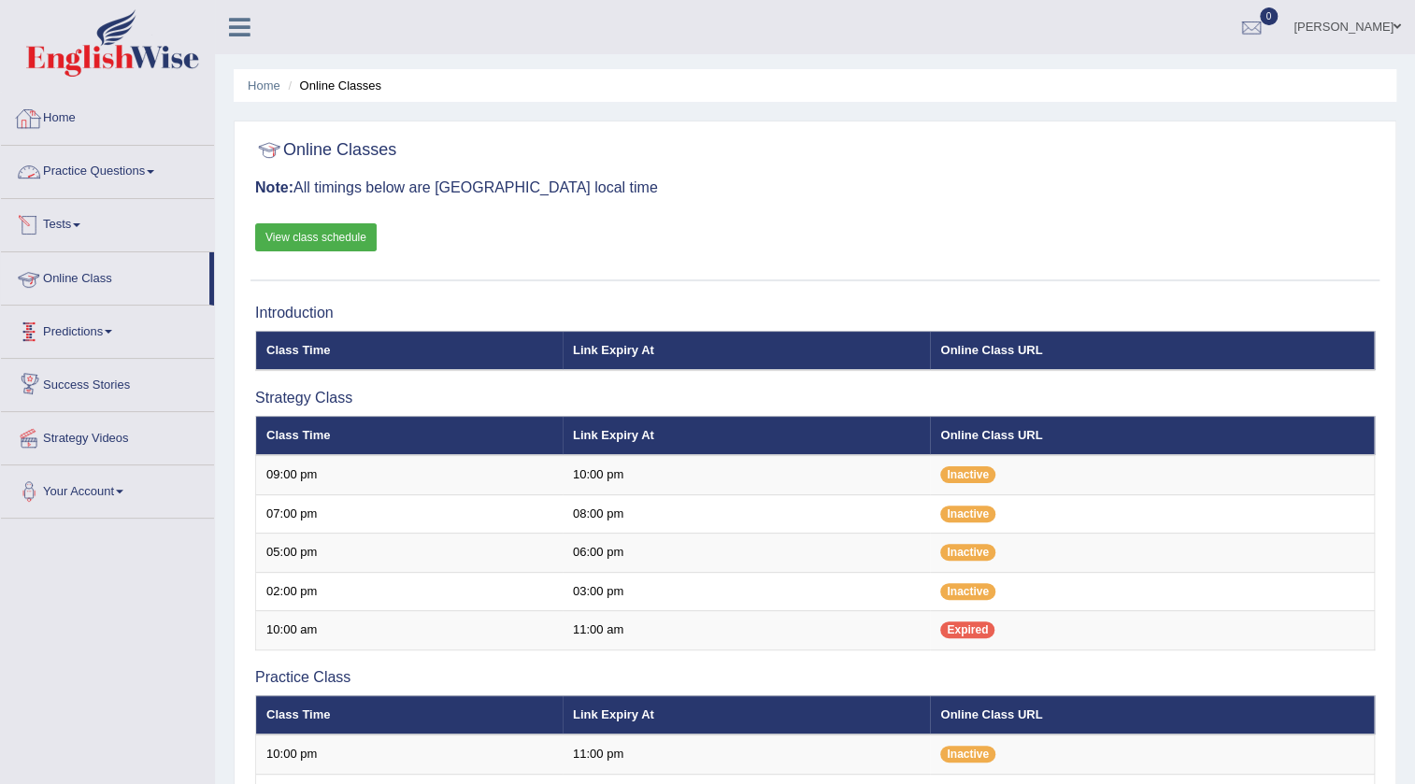
click at [53, 116] on link "Home" at bounding box center [107, 116] width 213 height 47
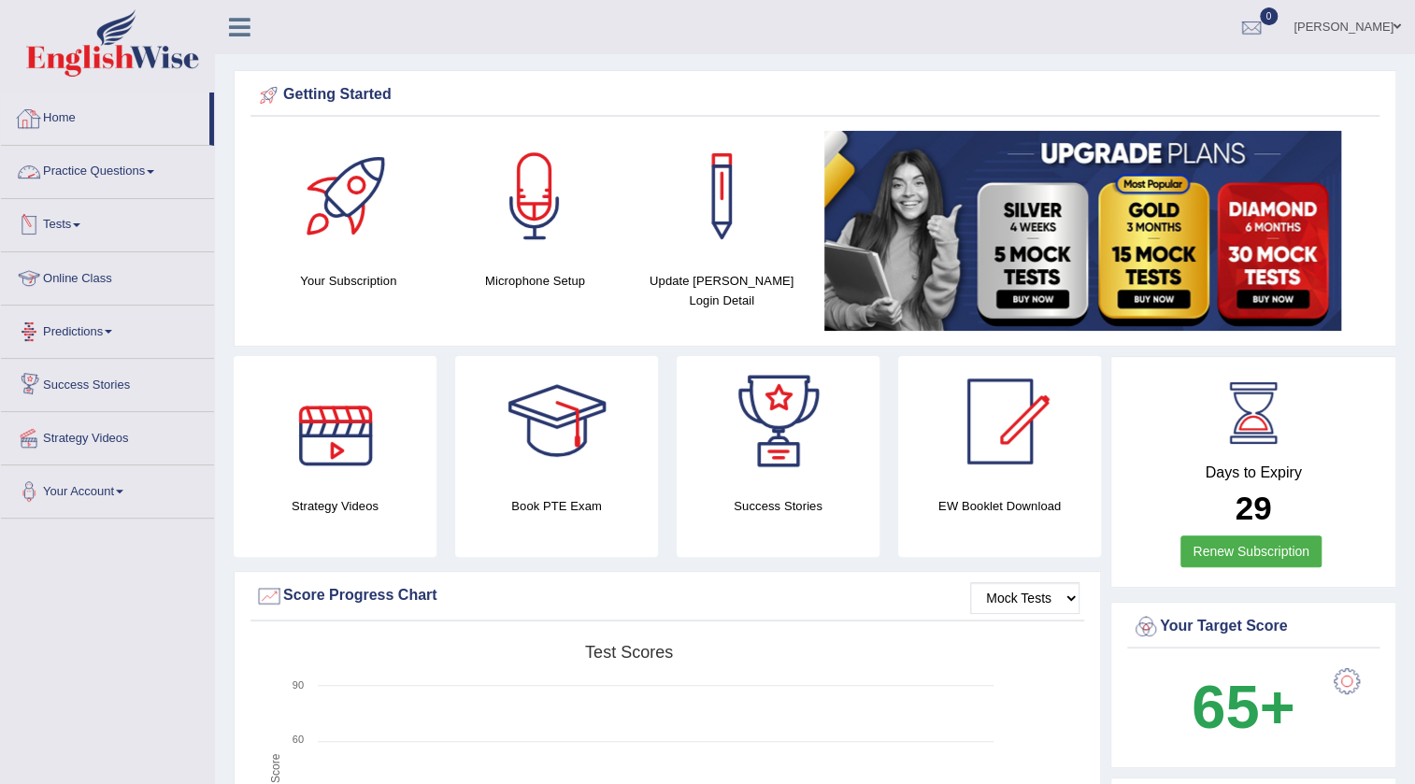
click at [58, 131] on link "Home" at bounding box center [105, 116] width 208 height 47
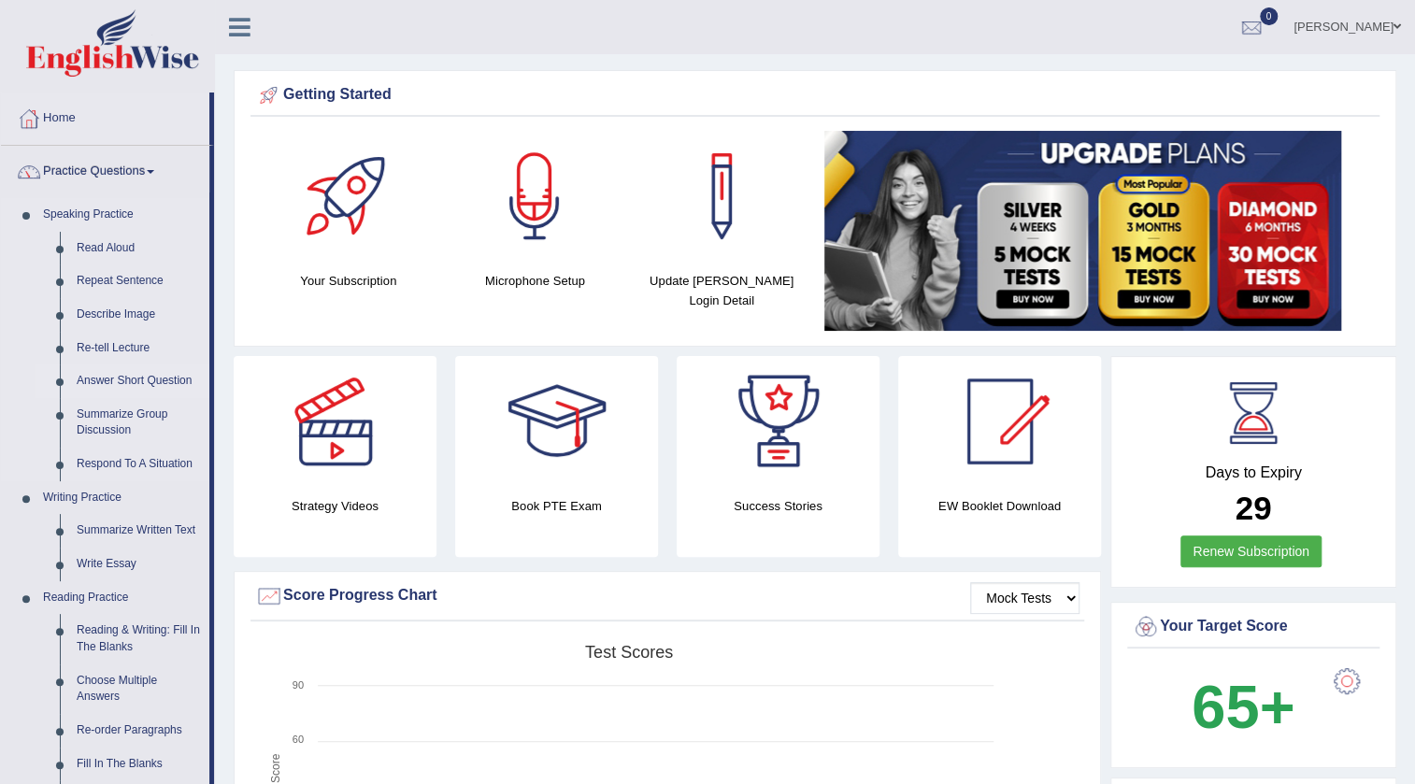
click at [121, 394] on link "Answer Short Question" at bounding box center [138, 381] width 141 height 34
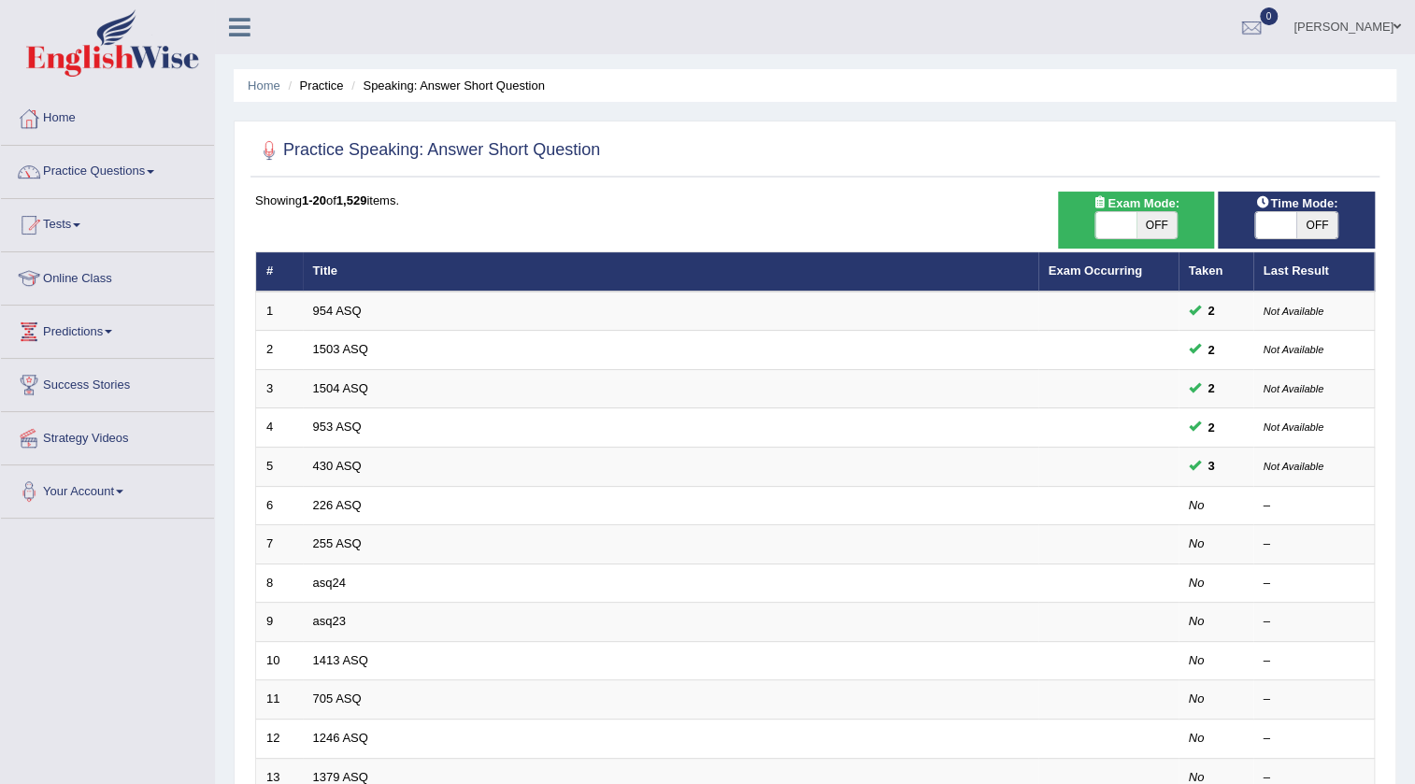
click at [305, 313] on td "954 ASQ" at bounding box center [670, 311] width 735 height 39
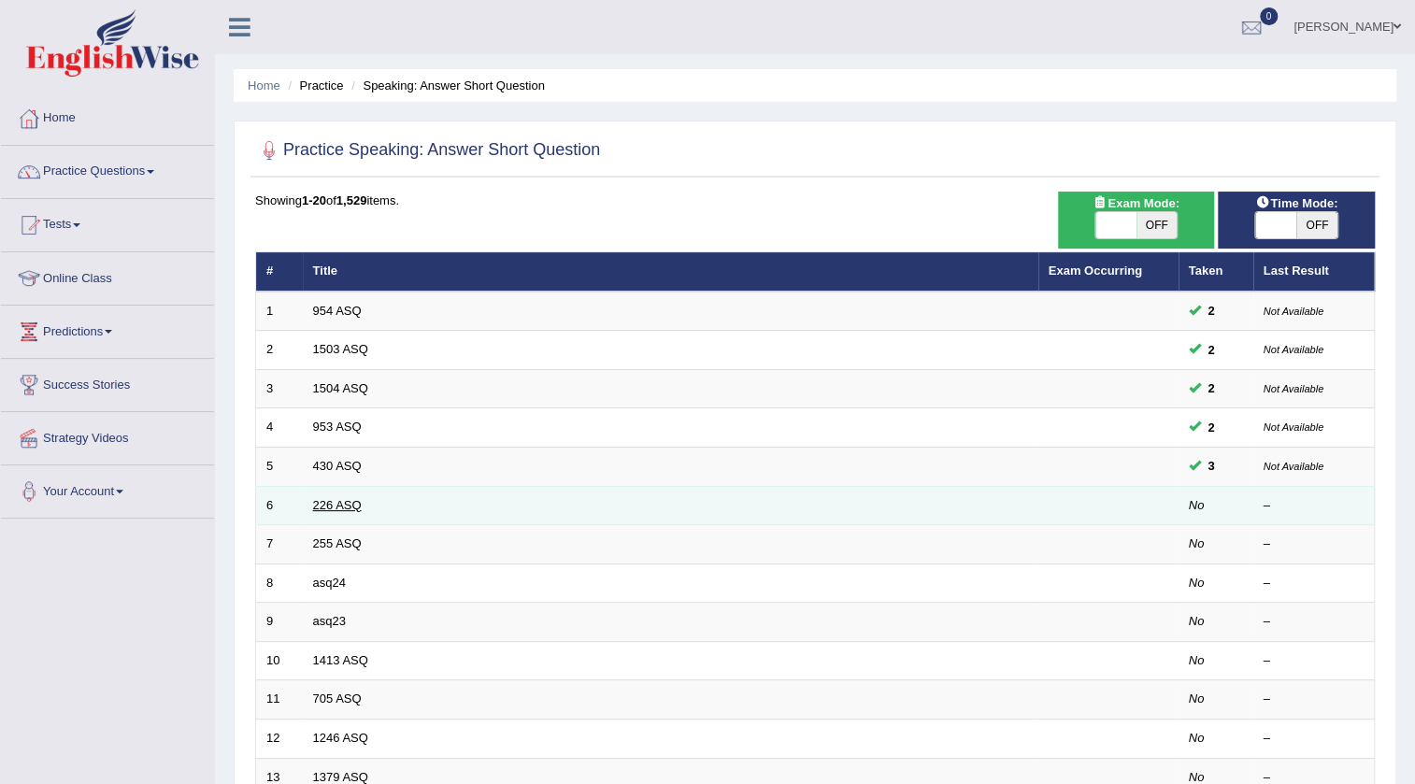
click at [328, 502] on link "226 ASQ" at bounding box center [337, 505] width 49 height 14
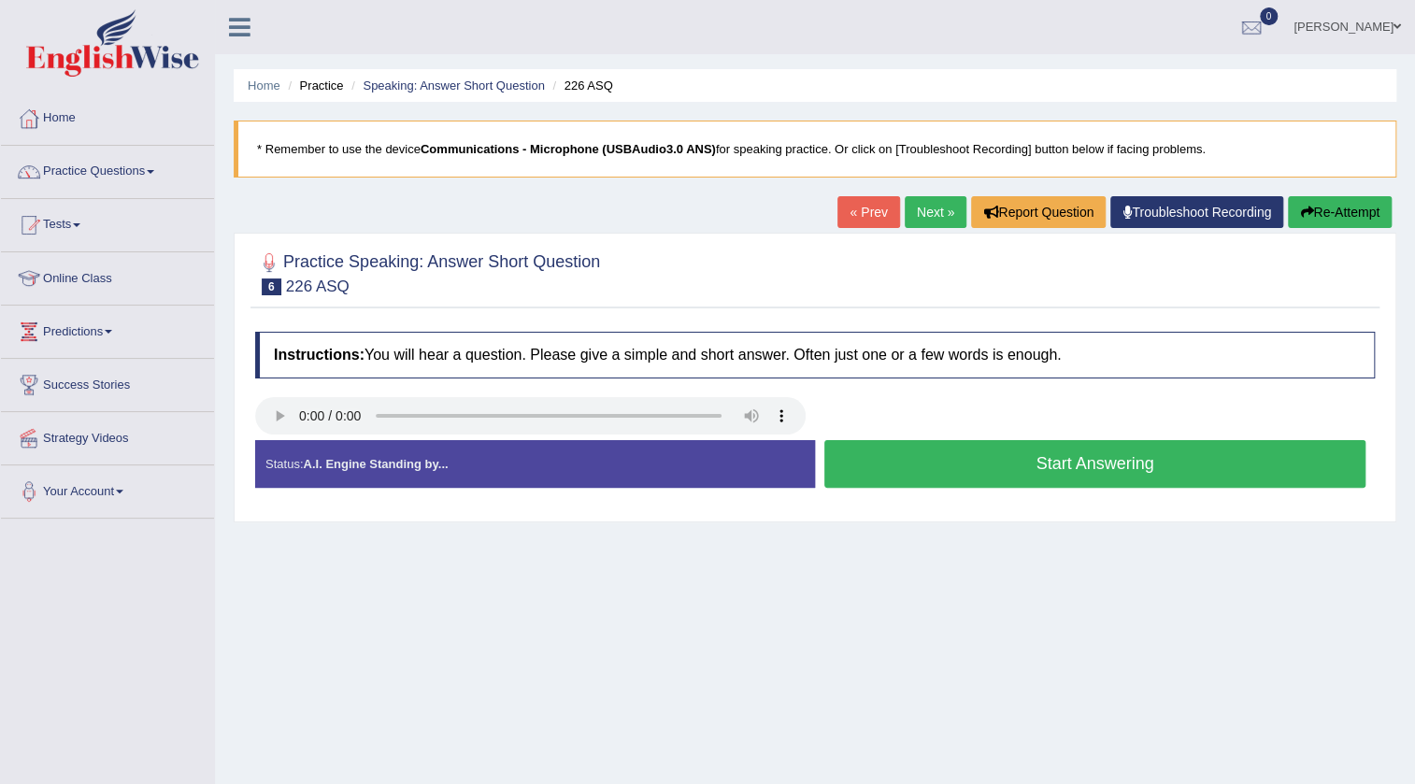
click at [985, 448] on button "Start Answering" at bounding box center [1094, 464] width 541 height 48
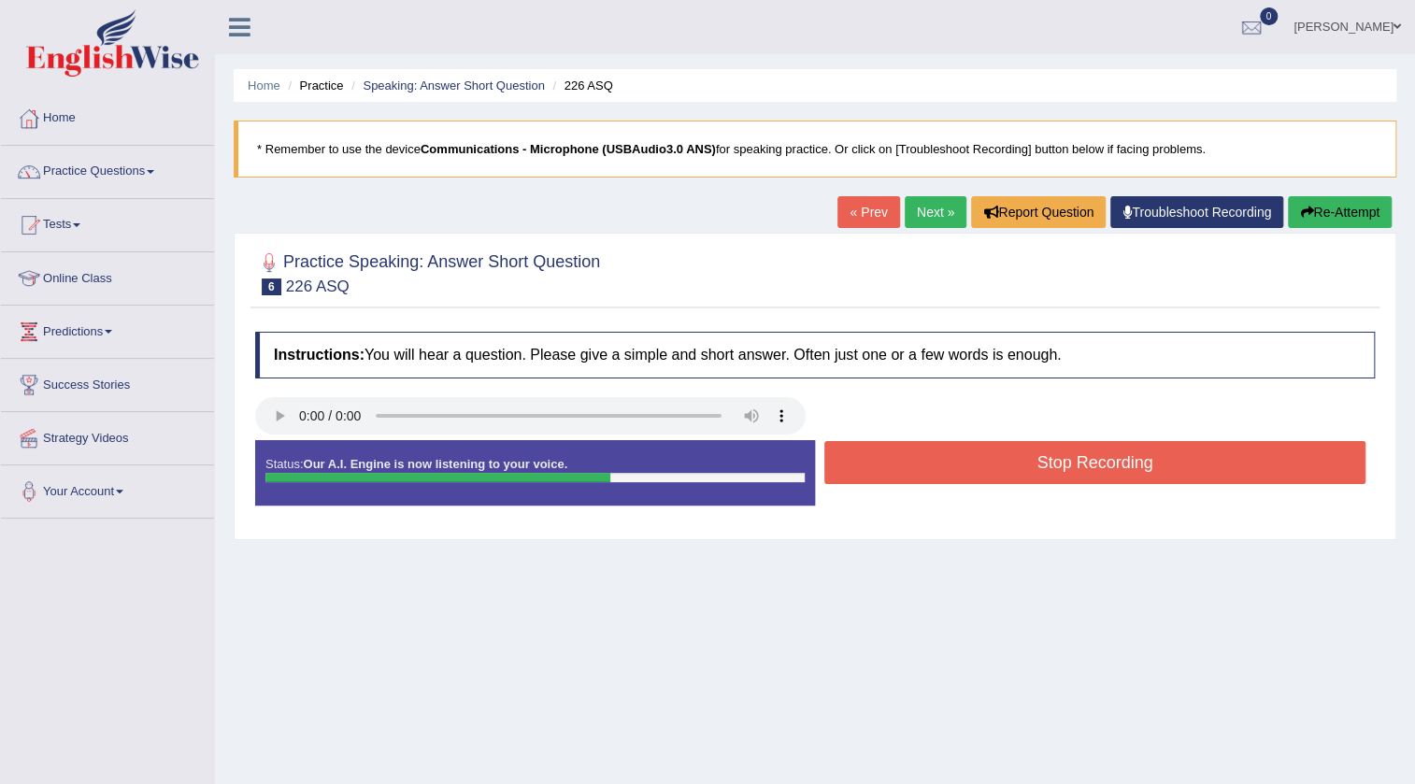
click at [985, 448] on button "Stop Recording" at bounding box center [1094, 462] width 541 height 43
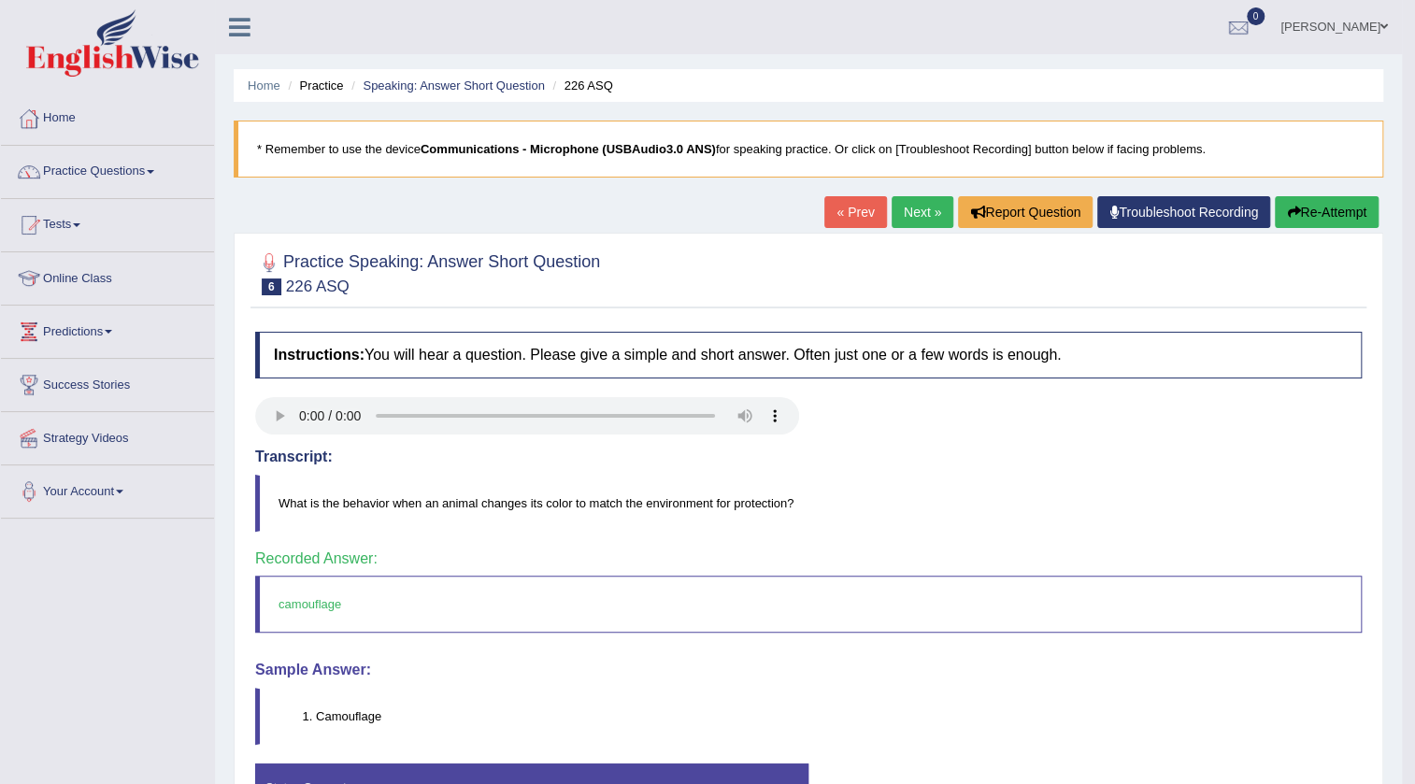
click at [920, 209] on link "Next »" at bounding box center [923, 212] width 62 height 32
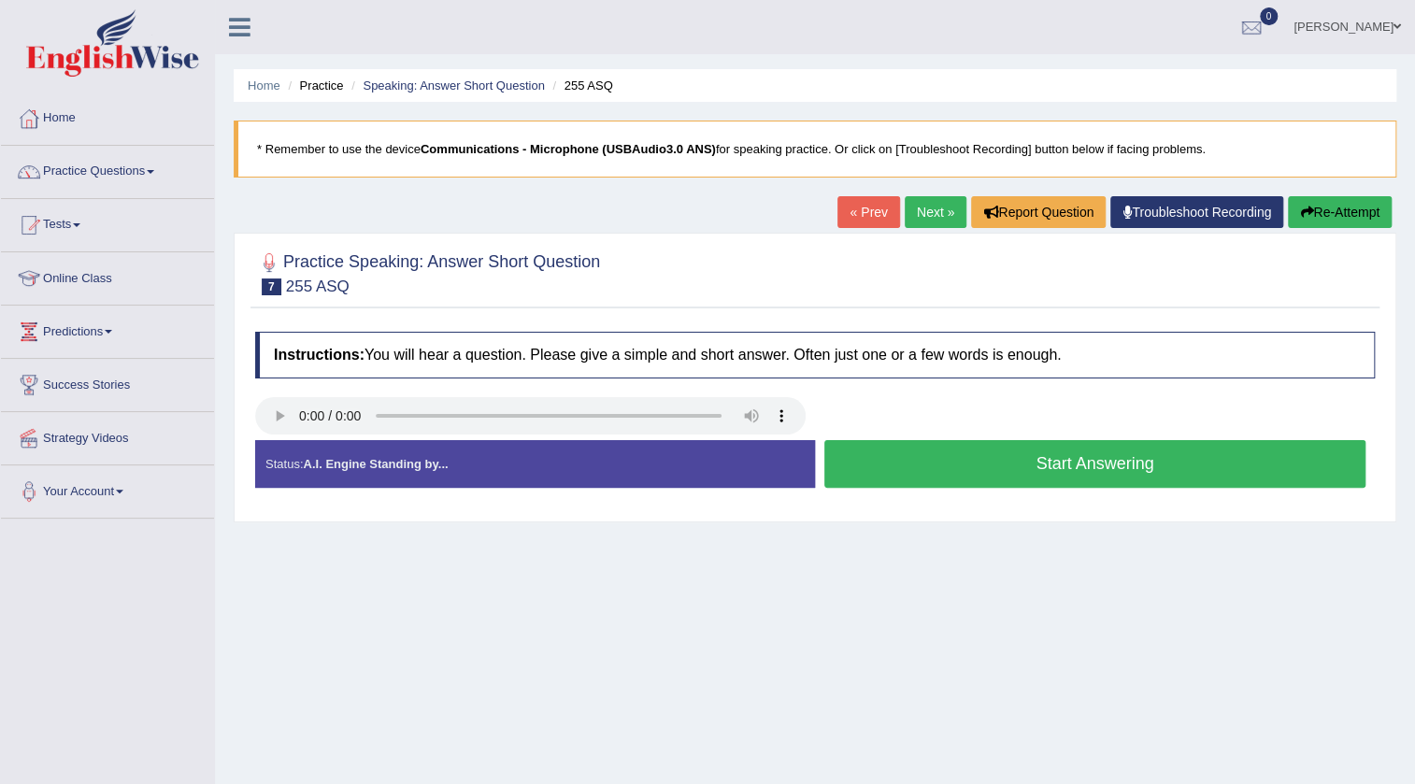
click at [941, 453] on button "Start Answering" at bounding box center [1094, 464] width 541 height 48
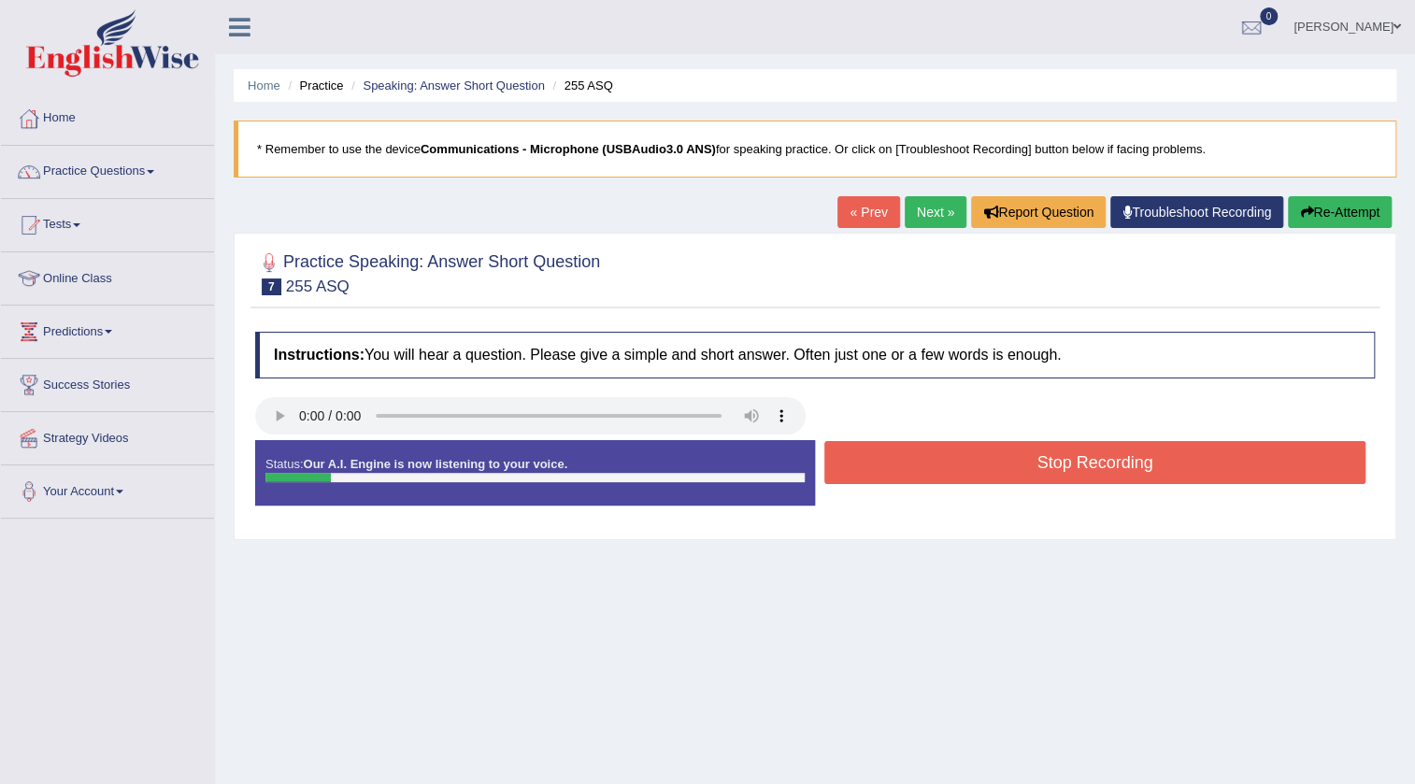
click at [941, 453] on button "Stop Recording" at bounding box center [1094, 462] width 541 height 43
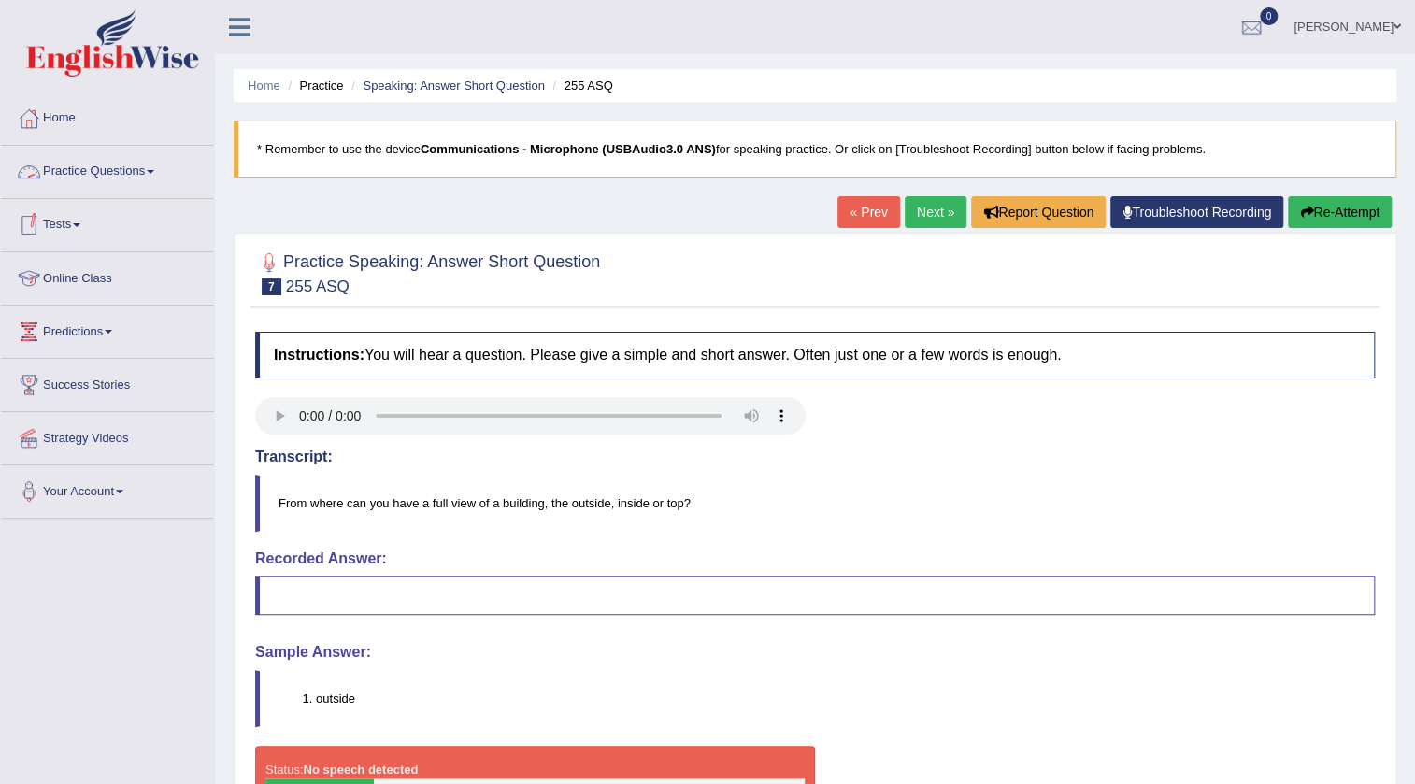
click at [44, 139] on li "Home" at bounding box center [107, 119] width 213 height 53
click at [47, 130] on link "Home" at bounding box center [105, 116] width 208 height 47
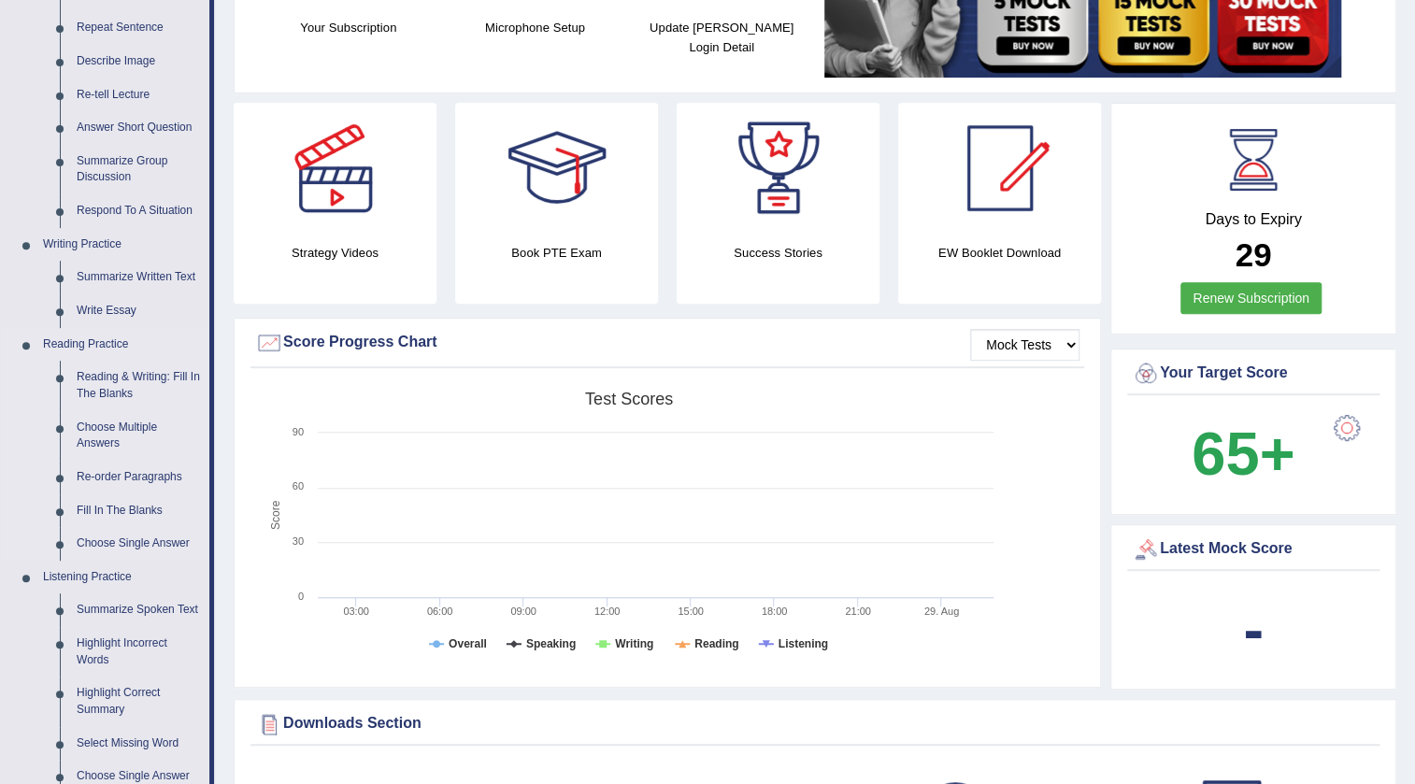
scroll to position [254, 0]
click at [110, 508] on link "Fill In The Blanks" at bounding box center [138, 510] width 141 height 34
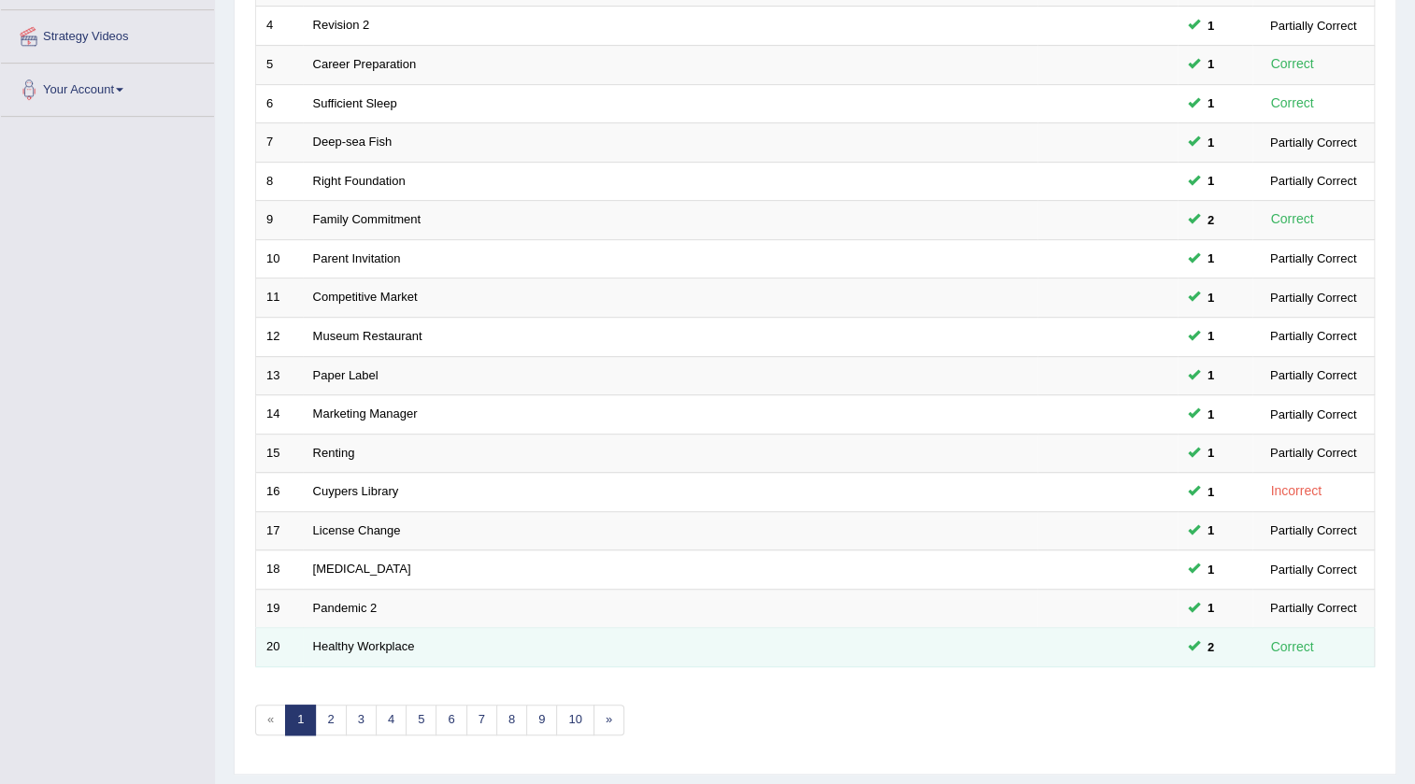
scroll to position [450, 0]
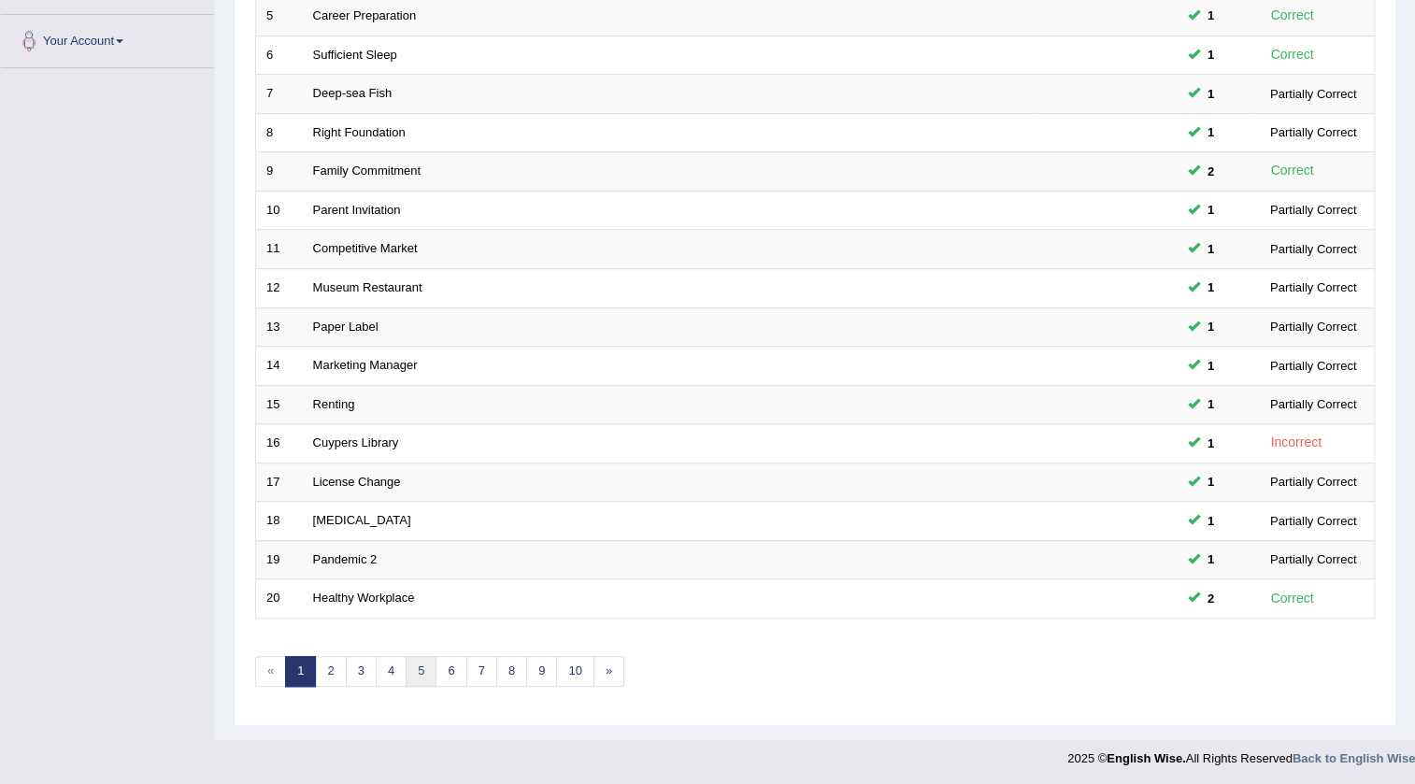
click at [413, 658] on link "5" at bounding box center [421, 671] width 31 height 31
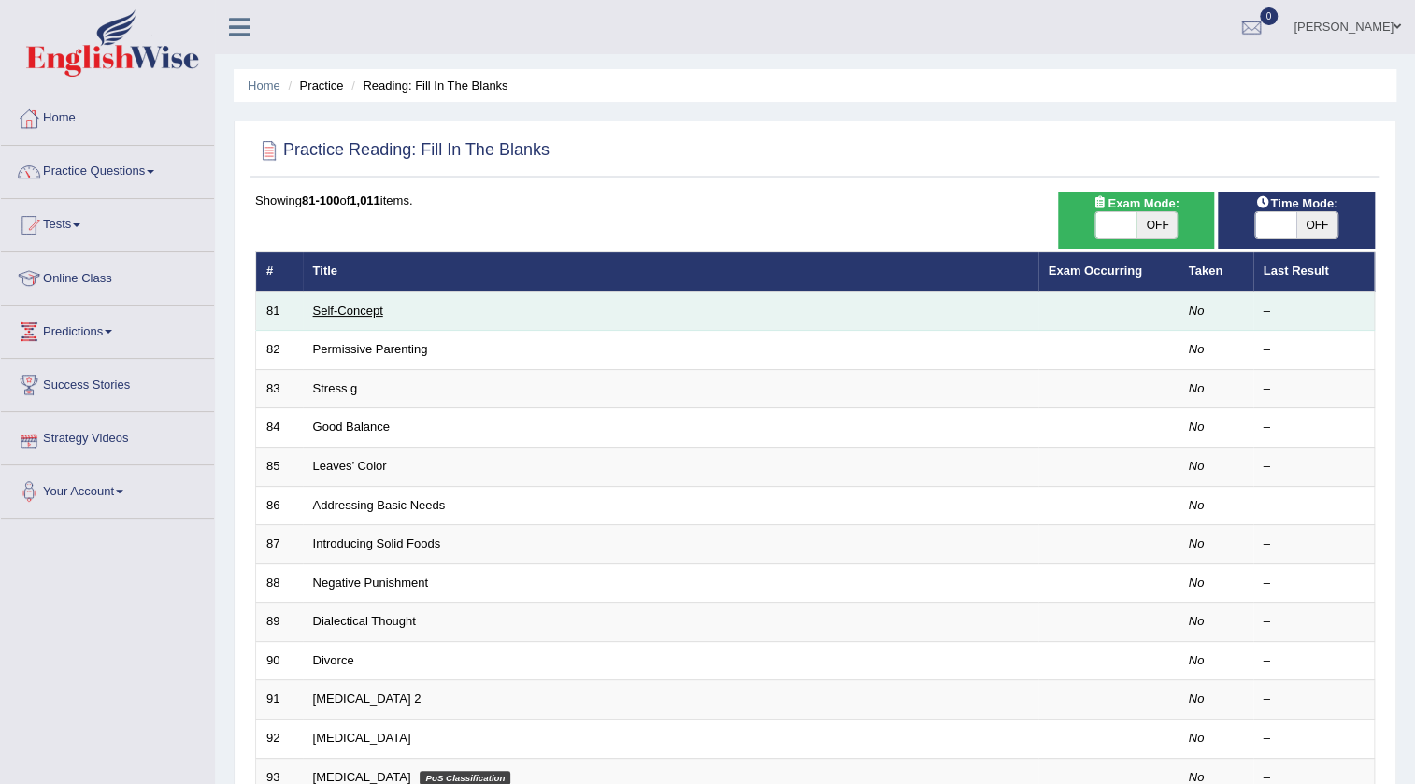
click at [333, 311] on link "Self-Concept" at bounding box center [348, 311] width 70 height 14
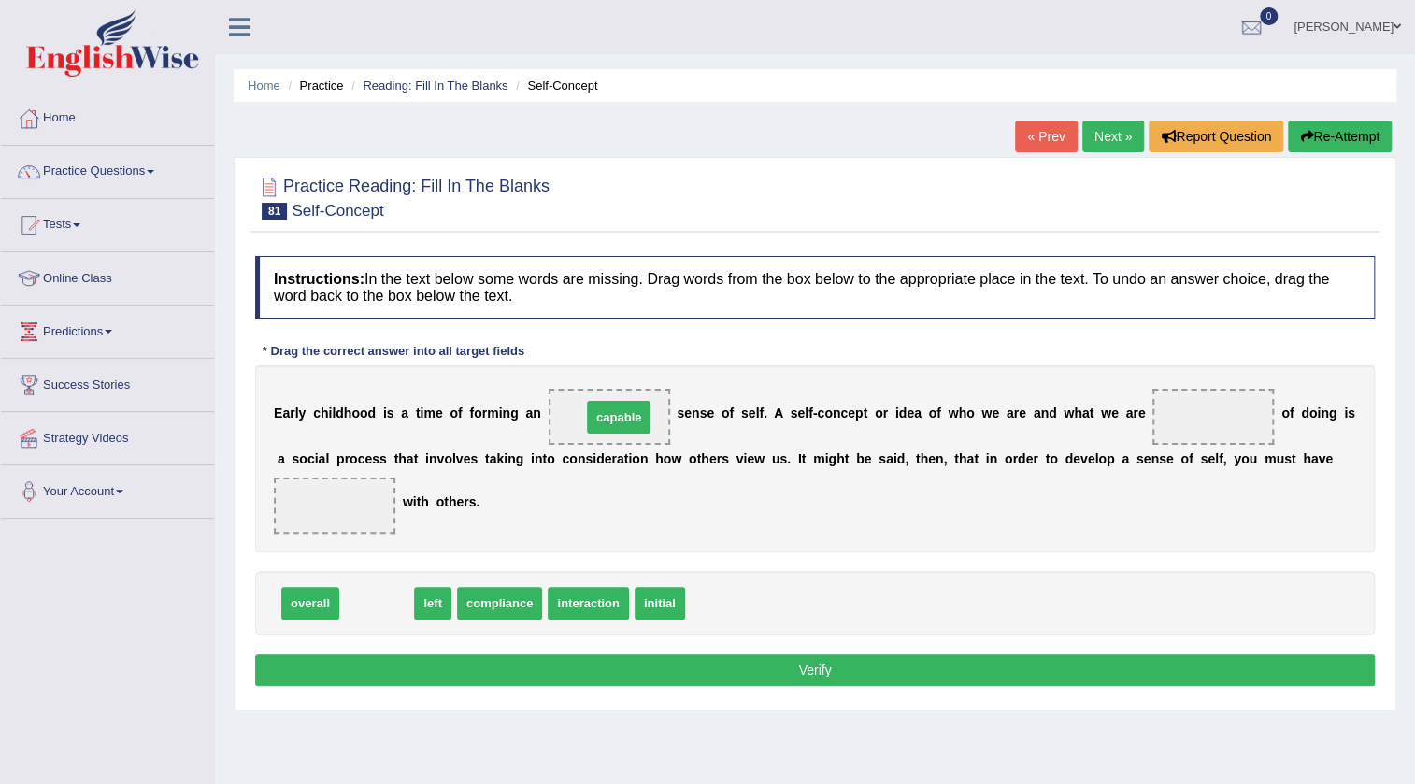
drag, startPoint x: 393, startPoint y: 596, endPoint x: 635, endPoint y: 410, distance: 305.2
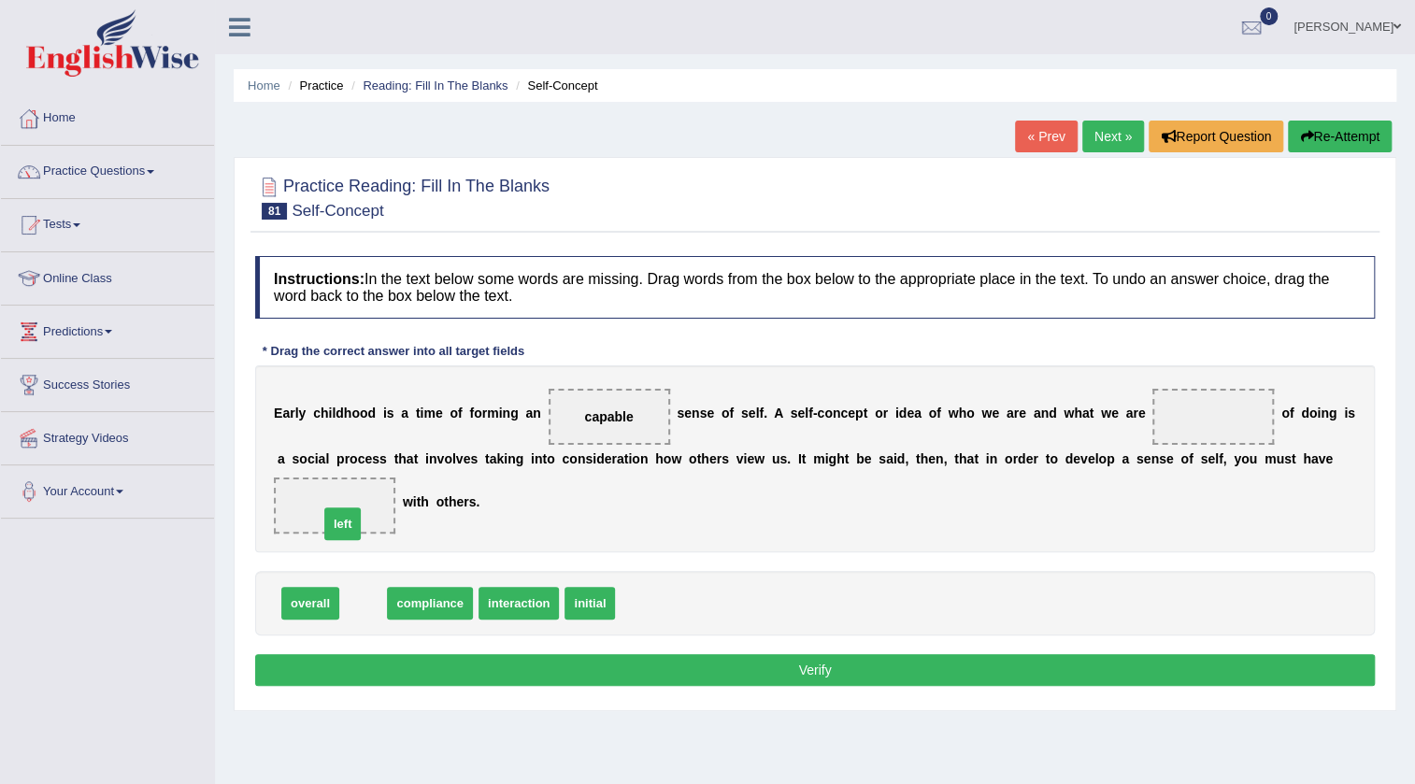
drag, startPoint x: 364, startPoint y: 604, endPoint x: 342, endPoint y: 524, distance: 82.3
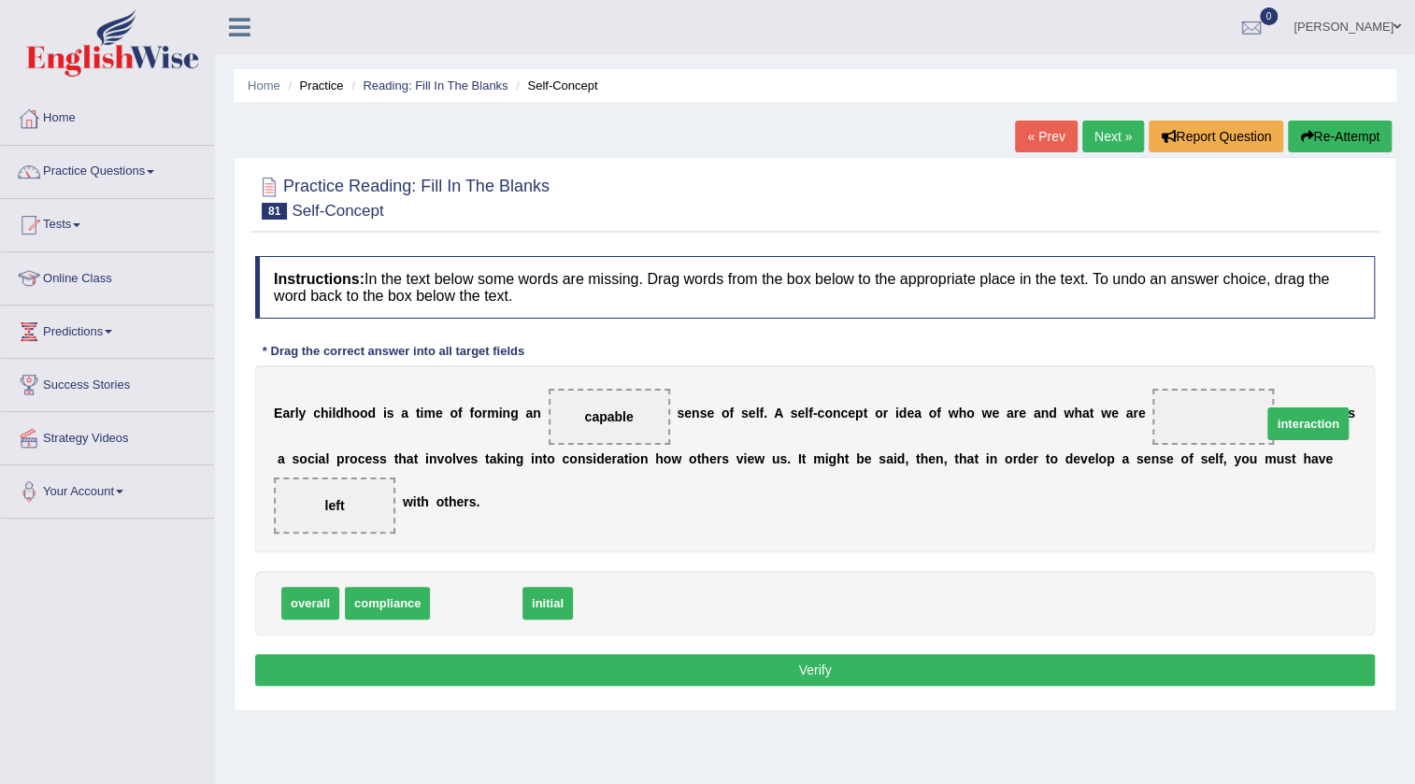
drag, startPoint x: 477, startPoint y: 609, endPoint x: 1308, endPoint y: 430, distance: 850.9
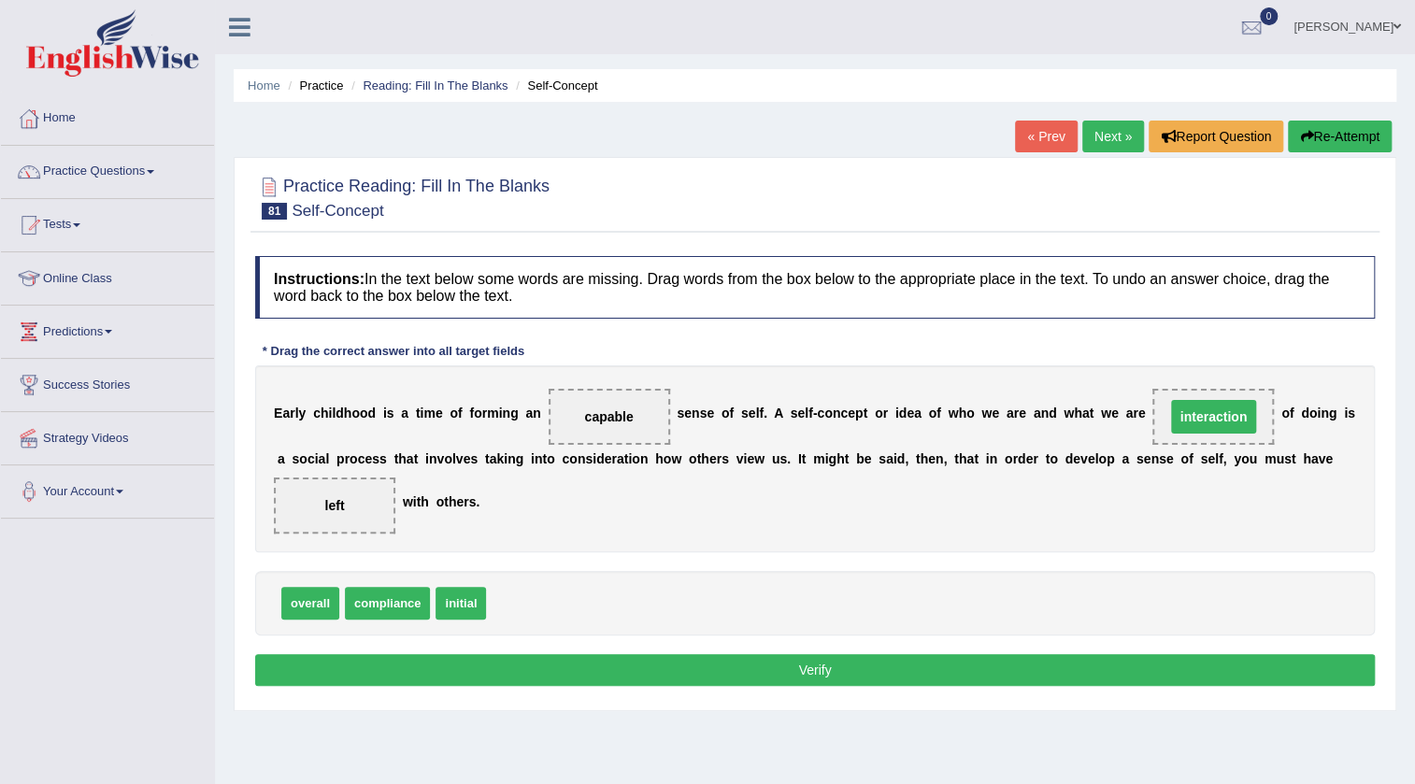
click at [1162, 427] on div "E a r l y c h i l d h o o d i s a t i m e o f f o r m i n g a n capable s e n s…" at bounding box center [815, 458] width 1120 height 187
click at [849, 660] on button "Verify" at bounding box center [815, 670] width 1120 height 32
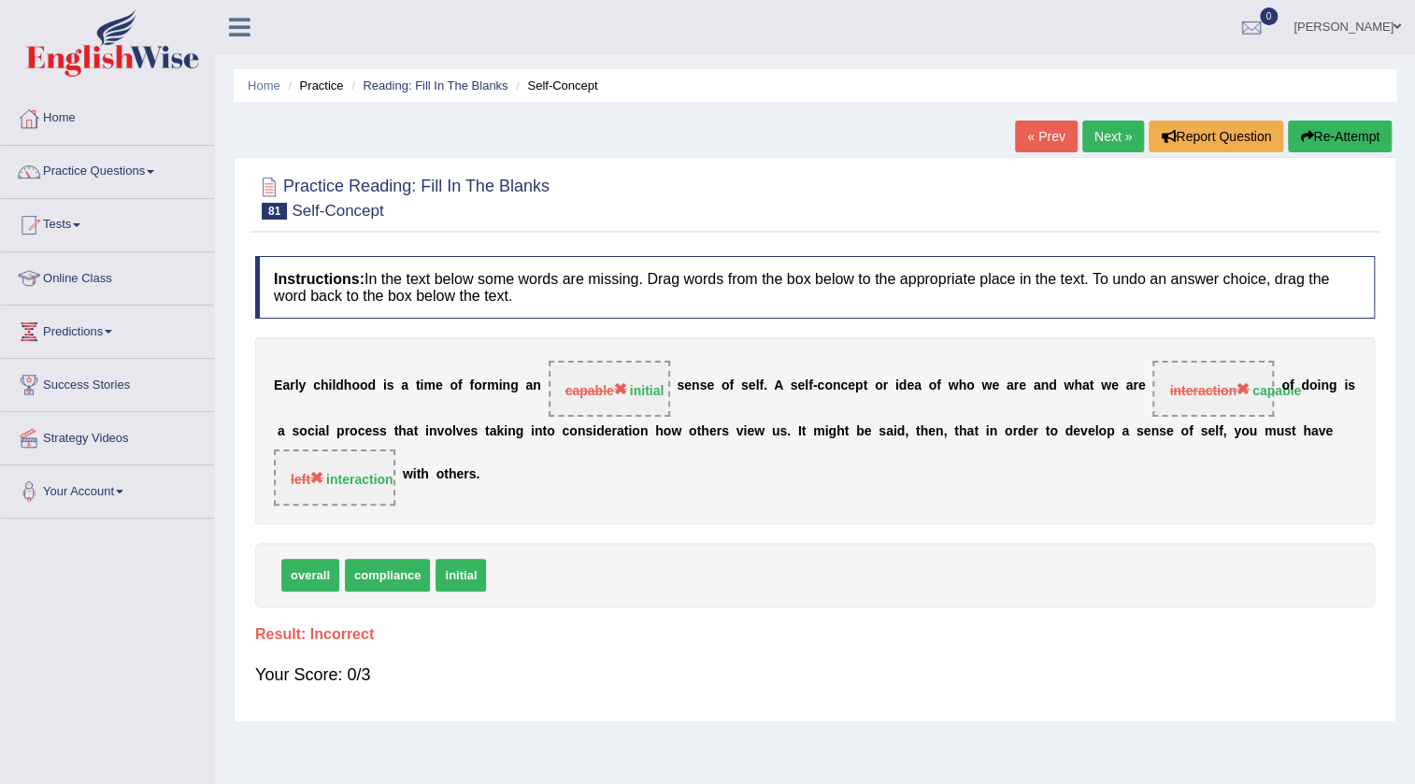
click at [1100, 131] on link "Next »" at bounding box center [1113, 137] width 62 height 32
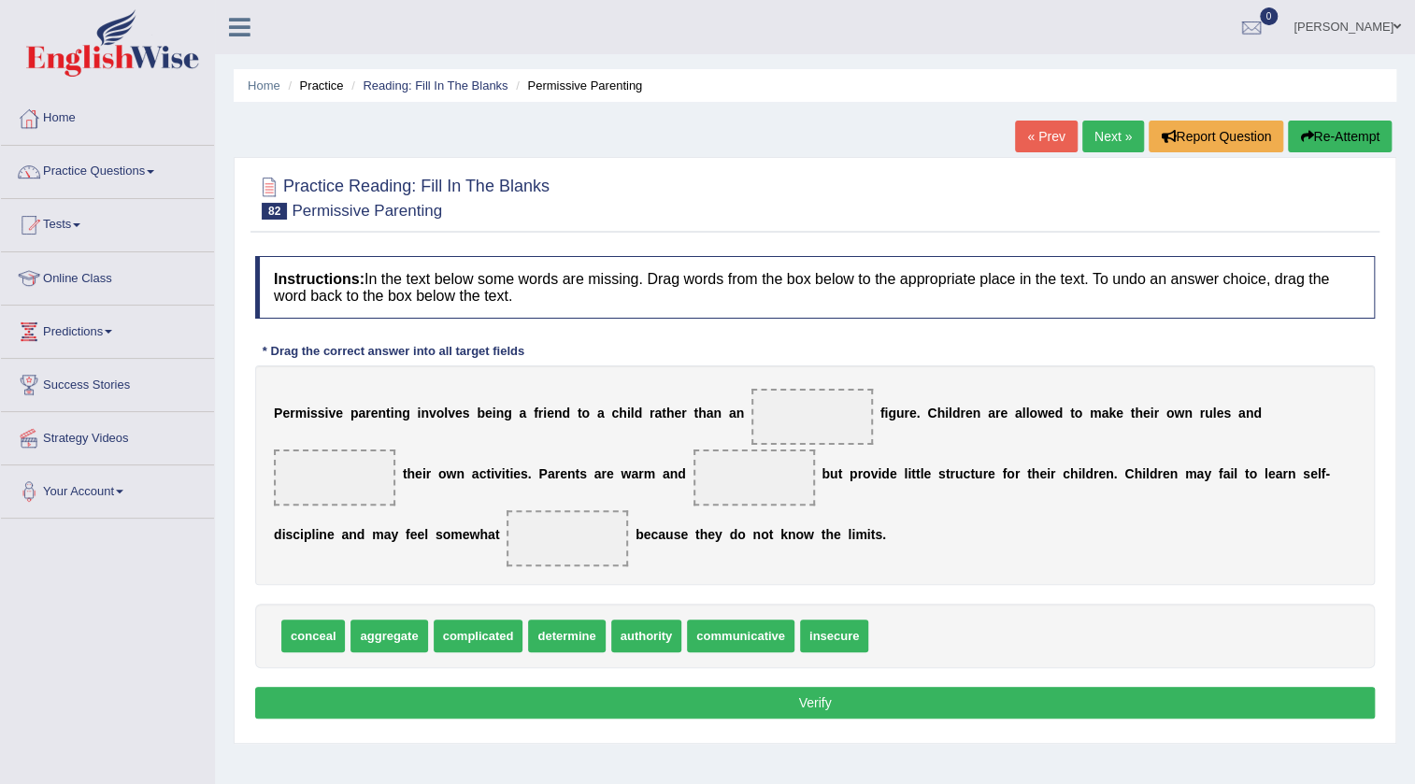
click at [1101, 127] on link "Next »" at bounding box center [1113, 137] width 62 height 32
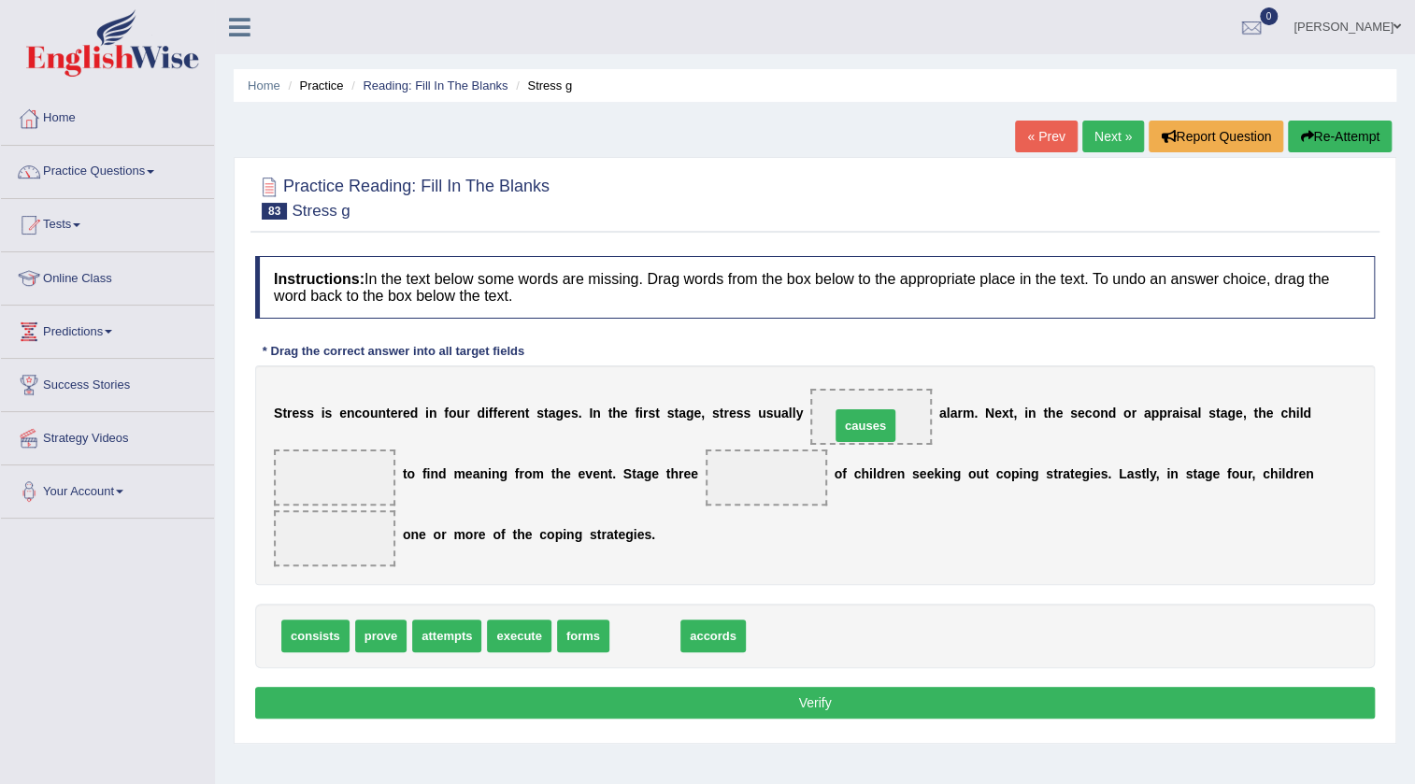
drag, startPoint x: 649, startPoint y: 634, endPoint x: 869, endPoint y: 423, distance: 304.7
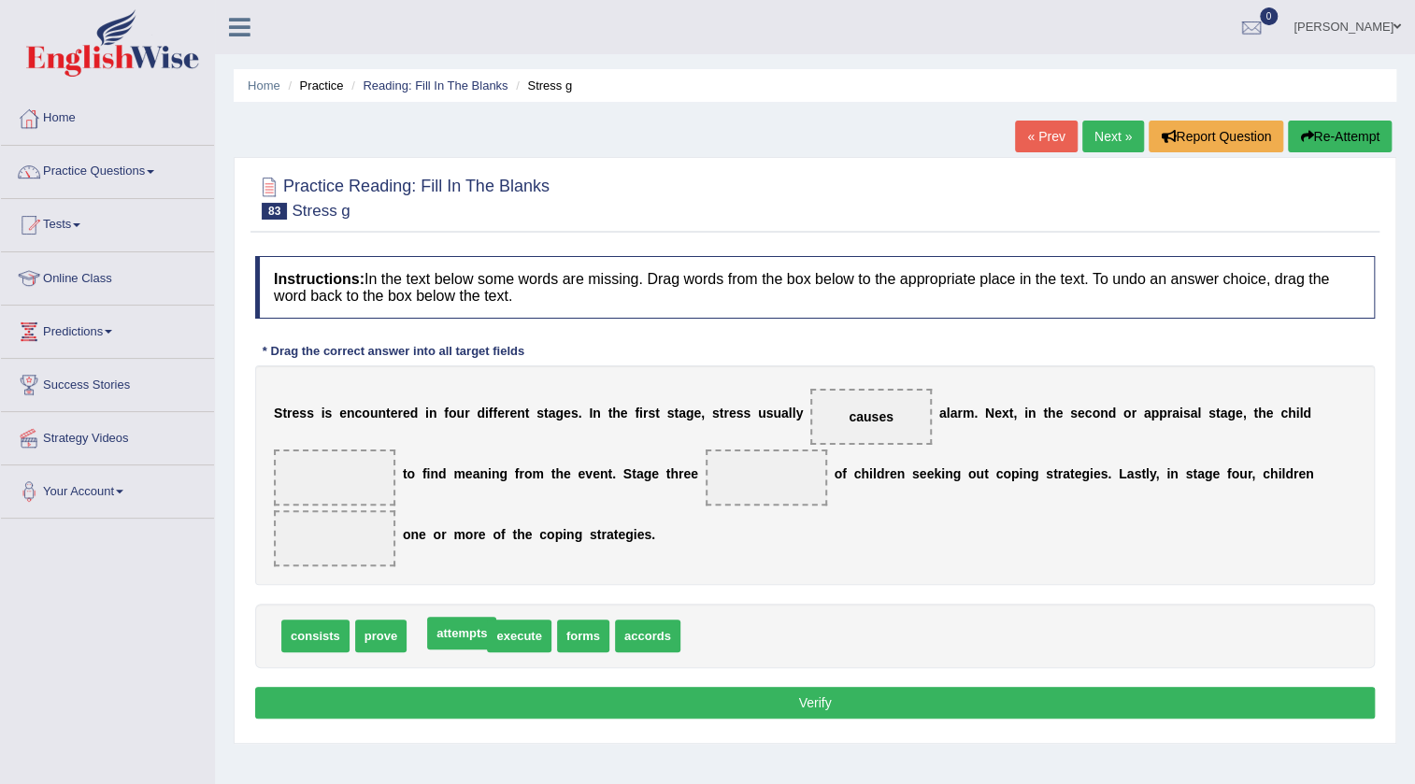
drag, startPoint x: 424, startPoint y: 631, endPoint x: 439, endPoint y: 628, distance: 15.2
drag, startPoint x: 401, startPoint y: 635, endPoint x: 397, endPoint y: 644, distance: 10.1
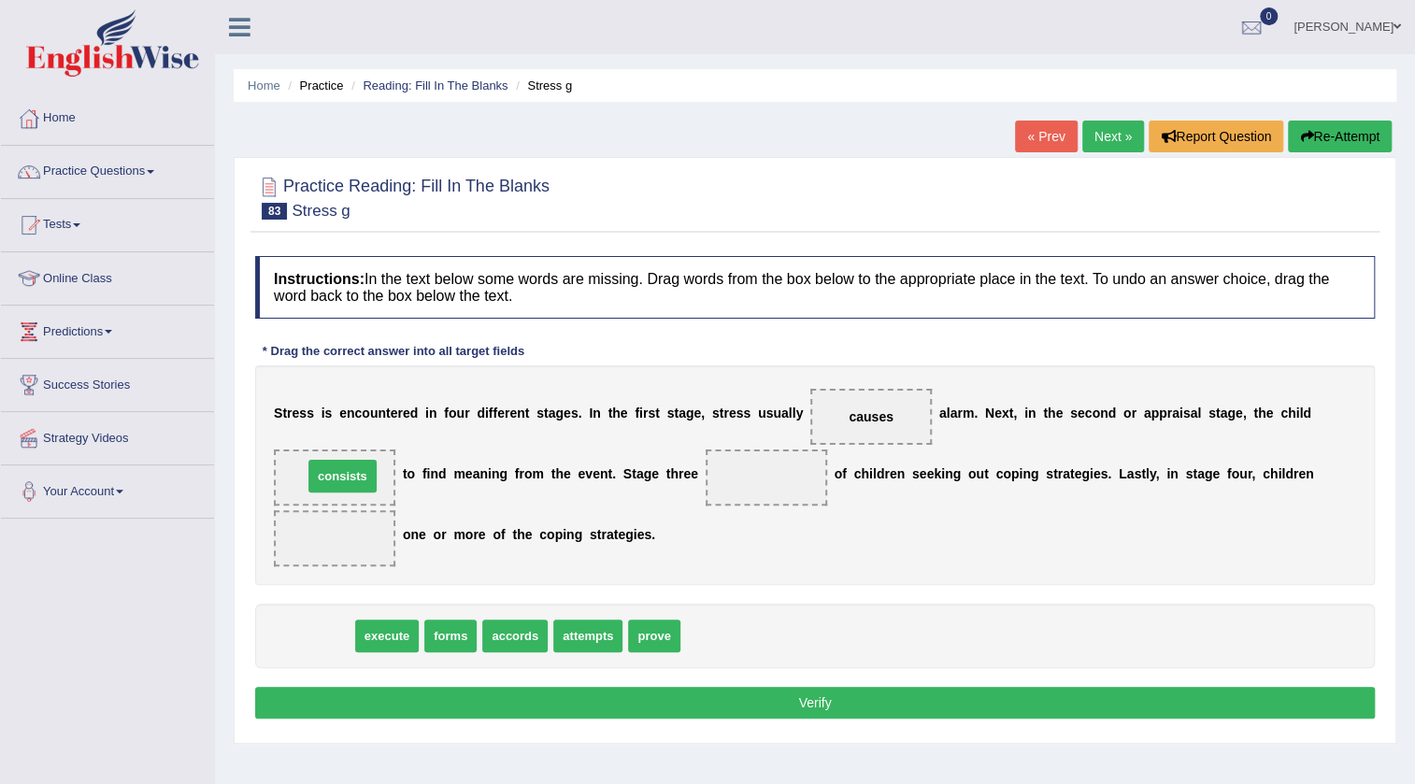
drag, startPoint x: 336, startPoint y: 631, endPoint x: 363, endPoint y: 471, distance: 162.1
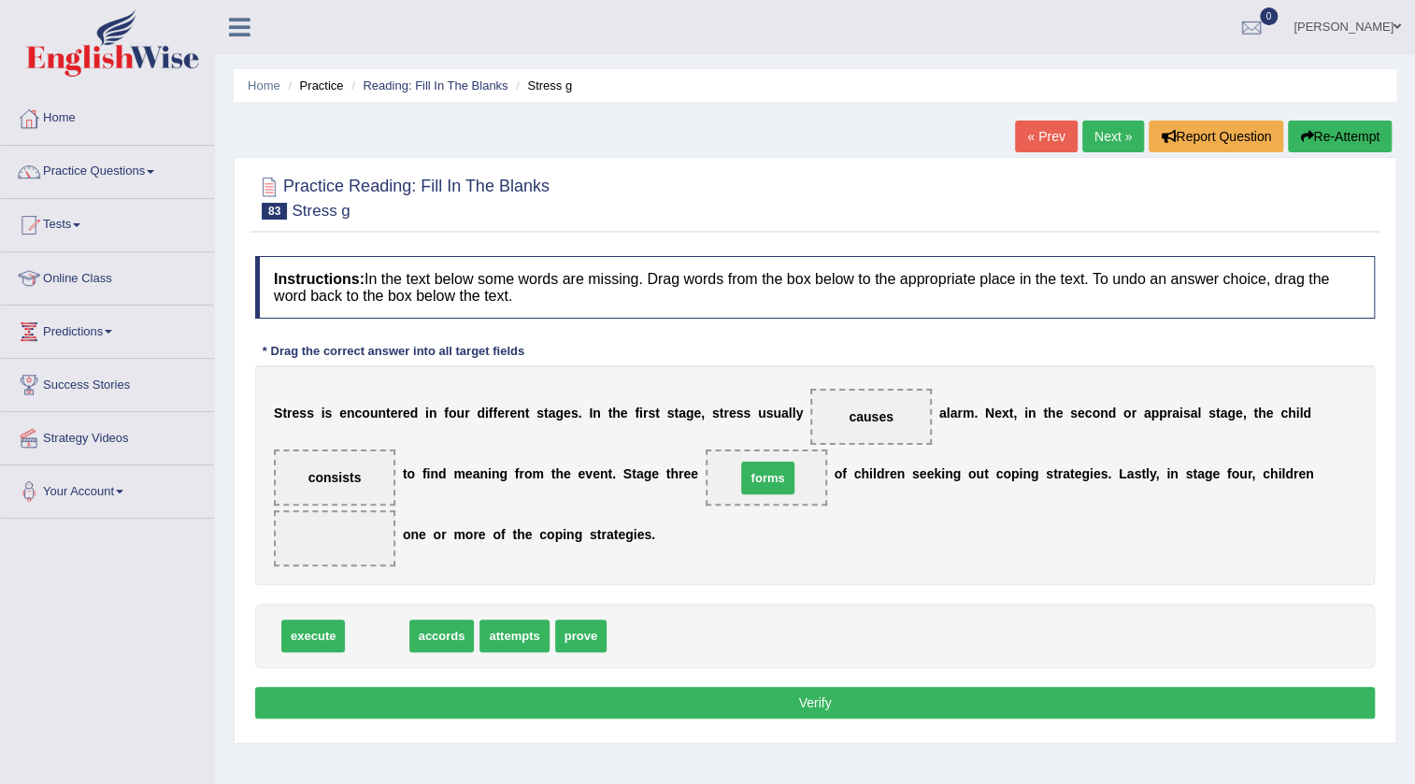
drag, startPoint x: 369, startPoint y: 635, endPoint x: 760, endPoint y: 478, distance: 421.4
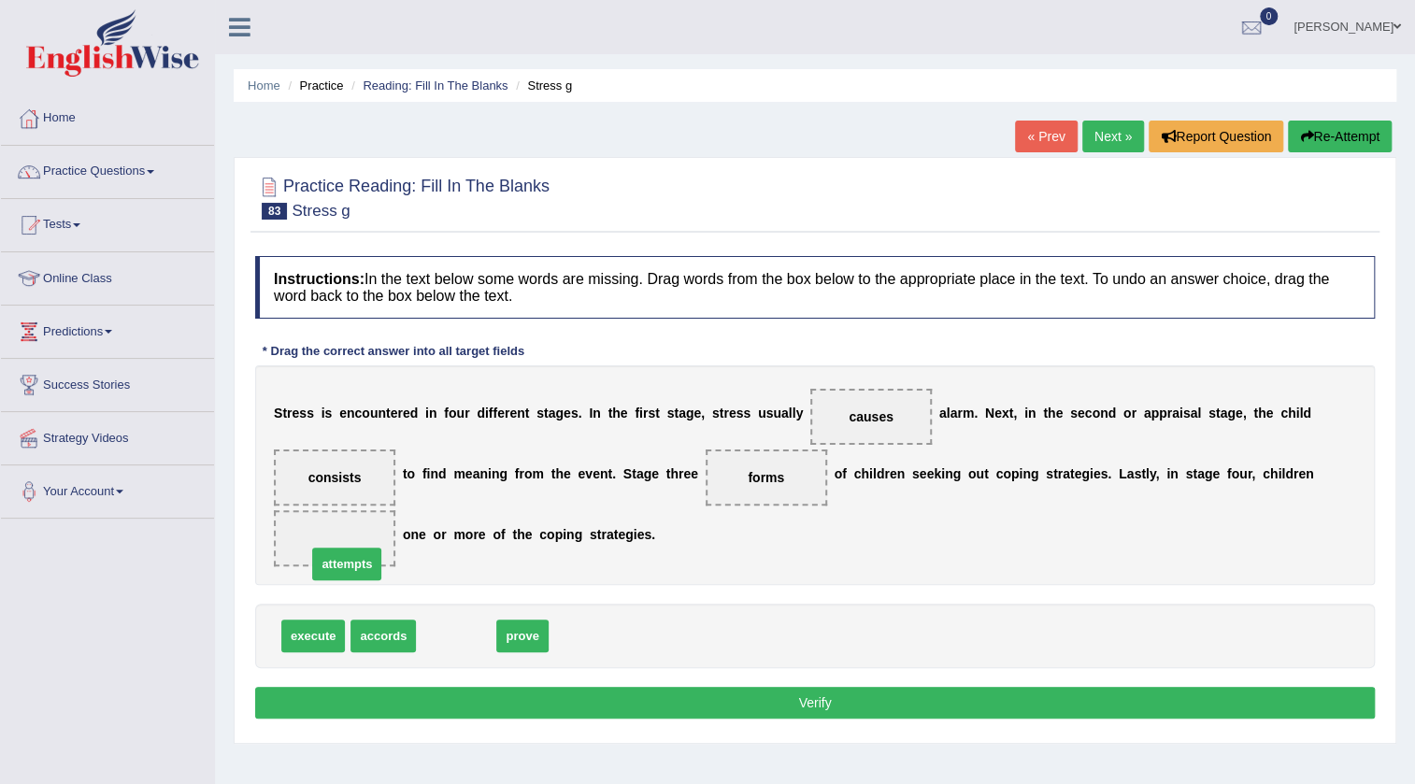
drag, startPoint x: 451, startPoint y: 635, endPoint x: 342, endPoint y: 563, distance: 130.9
click at [714, 687] on button "Verify" at bounding box center [815, 703] width 1120 height 32
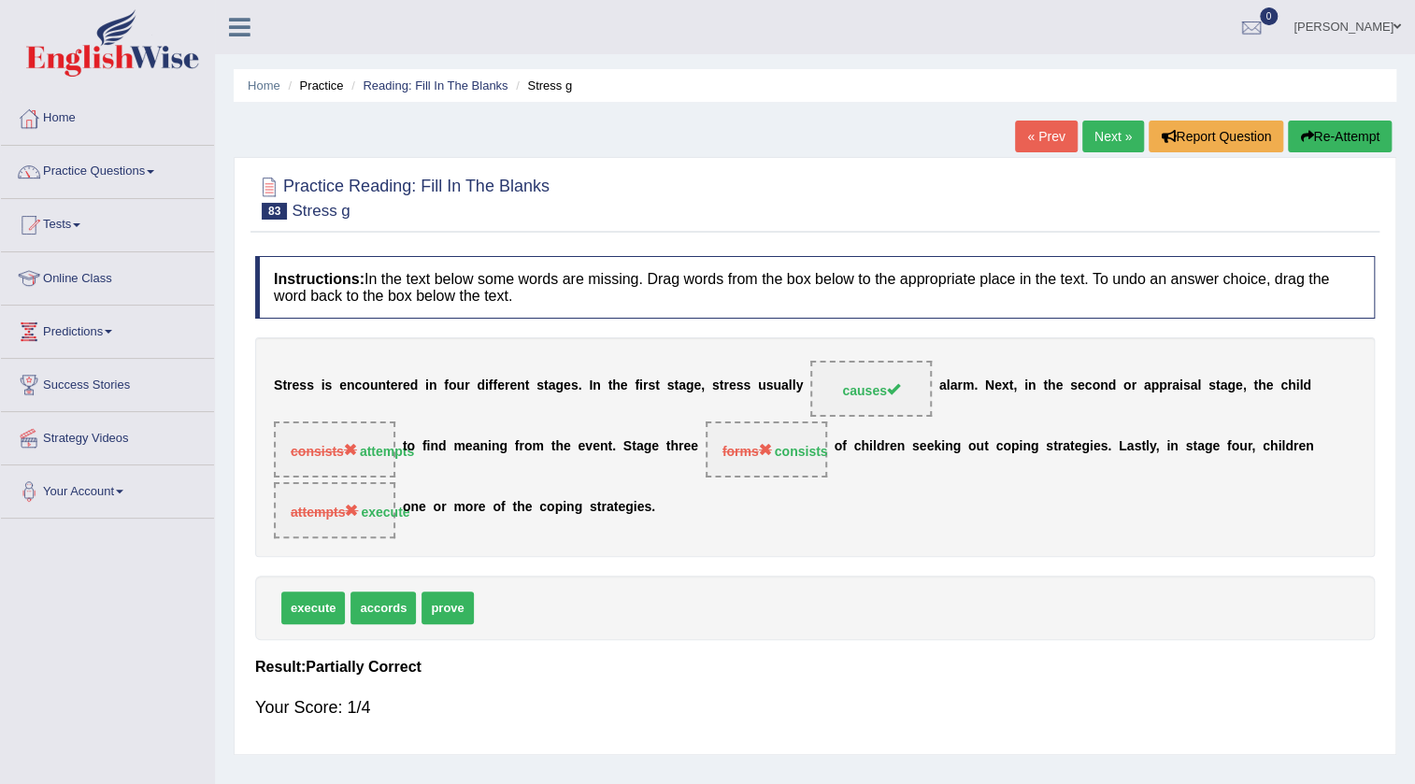
click at [1095, 122] on link "Next »" at bounding box center [1113, 137] width 62 height 32
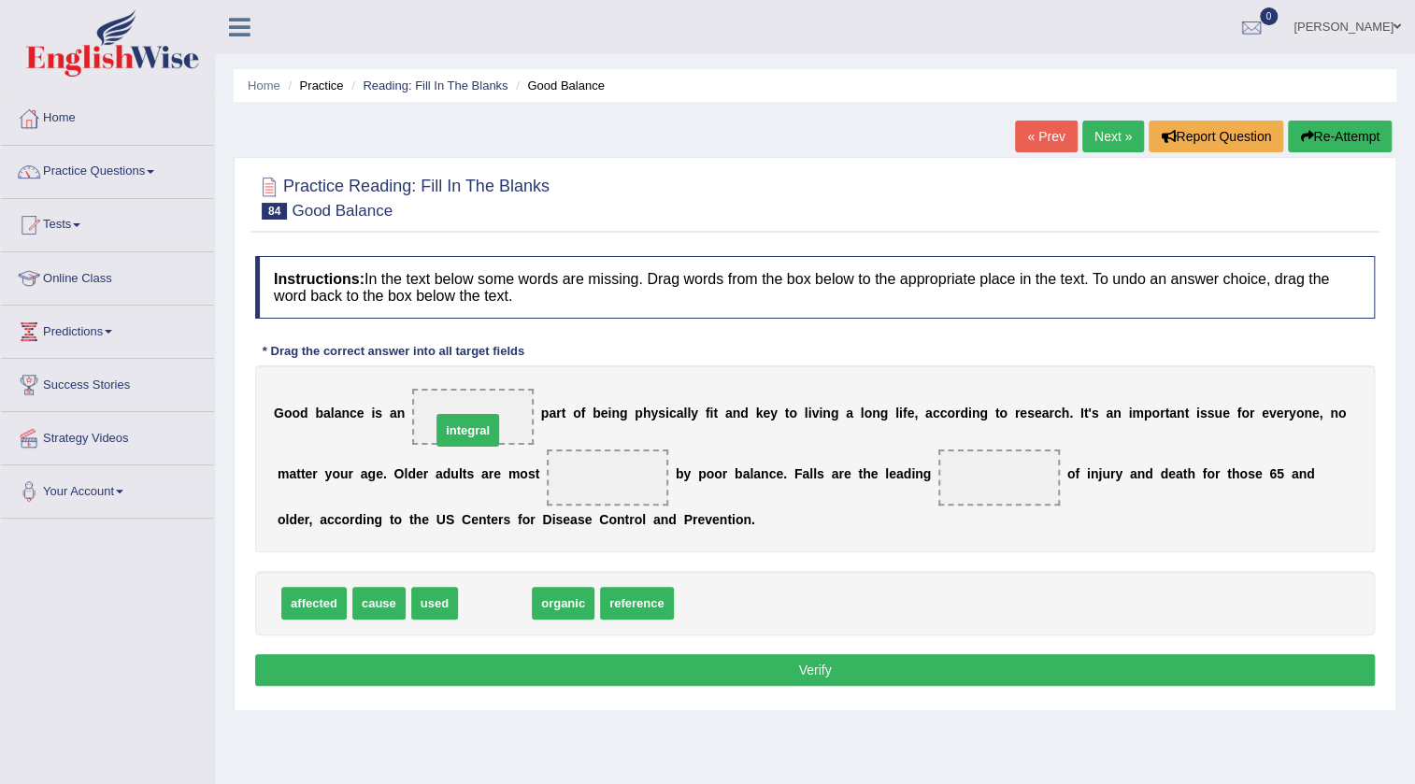
drag, startPoint x: 514, startPoint y: 598, endPoint x: 487, endPoint y: 425, distance: 175.0
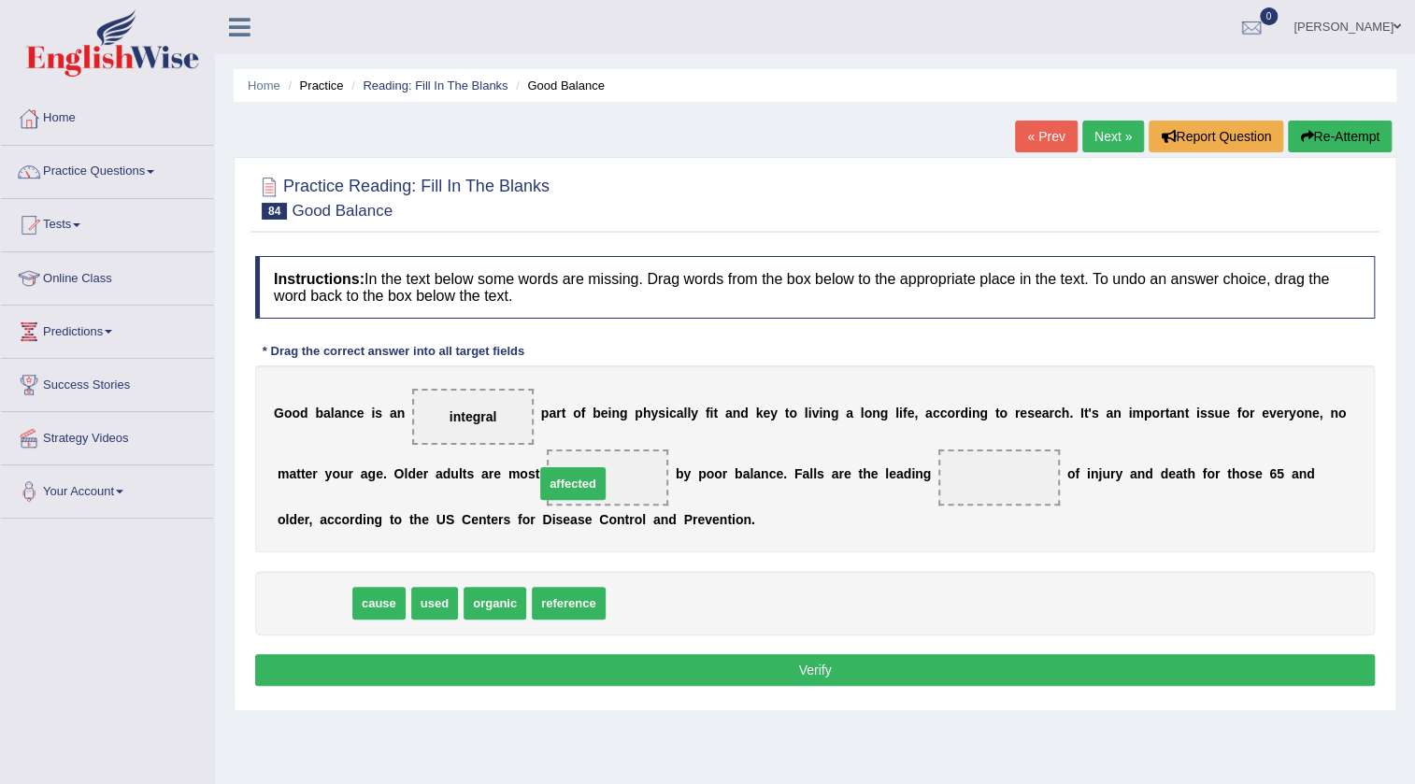
drag, startPoint x: 290, startPoint y: 601, endPoint x: 549, endPoint y: 481, distance: 285.2
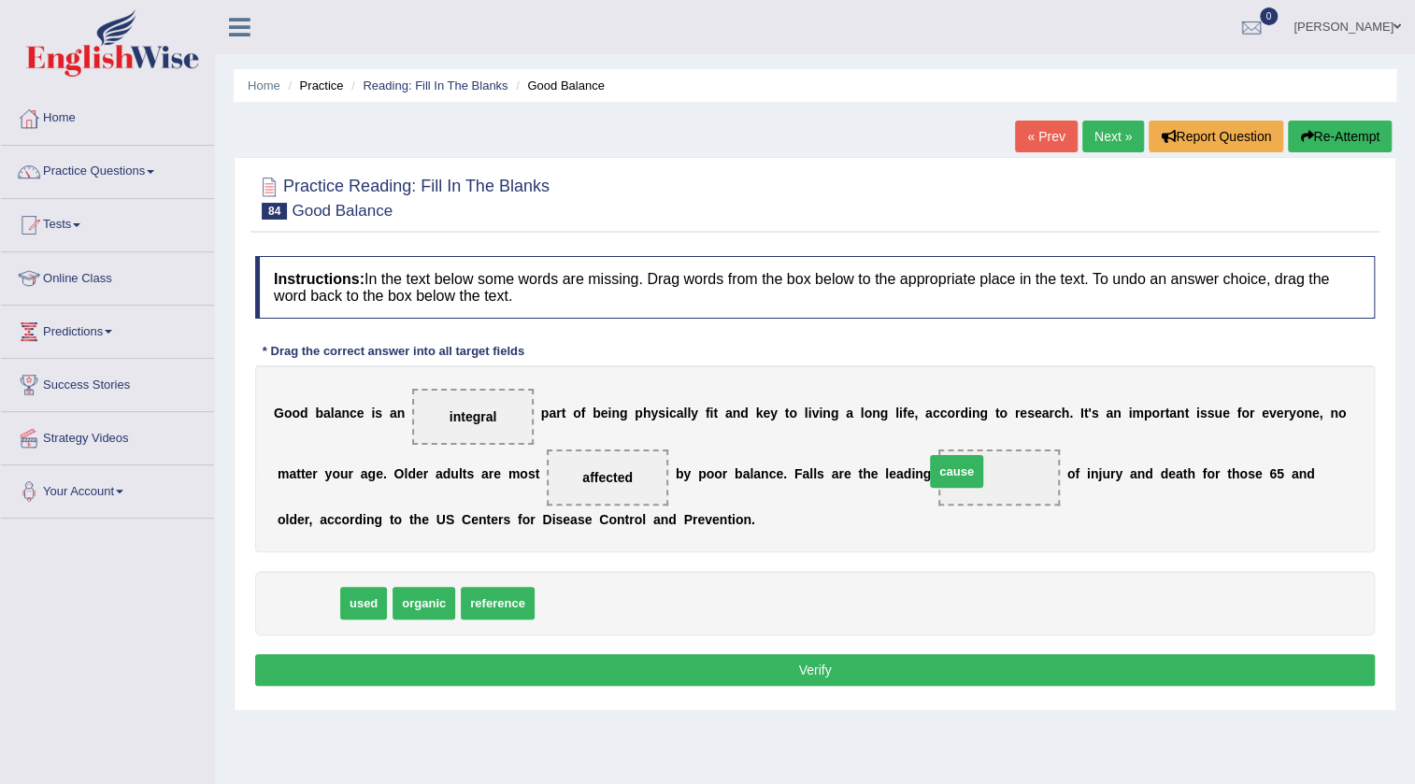
drag, startPoint x: 319, startPoint y: 609, endPoint x: 966, endPoint y: 478, distance: 660.9
click at [829, 669] on button "Verify" at bounding box center [815, 670] width 1120 height 32
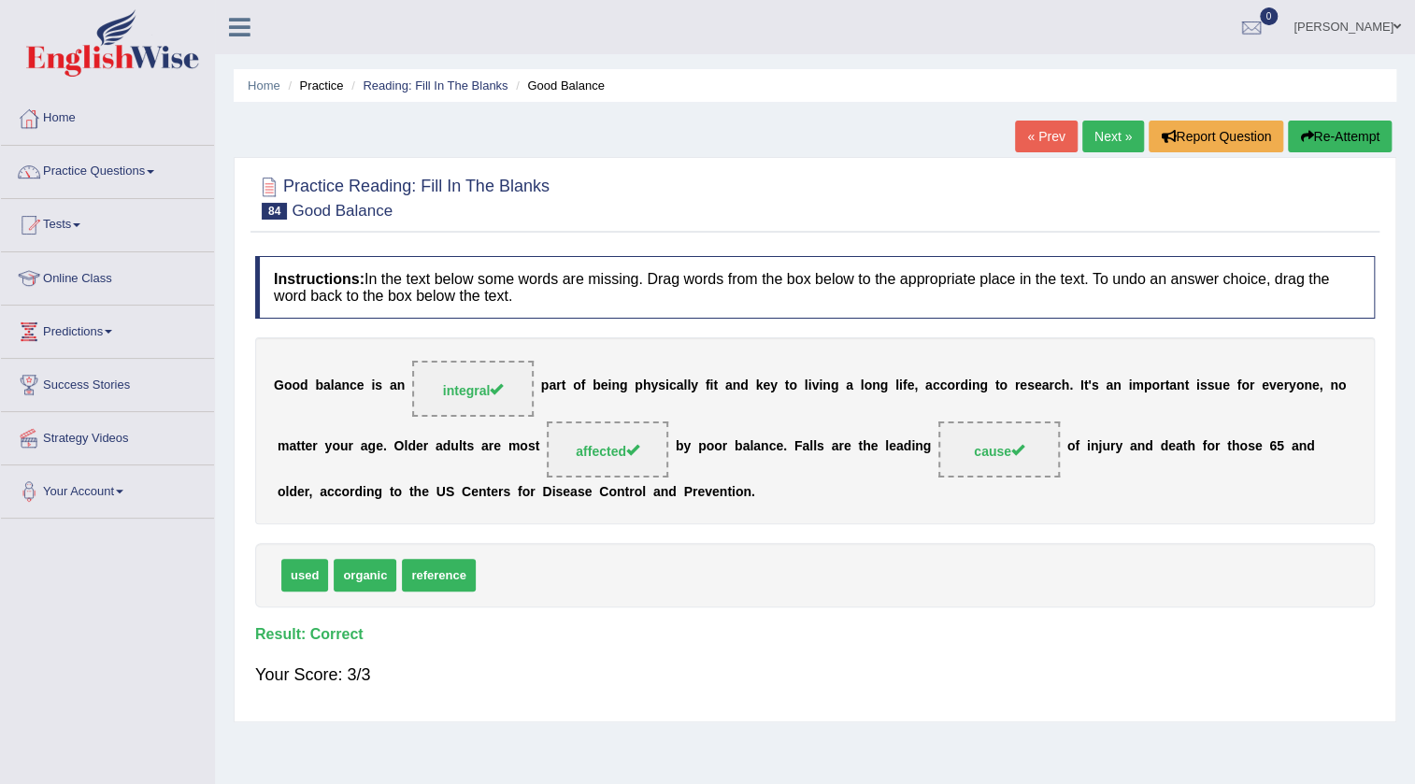
click at [1094, 129] on link "Next »" at bounding box center [1113, 137] width 62 height 32
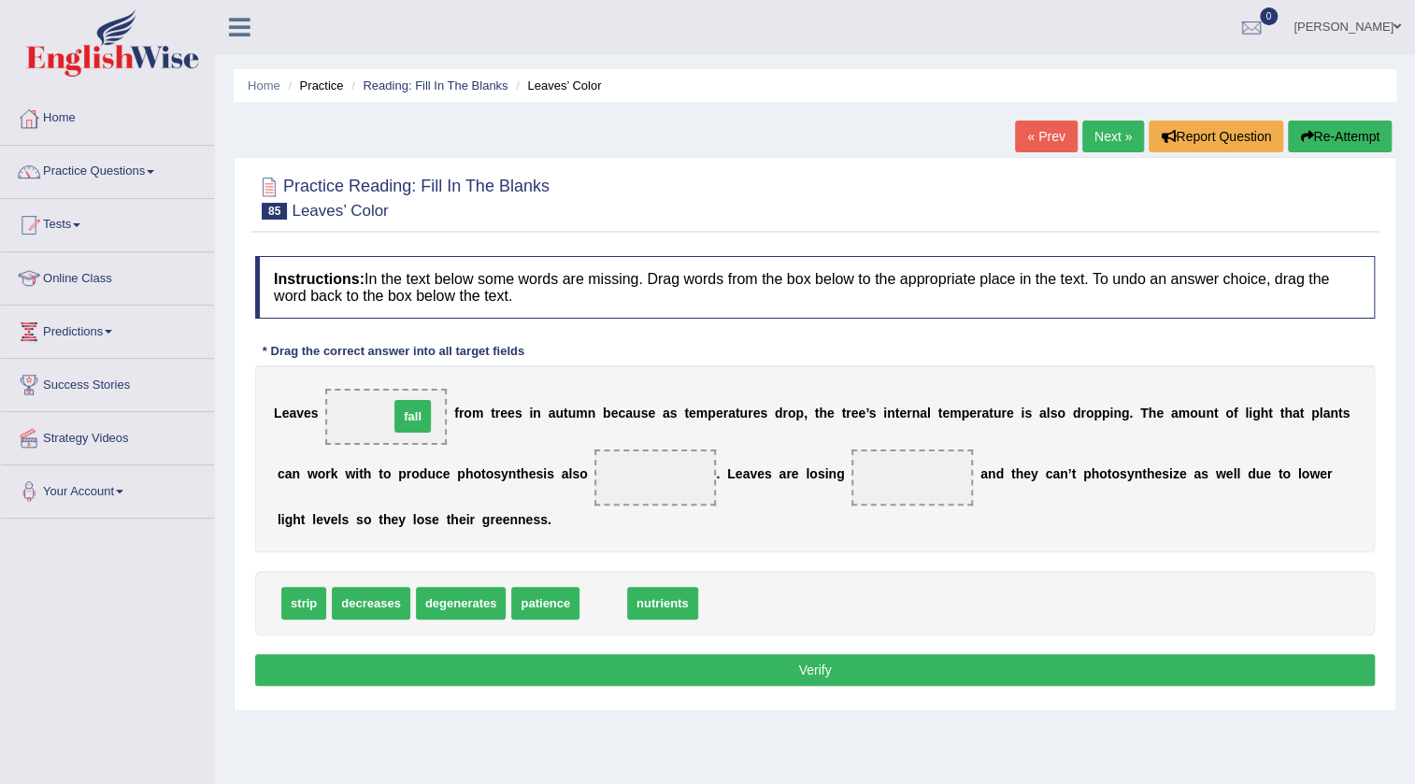
drag, startPoint x: 603, startPoint y: 607, endPoint x: 412, endPoint y: 420, distance: 267.0
click at [446, 594] on span "degenerates" at bounding box center [461, 603] width 91 height 33
drag, startPoint x: 635, startPoint y: 602, endPoint x: 649, endPoint y: 482, distance: 120.4
drag, startPoint x: 644, startPoint y: 472, endPoint x: 886, endPoint y: 471, distance: 242.0
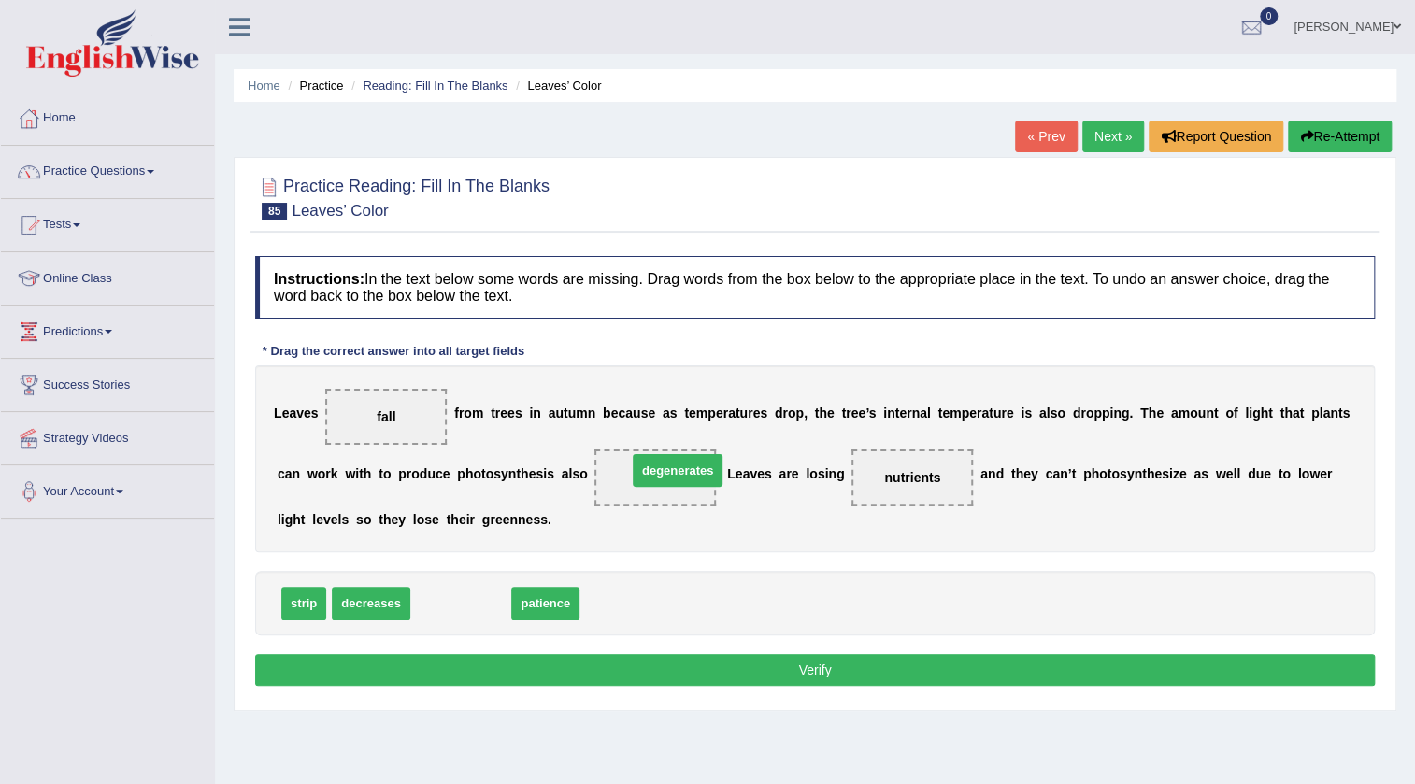
drag, startPoint x: 463, startPoint y: 605, endPoint x: 679, endPoint y: 472, distance: 254.2
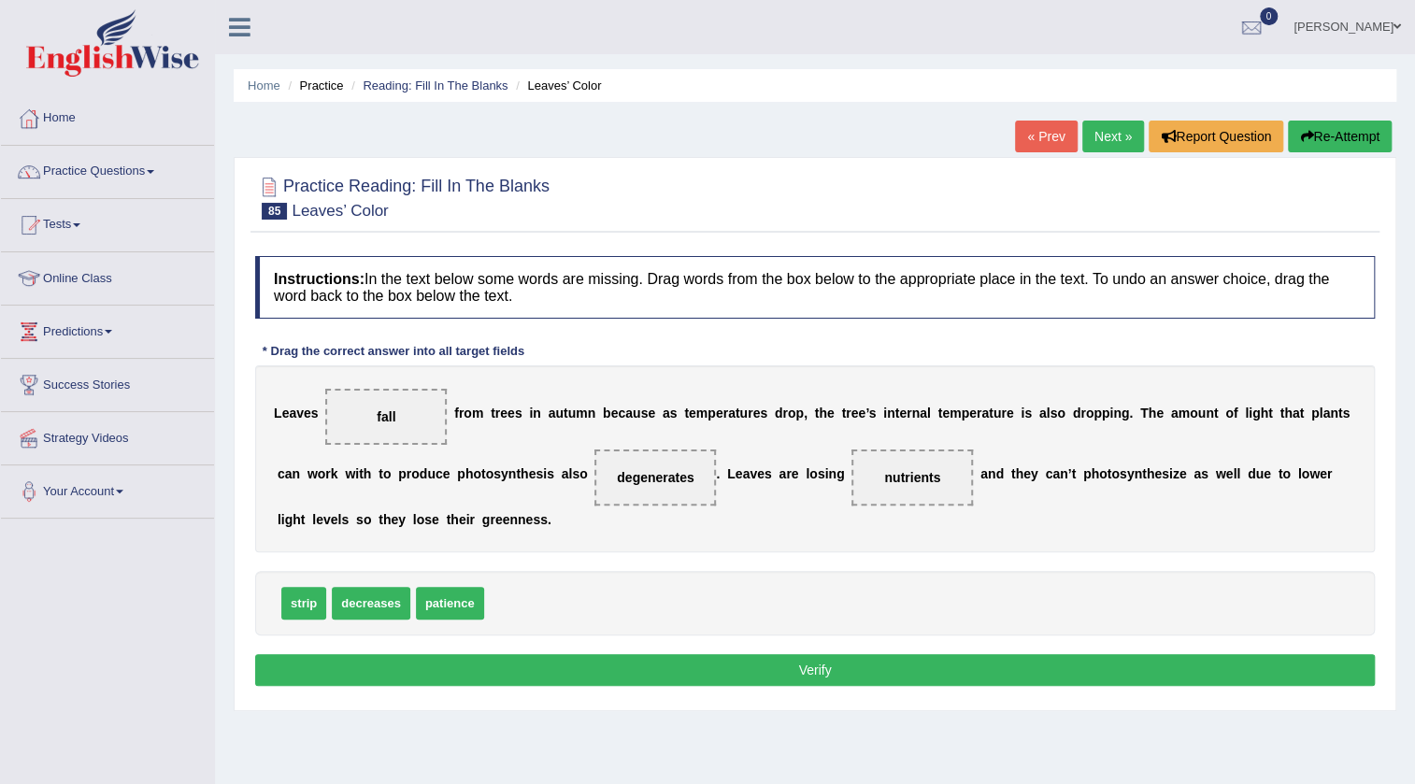
click at [710, 650] on div "Instructions: In the text below some words are missing. Drag words from the box…" at bounding box center [814, 474] width 1129 height 454
click at [710, 664] on button "Verify" at bounding box center [815, 670] width 1120 height 32
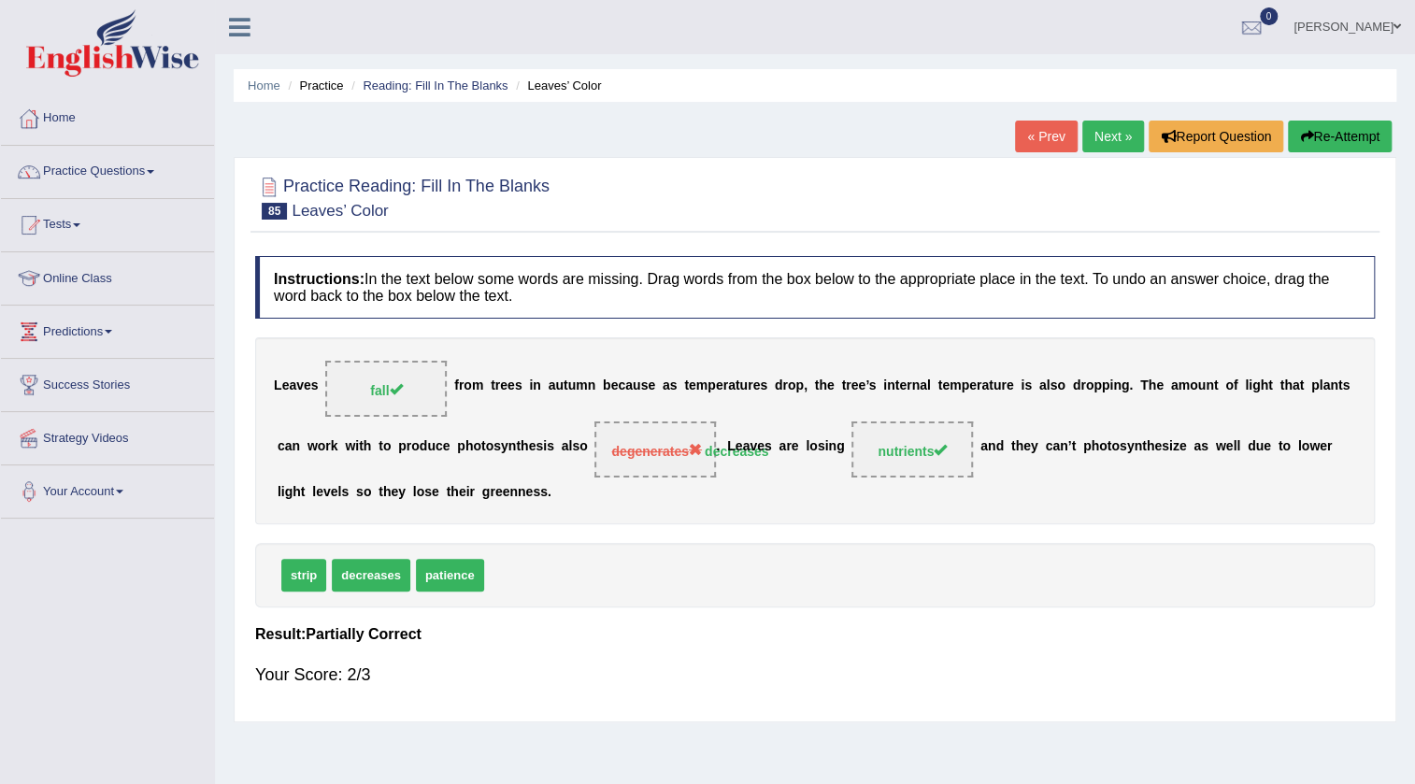
click at [1107, 133] on link "Next »" at bounding box center [1113, 137] width 62 height 32
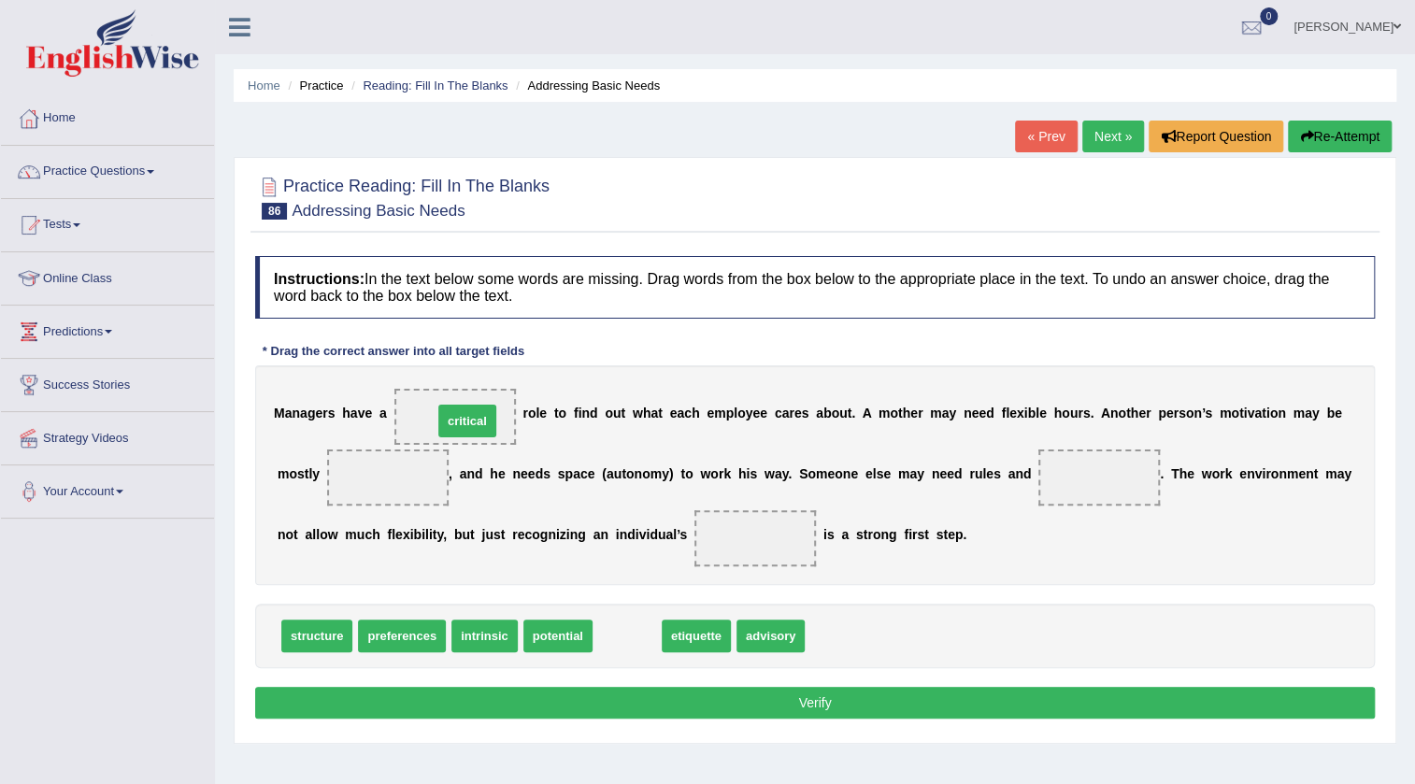
drag, startPoint x: 613, startPoint y: 634, endPoint x: 453, endPoint y: 419, distance: 267.8
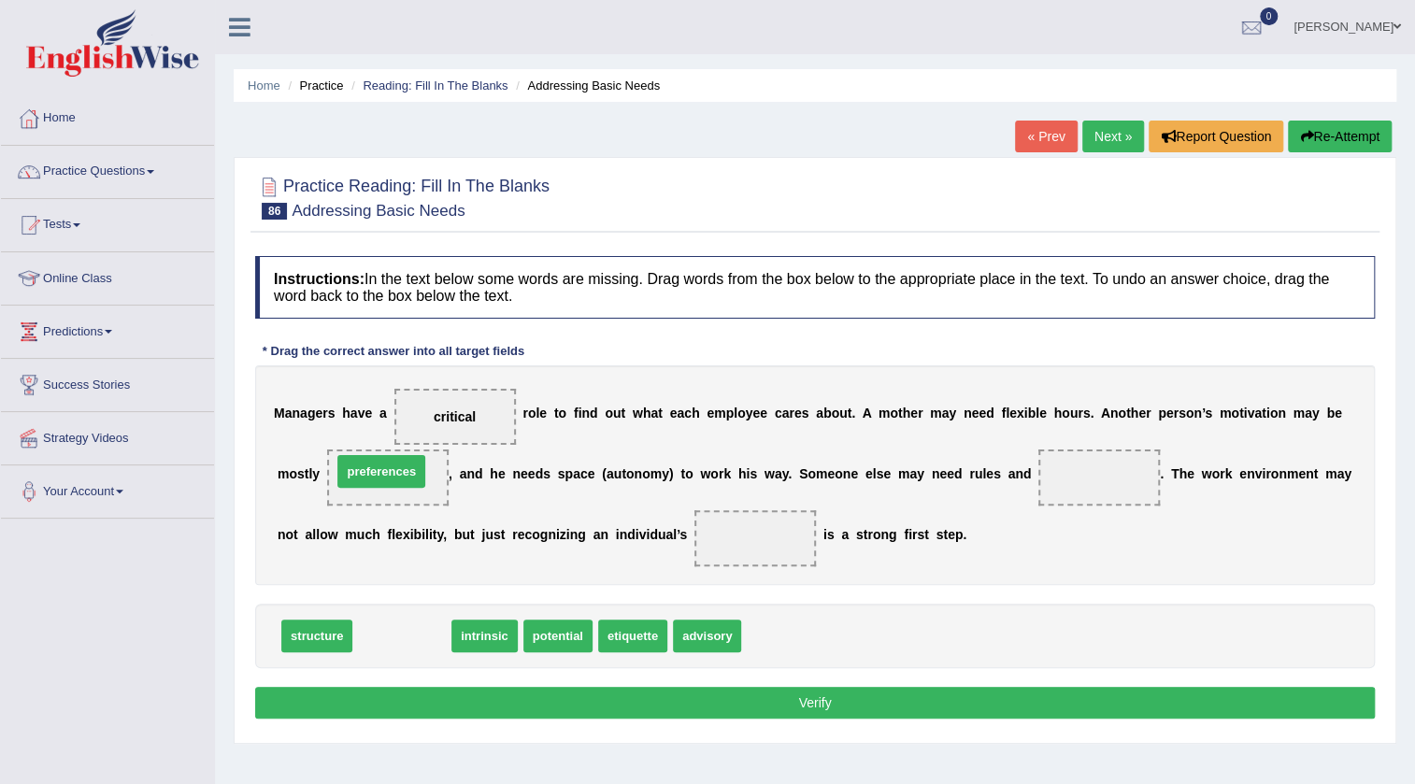
drag, startPoint x: 400, startPoint y: 628, endPoint x: 379, endPoint y: 464, distance: 165.8
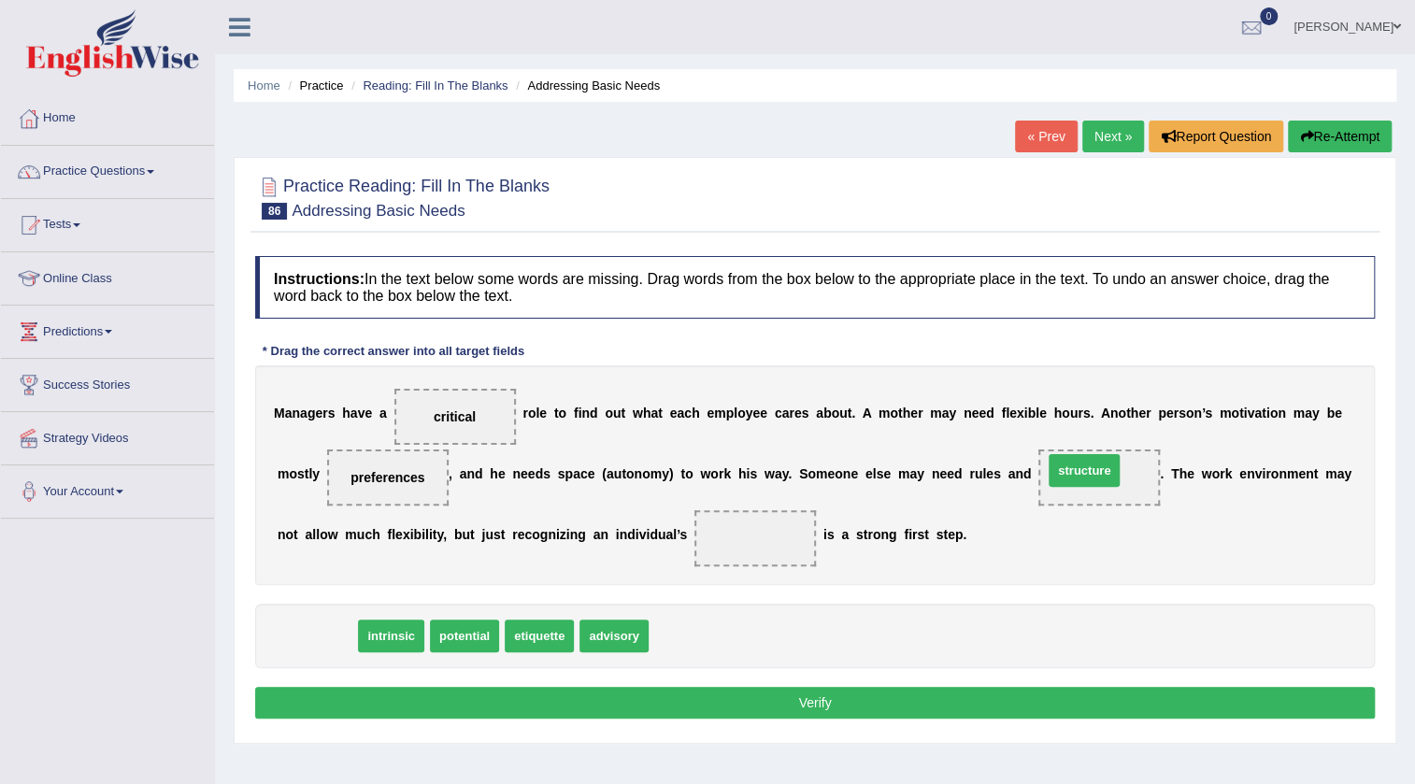
drag, startPoint x: 306, startPoint y: 627, endPoint x: 1073, endPoint y: 462, distance: 784.9
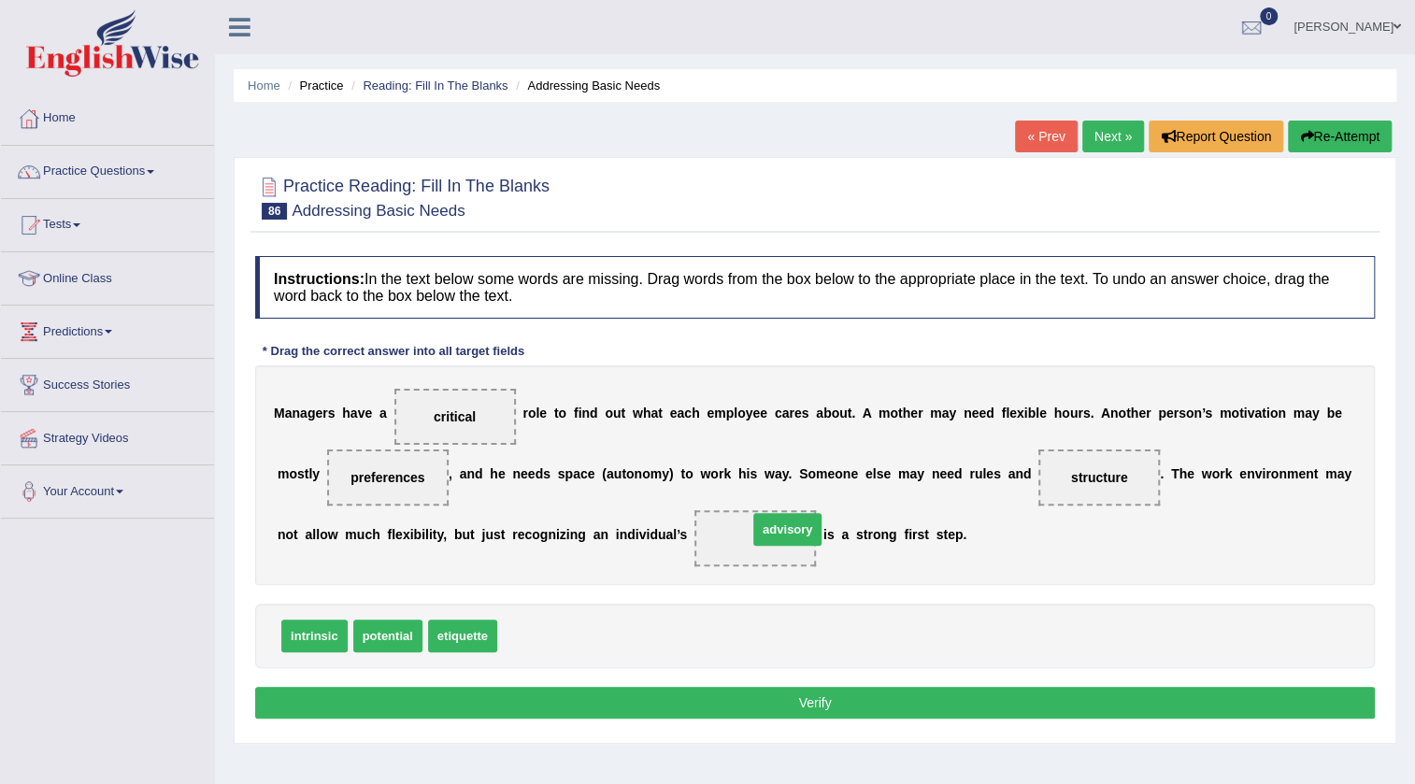
drag, startPoint x: 539, startPoint y: 631, endPoint x: 790, endPoint y: 524, distance: 272.2
click at [698, 707] on button "Verify" at bounding box center [815, 703] width 1120 height 32
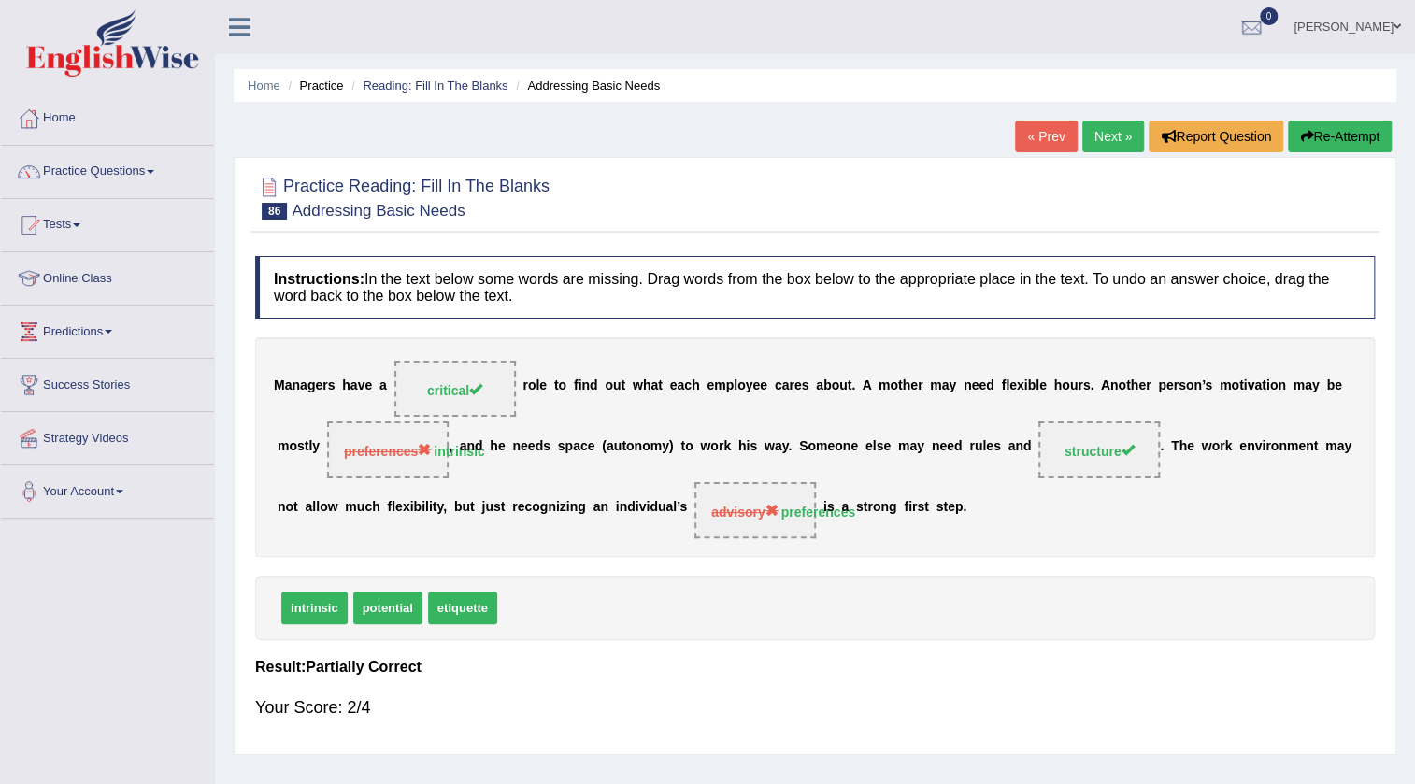
click at [1101, 134] on link "Next »" at bounding box center [1113, 137] width 62 height 32
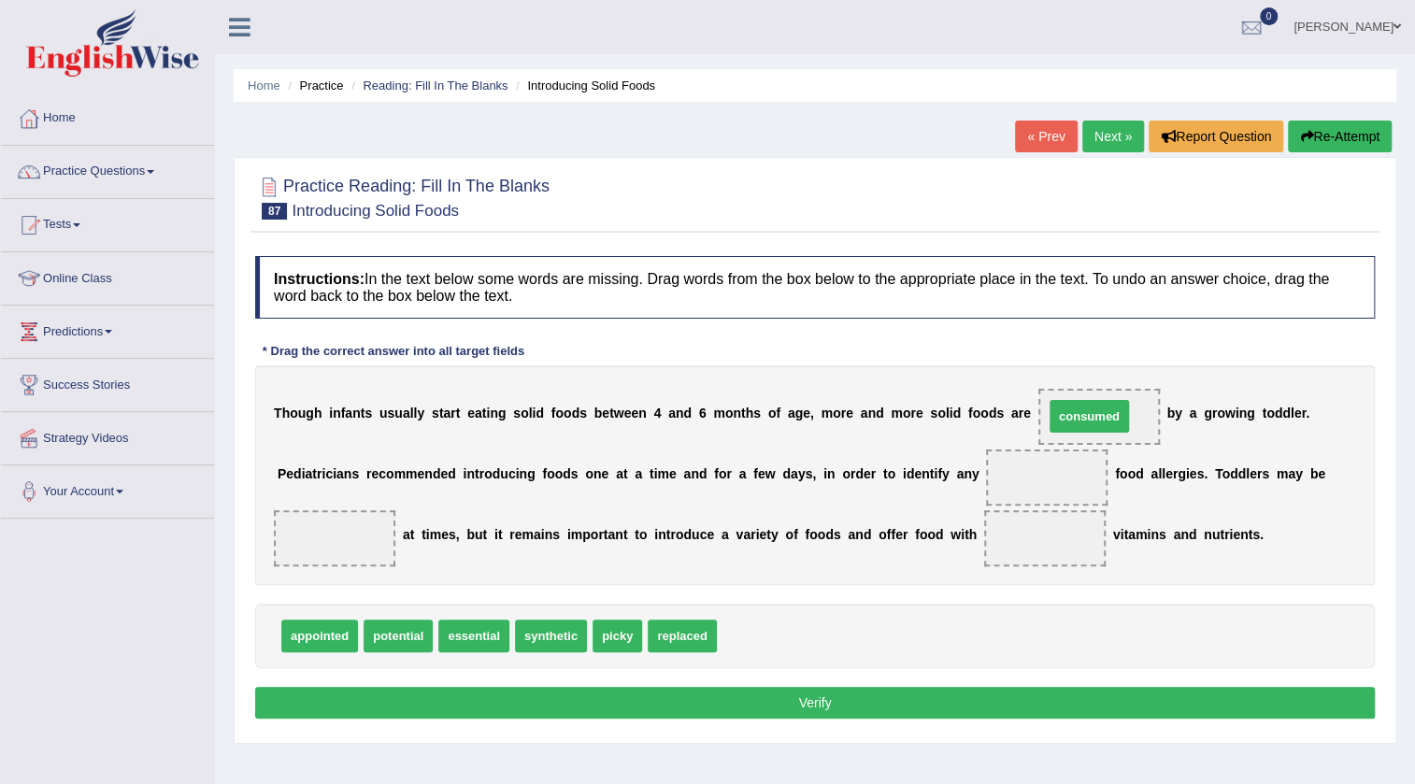
drag, startPoint x: 757, startPoint y: 628, endPoint x: 1084, endPoint y: 408, distance: 394.0
click at [411, 633] on span "potential" at bounding box center [398, 636] width 69 height 33
drag, startPoint x: 503, startPoint y: 636, endPoint x: 1085, endPoint y: 479, distance: 603.0
drag, startPoint x: 568, startPoint y: 637, endPoint x: 469, endPoint y: 568, distance: 120.8
click at [456, 563] on div "Instructions: In the text below some words are missing. Drag words from the box…" at bounding box center [814, 490] width 1129 height 487
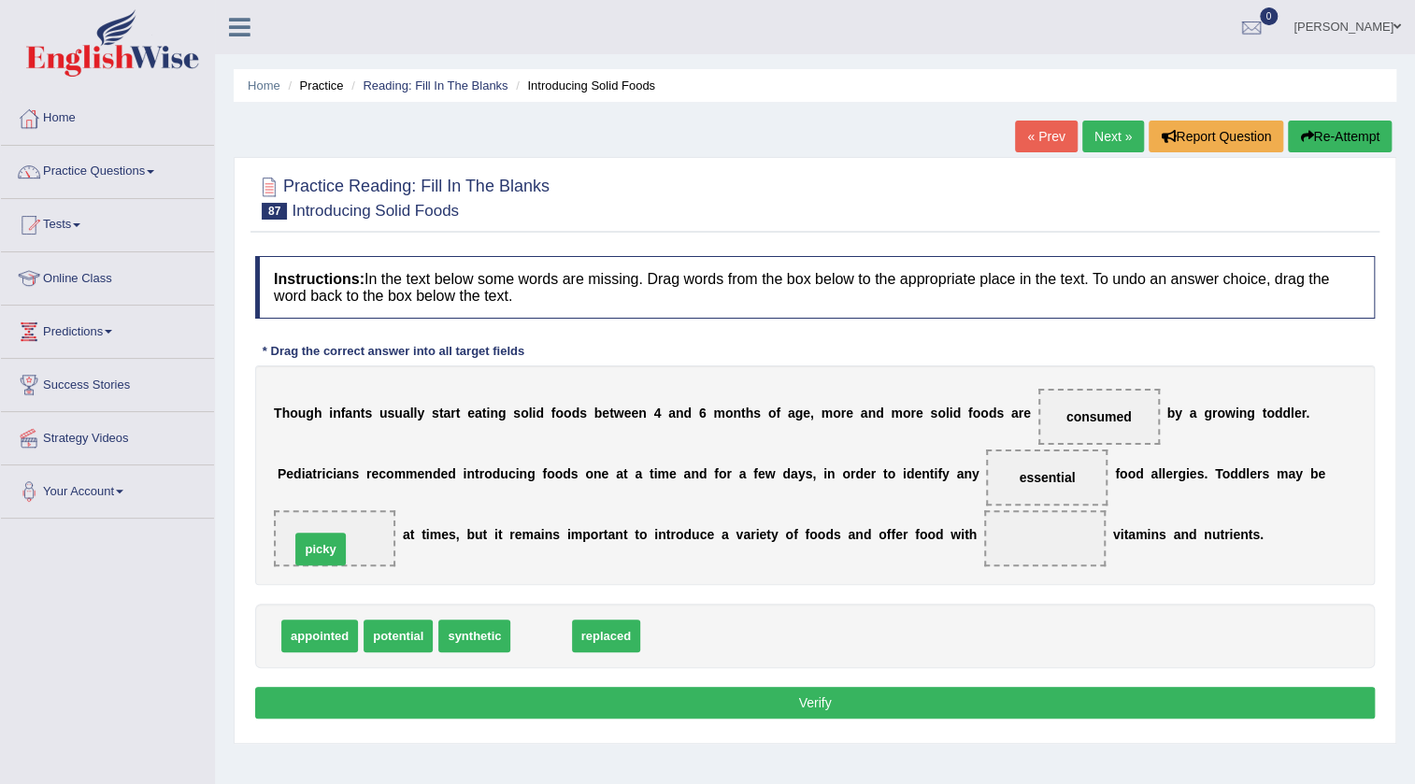
drag, startPoint x: 533, startPoint y: 648, endPoint x: 312, endPoint y: 561, distance: 237.1
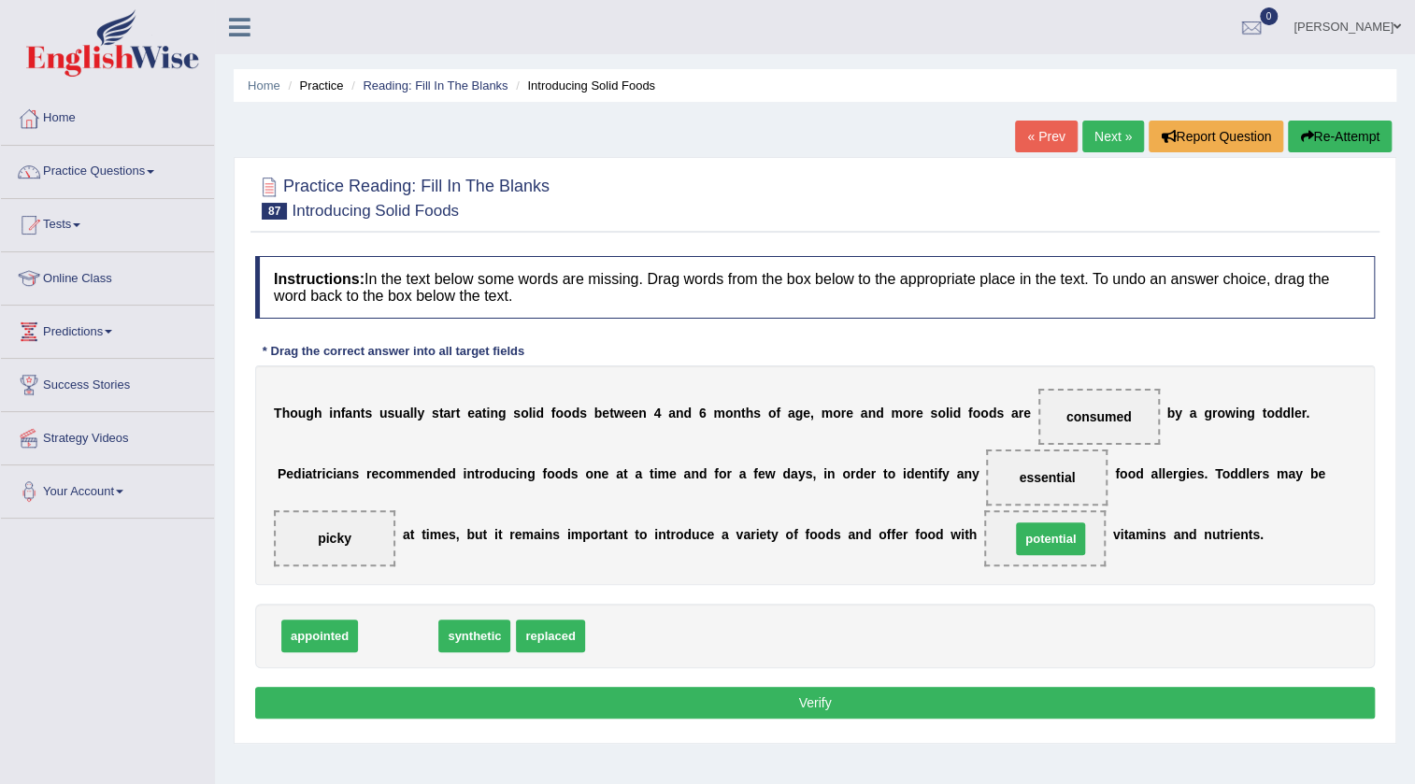
drag, startPoint x: 406, startPoint y: 631, endPoint x: 1058, endPoint y: 534, distance: 659.5
click at [713, 710] on button "Verify" at bounding box center [815, 703] width 1120 height 32
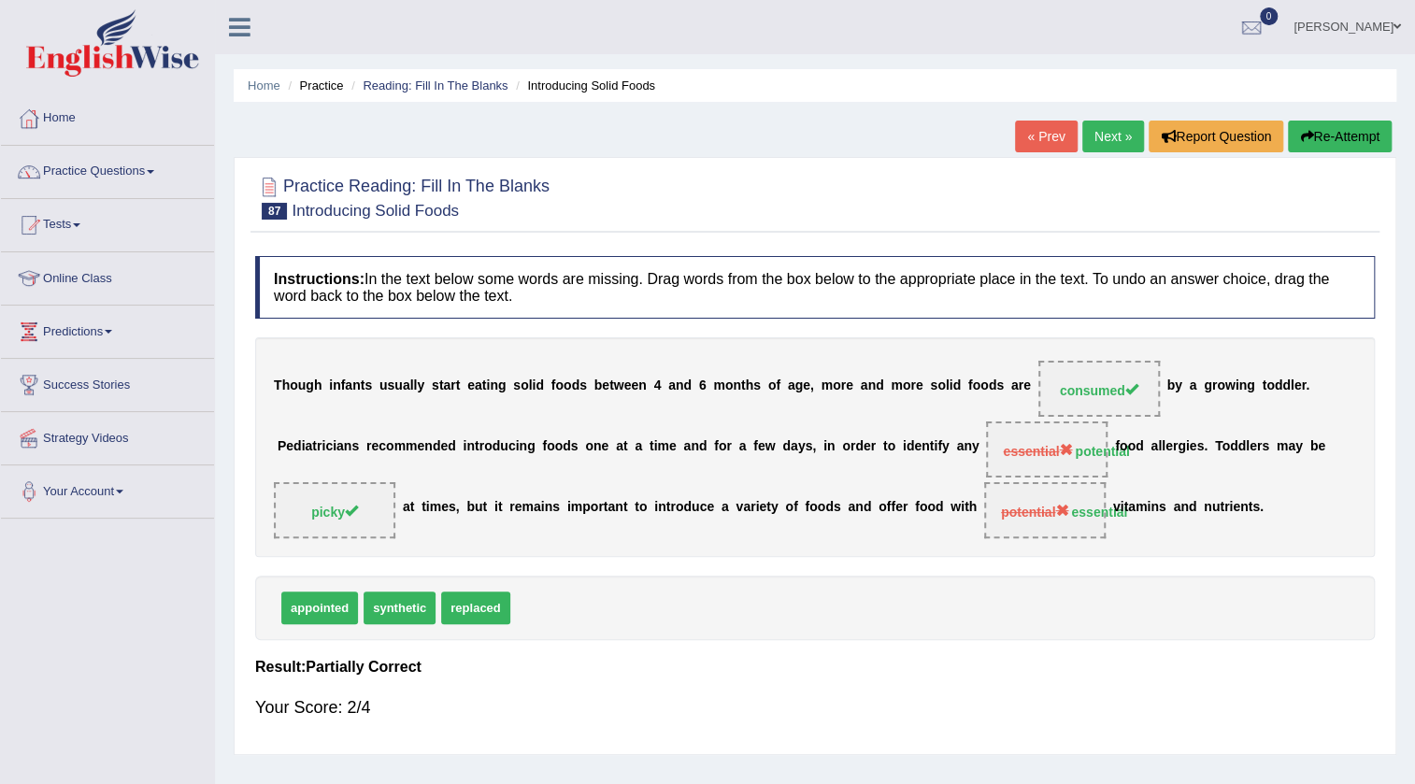
click at [1103, 130] on link "Next »" at bounding box center [1113, 137] width 62 height 32
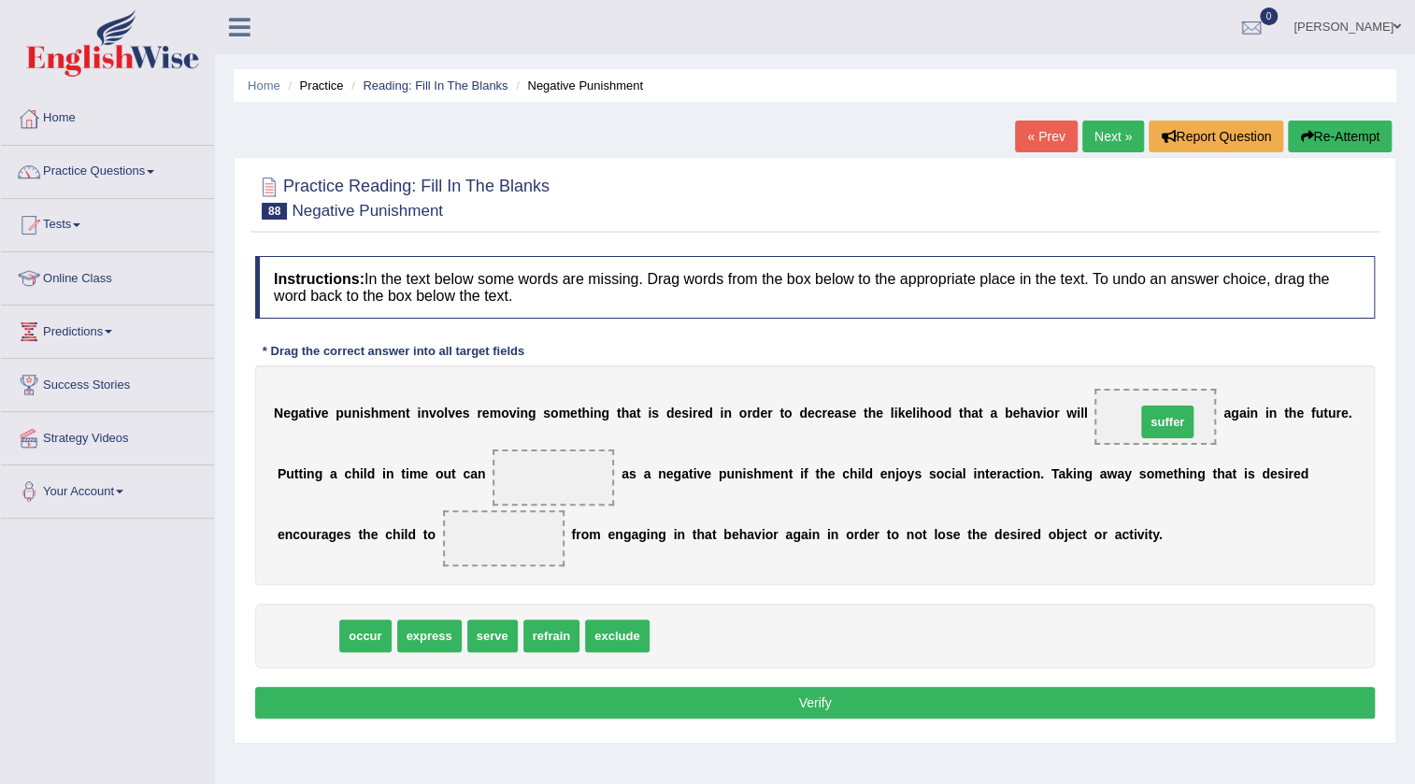
drag, startPoint x: 312, startPoint y: 641, endPoint x: 1172, endPoint y: 427, distance: 886.0
drag, startPoint x: 1163, startPoint y: 412, endPoint x: 268, endPoint y: 637, distance: 922.3
drag, startPoint x: 290, startPoint y: 630, endPoint x: 1178, endPoint y: 413, distance: 913.9
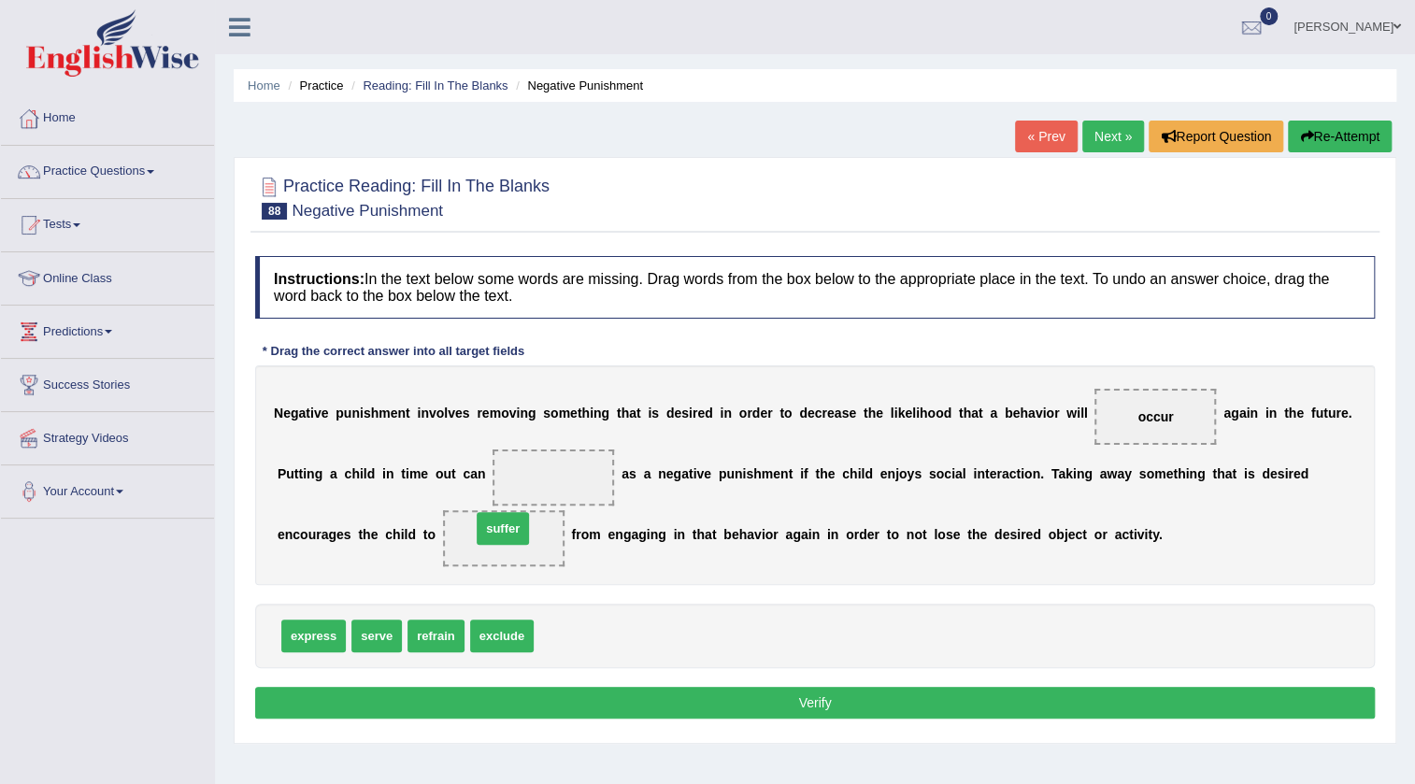
drag, startPoint x: 567, startPoint y: 620, endPoint x: 505, endPoint y: 512, distance: 124.4
drag, startPoint x: 434, startPoint y: 626, endPoint x: 460, endPoint y: 623, distance: 26.3
drag, startPoint x: 293, startPoint y: 624, endPoint x: 542, endPoint y: 471, distance: 292.0
click at [765, 698] on button "Verify" at bounding box center [815, 703] width 1120 height 32
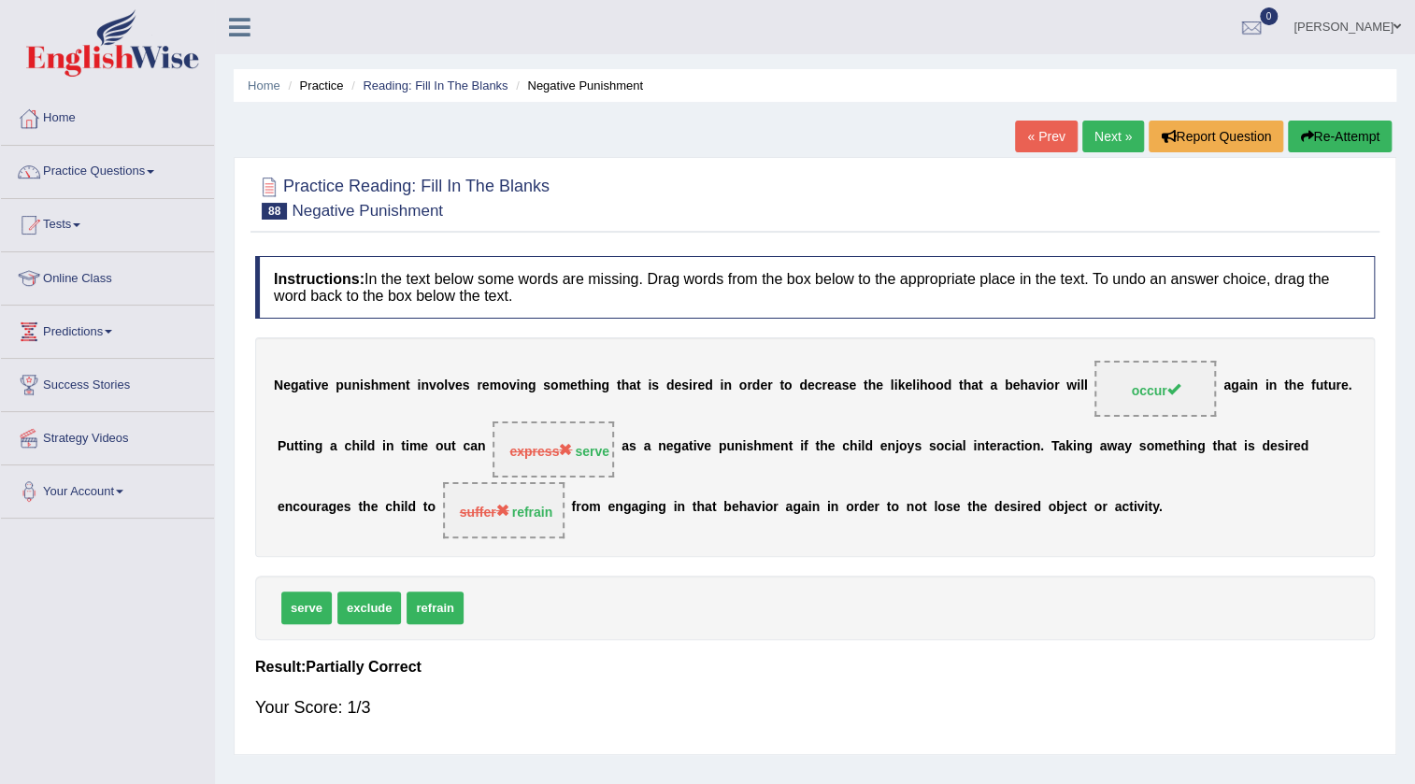
click at [1103, 131] on link "Next »" at bounding box center [1113, 137] width 62 height 32
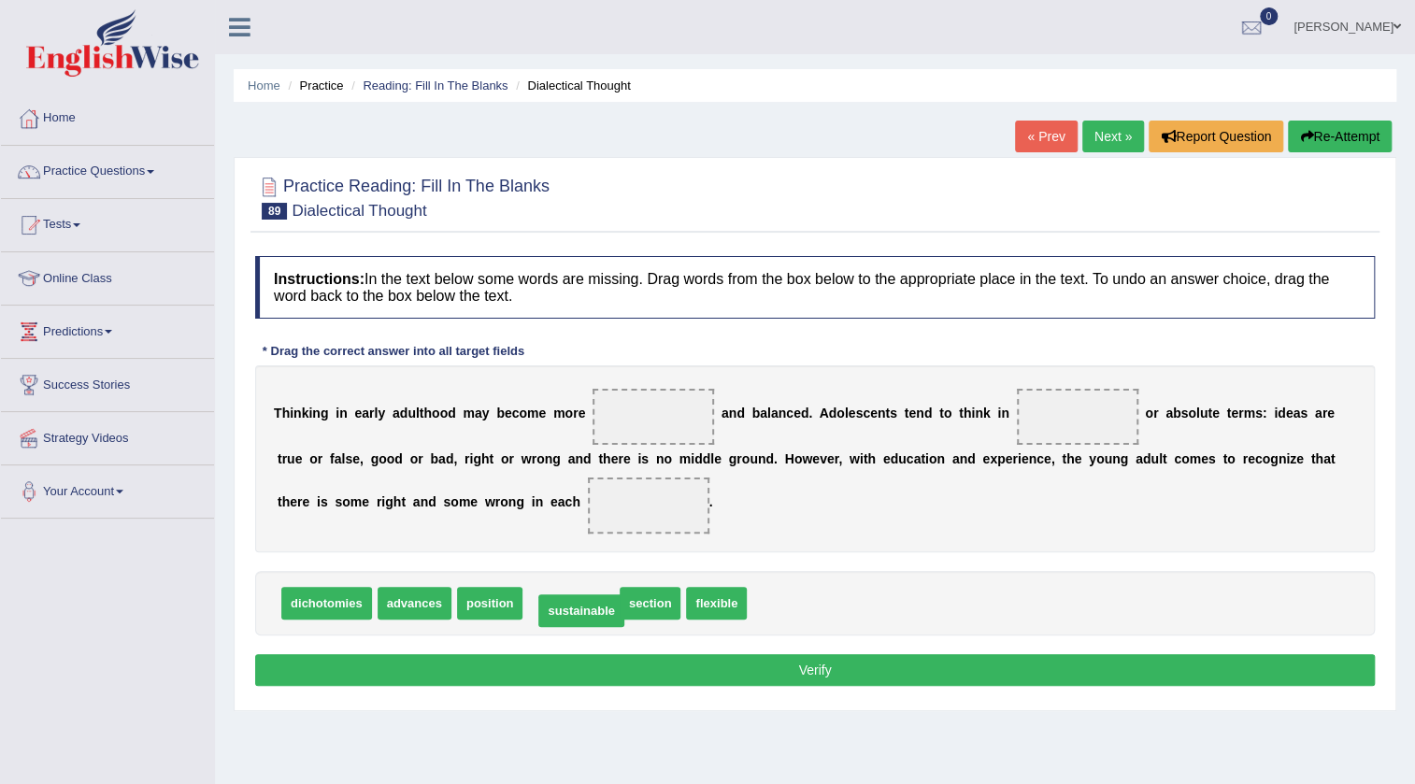
drag, startPoint x: 597, startPoint y: 598, endPoint x: 607, endPoint y: 606, distance: 12.7
drag, startPoint x: 647, startPoint y: 603, endPoint x: 666, endPoint y: 415, distance: 188.9
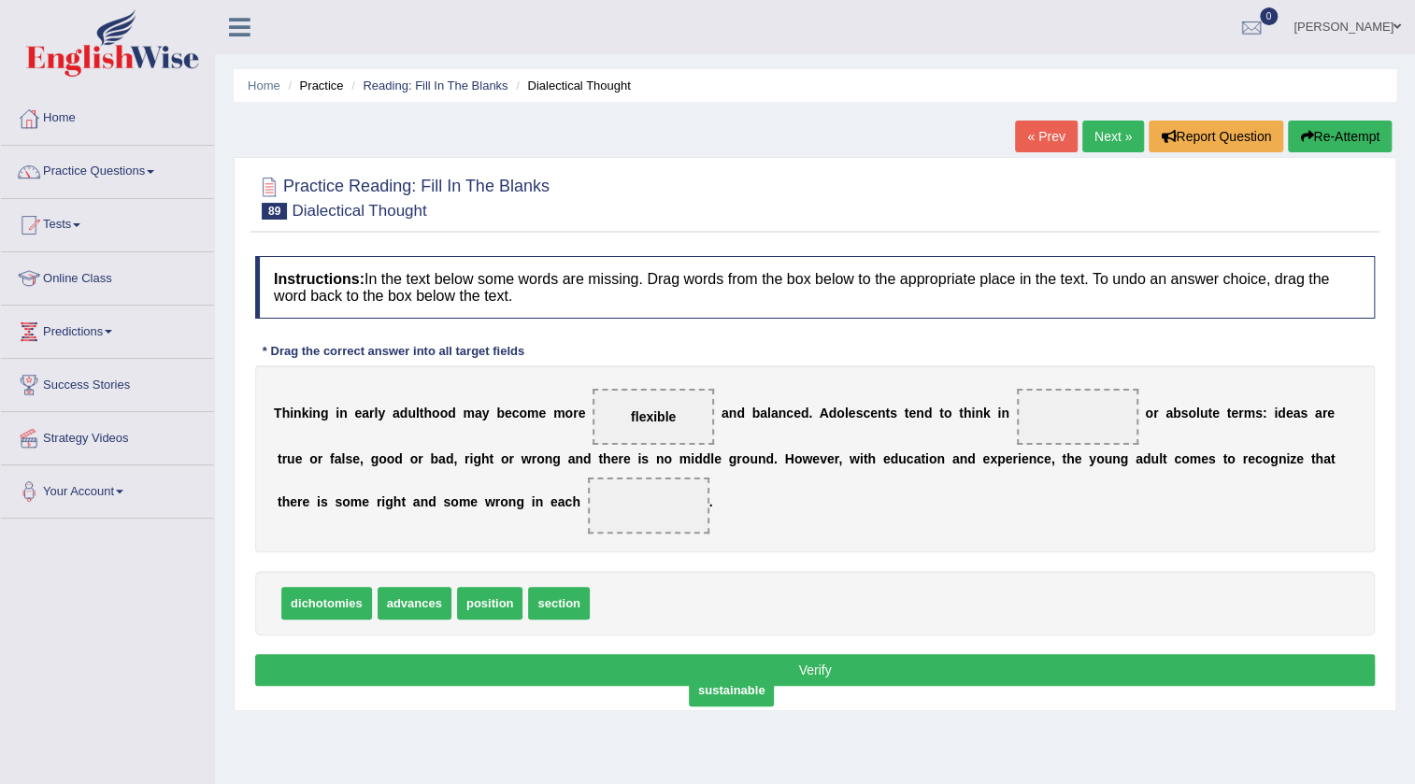
drag, startPoint x: 622, startPoint y: 606, endPoint x: 716, endPoint y: 693, distance: 127.6
click at [716, 693] on span "sustainable" at bounding box center [732, 690] width 86 height 33
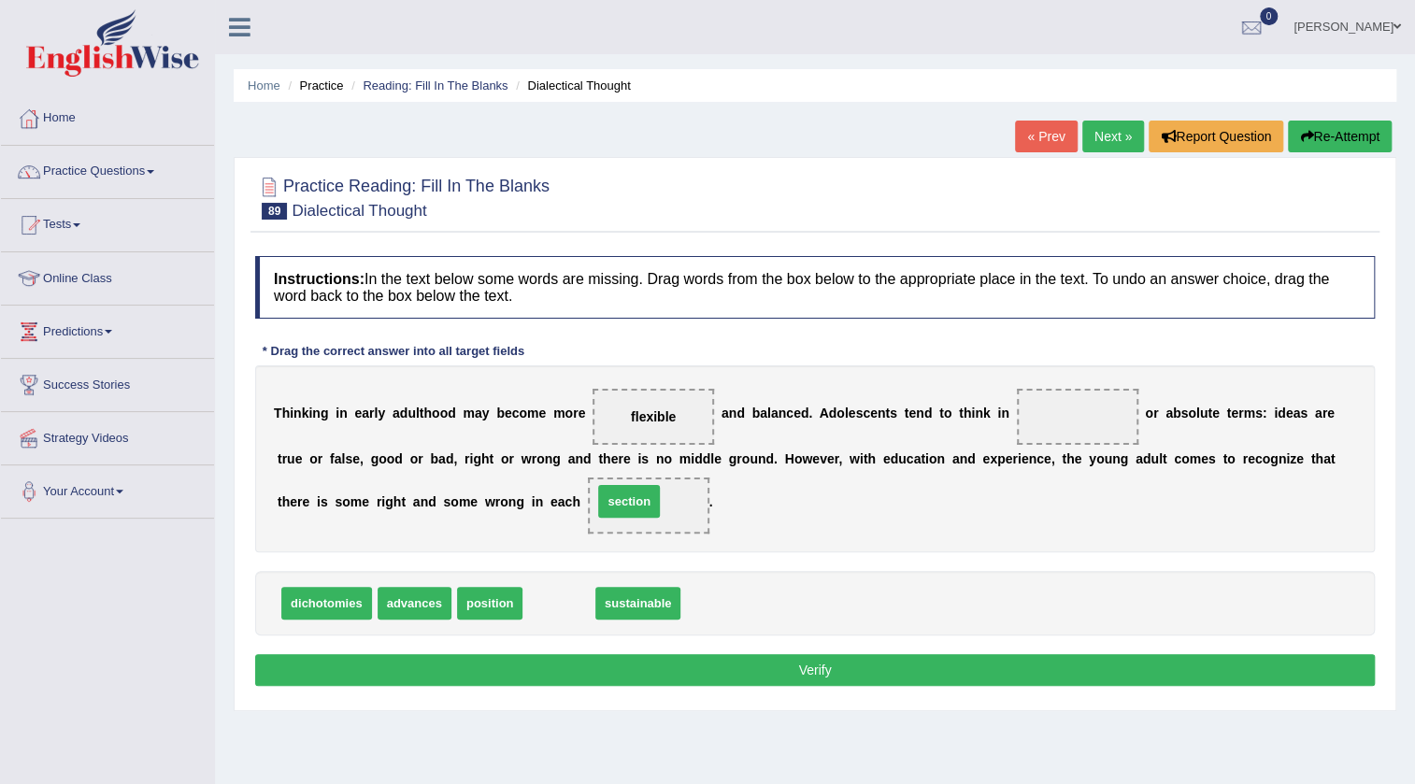
drag, startPoint x: 566, startPoint y: 603, endPoint x: 636, endPoint y: 501, distance: 123.7
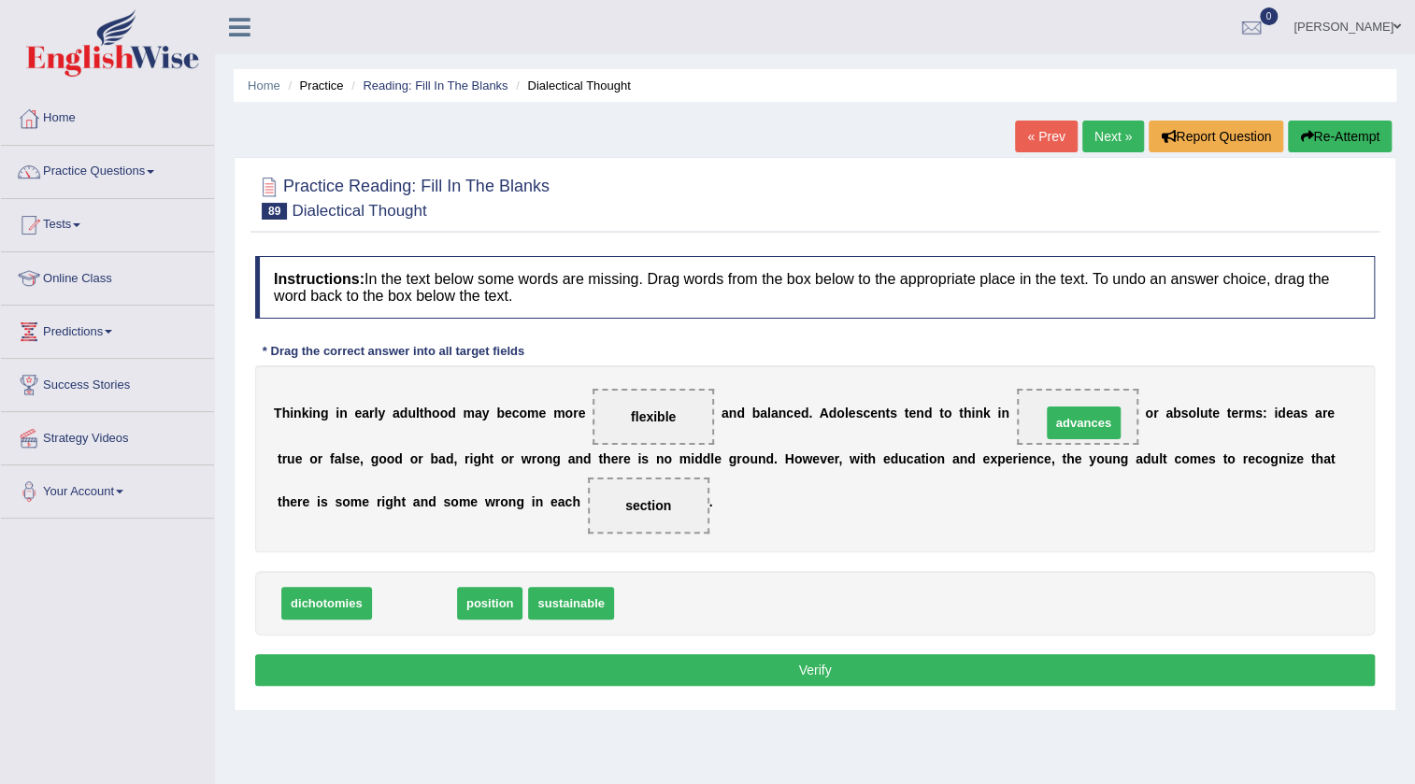
drag, startPoint x: 407, startPoint y: 607, endPoint x: 1076, endPoint y: 427, distance: 693.0
click at [827, 669] on button "Verify" at bounding box center [815, 670] width 1120 height 32
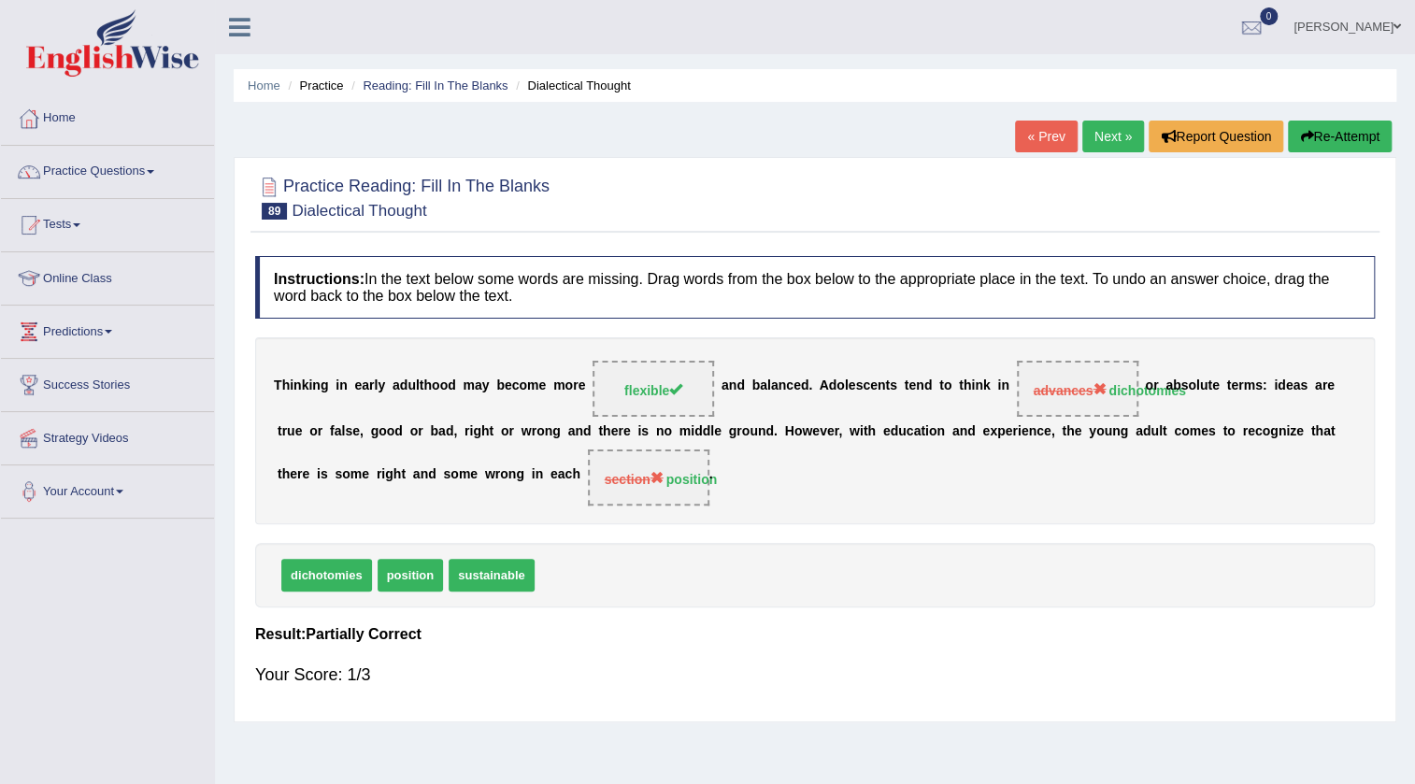
click at [1102, 129] on link "Next »" at bounding box center [1113, 137] width 62 height 32
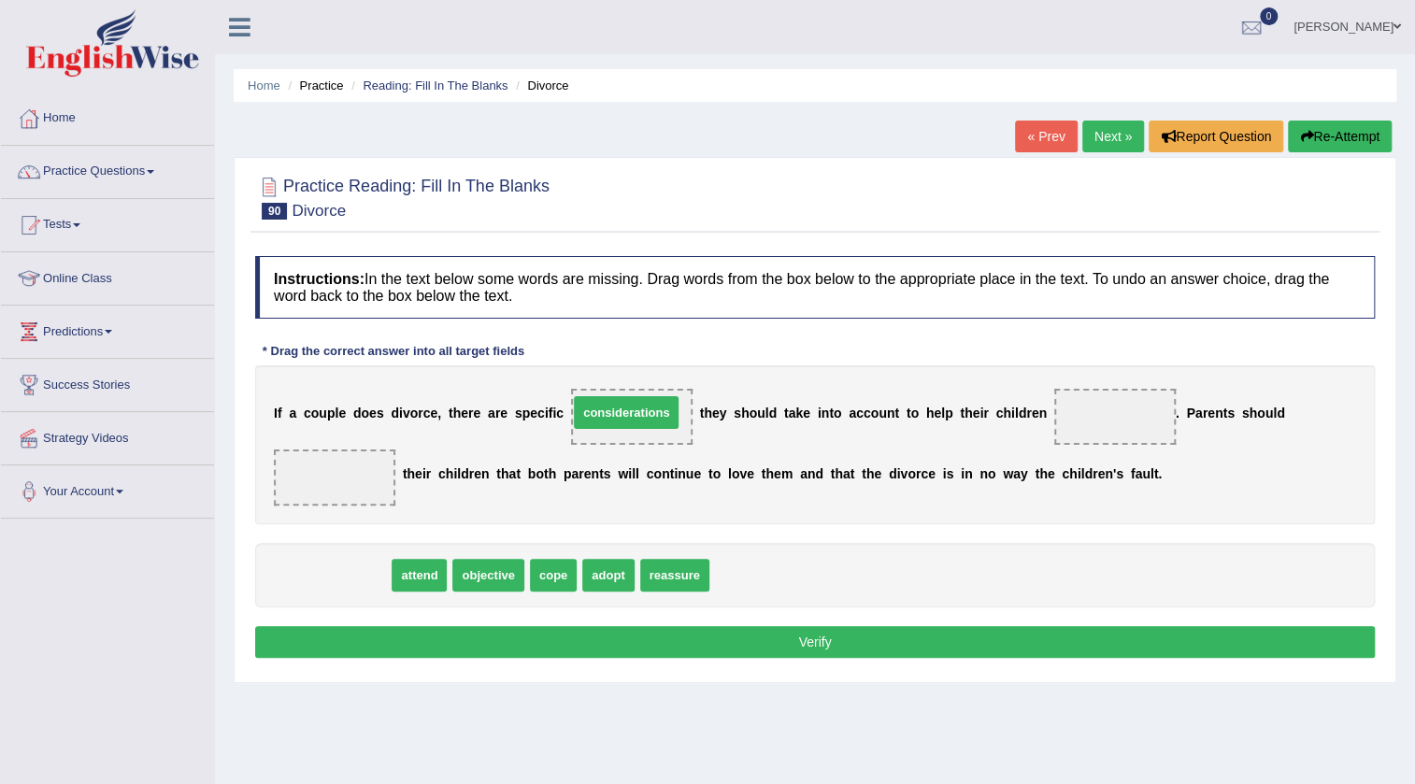
drag, startPoint x: 352, startPoint y: 573, endPoint x: 646, endPoint y: 409, distance: 335.9
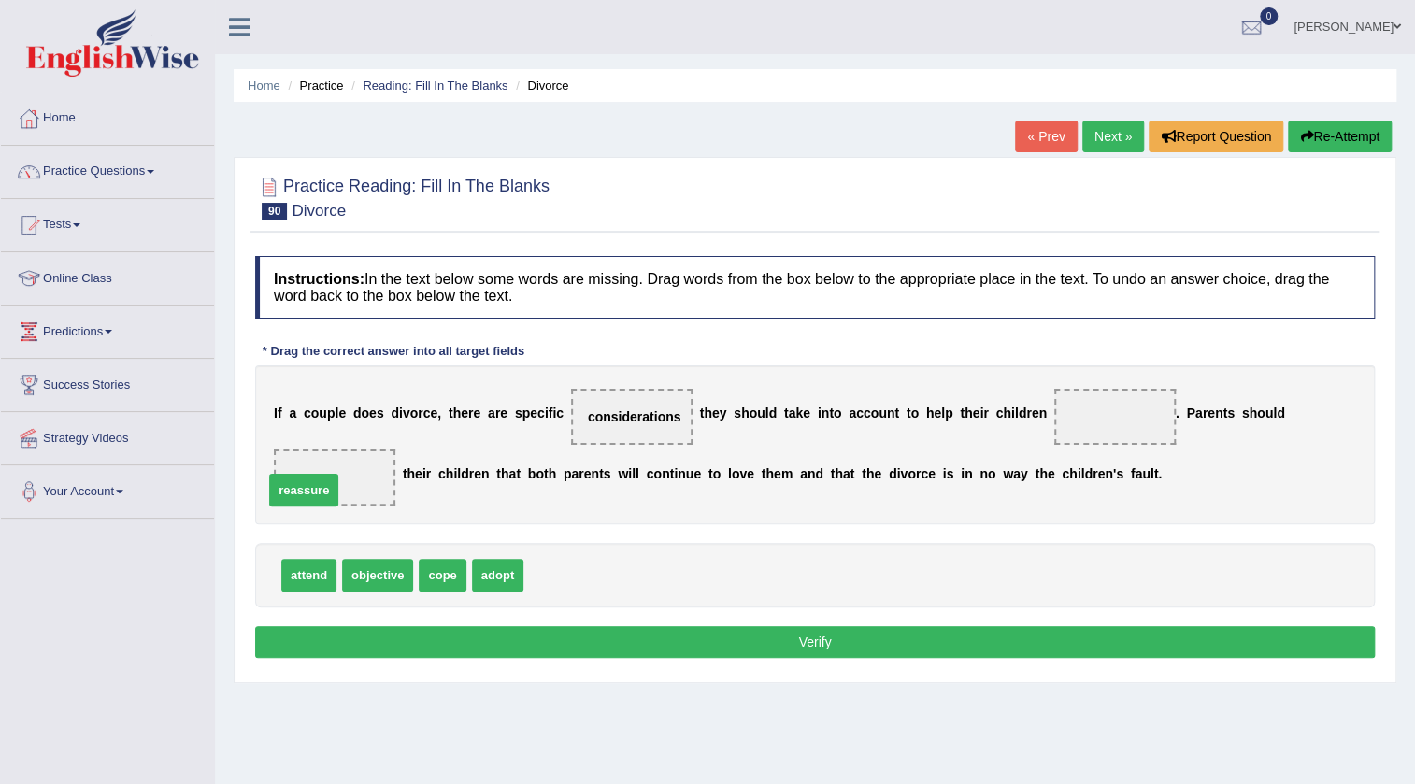
drag, startPoint x: 570, startPoint y: 576, endPoint x: 310, endPoint y: 491, distance: 273.4
drag, startPoint x: 656, startPoint y: 415, endPoint x: 1123, endPoint y: 413, distance: 467.3
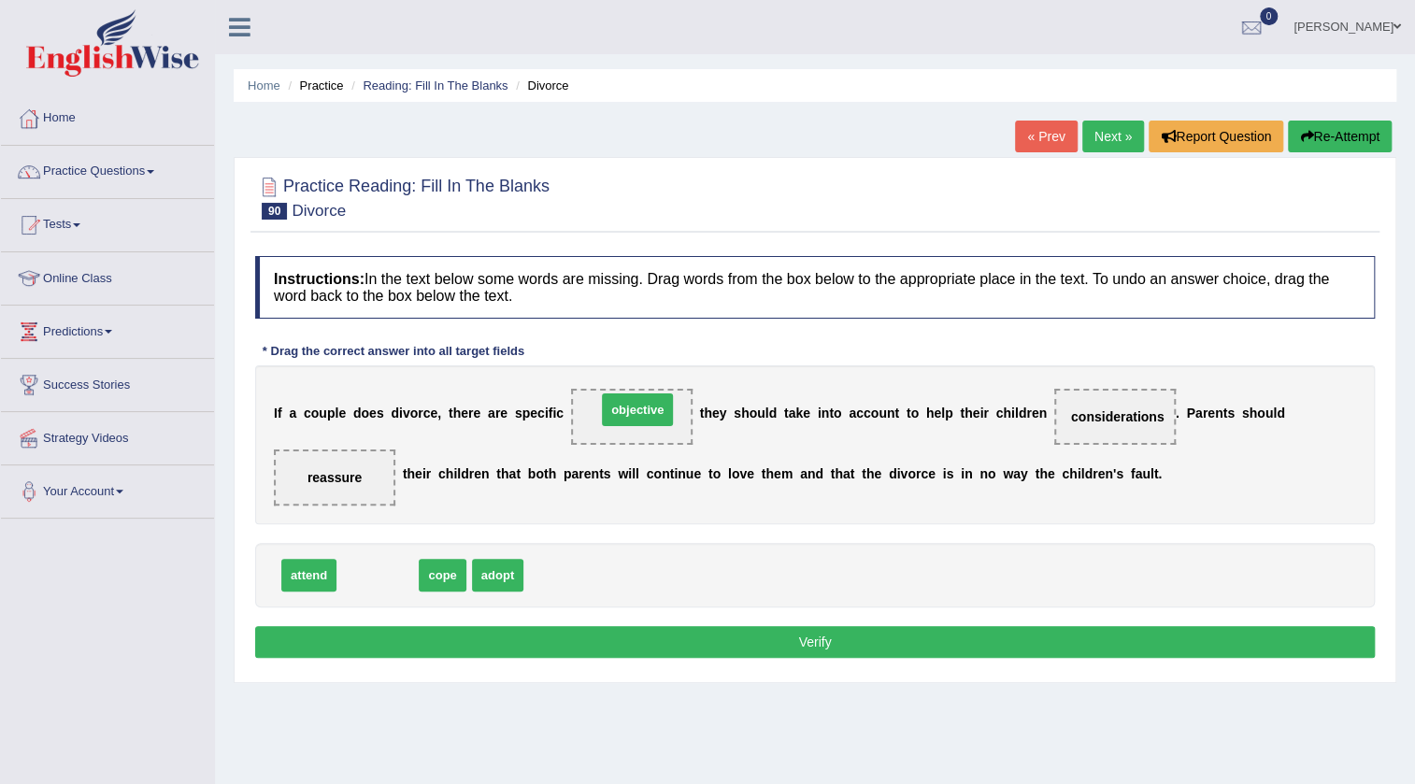
drag, startPoint x: 377, startPoint y: 573, endPoint x: 636, endPoint y: 407, distance: 308.0
click at [710, 639] on button "Verify" at bounding box center [815, 642] width 1120 height 32
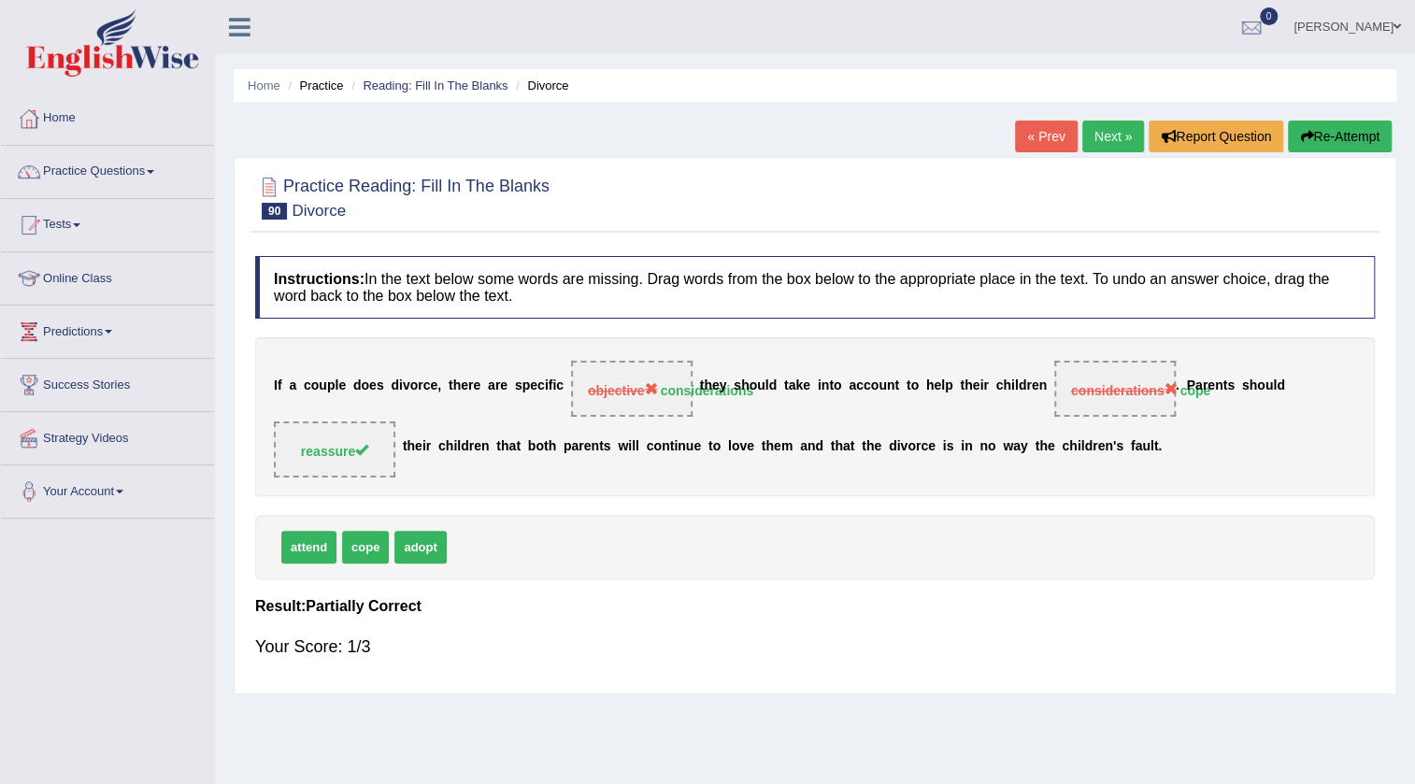
click at [1311, 125] on button "Re-Attempt" at bounding box center [1340, 137] width 104 height 32
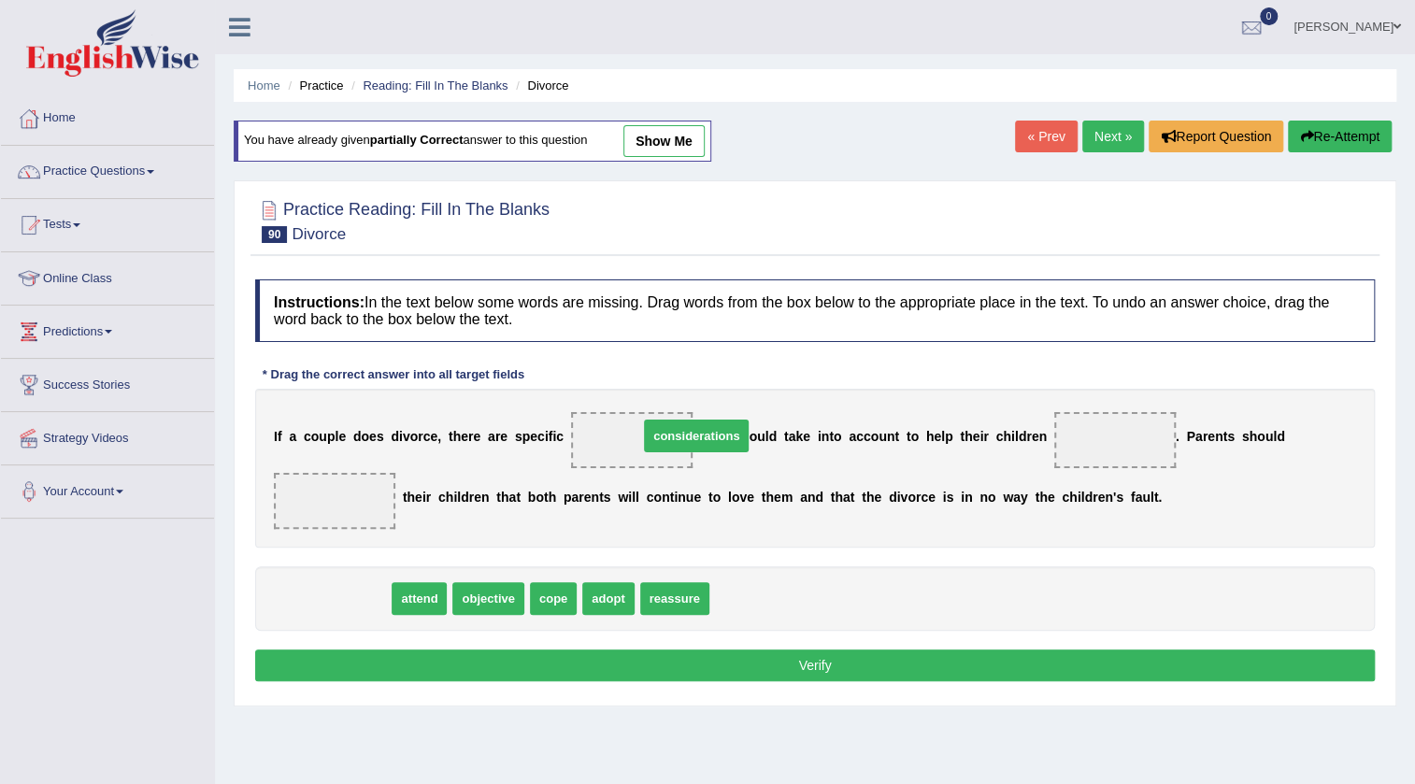
drag, startPoint x: 324, startPoint y: 602, endPoint x: 684, endPoint y: 439, distance: 394.8
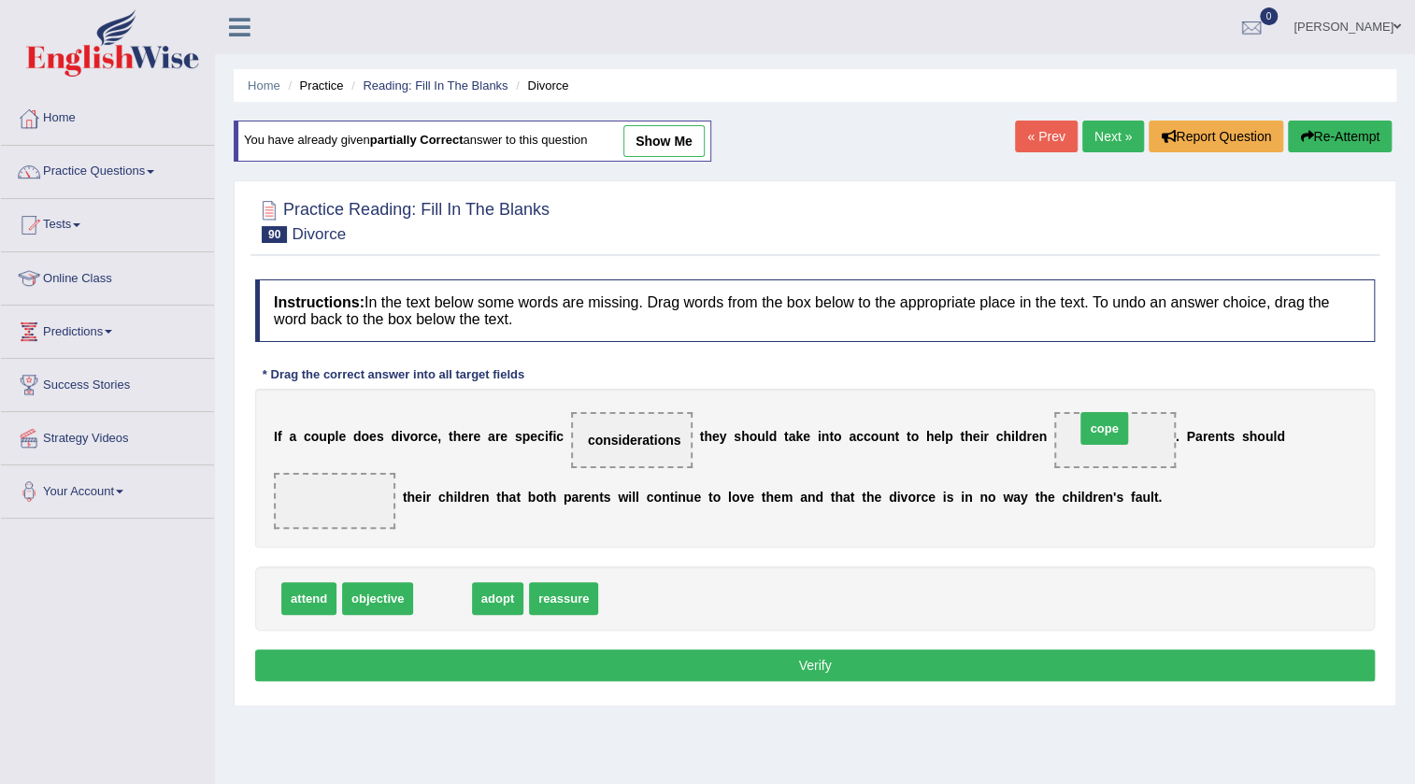
drag, startPoint x: 450, startPoint y: 600, endPoint x: 1112, endPoint y: 430, distance: 683.2
drag, startPoint x: 504, startPoint y: 598, endPoint x: 333, endPoint y: 508, distance: 193.1
click at [626, 666] on button "Verify" at bounding box center [815, 666] width 1120 height 32
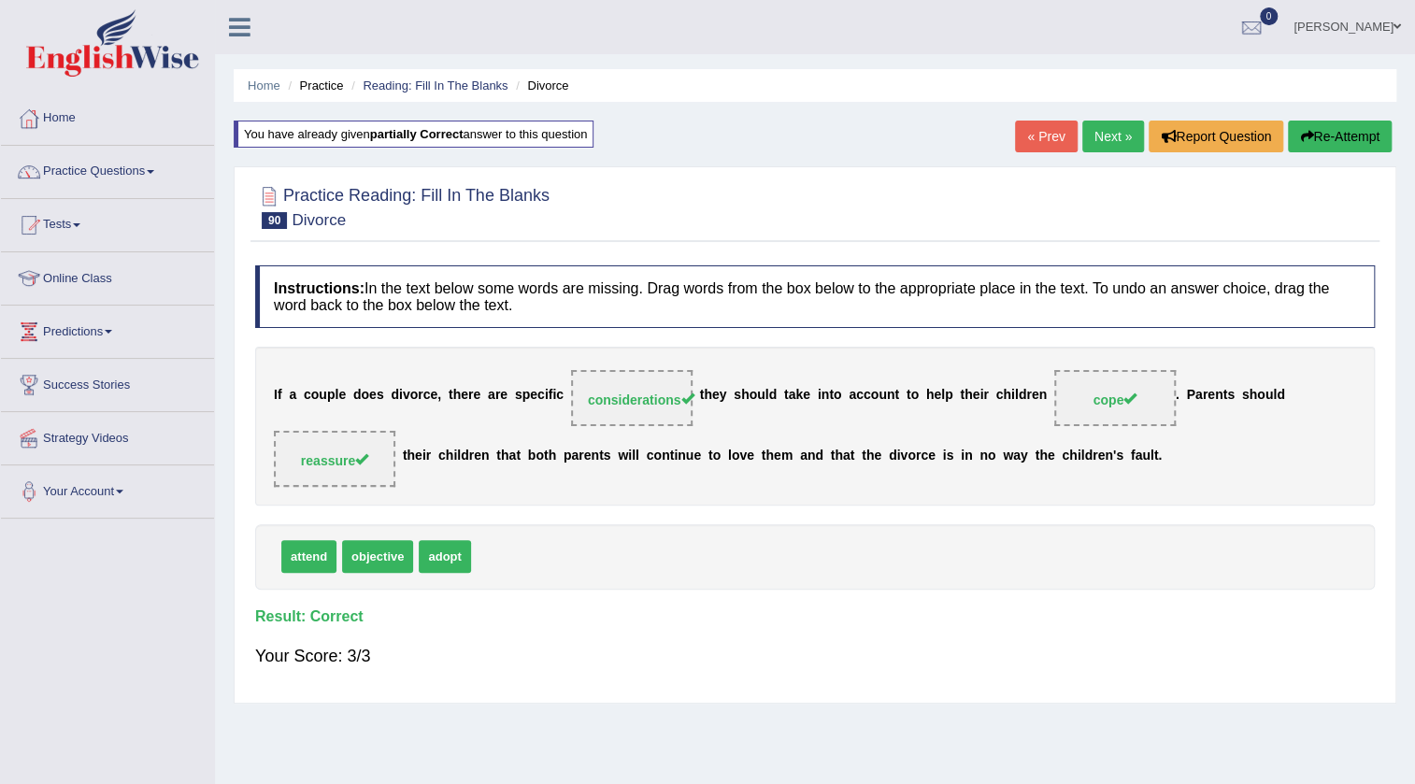
click at [1098, 133] on link "Next »" at bounding box center [1113, 137] width 62 height 32
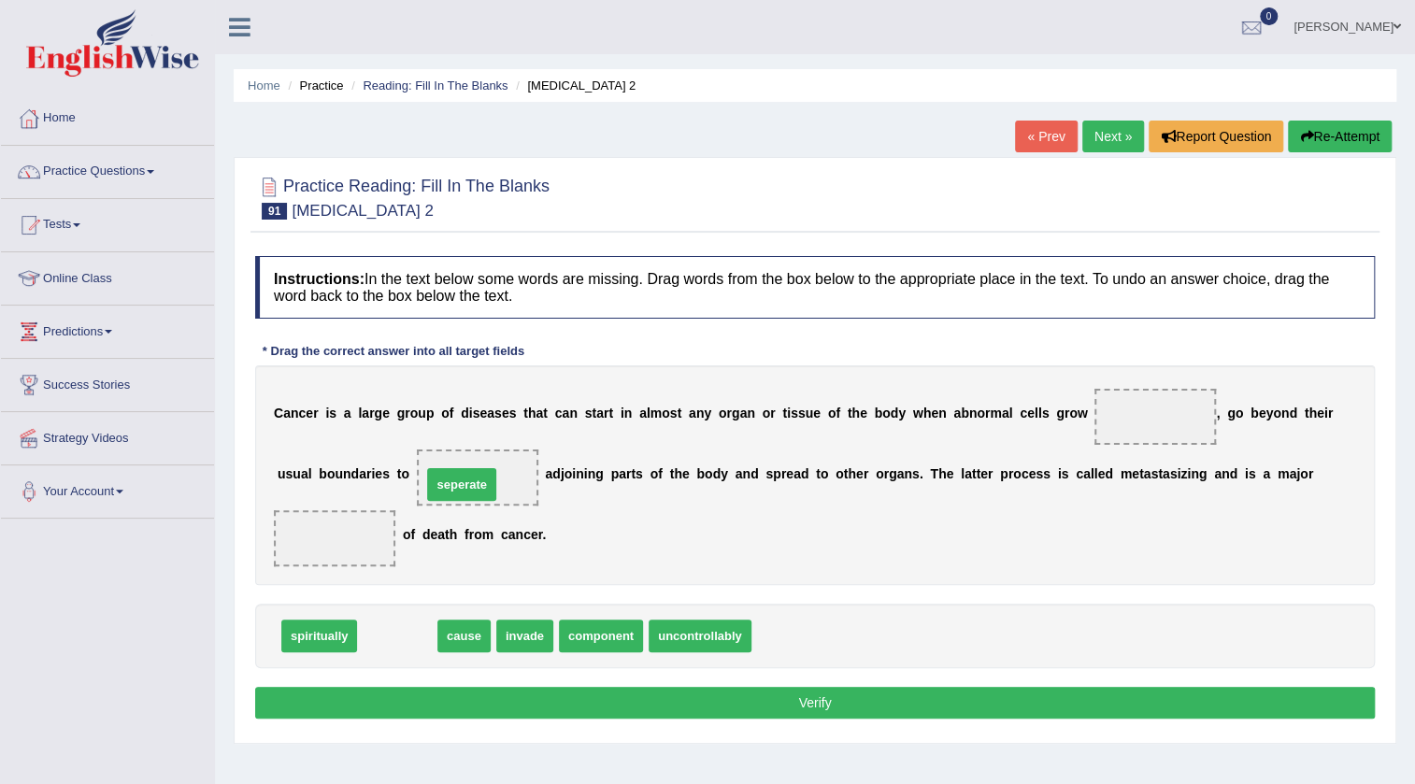
drag, startPoint x: 389, startPoint y: 601, endPoint x: 463, endPoint y: 476, distance: 145.4
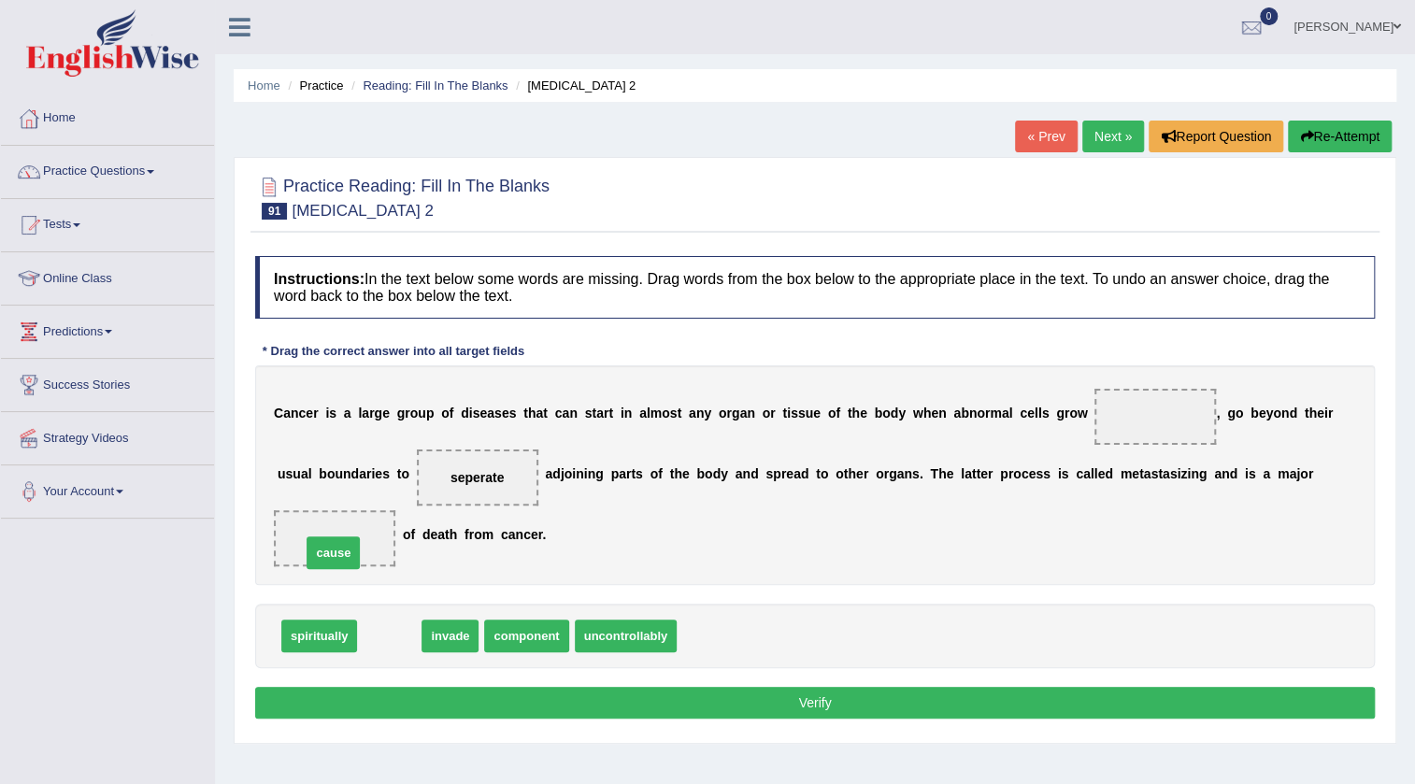
drag, startPoint x: 390, startPoint y: 635, endPoint x: 335, endPoint y: 551, distance: 99.8
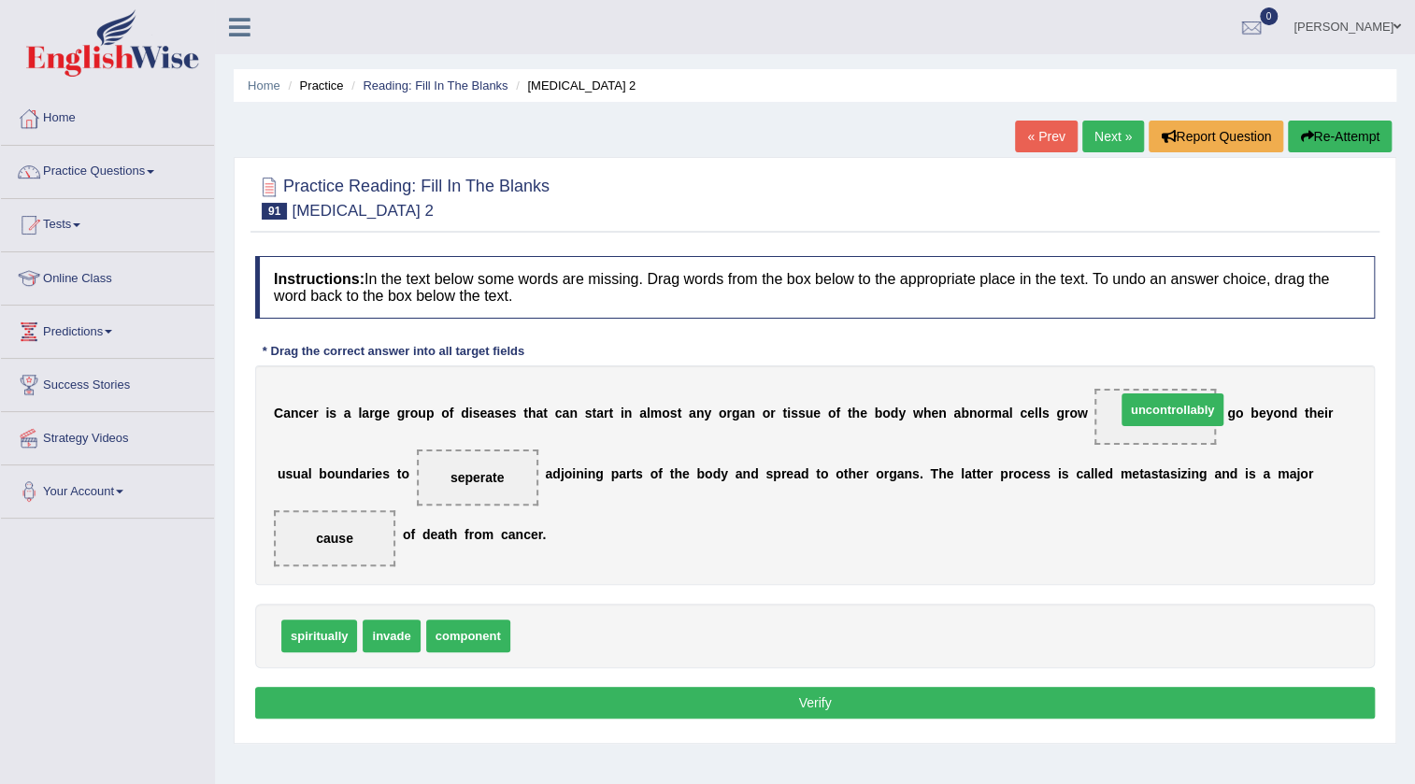
drag, startPoint x: 544, startPoint y: 629, endPoint x: 1149, endPoint y: 403, distance: 646.4
click at [892, 706] on button "Verify" at bounding box center [815, 703] width 1120 height 32
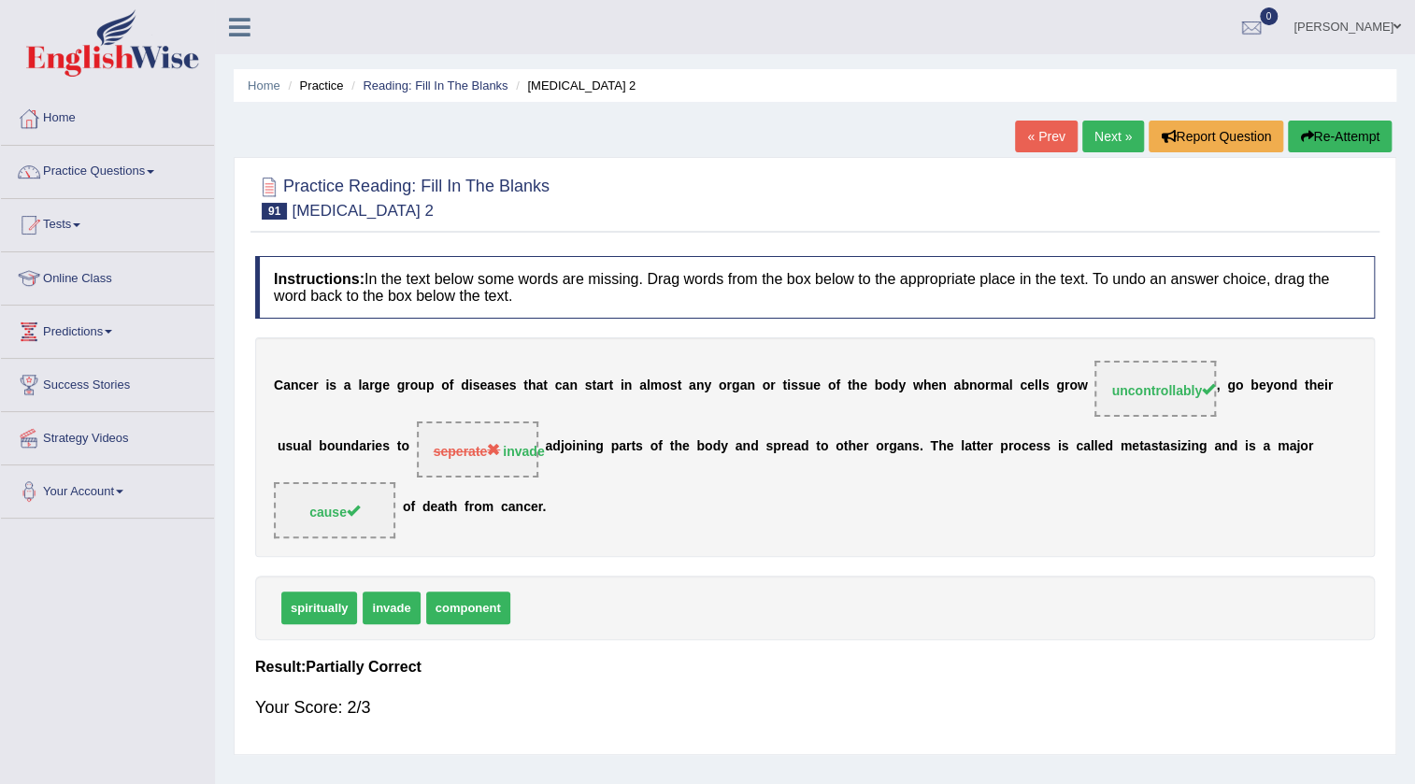
click at [1116, 140] on link "Next »" at bounding box center [1113, 137] width 62 height 32
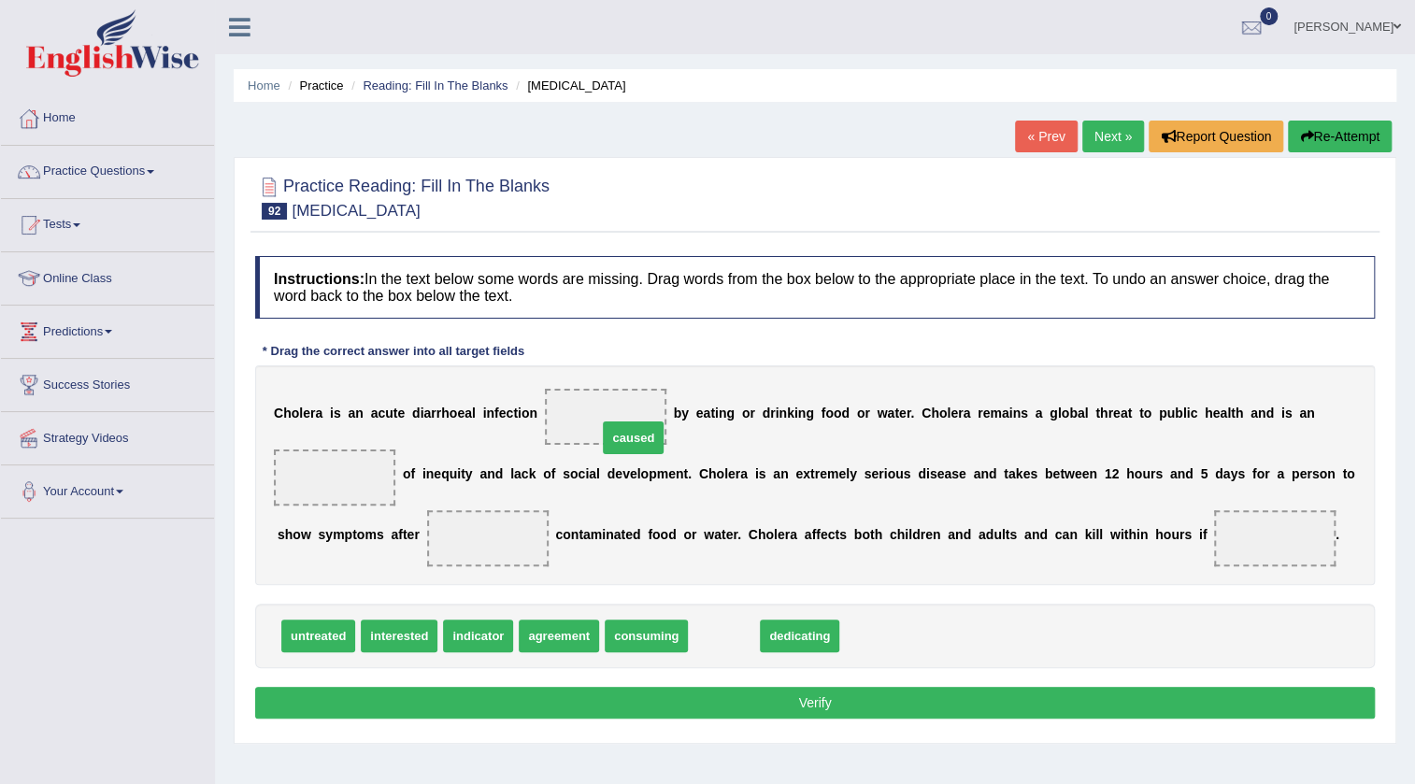
drag, startPoint x: 729, startPoint y: 634, endPoint x: 638, endPoint y: 435, distance: 217.9
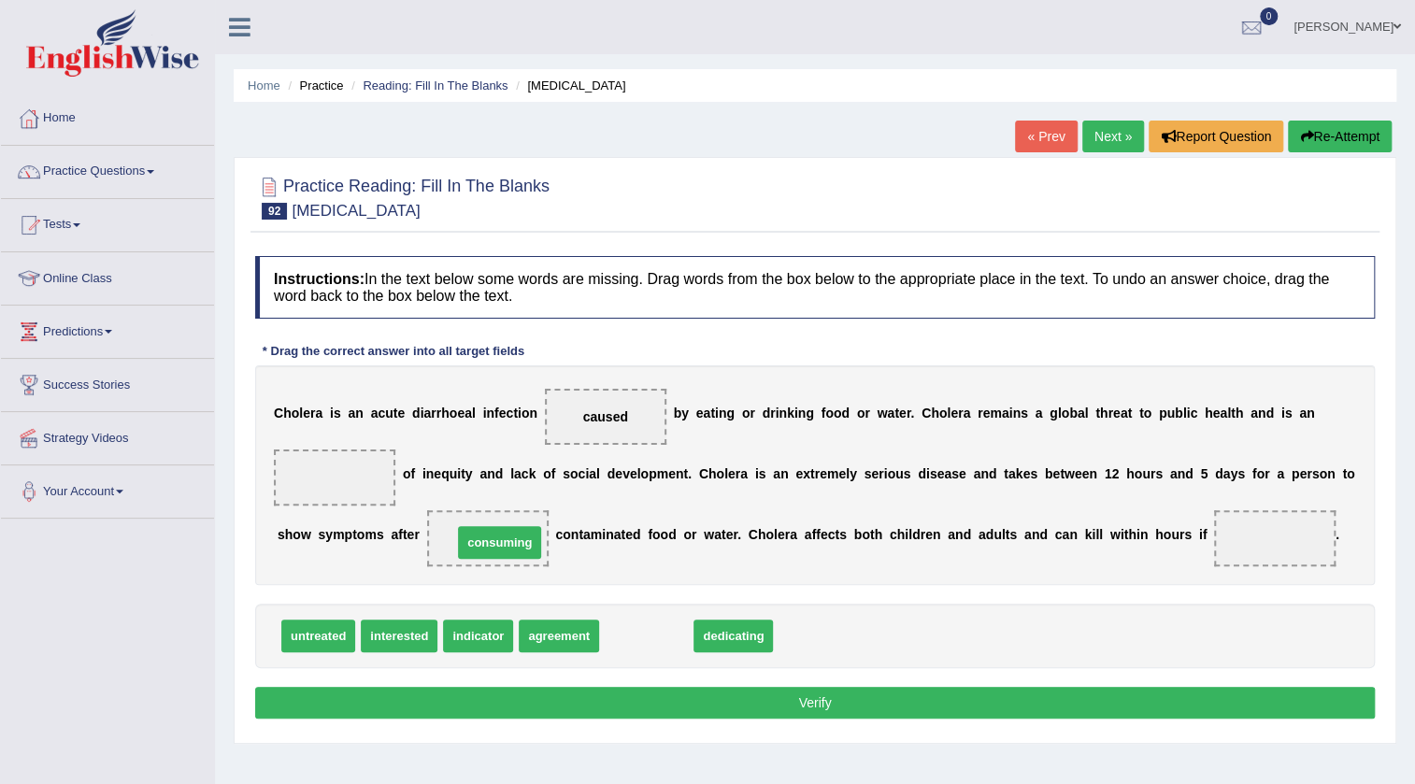
drag, startPoint x: 626, startPoint y: 635, endPoint x: 479, endPoint y: 542, distance: 174.0
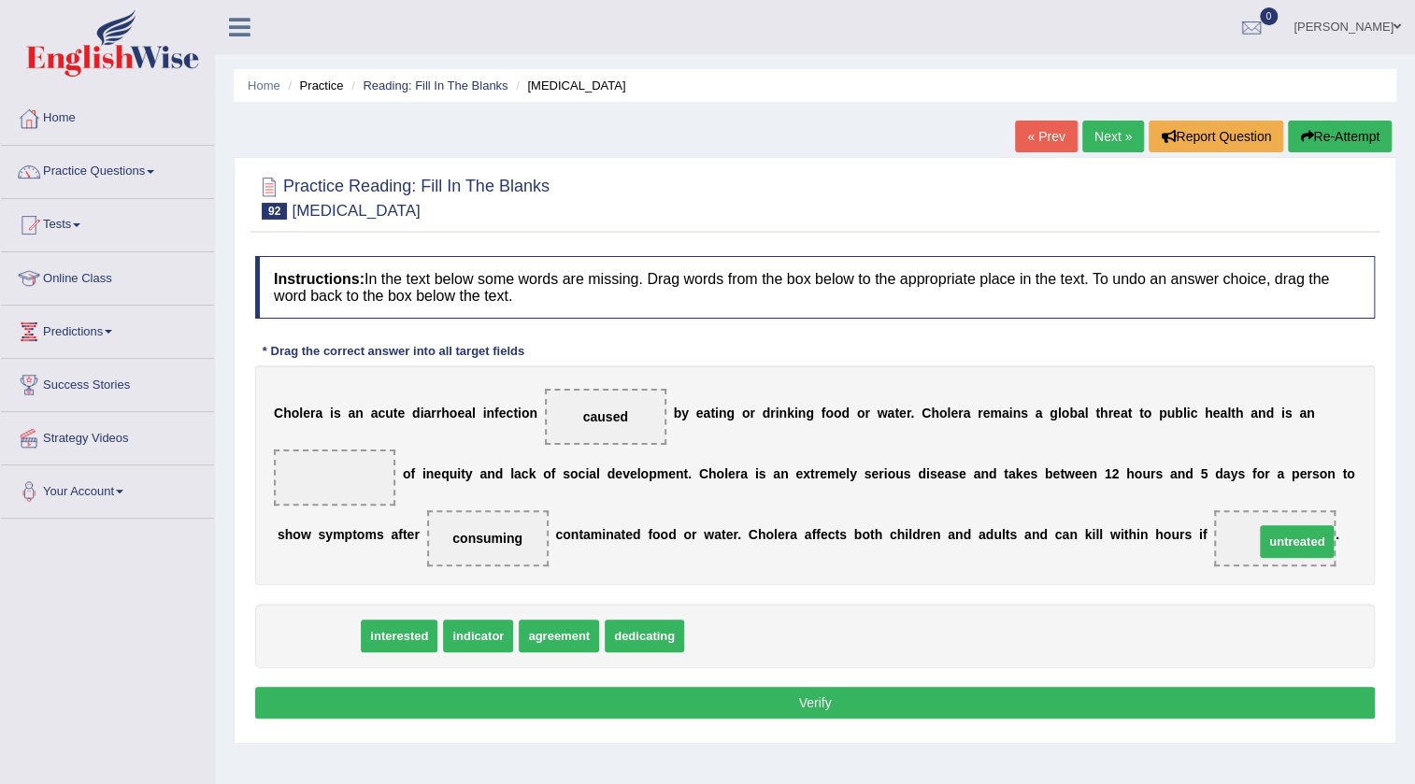
drag, startPoint x: 316, startPoint y: 635, endPoint x: 1294, endPoint y: 540, distance: 983.0
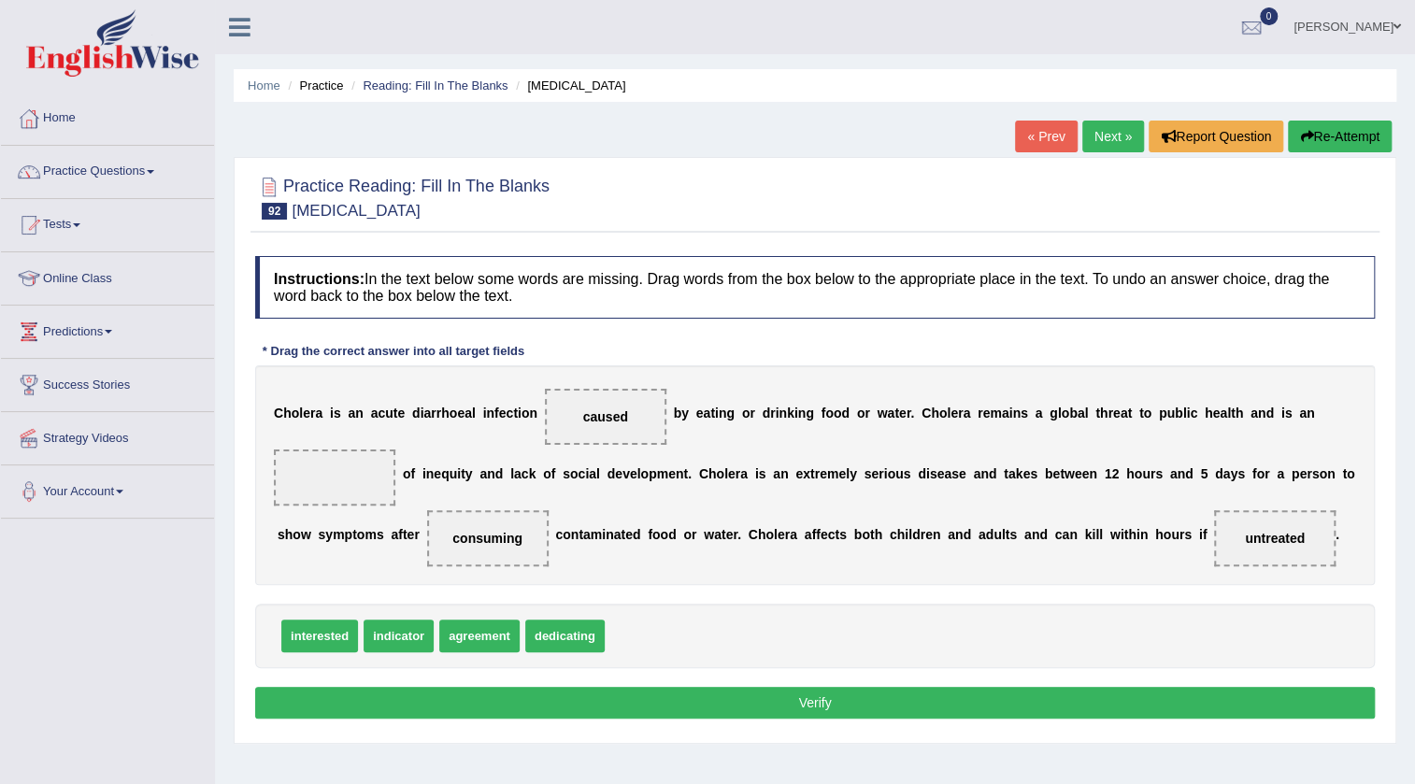
click at [485, 631] on span "agreement" at bounding box center [479, 636] width 80 height 33
drag, startPoint x: 423, startPoint y: 635, endPoint x: 389, endPoint y: 492, distance: 148.0
click at [699, 695] on button "Verify" at bounding box center [815, 703] width 1120 height 32
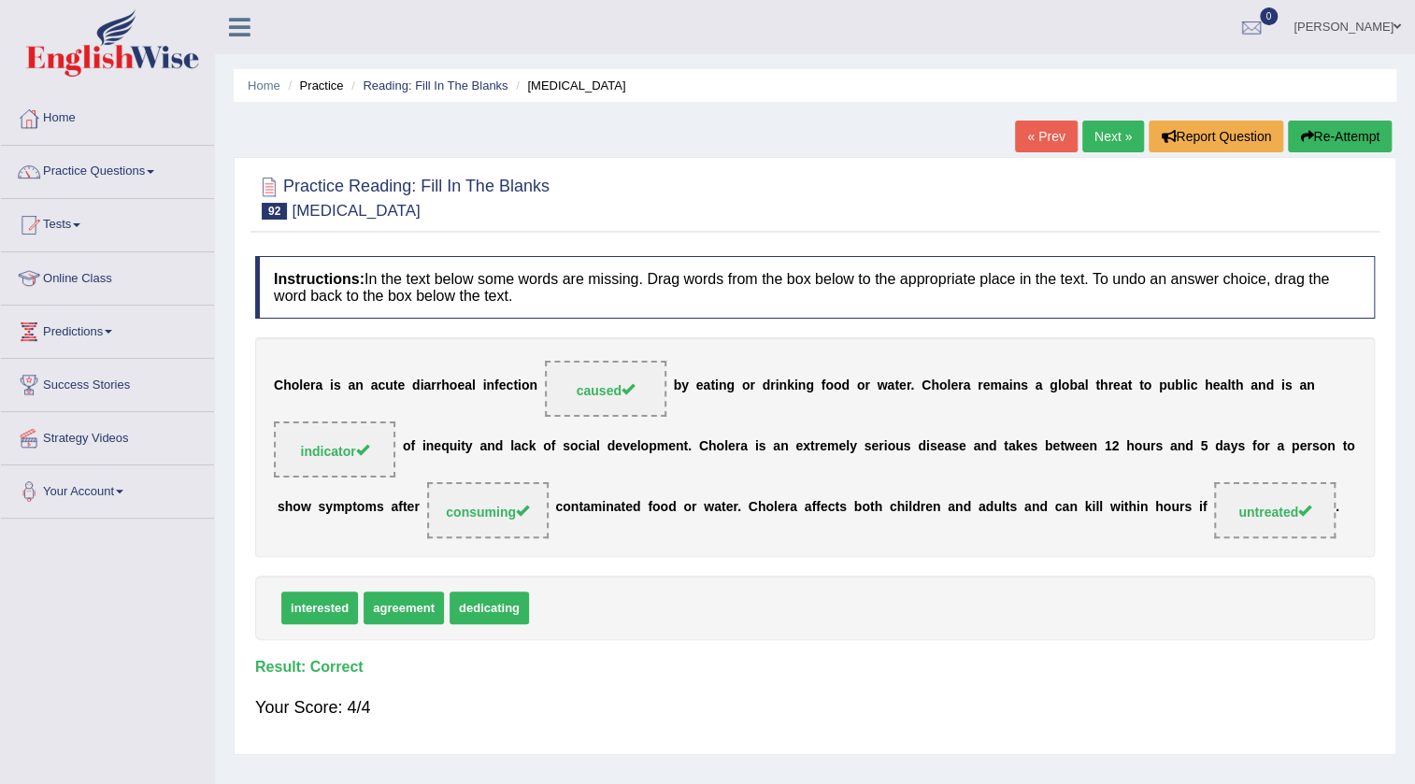
click at [1110, 132] on link "Next »" at bounding box center [1113, 137] width 62 height 32
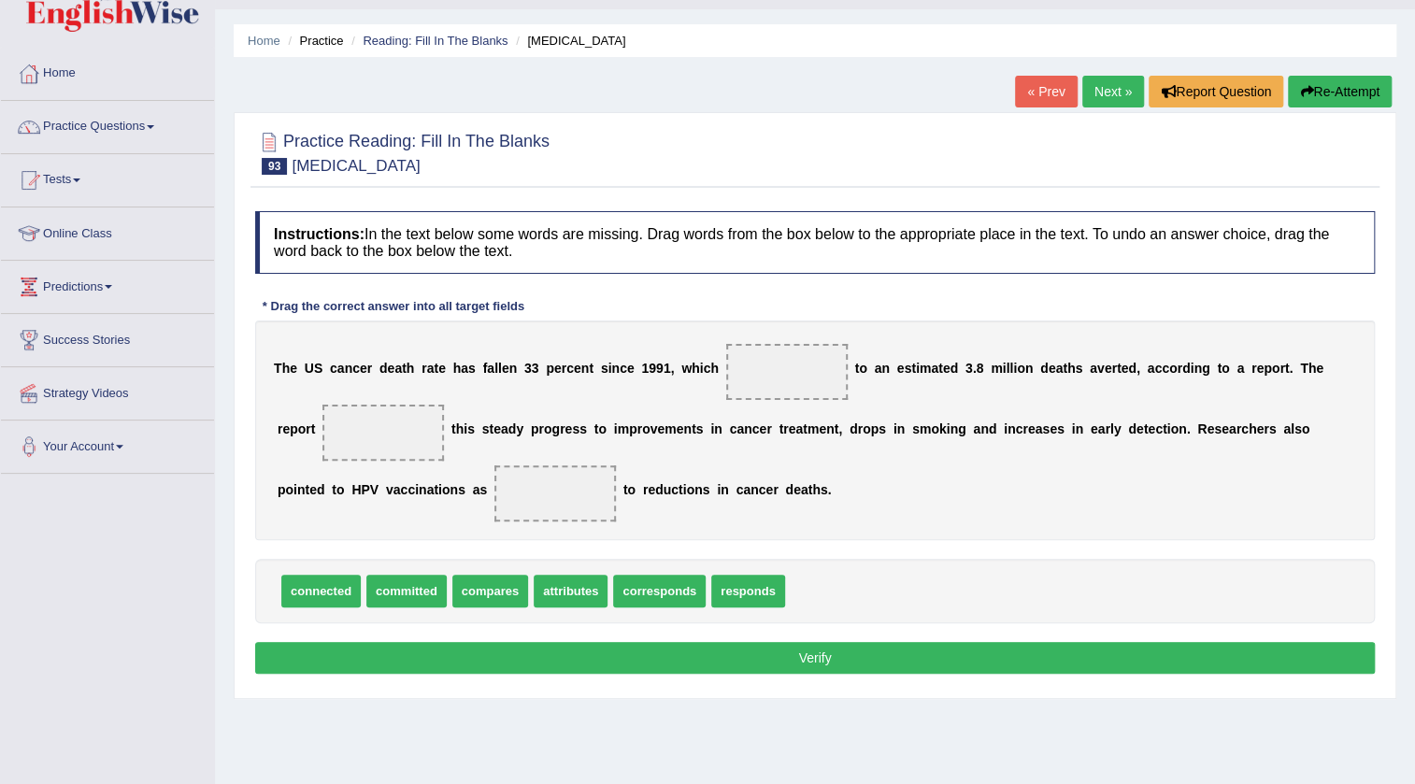
scroll to position [84, 0]
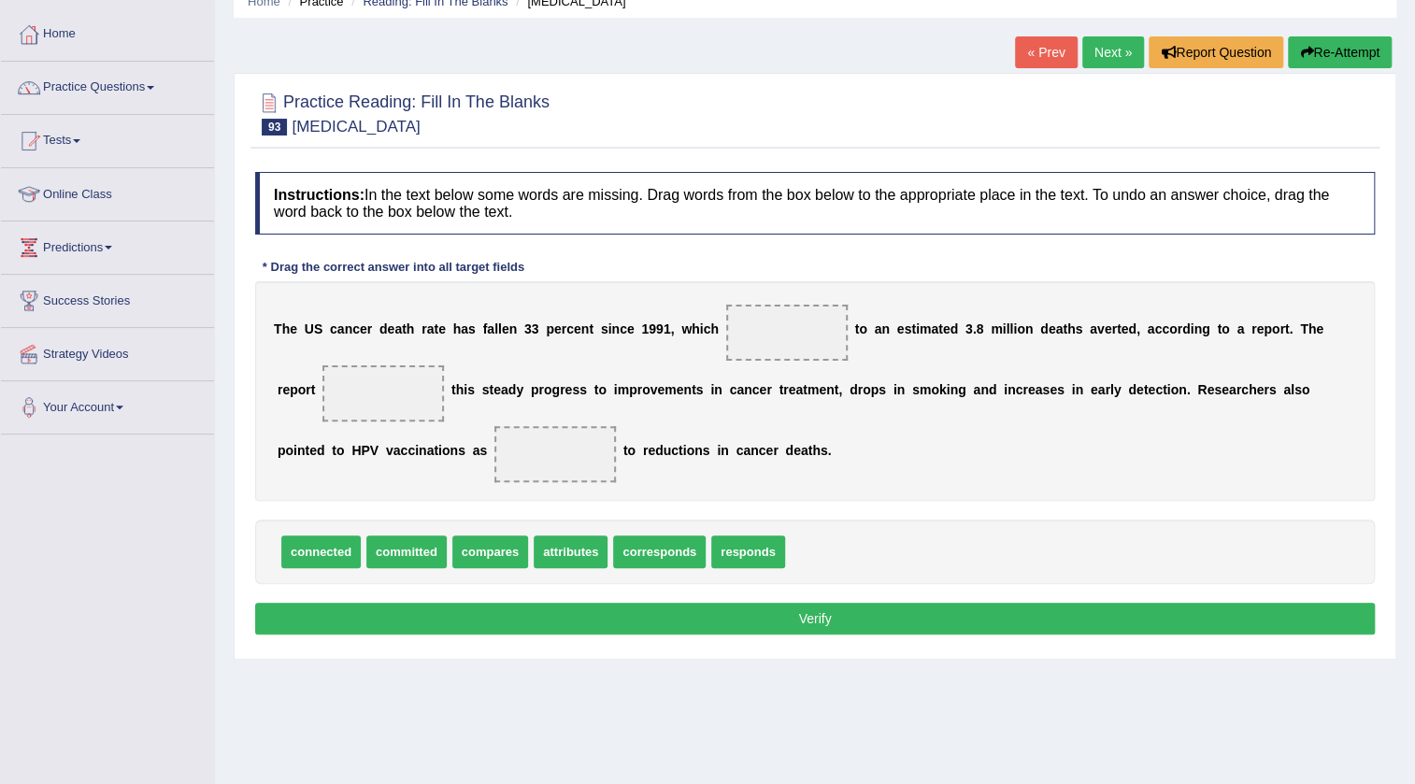
click at [1039, 47] on link "« Prev" at bounding box center [1046, 52] width 62 height 32
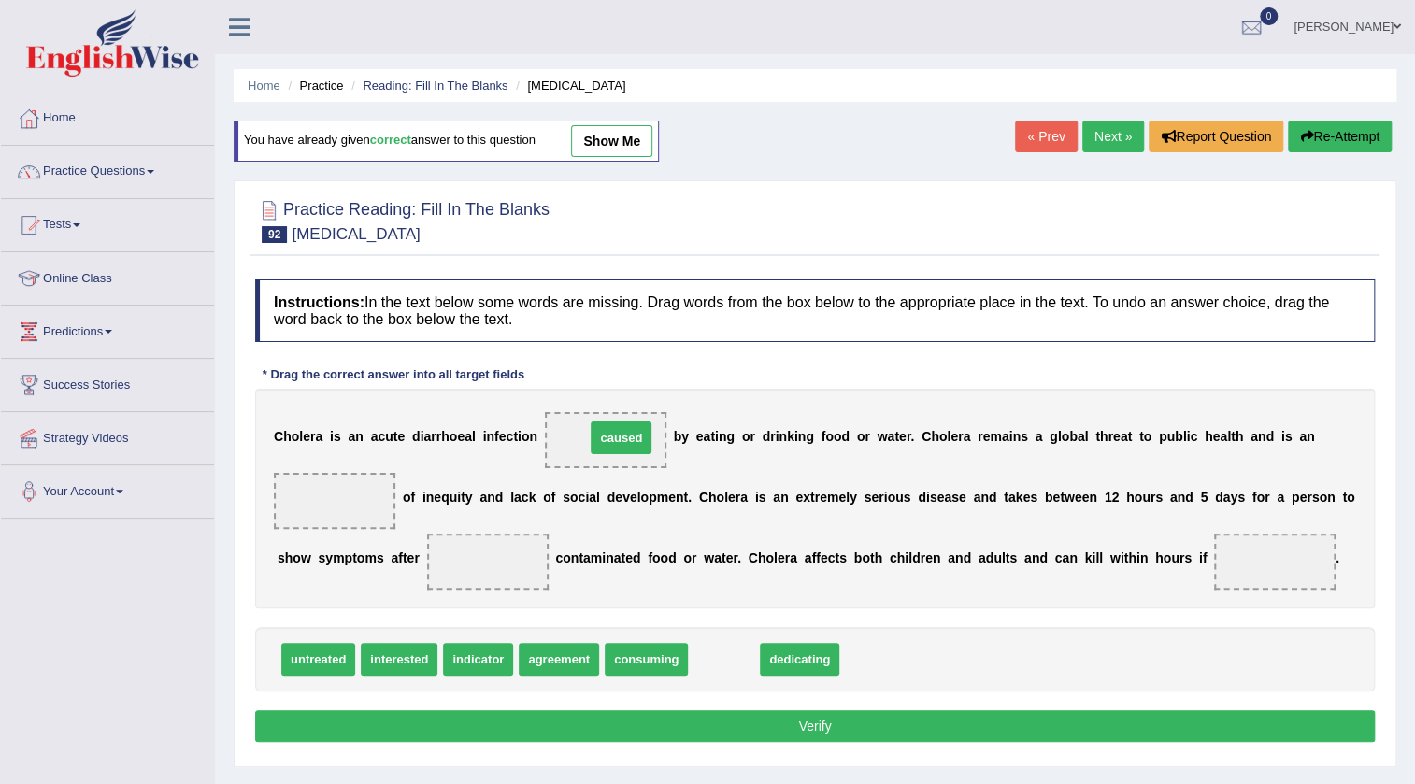
drag, startPoint x: 732, startPoint y: 654, endPoint x: 629, endPoint y: 433, distance: 244.2
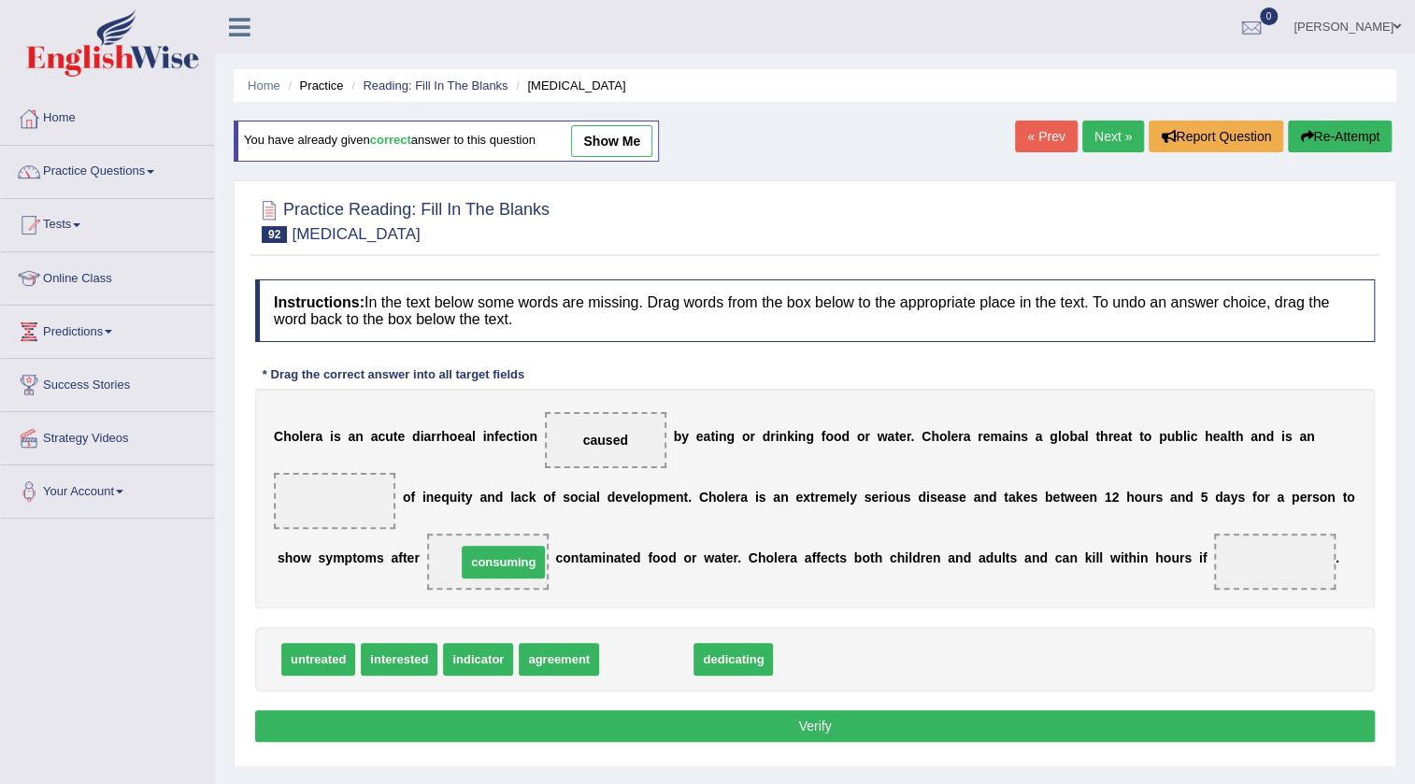
drag, startPoint x: 652, startPoint y: 662, endPoint x: 509, endPoint y: 564, distance: 172.9
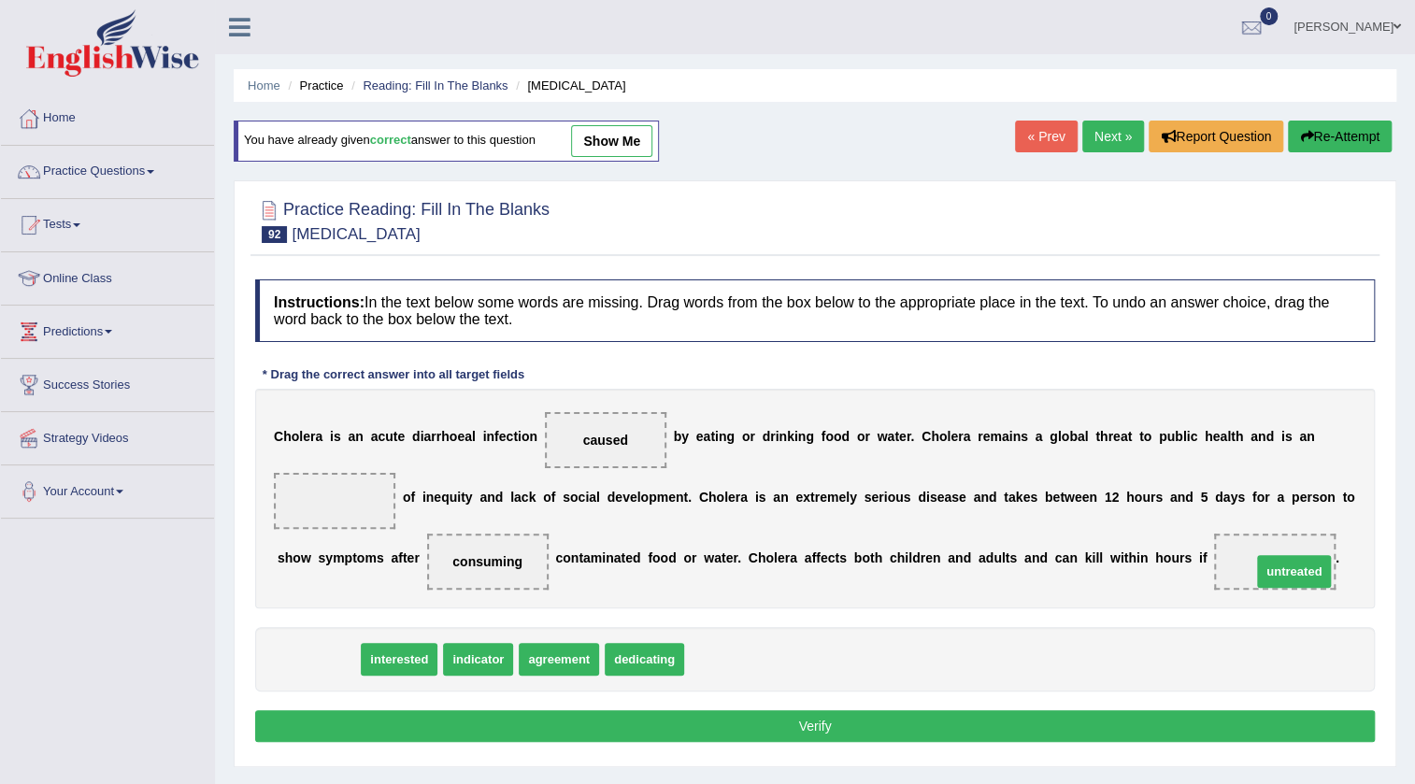
drag, startPoint x: 318, startPoint y: 658, endPoint x: 1293, endPoint y: 570, distance: 979.6
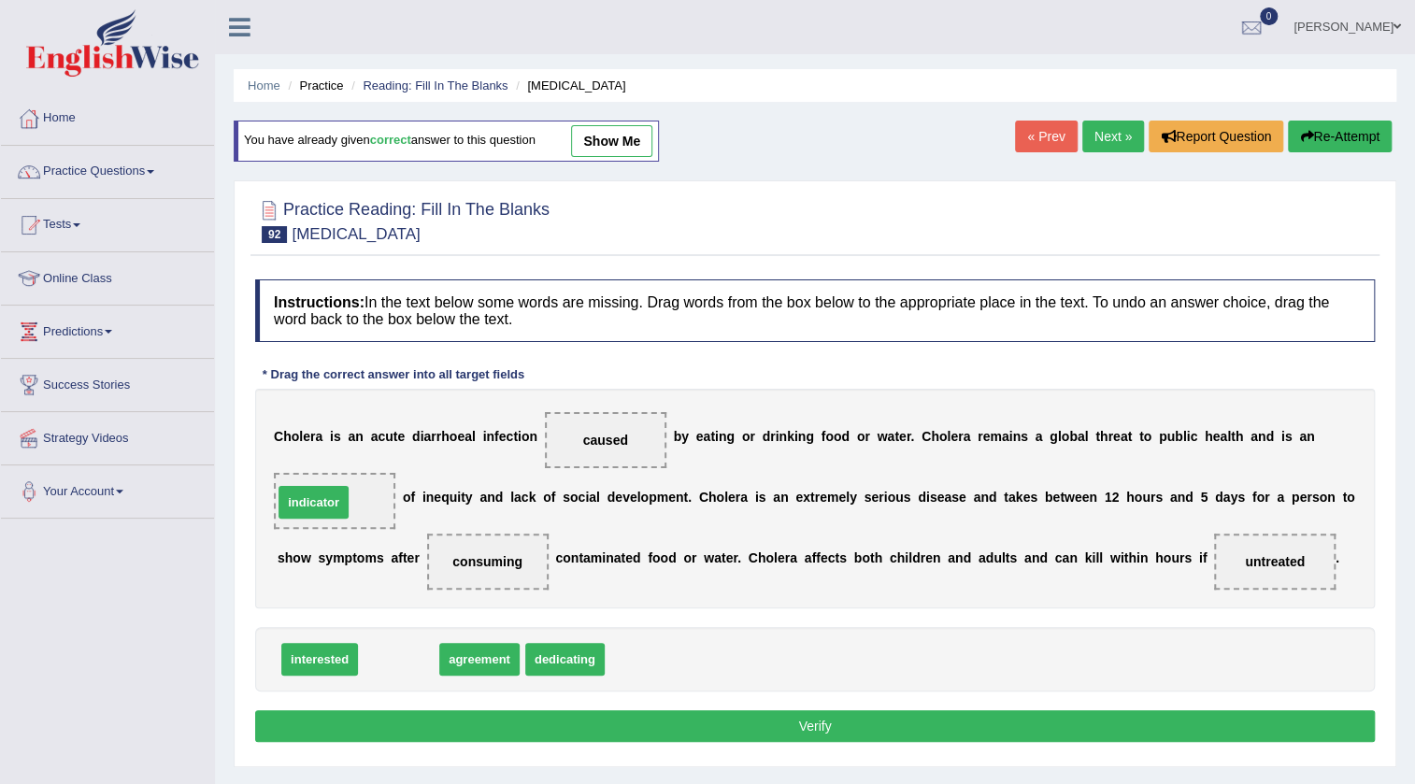
drag, startPoint x: 403, startPoint y: 662, endPoint x: 340, endPoint y: 516, distance: 158.7
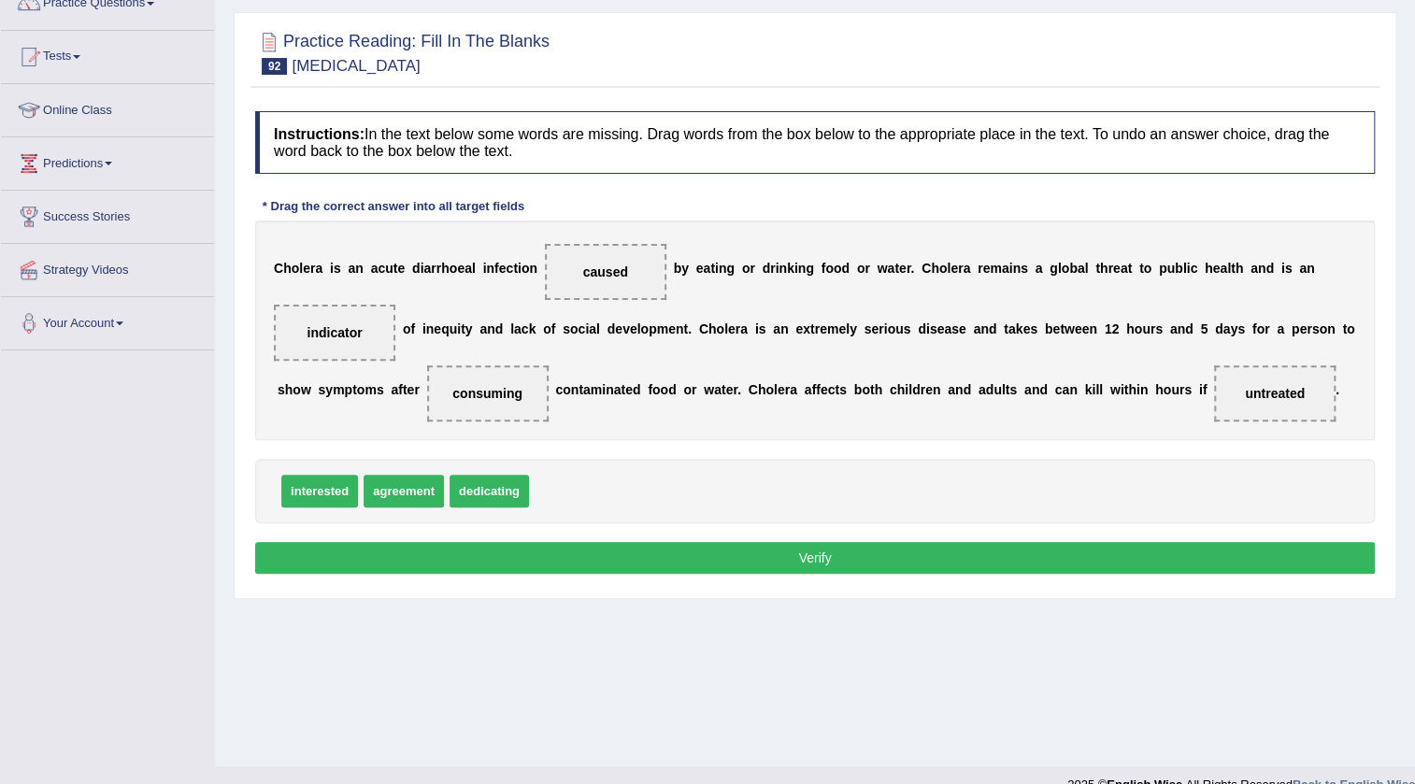
scroll to position [169, 0]
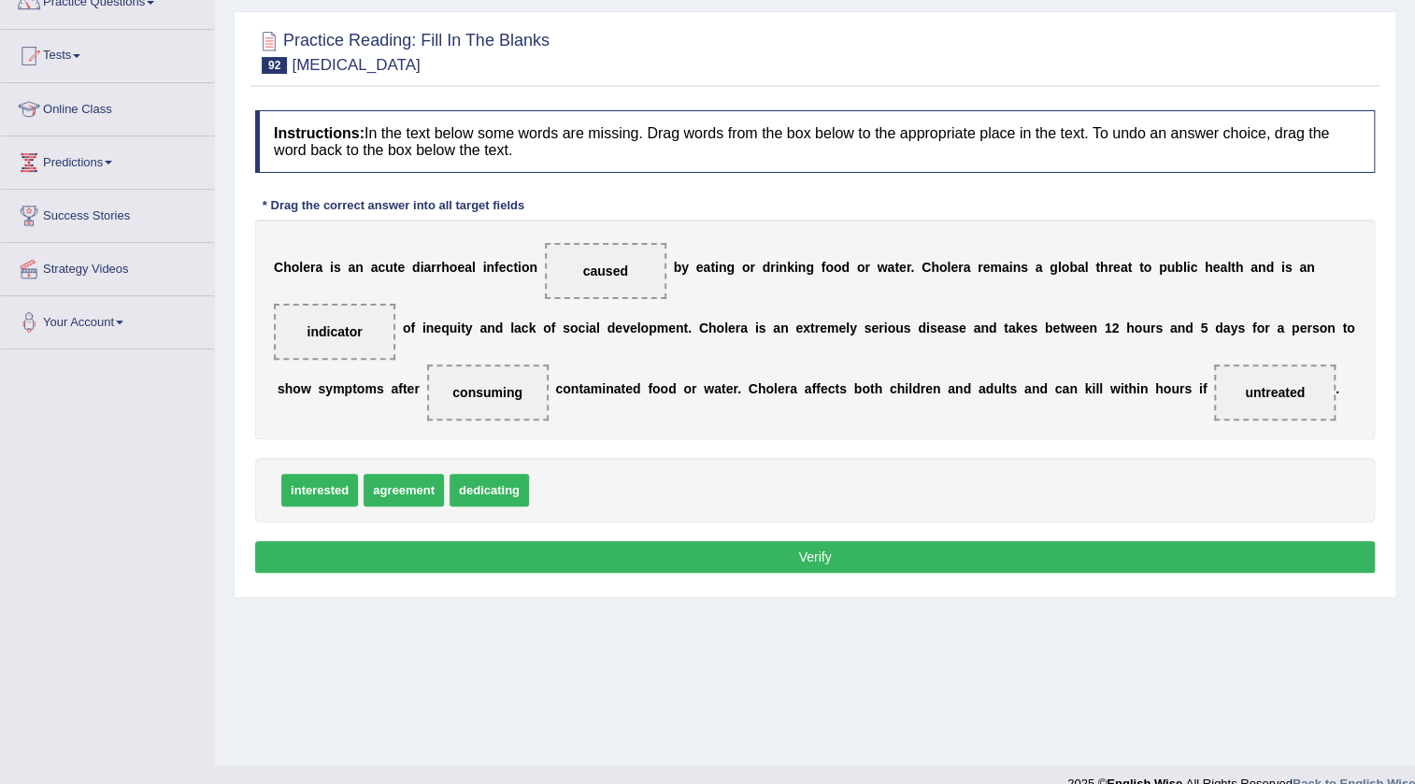
click at [693, 544] on button "Verify" at bounding box center [815, 557] width 1120 height 32
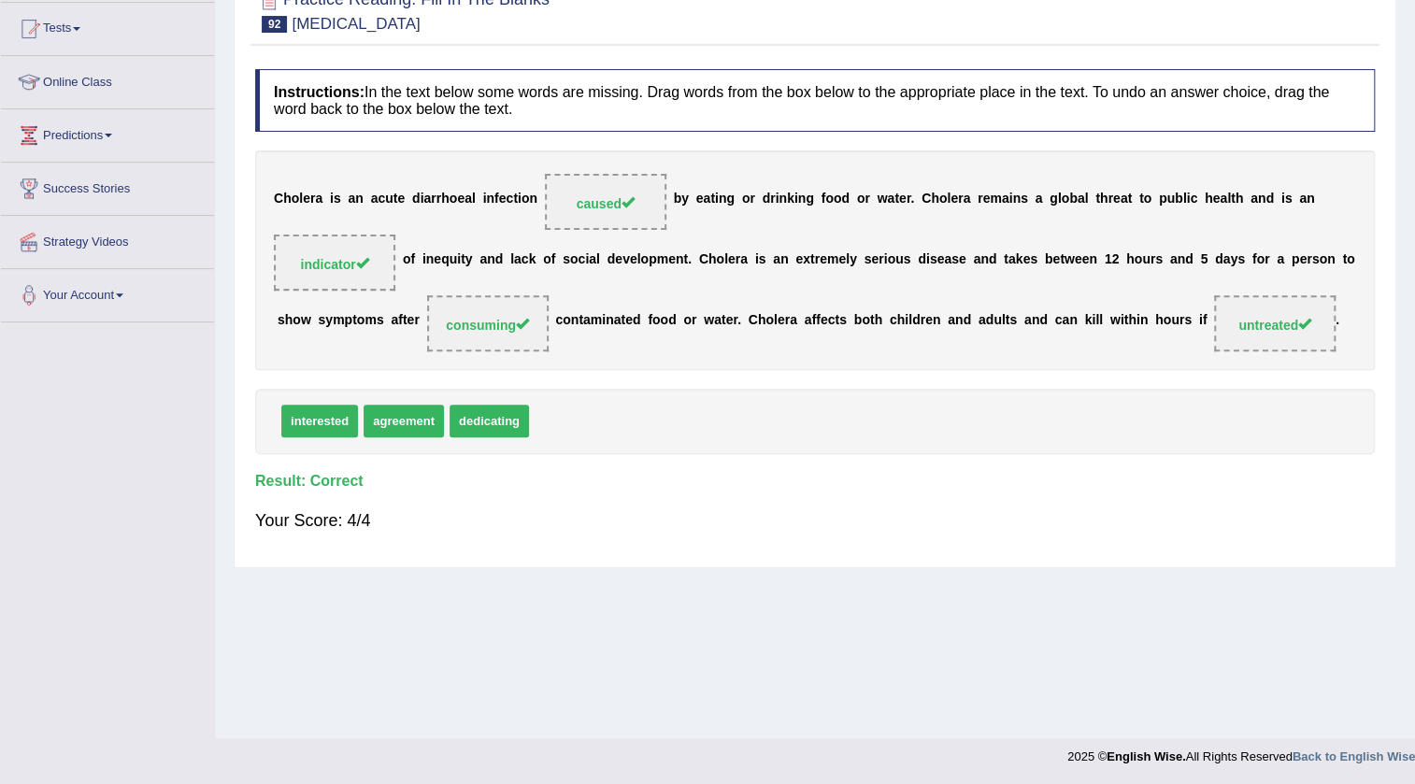
scroll to position [0, 0]
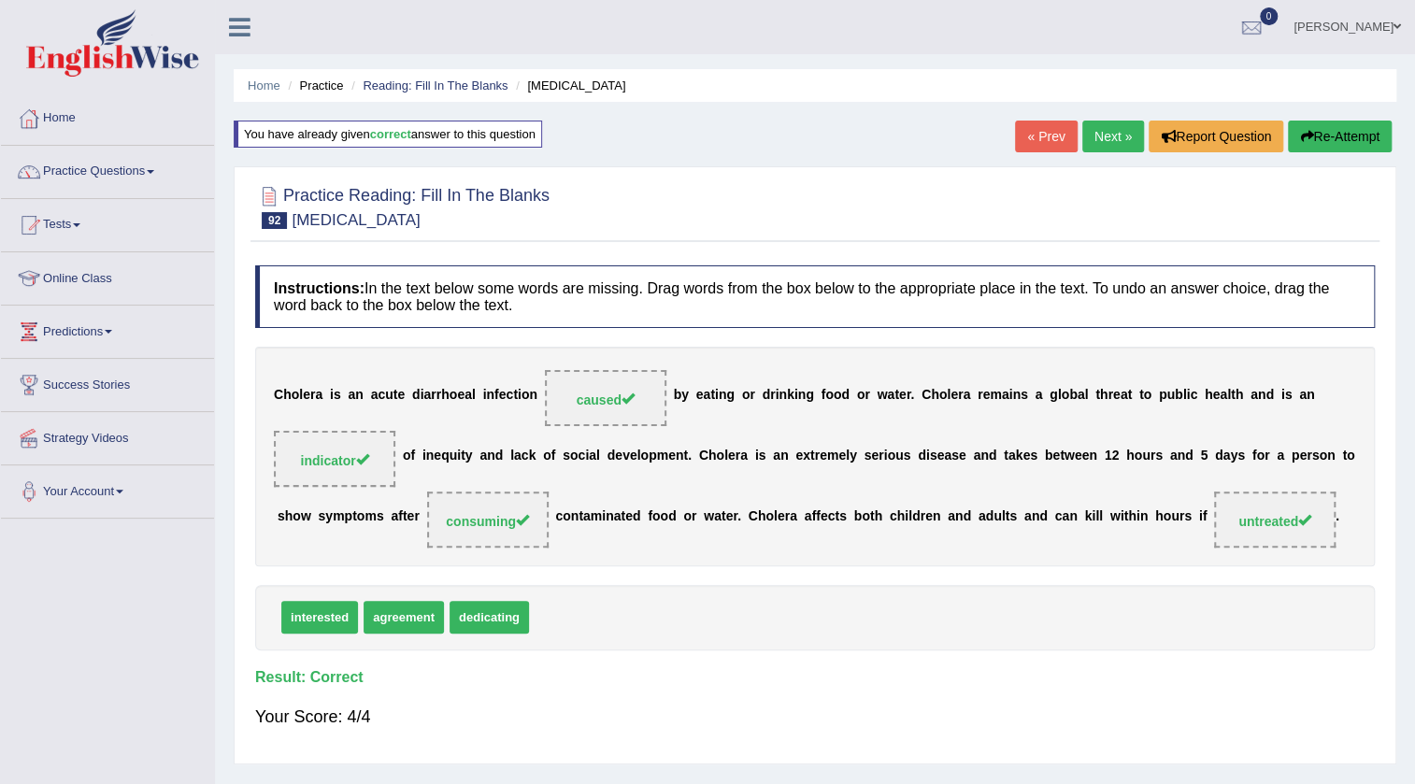
click at [1092, 131] on link "Next »" at bounding box center [1113, 137] width 62 height 32
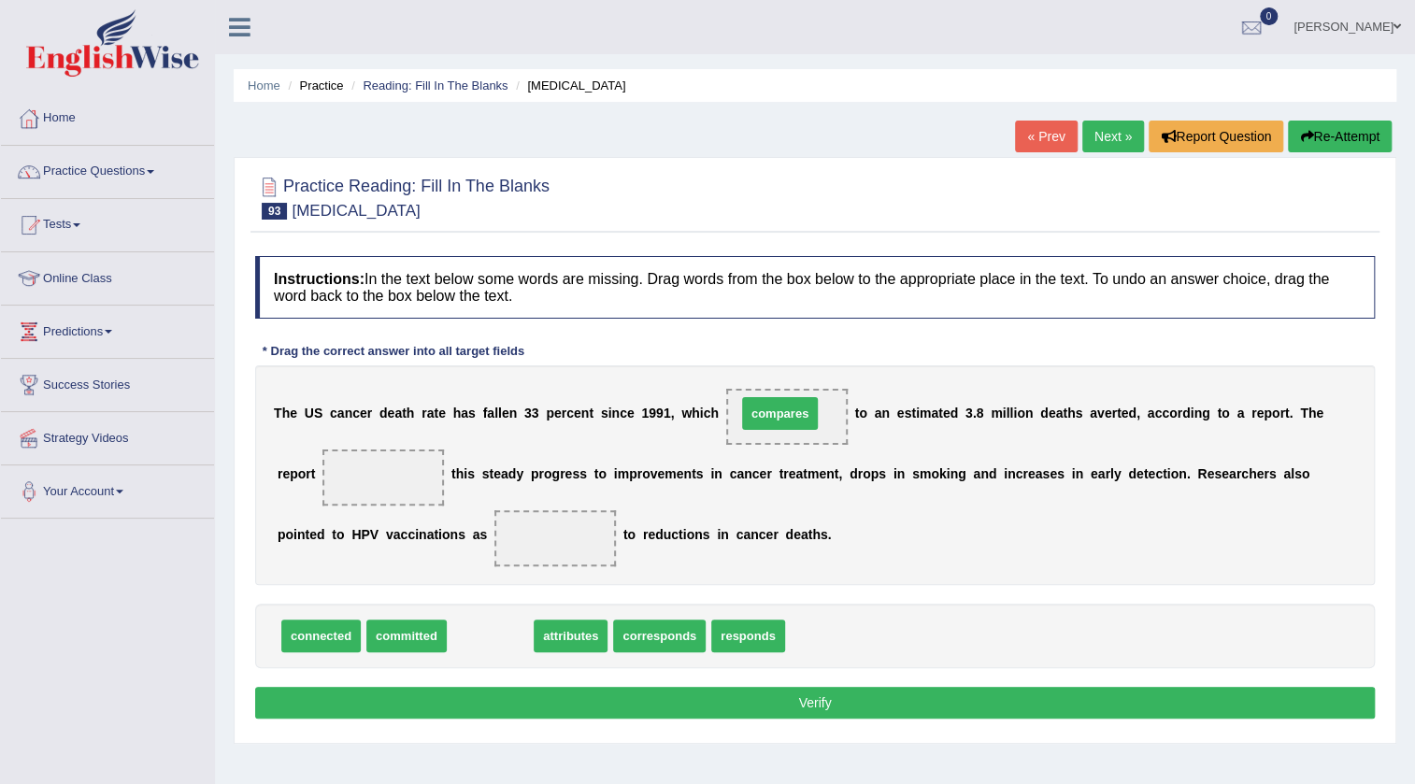
drag, startPoint x: 485, startPoint y: 633, endPoint x: 775, endPoint y: 410, distance: 365.2
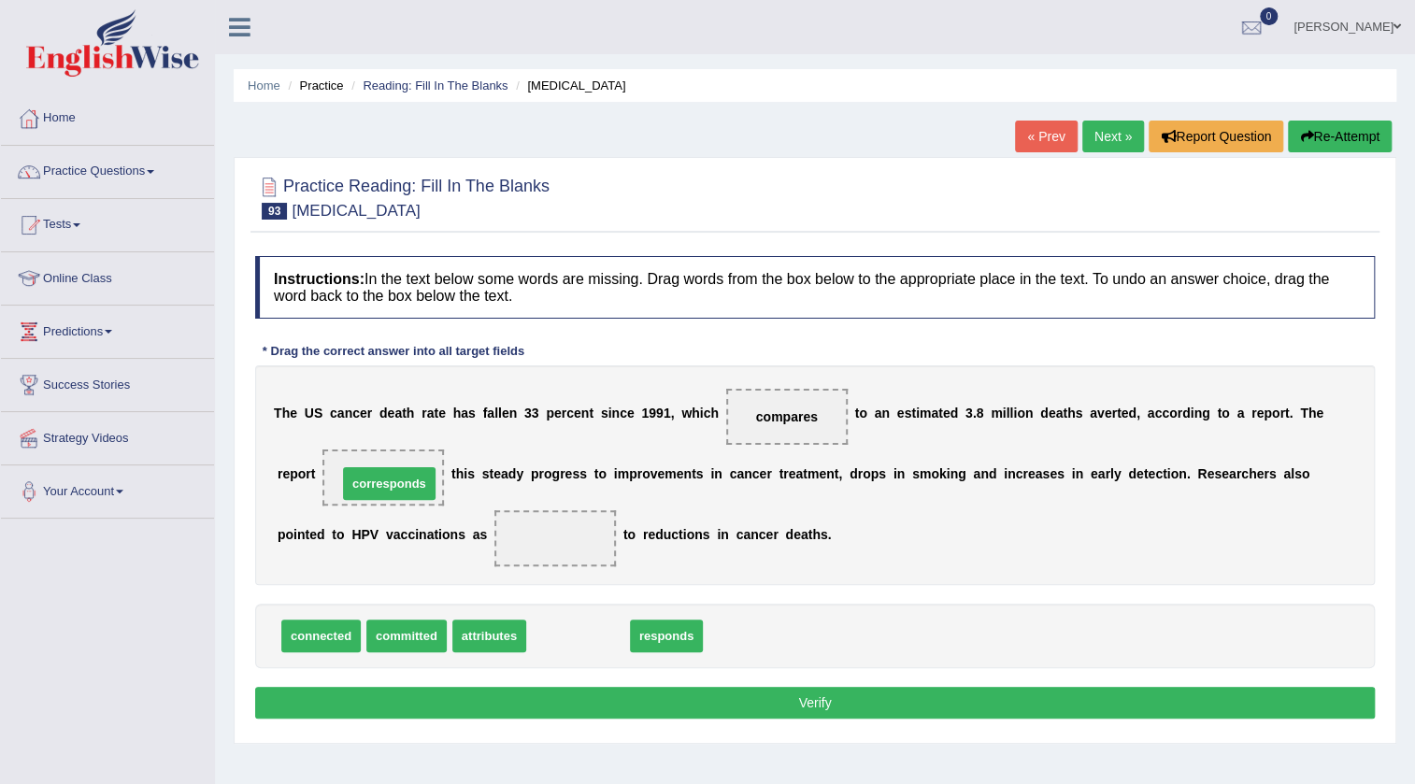
drag, startPoint x: 585, startPoint y: 636, endPoint x: 396, endPoint y: 484, distance: 242.6
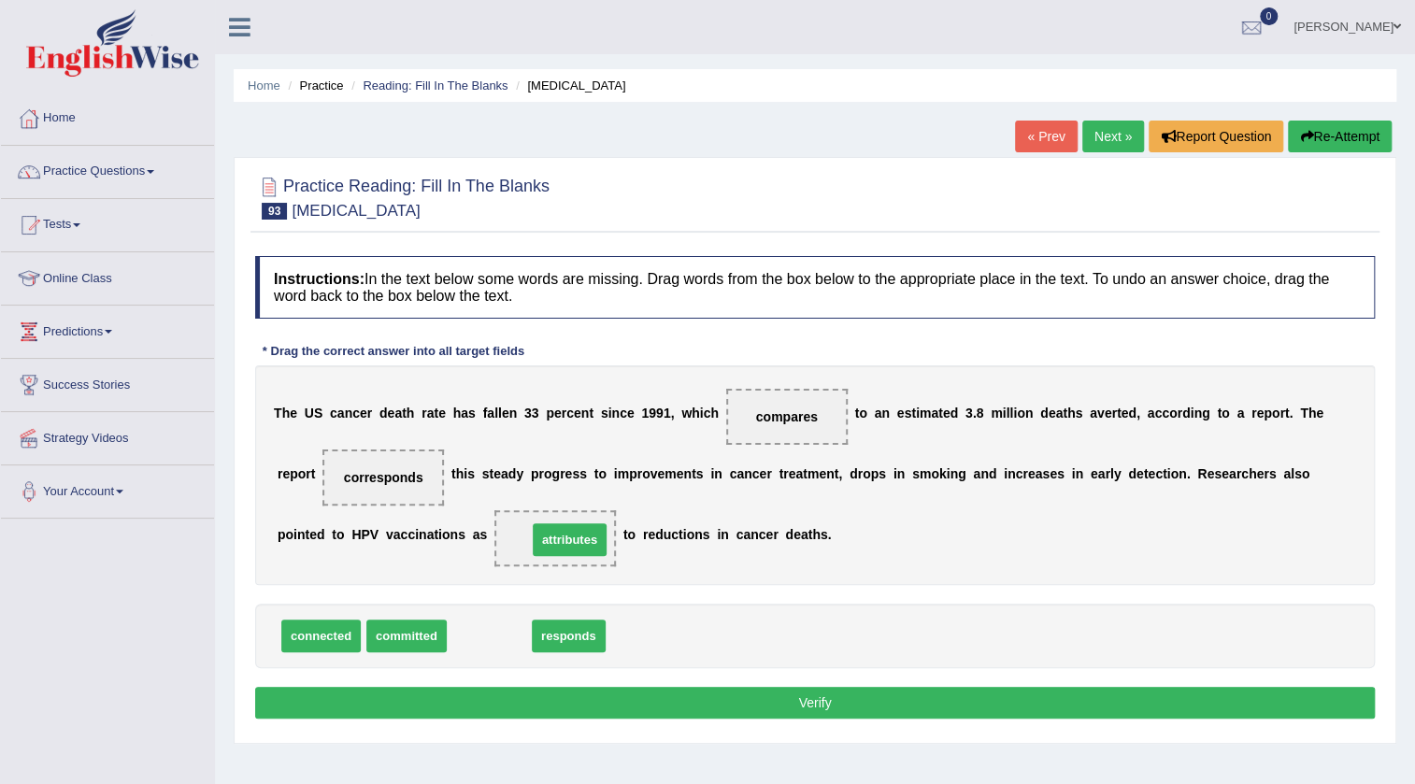
drag, startPoint x: 487, startPoint y: 633, endPoint x: 564, endPoint y: 536, distance: 123.6
click at [828, 700] on button "Verify" at bounding box center [815, 703] width 1120 height 32
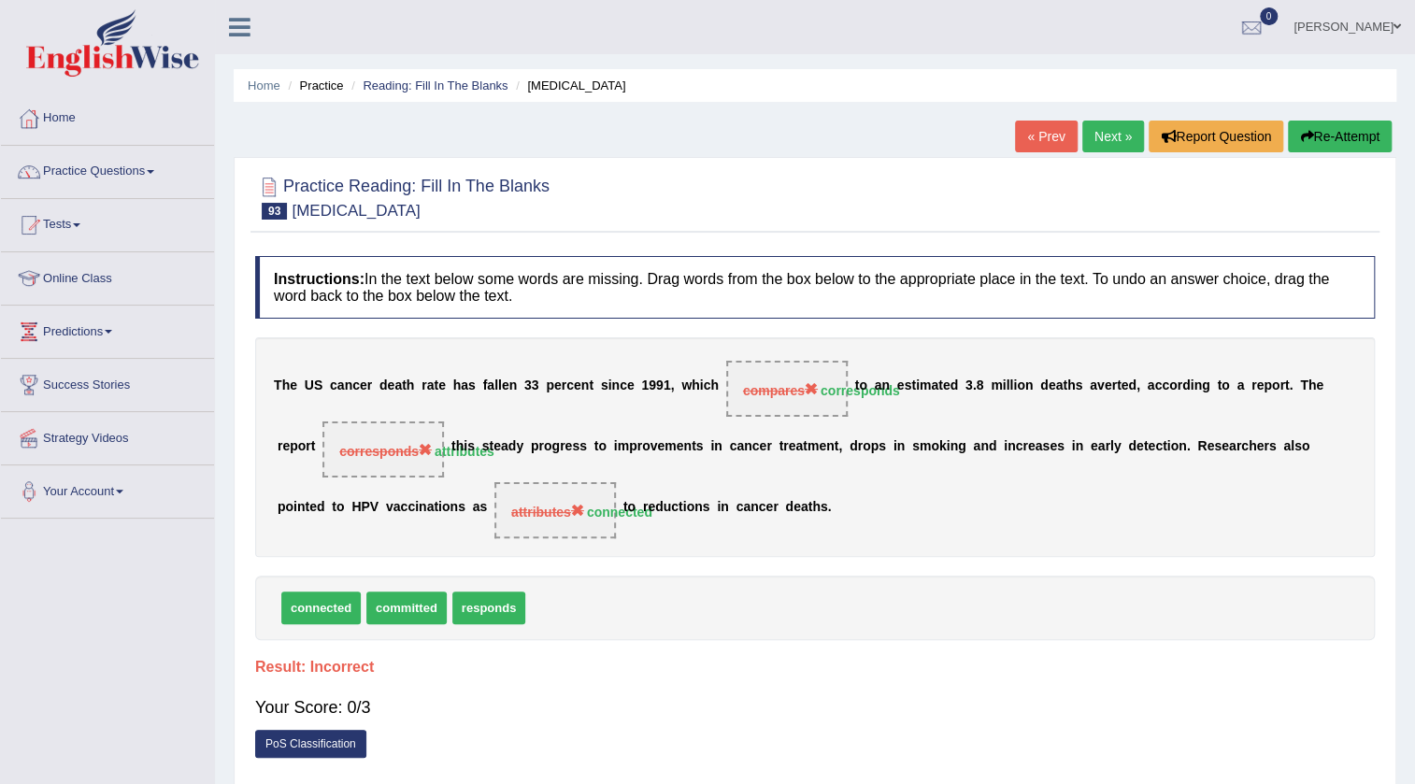
click at [1102, 128] on link "Next »" at bounding box center [1113, 137] width 62 height 32
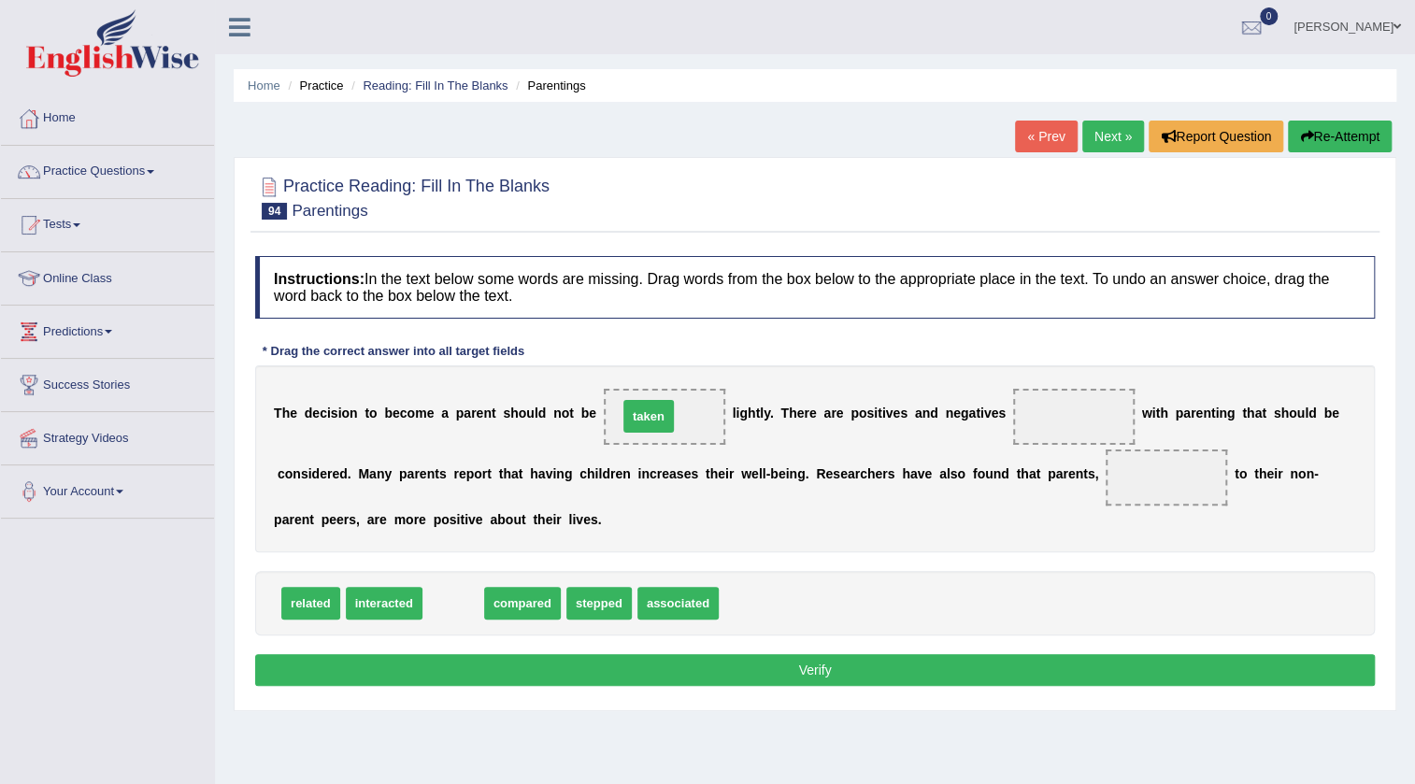
drag, startPoint x: 443, startPoint y: 598, endPoint x: 638, endPoint y: 411, distance: 270.3
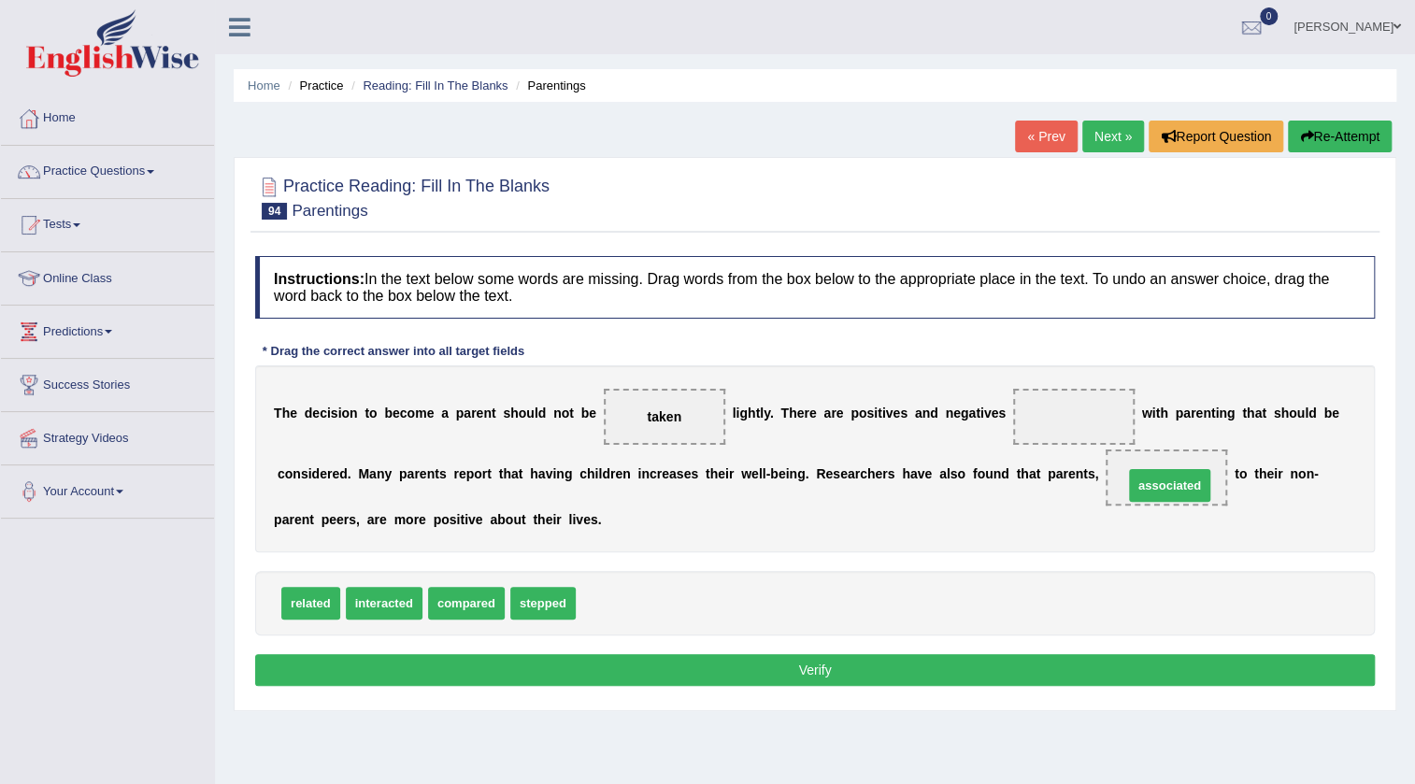
drag, startPoint x: 605, startPoint y: 593, endPoint x: 1152, endPoint y: 476, distance: 560.2
drag, startPoint x: 323, startPoint y: 607, endPoint x: 1106, endPoint y: 421, distance: 804.0
click at [803, 663] on button "Verify" at bounding box center [815, 670] width 1120 height 32
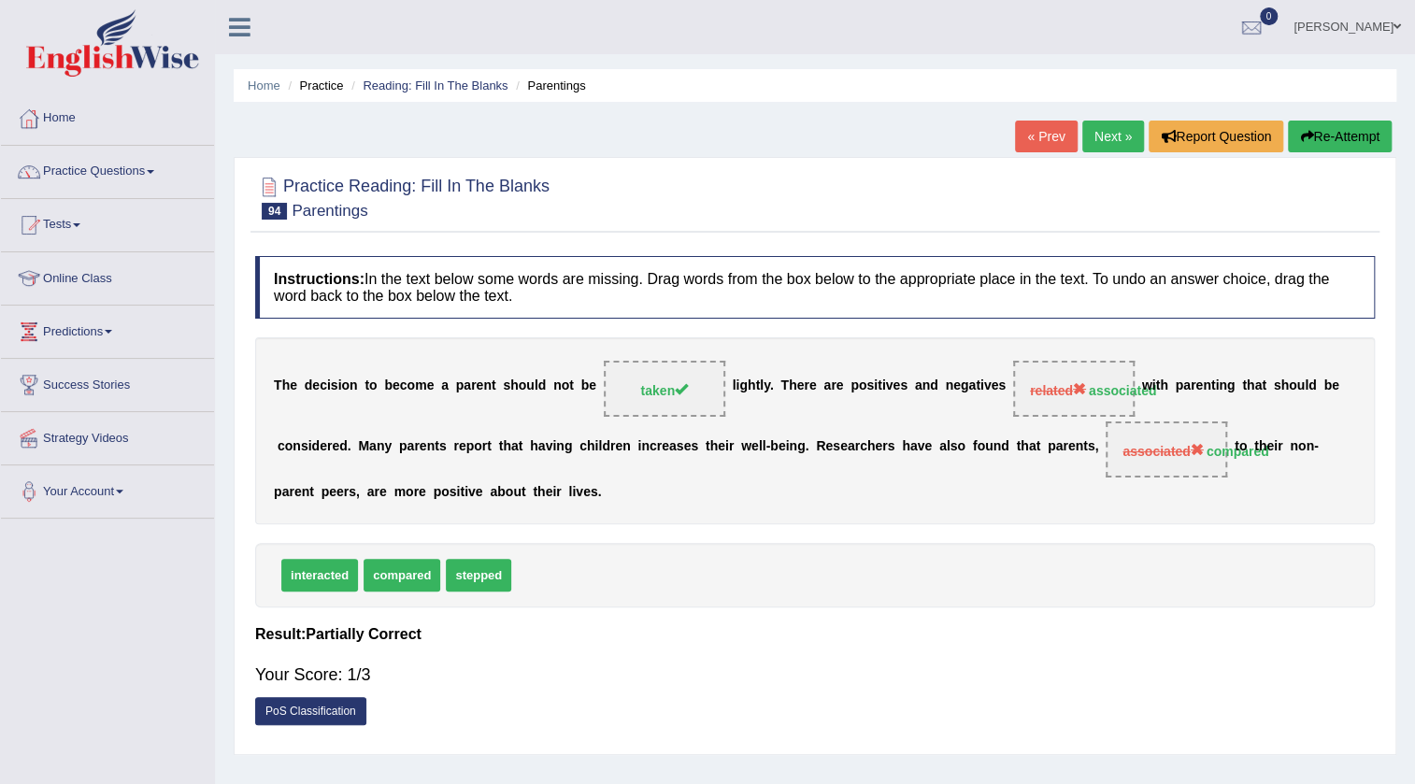
click at [1115, 139] on link "Next »" at bounding box center [1113, 137] width 62 height 32
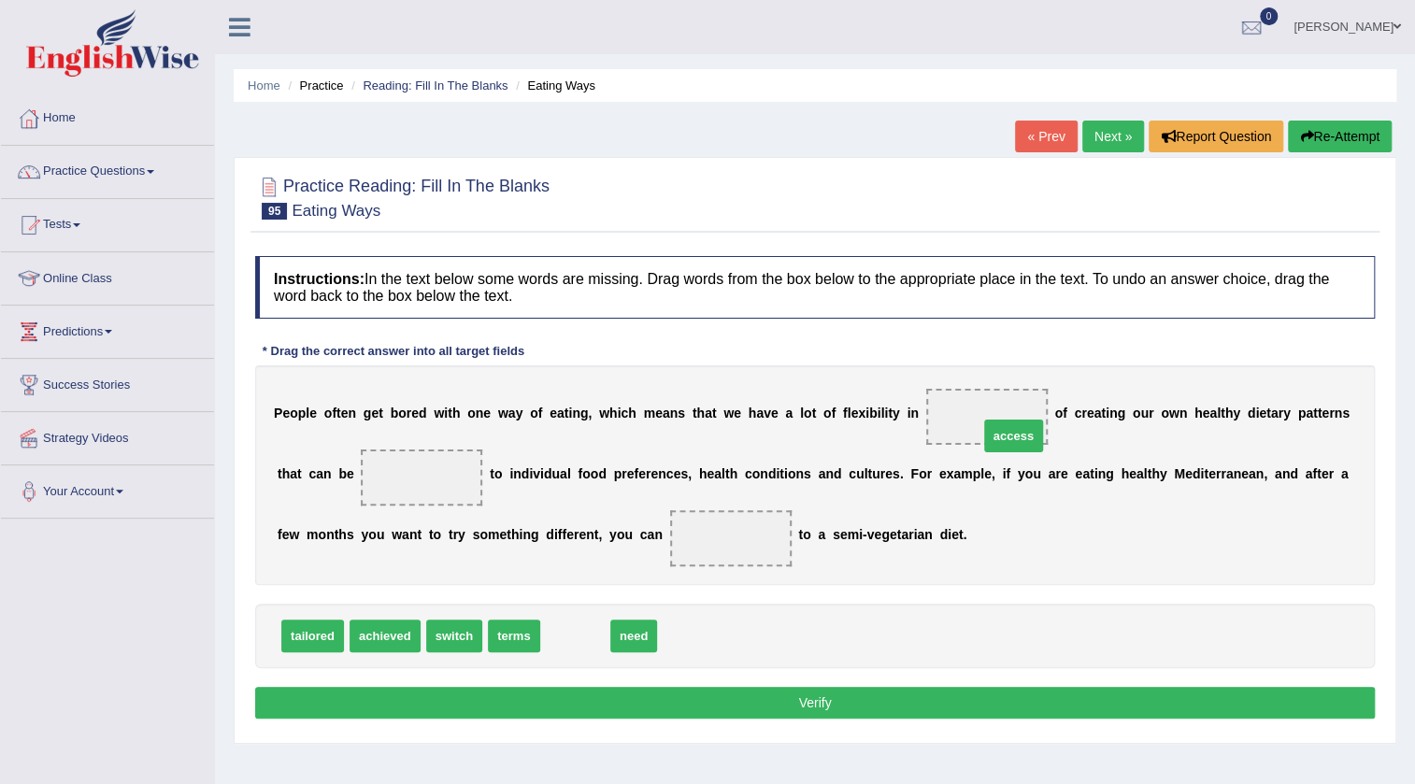
drag, startPoint x: 562, startPoint y: 634, endPoint x: 999, endPoint y: 434, distance: 480.9
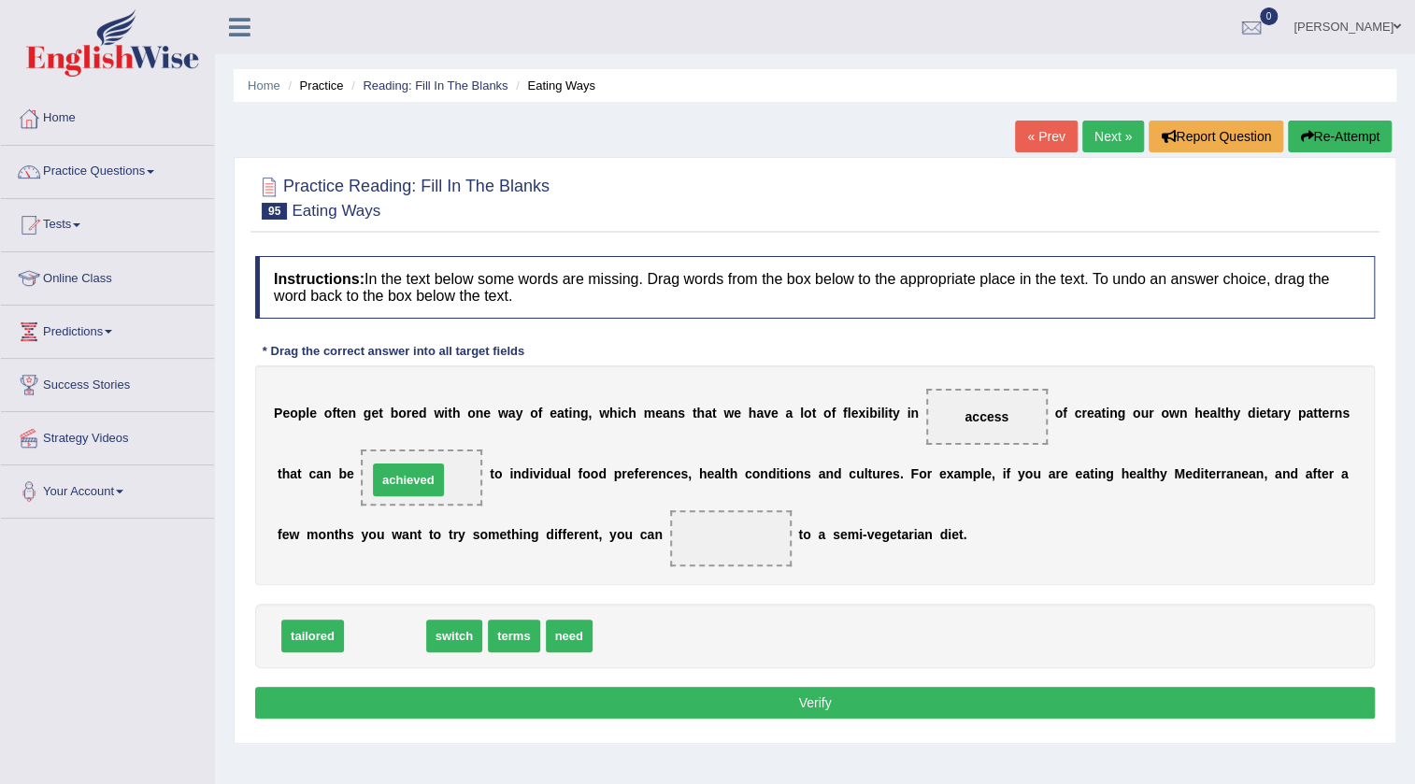
drag, startPoint x: 383, startPoint y: 631, endPoint x: 407, endPoint y: 475, distance: 157.8
drag, startPoint x: 370, startPoint y: 633, endPoint x: 738, endPoint y: 547, distance: 378.1
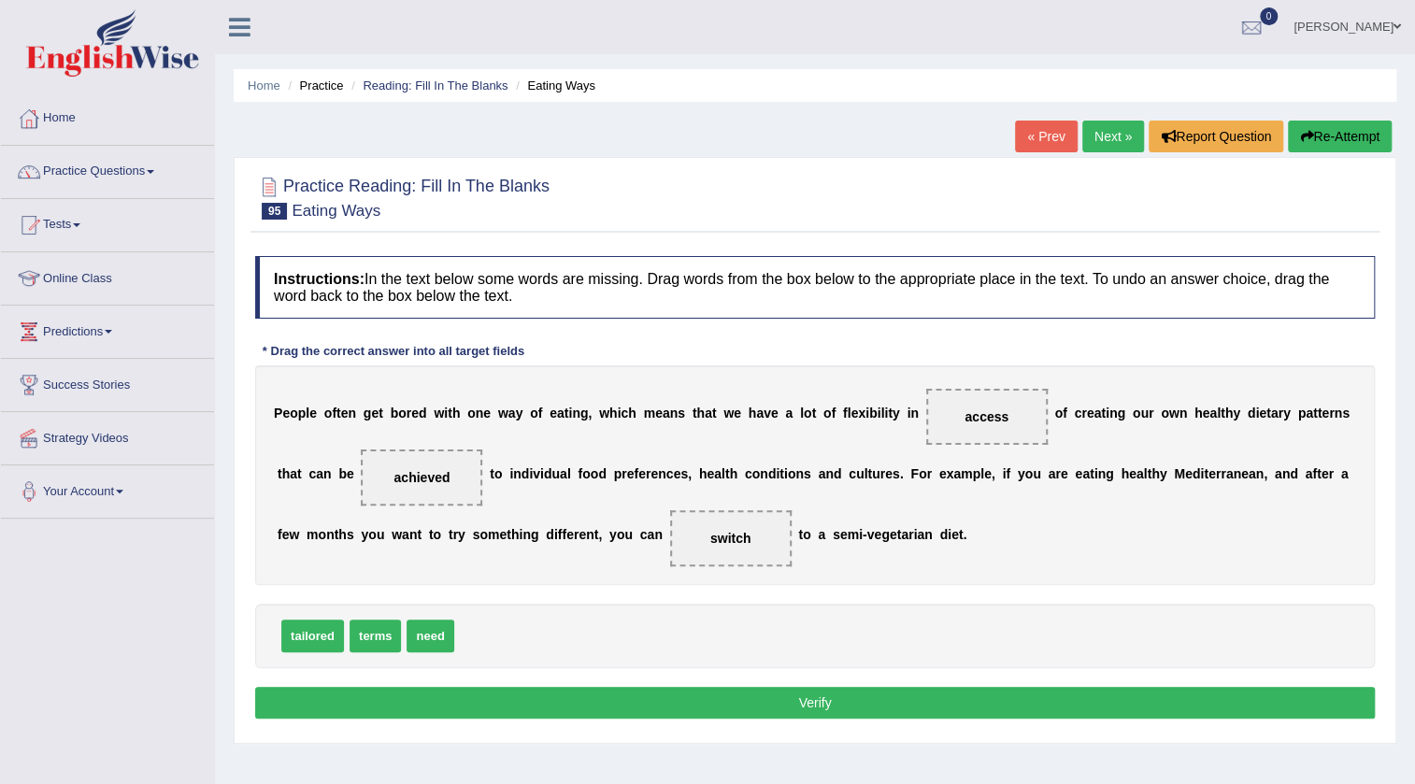
click at [664, 689] on button "Verify" at bounding box center [815, 703] width 1120 height 32
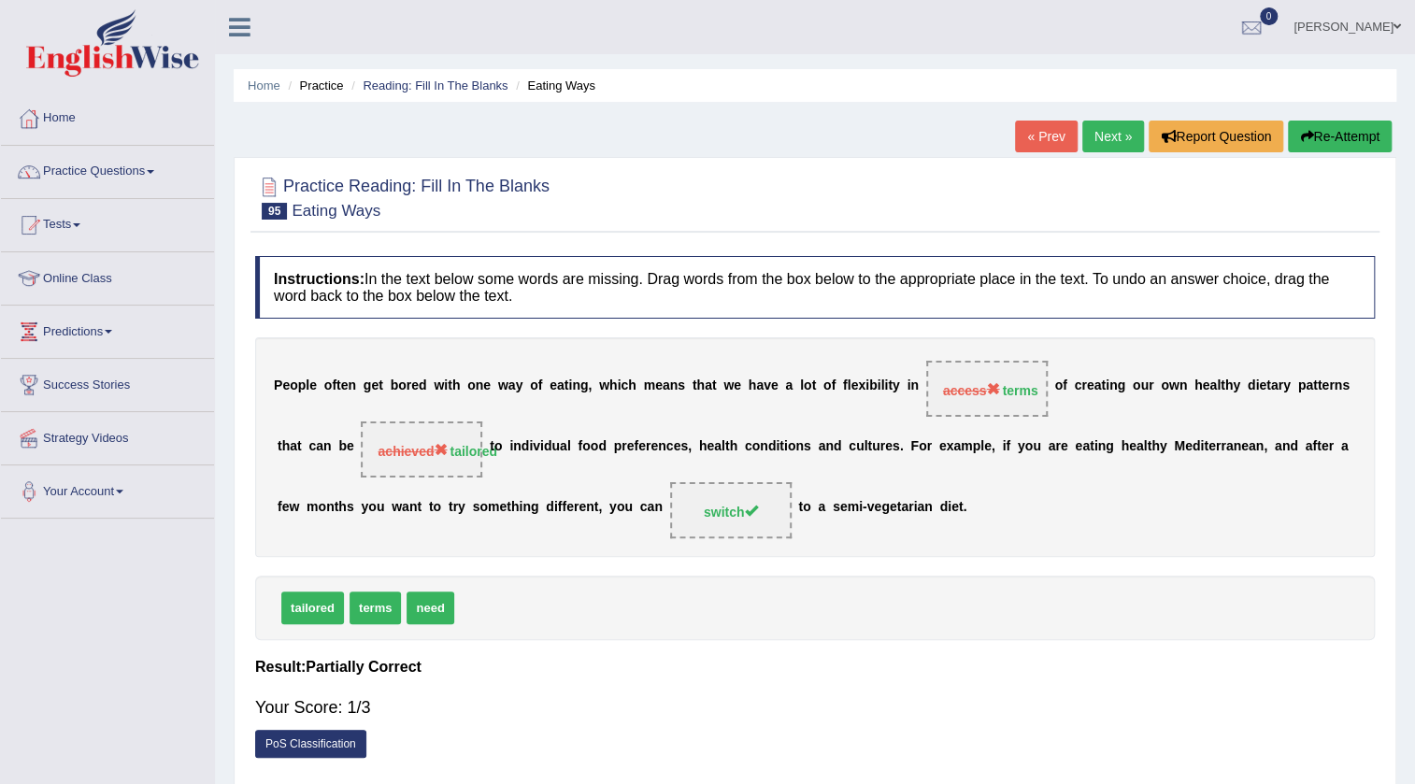
click at [1094, 128] on link "Next »" at bounding box center [1113, 137] width 62 height 32
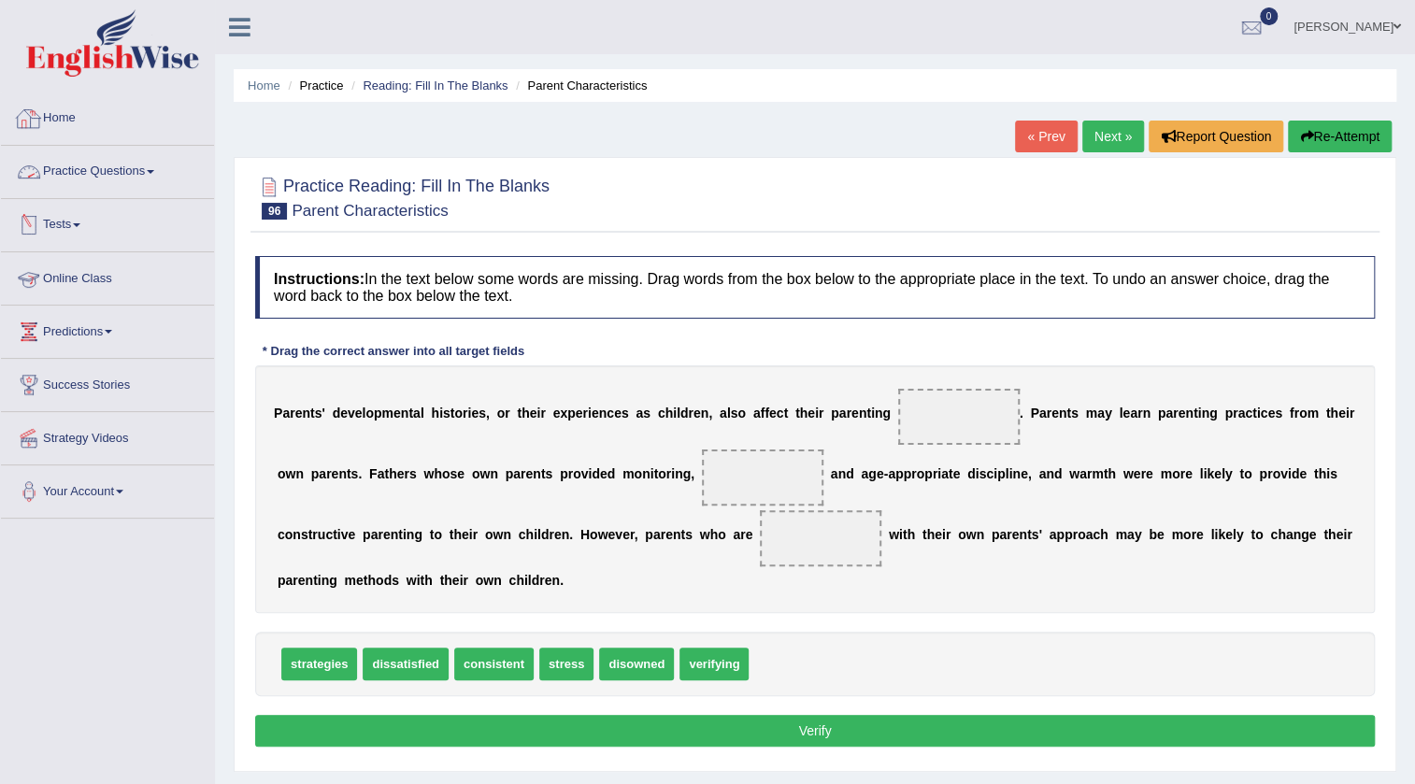
click at [64, 114] on link "Home" at bounding box center [107, 116] width 213 height 47
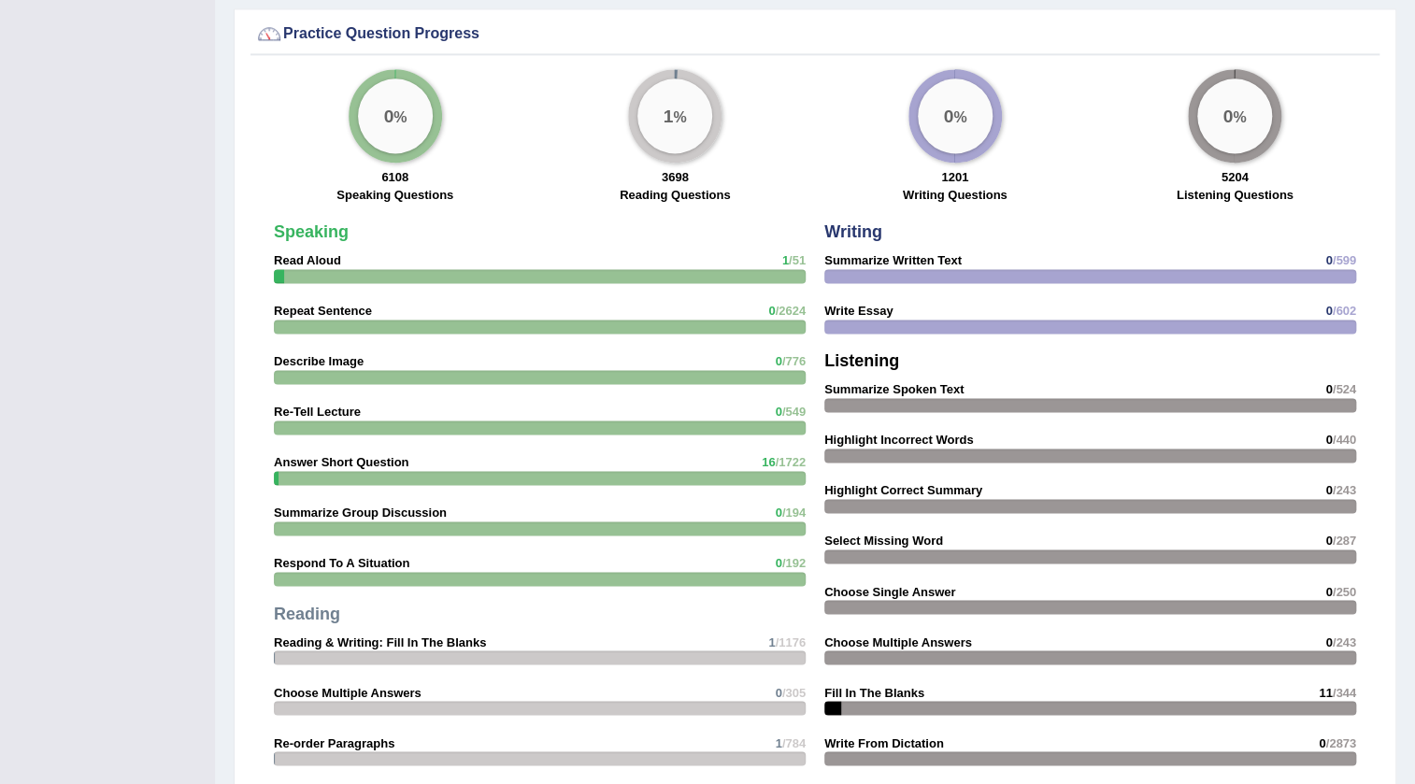
scroll to position [1444, 0]
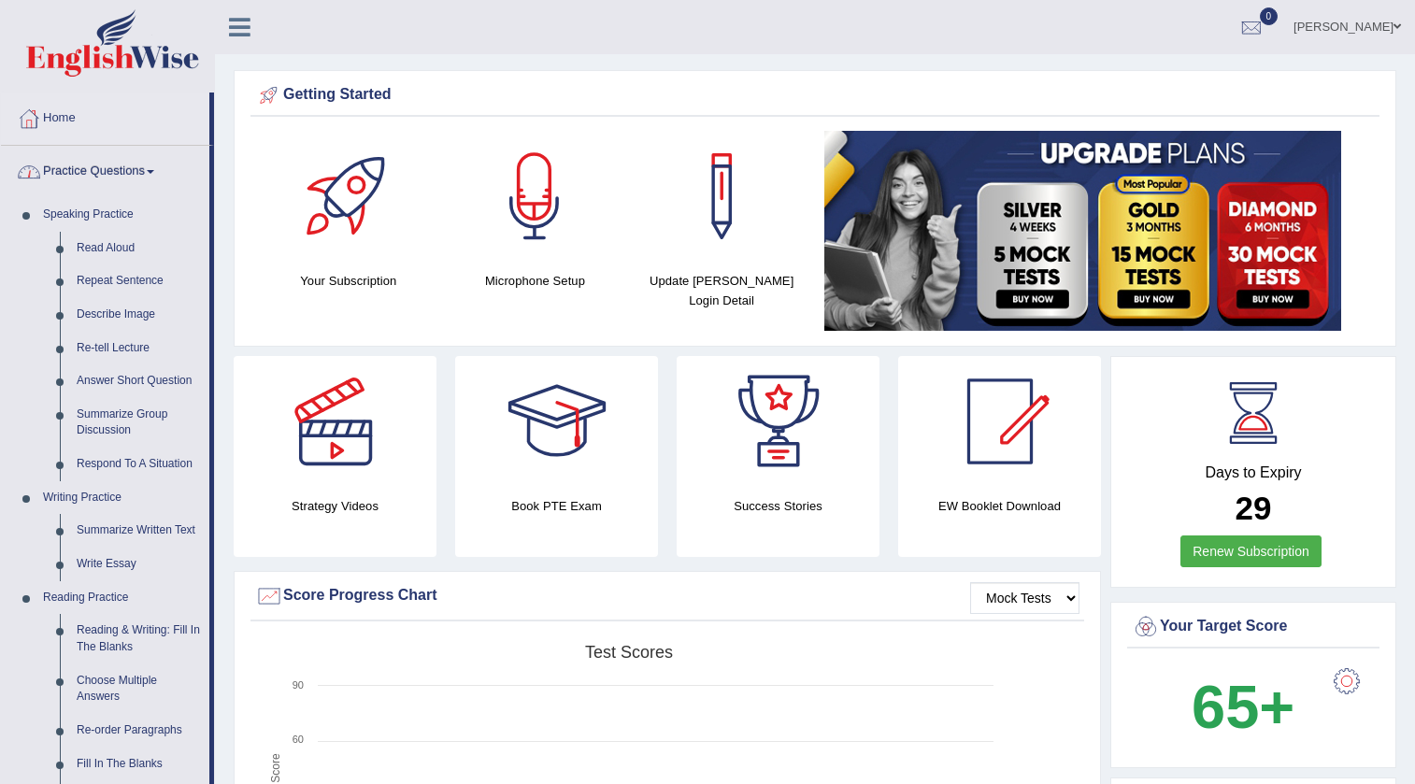
click at [94, 241] on link "Read Aloud" at bounding box center [138, 249] width 141 height 34
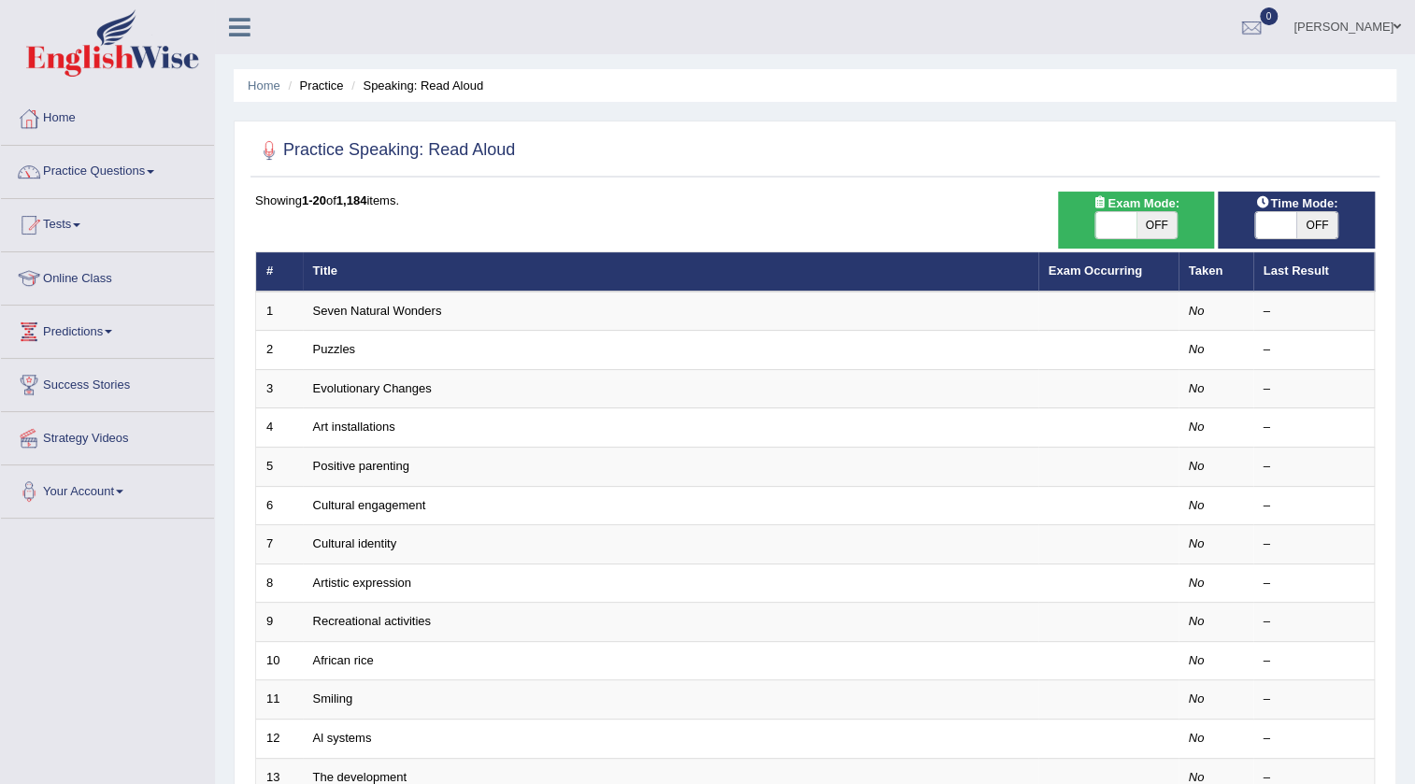
click at [435, 316] on link "Seven Natural Wonders" at bounding box center [377, 311] width 129 height 14
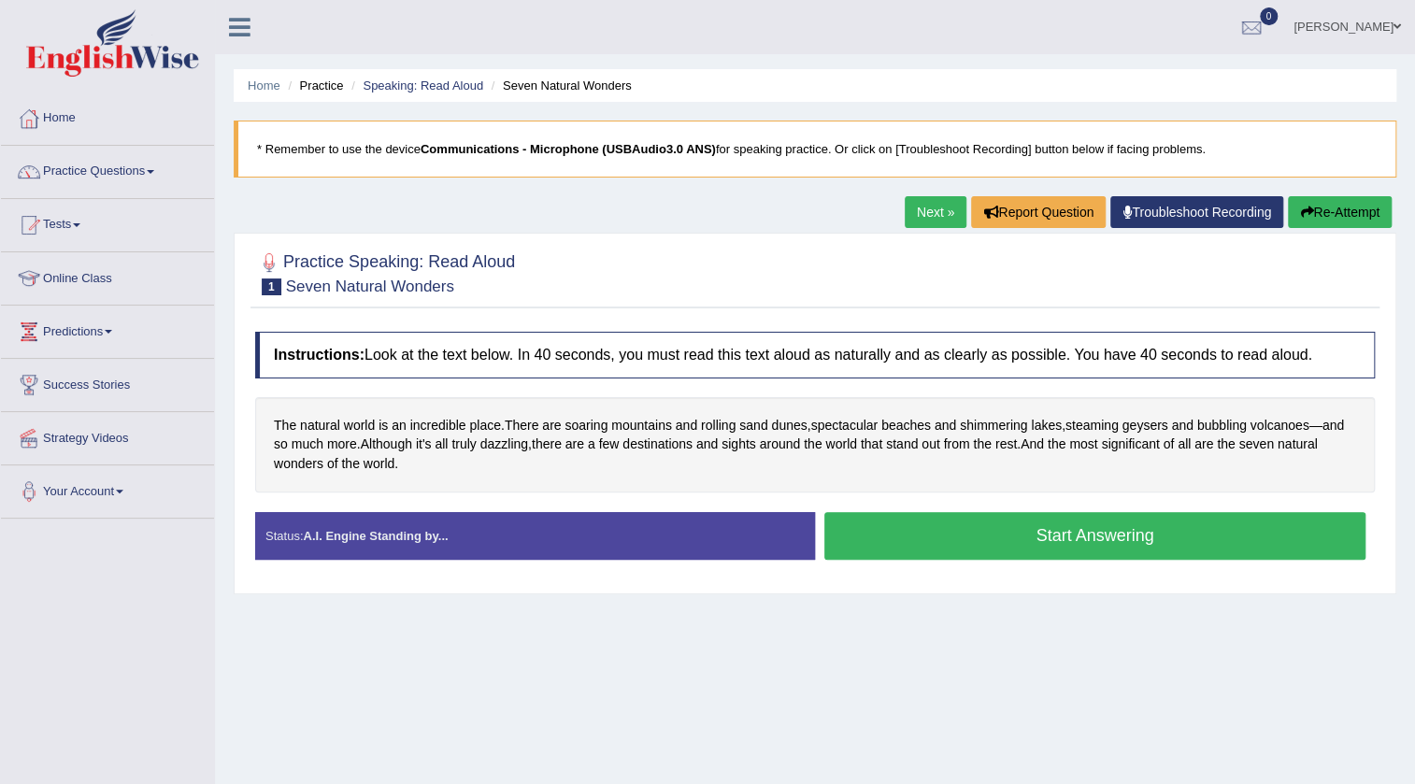
click at [1025, 526] on button "Start Answering" at bounding box center [1094, 536] width 541 height 48
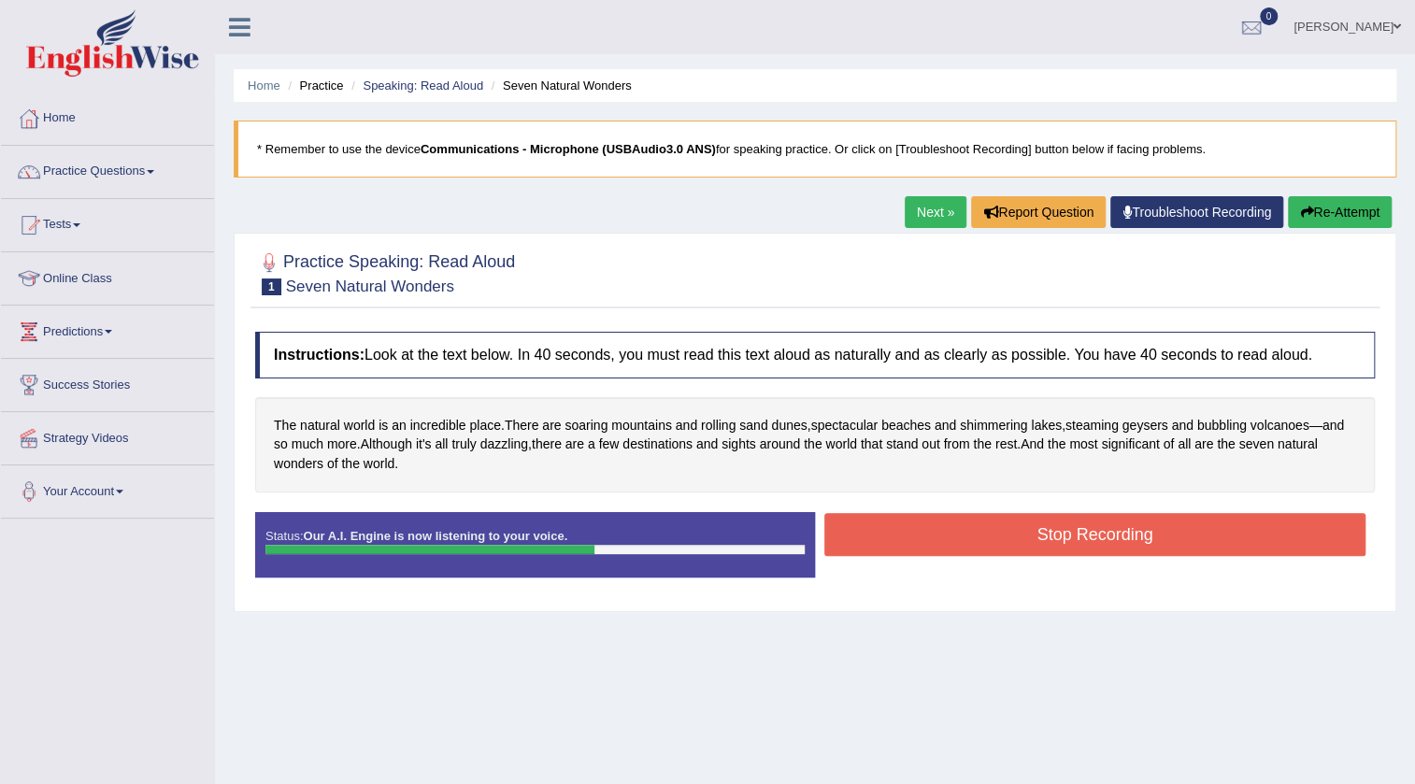
click at [1028, 514] on button "Stop Recording" at bounding box center [1094, 534] width 541 height 43
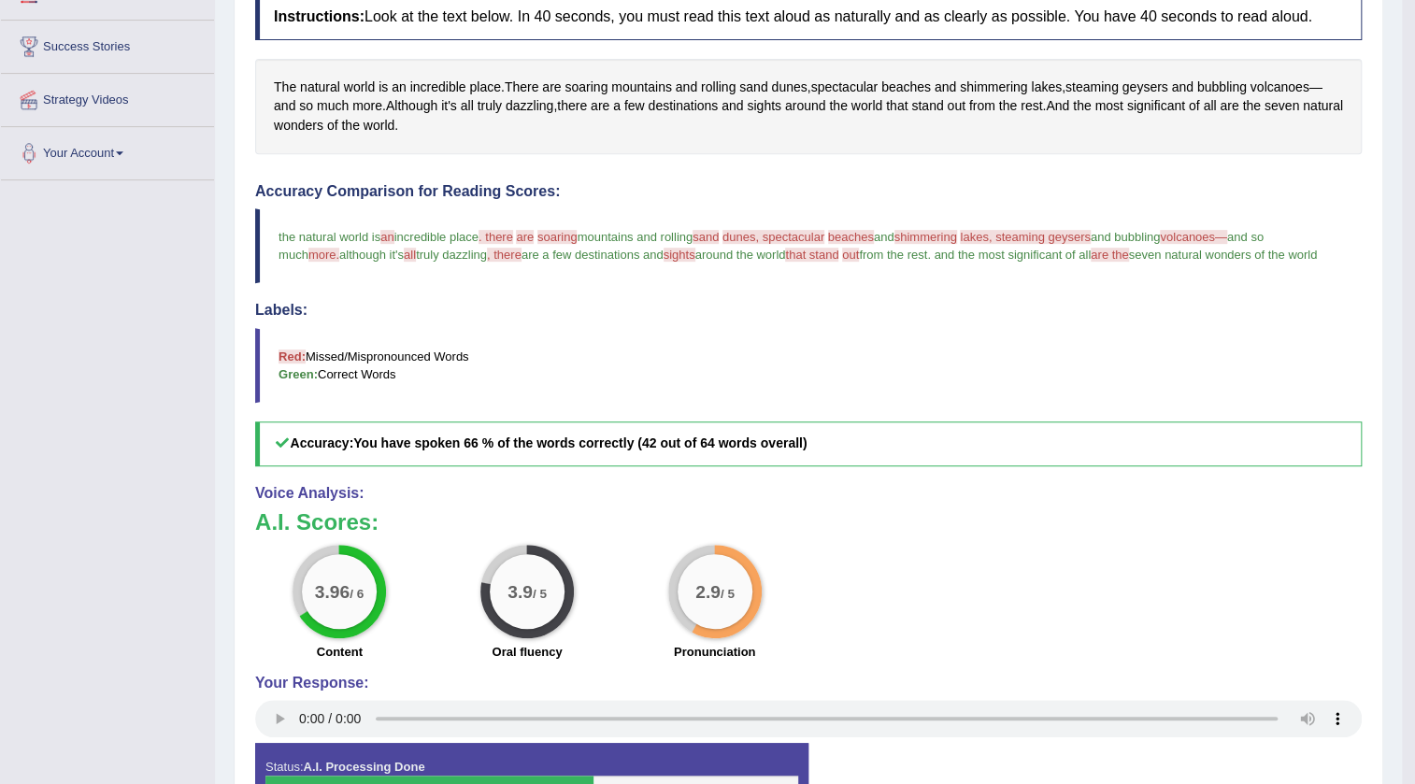
scroll to position [84, 0]
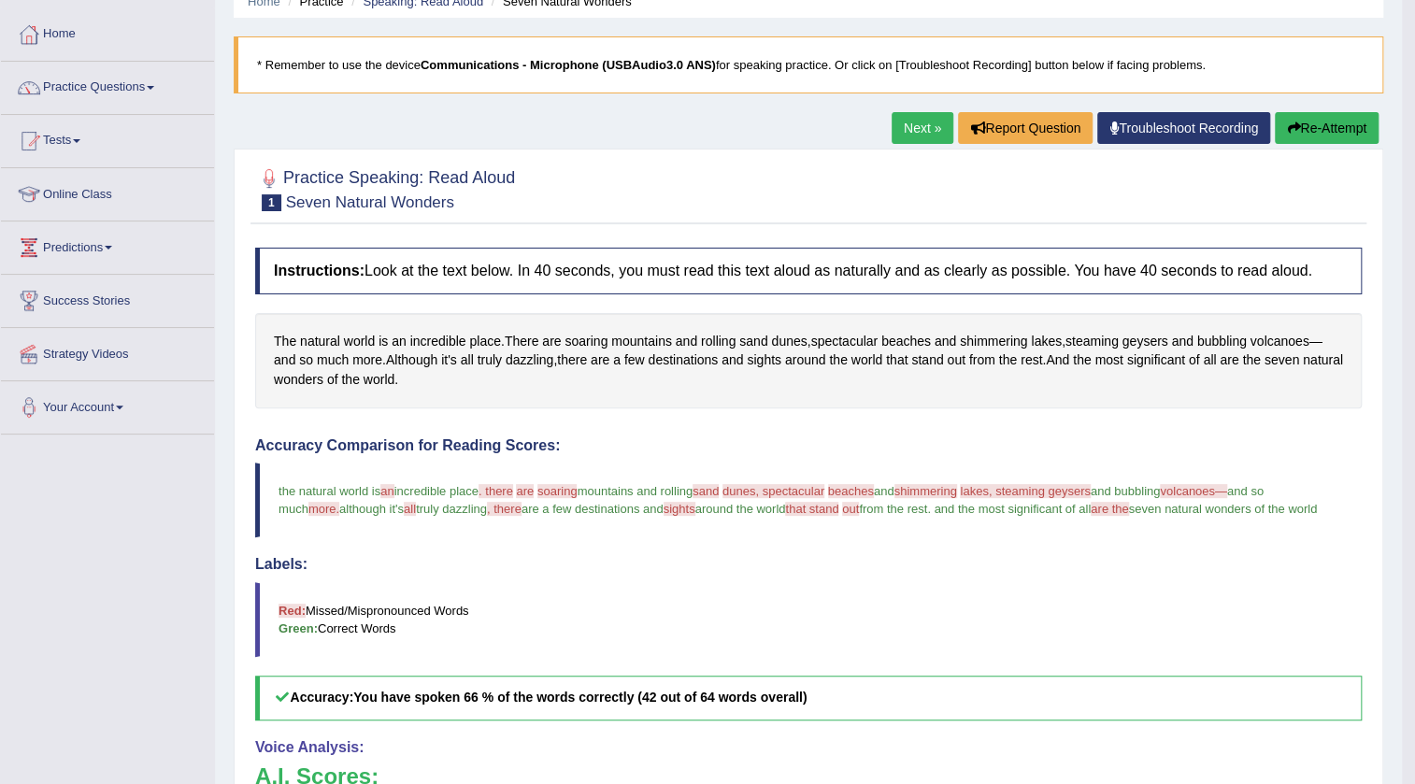
click at [932, 120] on link "Next »" at bounding box center [923, 128] width 62 height 32
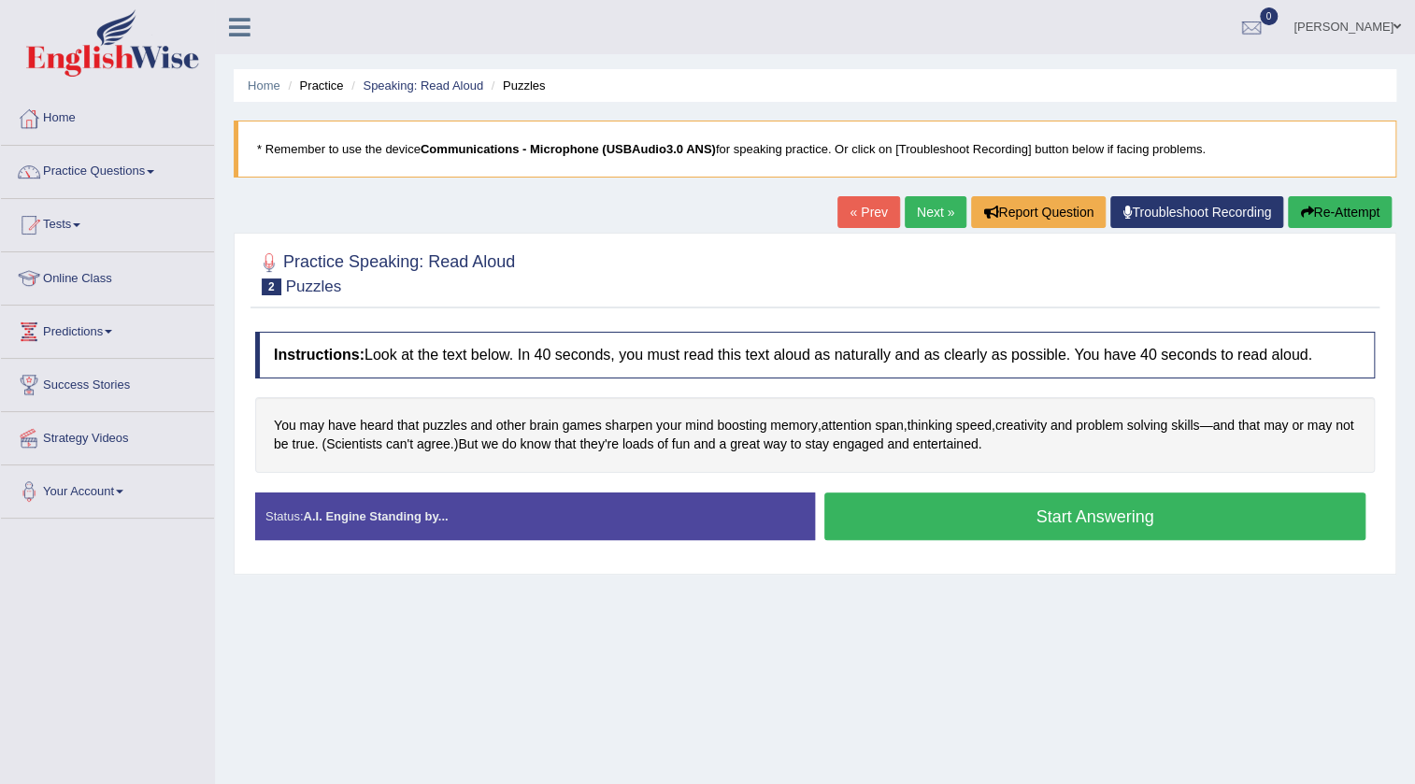
click at [1038, 519] on button "Start Answering" at bounding box center [1094, 517] width 541 height 48
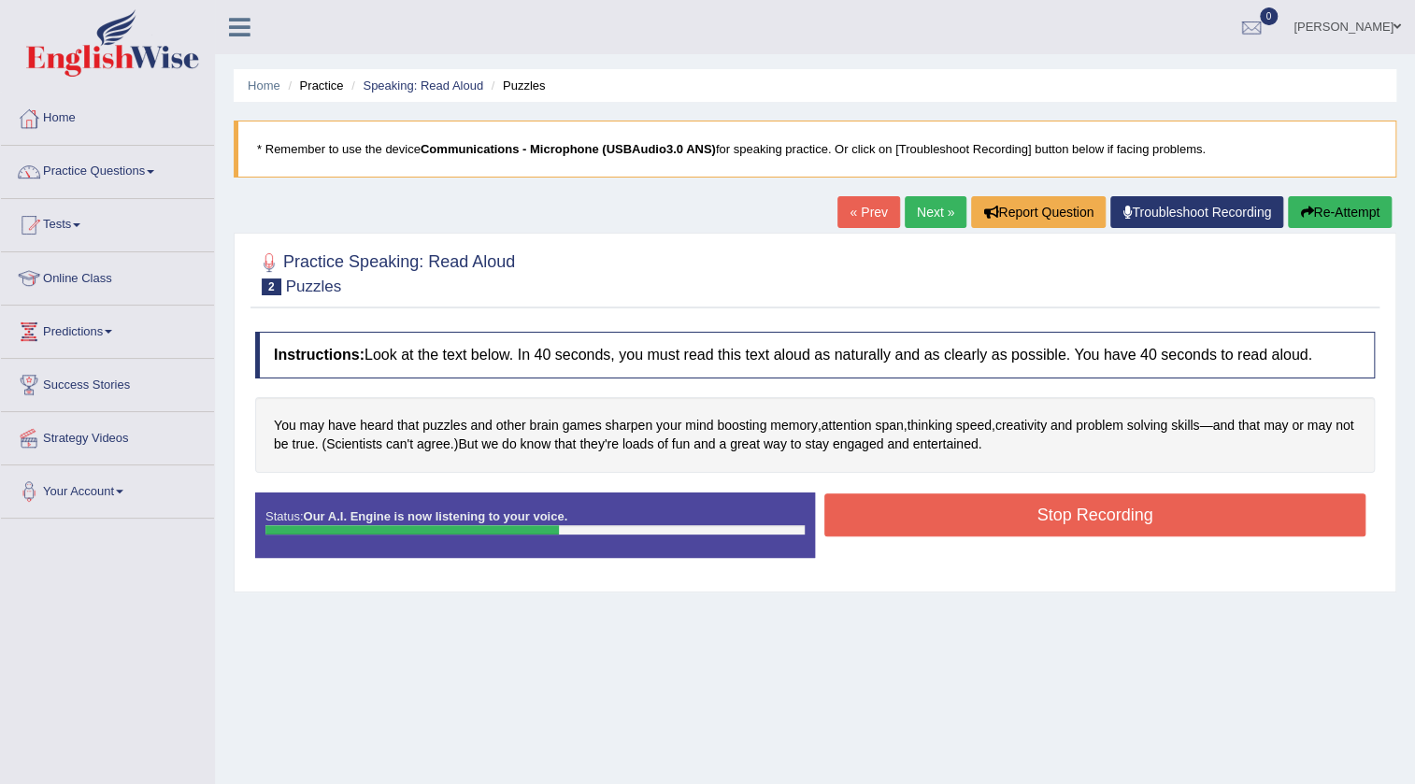
click at [1030, 522] on button "Stop Recording" at bounding box center [1094, 514] width 541 height 43
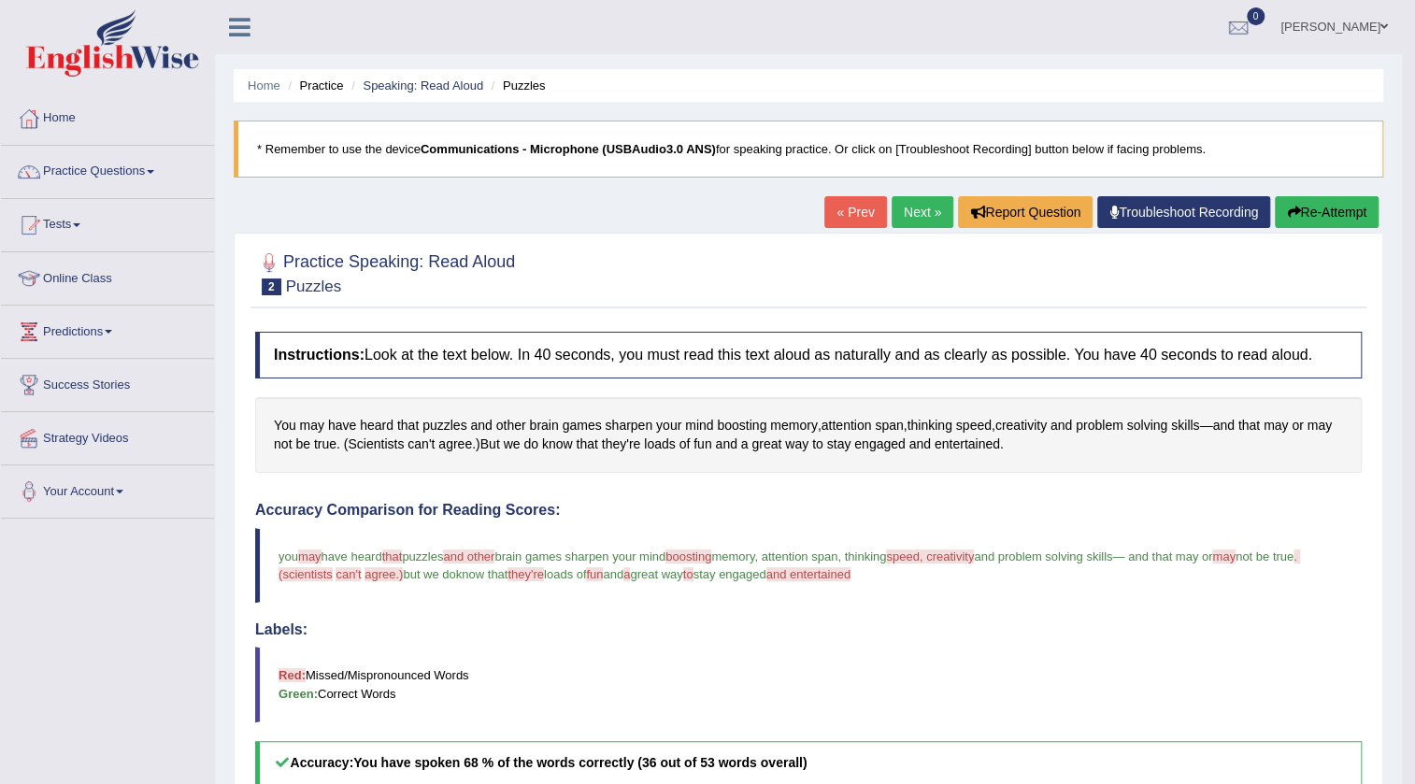
click at [934, 211] on link "Next »" at bounding box center [923, 212] width 62 height 32
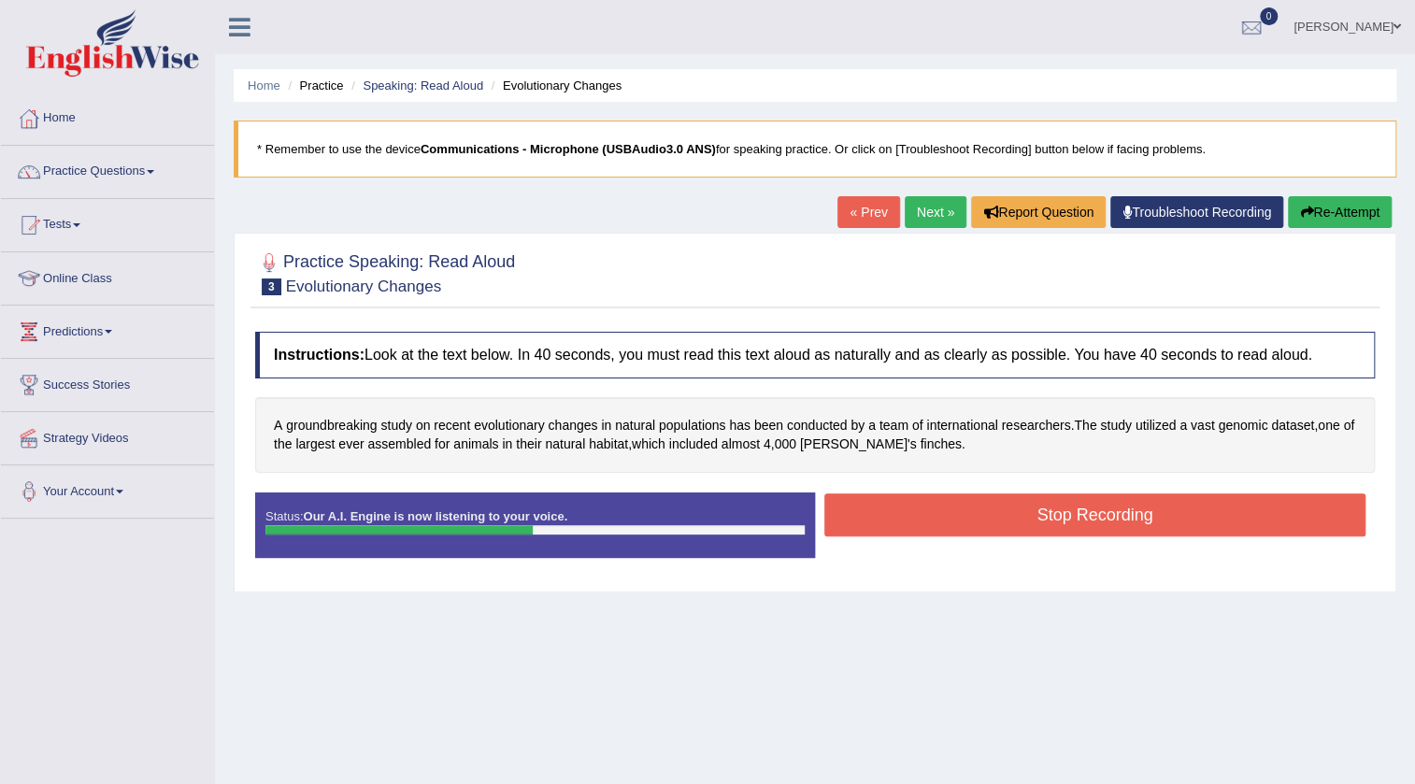
click at [1027, 506] on button "Stop Recording" at bounding box center [1094, 514] width 541 height 43
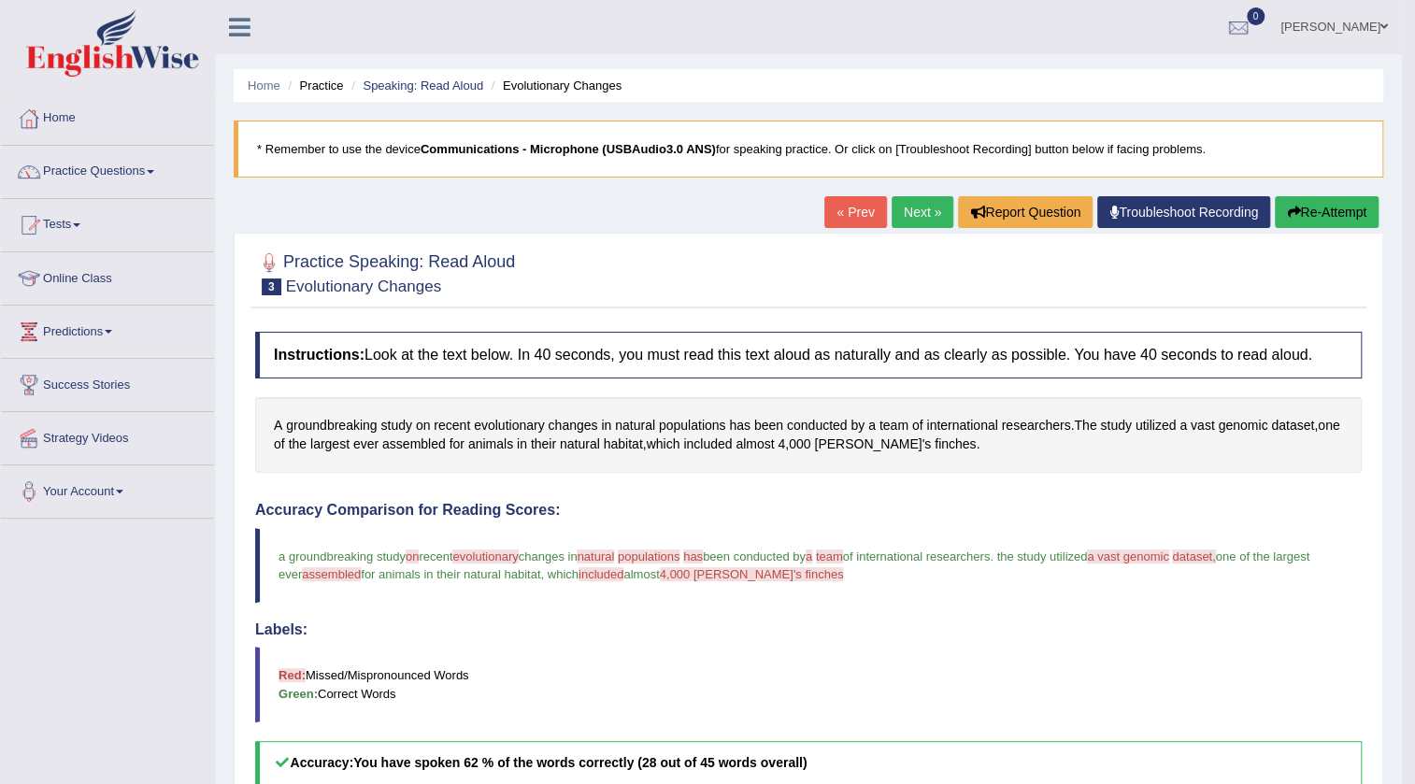
click at [919, 197] on link "Next »" at bounding box center [923, 212] width 62 height 32
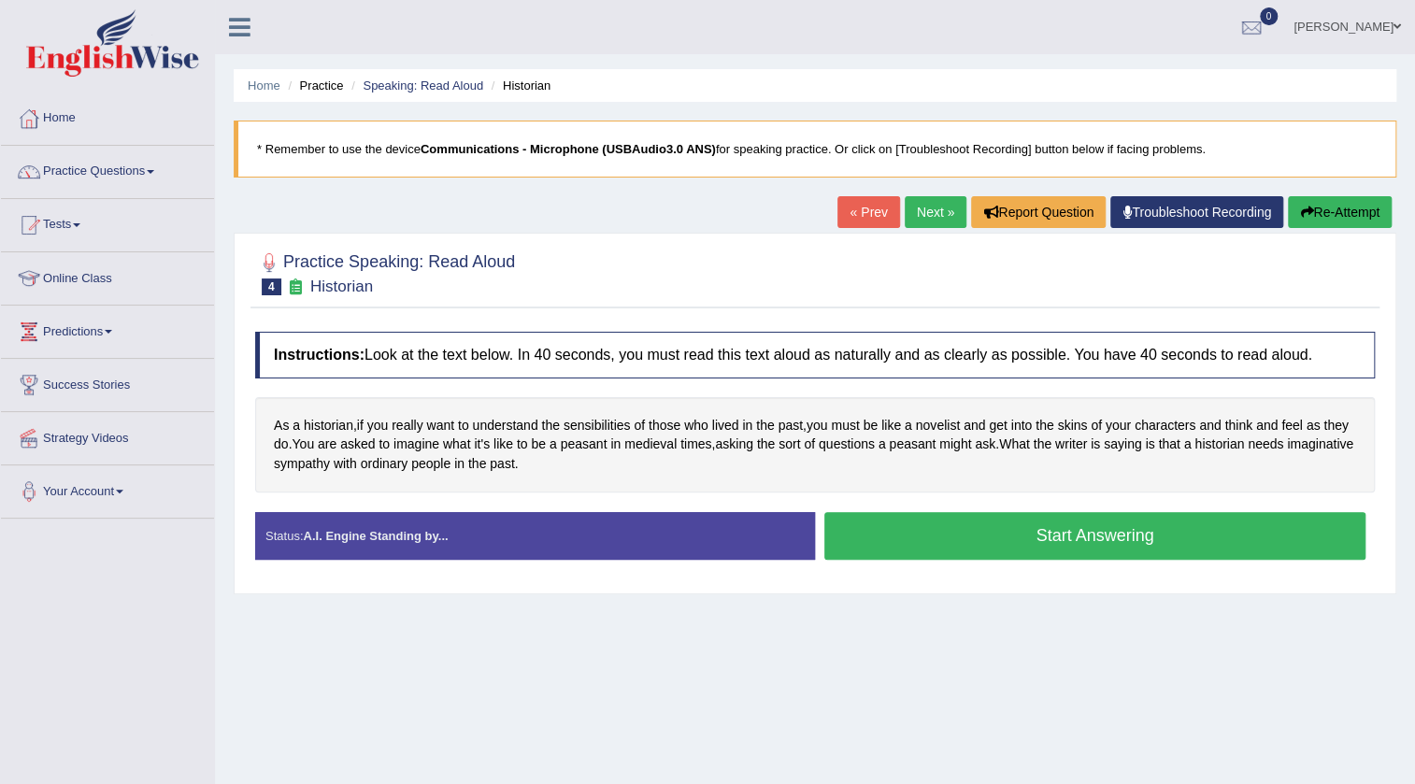
click at [1083, 521] on button "Start Answering" at bounding box center [1094, 536] width 541 height 48
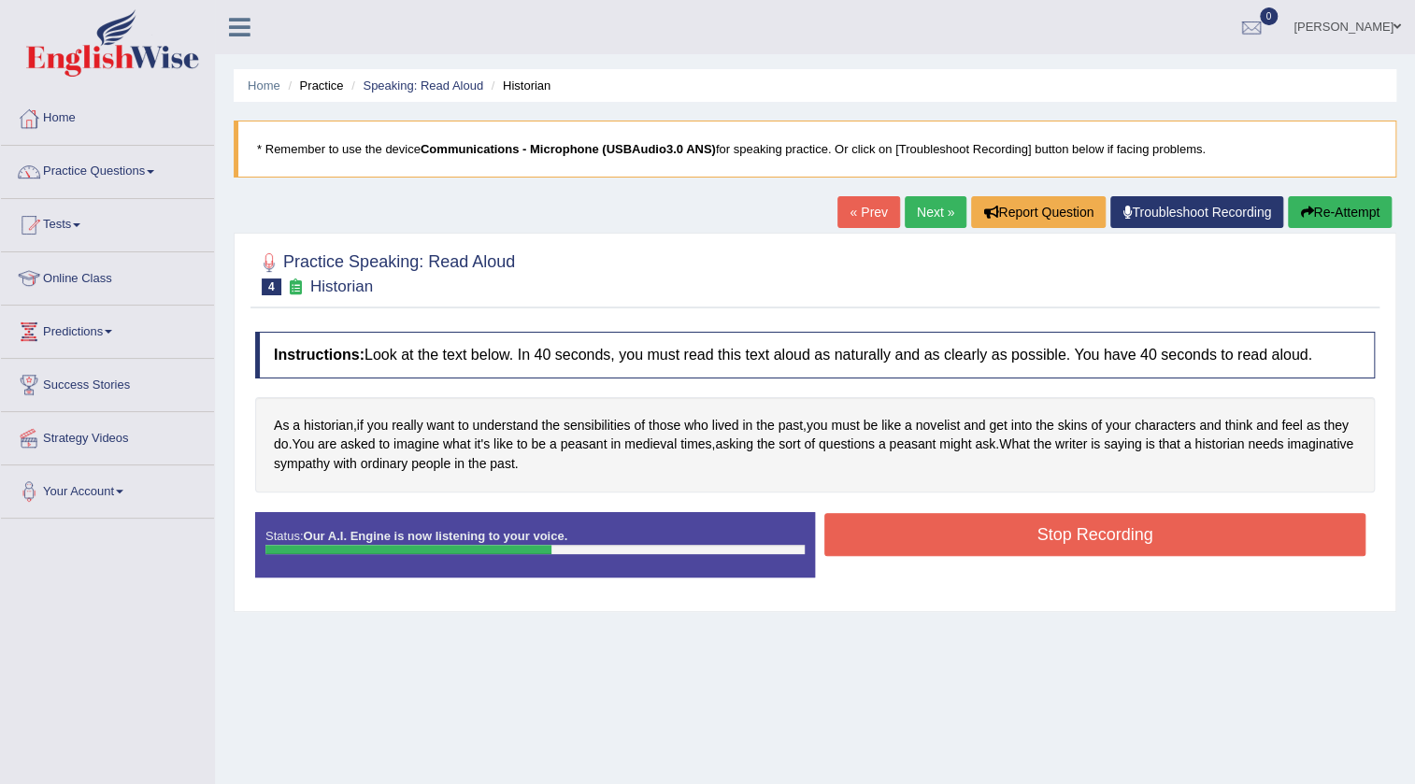
click at [1083, 521] on button "Stop Recording" at bounding box center [1094, 534] width 541 height 43
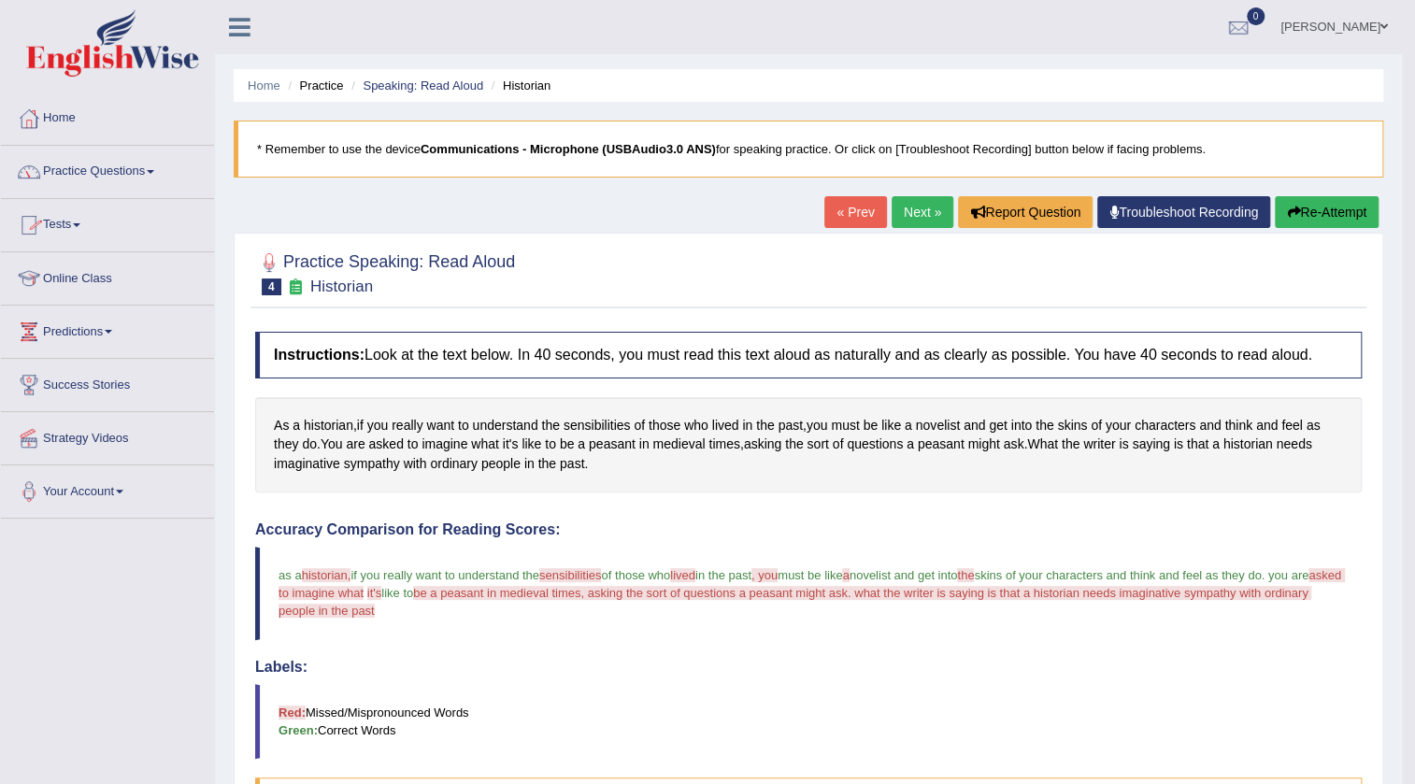
click at [39, 114] on div at bounding box center [29, 119] width 28 height 28
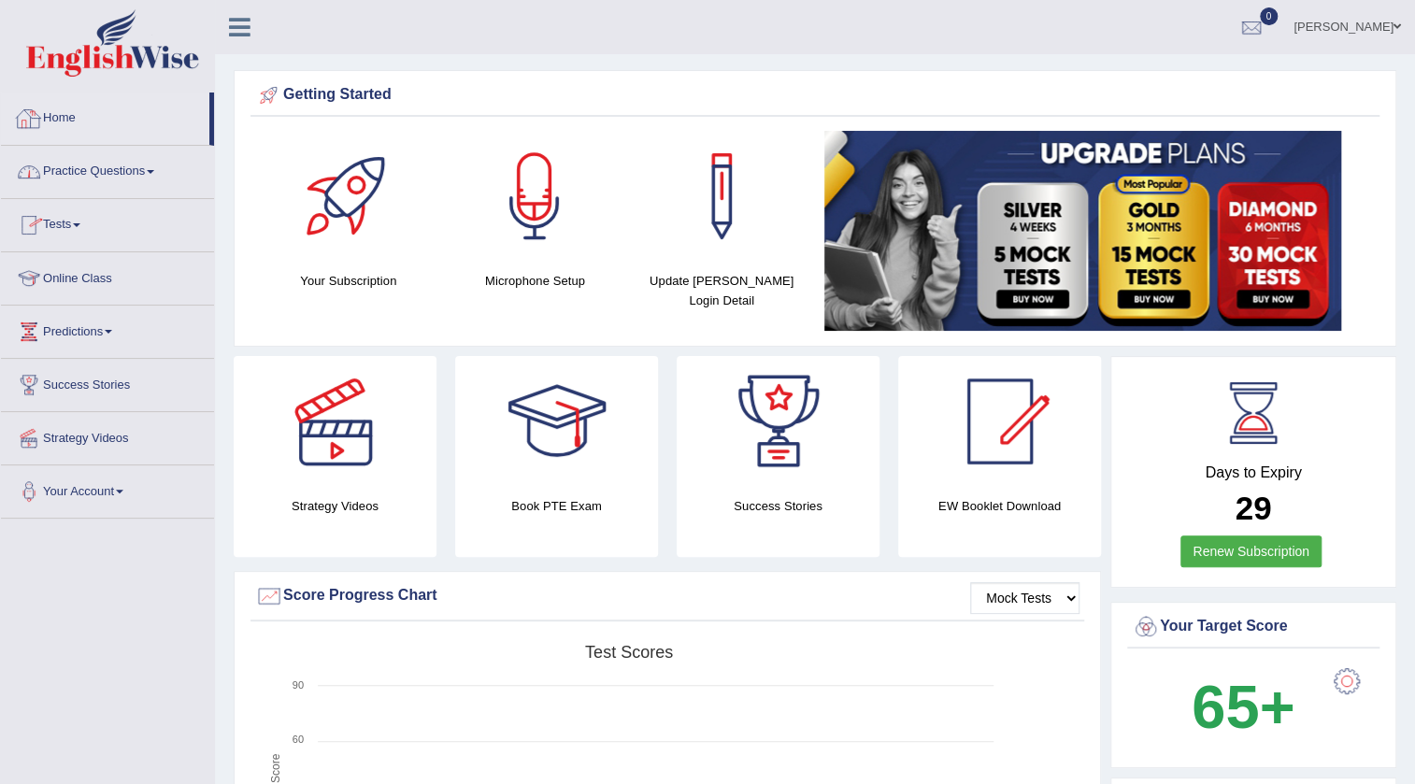
click at [79, 118] on link "Home" at bounding box center [105, 116] width 208 height 47
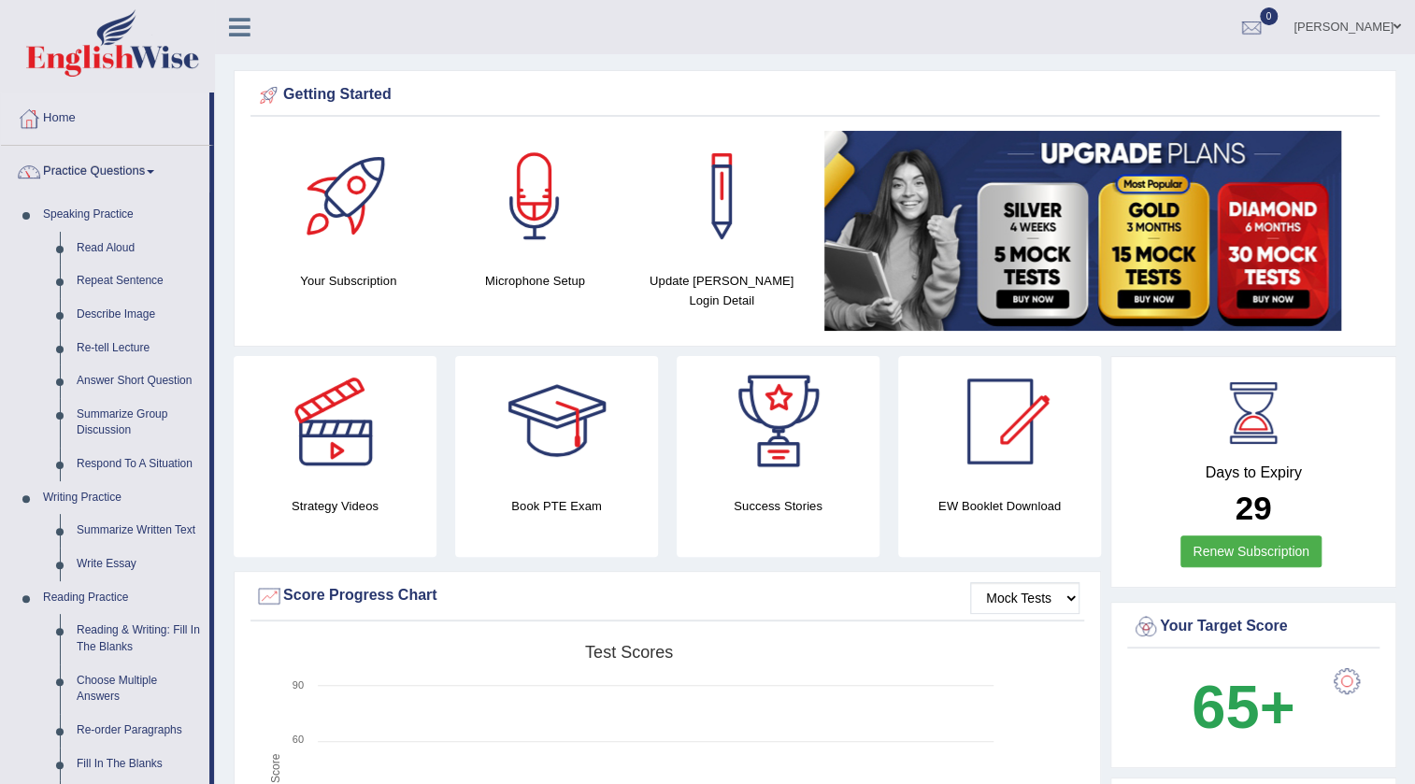
click at [102, 242] on link "Read Aloud" at bounding box center [138, 249] width 141 height 34
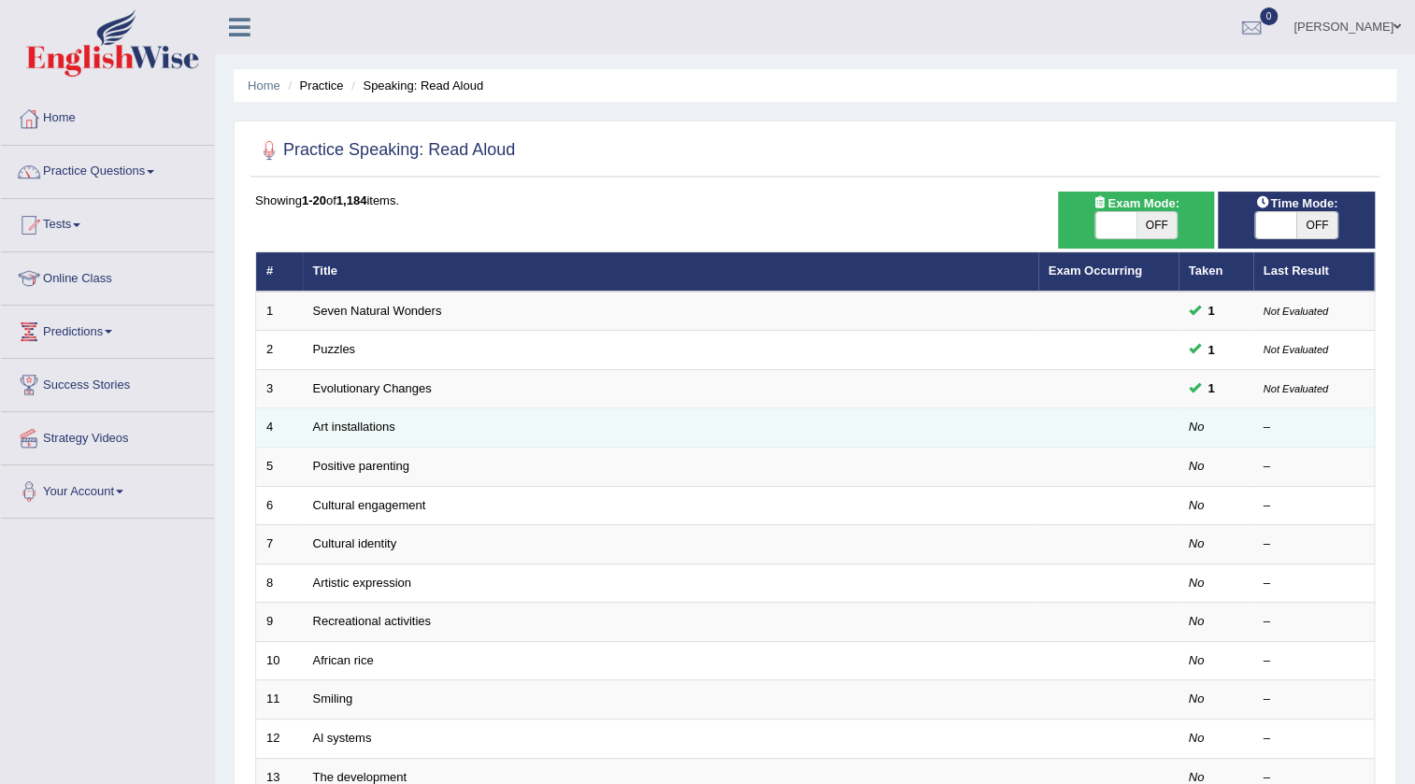
click at [355, 434] on td "Art installations" at bounding box center [670, 427] width 735 height 39
click at [363, 421] on link "Art installations" at bounding box center [354, 427] width 82 height 14
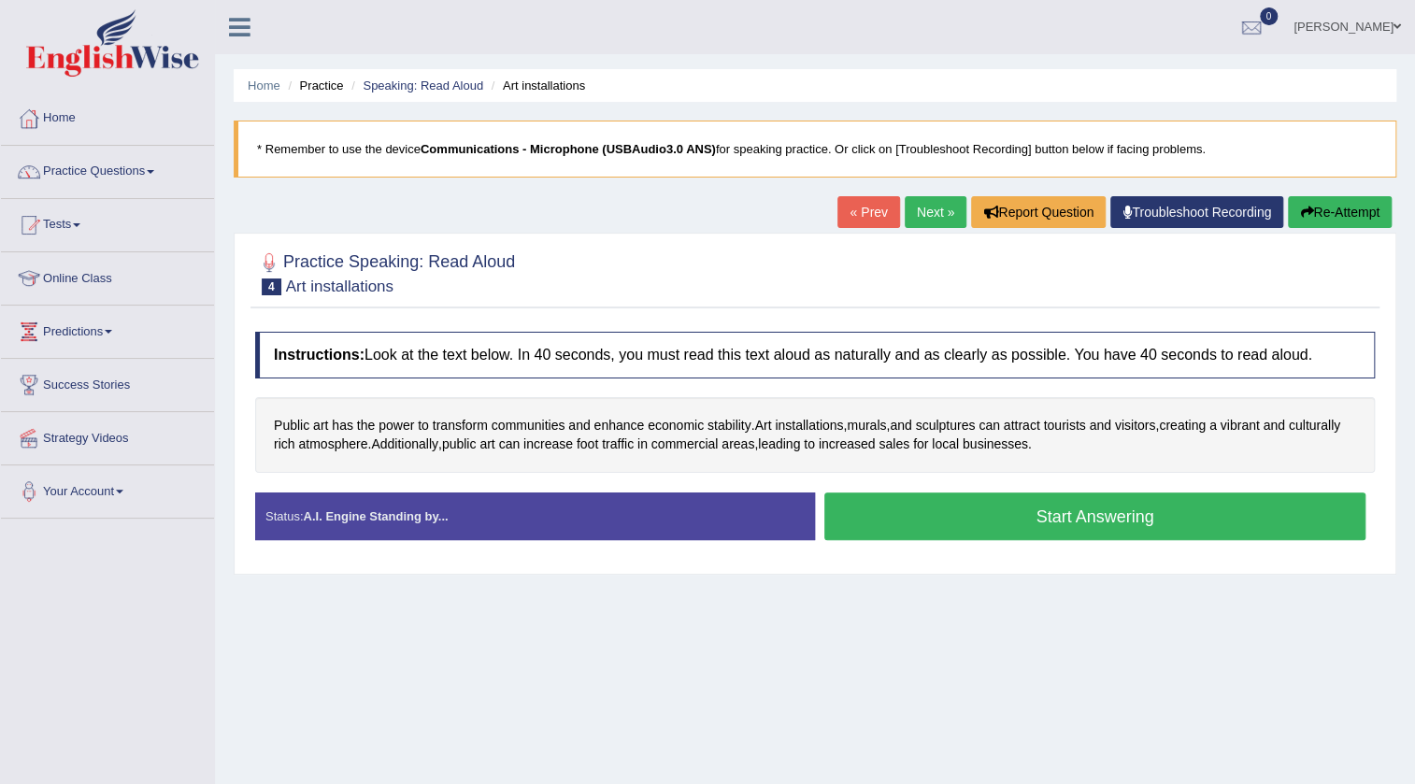
click at [1146, 517] on button "Start Answering" at bounding box center [1094, 517] width 541 height 48
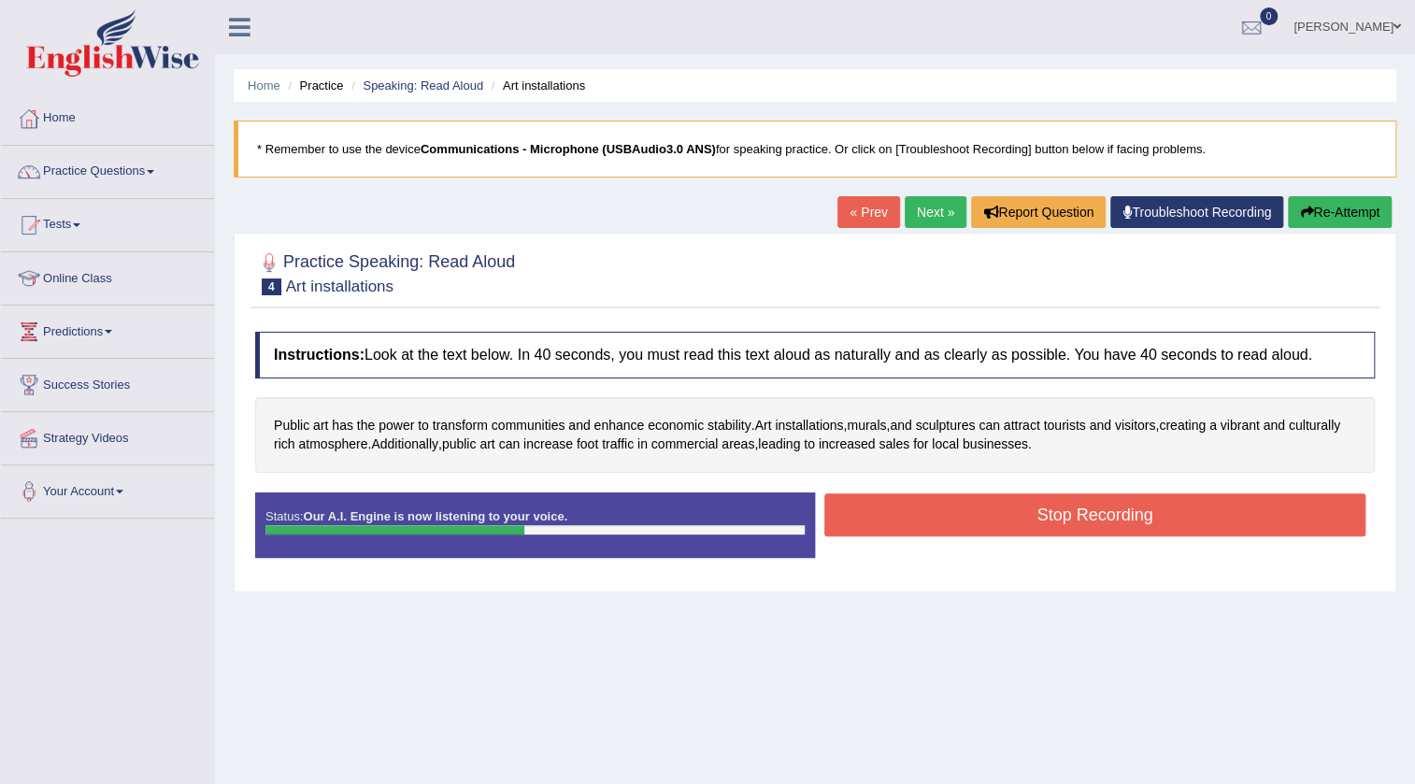
click at [1146, 517] on button "Stop Recording" at bounding box center [1094, 514] width 541 height 43
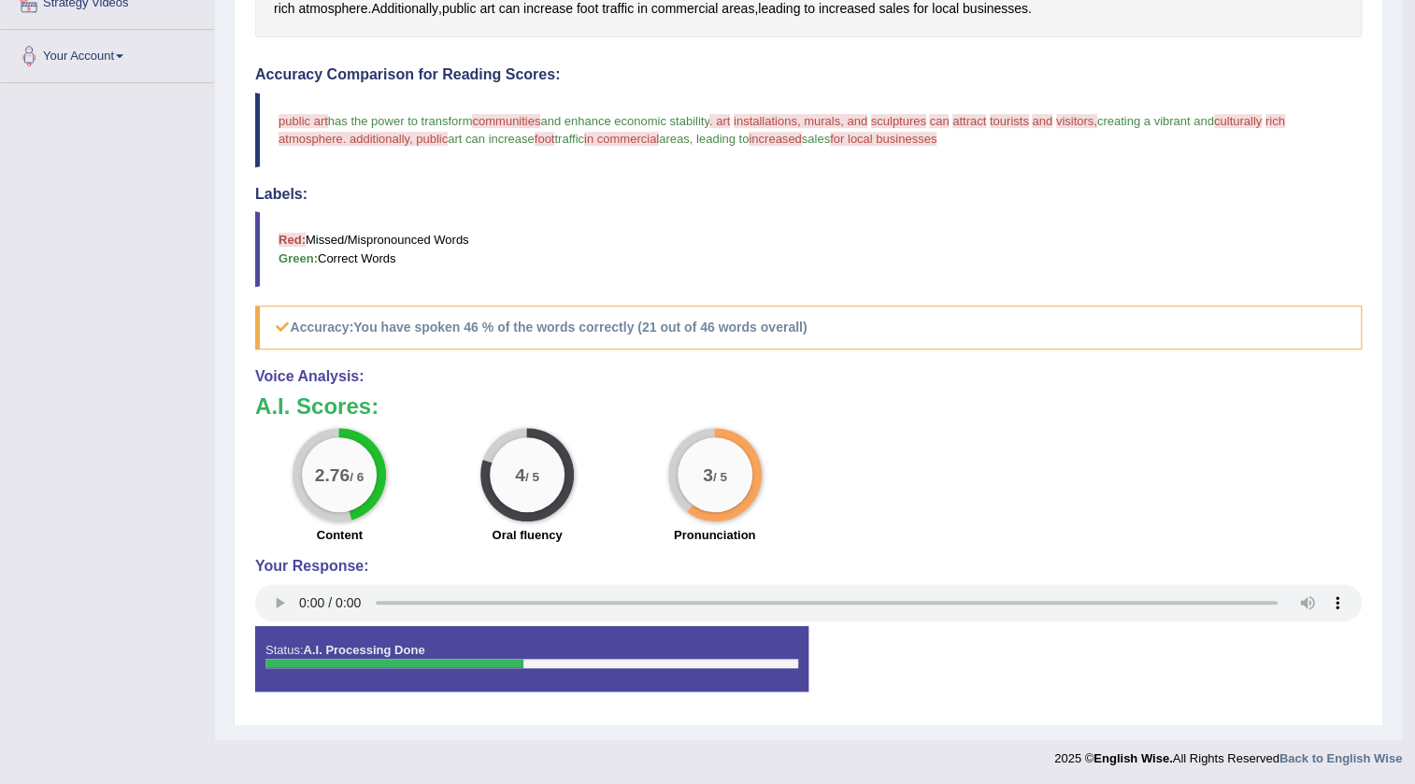
scroll to position [438, 0]
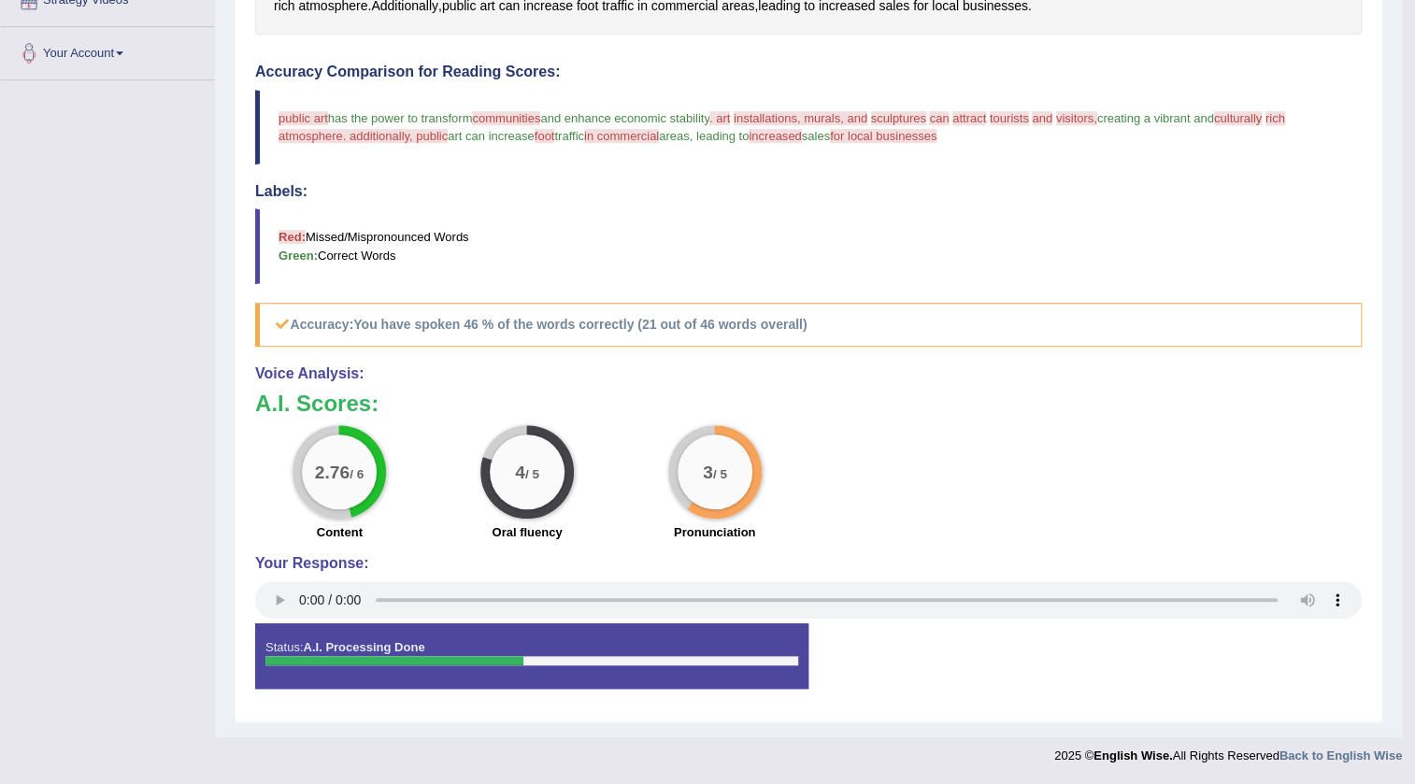
click at [521, 478] on big "4" at bounding box center [520, 472] width 10 height 21
click at [710, 480] on div "3 / 5" at bounding box center [715, 472] width 75 height 75
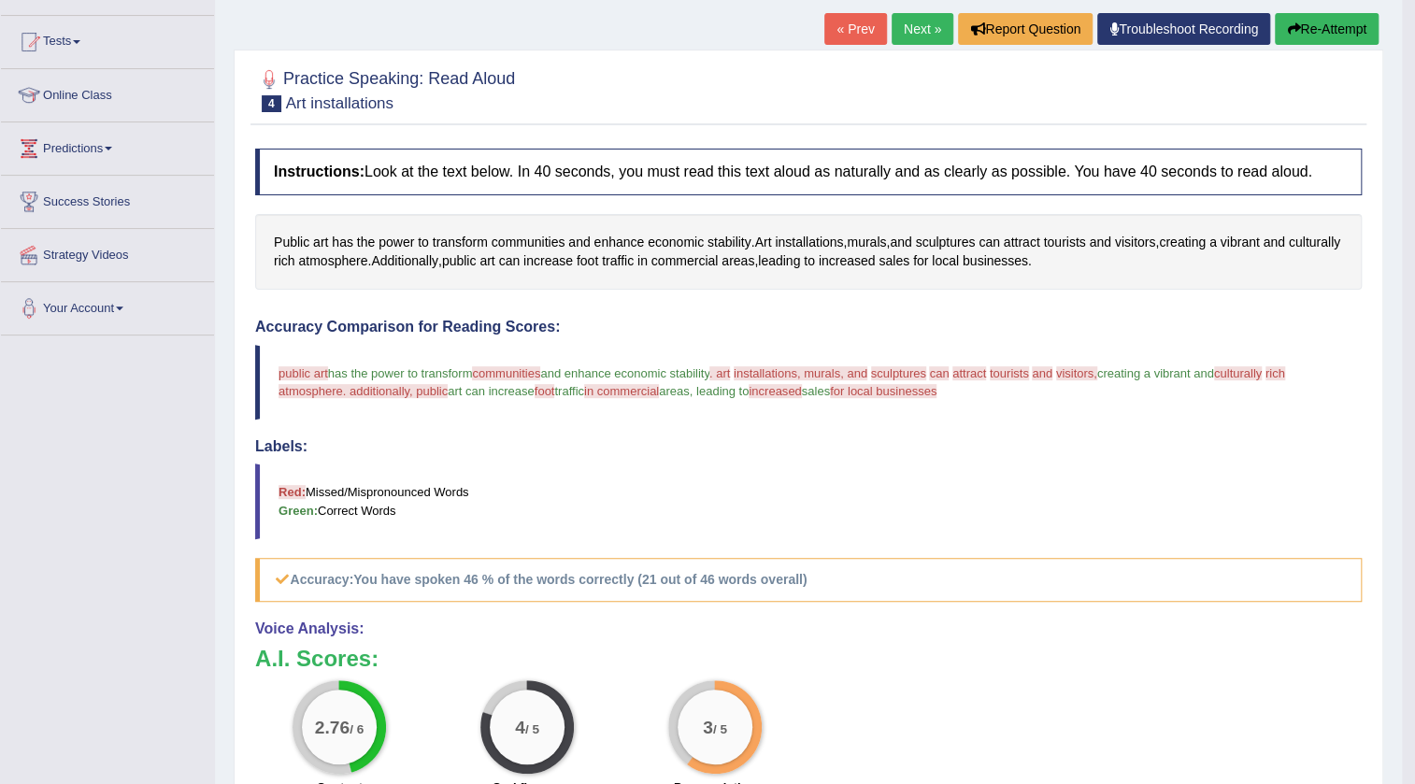
scroll to position [0, 0]
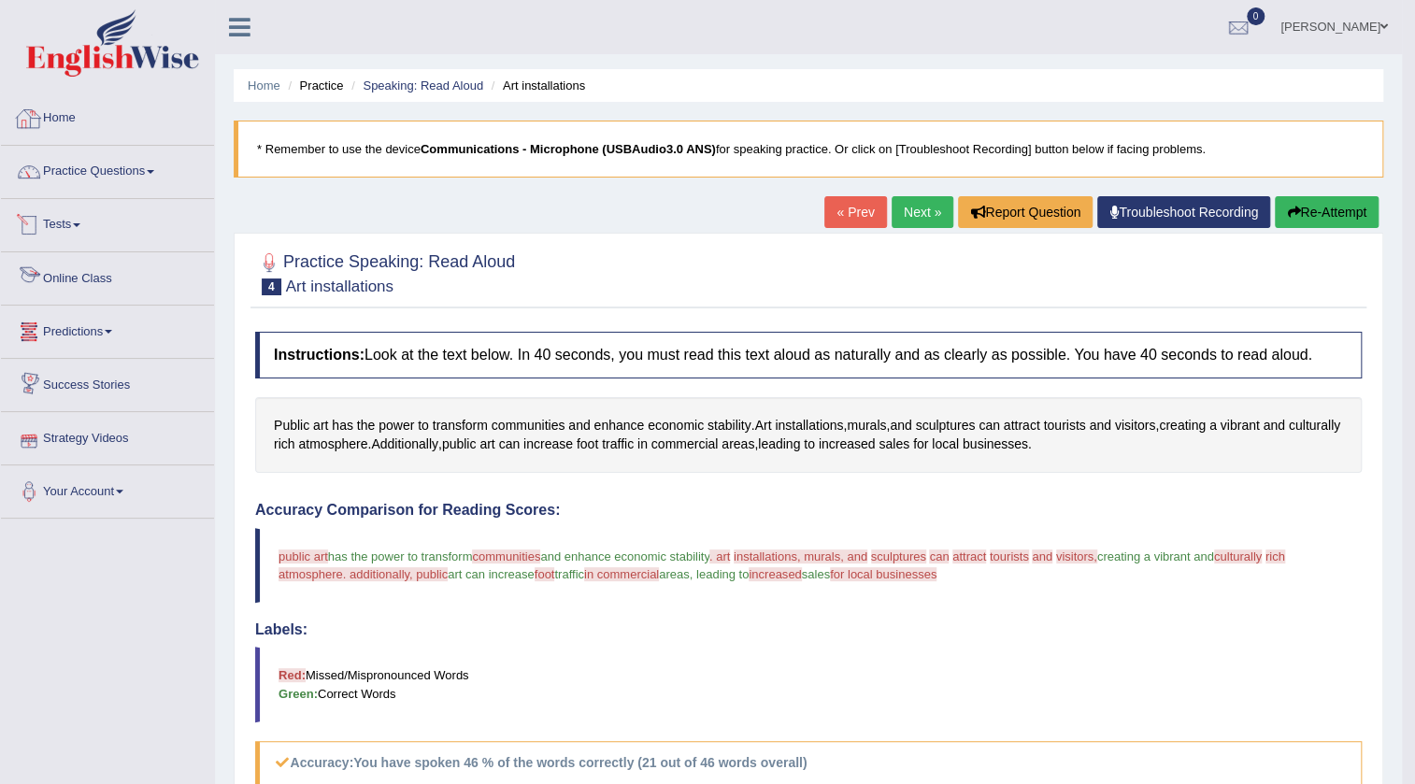
click at [61, 120] on link "Home" at bounding box center [107, 116] width 213 height 47
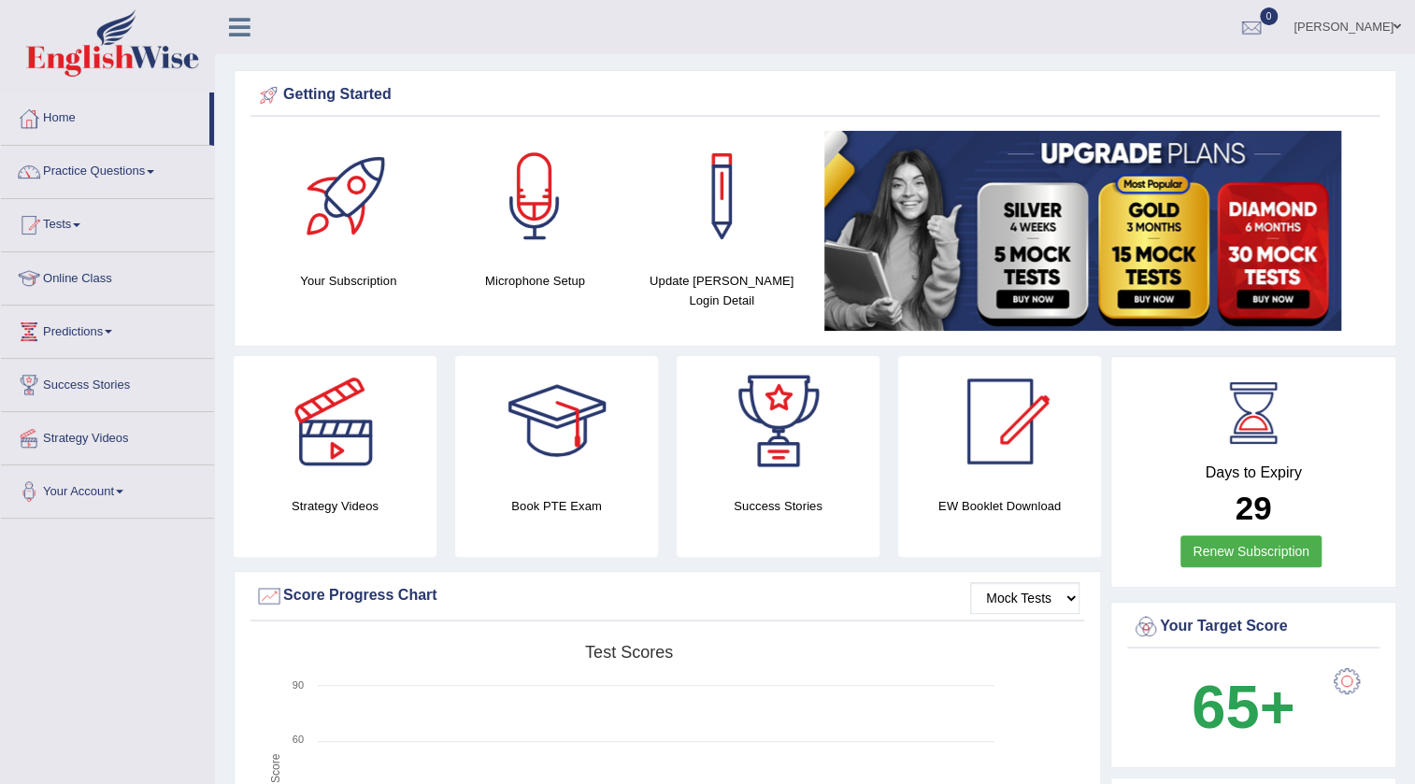
click at [69, 218] on link "Tests" at bounding box center [107, 222] width 213 height 47
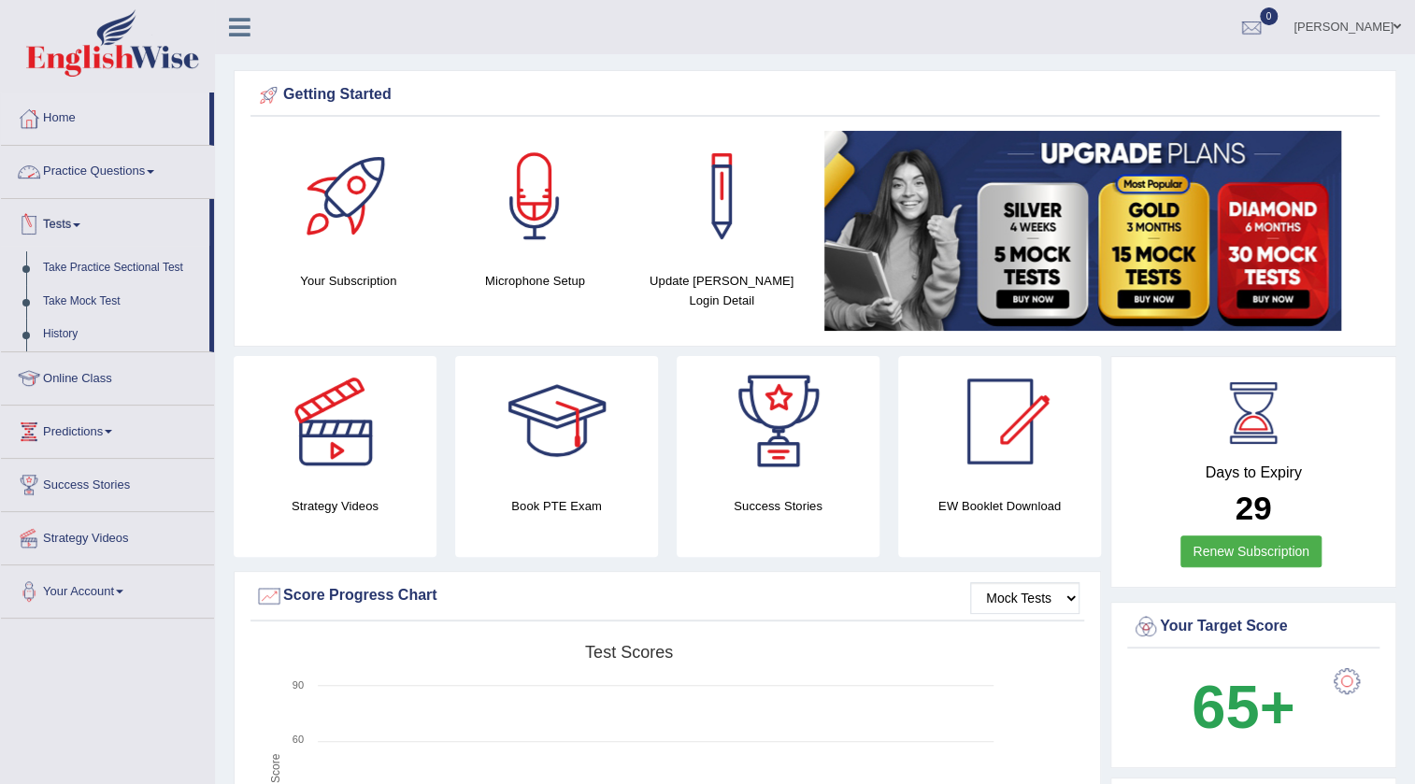
click at [129, 165] on link "Practice Questions" at bounding box center [107, 169] width 213 height 47
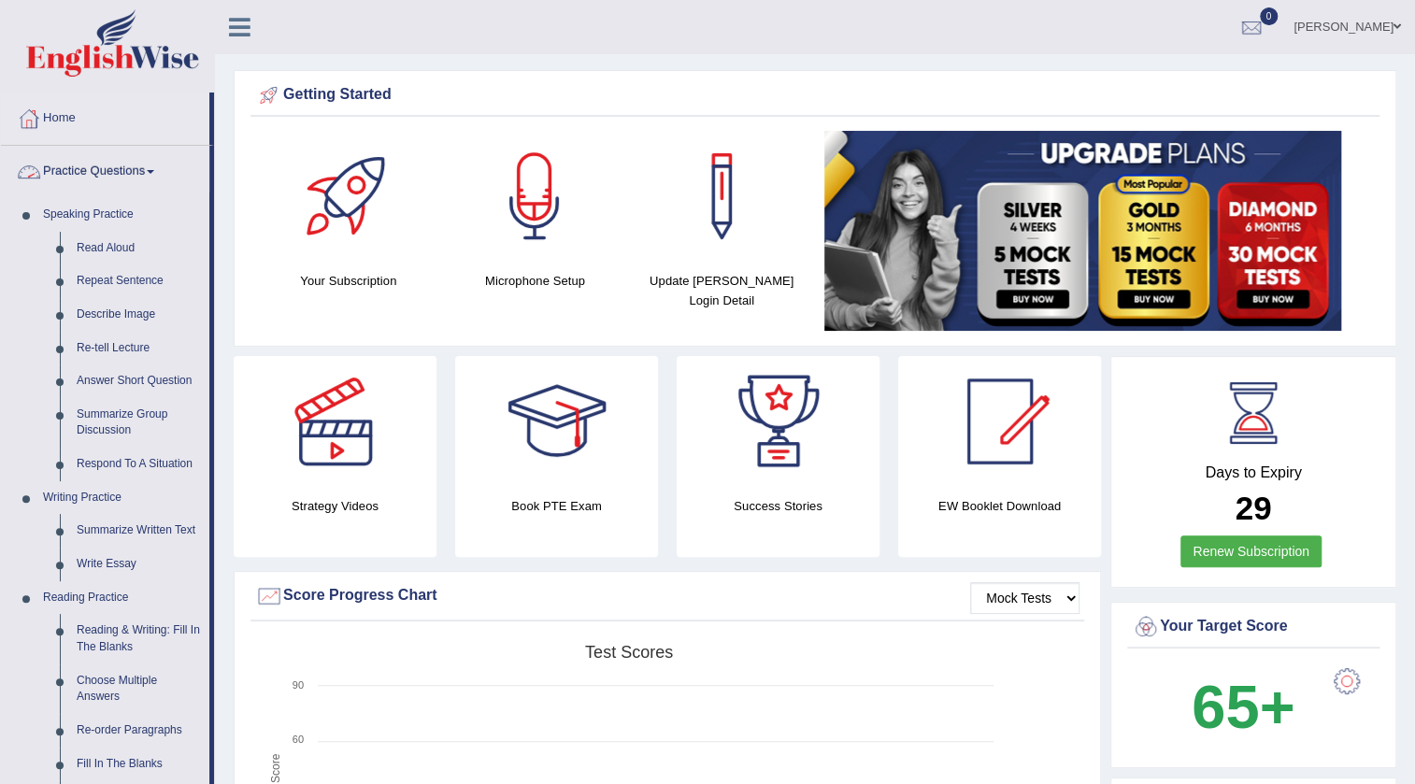
click at [84, 165] on link "Practice Questions" at bounding box center [105, 169] width 208 height 47
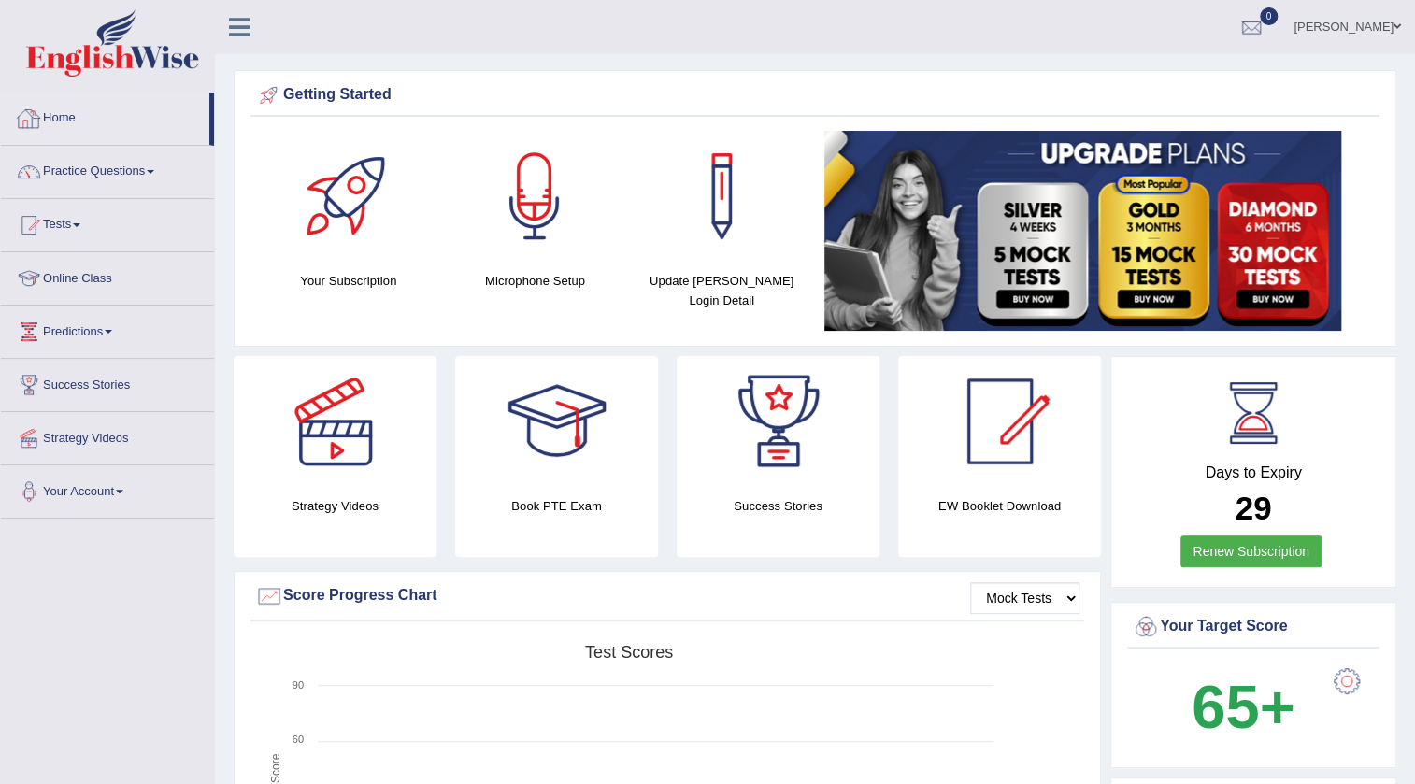
click at [58, 108] on link "Home" at bounding box center [105, 116] width 208 height 47
click at [561, 492] on div "Book PTE Exam" at bounding box center [556, 456] width 203 height 201
click at [551, 428] on div at bounding box center [557, 421] width 131 height 131
click at [64, 119] on link "Home" at bounding box center [105, 116] width 208 height 47
click at [114, 172] on link "Practice Questions" at bounding box center [107, 169] width 213 height 47
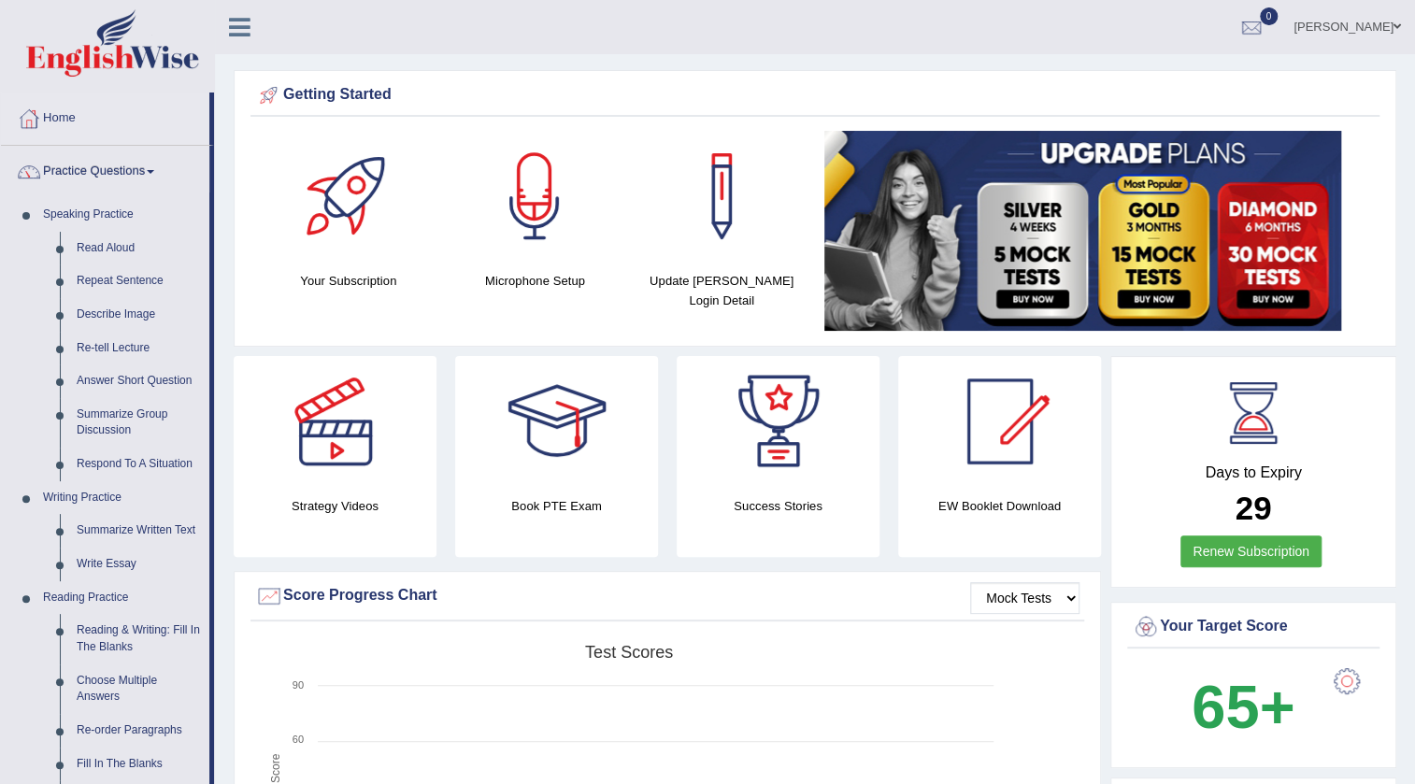
click at [114, 172] on link "Practice Questions" at bounding box center [105, 169] width 208 height 47
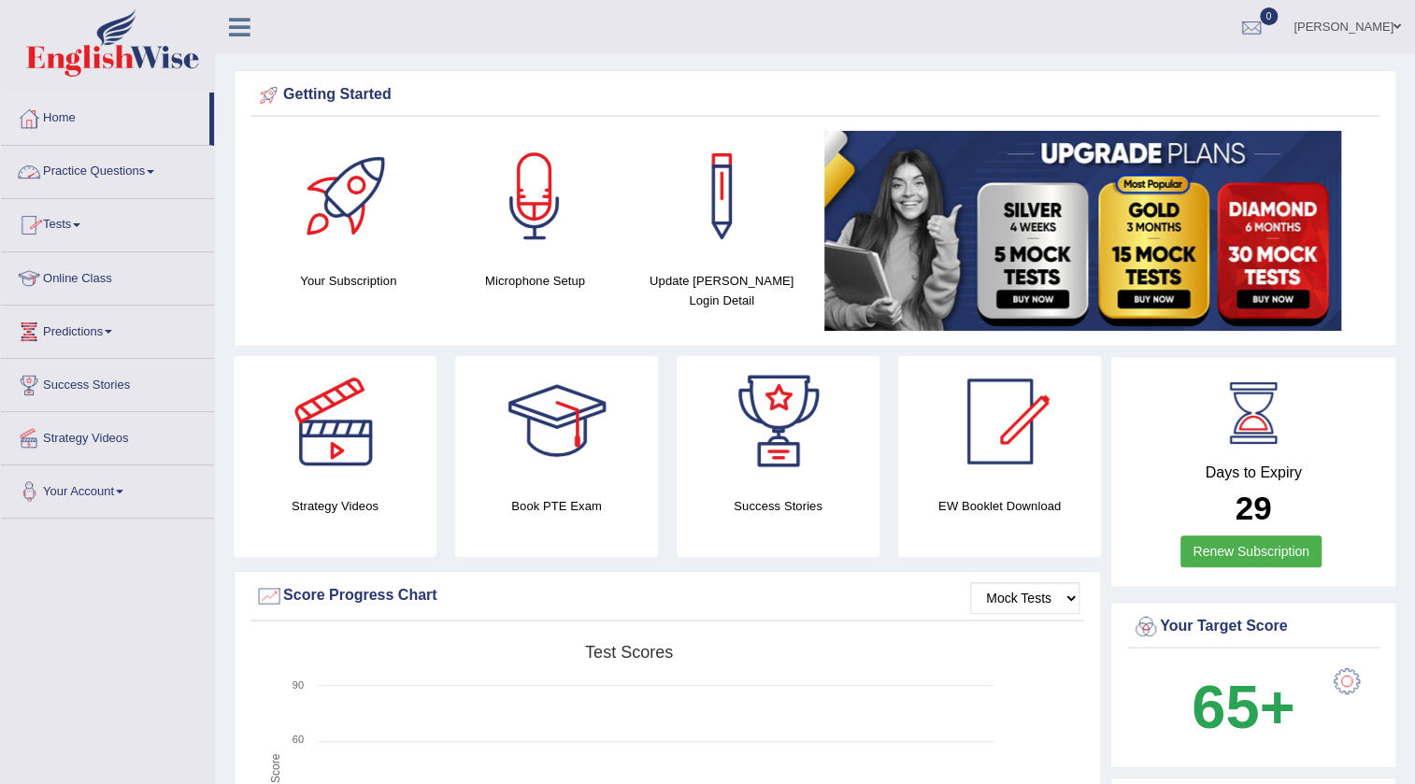
click at [93, 178] on link "Practice Questions" at bounding box center [107, 169] width 213 height 47
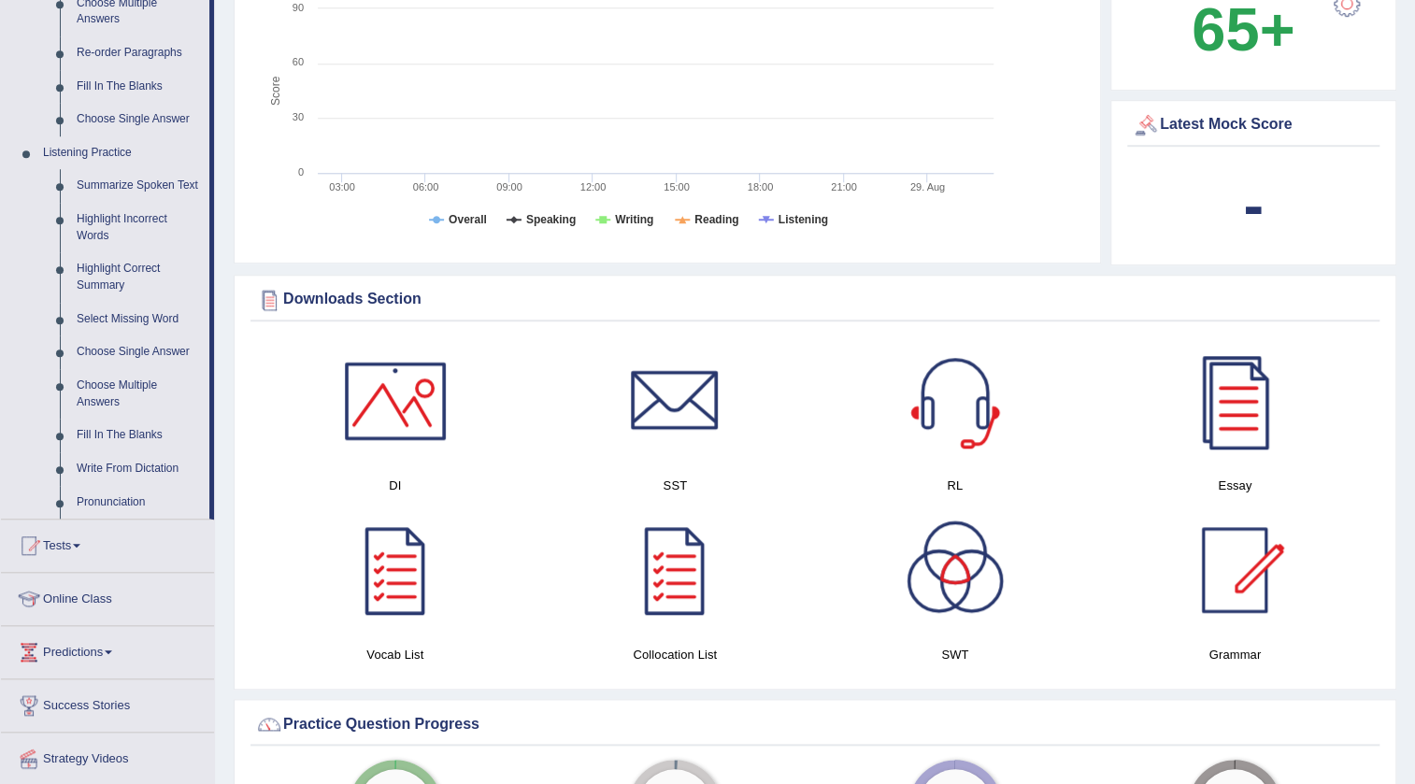
scroll to position [679, 0]
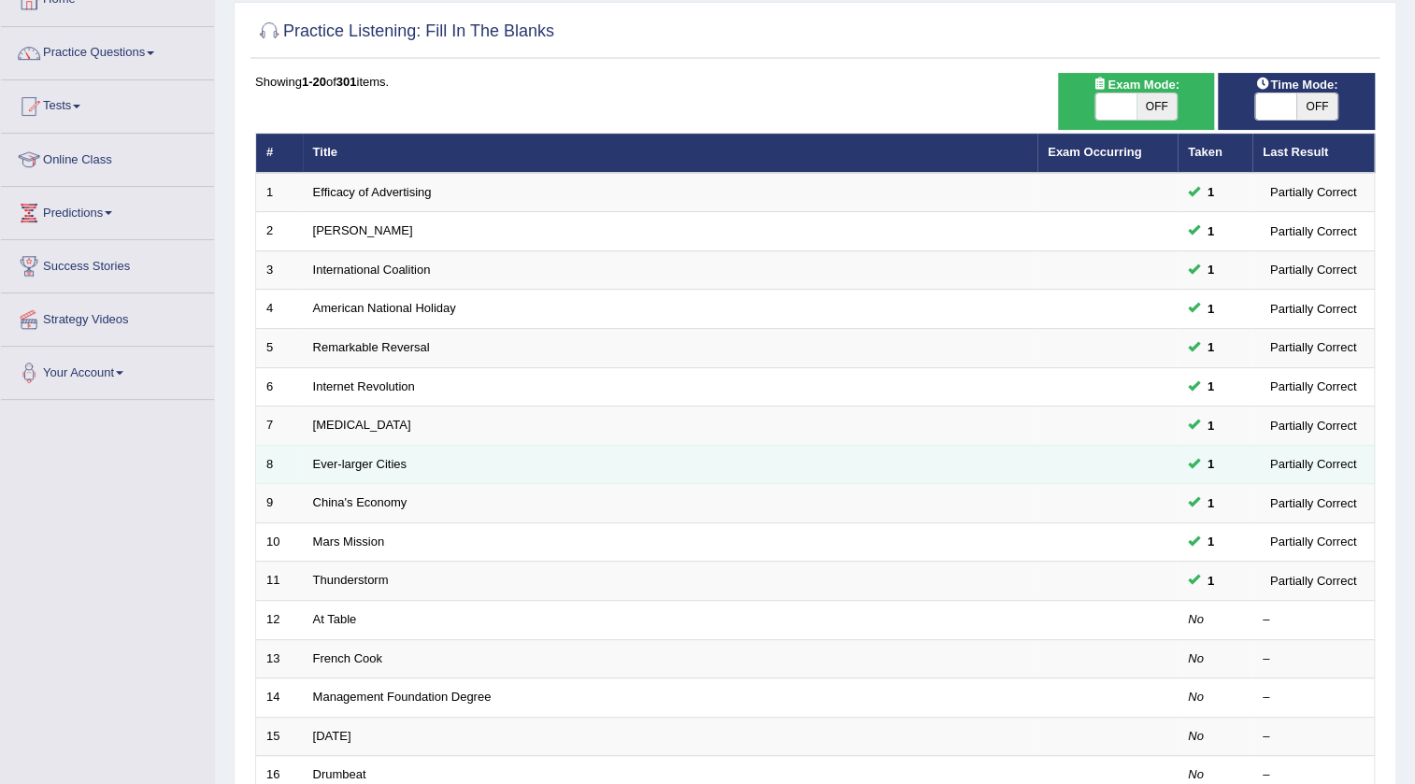
scroll to position [169, 0]
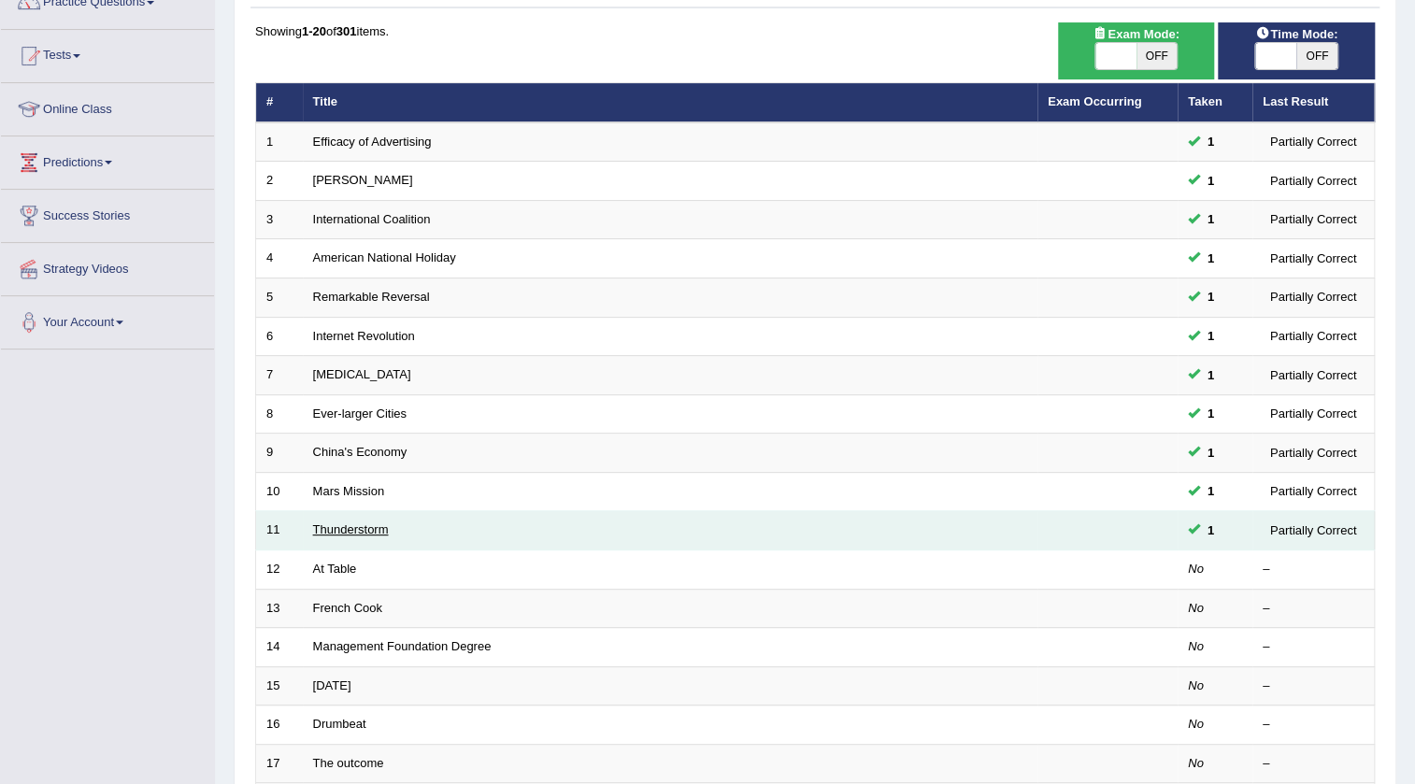
click at [352, 533] on link "Thunderstorm" at bounding box center [351, 529] width 76 height 14
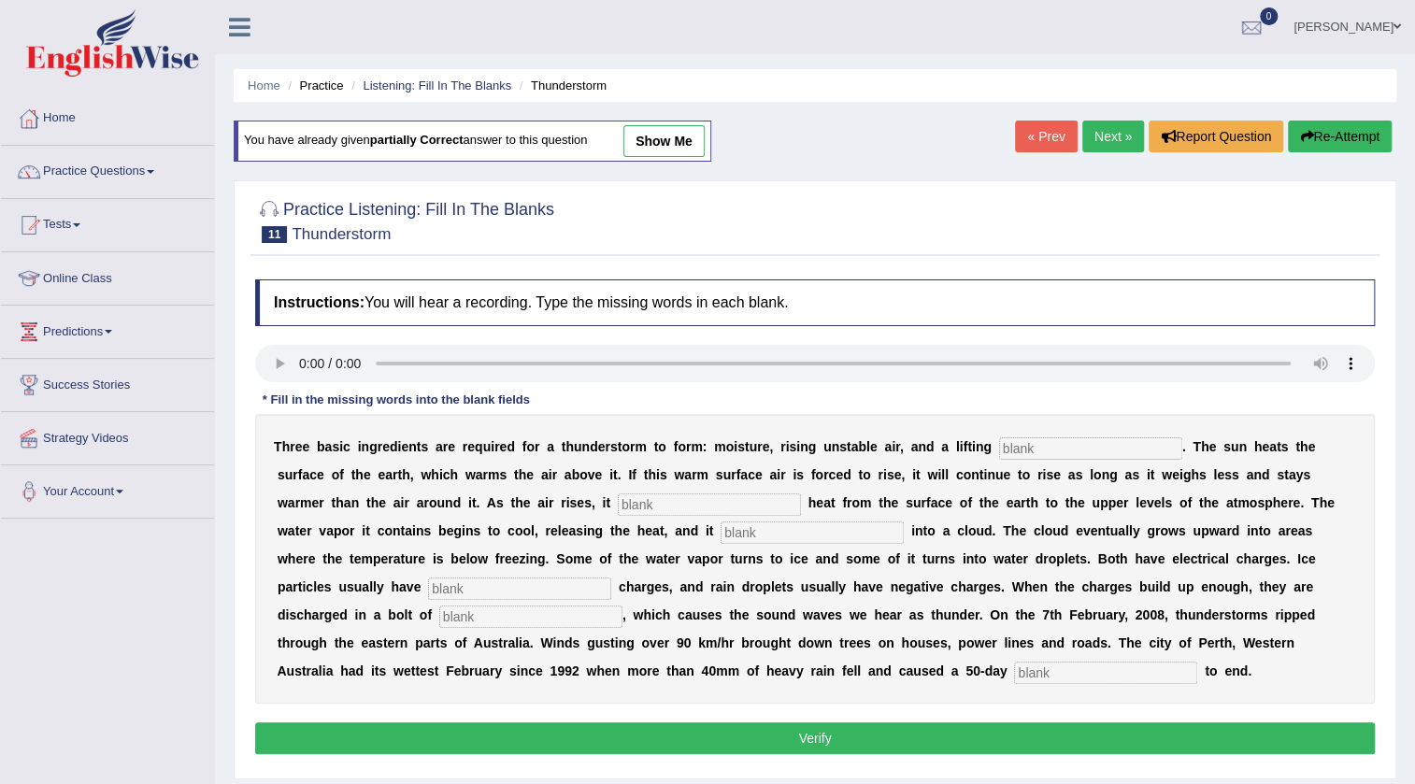
click at [1047, 456] on input "text" at bounding box center [1090, 448] width 183 height 22
click at [65, 136] on link "Home" at bounding box center [107, 116] width 213 height 47
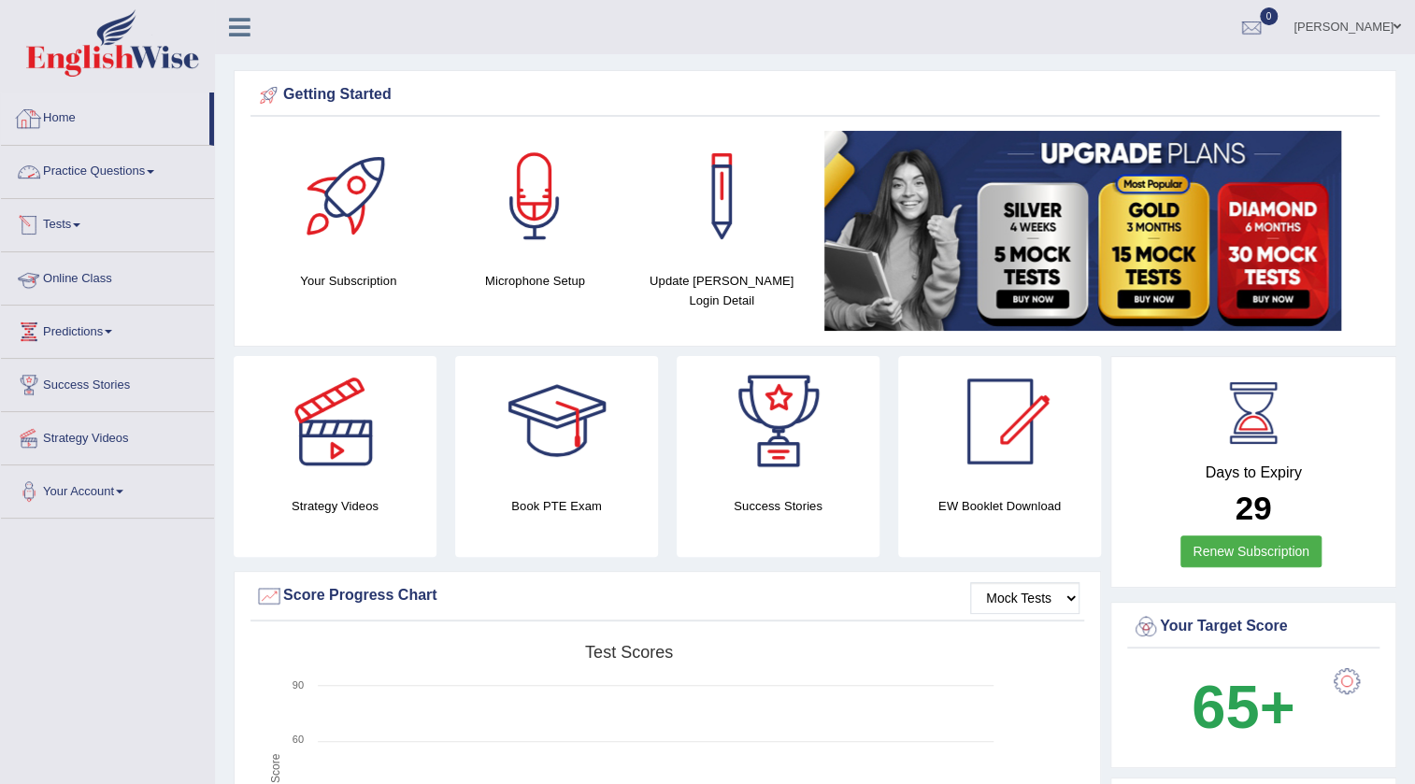
click at [65, 121] on link "Home" at bounding box center [105, 116] width 208 height 47
click at [75, 130] on link "Home" at bounding box center [105, 116] width 208 height 47
click at [111, 167] on link "Practice Questions" at bounding box center [107, 169] width 213 height 47
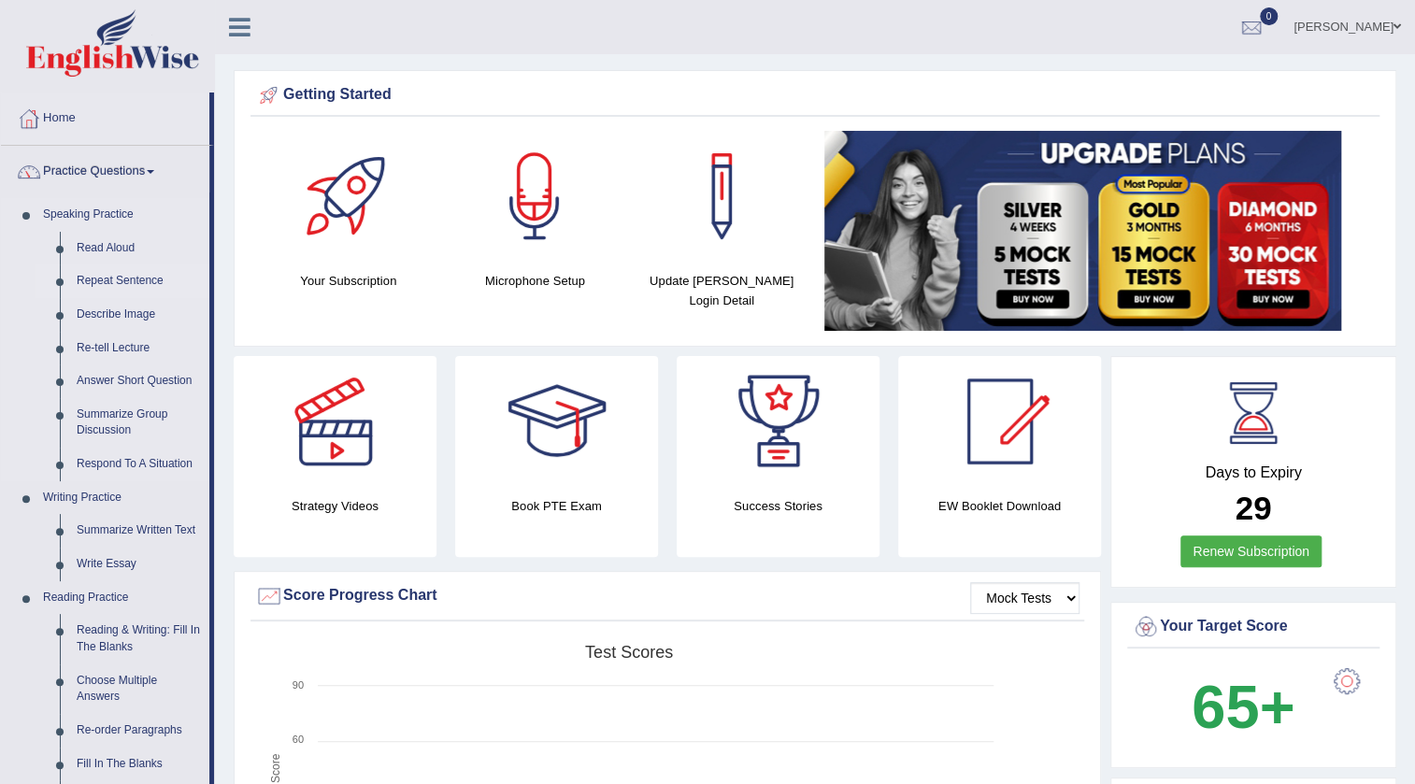
click at [95, 280] on link "Repeat Sentence" at bounding box center [138, 281] width 141 height 34
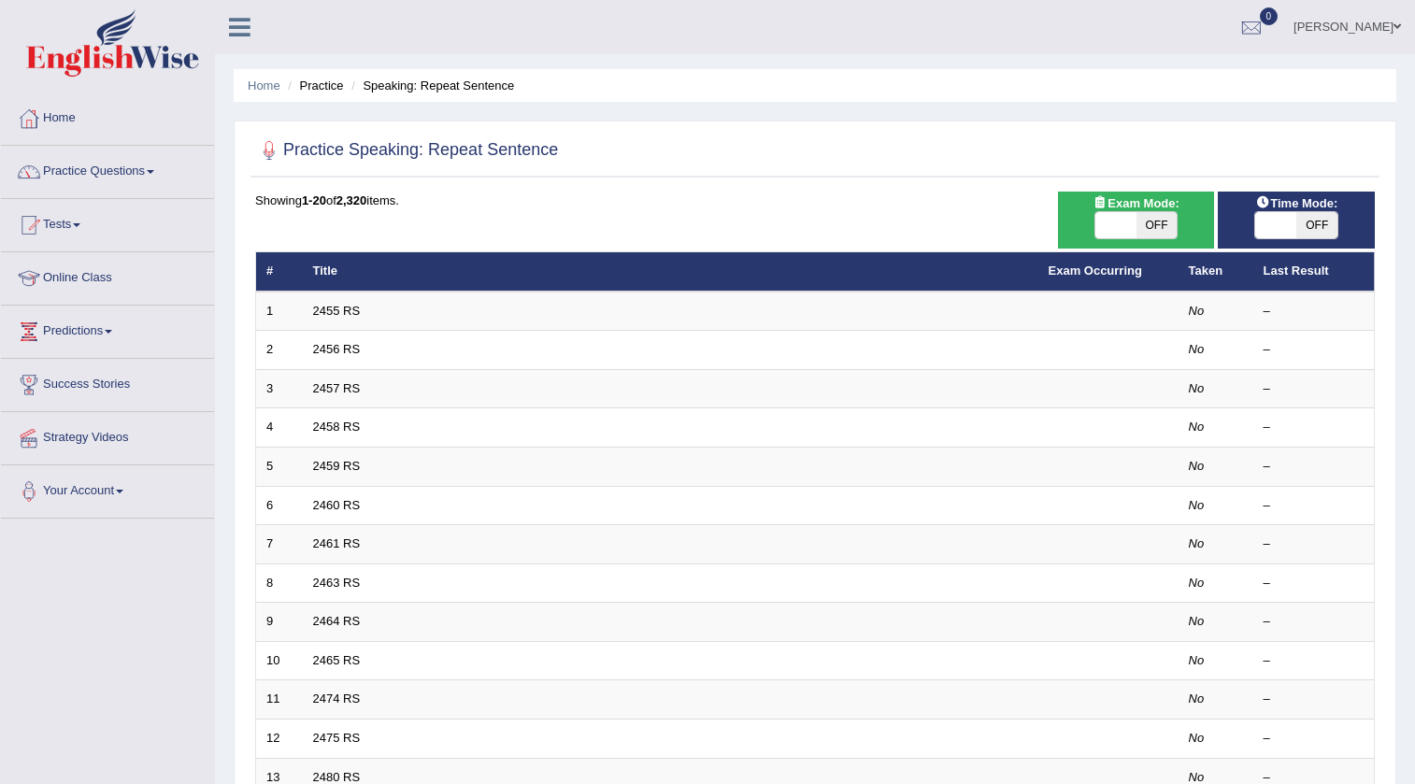
click at [309, 309] on td "2455 RS" at bounding box center [670, 311] width 735 height 39
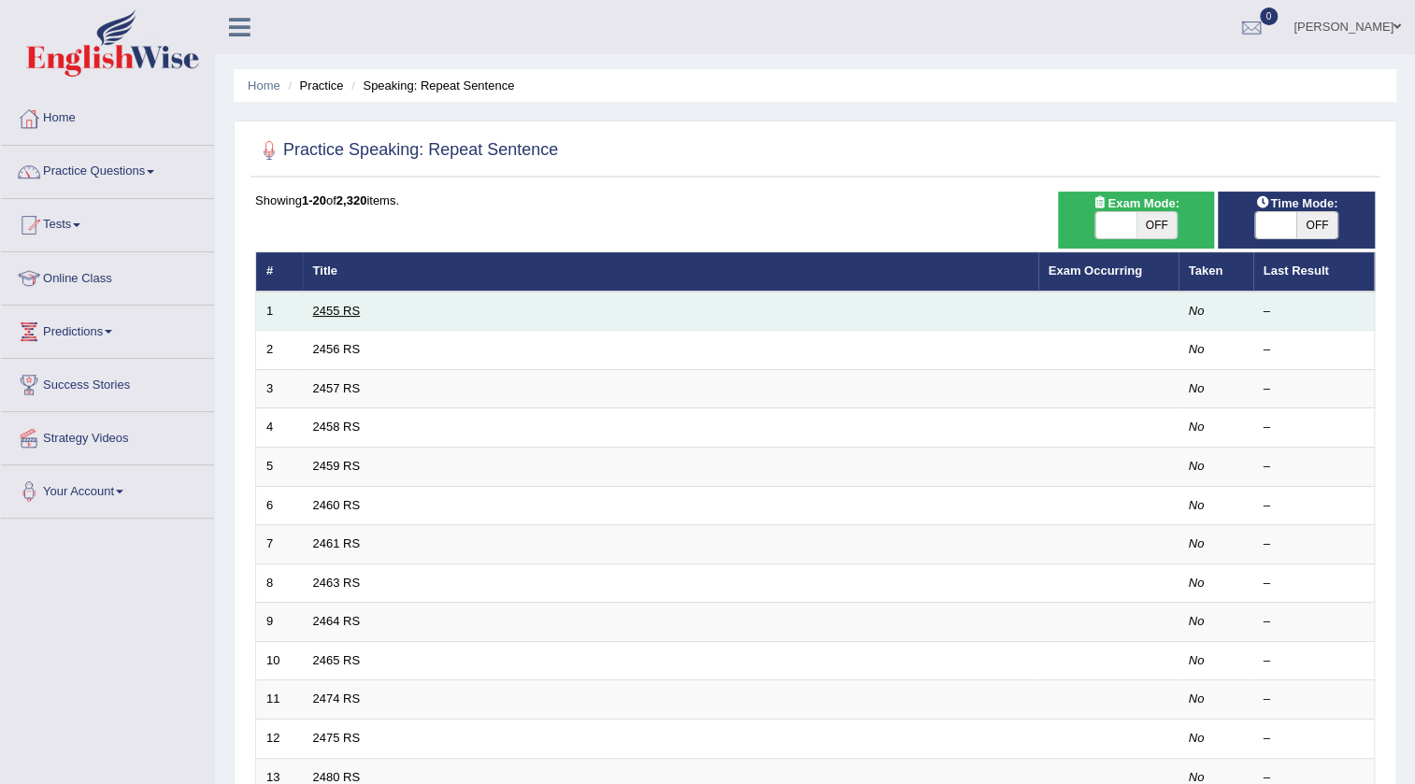
click at [352, 309] on link "2455 RS" at bounding box center [337, 311] width 48 height 14
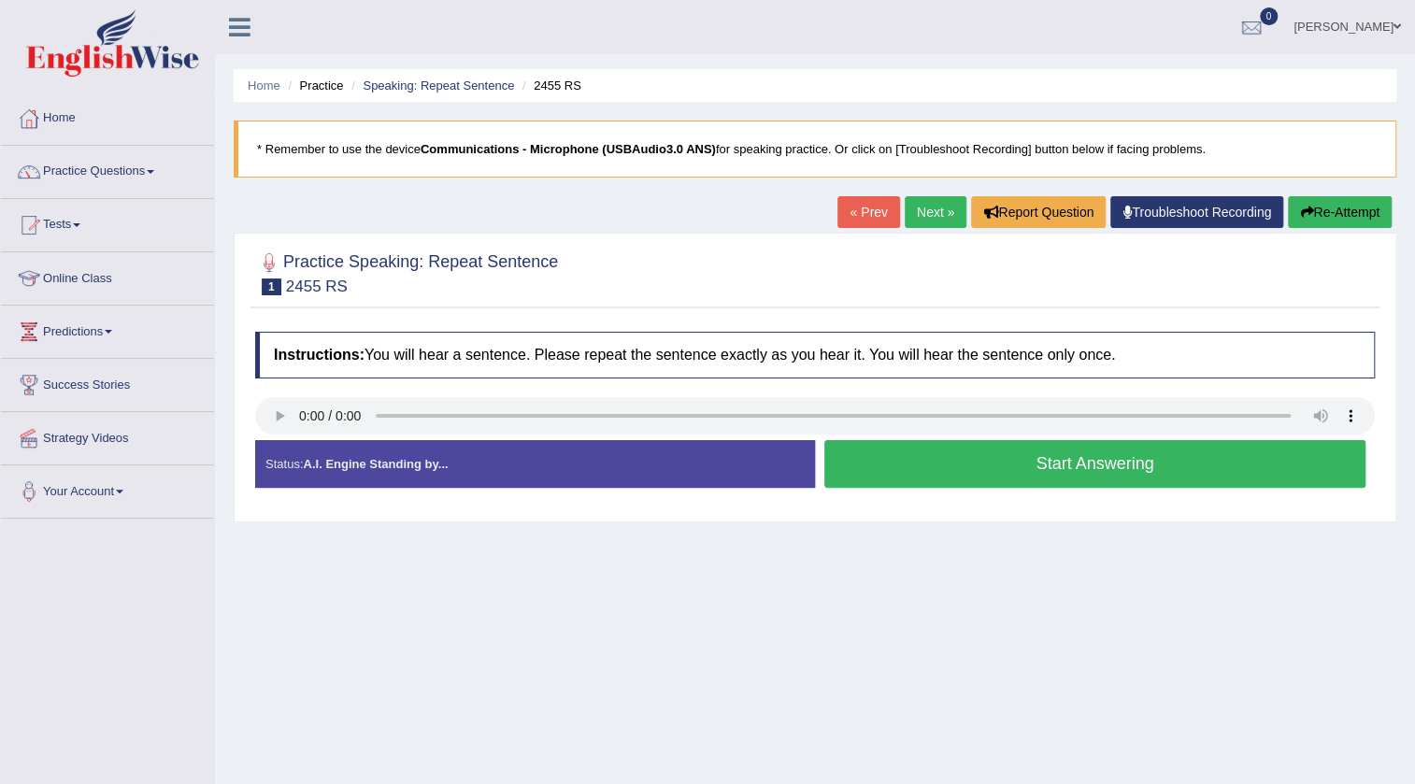
click at [1054, 465] on button "Start Answering" at bounding box center [1094, 464] width 541 height 48
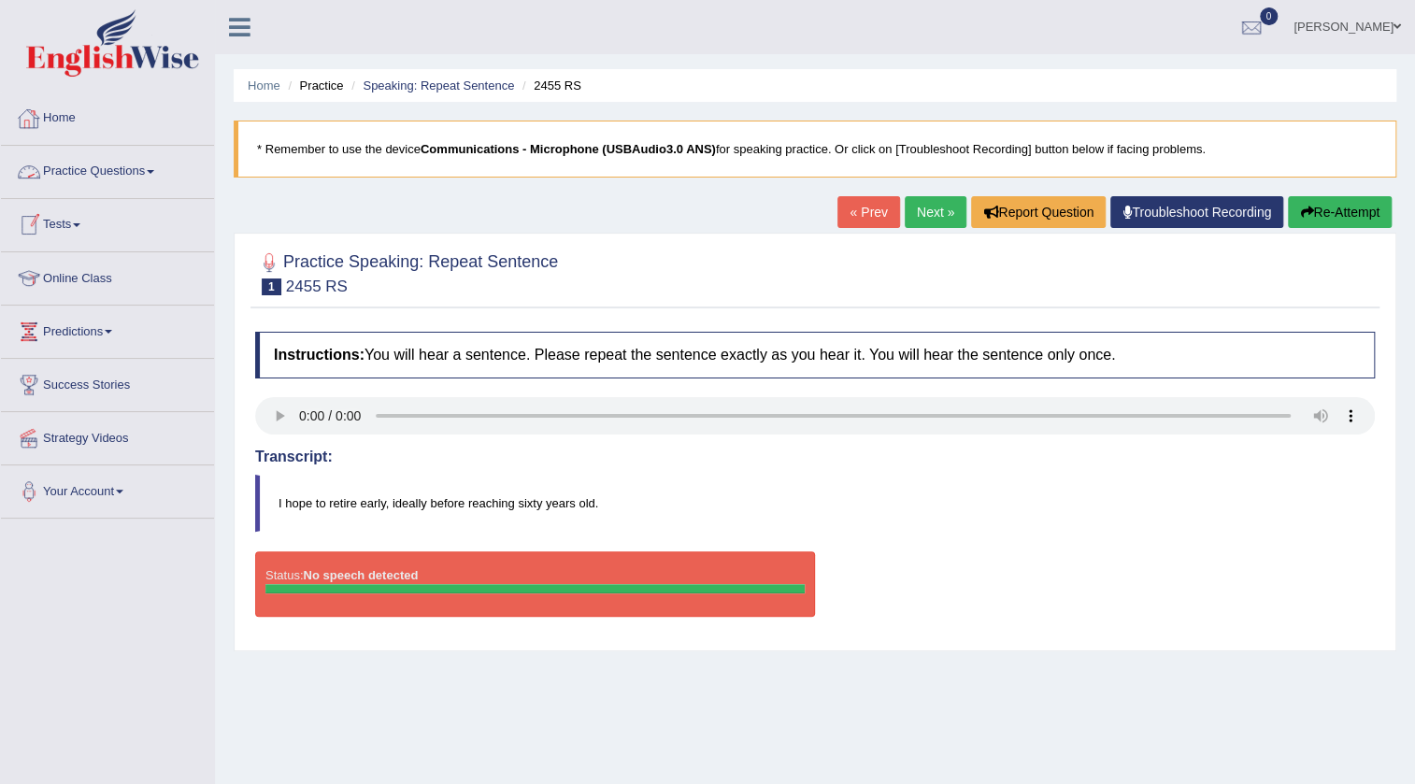
click at [83, 121] on link "Home" at bounding box center [107, 116] width 213 height 47
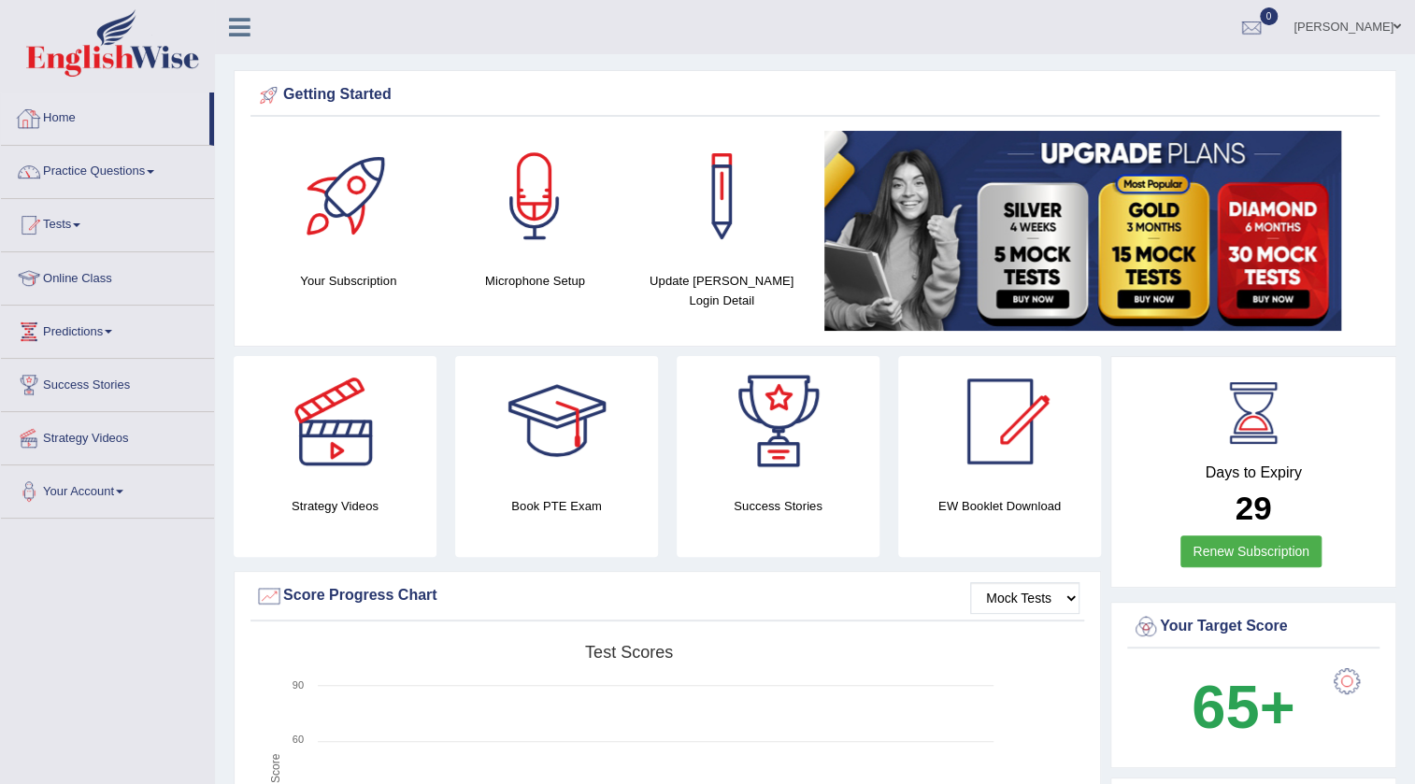
click at [54, 126] on link "Home" at bounding box center [105, 116] width 208 height 47
click at [135, 164] on link "Practice Questions" at bounding box center [107, 169] width 213 height 47
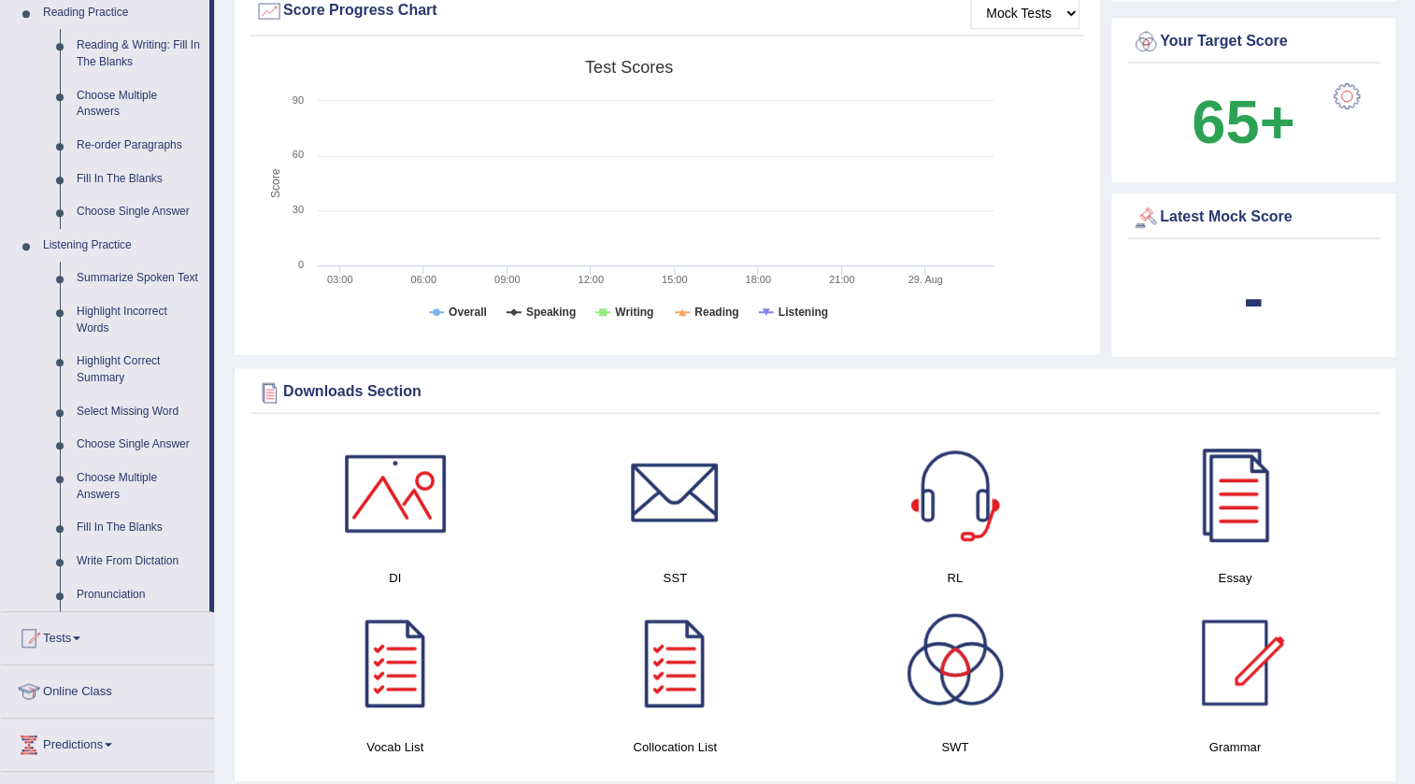
scroll to position [594, 0]
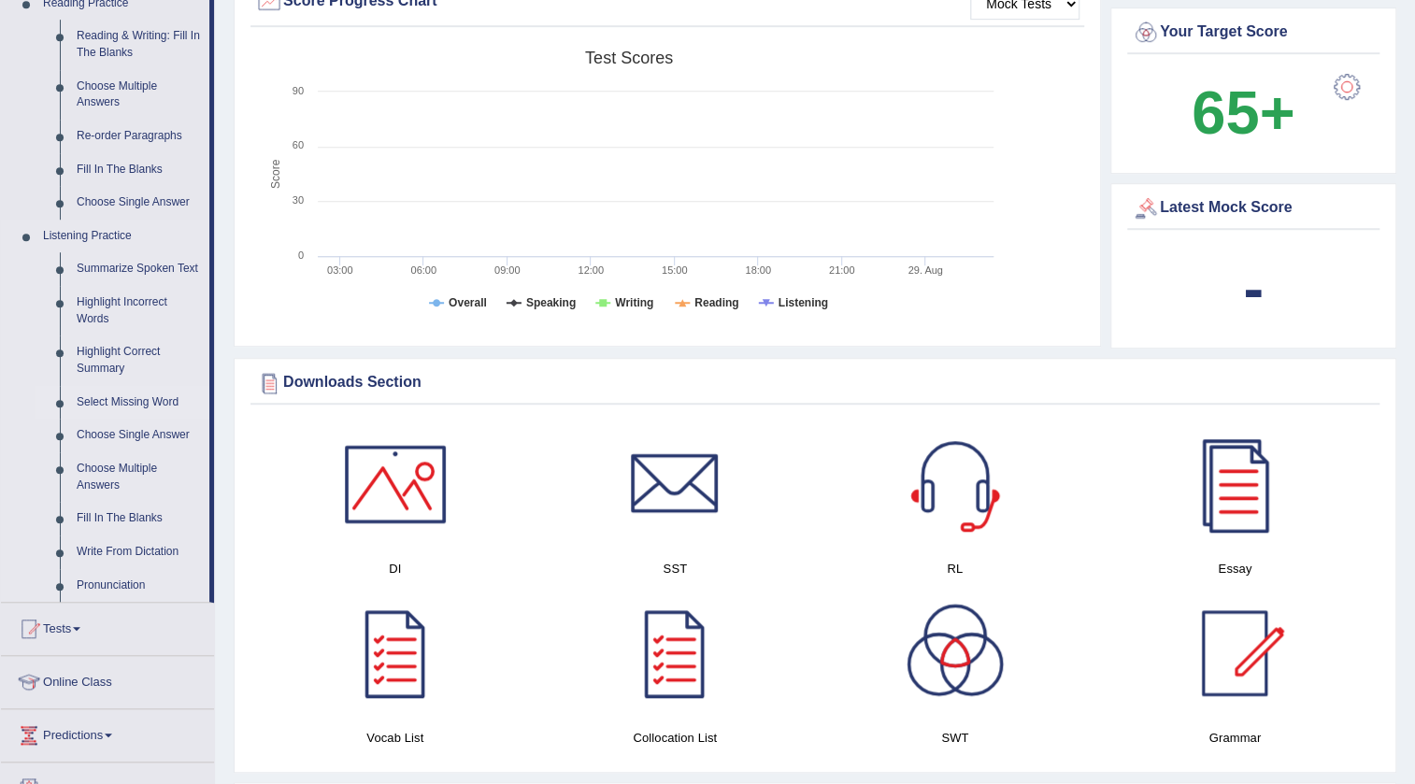
click at [137, 397] on link "Select Missing Word" at bounding box center [138, 403] width 141 height 34
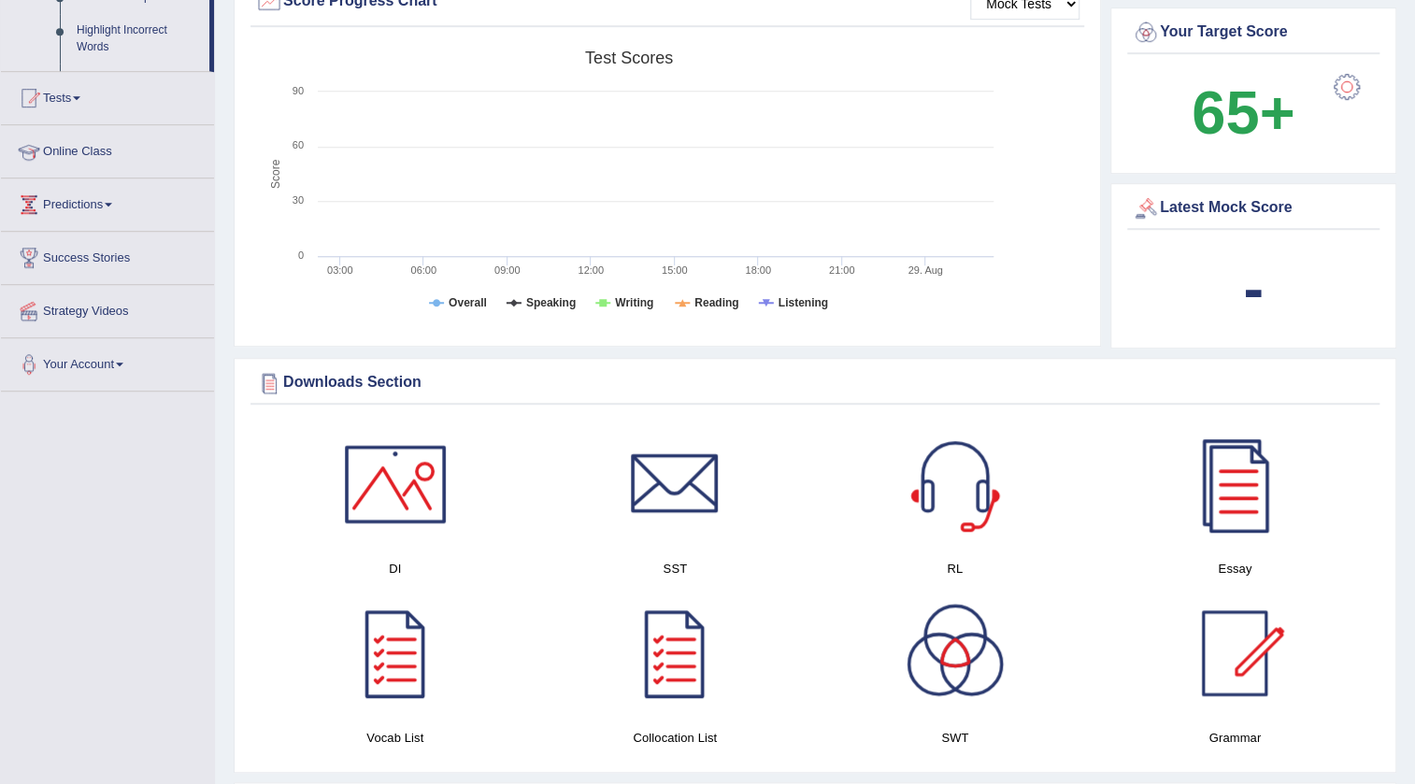
scroll to position [474, 0]
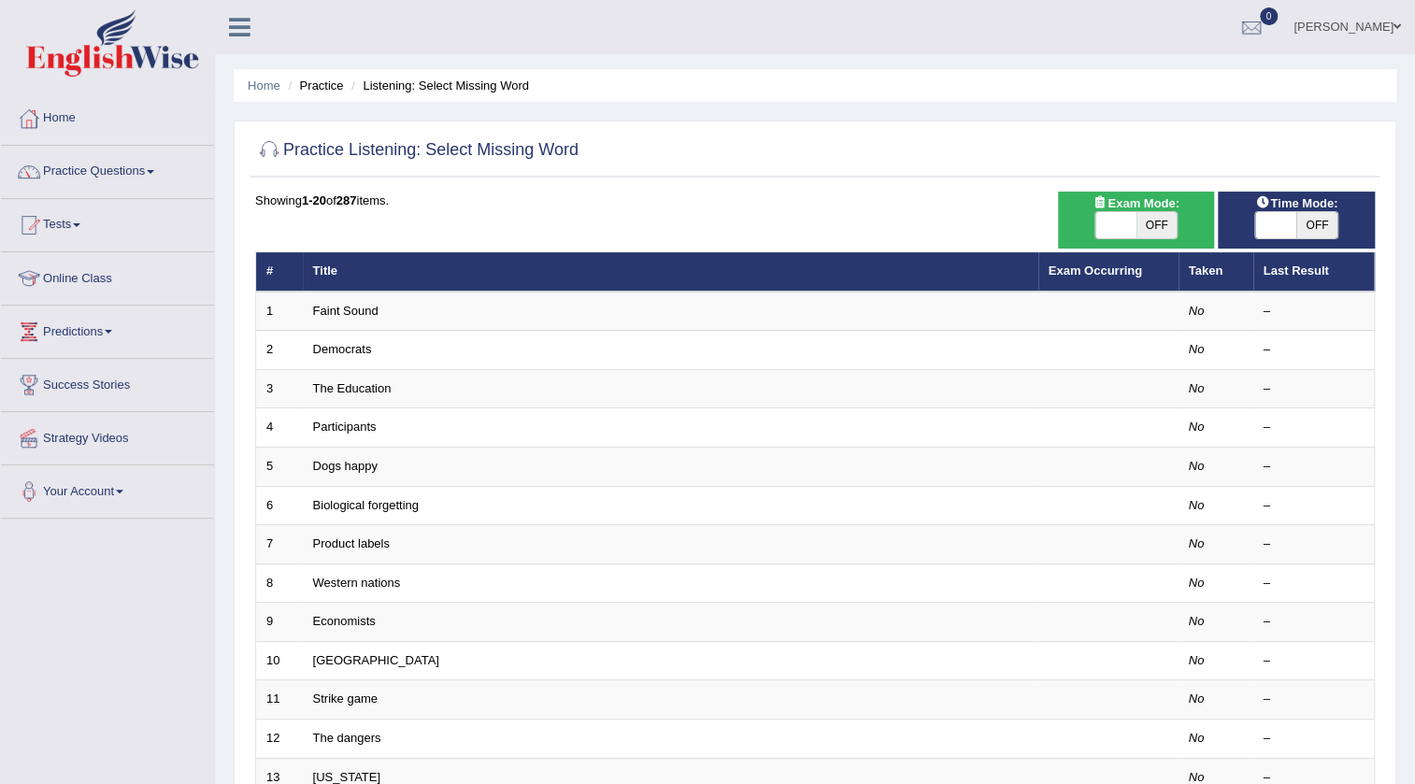
click at [300, 315] on td "1" at bounding box center [279, 311] width 47 height 39
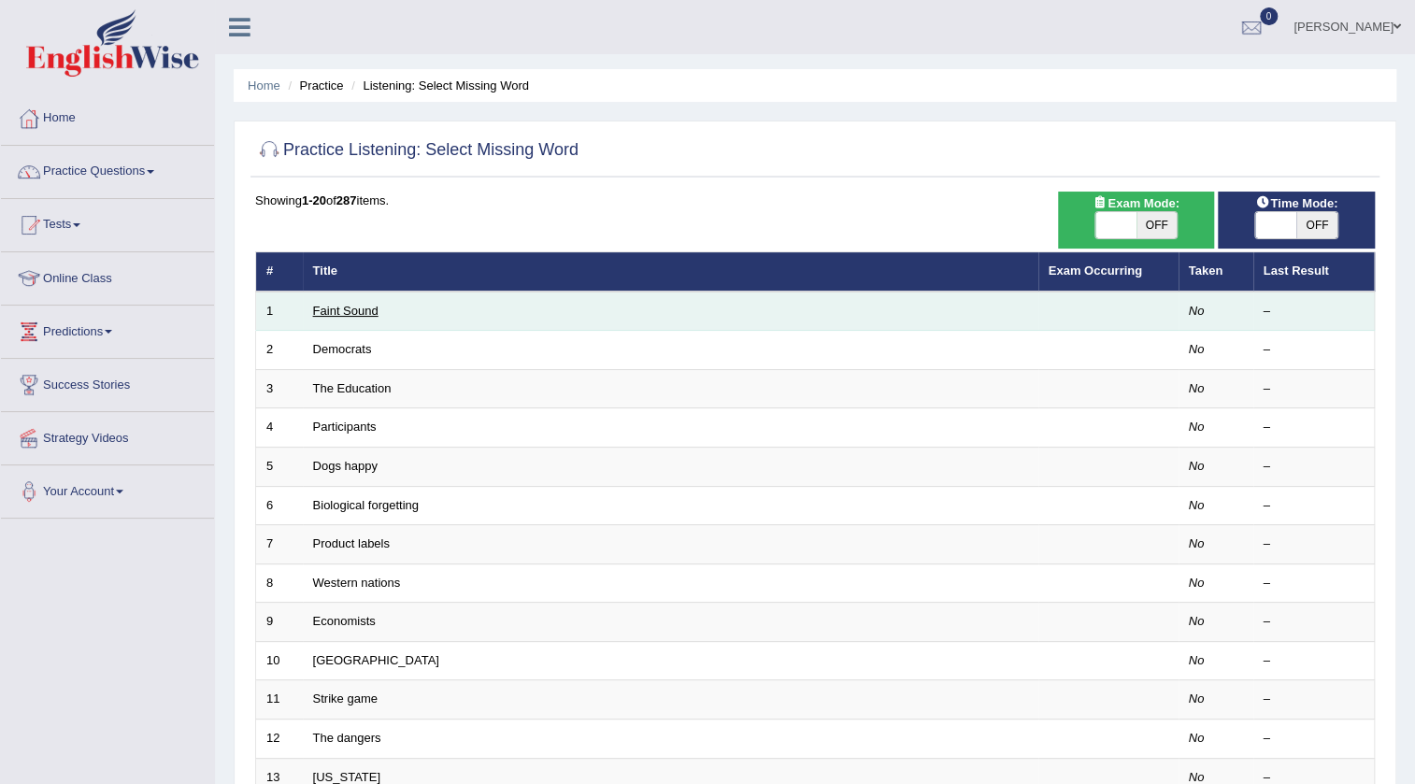
click at [363, 315] on link "Faint Sound" at bounding box center [345, 311] width 65 height 14
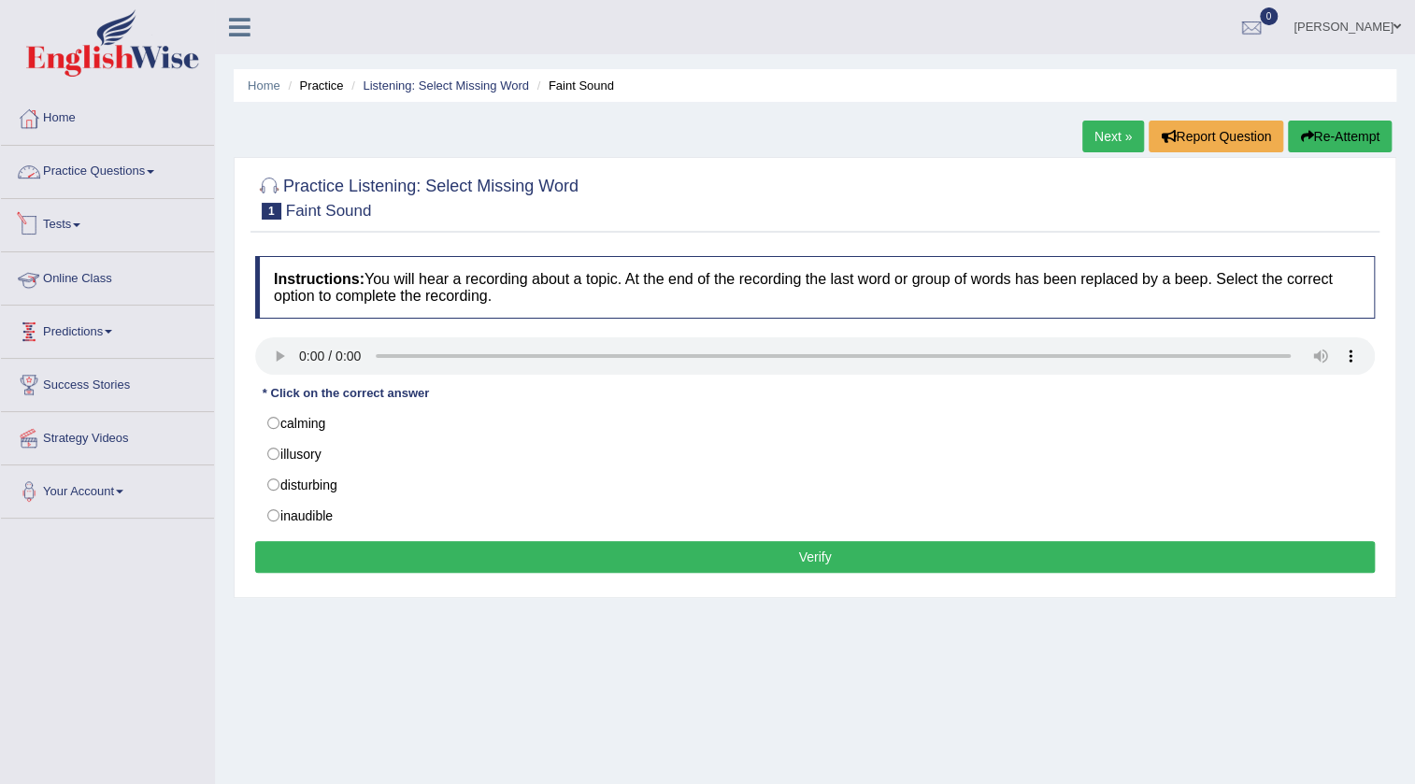
click at [72, 170] on link "Practice Questions" at bounding box center [107, 169] width 213 height 47
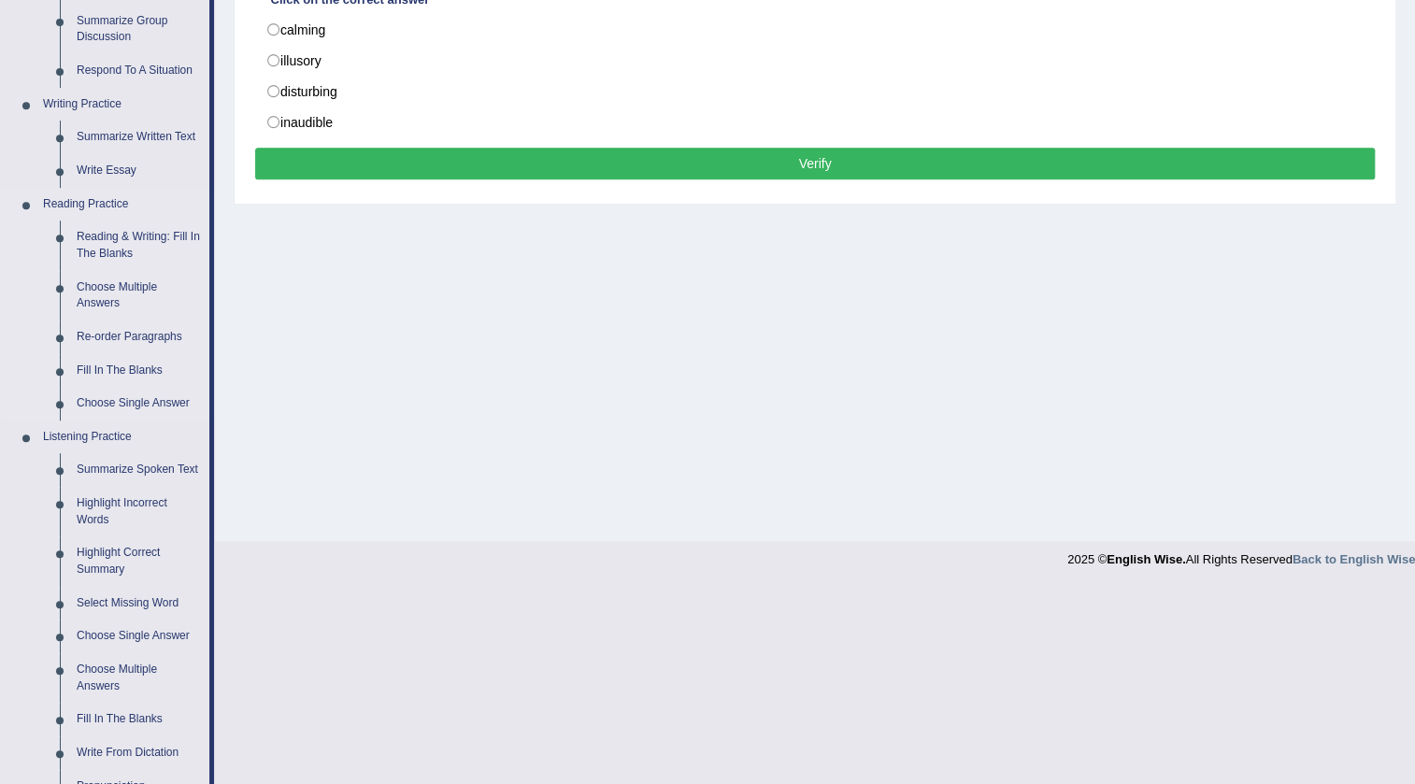
scroll to position [424, 0]
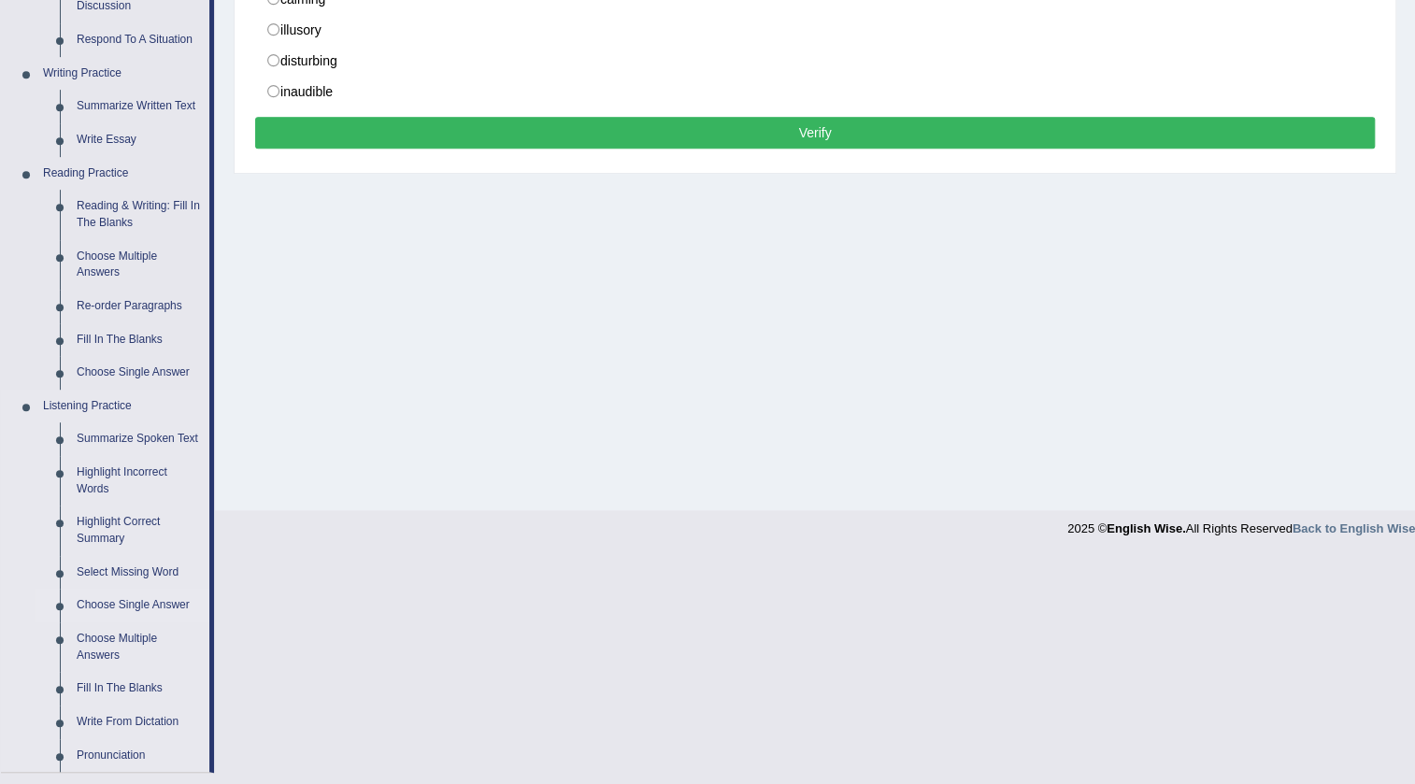
click at [164, 602] on link "Choose Single Answer" at bounding box center [138, 606] width 141 height 34
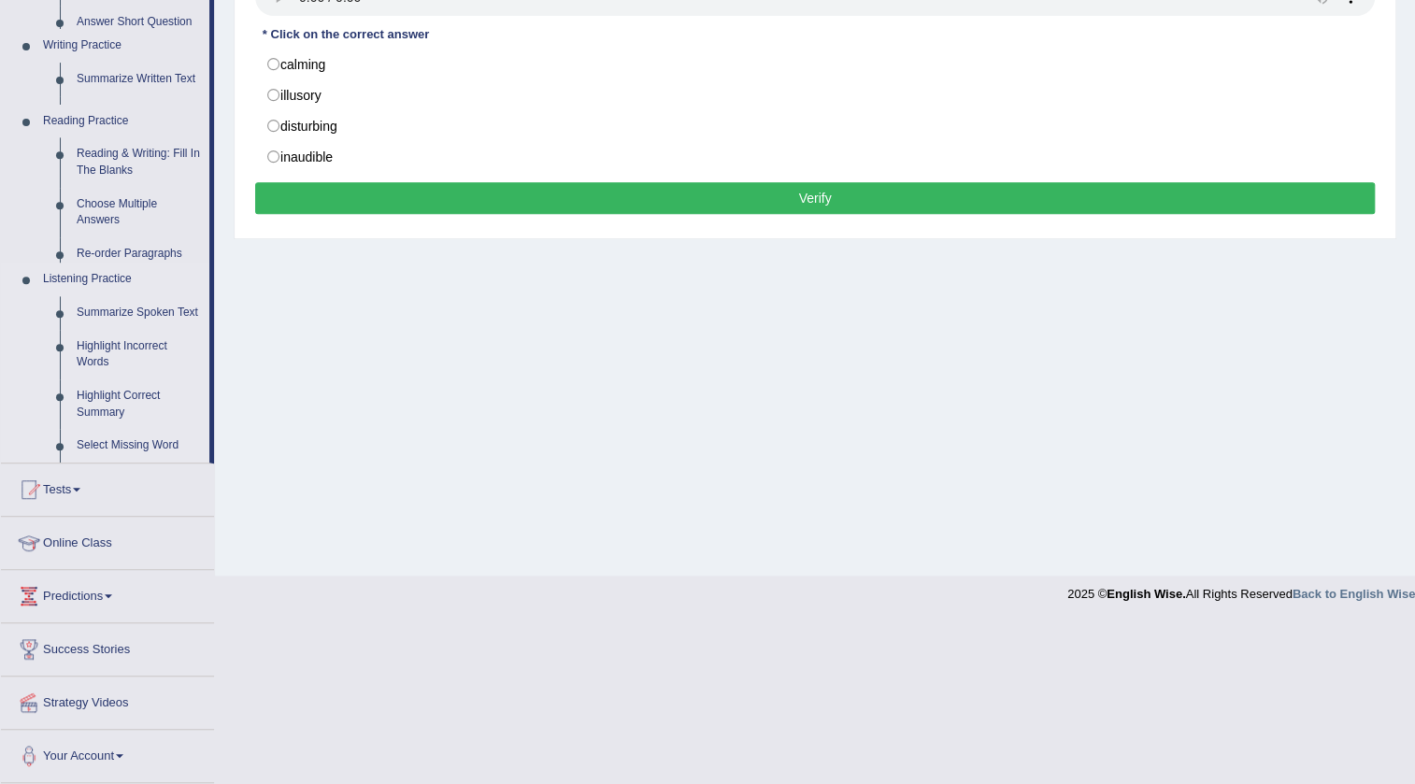
scroll to position [196, 0]
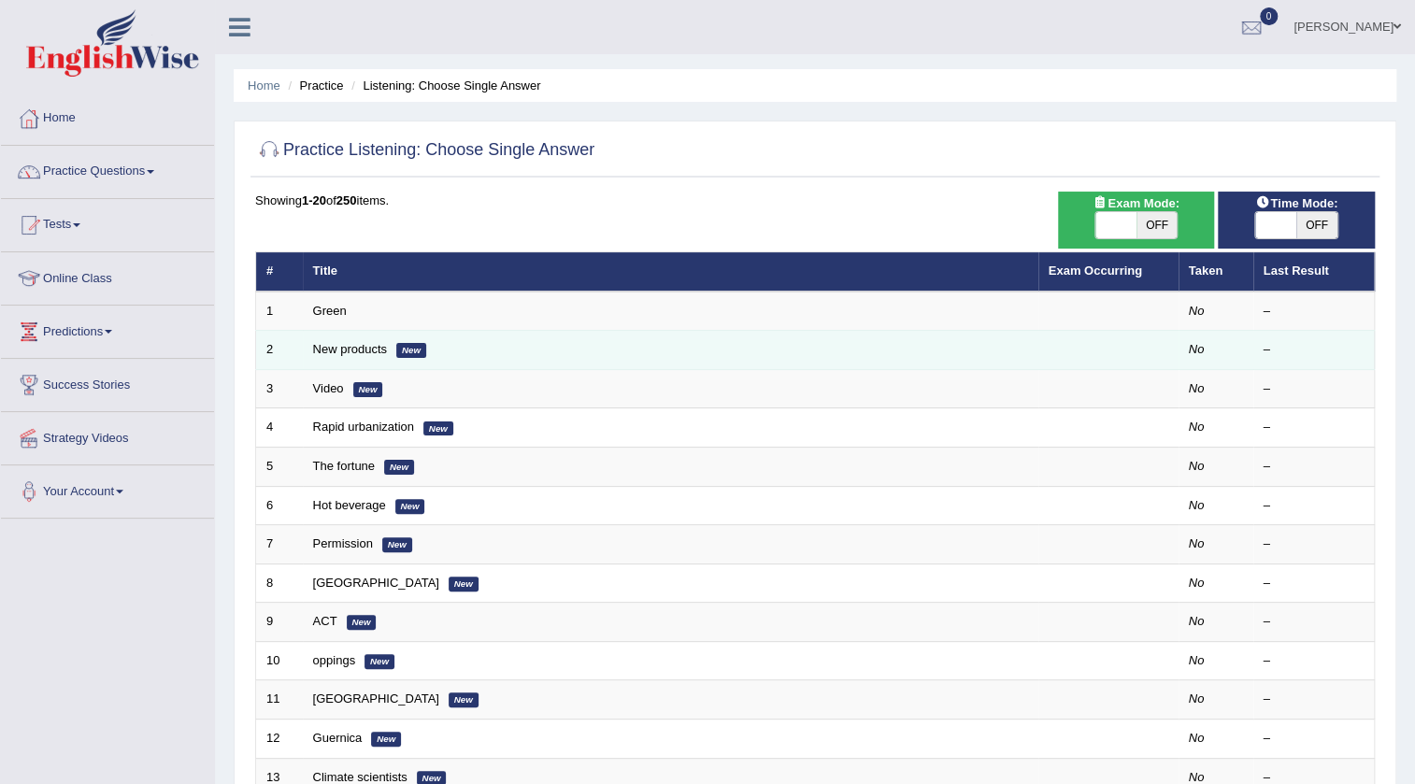
click at [401, 352] on em "New" at bounding box center [411, 350] width 30 height 15
click at [354, 350] on link "New products" at bounding box center [350, 349] width 74 height 14
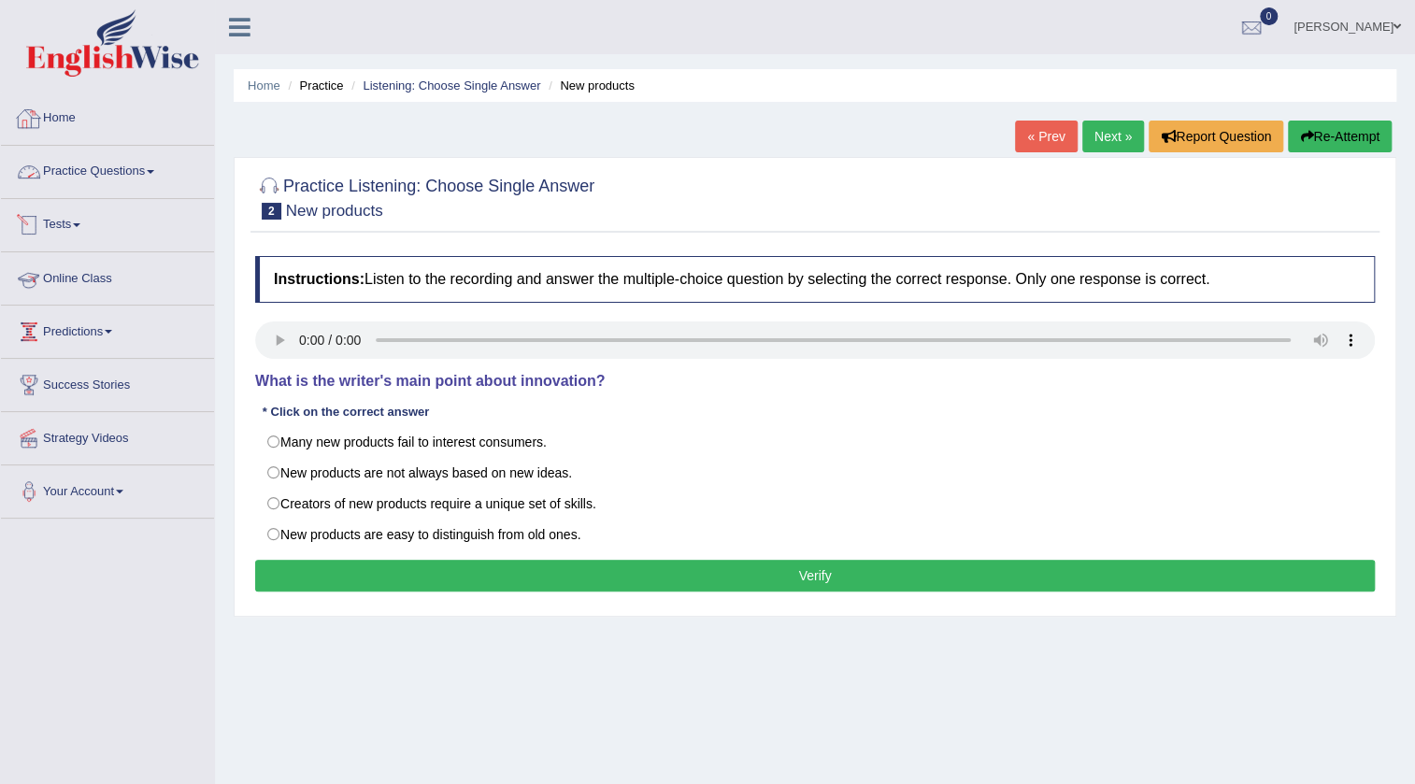
click at [82, 121] on link "Home" at bounding box center [107, 116] width 213 height 47
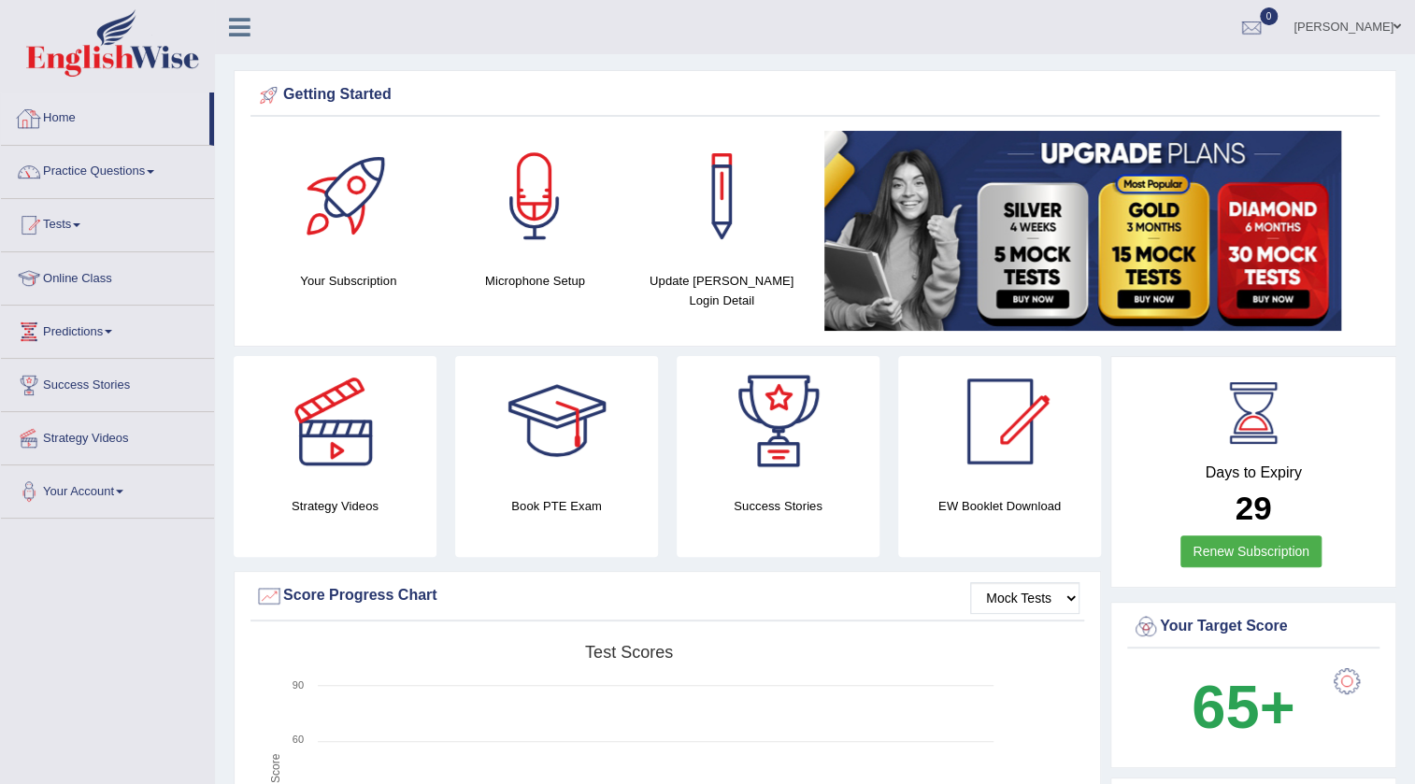
click at [65, 127] on link "Home" at bounding box center [105, 116] width 208 height 47
click at [111, 166] on link "Practice Questions" at bounding box center [107, 169] width 213 height 47
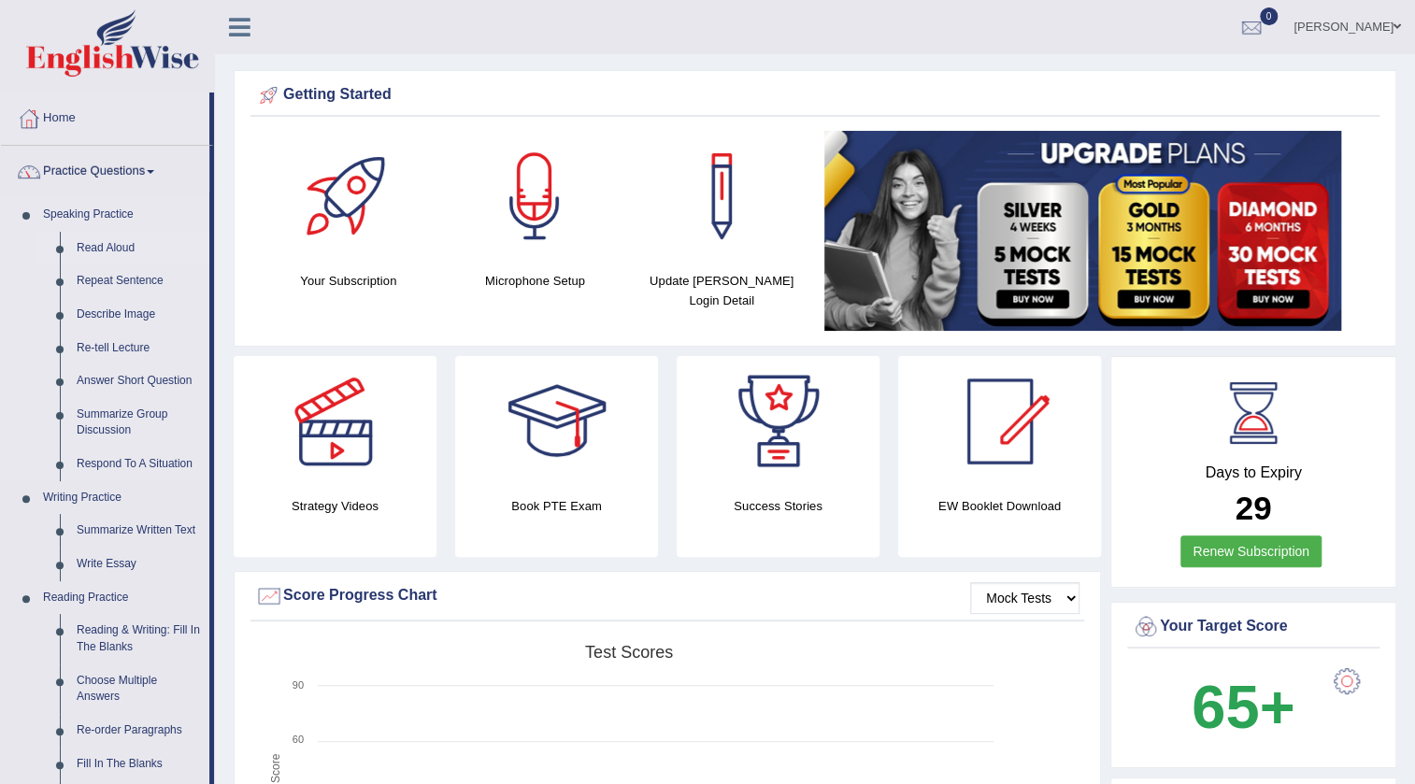
click at [114, 242] on link "Read Aloud" at bounding box center [138, 249] width 141 height 34
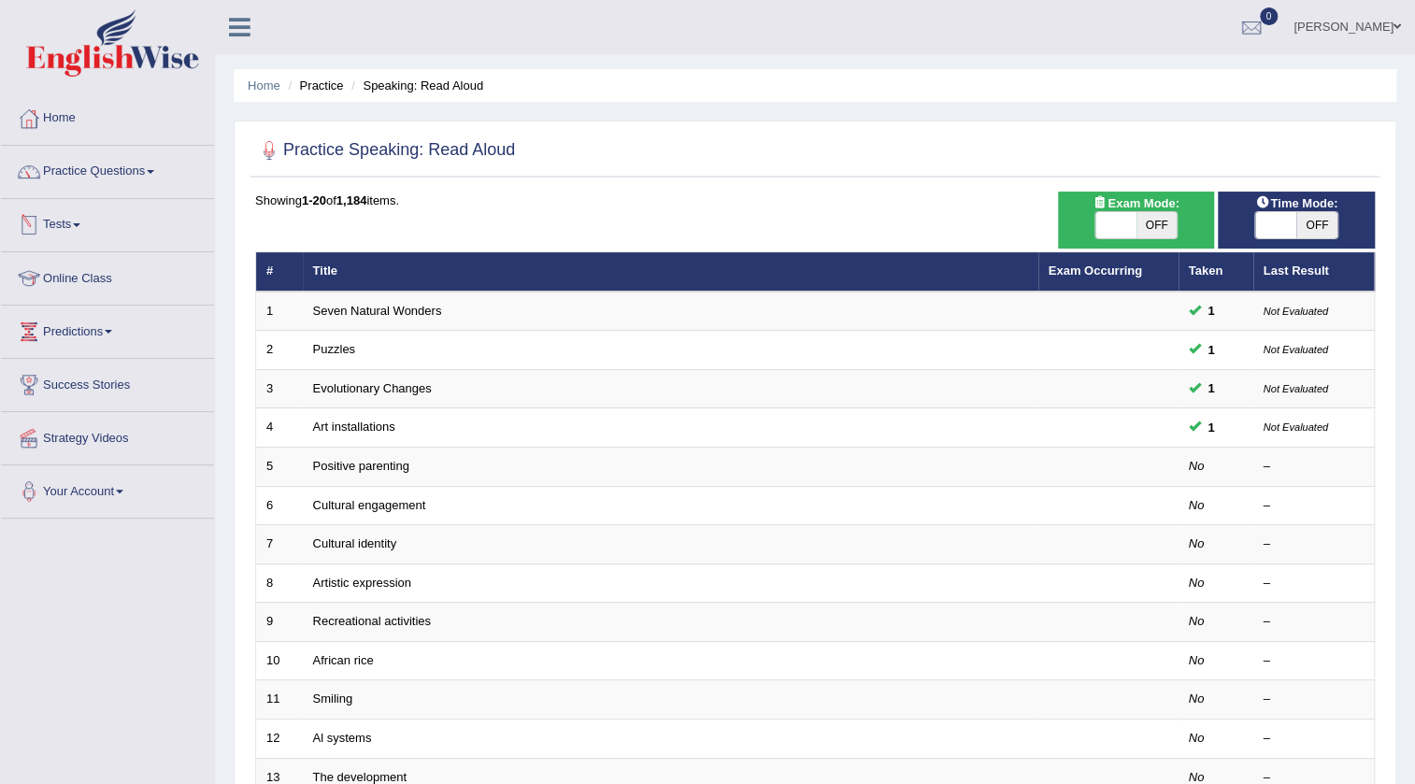
click at [63, 227] on link "Tests" at bounding box center [107, 222] width 213 height 47
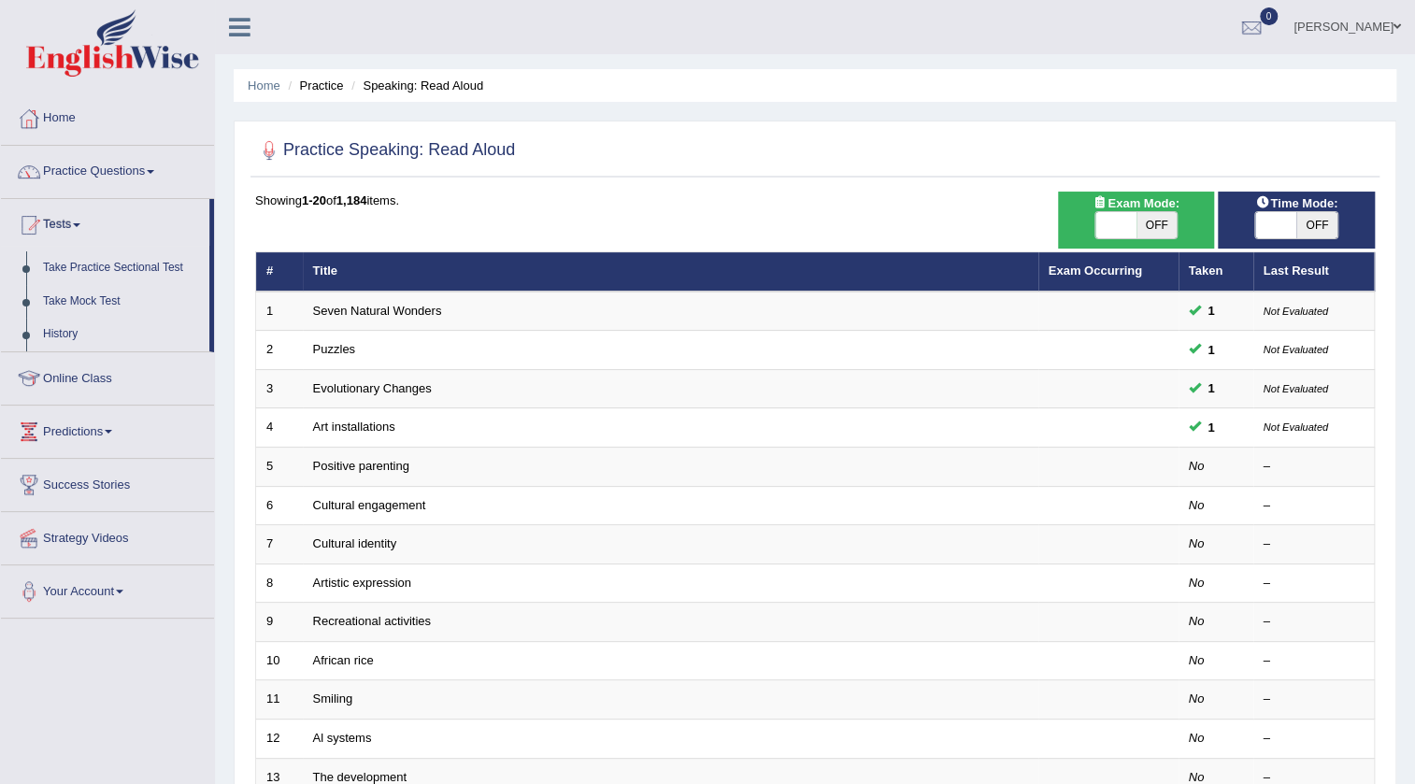
click at [65, 229] on link "Tests" at bounding box center [105, 222] width 208 height 47
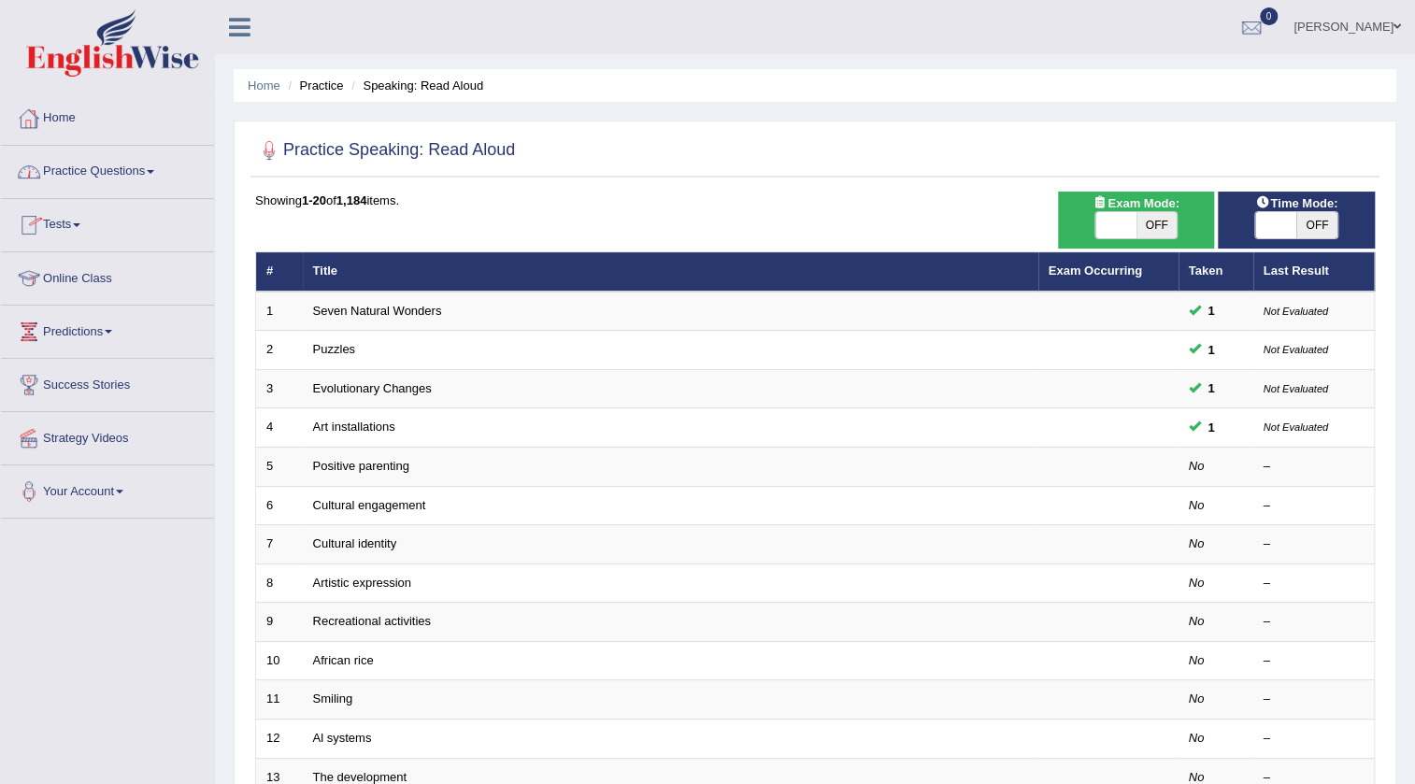
click at [64, 122] on link "Home" at bounding box center [107, 116] width 213 height 47
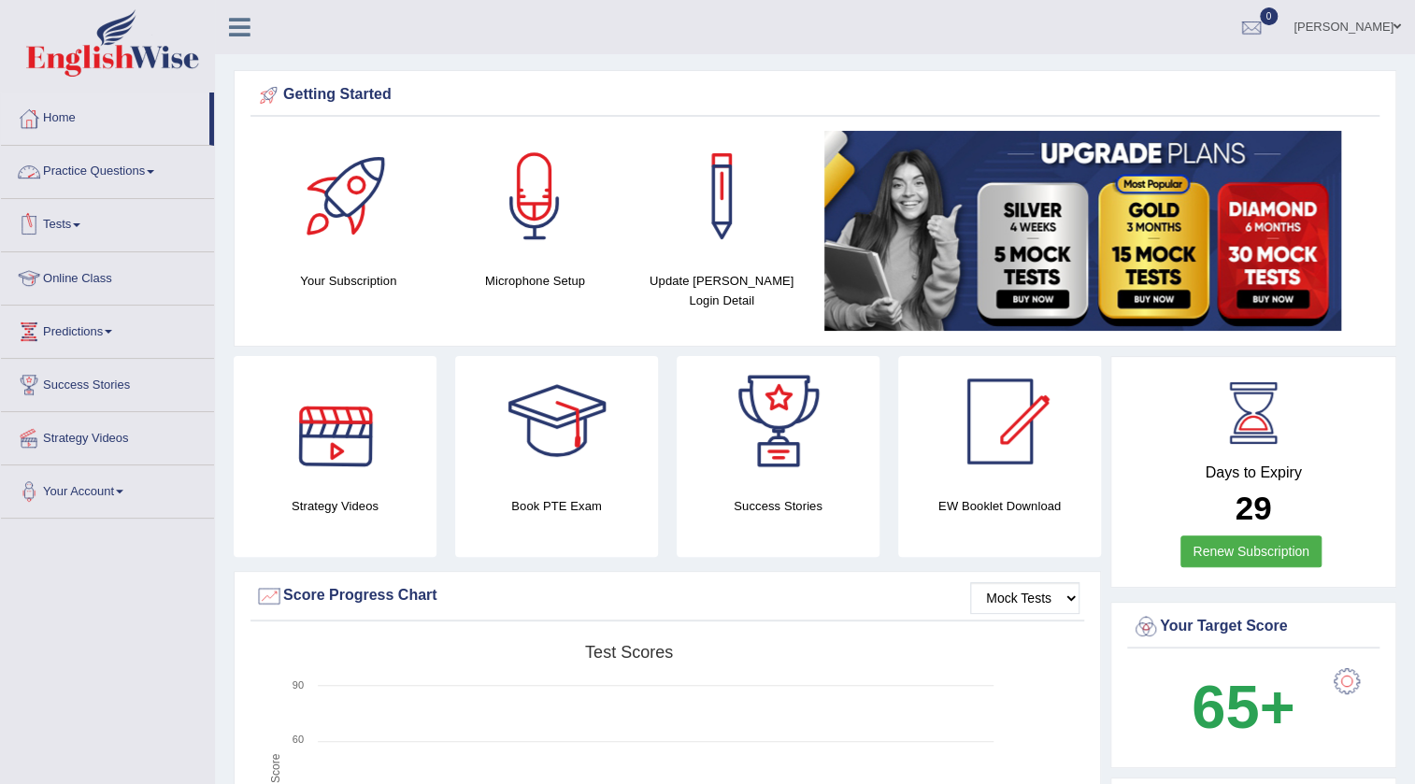
click at [123, 161] on link "Practice Questions" at bounding box center [107, 169] width 213 height 47
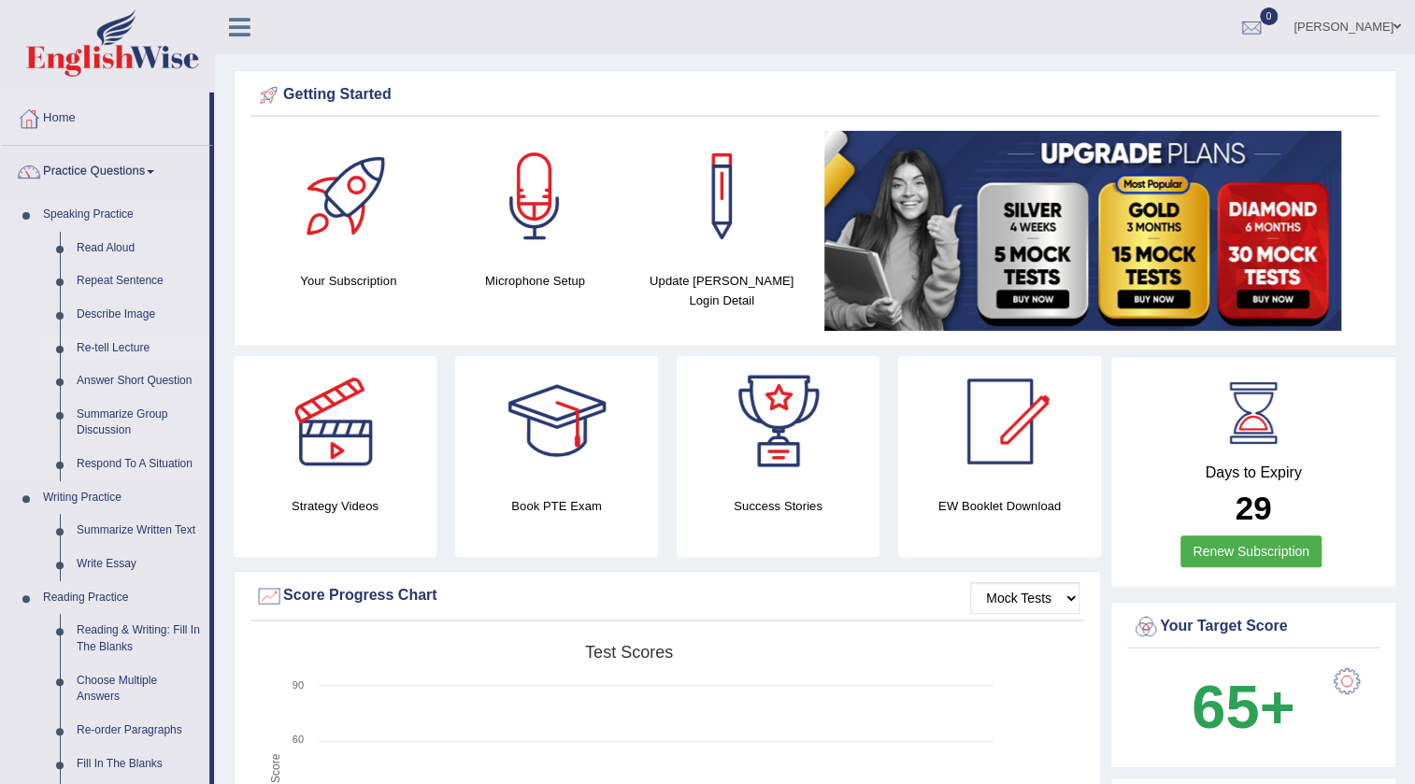
click at [128, 351] on link "Re-tell Lecture" at bounding box center [138, 349] width 141 height 34
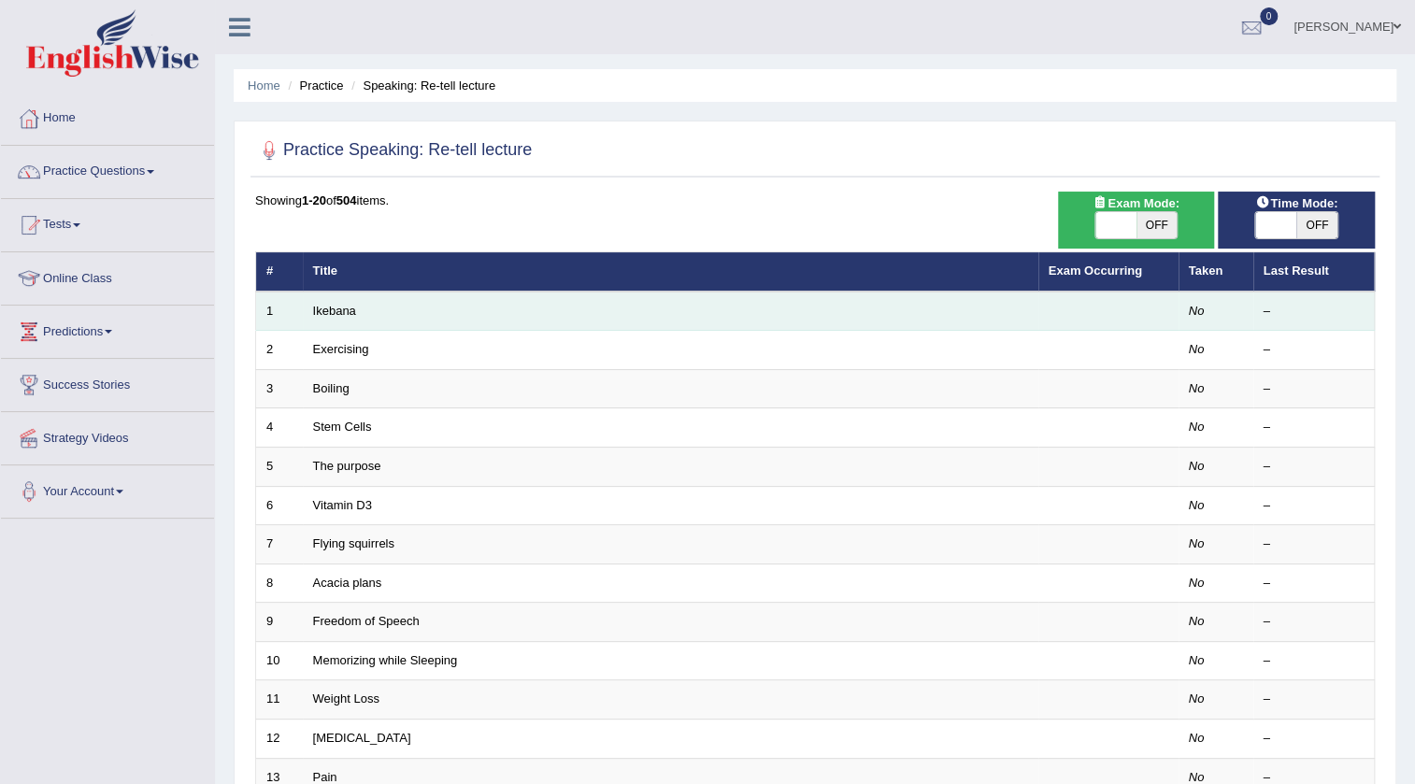
click at [327, 320] on td "Ikebana" at bounding box center [670, 311] width 735 height 39
click at [330, 313] on link "Ikebana" at bounding box center [334, 311] width 43 height 14
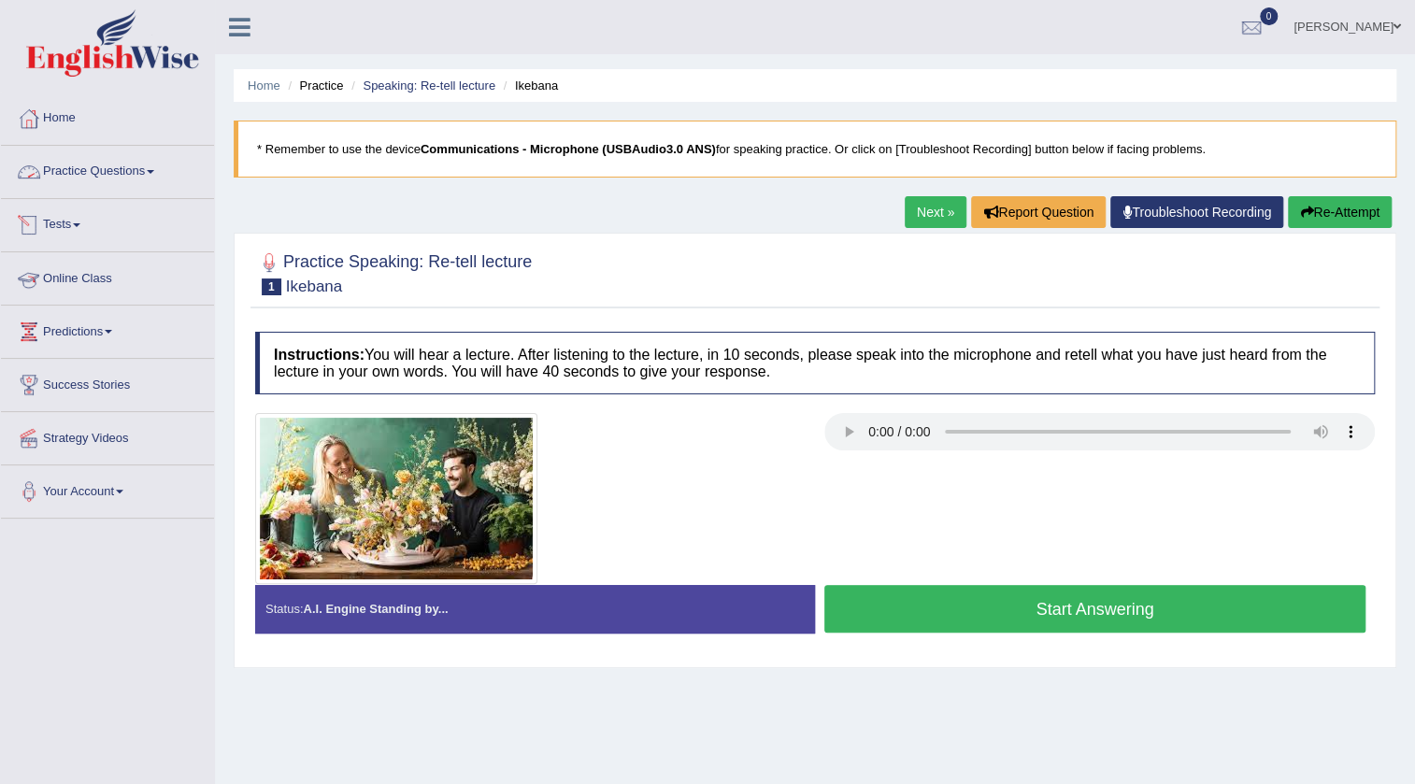
click at [64, 165] on link "Practice Questions" at bounding box center [107, 169] width 213 height 47
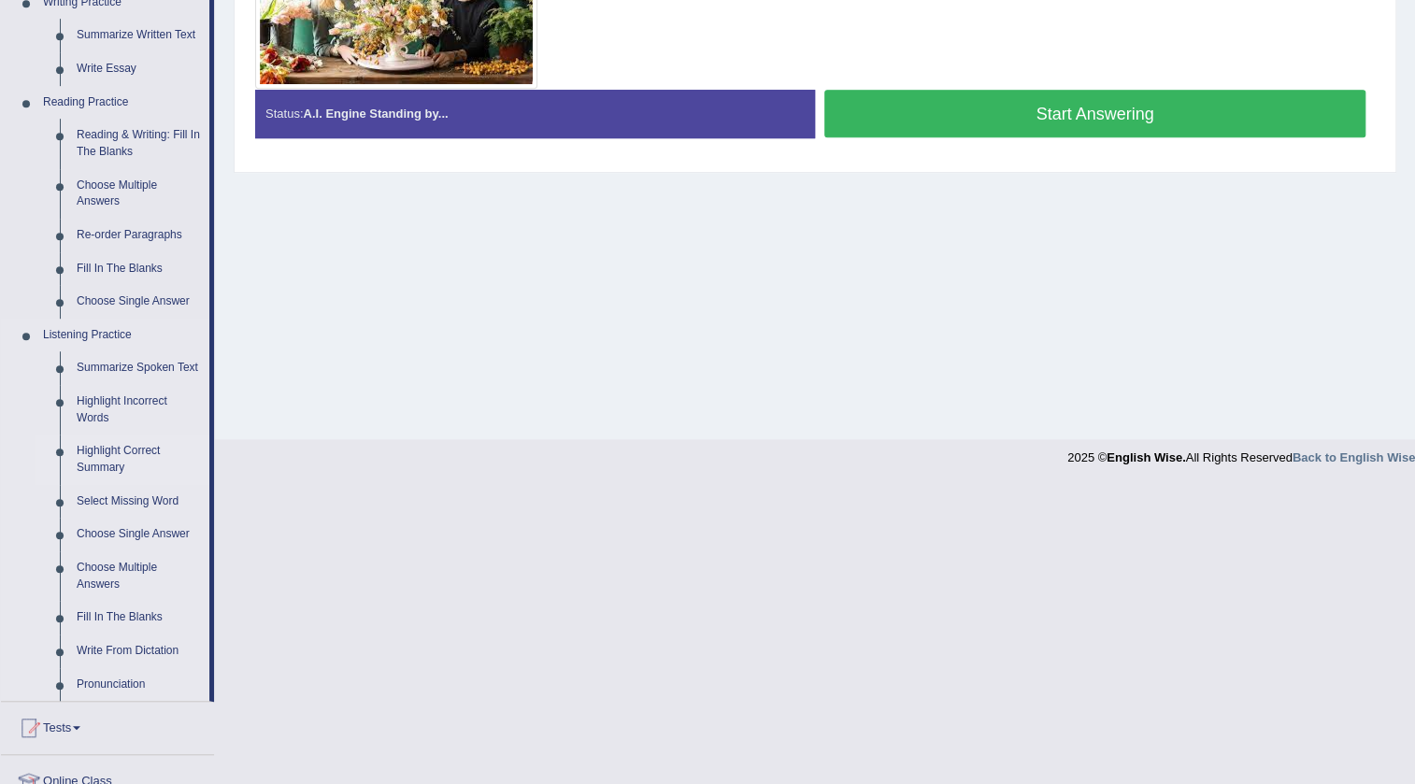
scroll to position [732, 0]
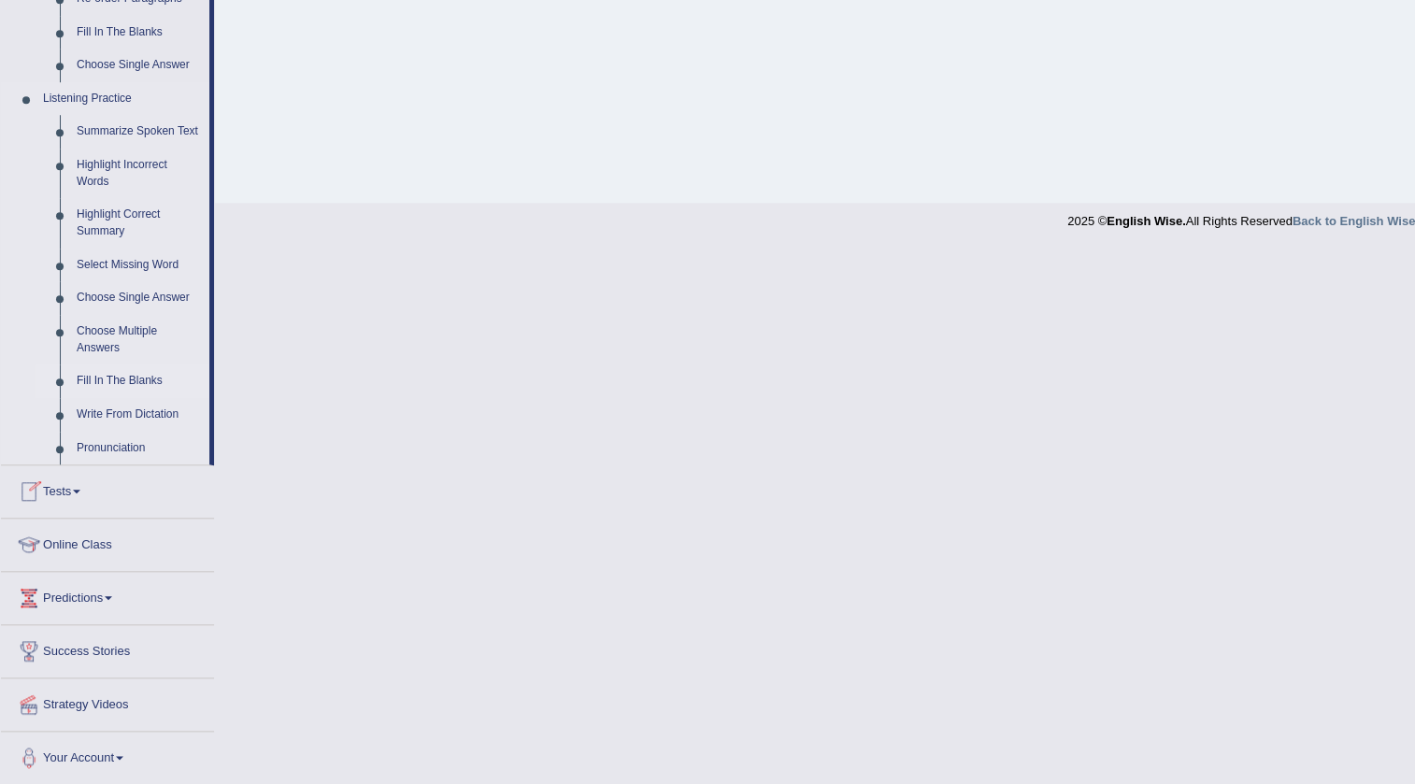
click at [120, 380] on link "Fill In The Blanks" at bounding box center [138, 381] width 141 height 34
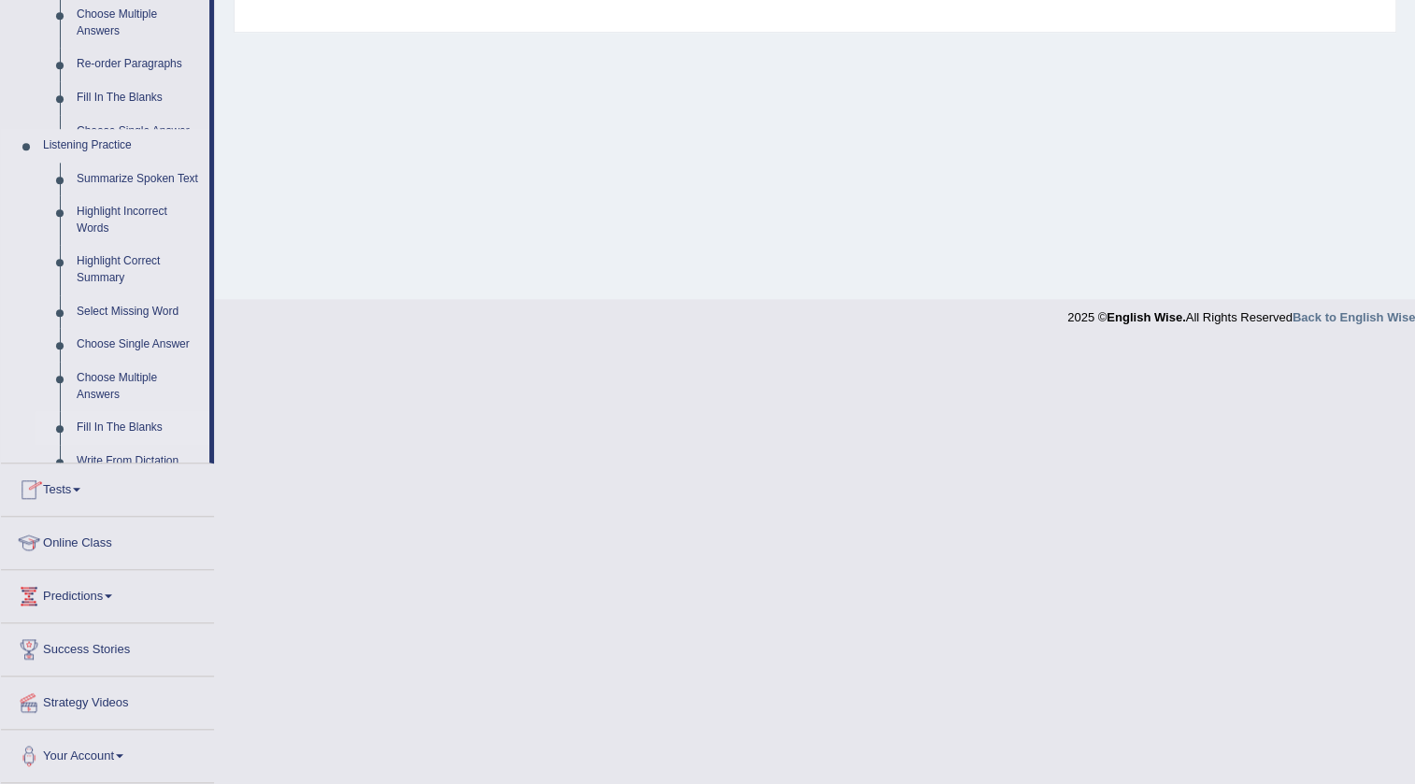
scroll to position [565, 0]
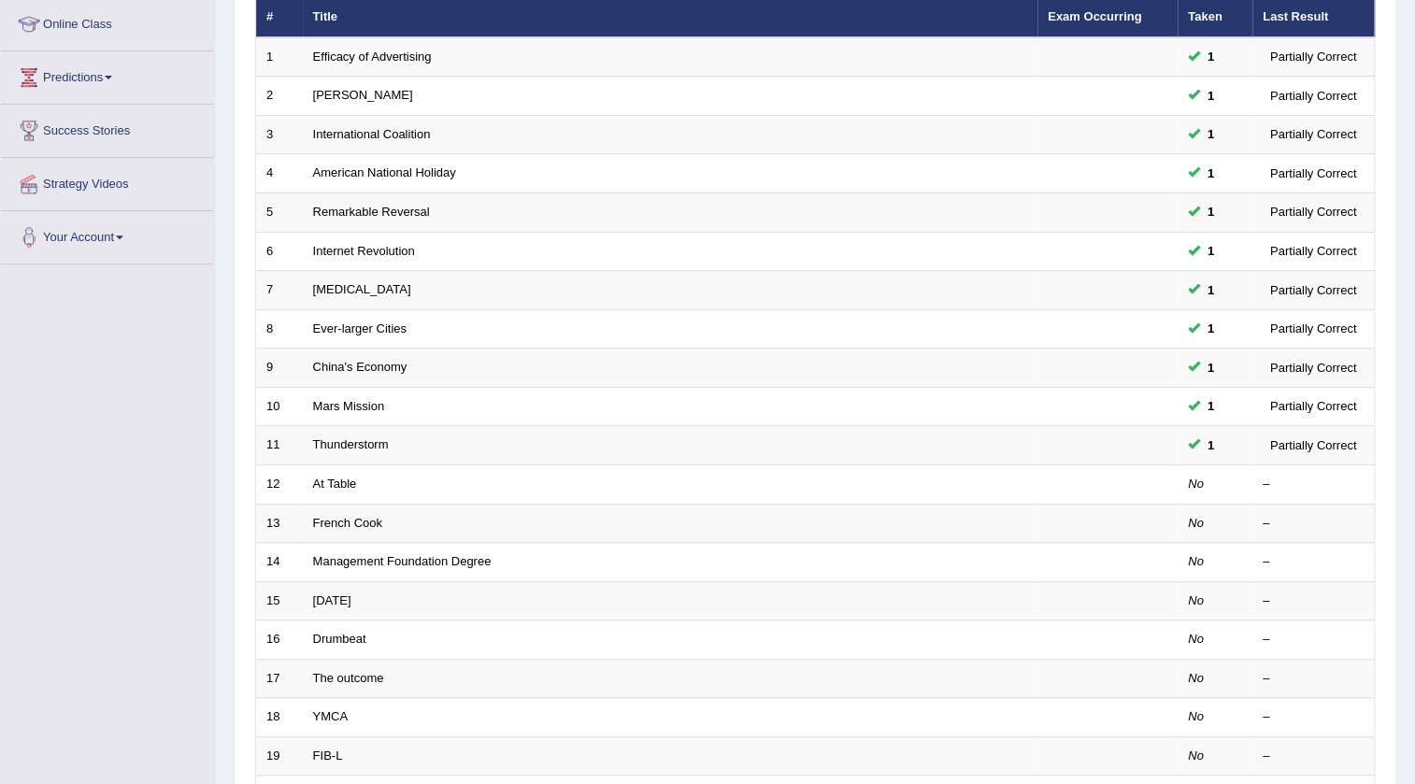
scroll to position [254, 0]
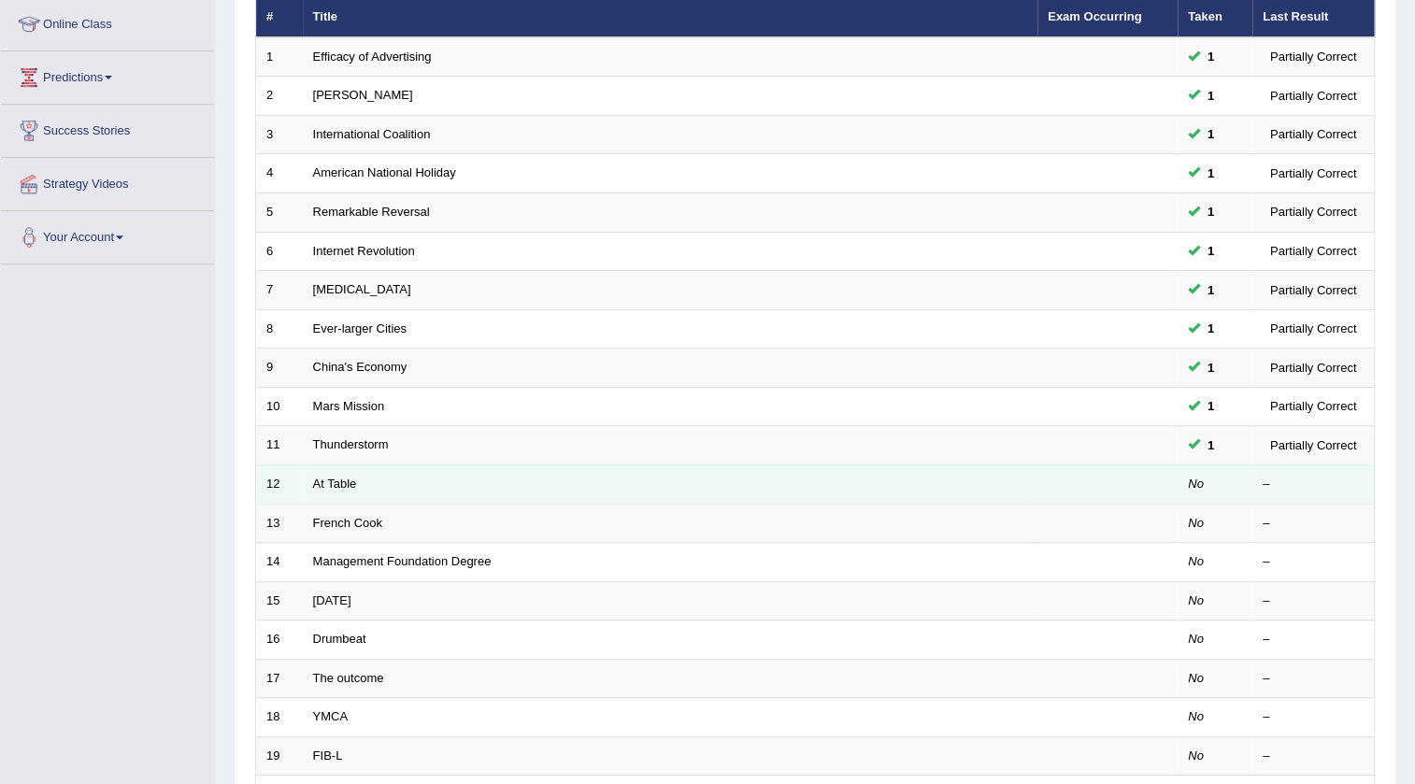
click at [310, 480] on td "At Table" at bounding box center [670, 483] width 735 height 39
click at [321, 478] on link "At Table" at bounding box center [335, 484] width 44 height 14
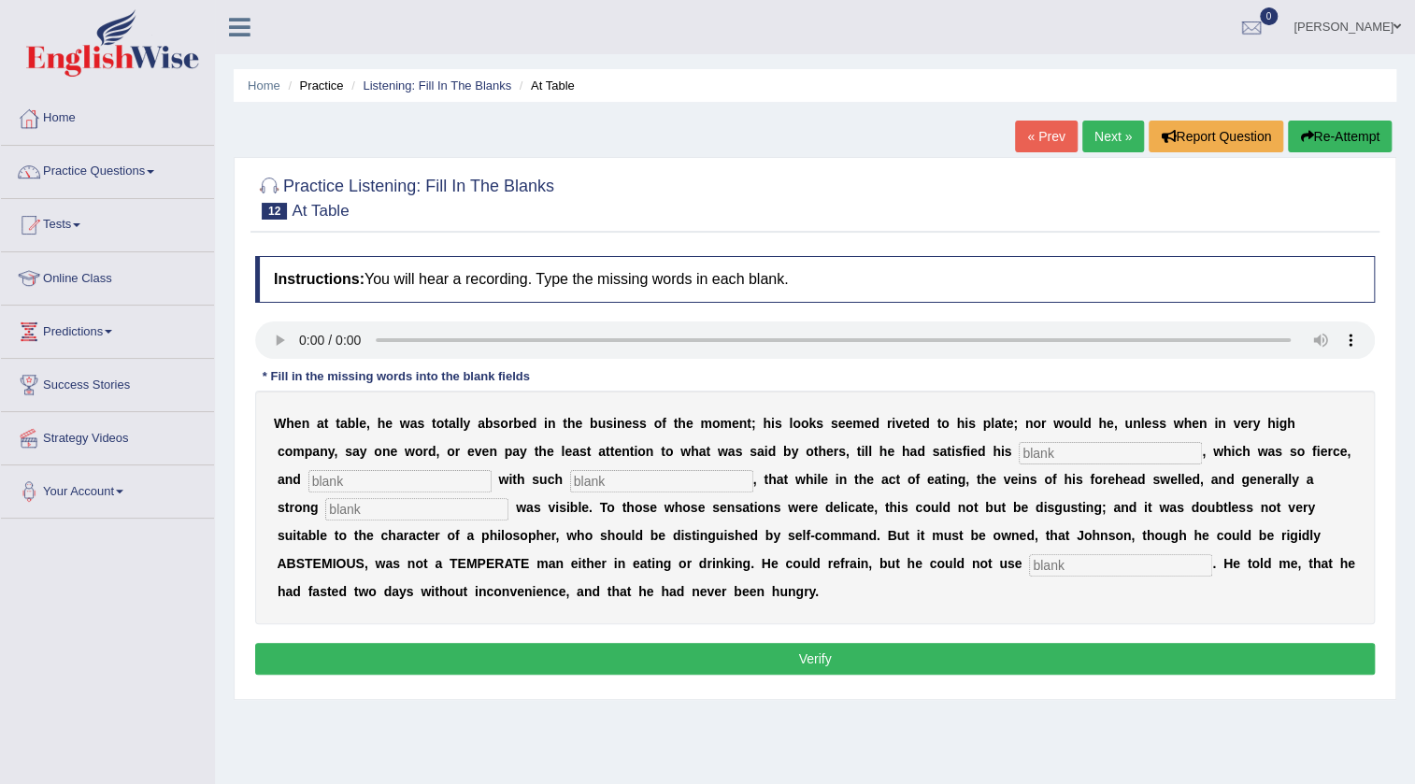
click at [1044, 459] on input "text" at bounding box center [1110, 453] width 183 height 22
click at [1054, 454] on input "text" at bounding box center [1110, 453] width 183 height 22
type input "aptide"
click at [393, 519] on input "text" at bounding box center [416, 509] width 183 height 22
click at [69, 124] on link "Home" at bounding box center [107, 116] width 213 height 47
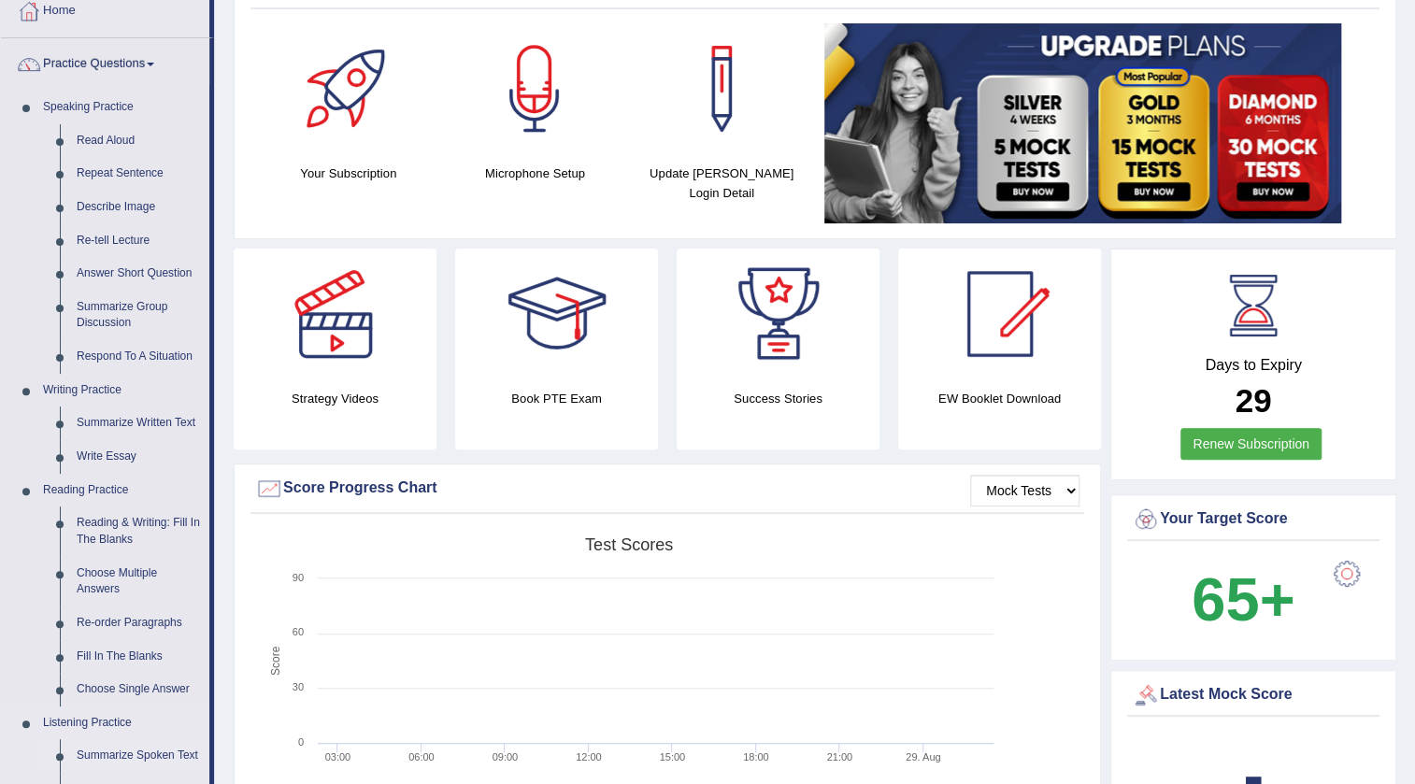
scroll to position [84, 0]
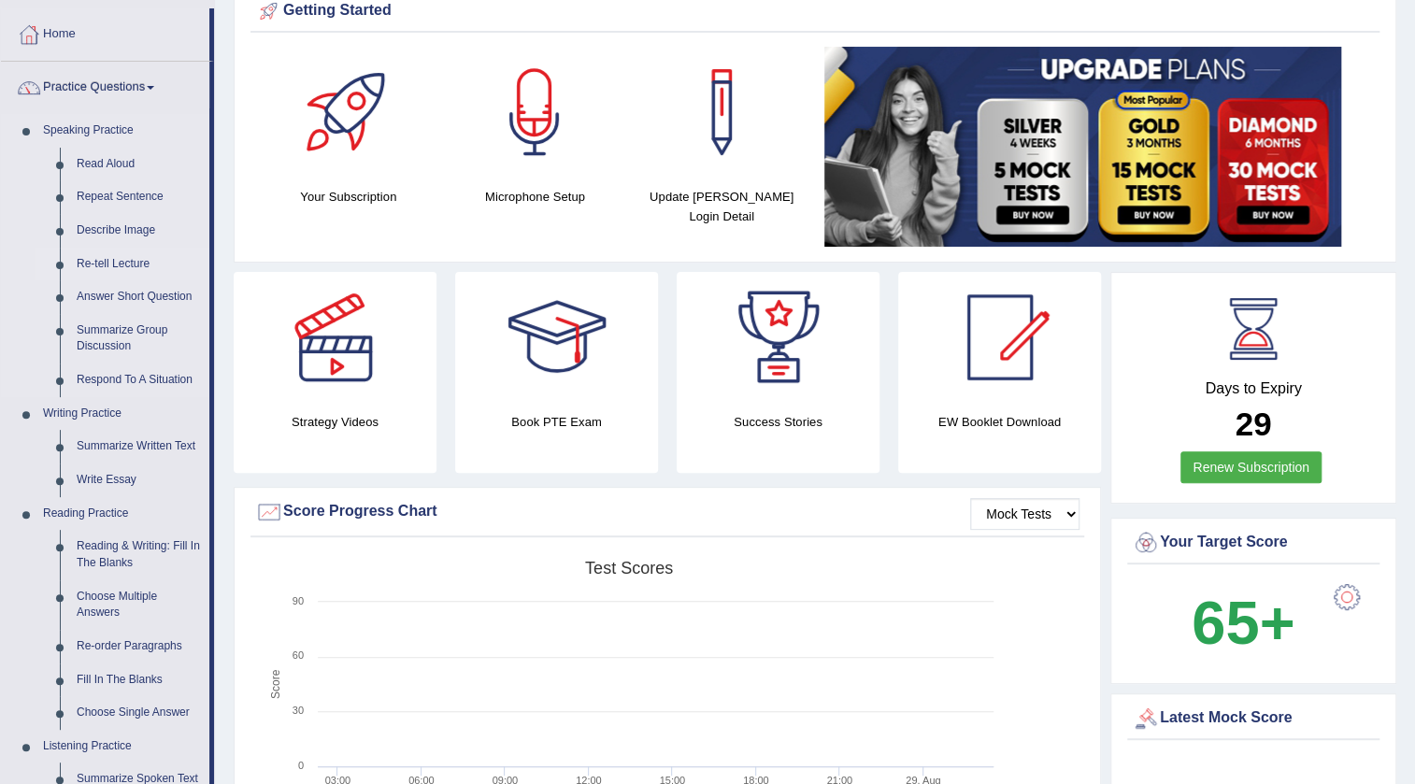
click at [120, 269] on link "Re-tell Lecture" at bounding box center [138, 265] width 141 height 34
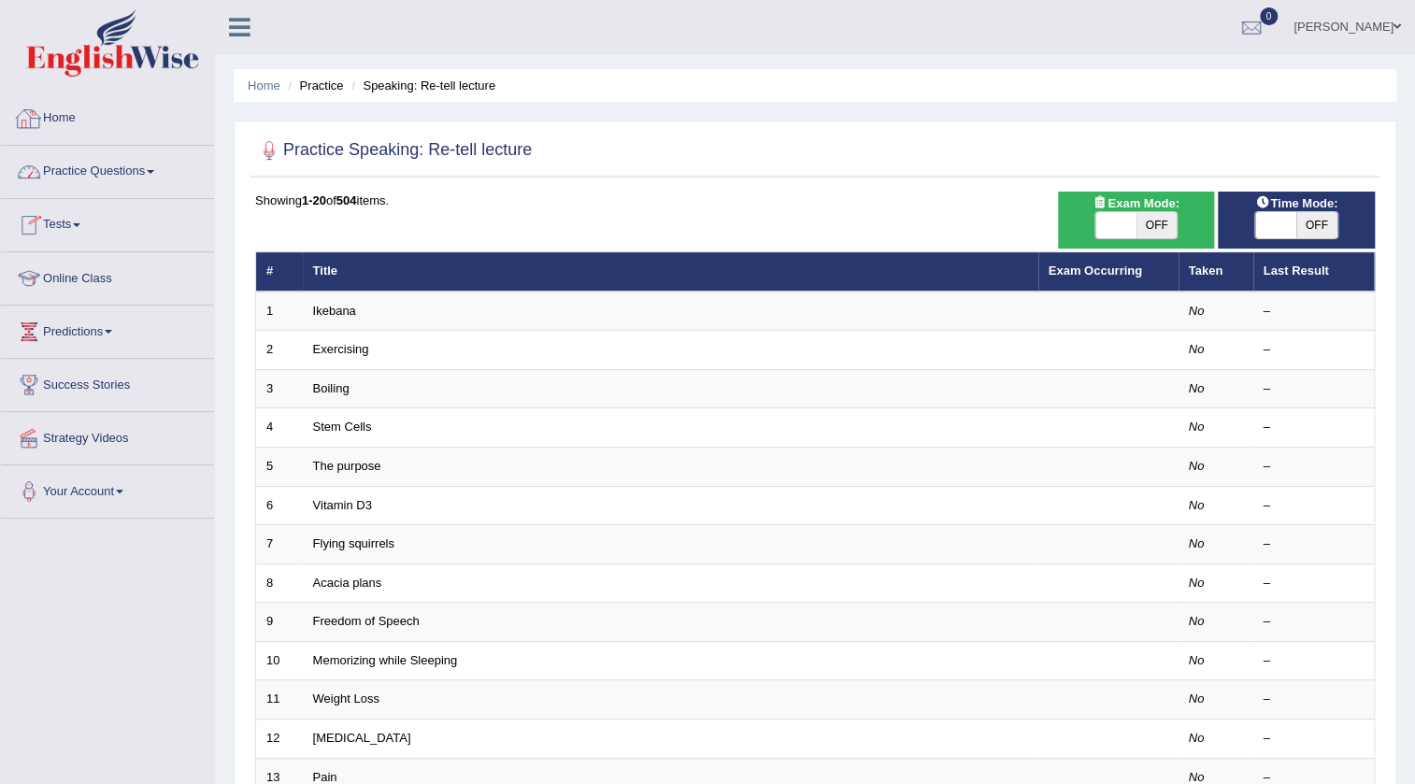
click at [78, 111] on link "Home" at bounding box center [107, 116] width 213 height 47
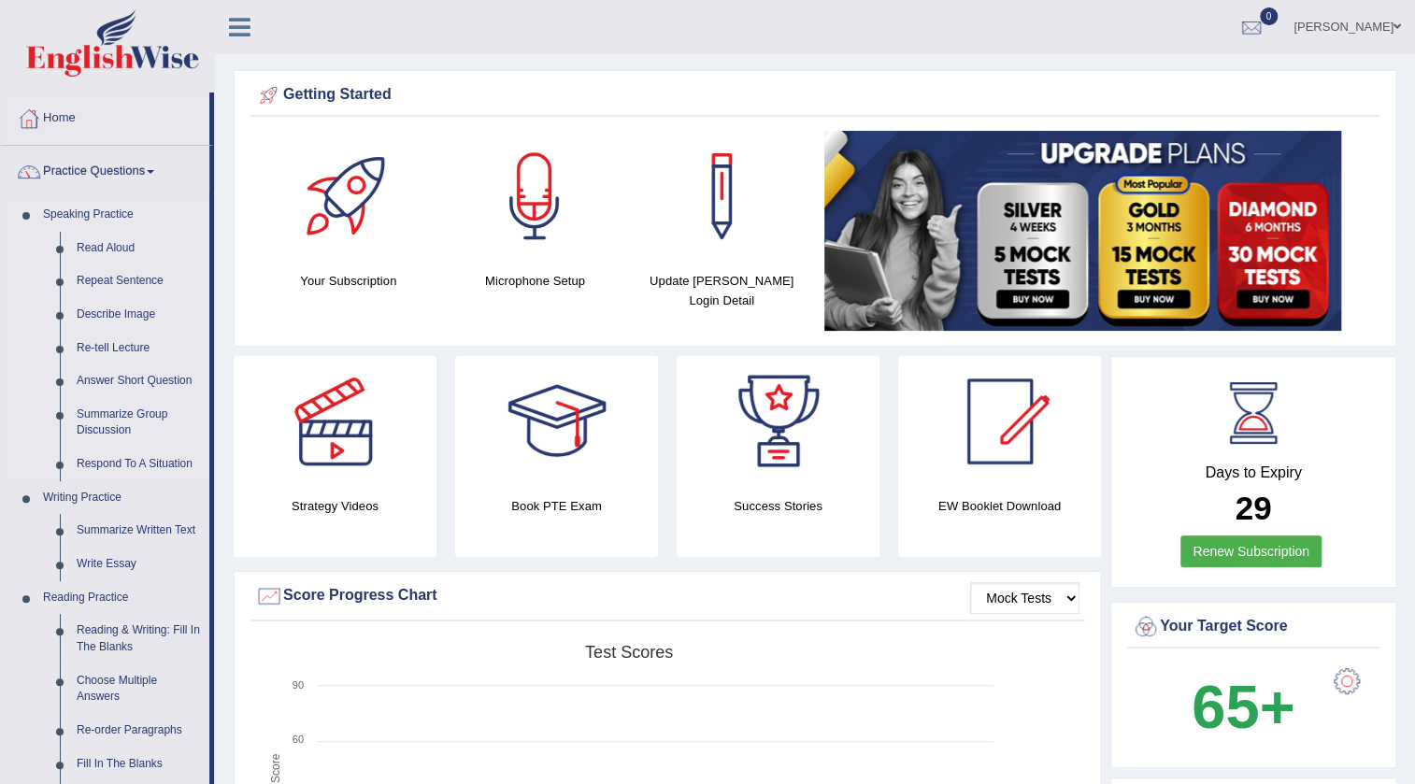
click at [111, 253] on link "Read Aloud" at bounding box center [138, 249] width 141 height 34
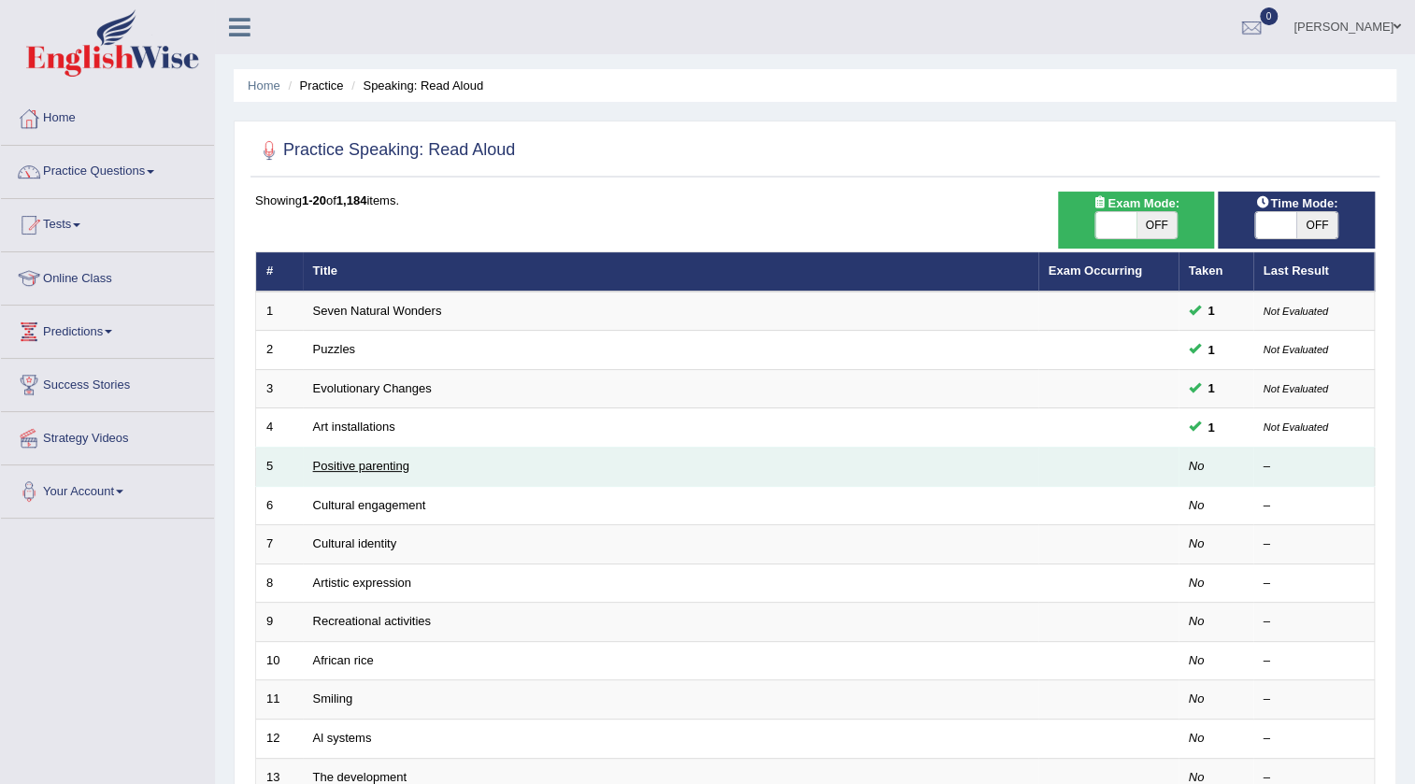
click at [337, 459] on link "Positive parenting" at bounding box center [361, 466] width 96 height 14
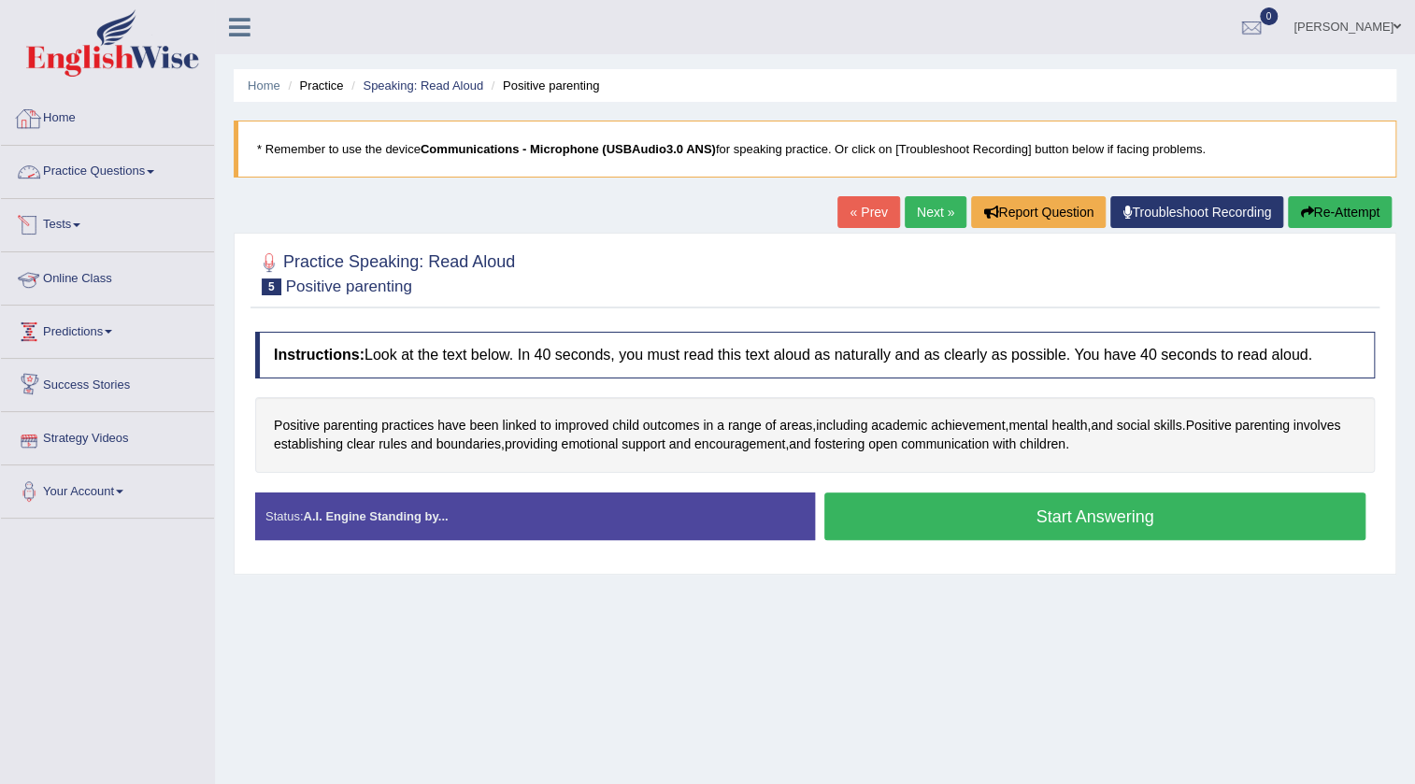
click at [56, 121] on link "Home" at bounding box center [107, 116] width 213 height 47
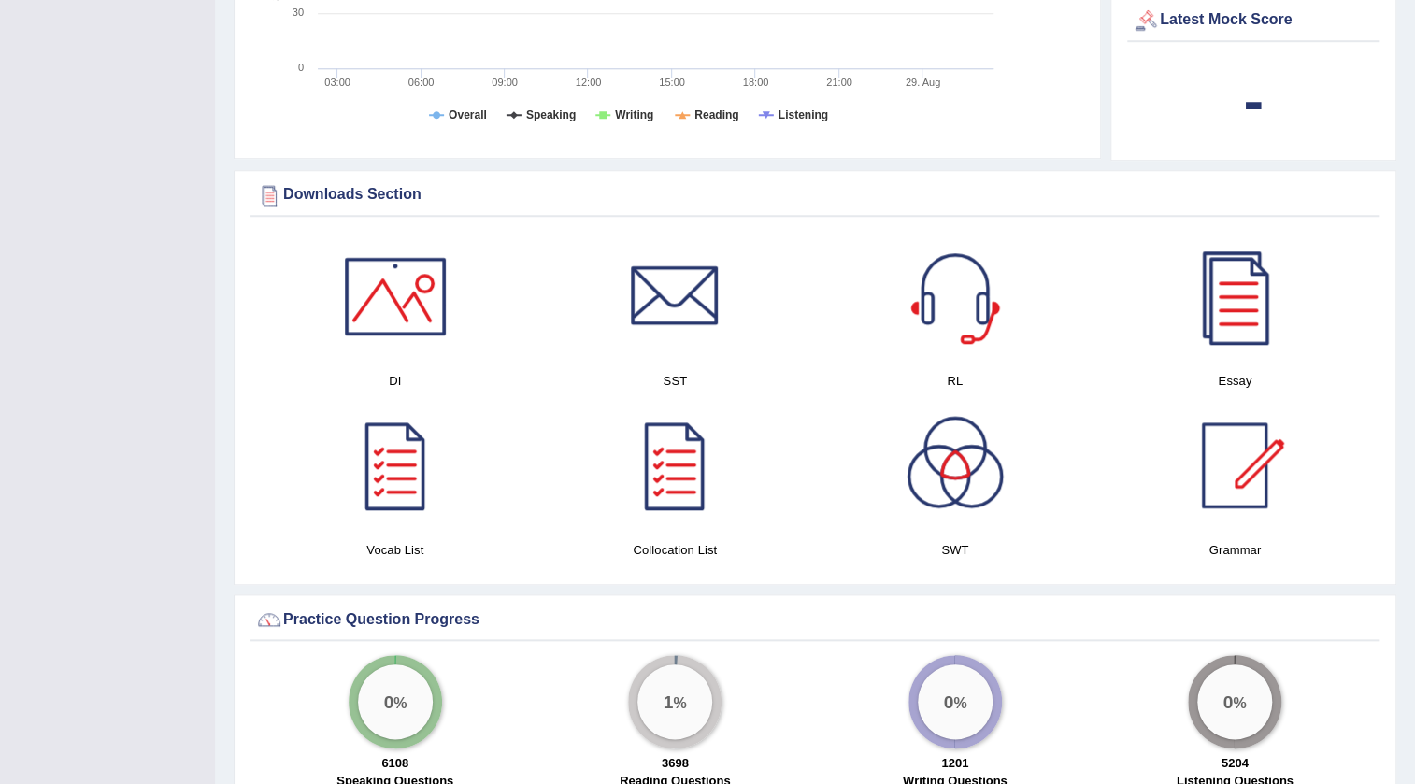
scroll to position [764, 0]
